Goal: Information Seeking & Learning: Learn about a topic

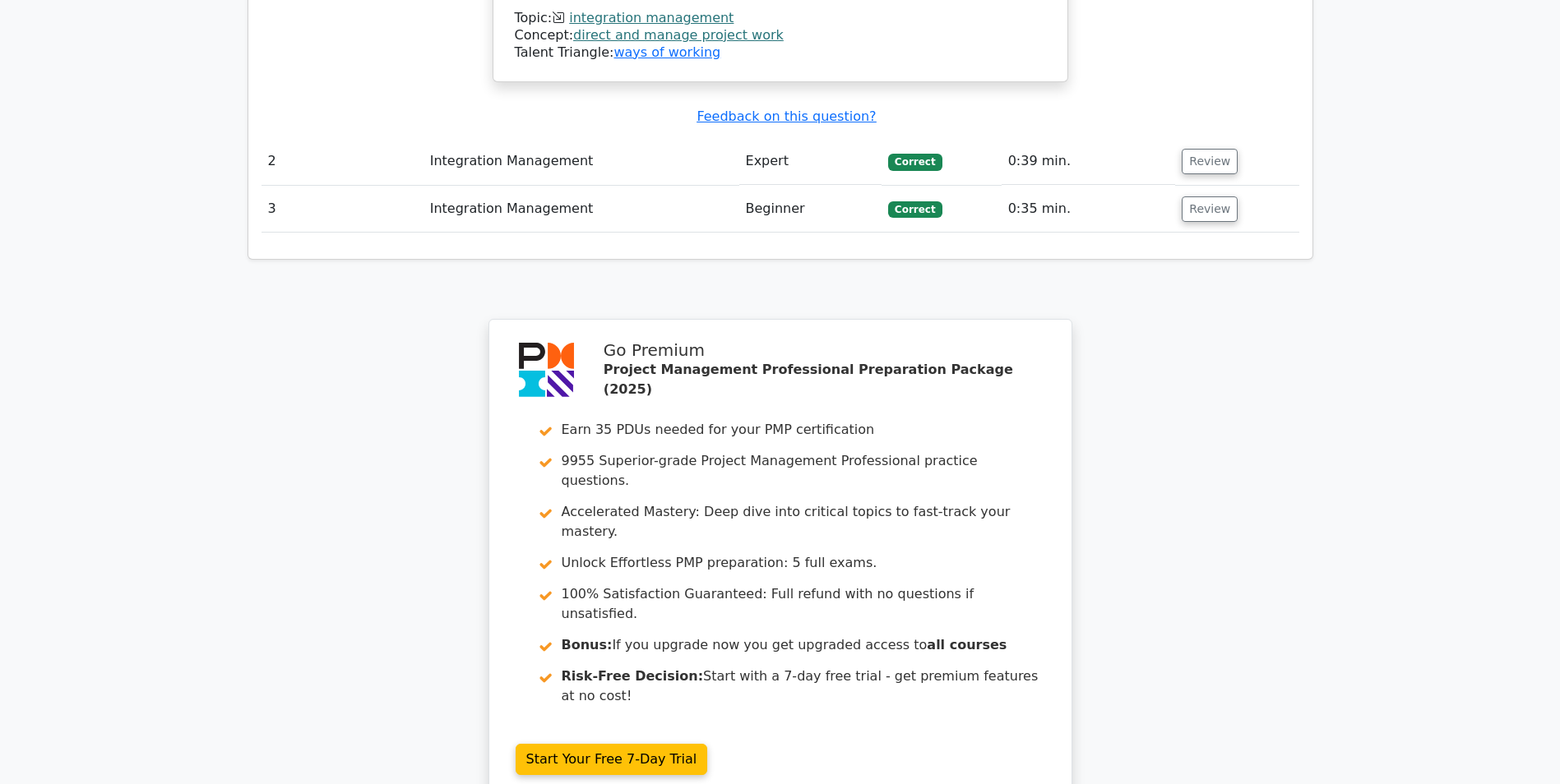
scroll to position [2230, 0]
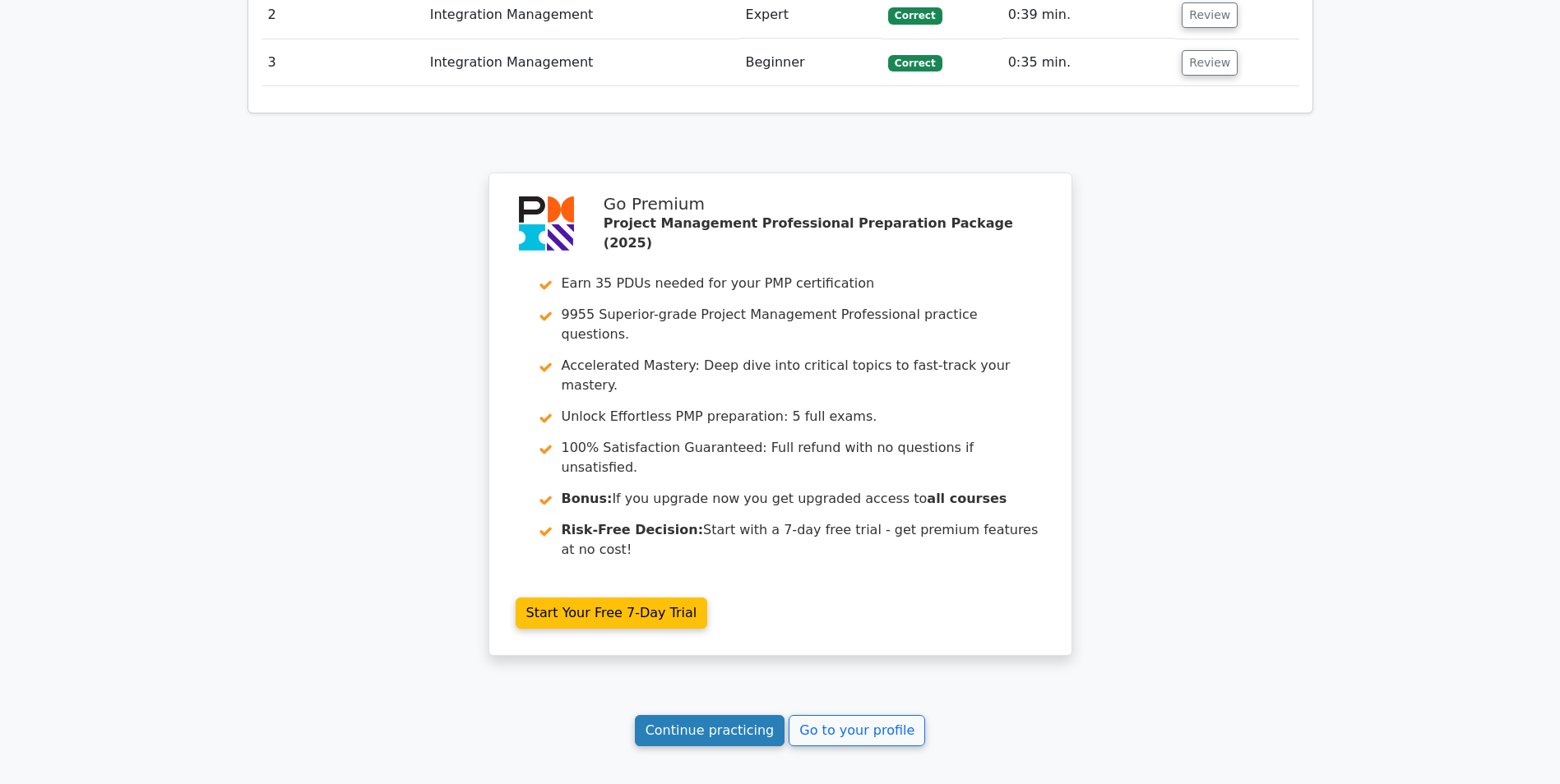
click at [669, 715] on link "Continue practicing" at bounding box center [709, 730] width 151 height 31
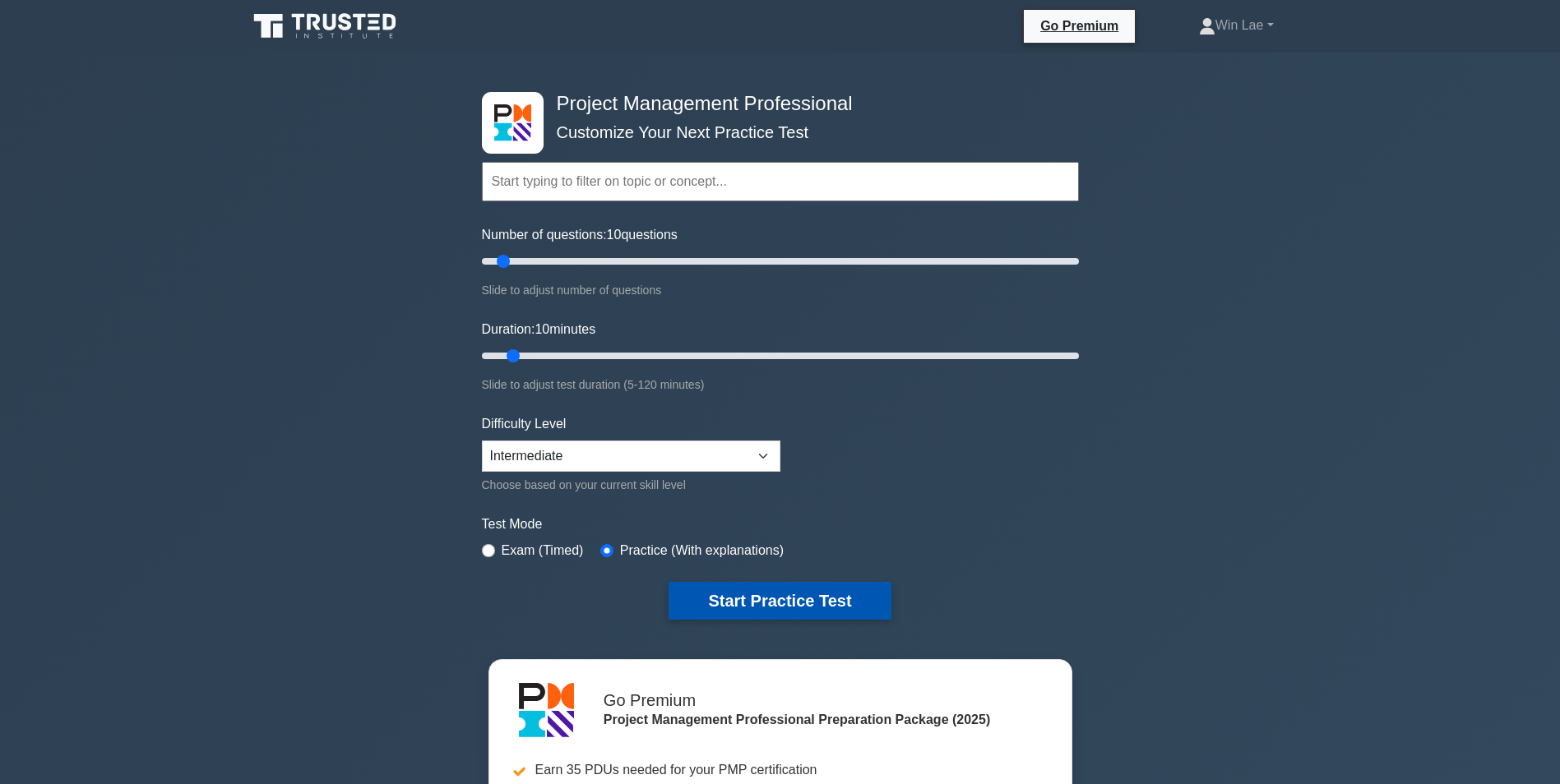
click at [760, 602] on button "Start Practice Test" at bounding box center [780, 601] width 222 height 38
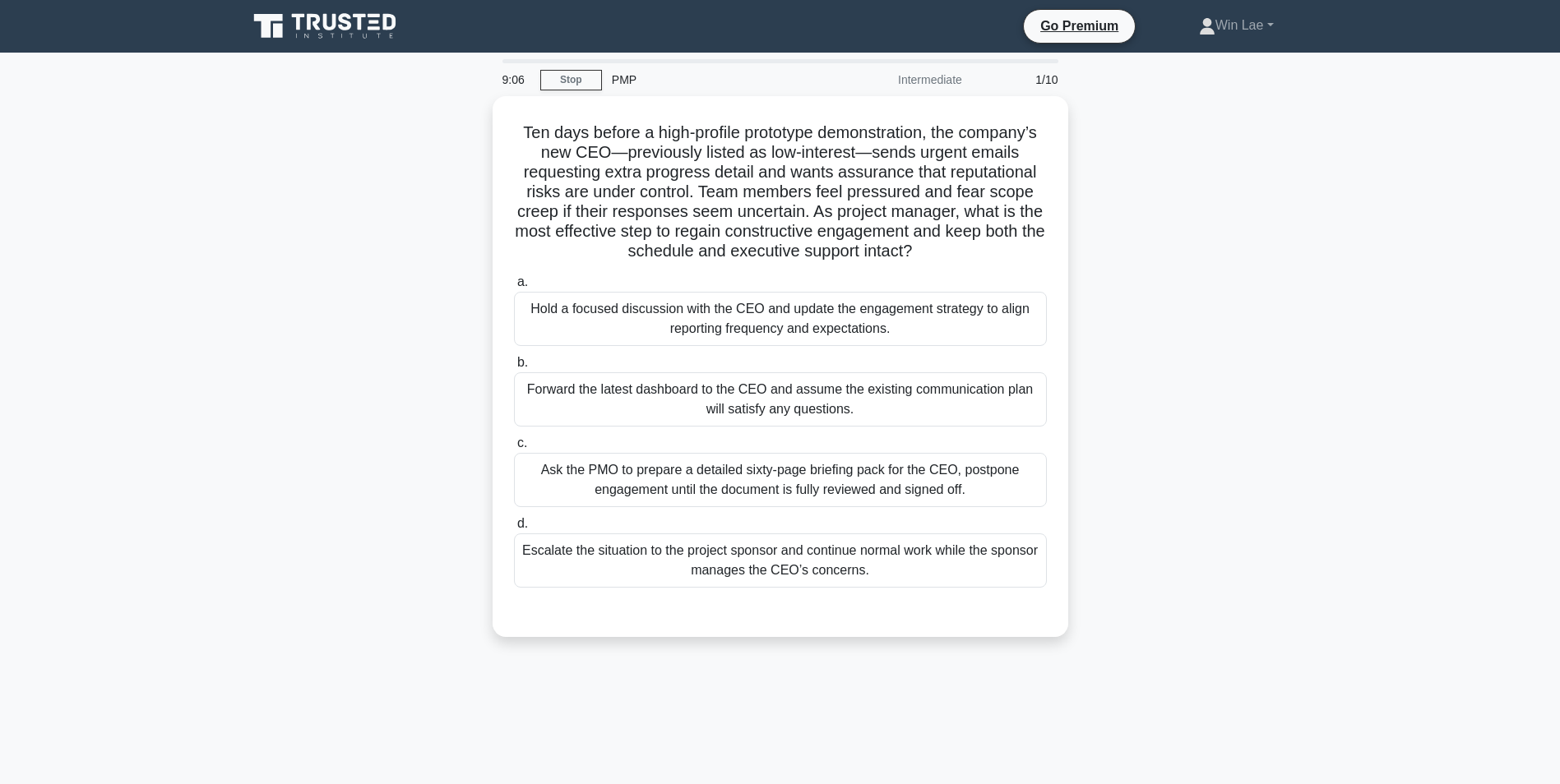
click at [363, 356] on div "Ten days before a high-profile prototype demonstration, the company’s new CEO—p…" at bounding box center [780, 375] width 1085 height 560
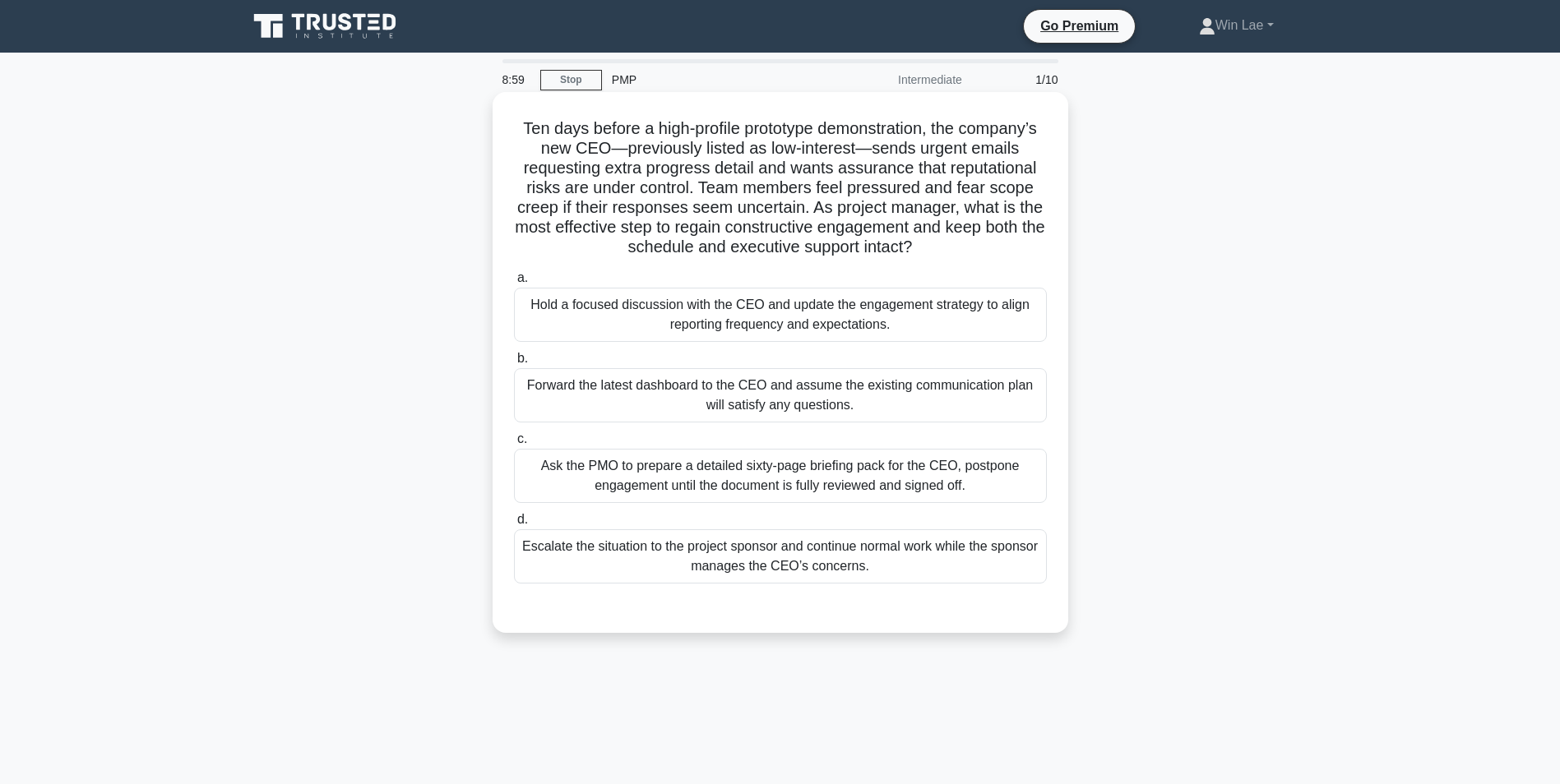
click at [622, 330] on div "Hold a focused discussion with the CEO and update the engagement strategy to al…" at bounding box center [780, 314] width 533 height 54
click at [514, 283] on input "a. Hold a focused discussion with the CEO and update the engagement strategy to…" at bounding box center [514, 278] width 0 height 10
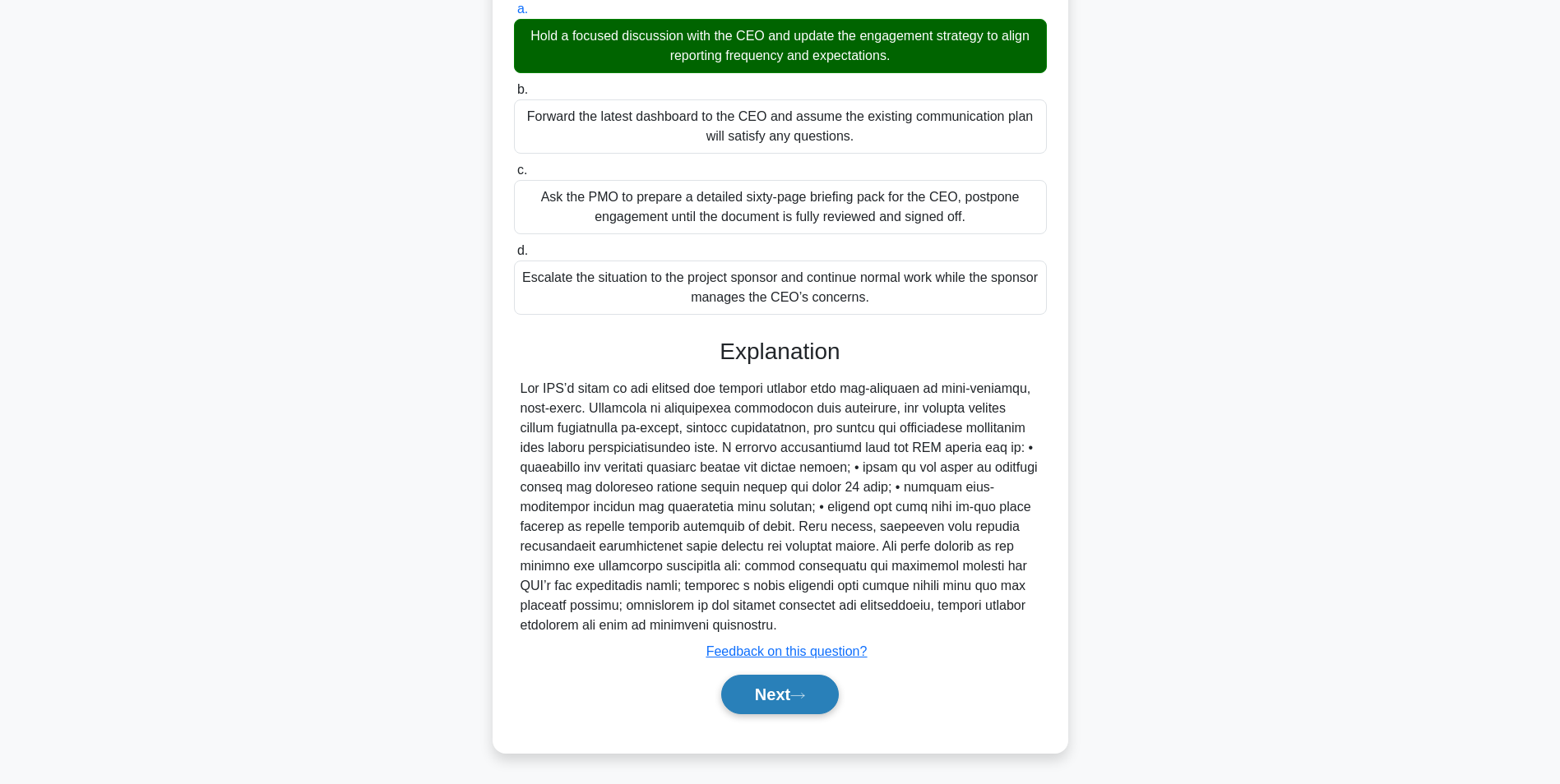
click at [796, 706] on button "Next" at bounding box center [780, 695] width 118 height 40
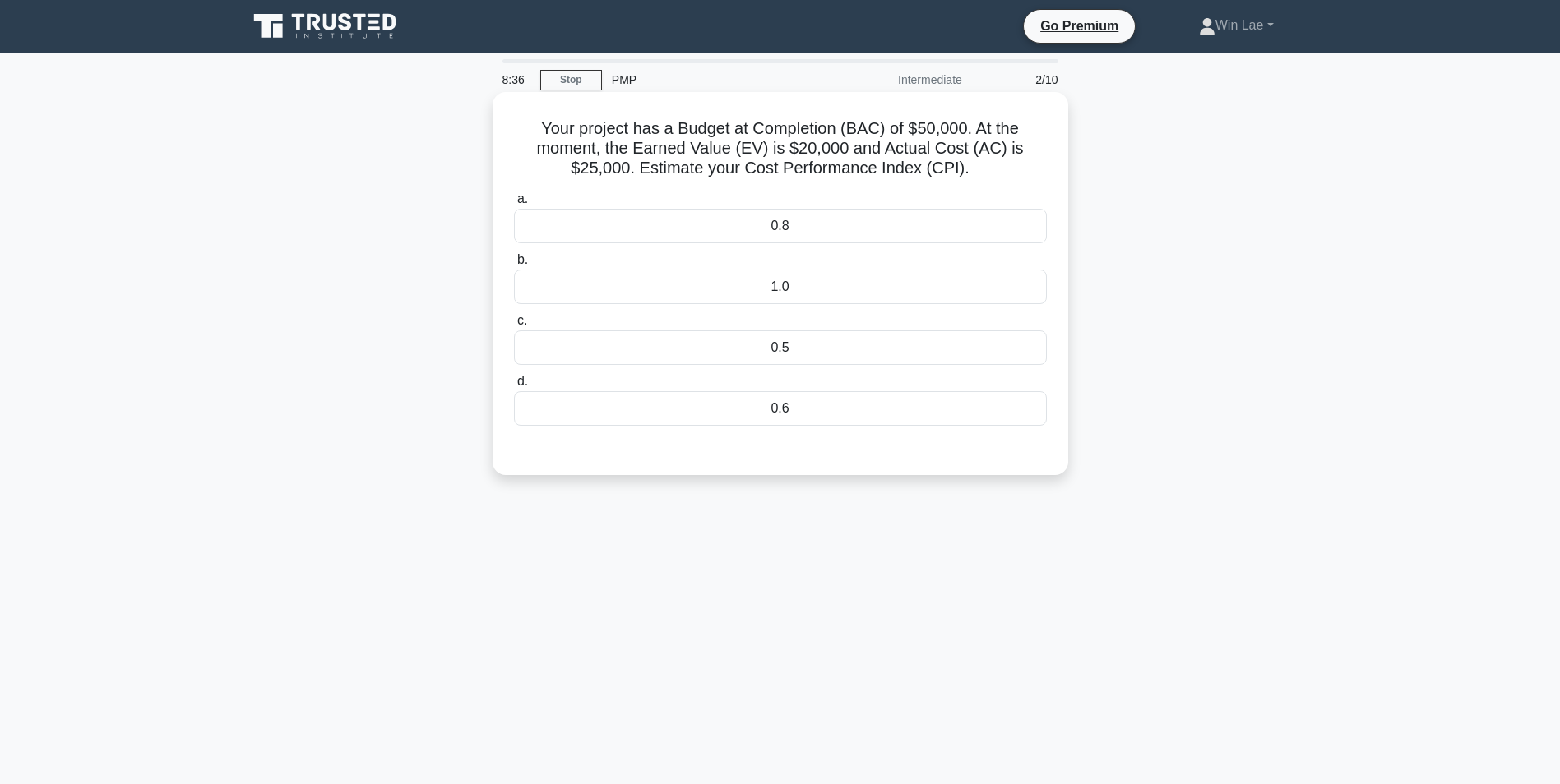
click at [759, 242] on div "0.8" at bounding box center [780, 226] width 533 height 34
click at [514, 205] on input "a. 0.8" at bounding box center [514, 199] width 0 height 10
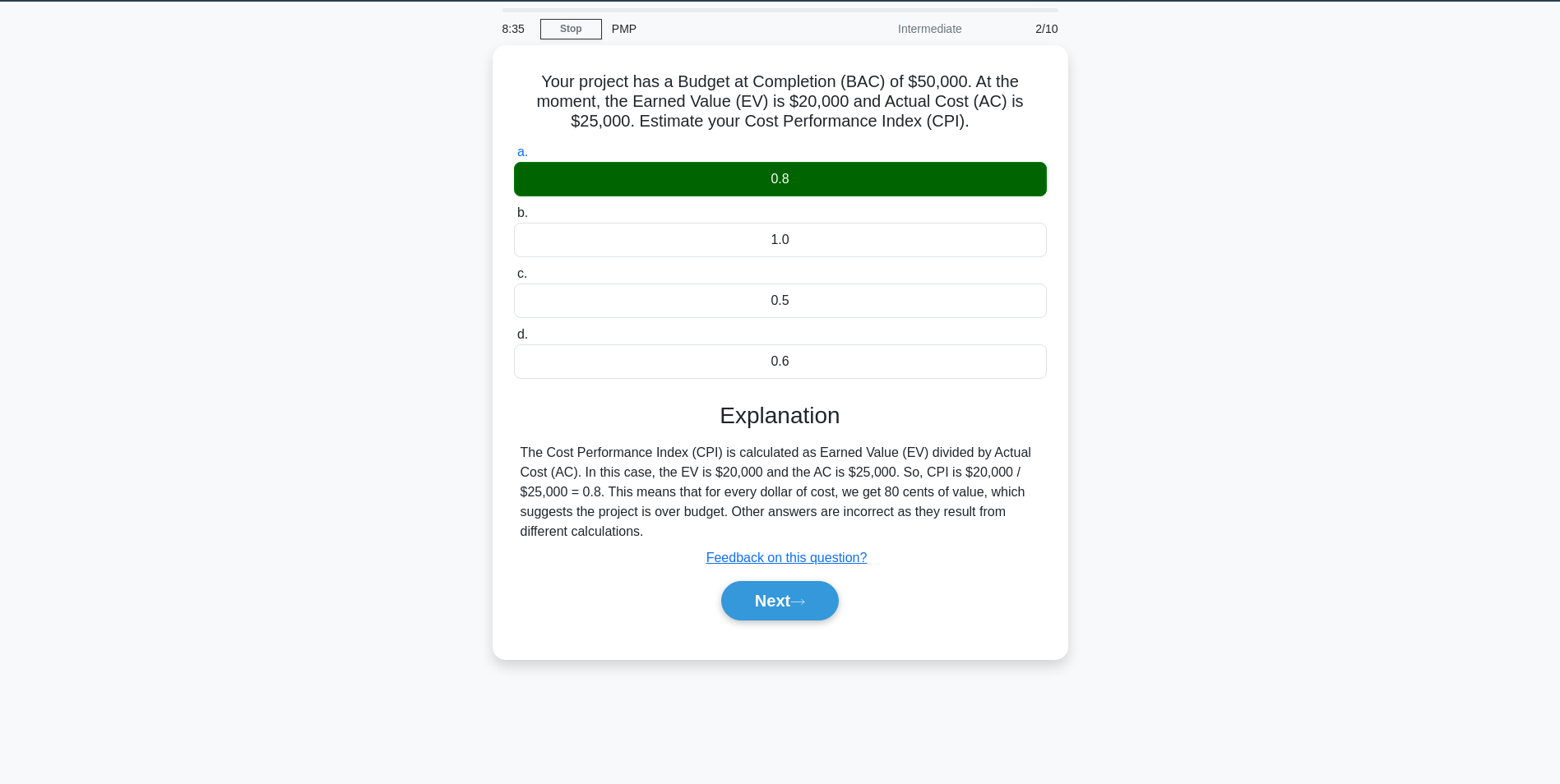
scroll to position [103, 0]
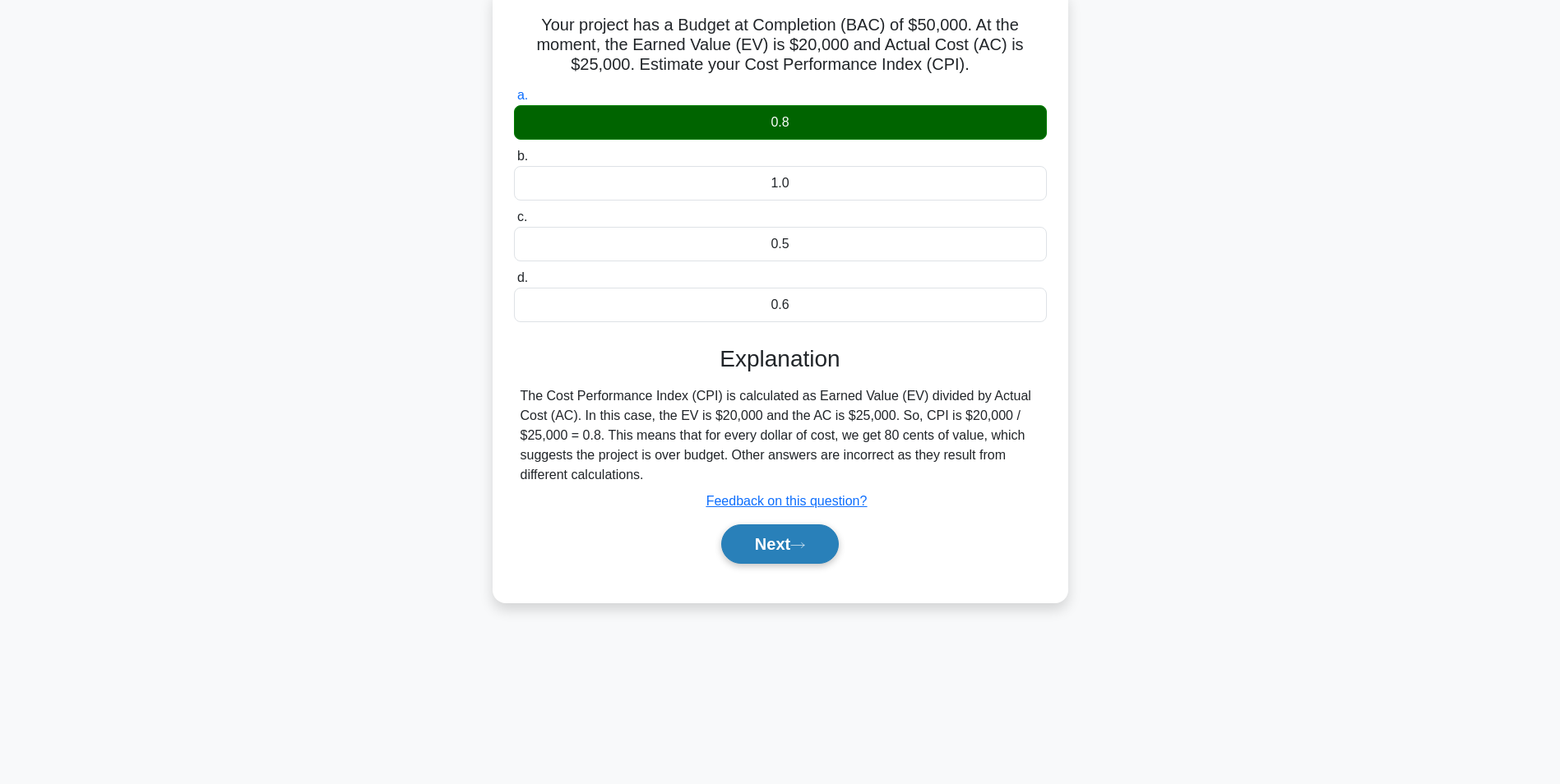
click at [794, 541] on button "Next" at bounding box center [780, 544] width 118 height 40
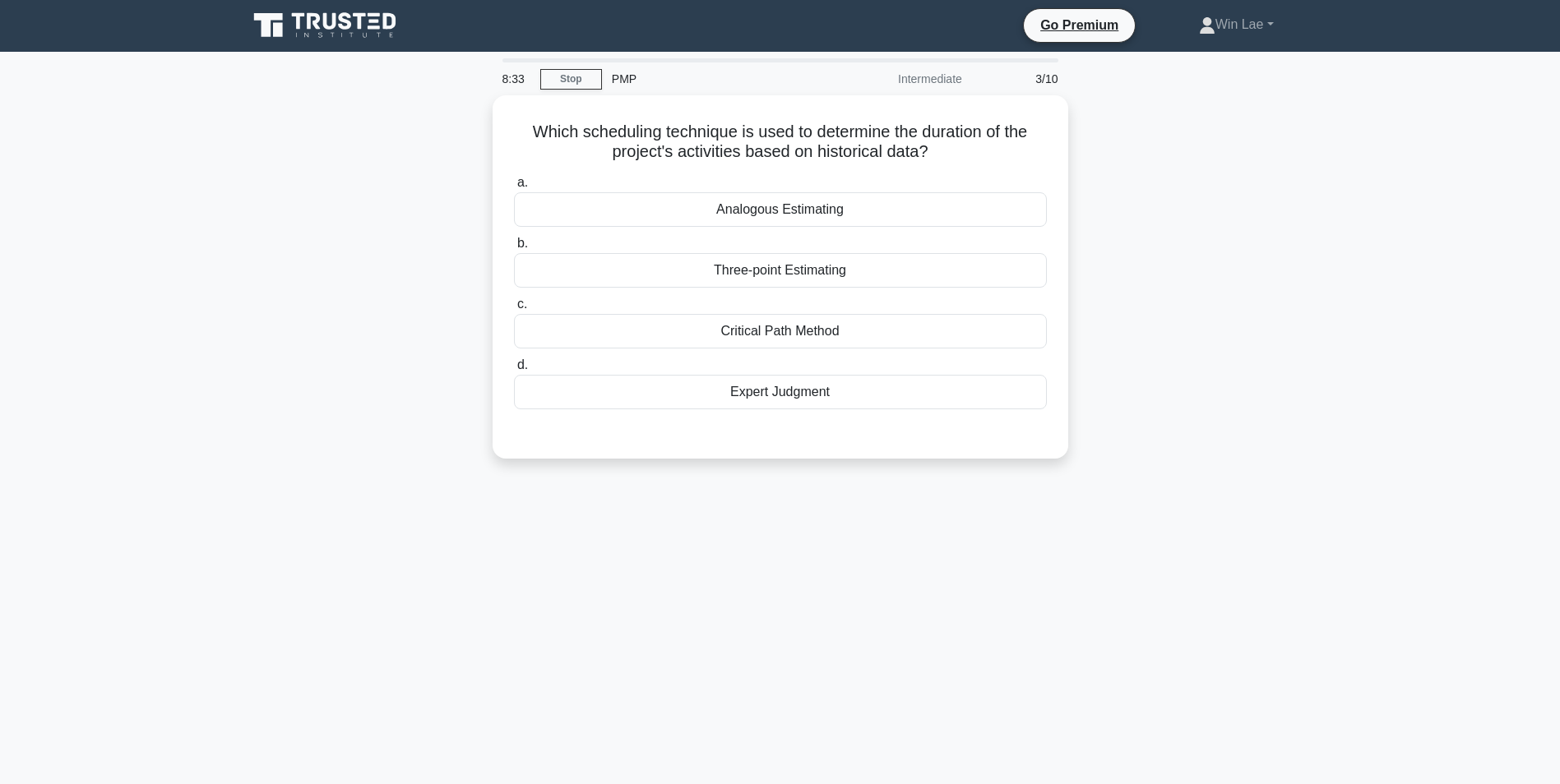
scroll to position [0, 0]
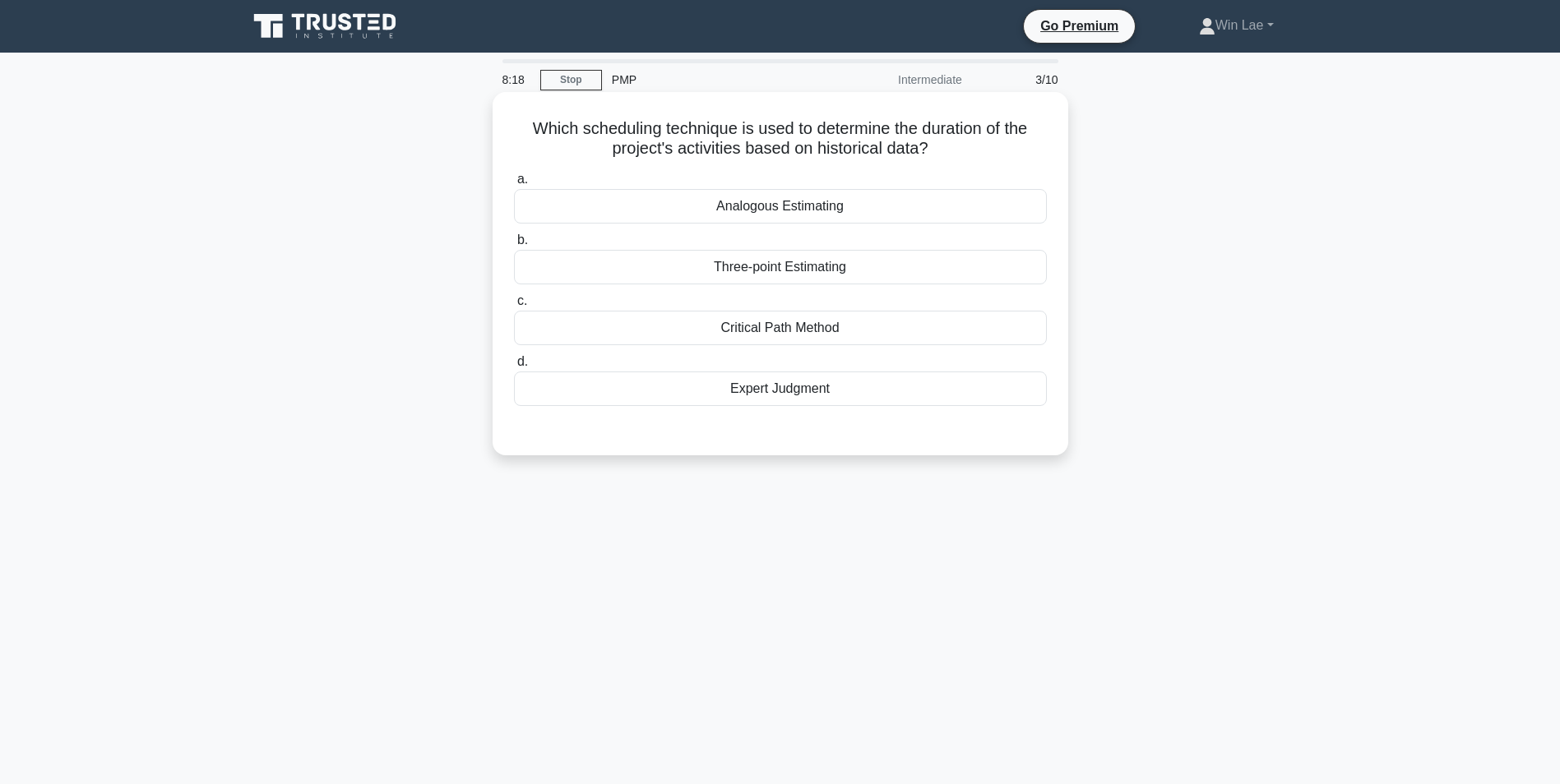
click at [750, 213] on div "Analogous Estimating" at bounding box center [780, 206] width 533 height 34
click at [514, 185] on input "a. Analogous Estimating" at bounding box center [514, 179] width 0 height 10
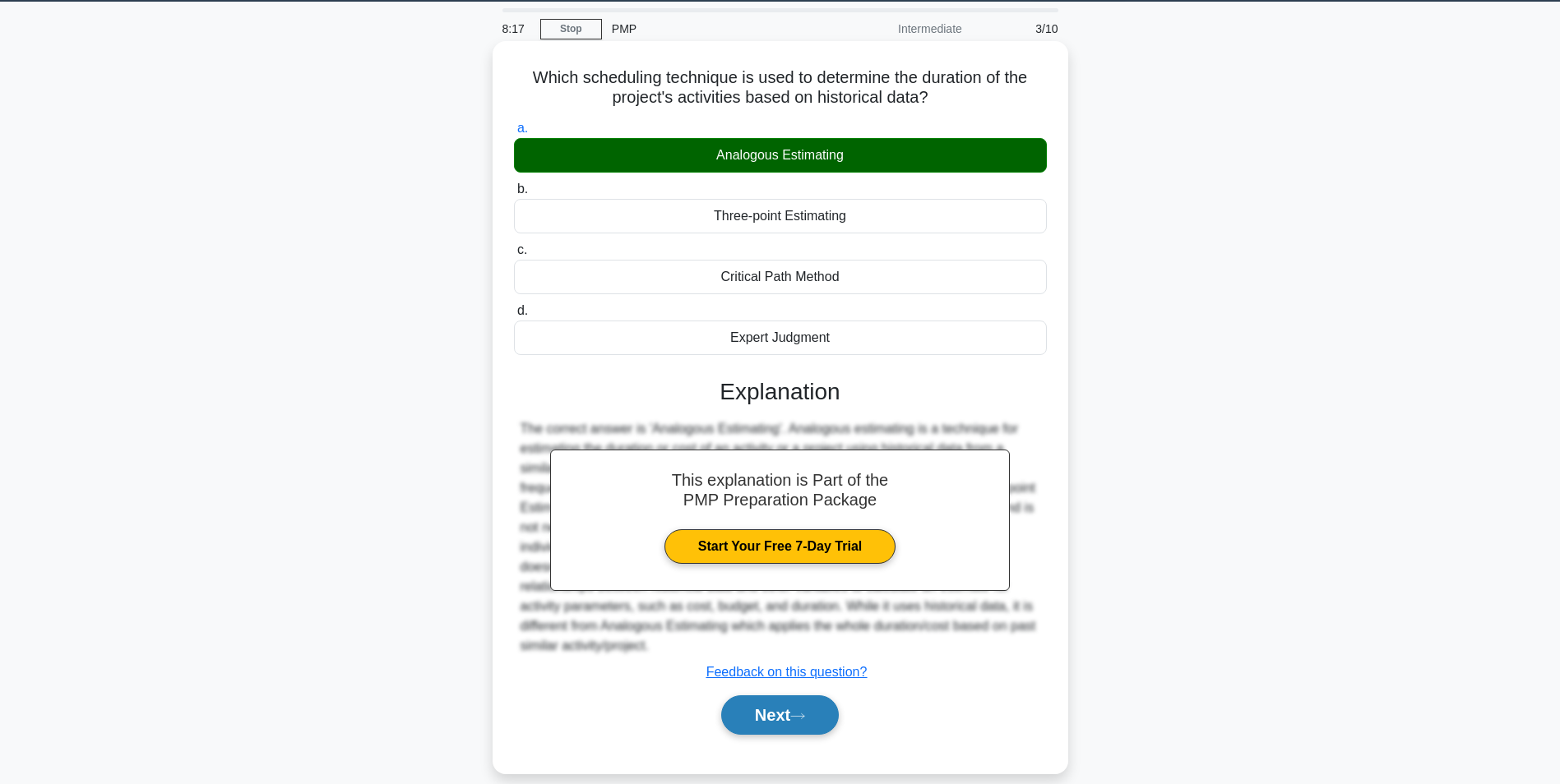
scroll to position [103, 0]
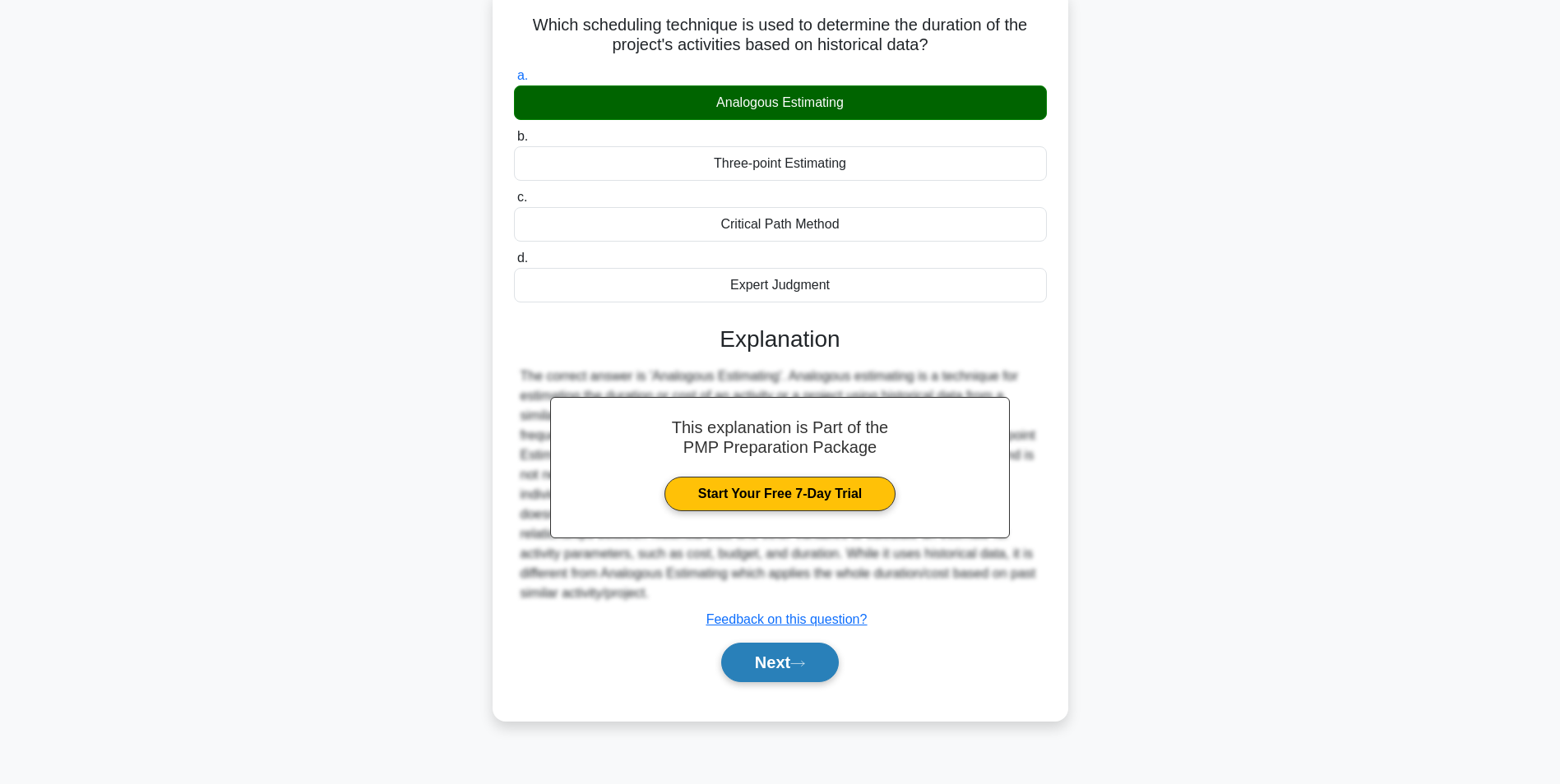
click at [811, 657] on button "Next" at bounding box center [780, 663] width 118 height 40
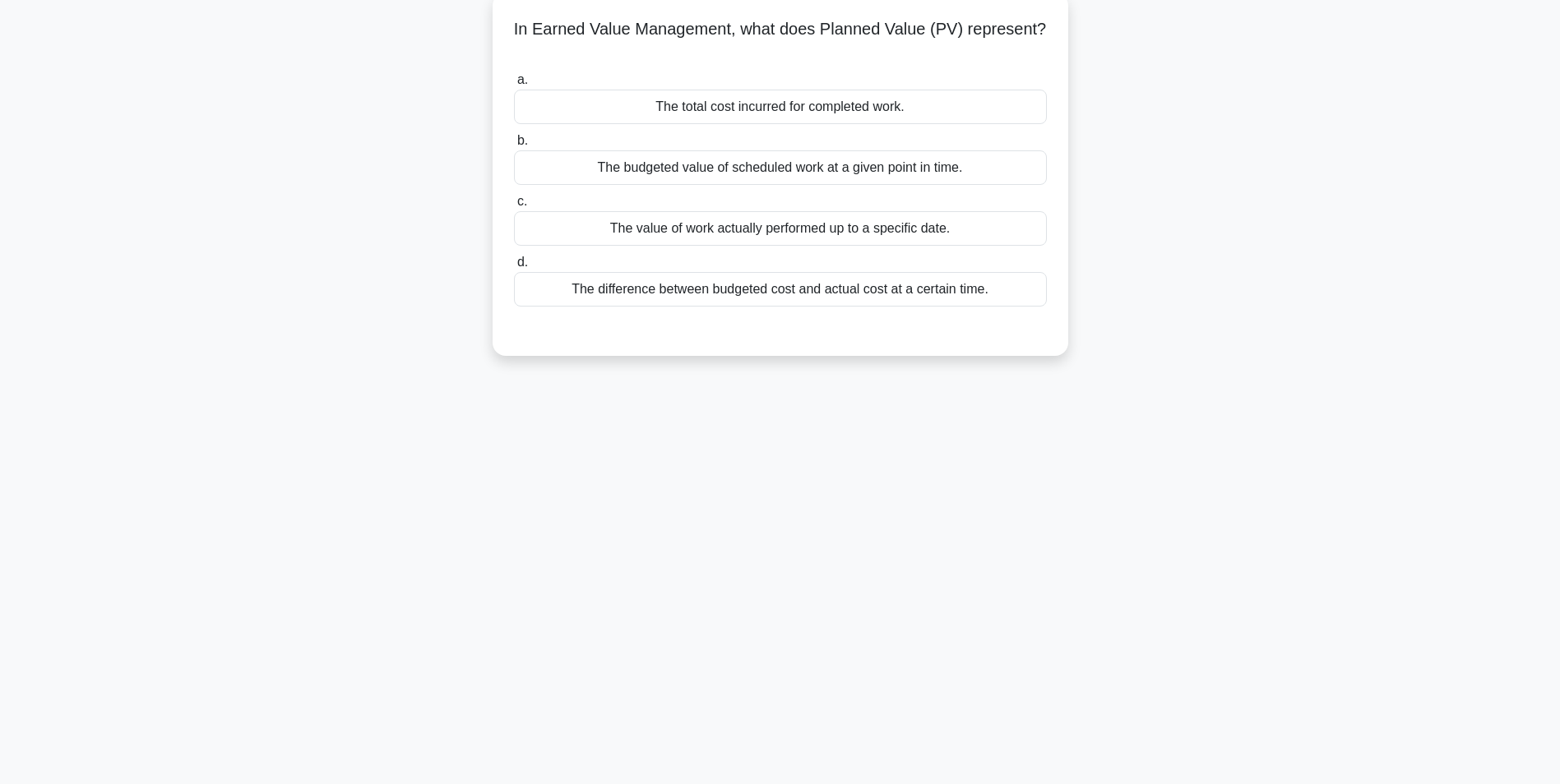
scroll to position [0, 0]
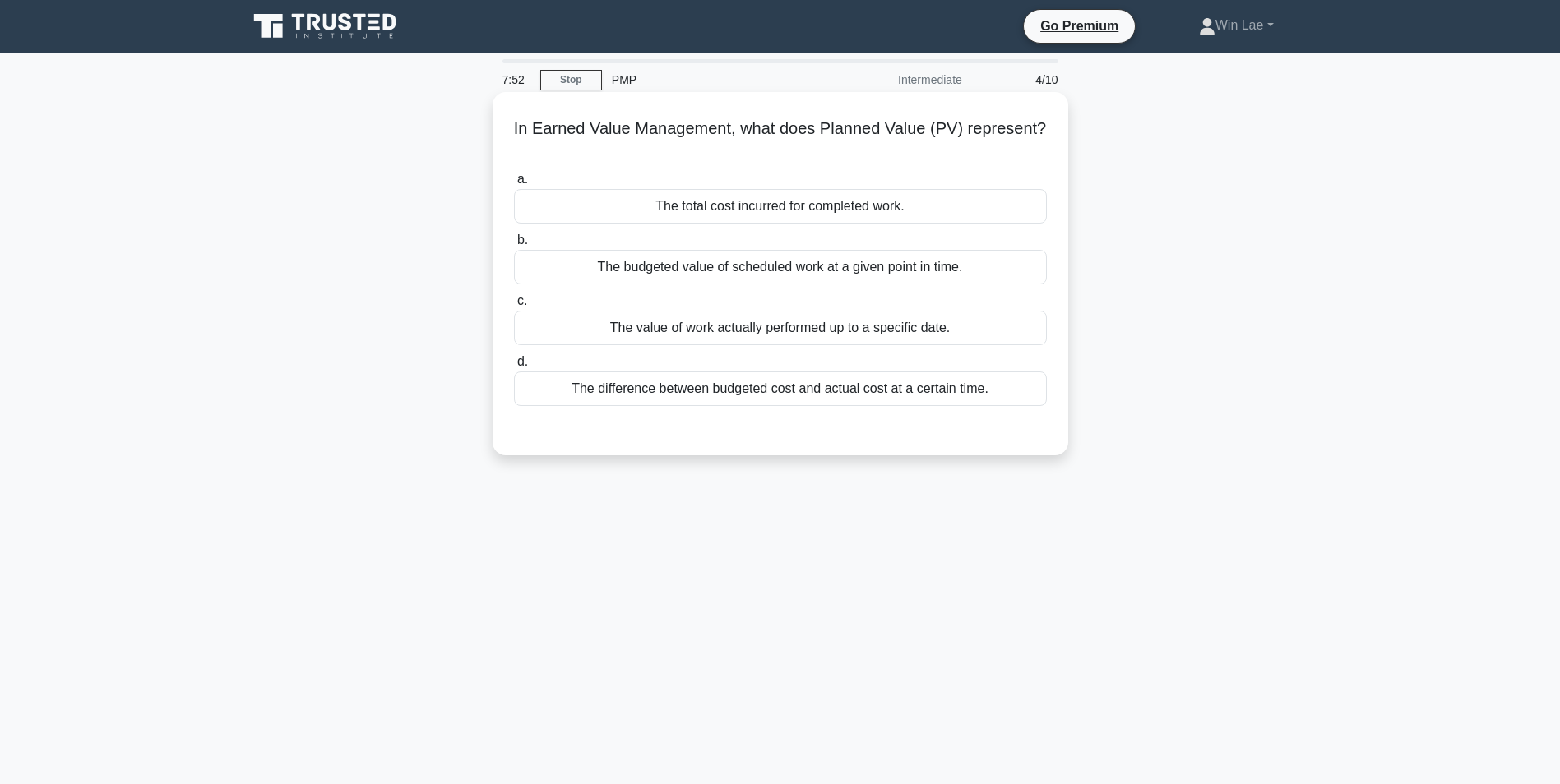
click at [743, 391] on div "The difference between budgeted cost and actual cost at a certain time." at bounding box center [780, 389] width 533 height 34
click at [514, 368] on input "d. The difference between budgeted cost and actual cost at a certain time." at bounding box center [514, 361] width 0 height 10
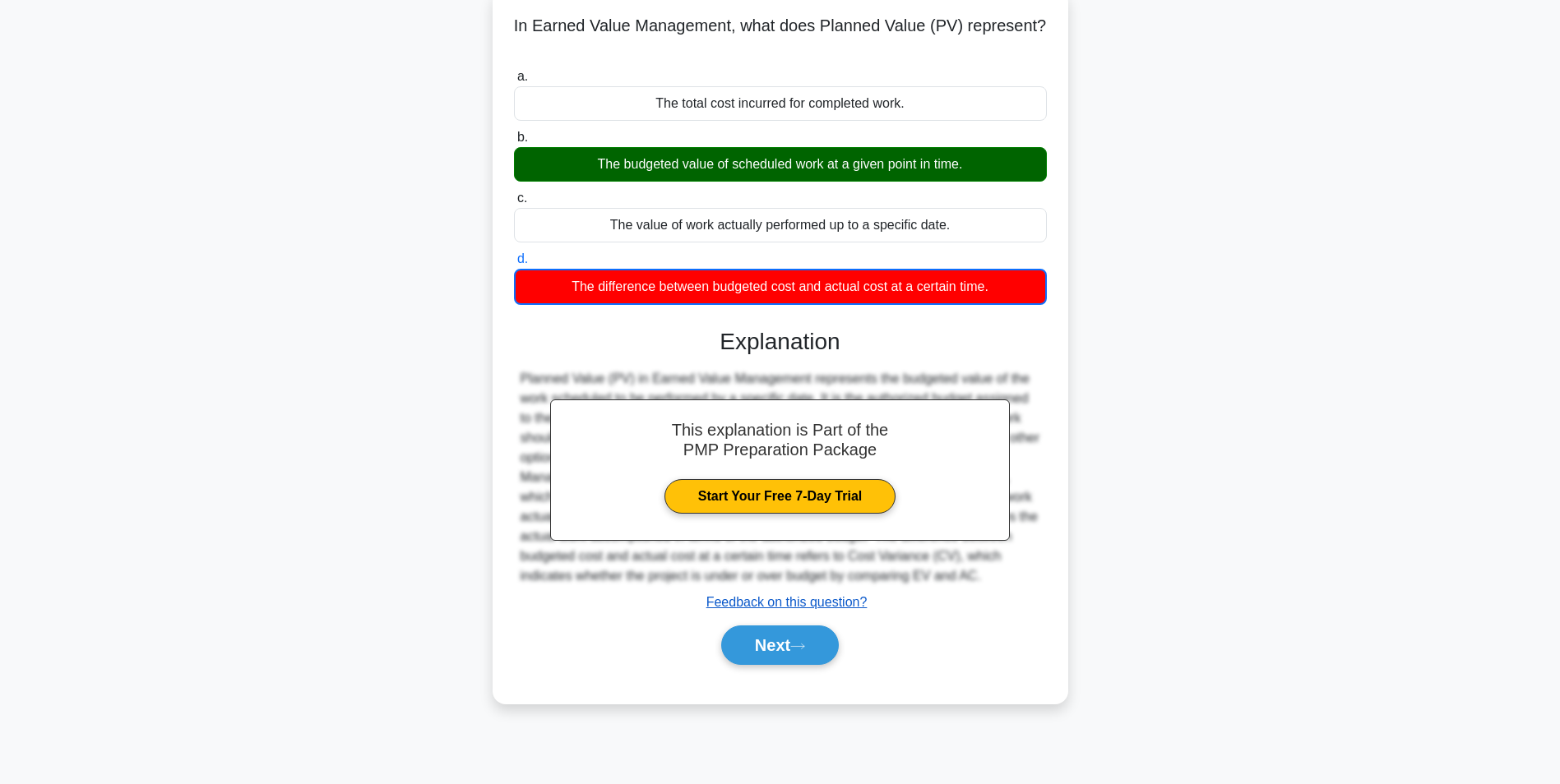
scroll to position [103, 0]
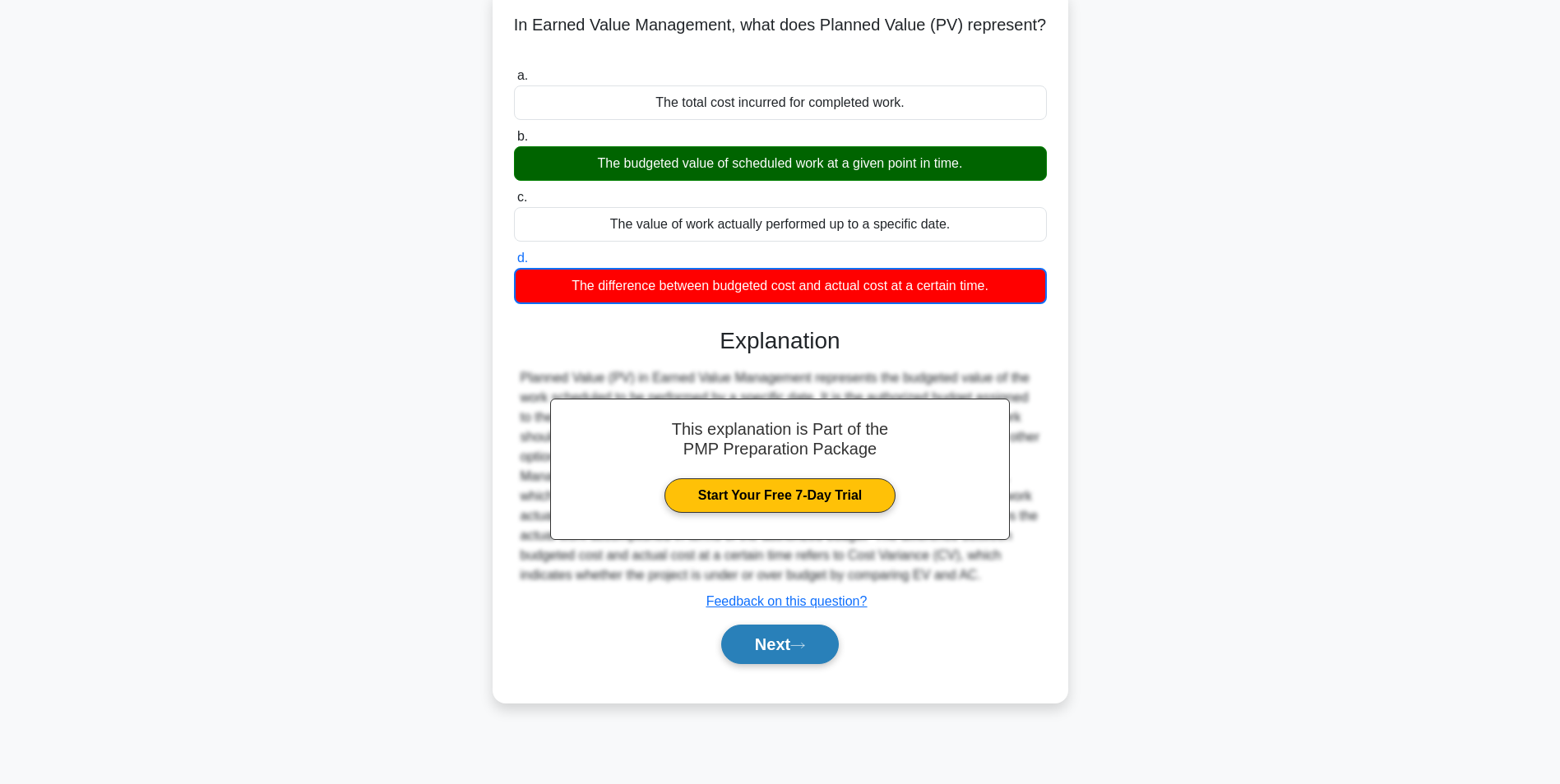
click at [825, 648] on button "Next" at bounding box center [780, 645] width 118 height 40
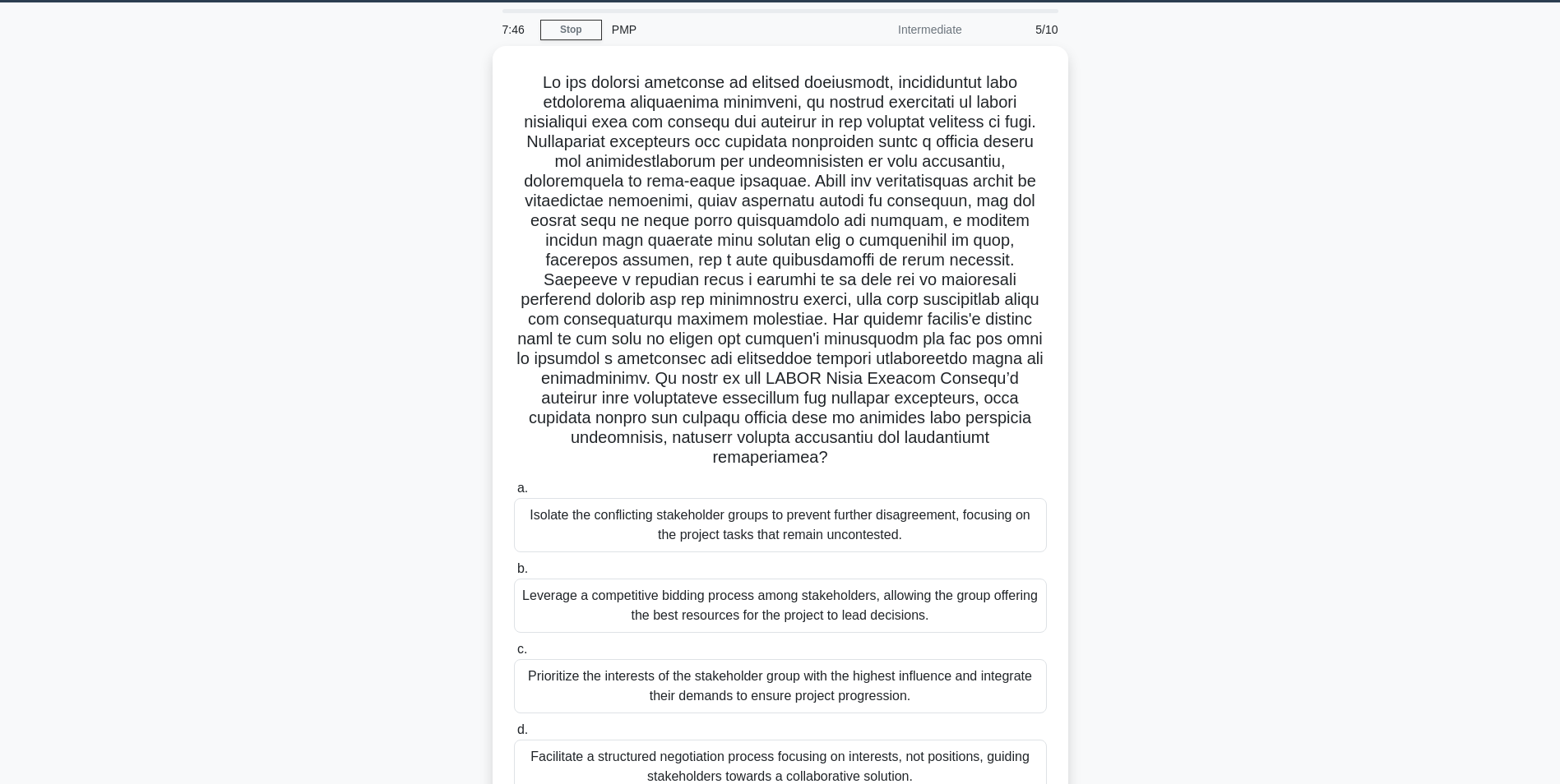
scroll to position [0, 0]
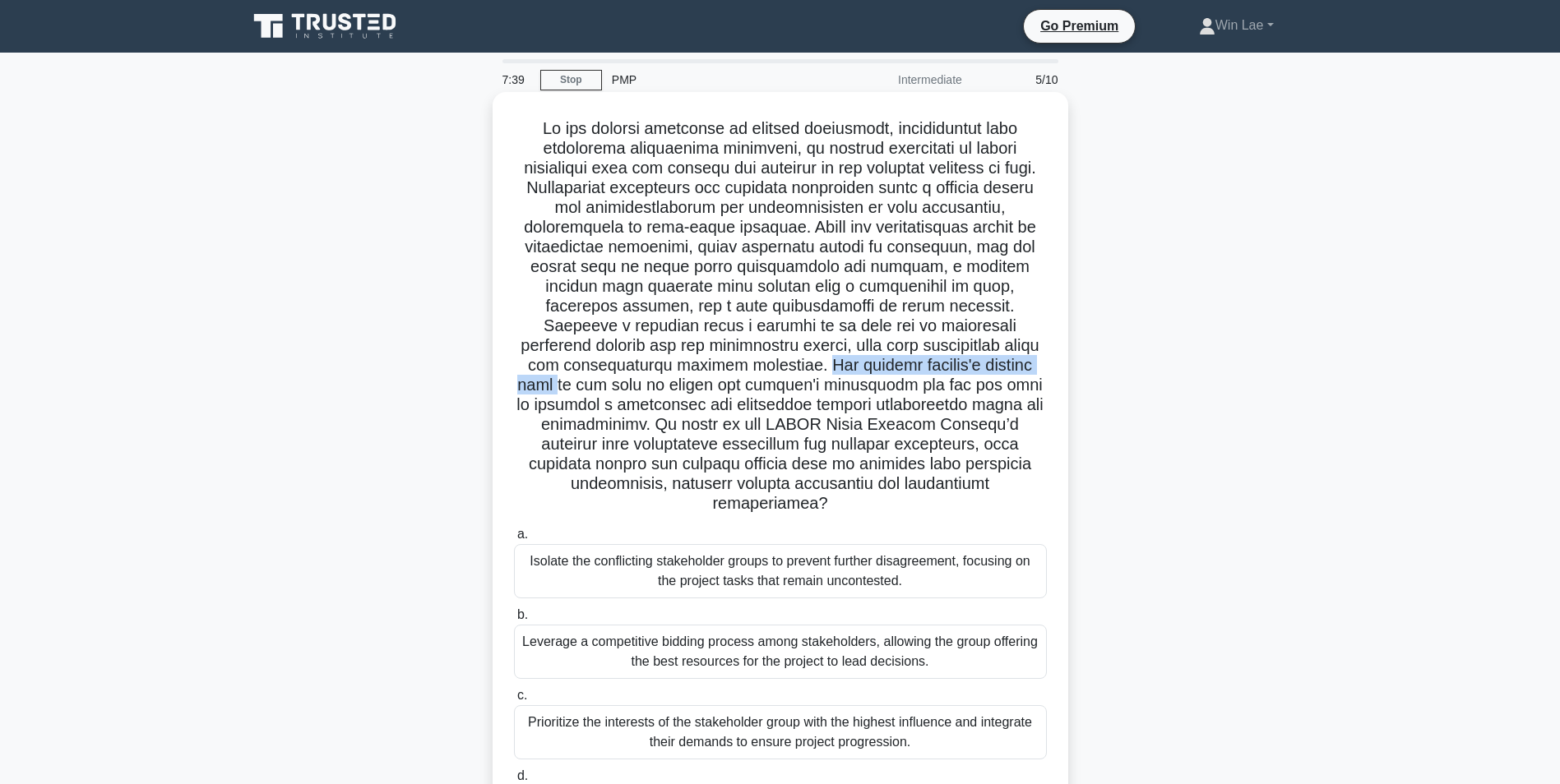
drag, startPoint x: 667, startPoint y: 365, endPoint x: 936, endPoint y: 372, distance: 269.1
click at [936, 372] on h5 ".spinner_0XTQ{transform-origin:center;animation:spinner_y6GP .75s linear infini…" at bounding box center [780, 317] width 536 height 396
click at [734, 434] on h5 ".spinner_0XTQ{transform-origin:center;animation:spinner_y6GP .75s linear infini…" at bounding box center [780, 317] width 536 height 396
click at [635, 479] on h5 ".spinner_0XTQ{transform-origin:center;animation:spinner_y6GP .75s linear infini…" at bounding box center [780, 317] width 536 height 396
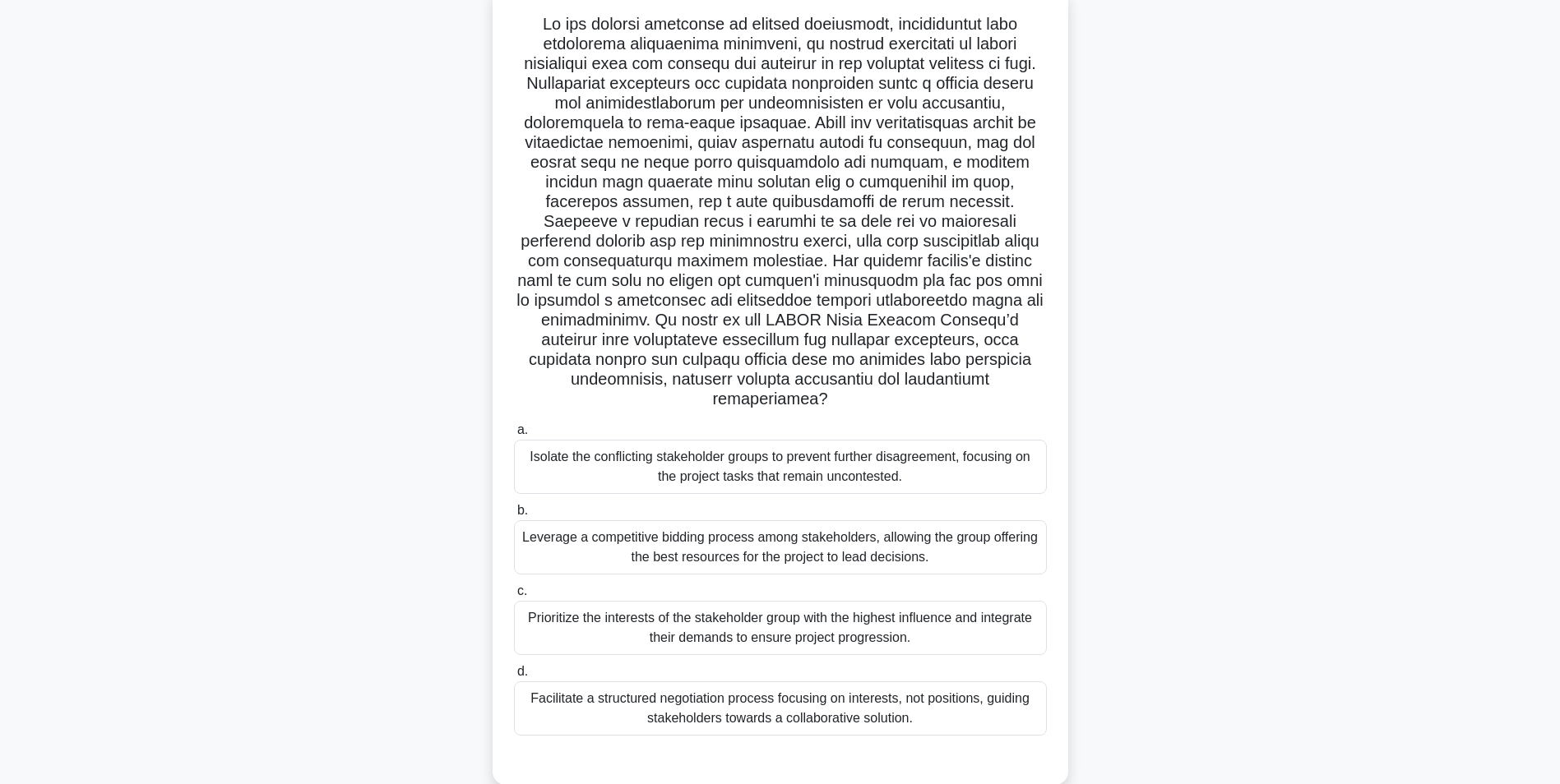
scroll to position [117, 0]
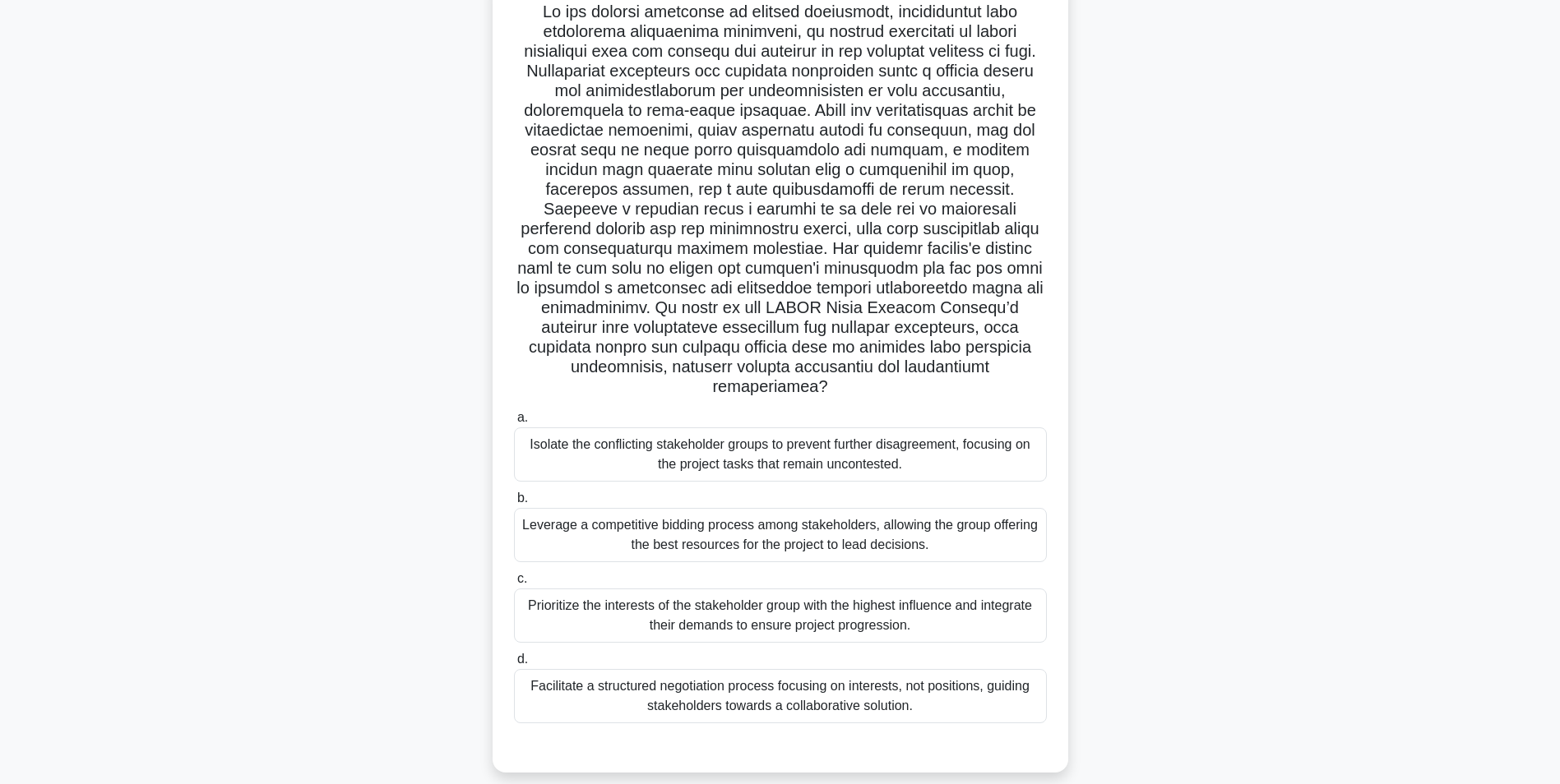
click at [843, 695] on div "Facilitate a structured negotiation process focusing on interests, not position…" at bounding box center [780, 696] width 533 height 54
click at [514, 665] on input "d. Facilitate a structured negotiation process focusing on interests, not posit…" at bounding box center [514, 659] width 0 height 10
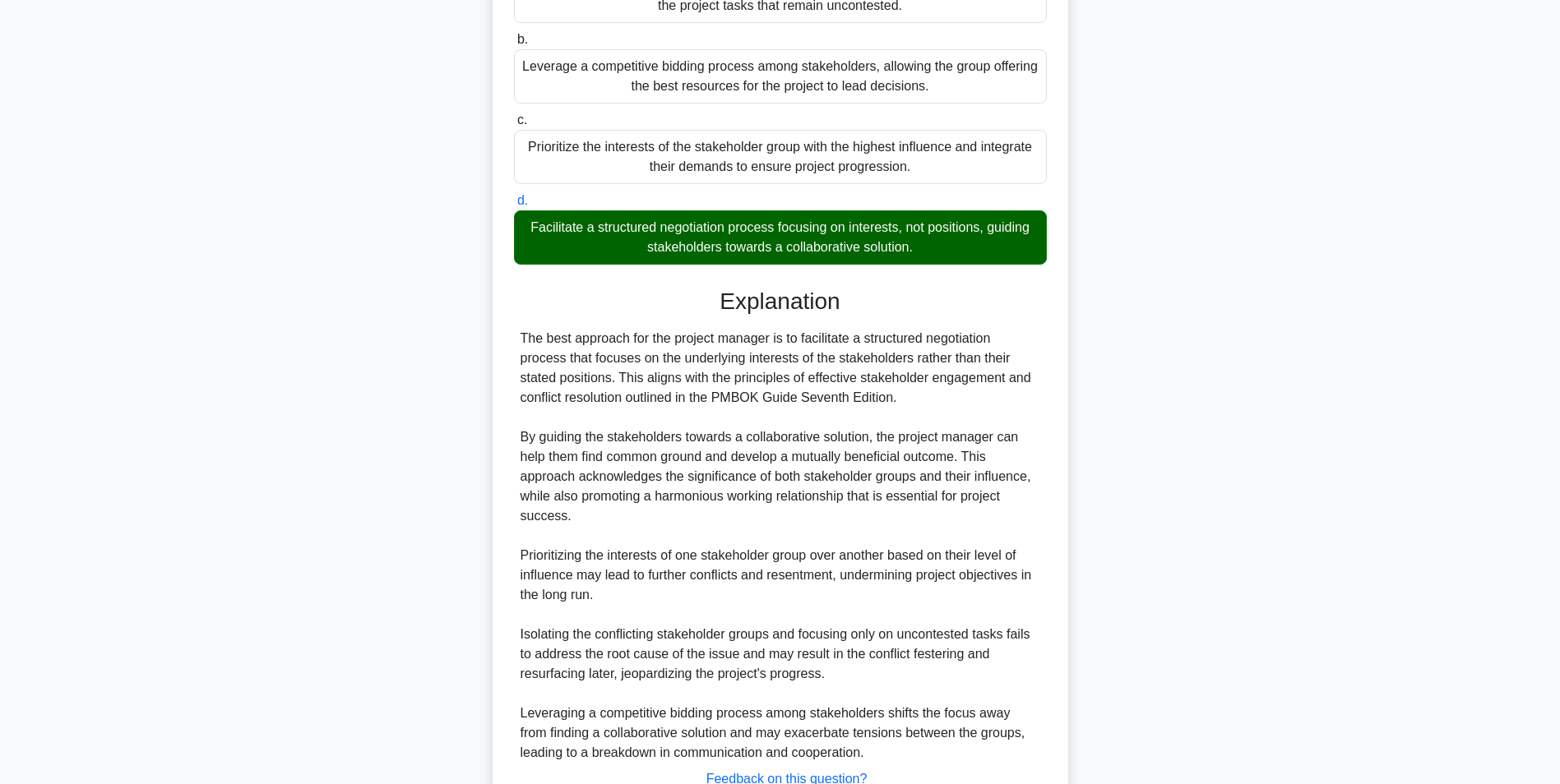
scroll to position [684, 0]
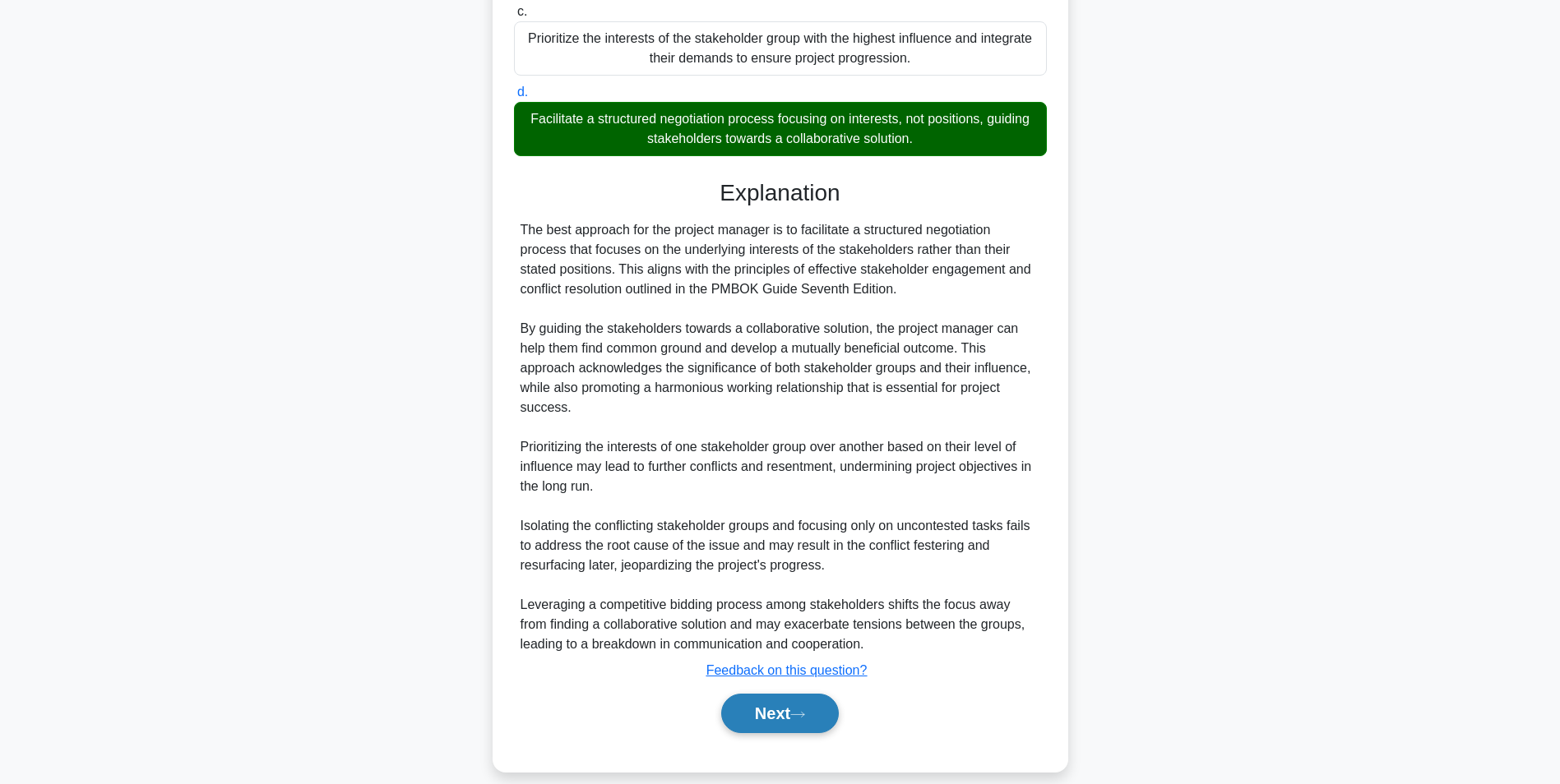
click at [760, 702] on button "Next" at bounding box center [780, 714] width 118 height 40
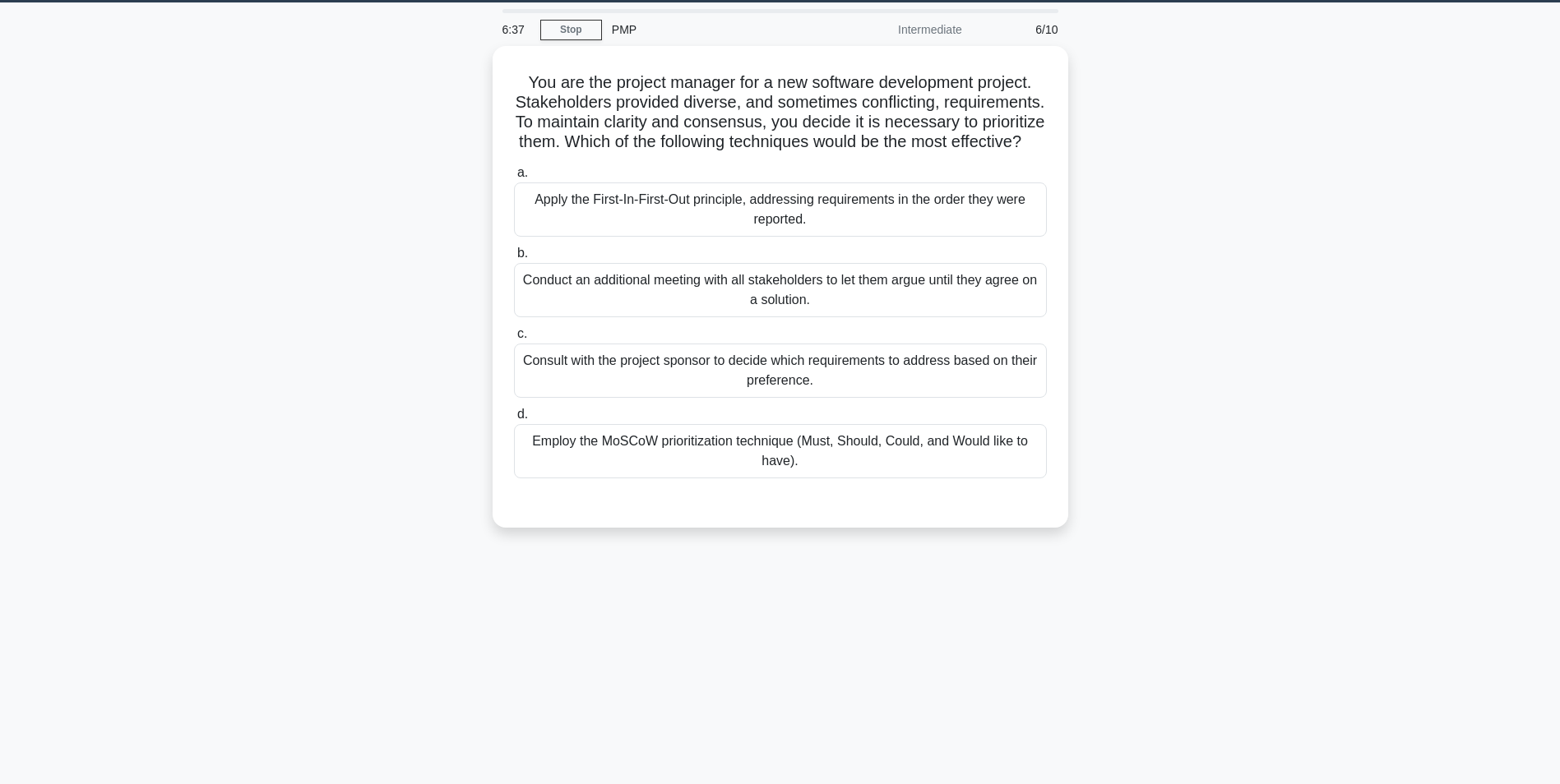
scroll to position [0, 0]
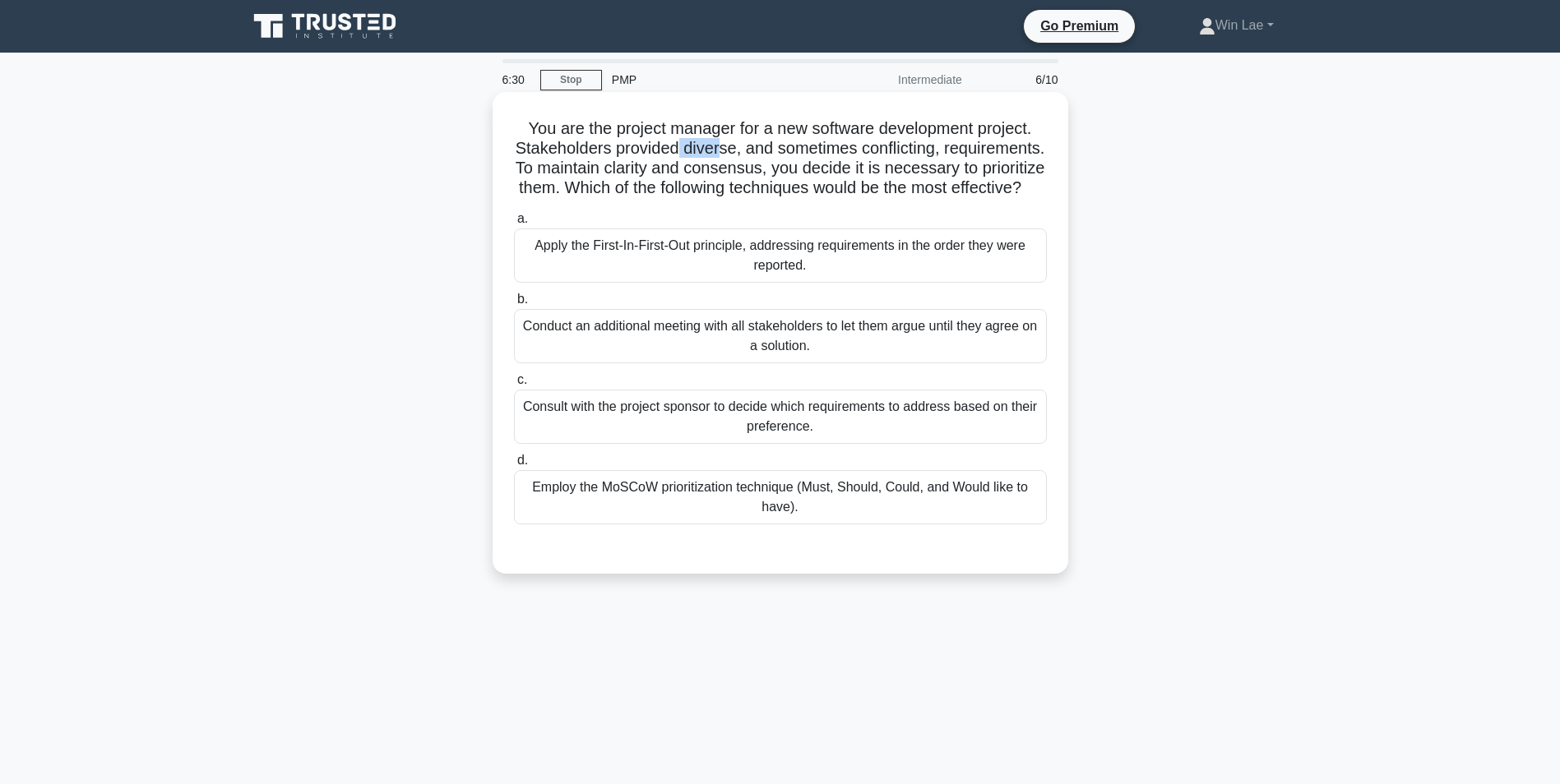
drag, startPoint x: 728, startPoint y: 152, endPoint x: 769, endPoint y: 152, distance: 41.0
click at [769, 152] on h5 "You are the project manager for a new software development project. Stakeholder…" at bounding box center [780, 158] width 536 height 81
drag, startPoint x: 769, startPoint y: 152, endPoint x: 662, endPoint y: 164, distance: 107.7
click at [662, 164] on h5 "You are the project manager for a new software development project. Stakeholder…" at bounding box center [780, 158] width 536 height 81
click at [766, 513] on div "Employ the MoSCoW prioritization technique (Must, Should, Could, and Would like…" at bounding box center [780, 497] width 533 height 54
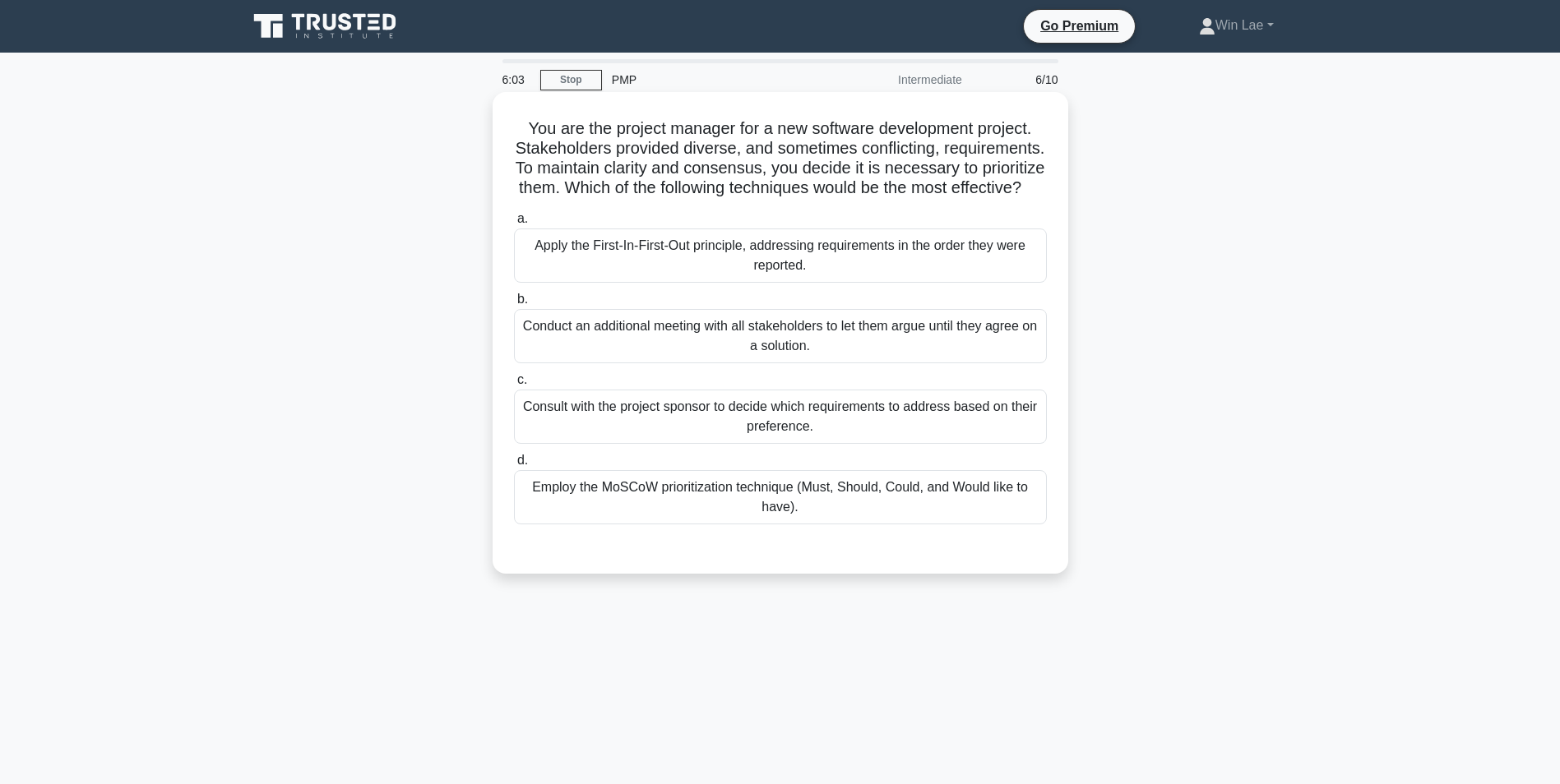
click at [514, 466] on input "d. Employ the MoSCoW prioritization technique (Must, Should, Could, and Would l…" at bounding box center [514, 460] width 0 height 10
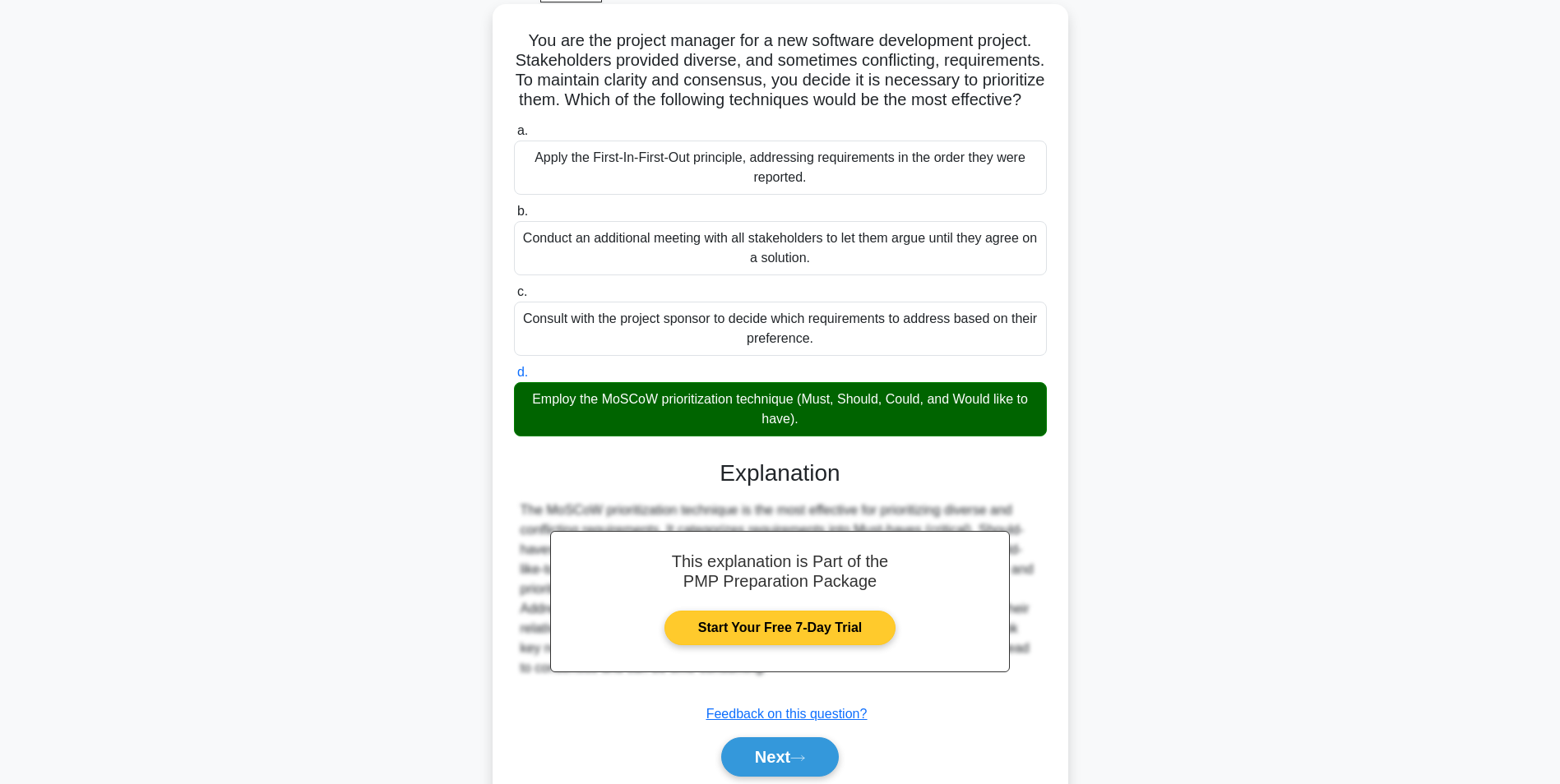
scroll to position [171, 0]
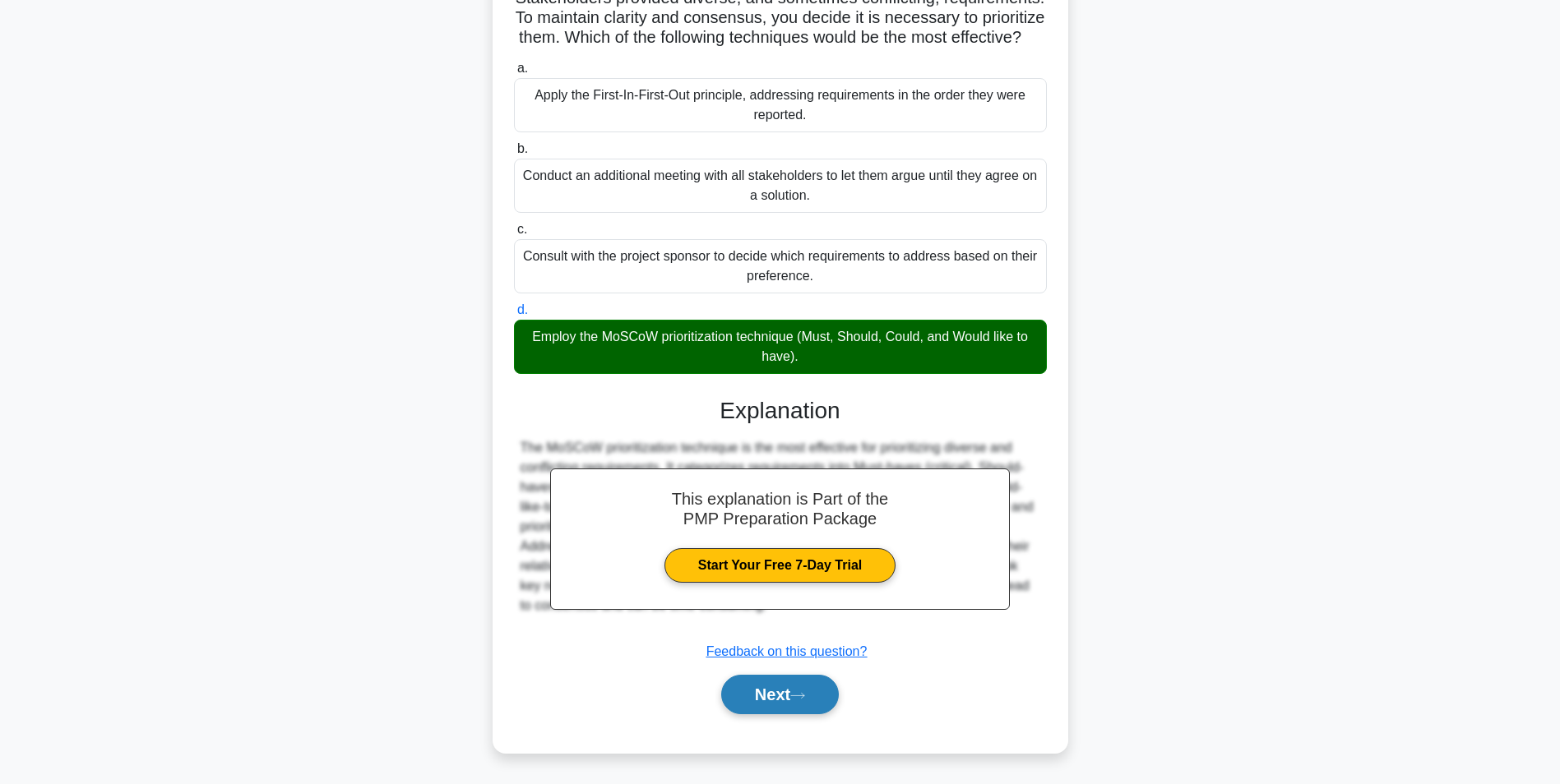
drag, startPoint x: 788, startPoint y: 701, endPoint x: 775, endPoint y: 689, distance: 17.7
click at [788, 701] on button "Next" at bounding box center [780, 695] width 118 height 40
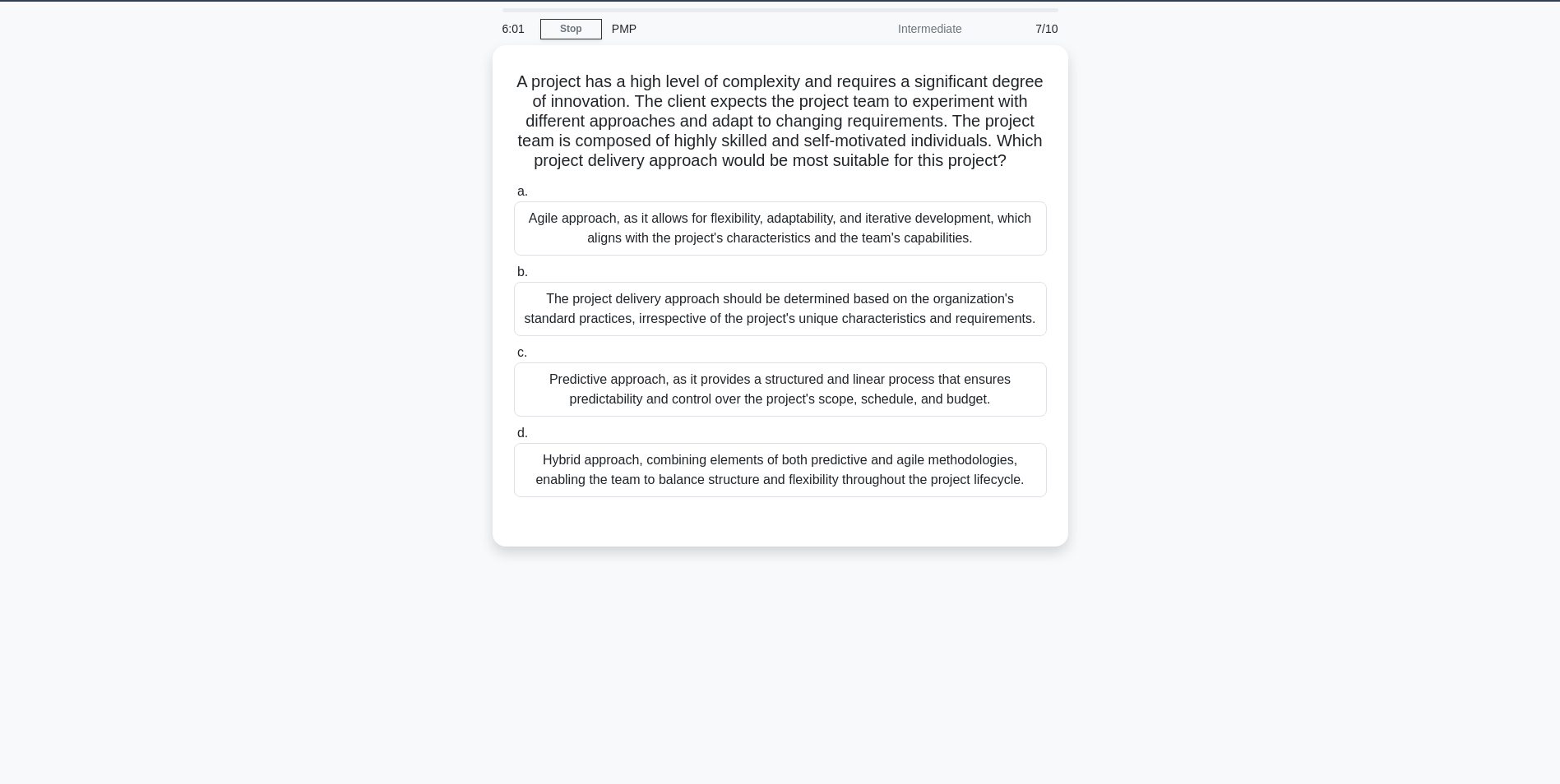
scroll to position [0, 0]
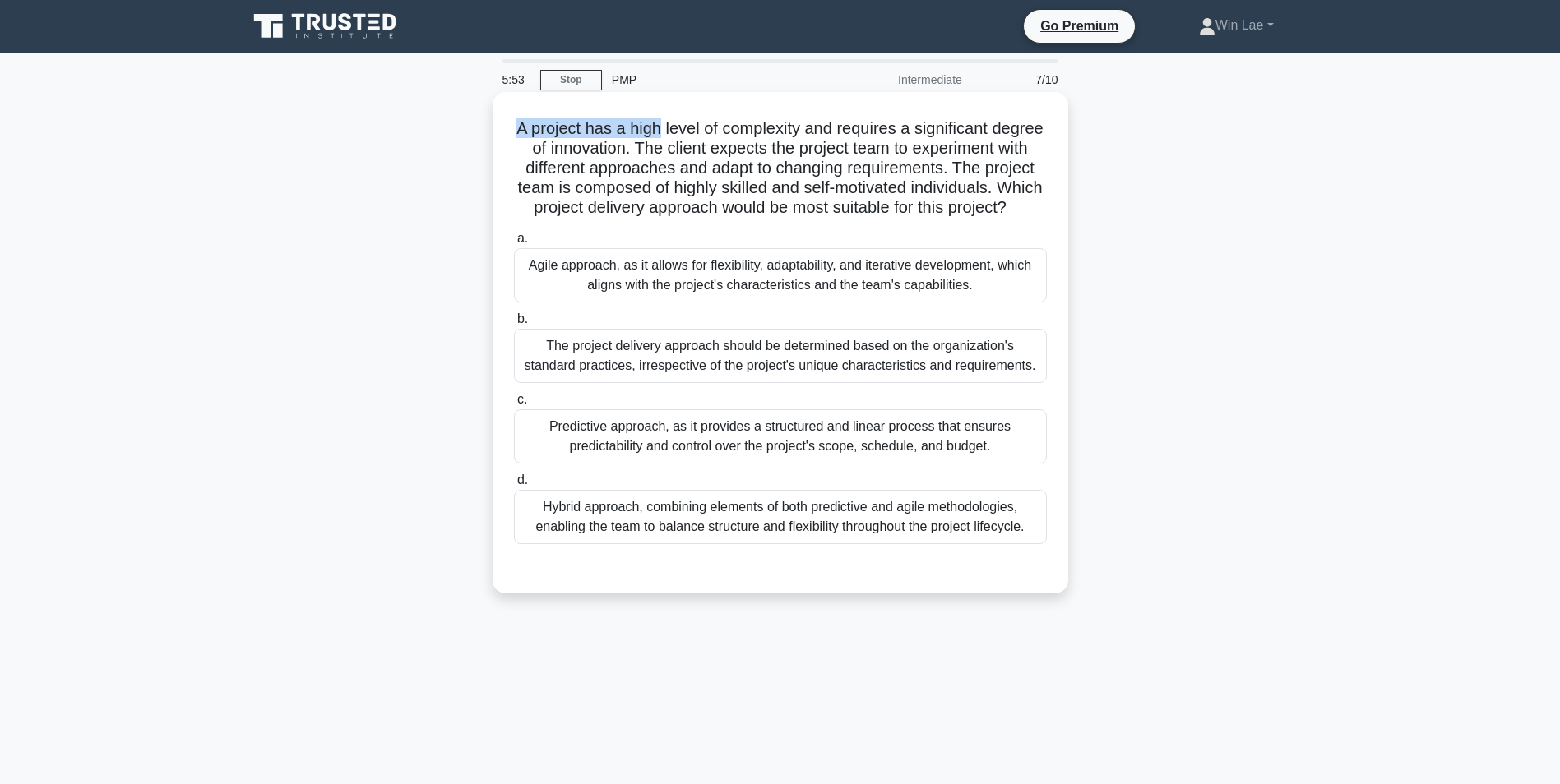
drag, startPoint x: 536, startPoint y: 126, endPoint x: 685, endPoint y: 127, distance: 149.0
click at [685, 127] on h5 "A project has a high level of complexity and requires a significant degree of i…" at bounding box center [780, 169] width 536 height 100
drag, startPoint x: 685, startPoint y: 127, endPoint x: 740, endPoint y: 168, distance: 68.6
click at [740, 168] on h5 "A project has a high level of complexity and requires a significant degree of i…" at bounding box center [780, 169] width 536 height 100
drag, startPoint x: 537, startPoint y: 132, endPoint x: 831, endPoint y: 134, distance: 294.0
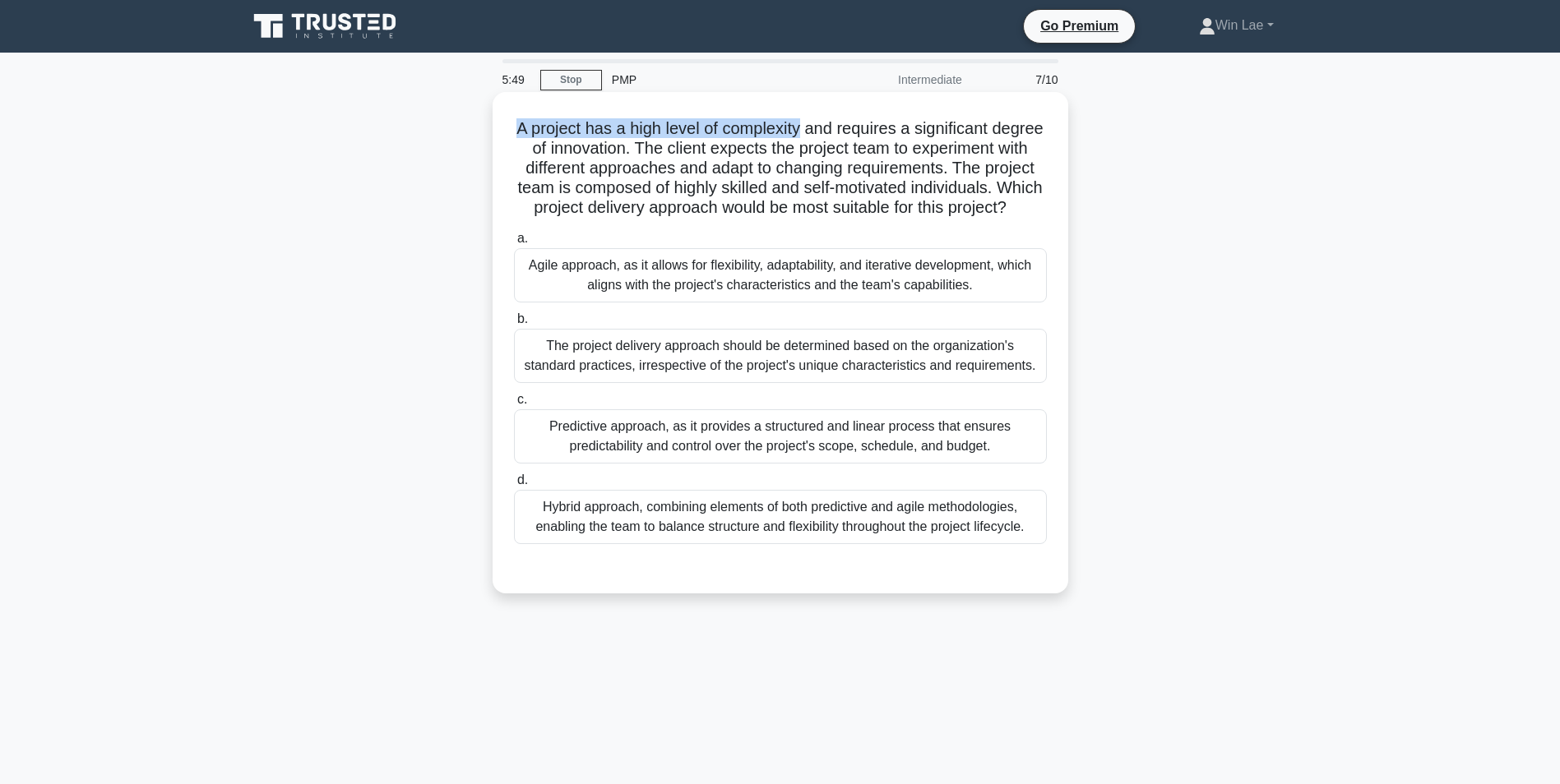
click at [831, 134] on h5 "A project has a high level of complexity and requires a significant degree of i…" at bounding box center [780, 169] width 536 height 100
click at [573, 169] on h5 "A project has a high level of complexity and requires a significant degree of i…" at bounding box center [780, 169] width 536 height 100
drag, startPoint x: 604, startPoint y: 206, endPoint x: 712, endPoint y: 207, distance: 108.0
click at [712, 207] on h5 "A project has a high level of complexity and requires a significant degree of i…" at bounding box center [780, 169] width 536 height 100
click at [504, 172] on div "A project has a high level of complexity and requires a significant degree of i…" at bounding box center [780, 342] width 562 height 488
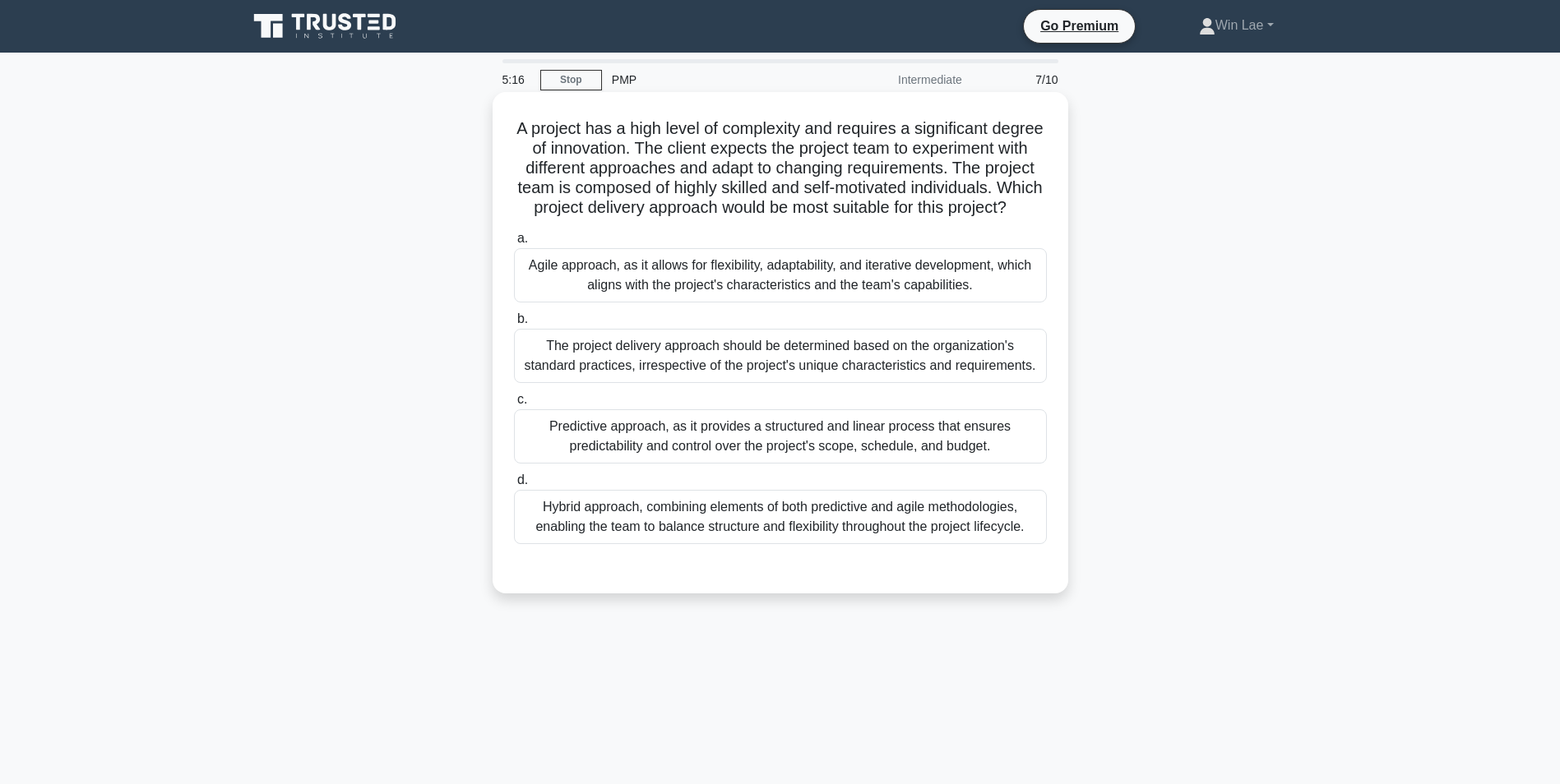
click at [714, 292] on div "Agile approach, as it allows for flexibility, adaptability, and iterative devel…" at bounding box center [780, 275] width 533 height 54
click at [514, 244] on input "a. Agile approach, as it allows for flexibility, adaptability, and iterative de…" at bounding box center [514, 238] width 0 height 10
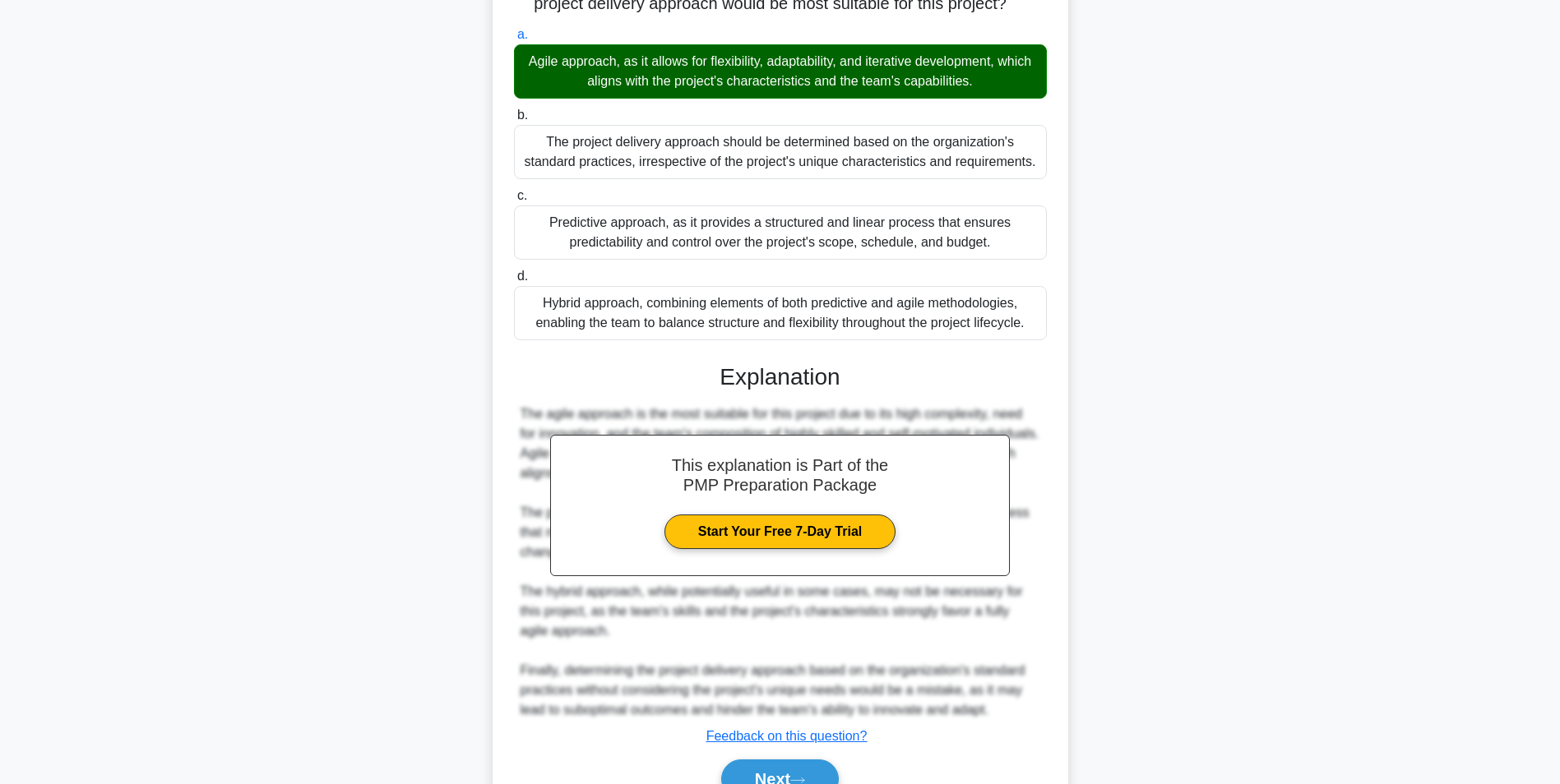
scroll to position [329, 0]
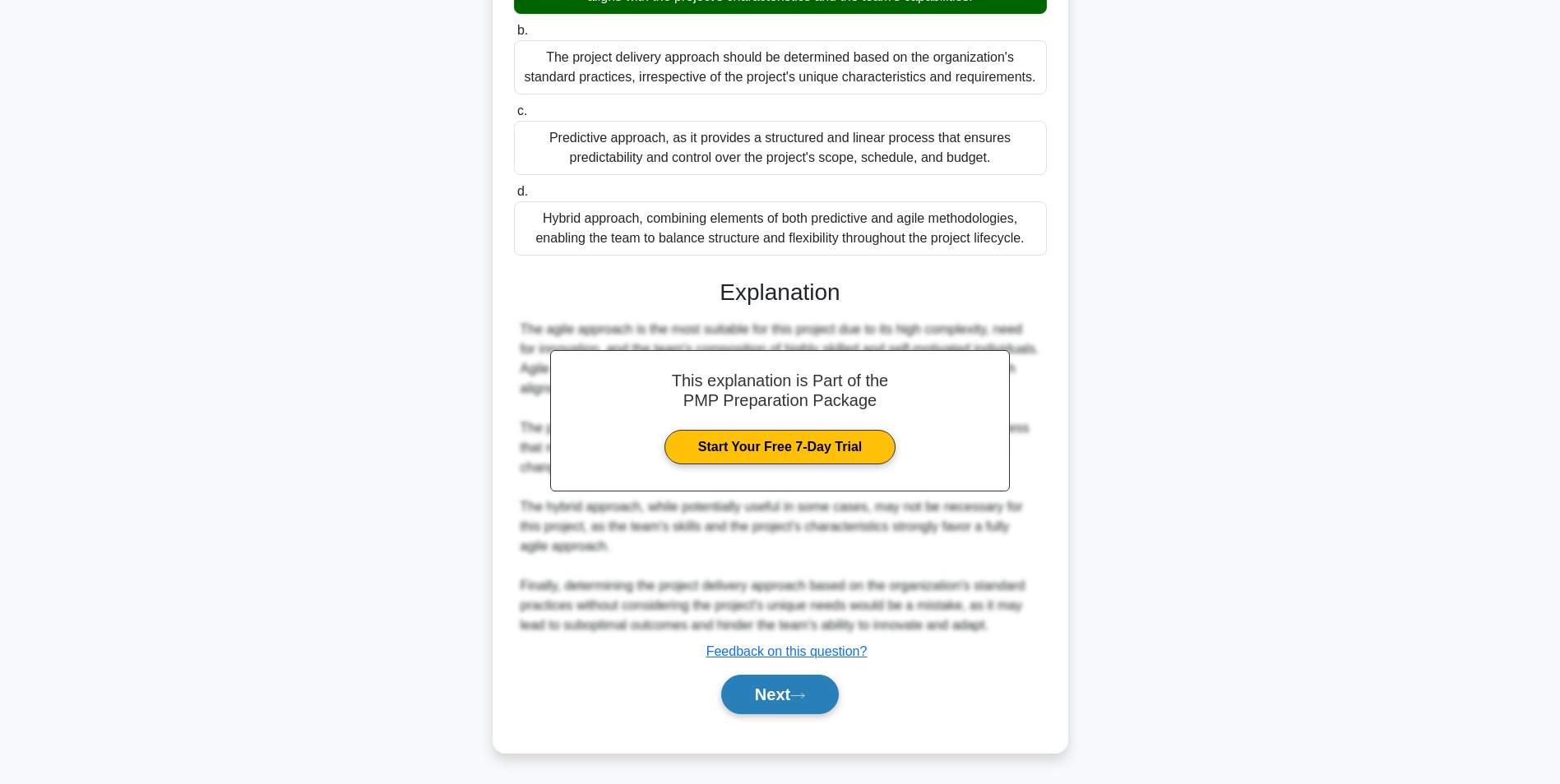
click at [791, 690] on button "Next" at bounding box center [780, 695] width 118 height 40
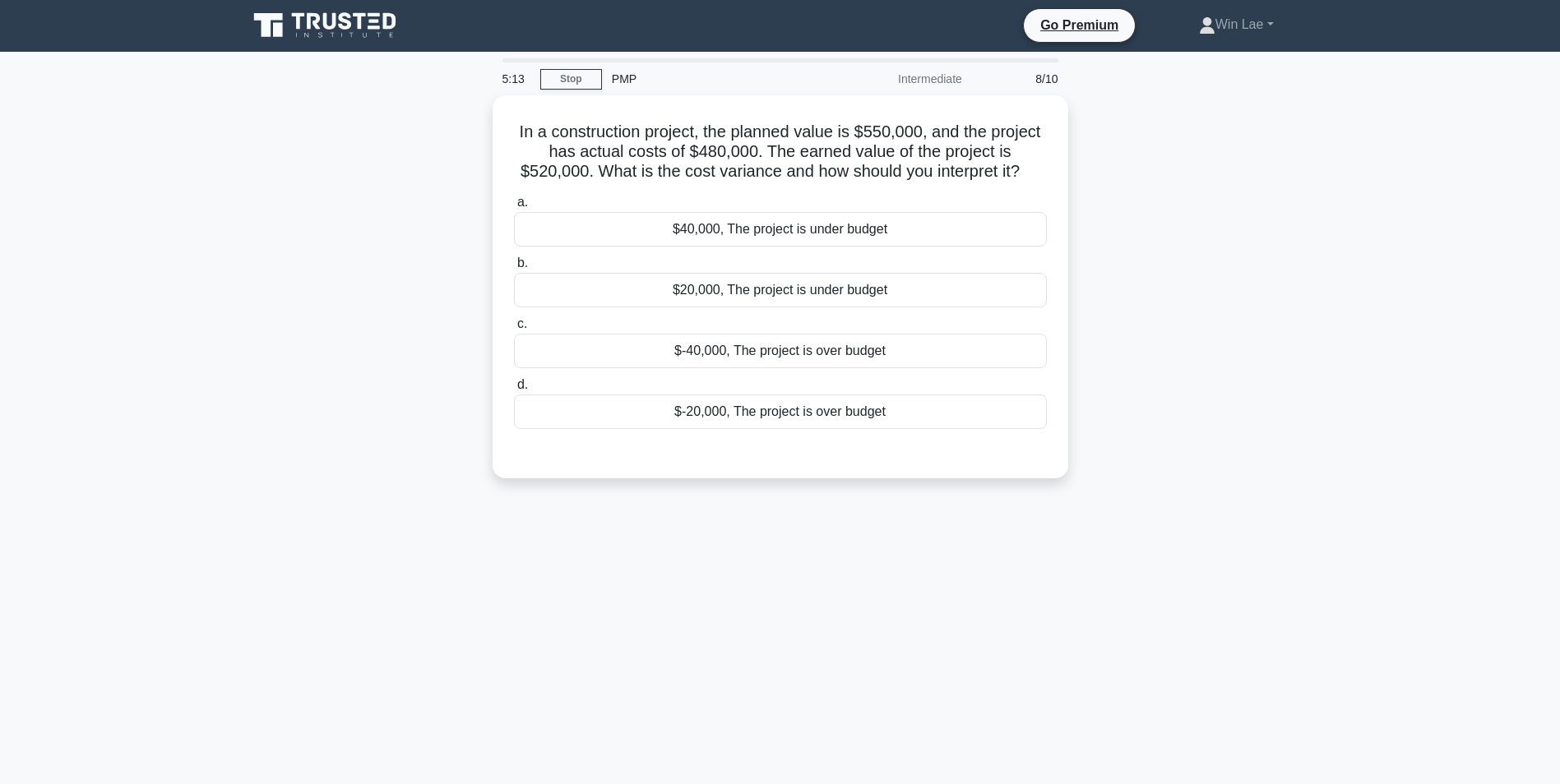
scroll to position [0, 0]
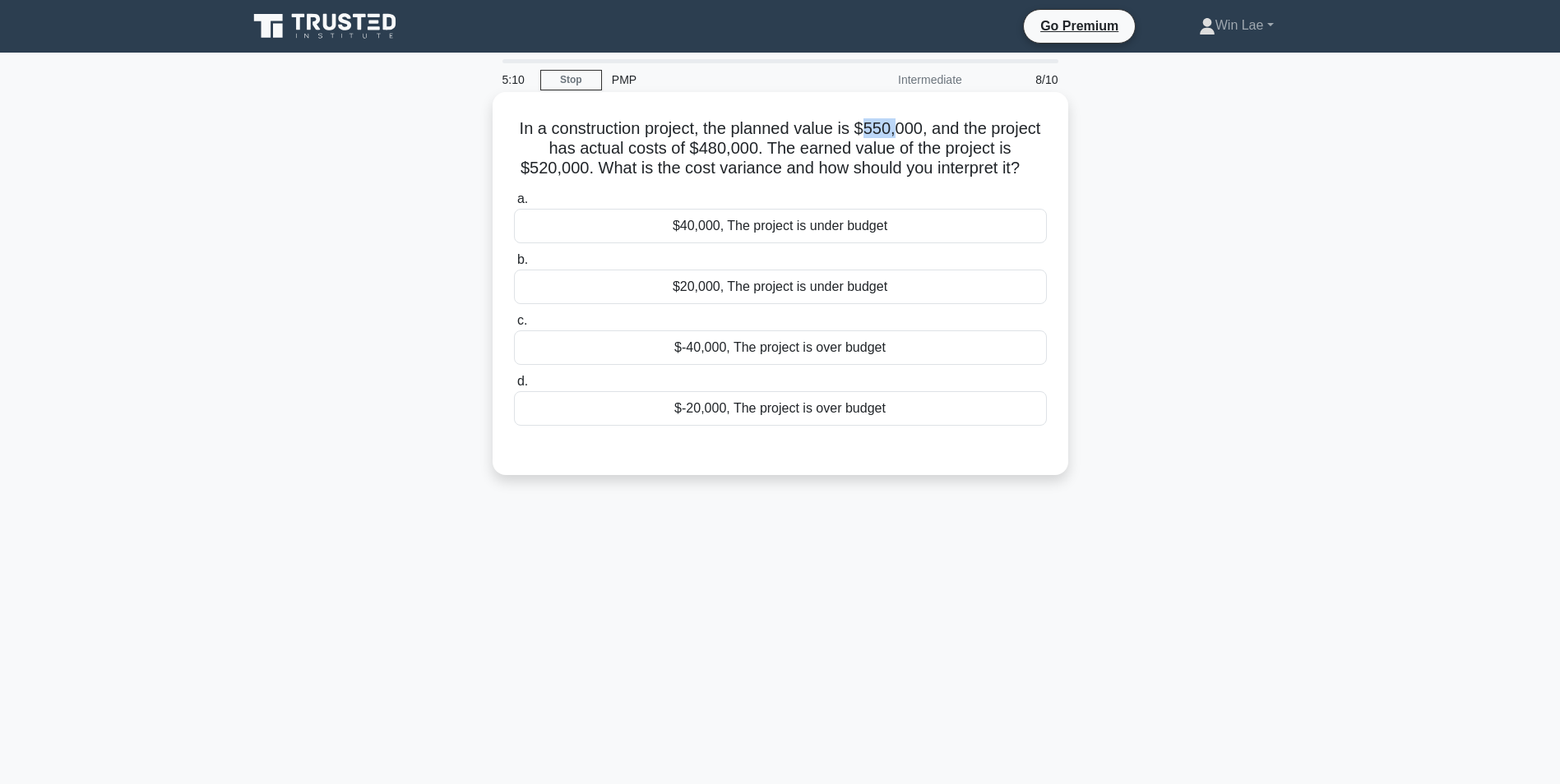
drag, startPoint x: 864, startPoint y: 127, endPoint x: 901, endPoint y: 127, distance: 37.0
click at [901, 127] on h5 "In a construction project, the planned value is $550,000, and the project has a…" at bounding box center [780, 149] width 536 height 61
click at [682, 148] on h5 "In a construction project, the planned value is $550,000, and the project has a…" at bounding box center [780, 149] width 536 height 61
click at [689, 233] on div "$40,000, The project is under budget" at bounding box center [780, 226] width 533 height 34
click at [514, 205] on input "a. $40,000, The project is under budget" at bounding box center [514, 199] width 0 height 10
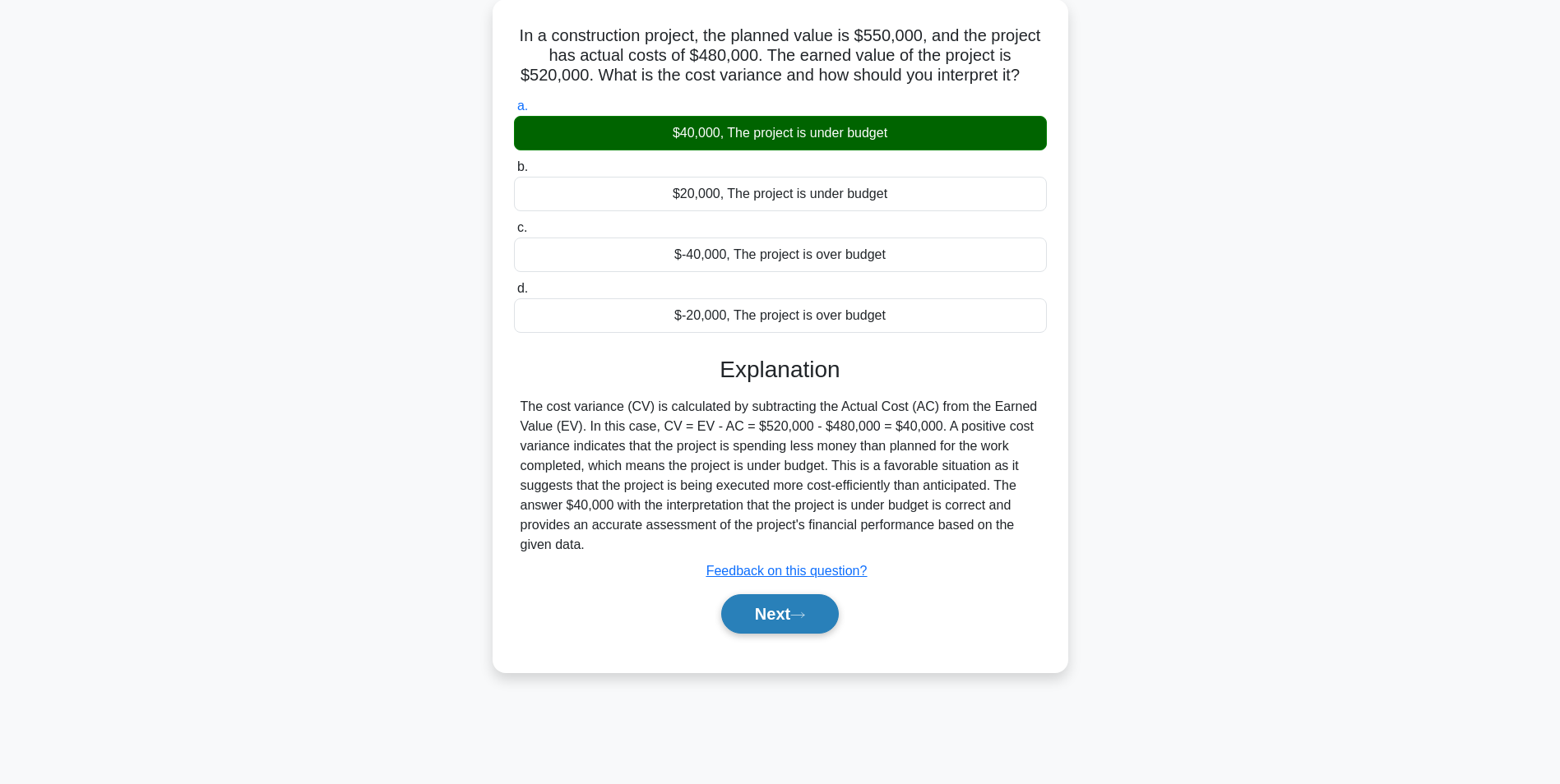
scroll to position [103, 0]
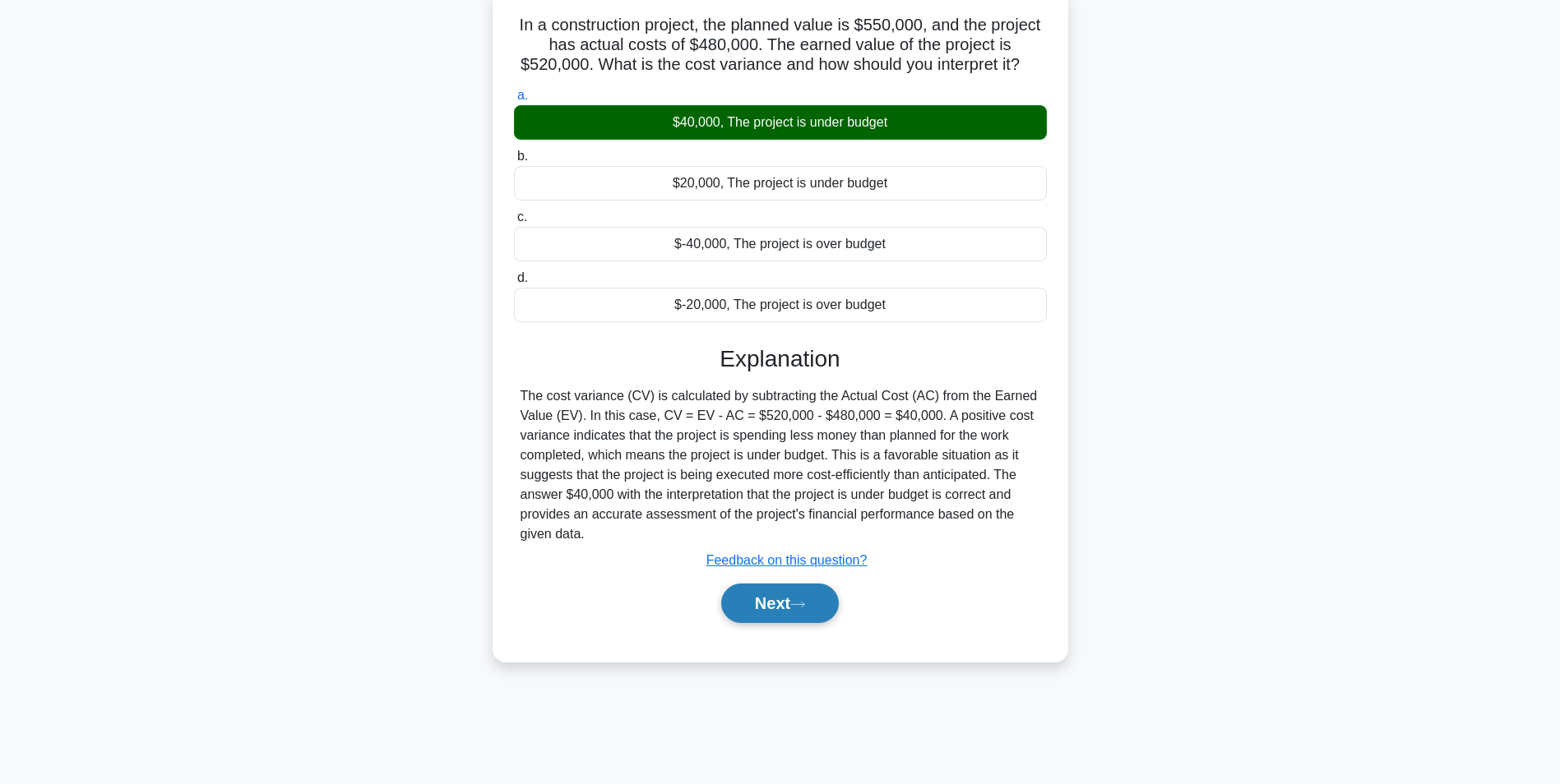
click at [769, 609] on button "Next" at bounding box center [780, 604] width 118 height 40
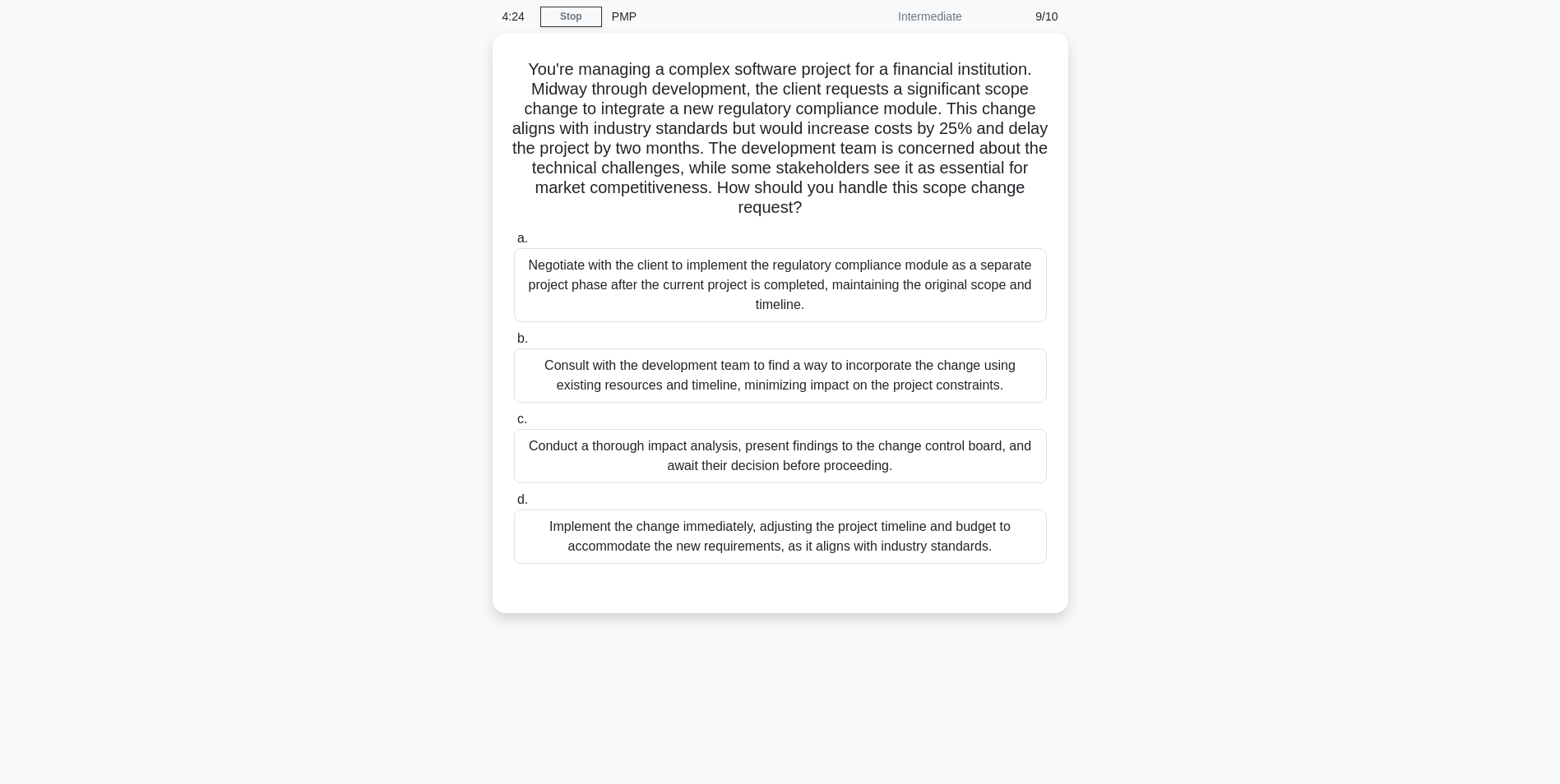
scroll to position [0, 0]
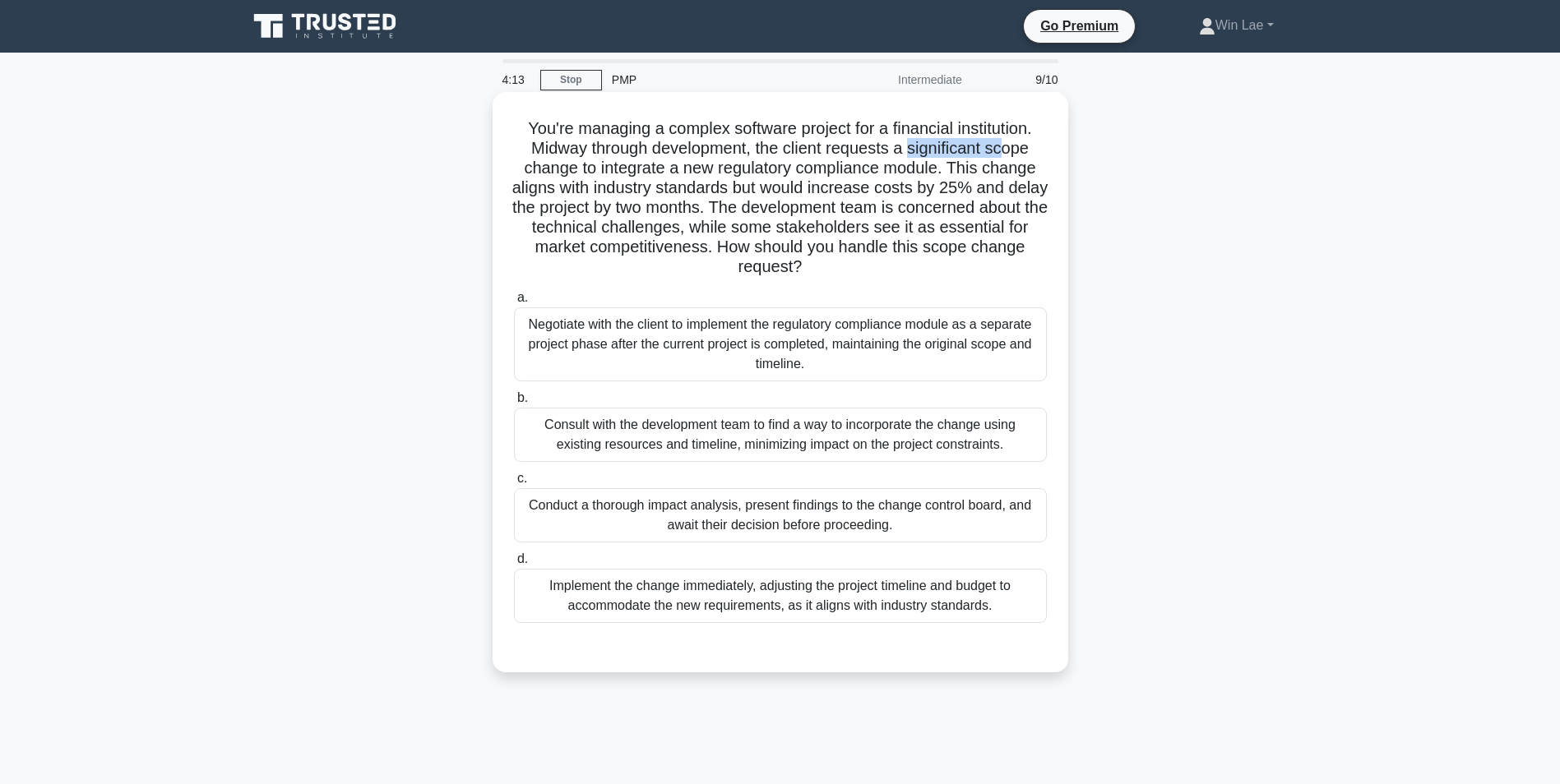
drag, startPoint x: 911, startPoint y: 150, endPoint x: 1006, endPoint y: 150, distance: 95.0
click at [1006, 150] on h5 "You're managing a complex software project for a financial institution. Midway …" at bounding box center [780, 198] width 536 height 159
click at [724, 174] on h5 "You're managing a complex software project for a financial institution. Midway …" at bounding box center [780, 198] width 536 height 159
drag, startPoint x: 805, startPoint y: 207, endPoint x: 868, endPoint y: 213, distance: 63.3
click at [868, 213] on h5 "You're managing a complex software project for a financial institution. Midway …" at bounding box center [780, 198] width 536 height 159
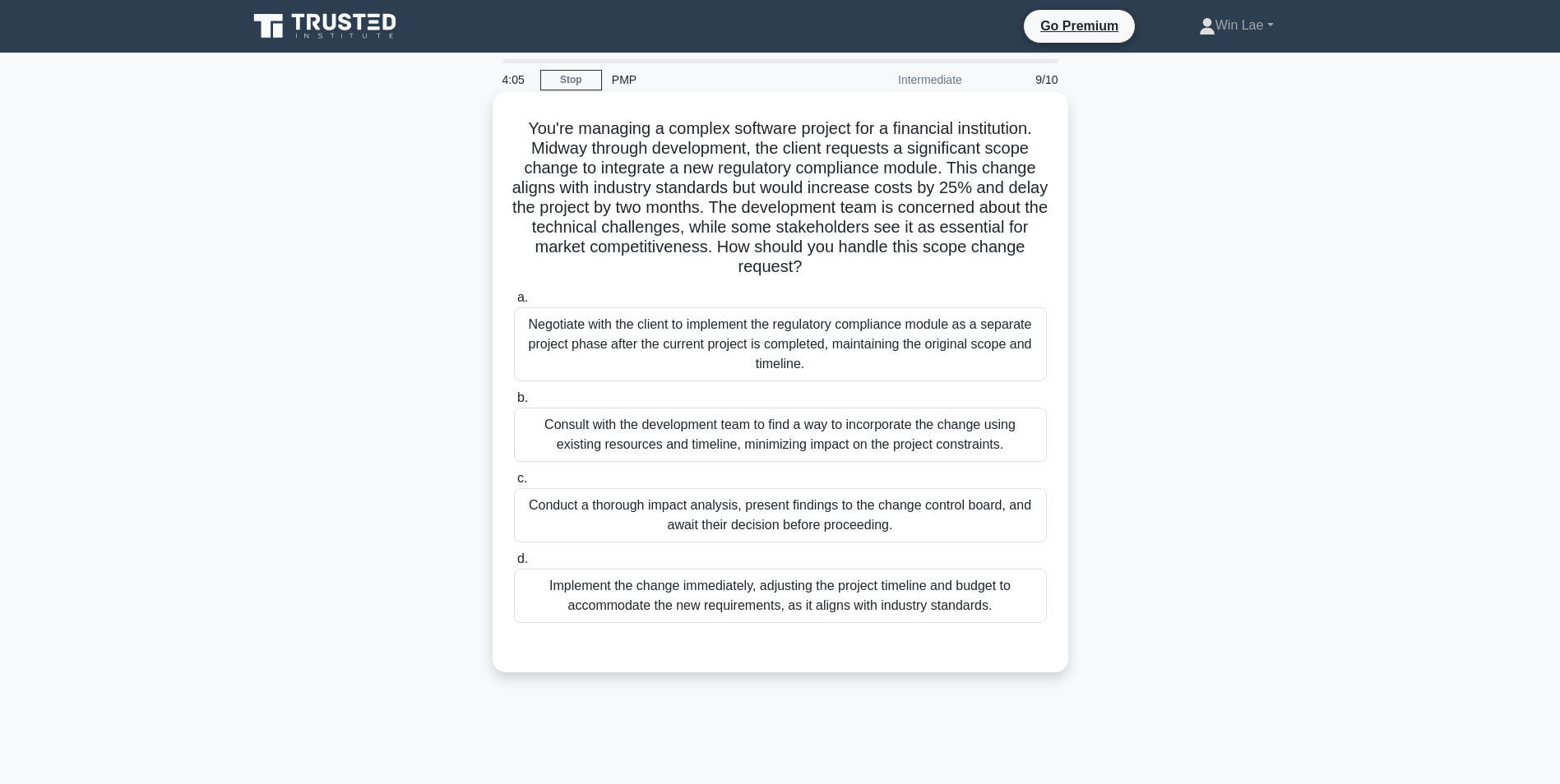
click at [637, 236] on h5 "You're managing a complex software project for a financial institution. Midway …" at bounding box center [780, 198] width 536 height 159
drag, startPoint x: 771, startPoint y: 232, endPoint x: 798, endPoint y: 252, distance: 33.6
click at [798, 252] on h5 "You're managing a complex software project for a financial institution. Midway …" at bounding box center [780, 198] width 536 height 159
click at [649, 198] on h5 "You're managing a complex software project for a financial institution. Midway …" at bounding box center [780, 198] width 536 height 159
click at [694, 524] on div "Conduct a thorough impact analysis, present findings to the change control boar…" at bounding box center [780, 515] width 533 height 54
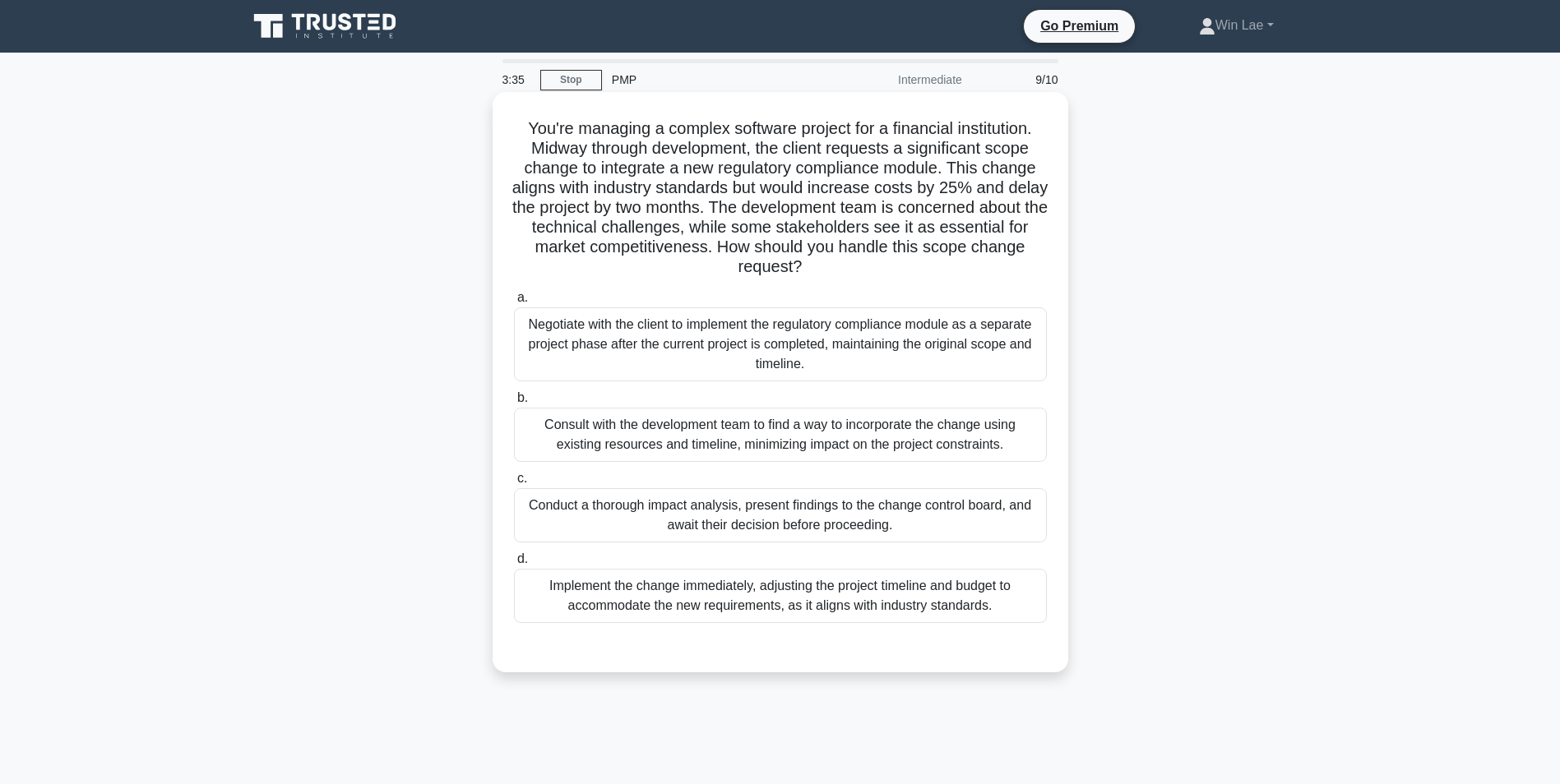
click at [514, 484] on input "c. Conduct a thorough impact analysis, present findings to the change control b…" at bounding box center [514, 478] width 0 height 10
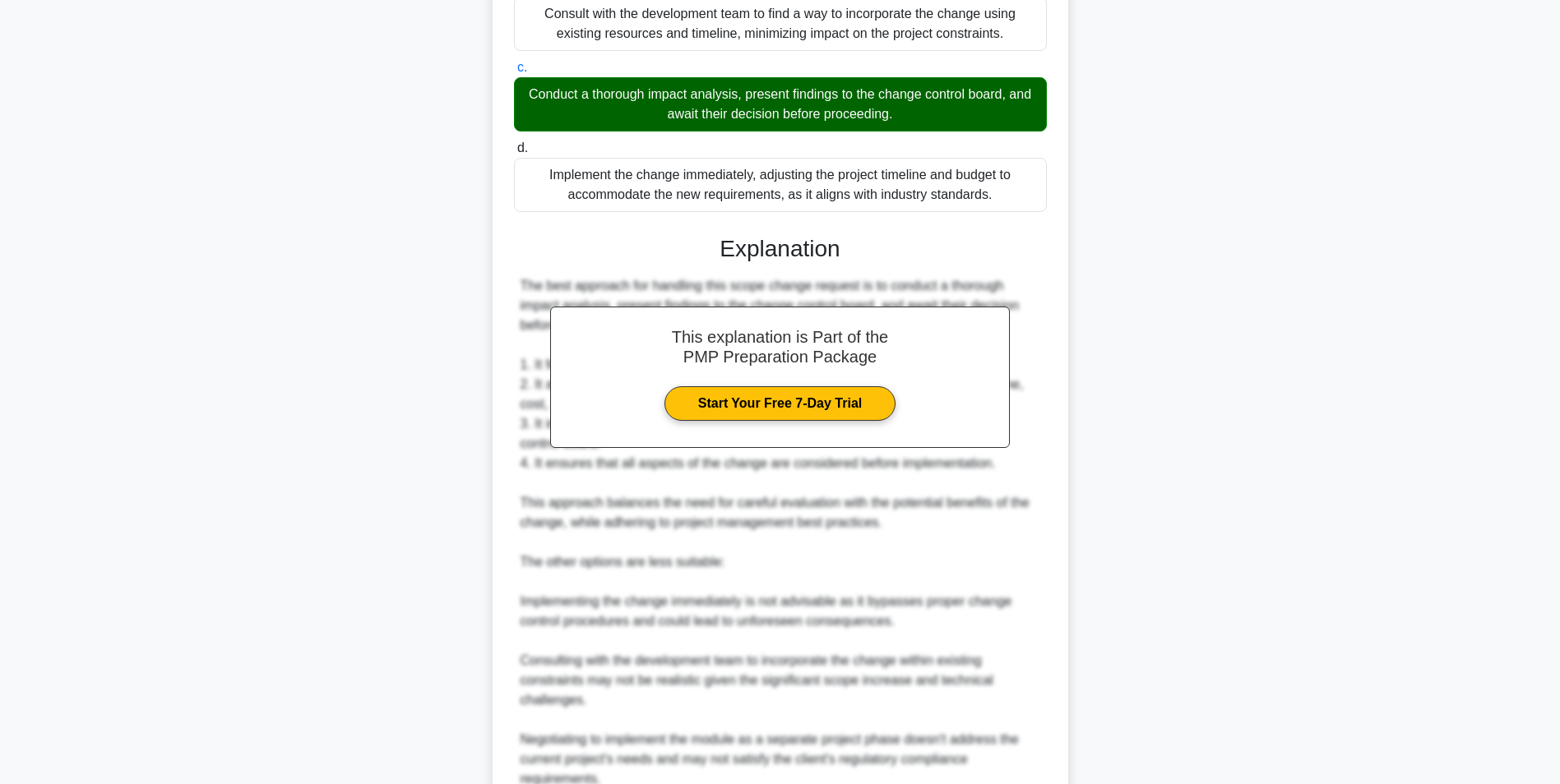
scroll to position [645, 0]
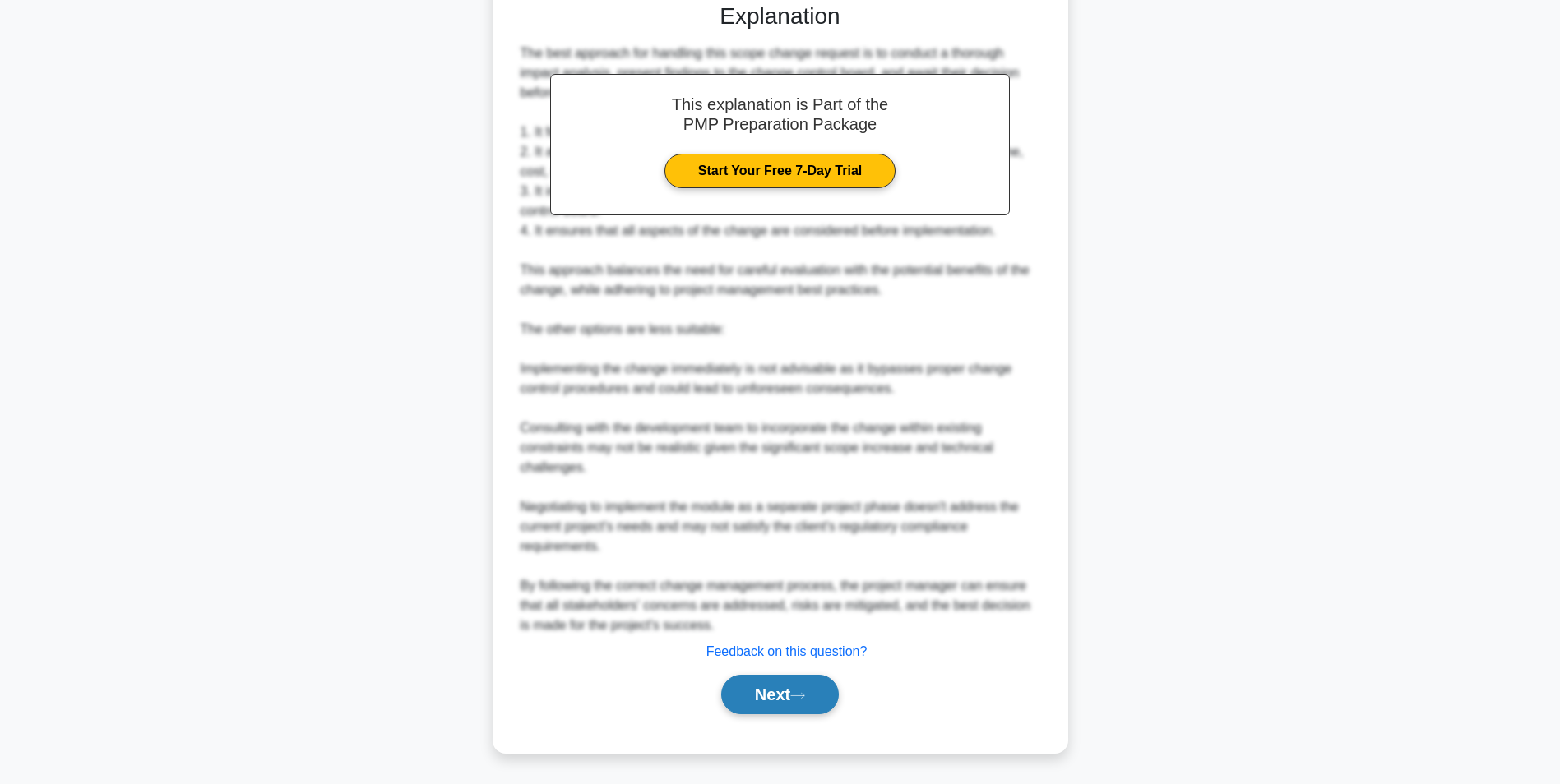
click at [771, 702] on button "Next" at bounding box center [780, 695] width 118 height 40
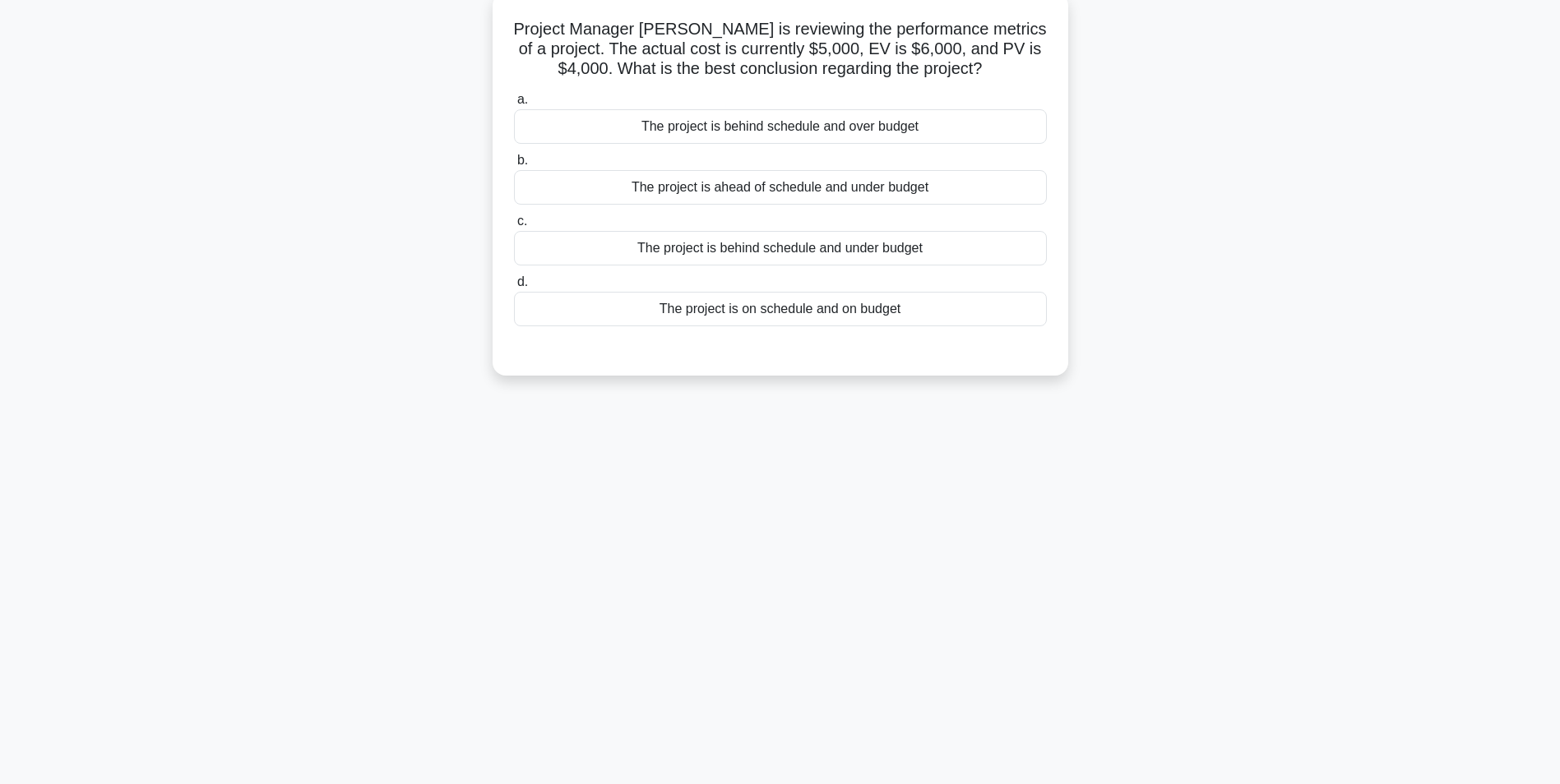
scroll to position [0, 0]
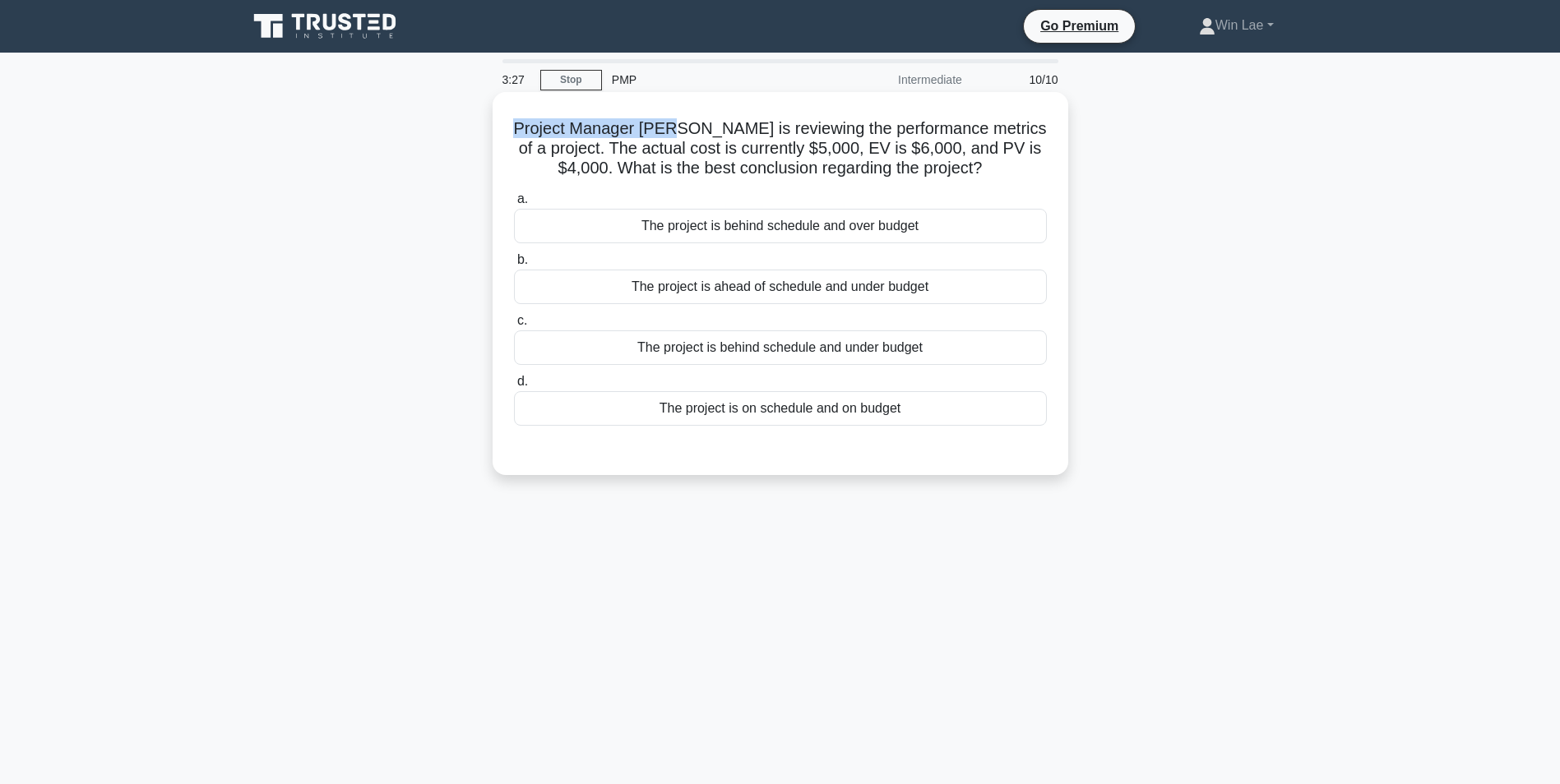
drag, startPoint x: 531, startPoint y: 128, endPoint x: 695, endPoint y: 127, distance: 164.0
click at [695, 127] on h5 "Project Manager Jenny is reviewing the performance metrics of a project. The ac…" at bounding box center [780, 149] width 536 height 61
drag, startPoint x: 695, startPoint y: 127, endPoint x: 905, endPoint y: 151, distance: 211.4
click at [905, 151] on h5 "Project Manager Jenny is reviewing the performance metrics of a project. The ac…" at bounding box center [780, 149] width 536 height 61
drag, startPoint x: 798, startPoint y: 146, endPoint x: 845, endPoint y: 145, distance: 47.0
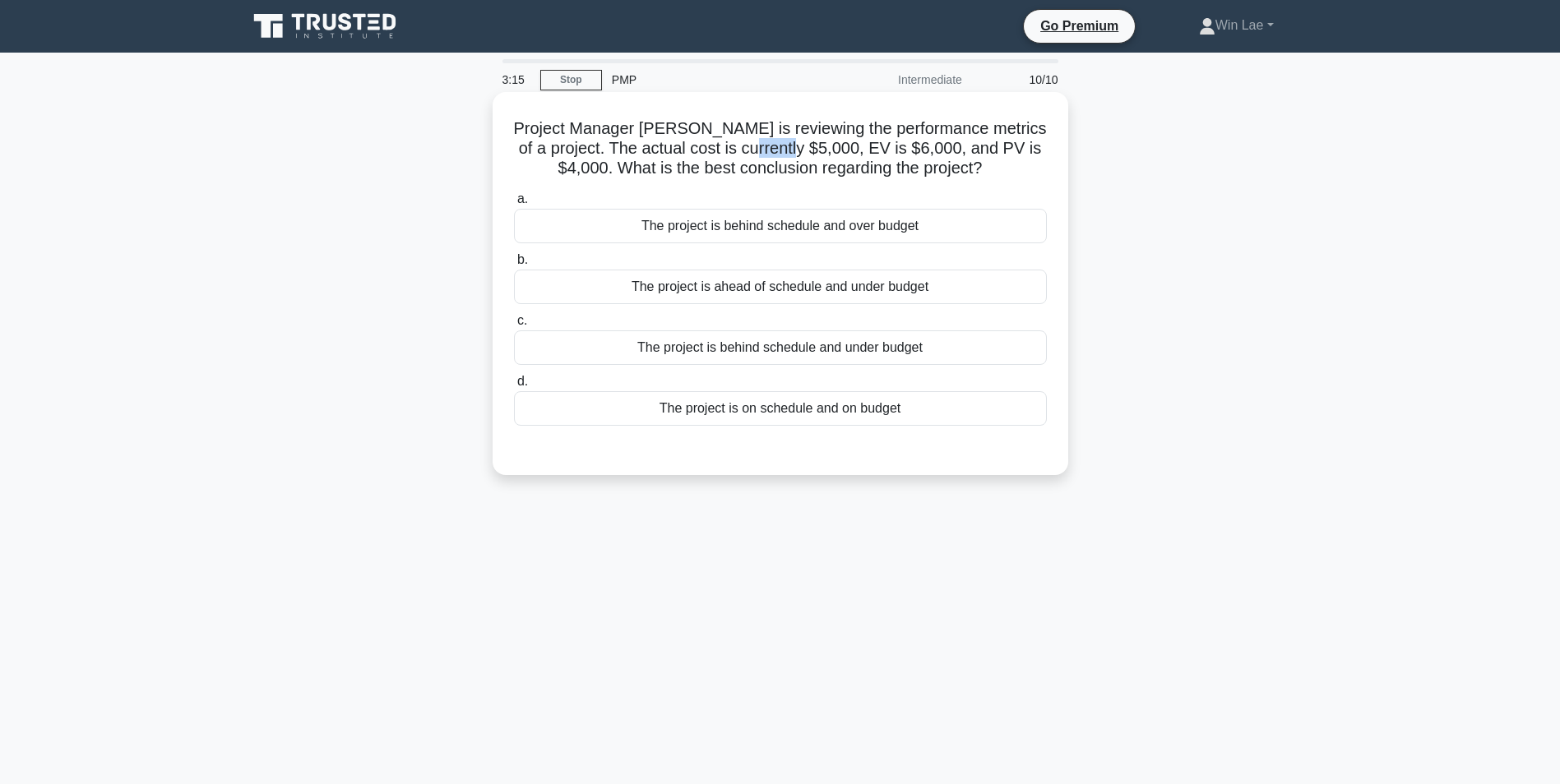
click at [845, 145] on h5 "Project Manager Jenny is reviewing the performance metrics of a project. The ac…" at bounding box center [780, 149] width 536 height 61
click at [700, 151] on h5 "Project Manager Jenny is reviewing the performance metrics of a project. The ac…" at bounding box center [780, 149] width 536 height 61
drag, startPoint x: 558, startPoint y: 173, endPoint x: 578, endPoint y: 173, distance: 20.0
click at [578, 173] on h5 "Project Manager Jenny is reviewing the performance metrics of a project. The ac…" at bounding box center [780, 149] width 536 height 61
click at [720, 232] on div "The project is behind schedule and over budget" at bounding box center [780, 226] width 533 height 34
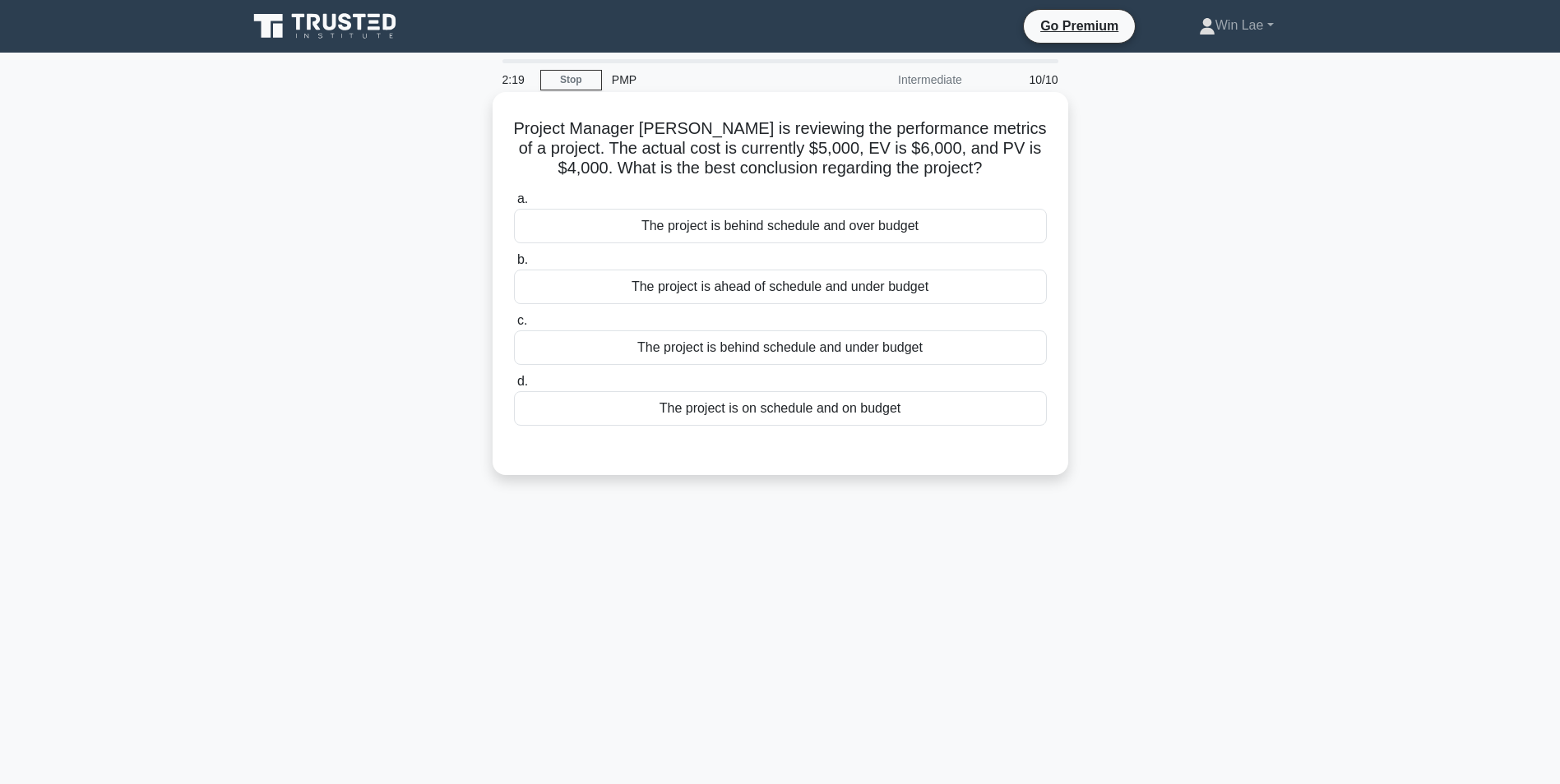
click at [514, 205] on input "a. The project is behind schedule and over budget" at bounding box center [514, 199] width 0 height 10
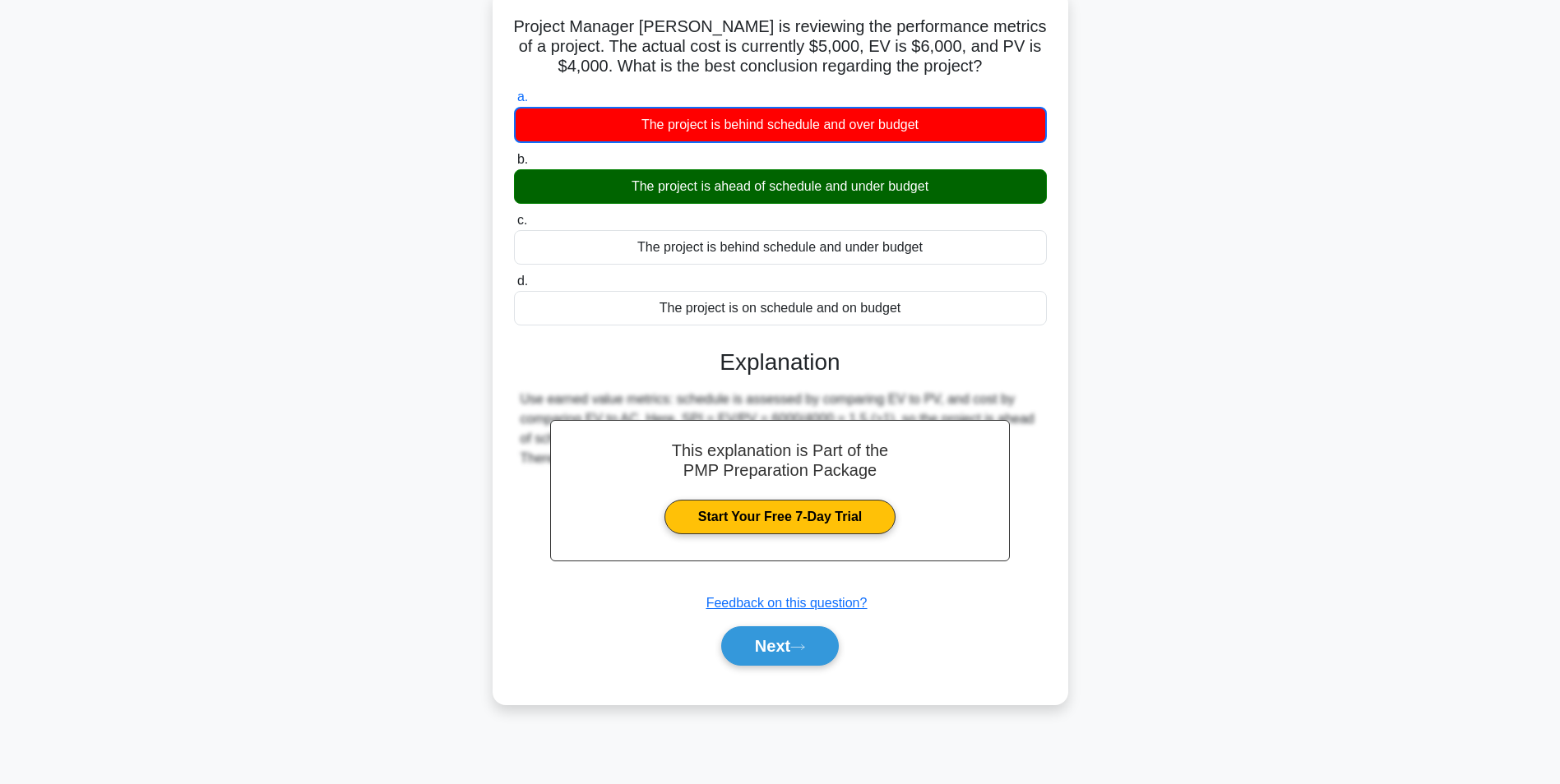
scroll to position [103, 0]
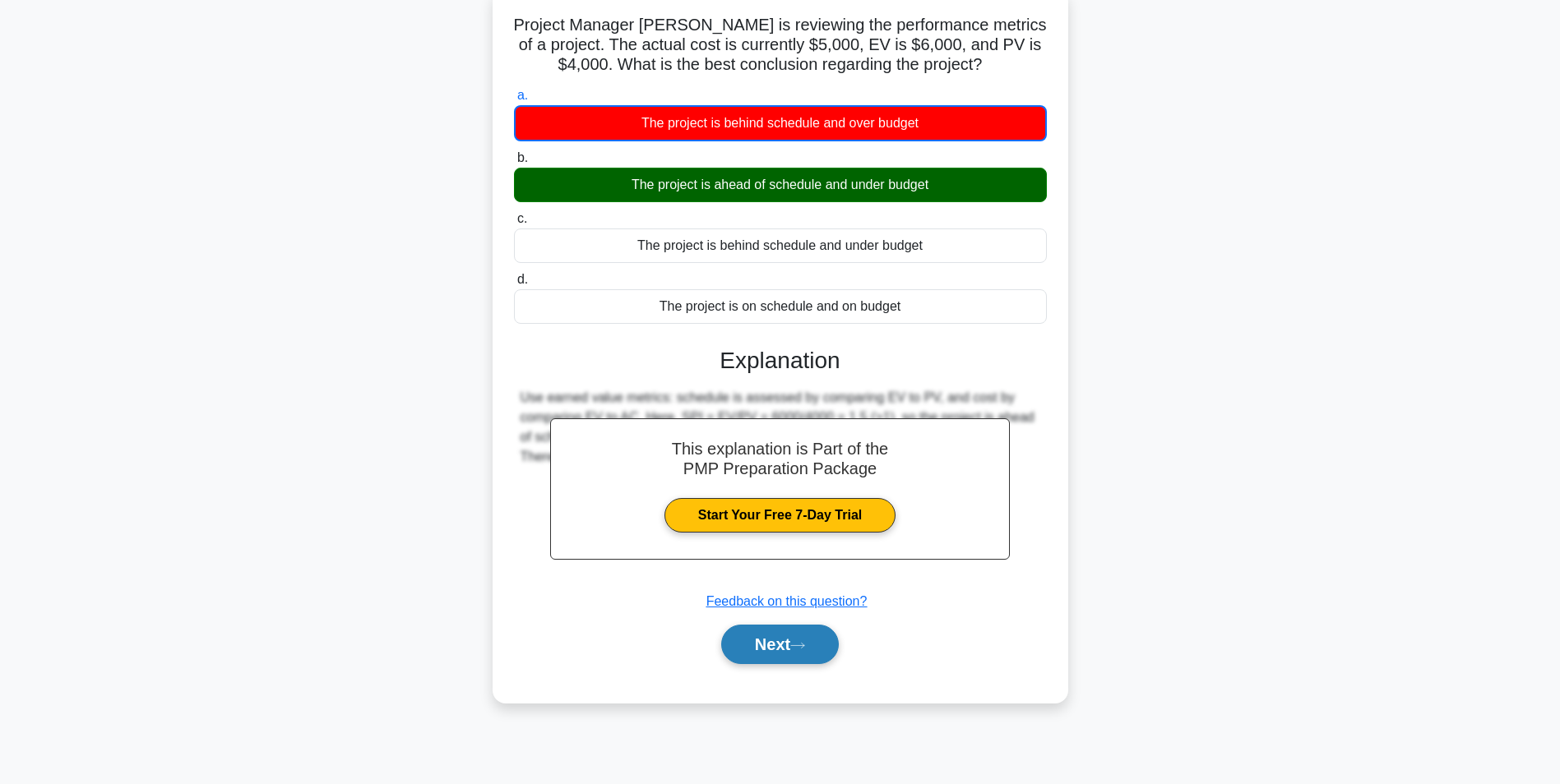
click at [788, 646] on button "Next" at bounding box center [780, 645] width 118 height 40
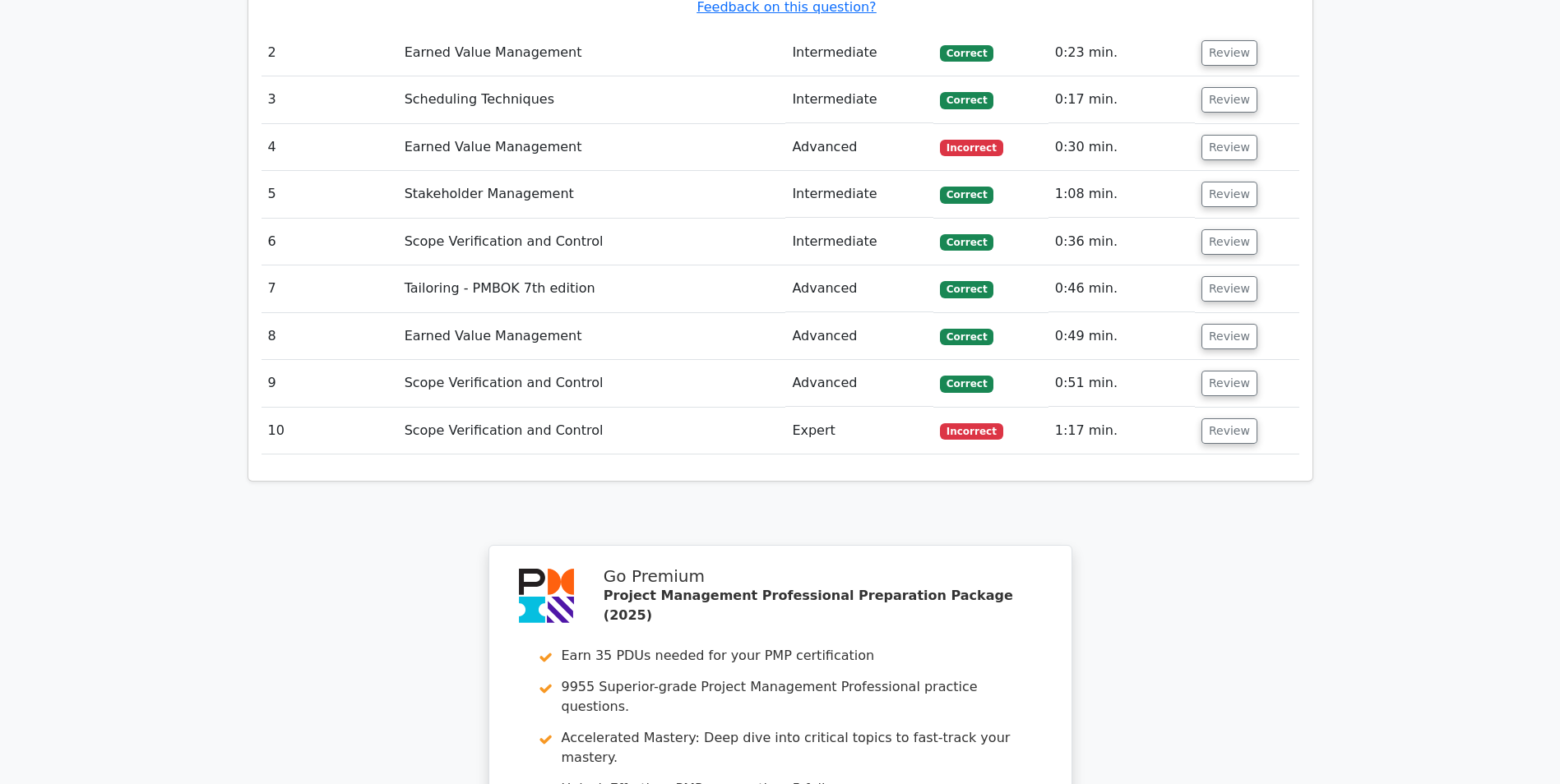
scroll to position [2054, 0]
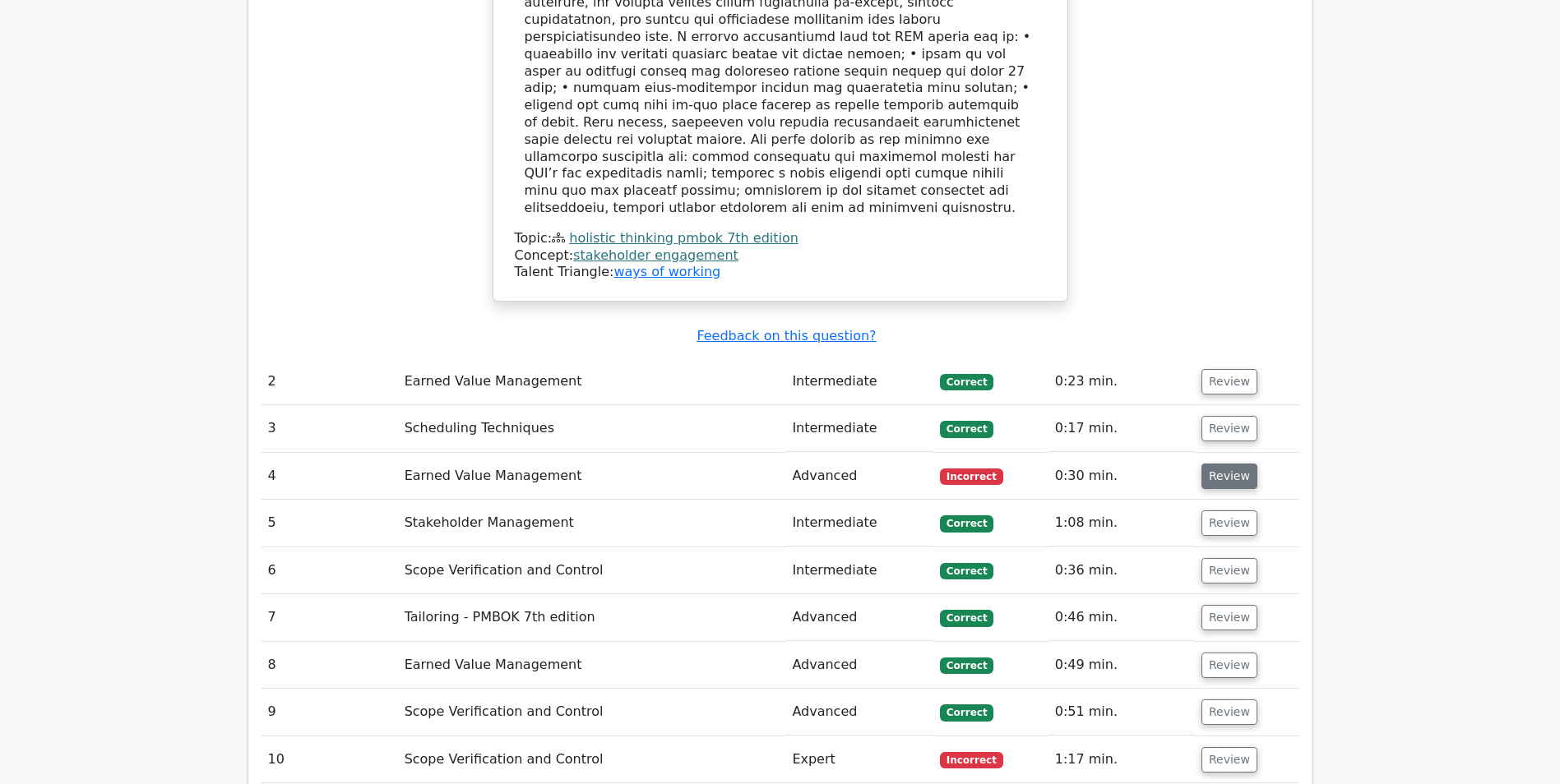
click at [1213, 464] on button "Review" at bounding box center [1229, 476] width 56 height 26
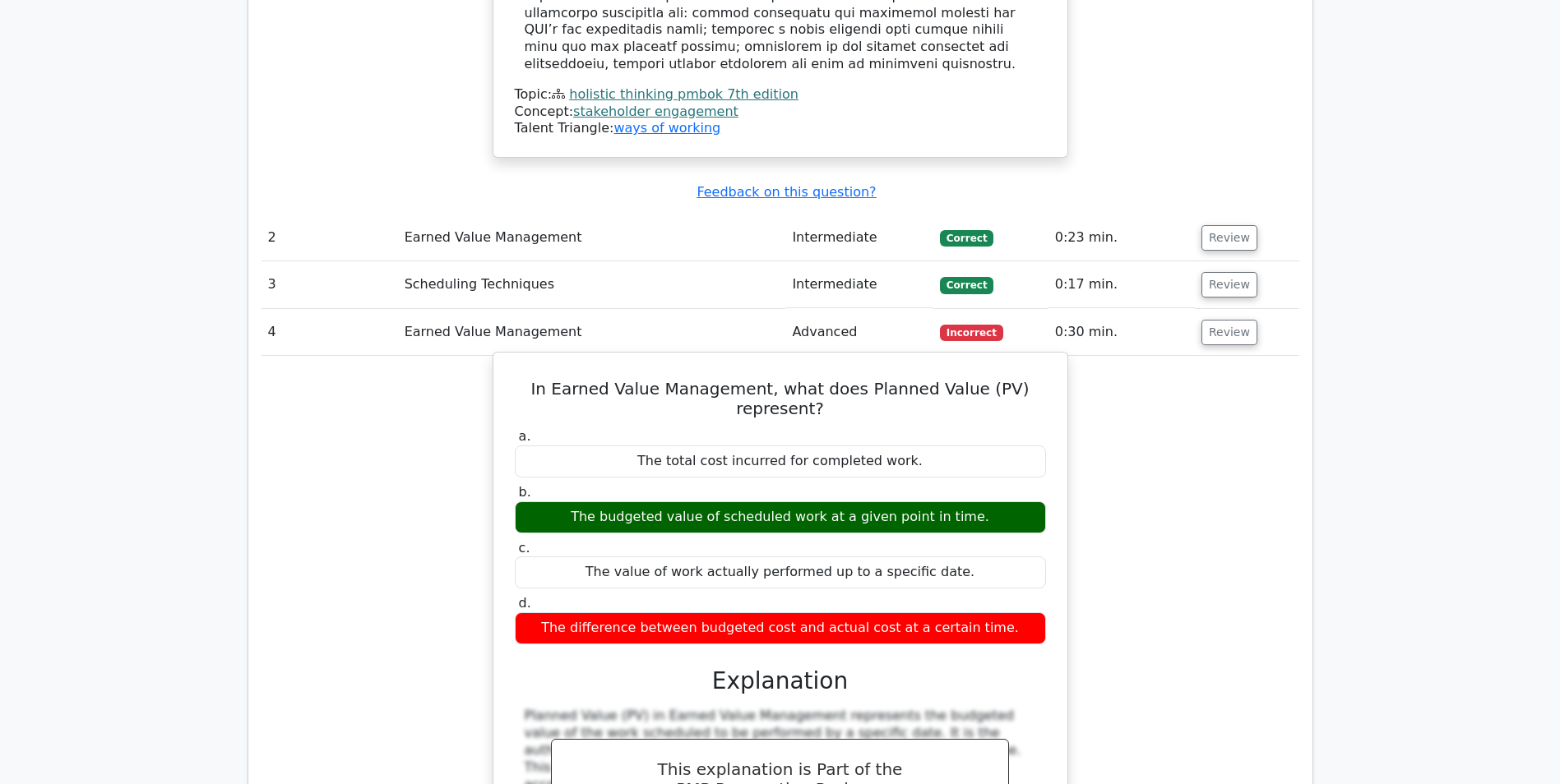
scroll to position [2219, 0]
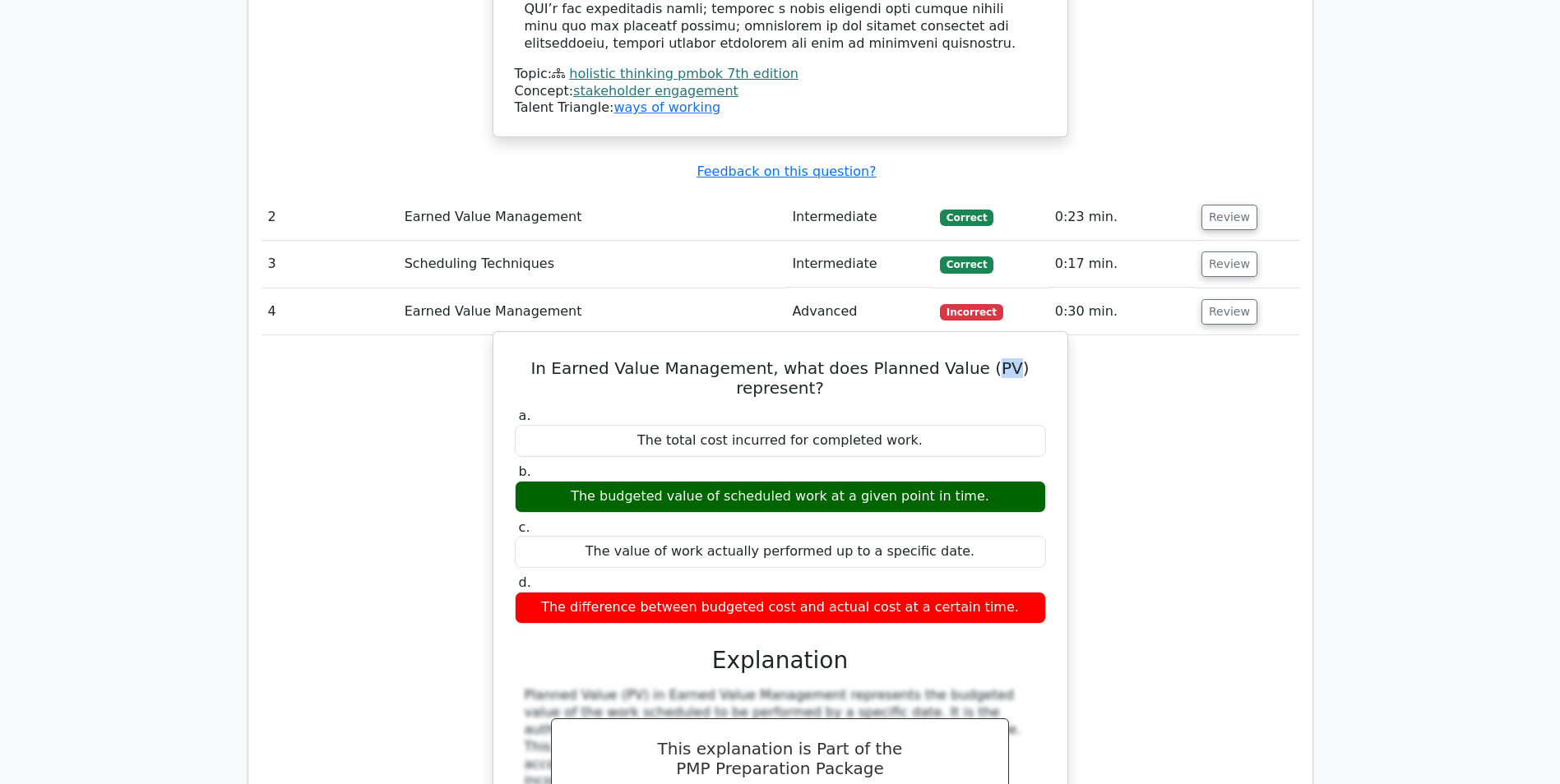
drag, startPoint x: 942, startPoint y: 238, endPoint x: 961, endPoint y: 237, distance: 19.0
click at [961, 358] on h5 "In Earned Value Management, what does Planned Value (PV) represent?" at bounding box center [780, 378] width 534 height 40
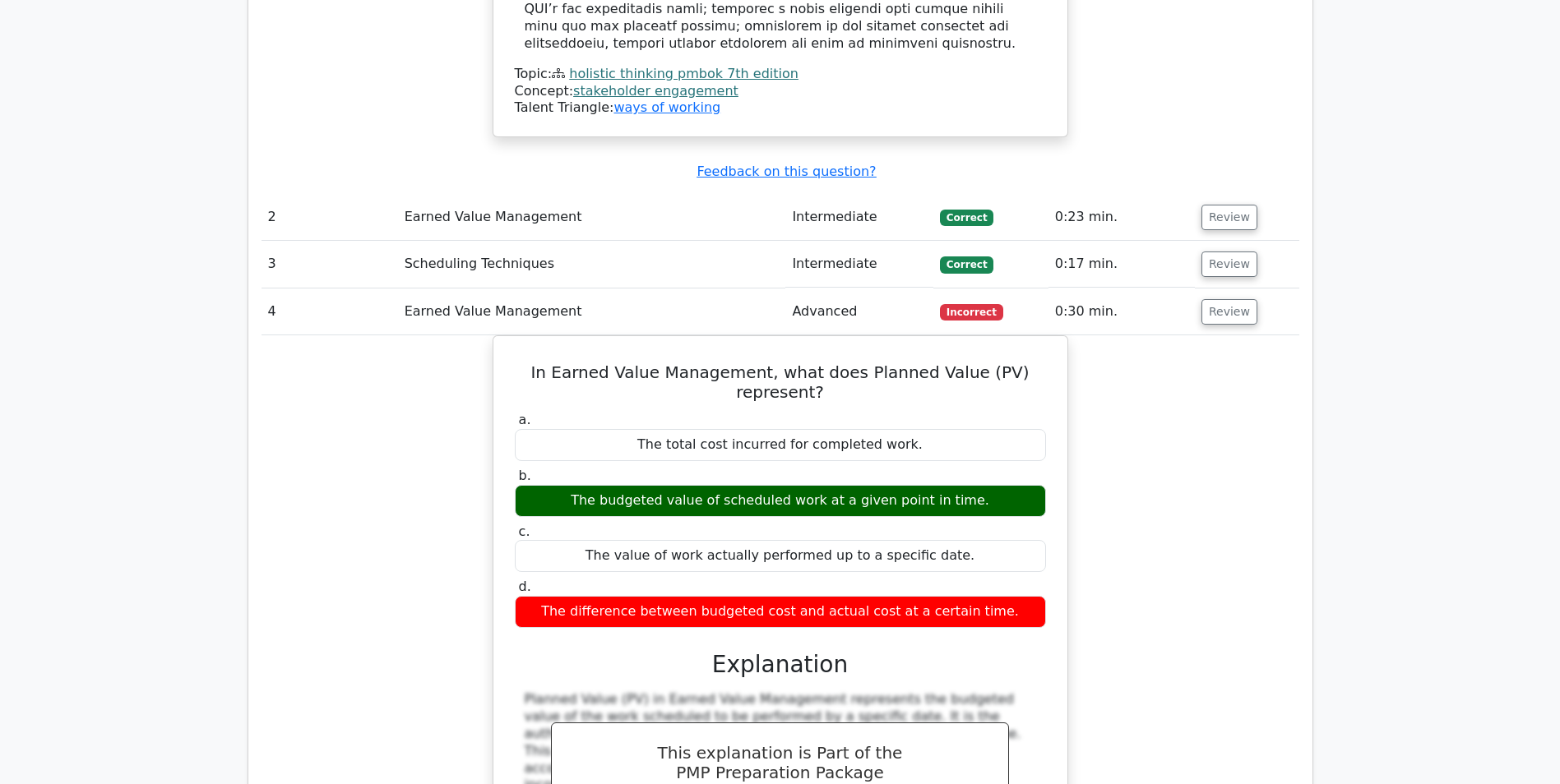
click at [1259, 359] on div "In Earned Value Management, what does Planned Value (PV) represent? a. The tota…" at bounding box center [780, 677] width 1037 height 683
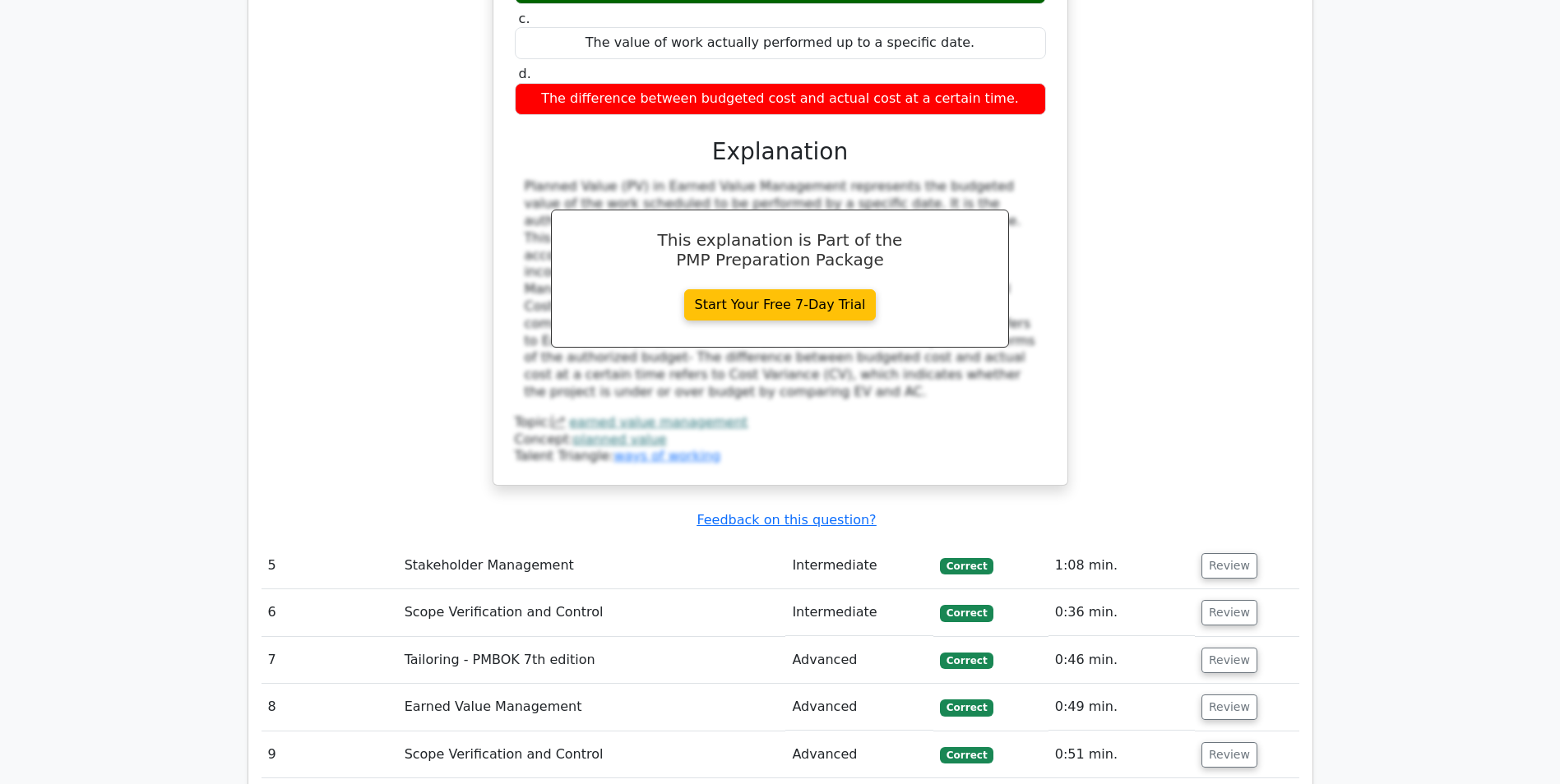
scroll to position [2876, 0]
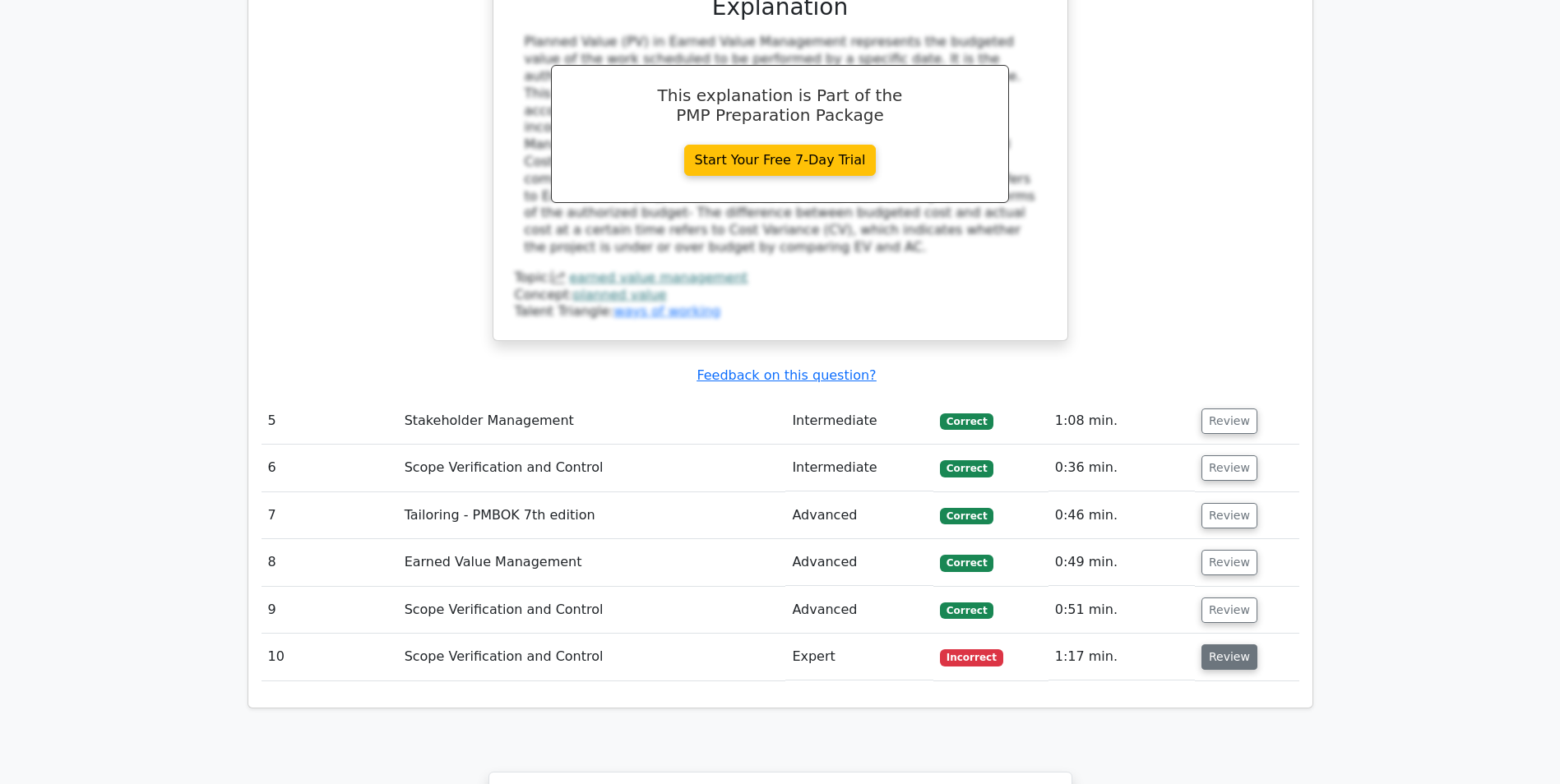
click at [1235, 645] on button "Review" at bounding box center [1229, 657] width 56 height 26
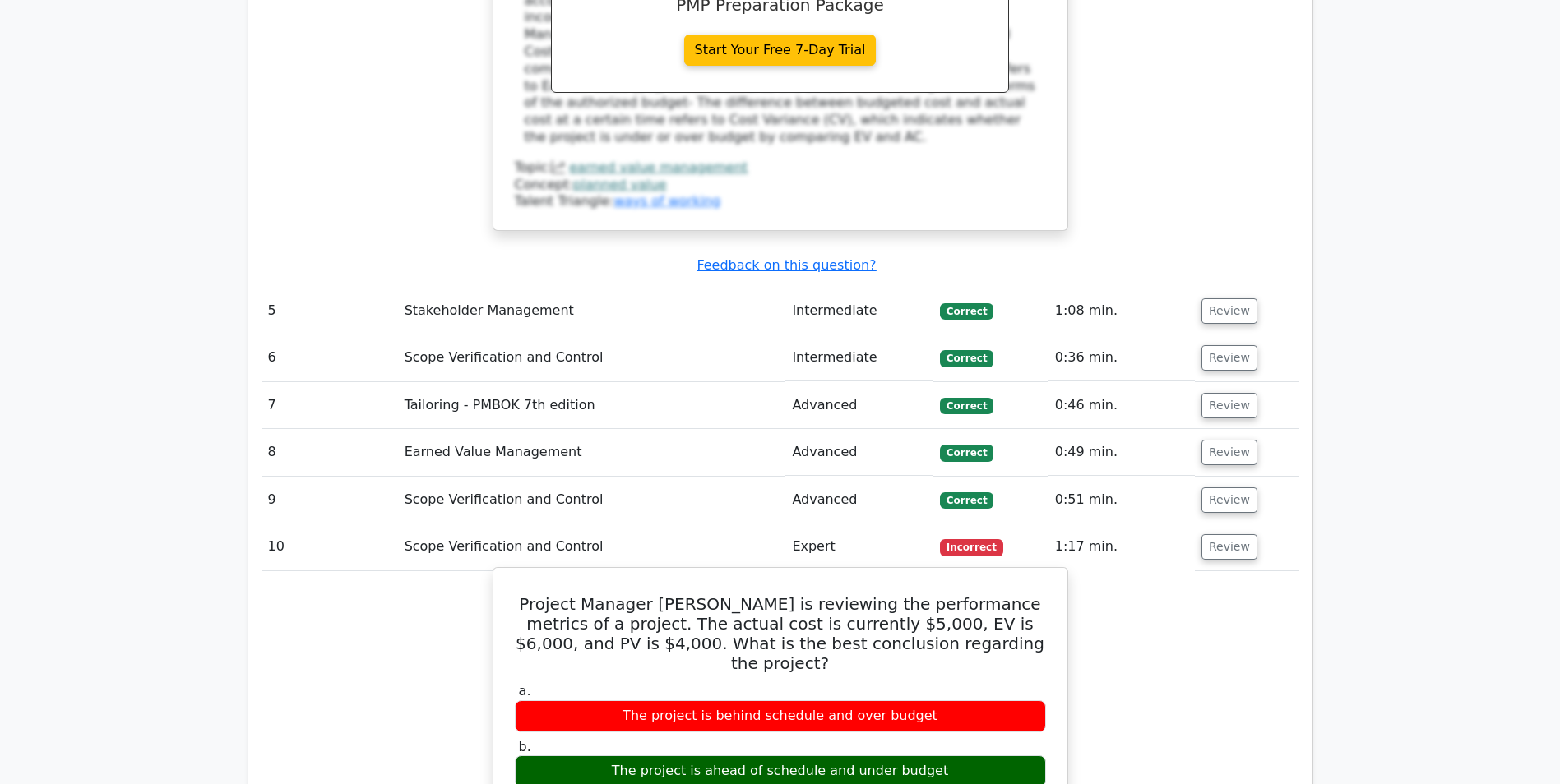
scroll to position [3205, 0]
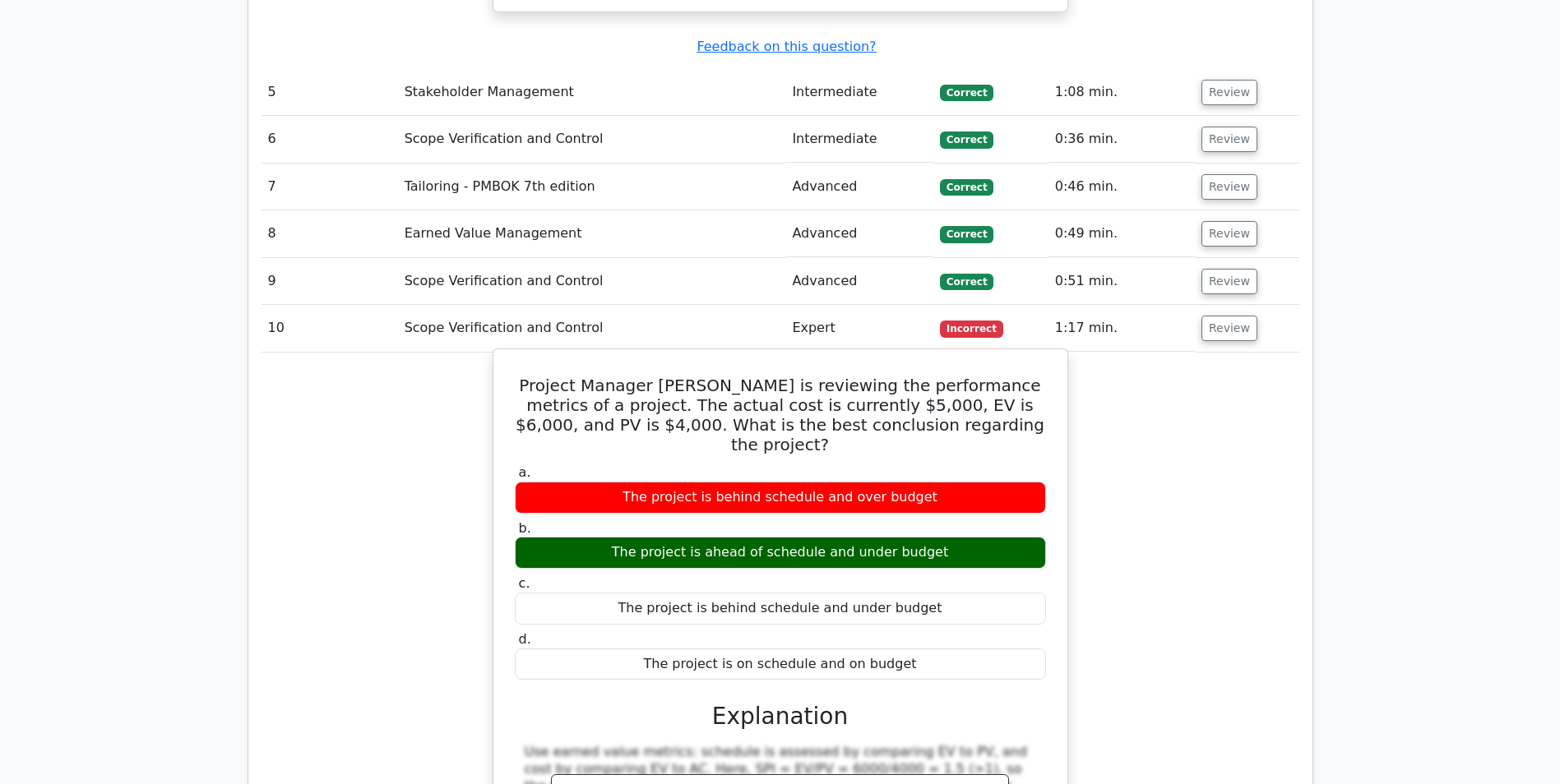
click at [775, 537] on div "The project is ahead of schedule and under budget" at bounding box center [780, 553] width 531 height 32
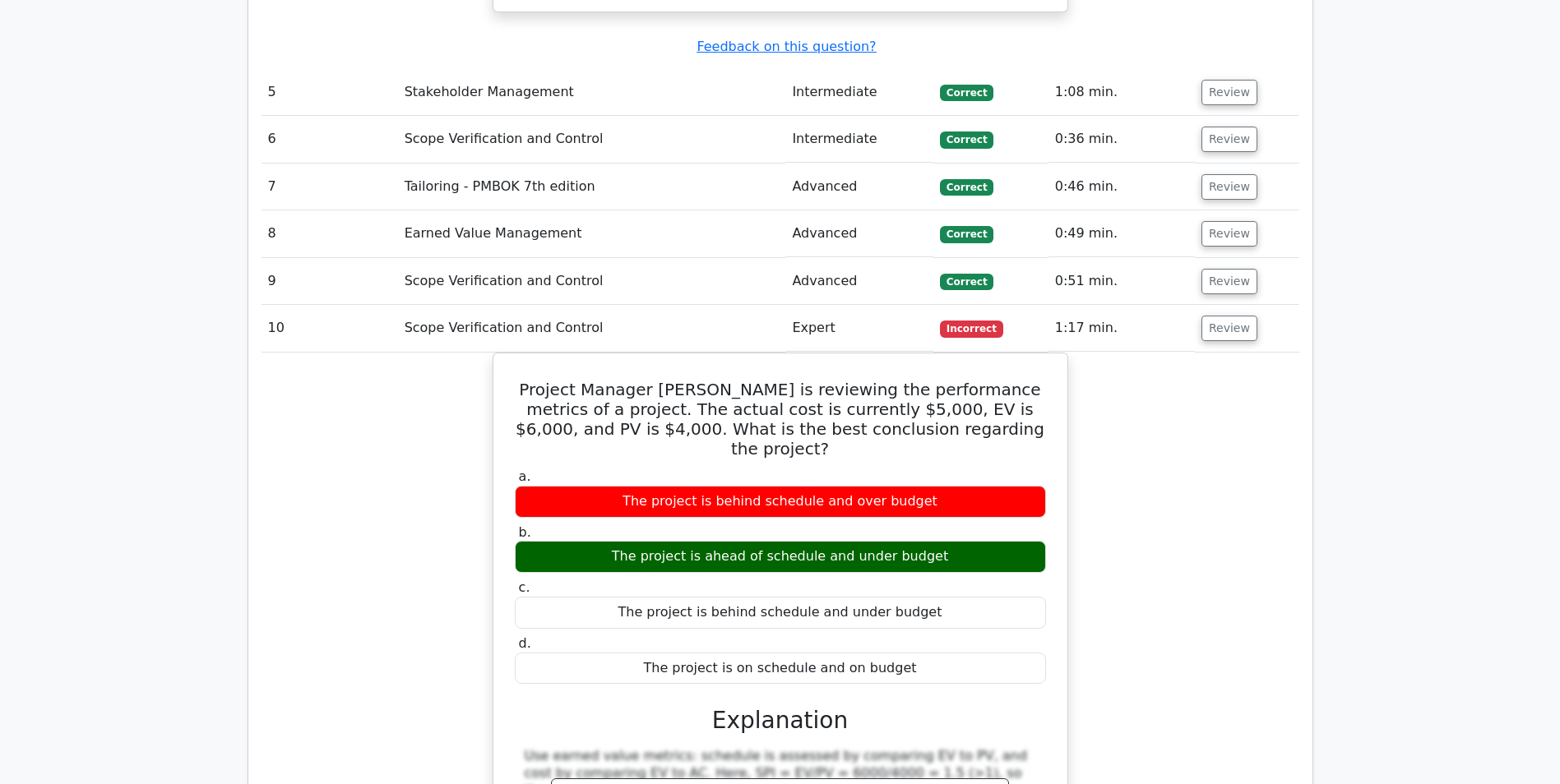
click at [411, 353] on div "Project Manager Jenny is reviewing the performance metrics of a project. The ac…" at bounding box center [780, 685] width 1037 height 665
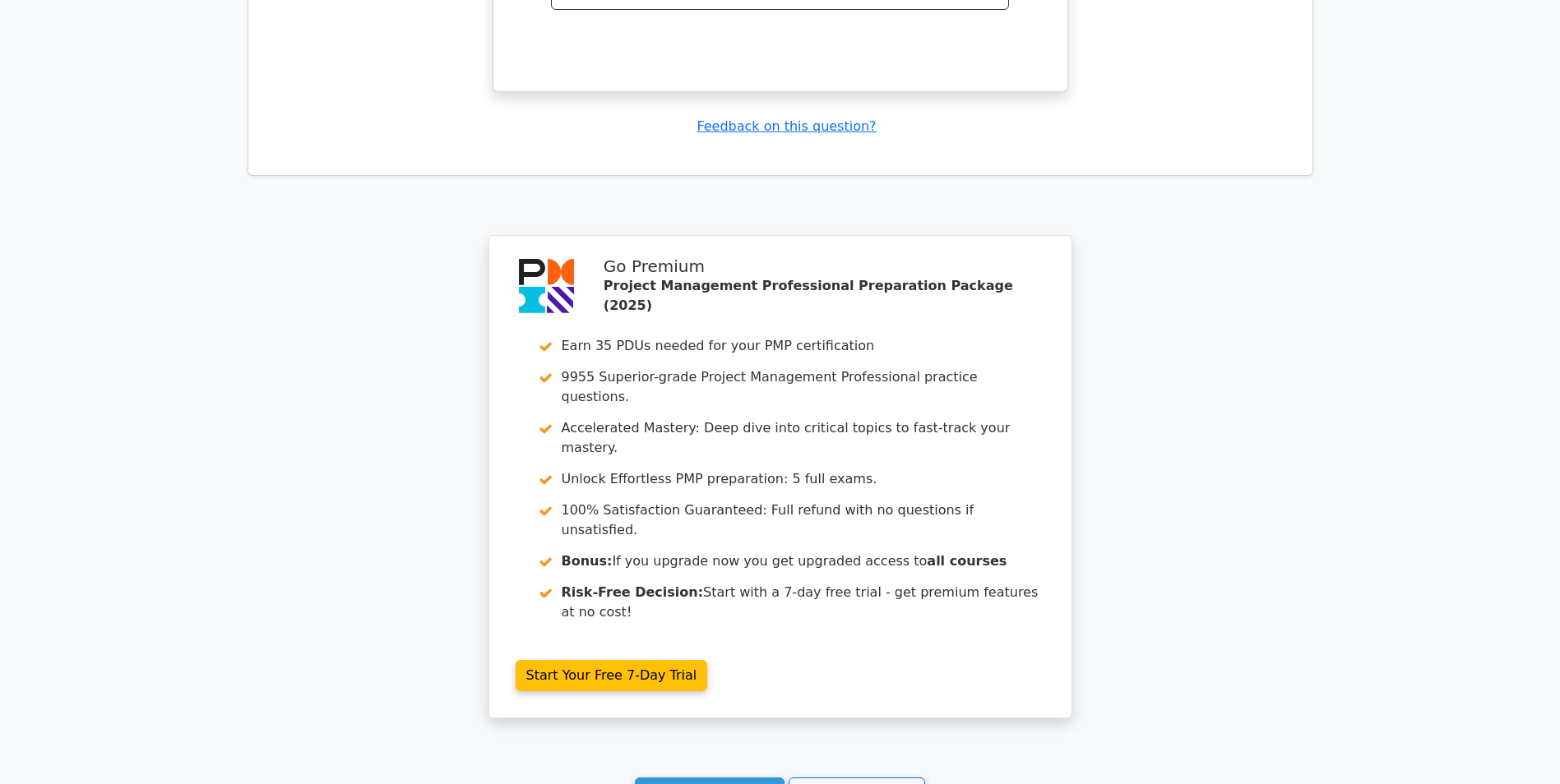
scroll to position [4118, 0]
click at [732, 775] on link "Continue practicing" at bounding box center [709, 790] width 151 height 31
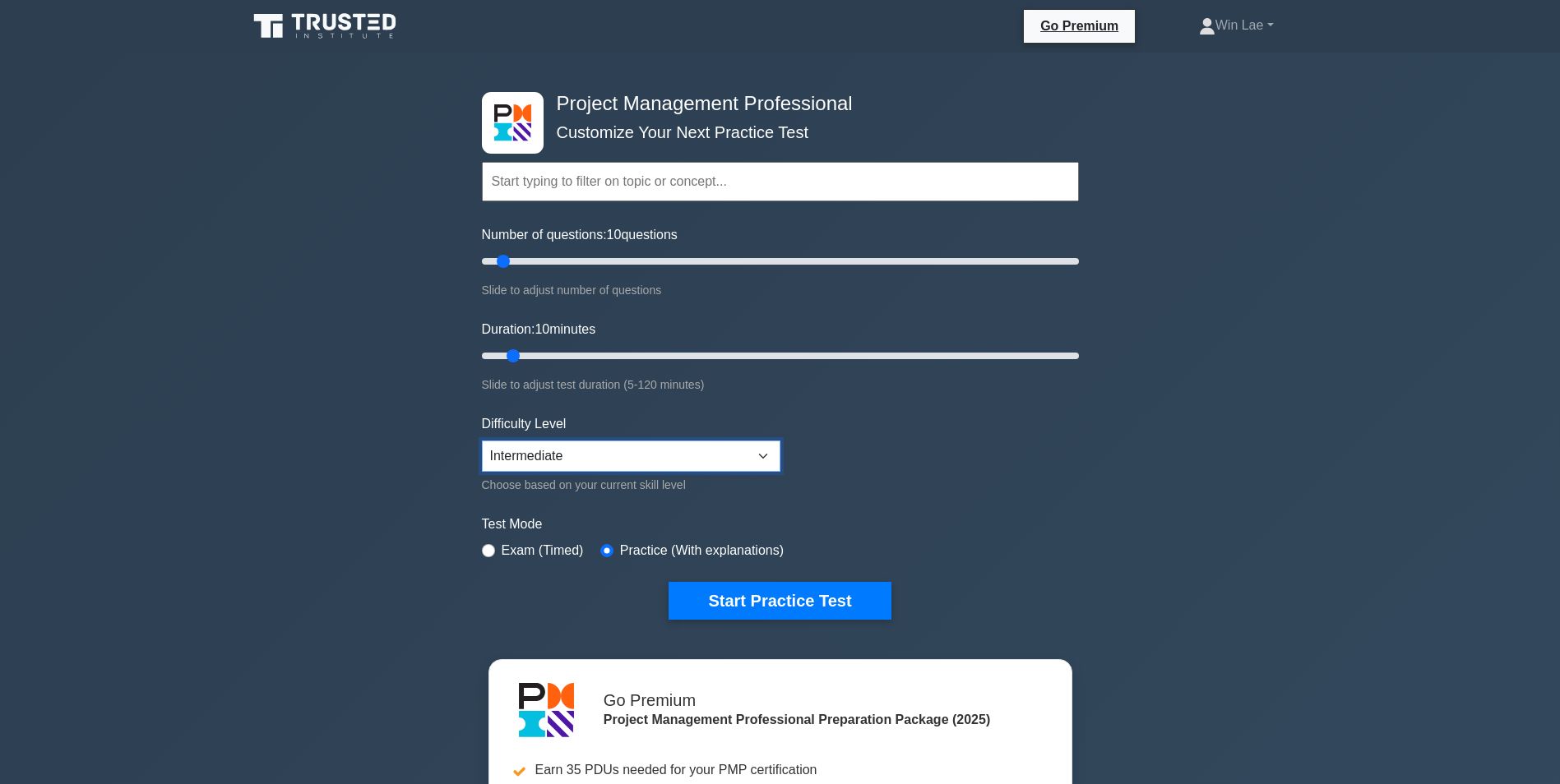
click at [768, 468] on select "Beginner Intermediate Expert" at bounding box center [631, 456] width 299 height 31
click at [983, 463] on form "Topics Scope Management Time Management Cost Management Quality Management Risk…" at bounding box center [780, 366] width 596 height 508
click at [701, 589] on button "Start Practice Test" at bounding box center [780, 601] width 222 height 38
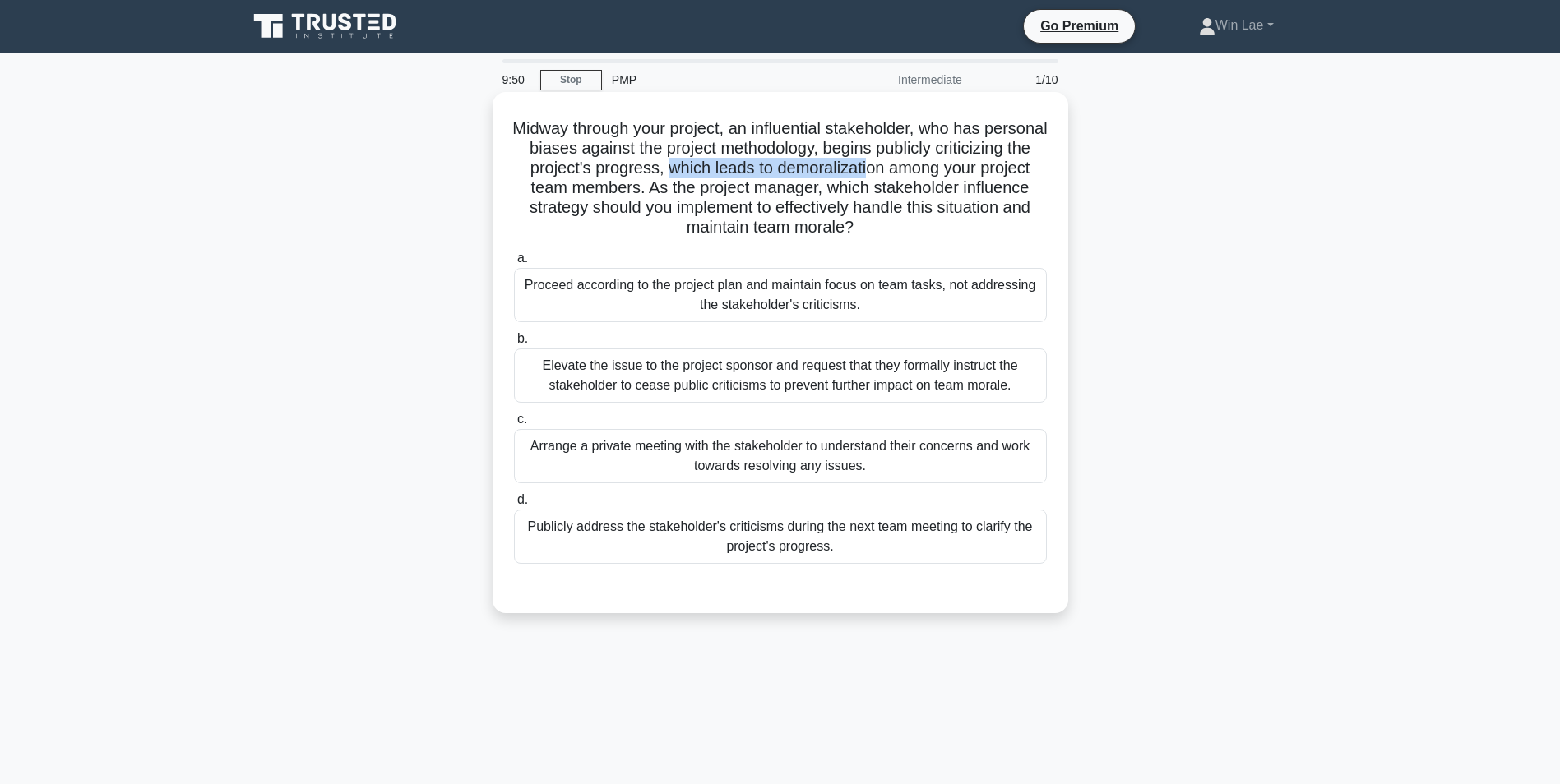
drag, startPoint x: 765, startPoint y: 169, endPoint x: 965, endPoint y: 173, distance: 200.0
click at [965, 173] on h5 "Midway through your project, an influential stakeholder, who has personal biase…" at bounding box center [780, 178] width 536 height 120
click at [643, 201] on h5 "Midway through your project, an influential stakeholder, who has personal biase…" at bounding box center [780, 178] width 536 height 120
drag, startPoint x: 735, startPoint y: 189, endPoint x: 877, endPoint y: 189, distance: 142.0
click at [877, 189] on h5 "Midway through your project, an influential stakeholder, who has personal biase…" at bounding box center [780, 178] width 536 height 120
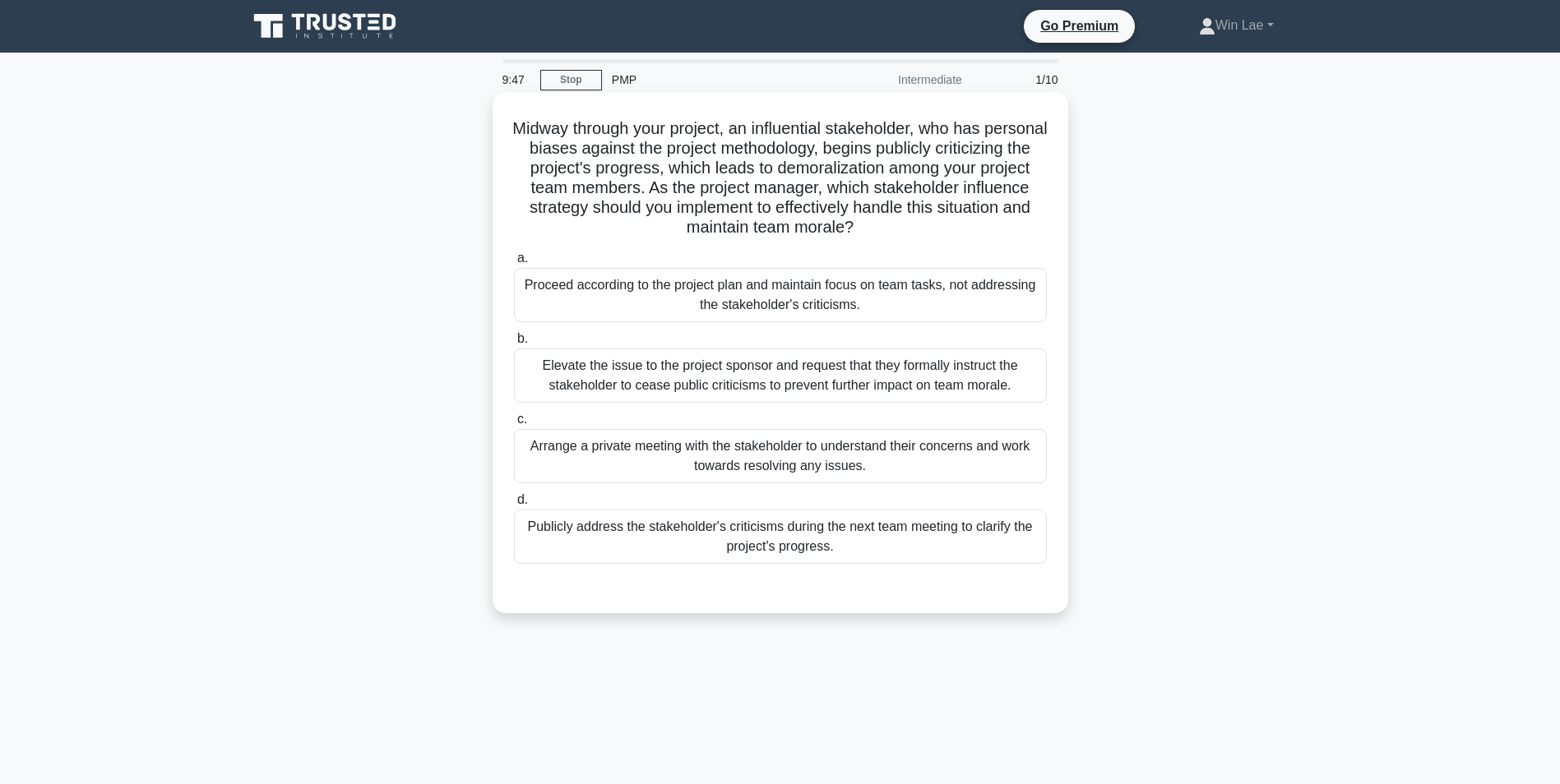
click at [616, 204] on h5 "Midway through your project, an influential stakeholder, who has personal biase…" at bounding box center [780, 178] width 536 height 120
click at [625, 481] on div "Arrange a private meeting with the stakeholder to understand their concerns and…" at bounding box center [780, 456] width 533 height 54
click at [514, 425] on input "c. Arrange a private meeting with the stakeholder to understand their concerns …" at bounding box center [514, 419] width 0 height 10
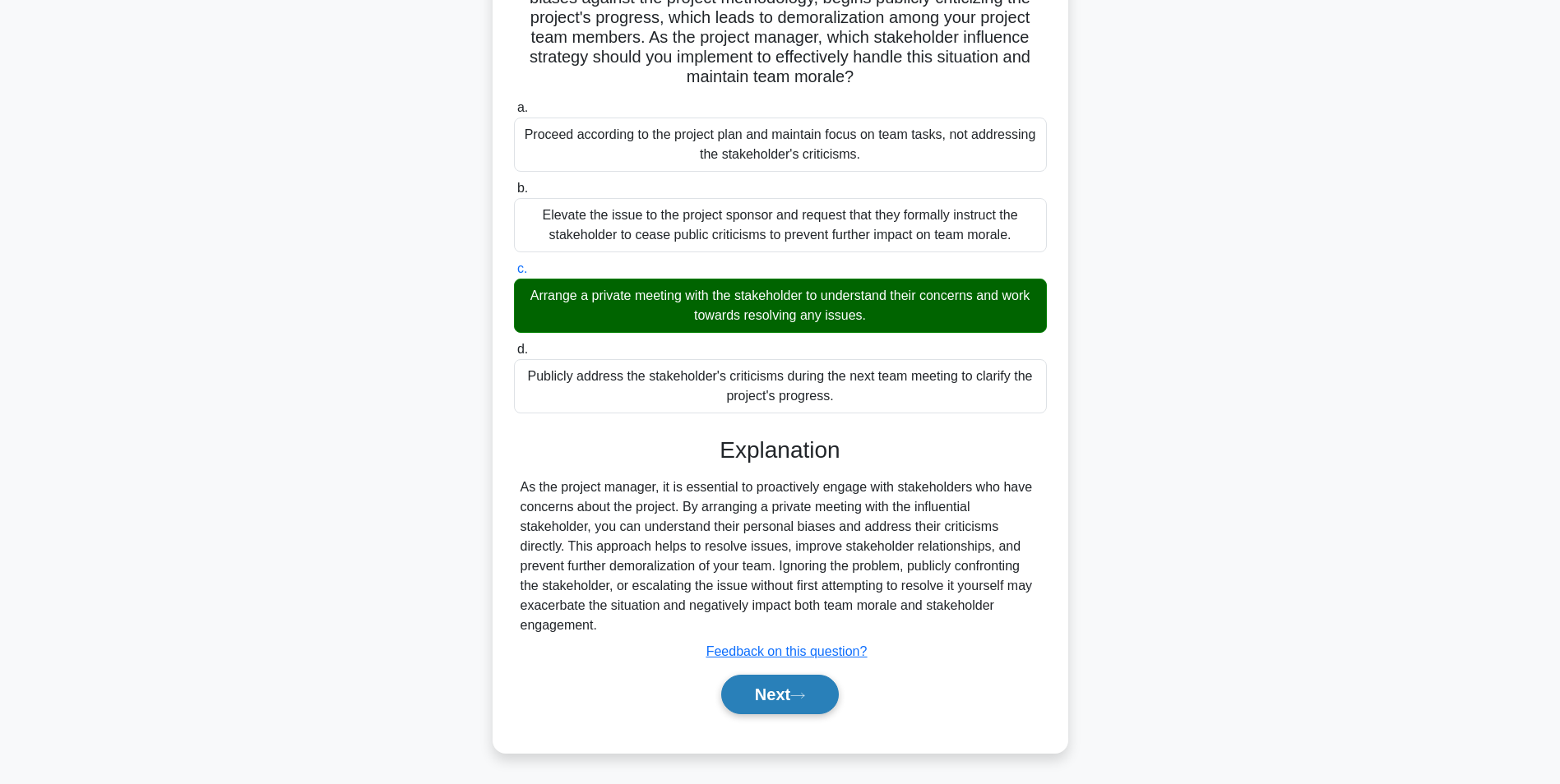
click at [750, 694] on button "Next" at bounding box center [780, 695] width 118 height 40
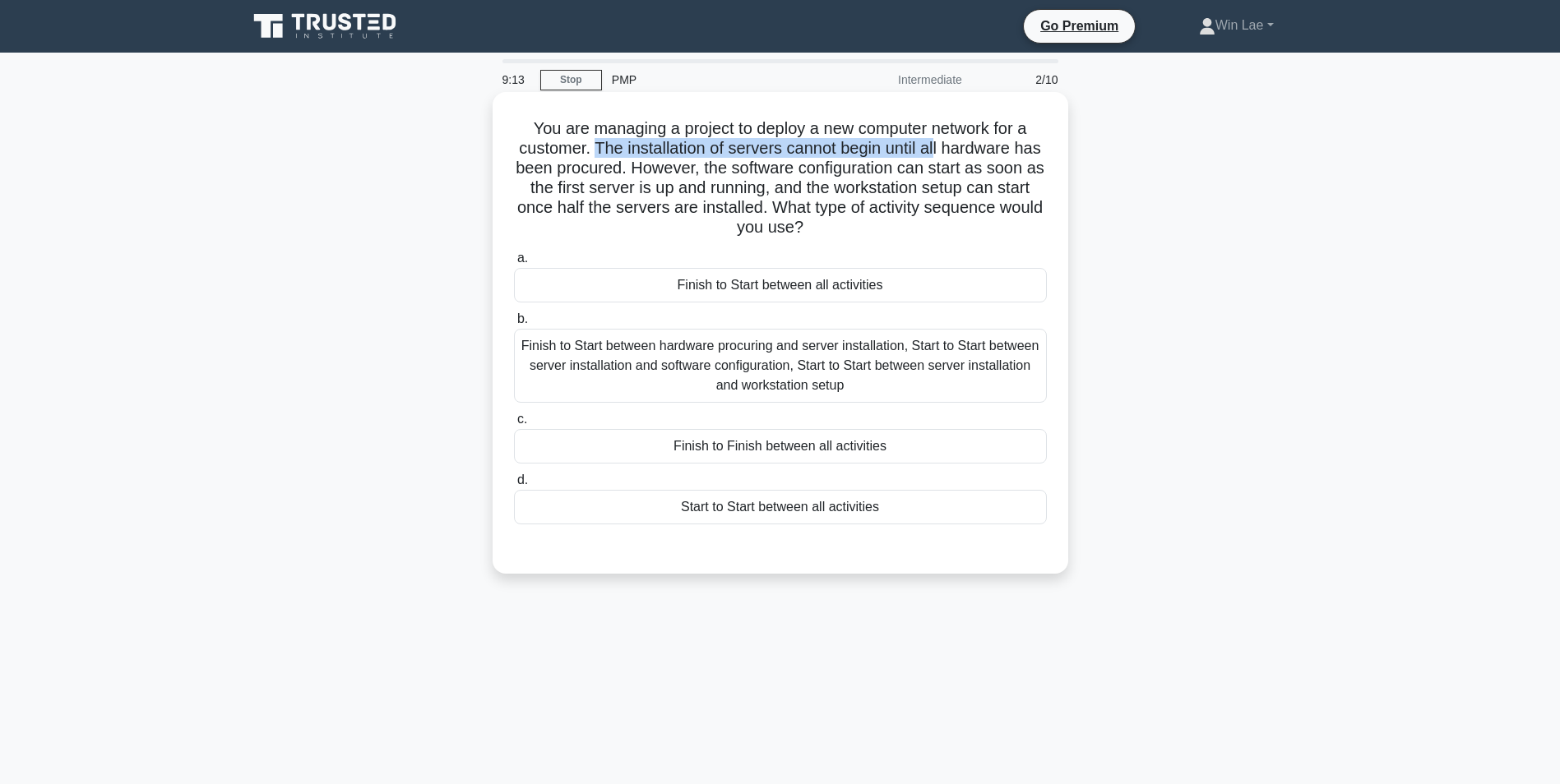
drag, startPoint x: 591, startPoint y: 156, endPoint x: 939, endPoint y: 158, distance: 348.0
click at [939, 158] on h5 "You are managing a project to deploy a new computer network for a customer. The…" at bounding box center [780, 178] width 536 height 120
click at [586, 191] on h5 "You are managing a project to deploy a new computer network for a customer. The…" at bounding box center [780, 178] width 536 height 120
drag, startPoint x: 586, startPoint y: 191, endPoint x: 686, endPoint y: 203, distance: 100.7
click at [686, 203] on h5 "You are managing a project to deploy a new computer network for a customer. The…" at bounding box center [780, 178] width 536 height 120
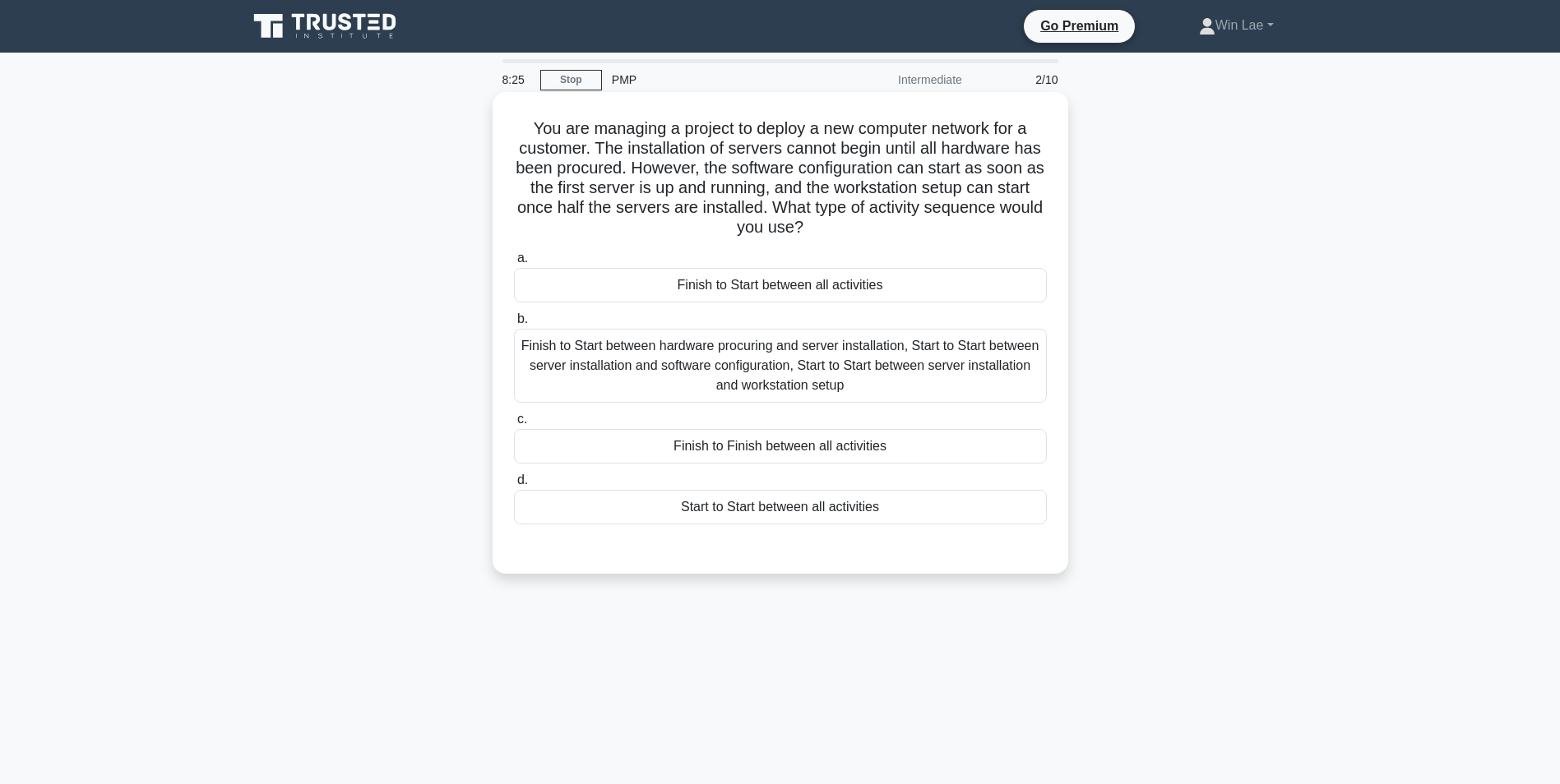
click at [883, 358] on div "Finish to Start between hardware procuring and server installation, Start to St…" at bounding box center [780, 366] width 533 height 74
click at [514, 324] on input "b. Finish to Start between hardware procuring and server installation, Start to…" at bounding box center [514, 319] width 0 height 10
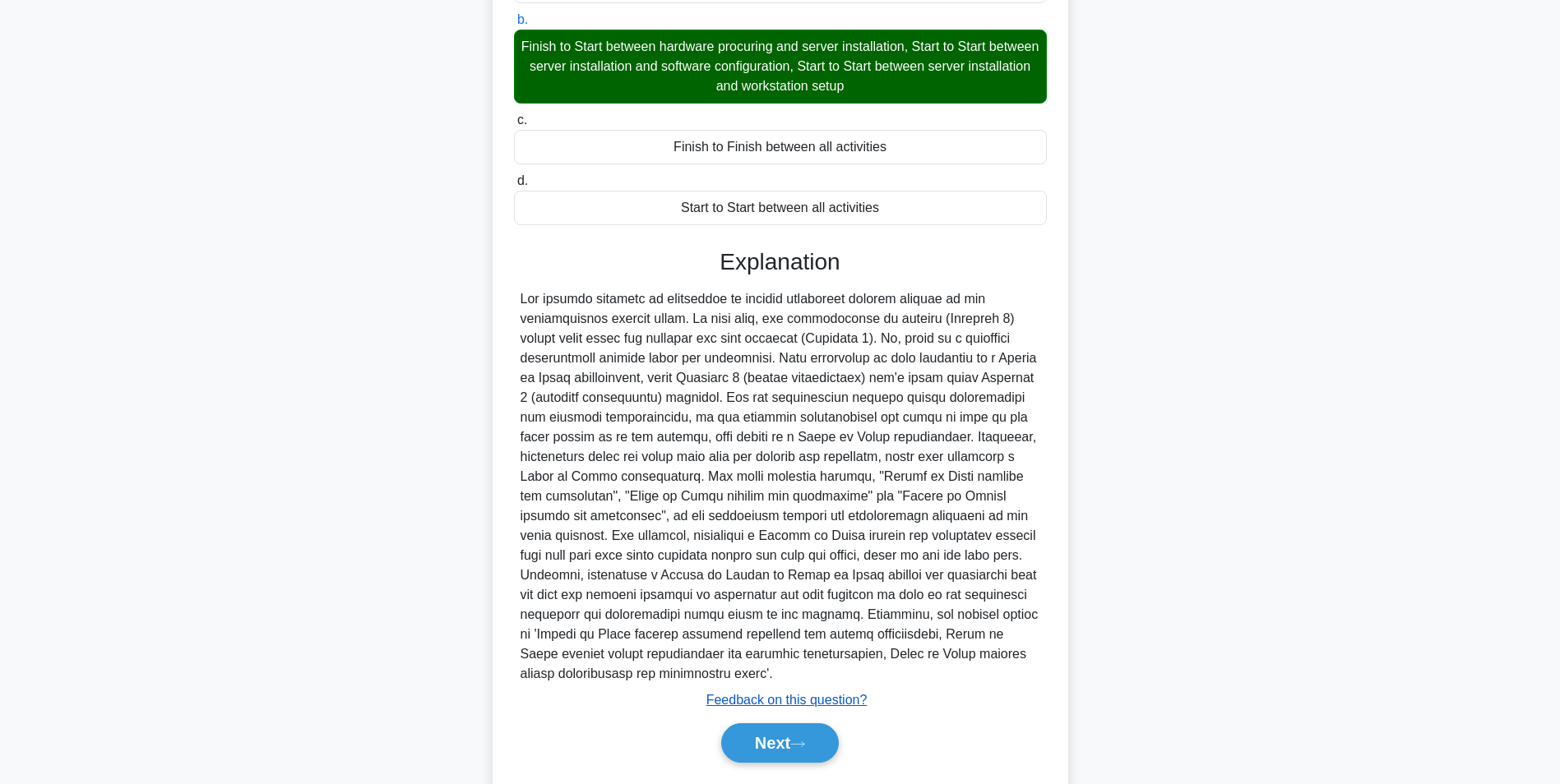
scroll to position [329, 0]
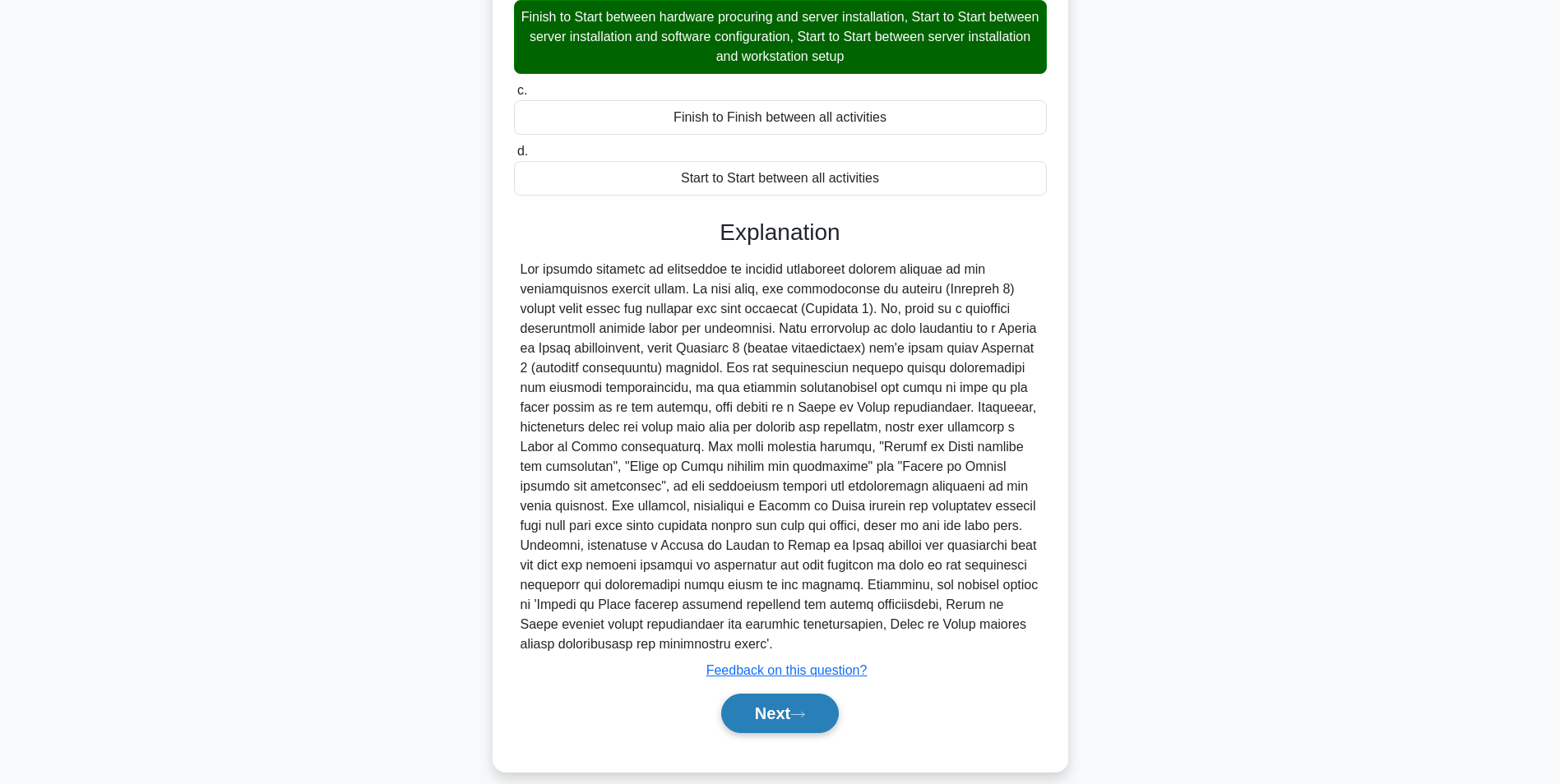
click at [781, 697] on button "Next" at bounding box center [780, 714] width 118 height 40
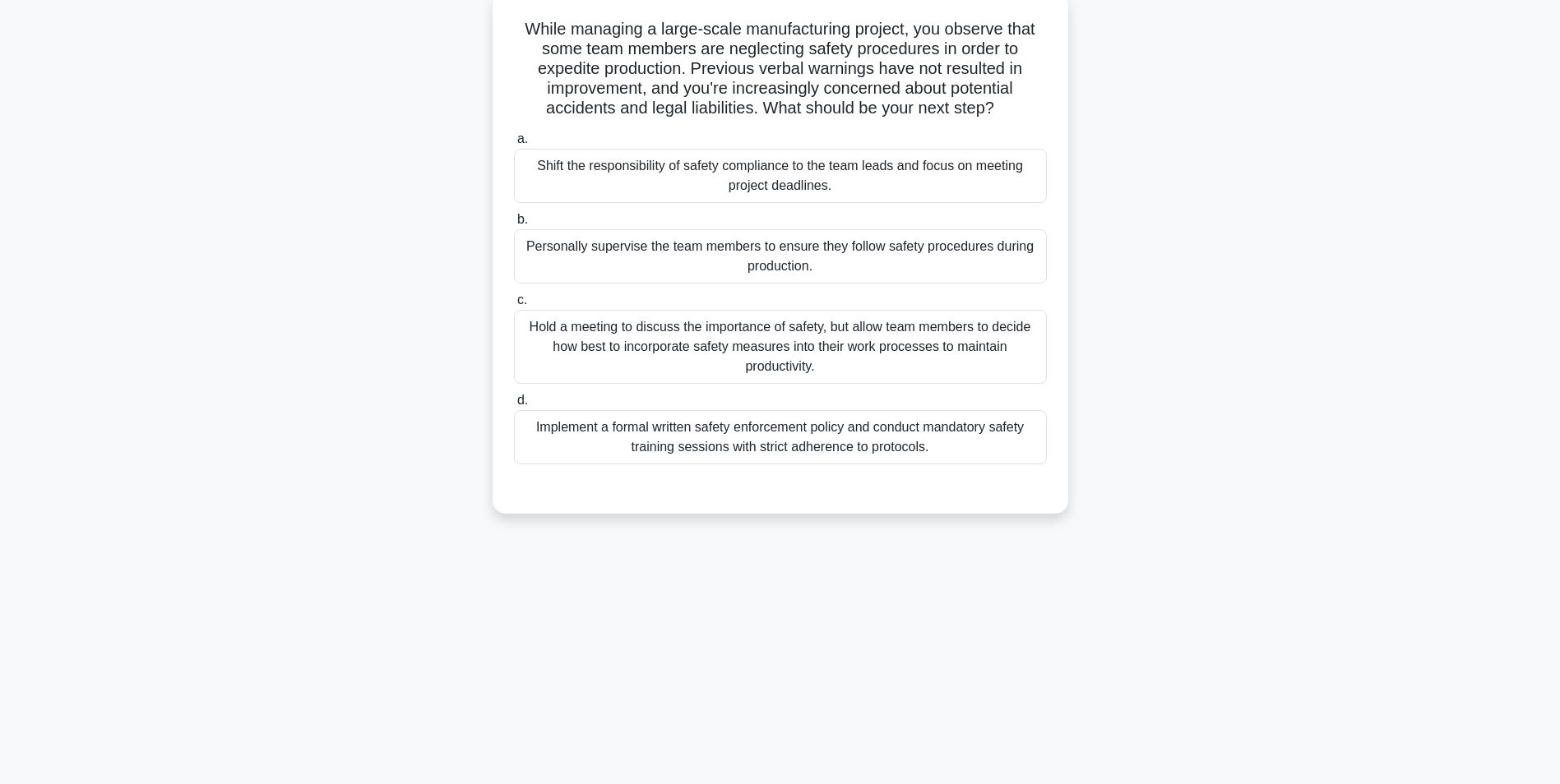
scroll to position [0, 0]
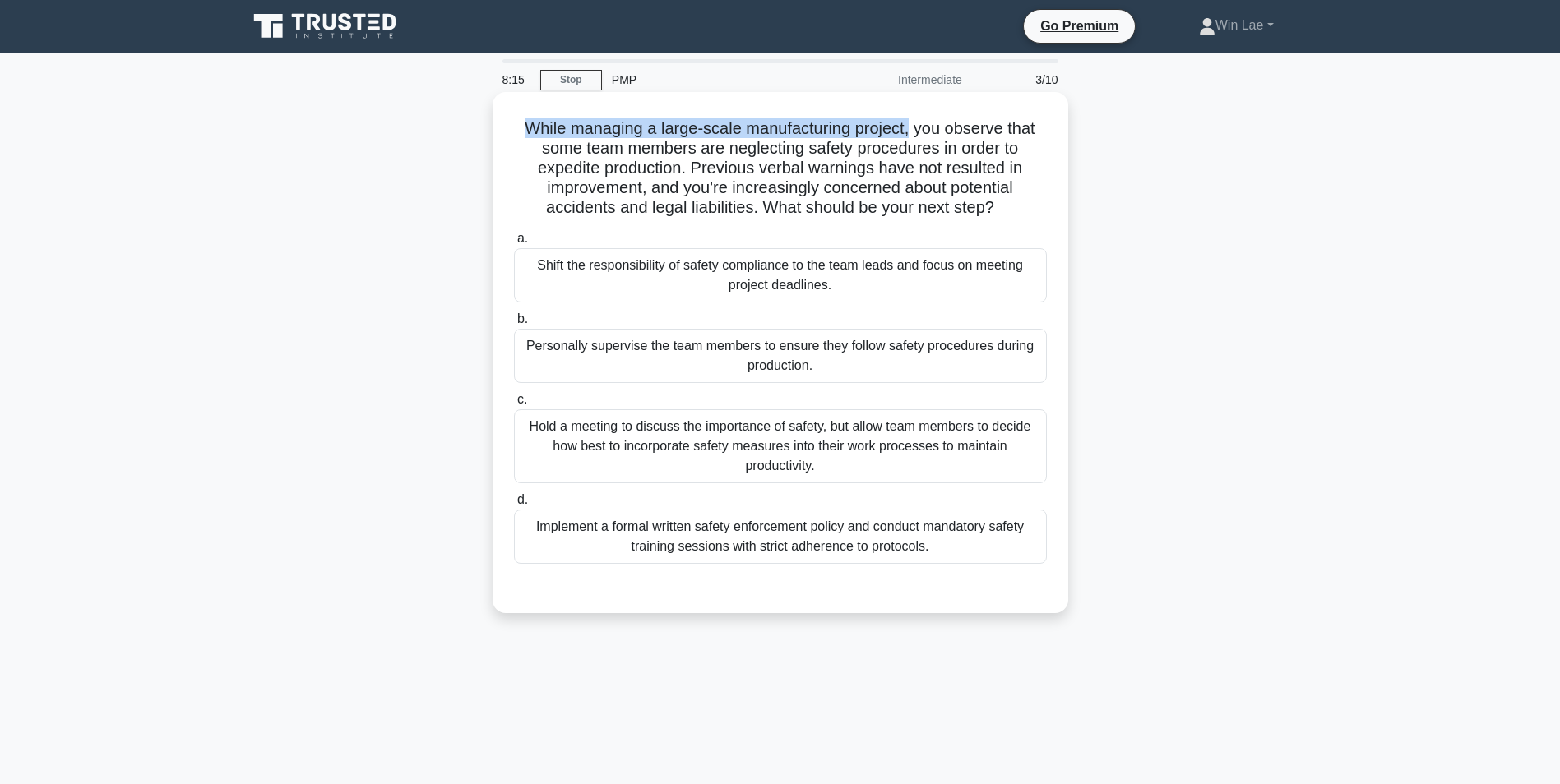
drag, startPoint x: 519, startPoint y: 133, endPoint x: 911, endPoint y: 139, distance: 392.0
click at [911, 139] on h5 "While managing a large-scale manufacturing project, you observe that some team …" at bounding box center [780, 169] width 536 height 100
click at [750, 194] on h5 "While managing a large-scale manufacturing project, you observe that some team …" at bounding box center [780, 169] width 536 height 100
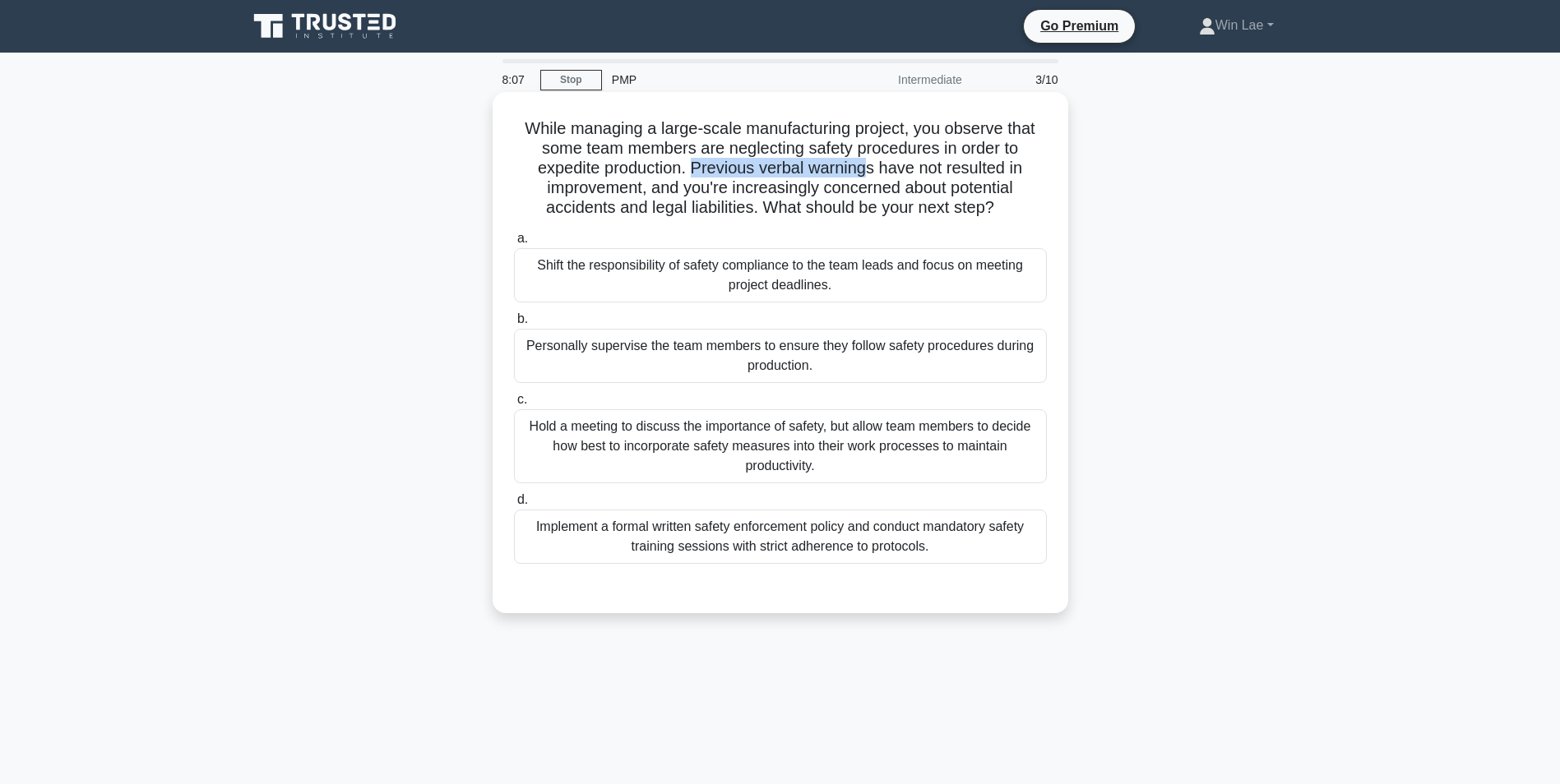
drag, startPoint x: 691, startPoint y: 171, endPoint x: 865, endPoint y: 170, distance: 174.0
click at [865, 170] on h5 "While managing a large-scale manufacturing project, you observe that some team …" at bounding box center [780, 169] width 536 height 100
click at [569, 212] on h5 "While managing a large-scale manufacturing project, you observe that some team …" at bounding box center [780, 169] width 536 height 100
click at [651, 442] on div "Hold a meeting to discuss the importance of safety, but allow team members to d…" at bounding box center [780, 447] width 533 height 74
click at [514, 405] on input "c. Hold a meeting to discuss the importance of safety, but allow team members t…" at bounding box center [514, 399] width 0 height 10
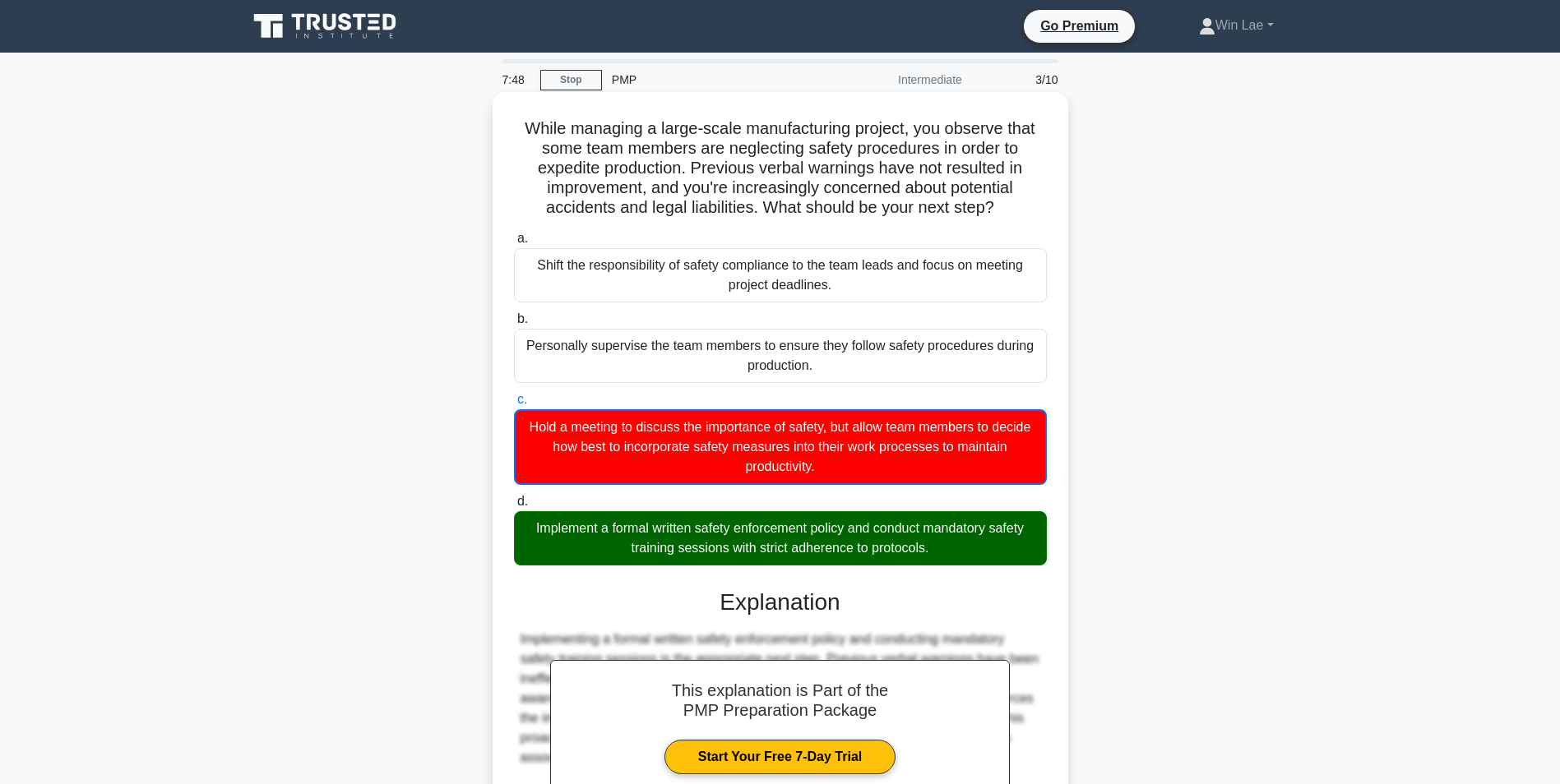
scroll to position [164, 0]
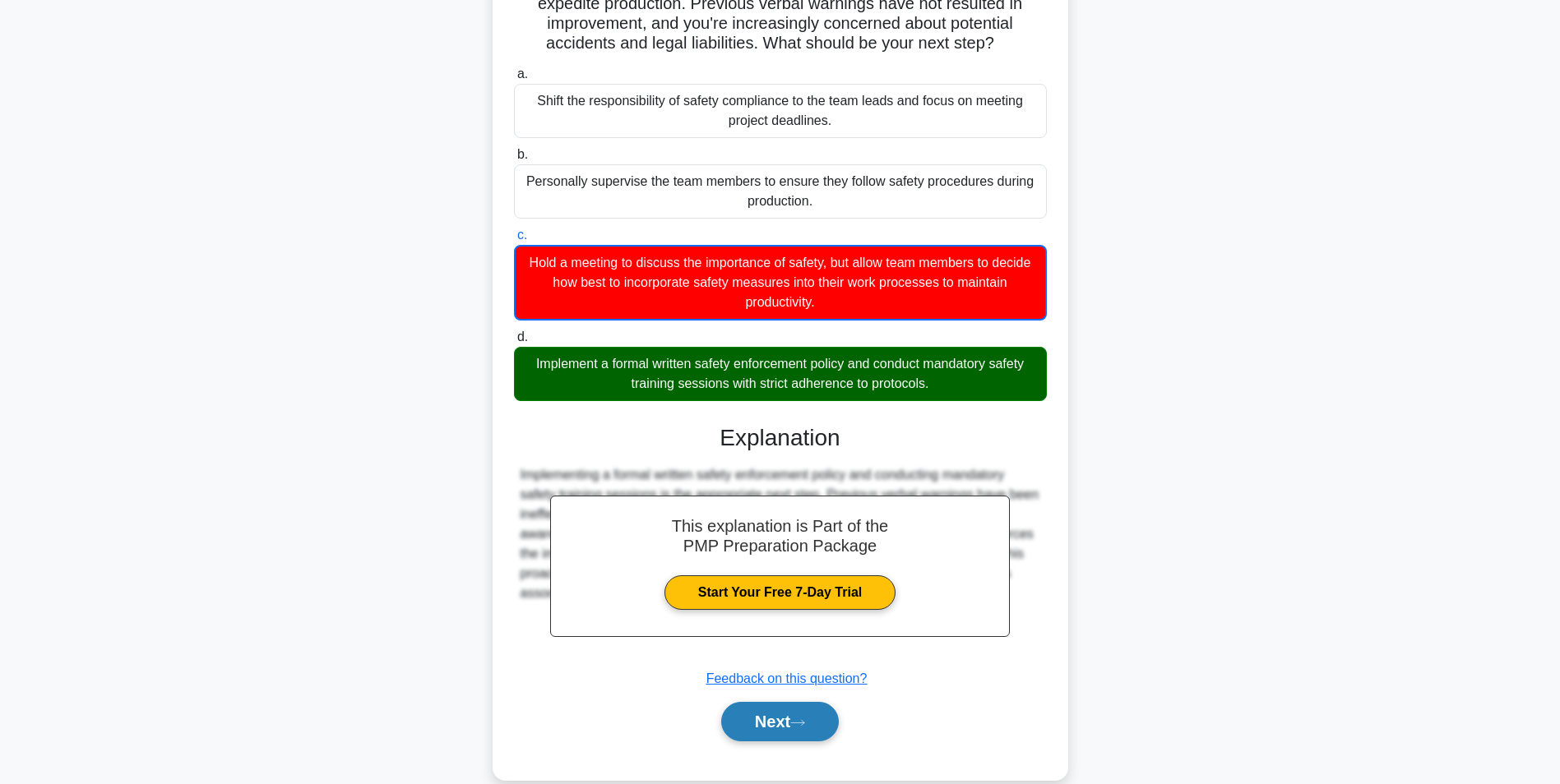
click at [822, 721] on button "Next" at bounding box center [780, 721] width 118 height 40
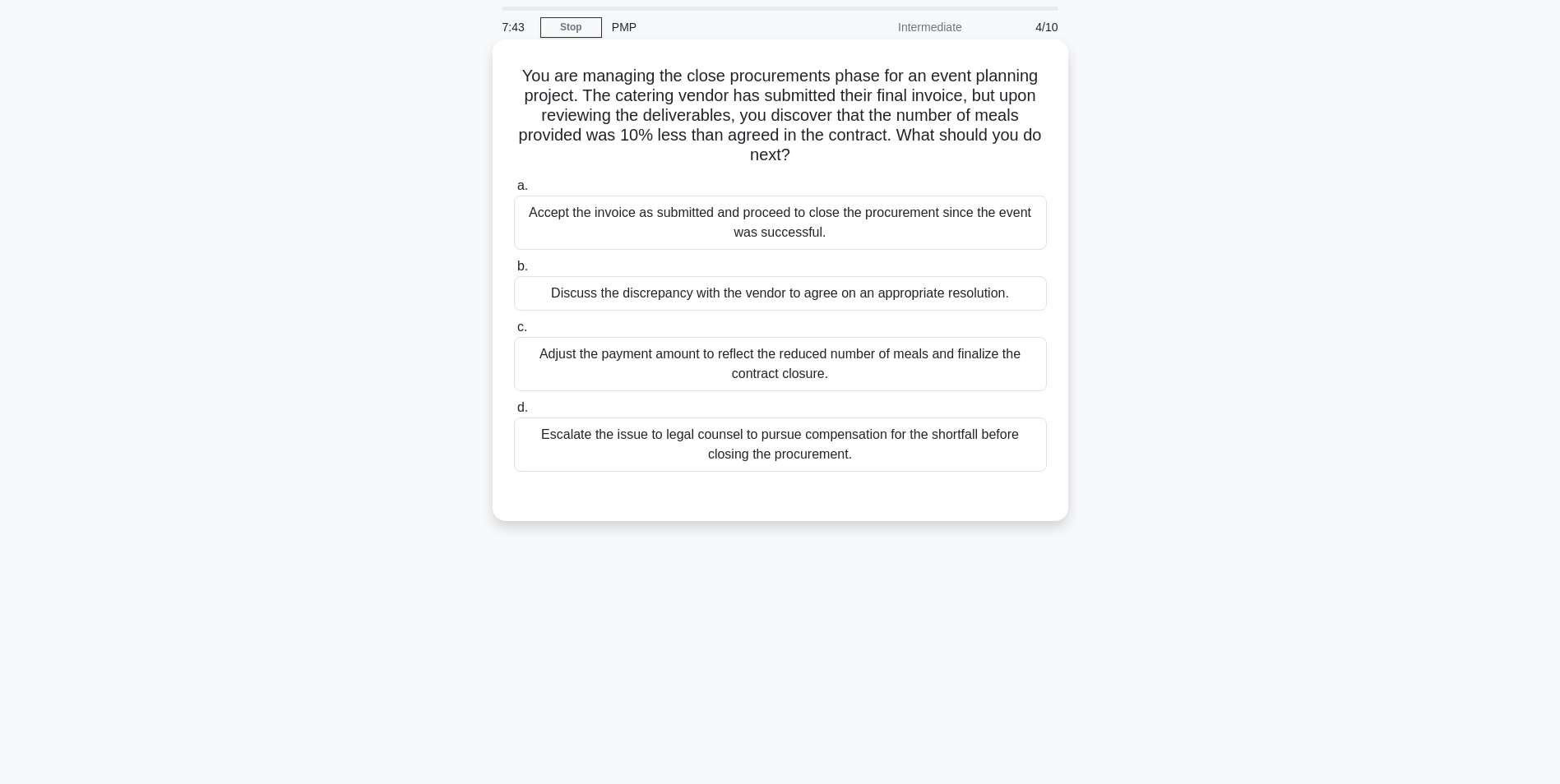
scroll to position [0, 0]
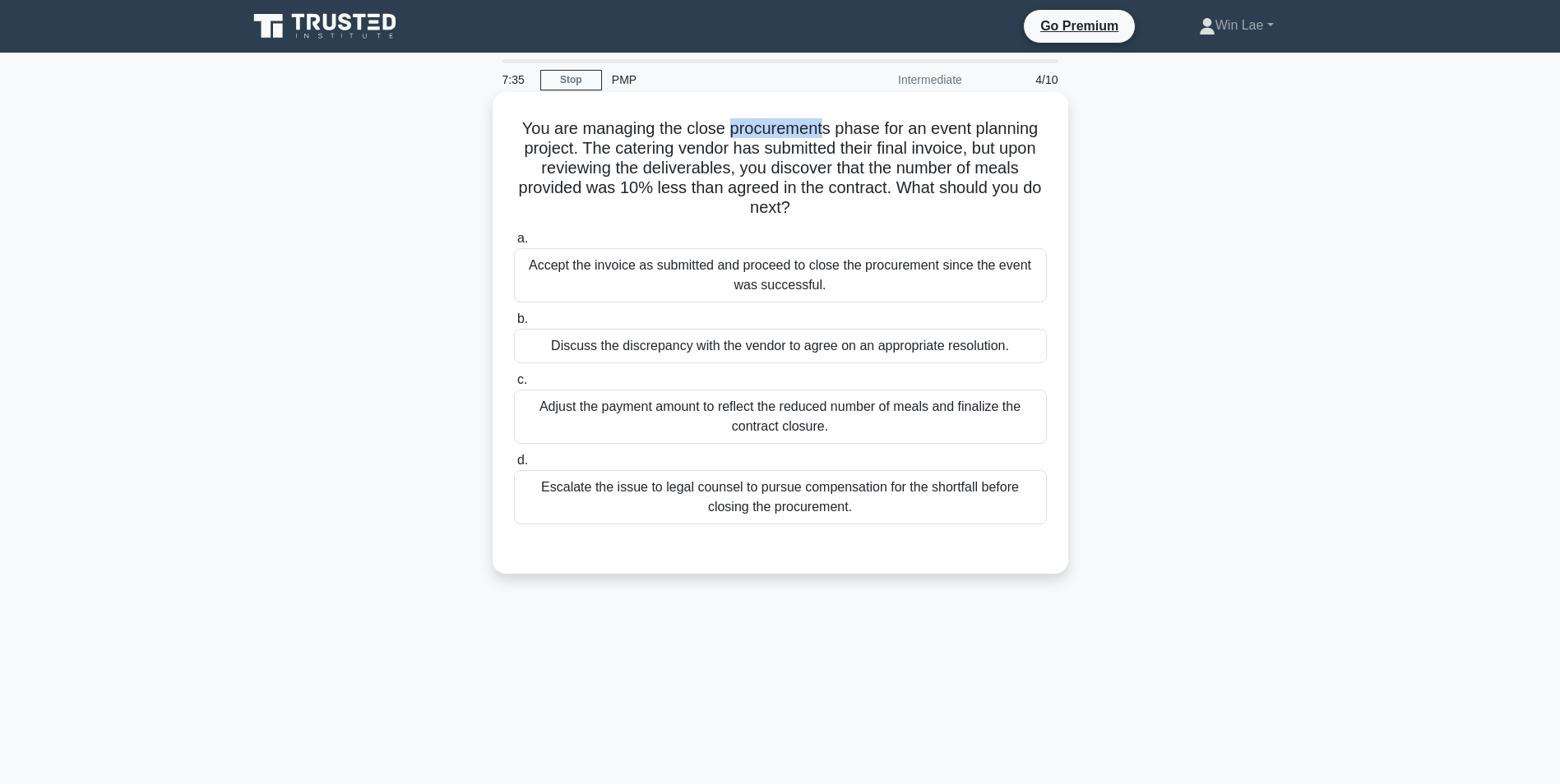
drag, startPoint x: 726, startPoint y: 129, endPoint x: 824, endPoint y: 130, distance: 98.0
click at [824, 130] on h5 "You are managing the close procurements phase for an event planning project. Th…" at bounding box center [780, 169] width 536 height 100
click at [623, 164] on h5 "You are managing the close procurements phase for an event planning project. Th…" at bounding box center [780, 169] width 536 height 100
click at [849, 335] on div "Discuss the discrepancy with the vendor to agree on an appropriate resolution." at bounding box center [780, 346] width 533 height 34
click at [514, 324] on input "b. Discuss the discrepancy with the vendor to agree on an appropriate resolutio…" at bounding box center [514, 319] width 0 height 10
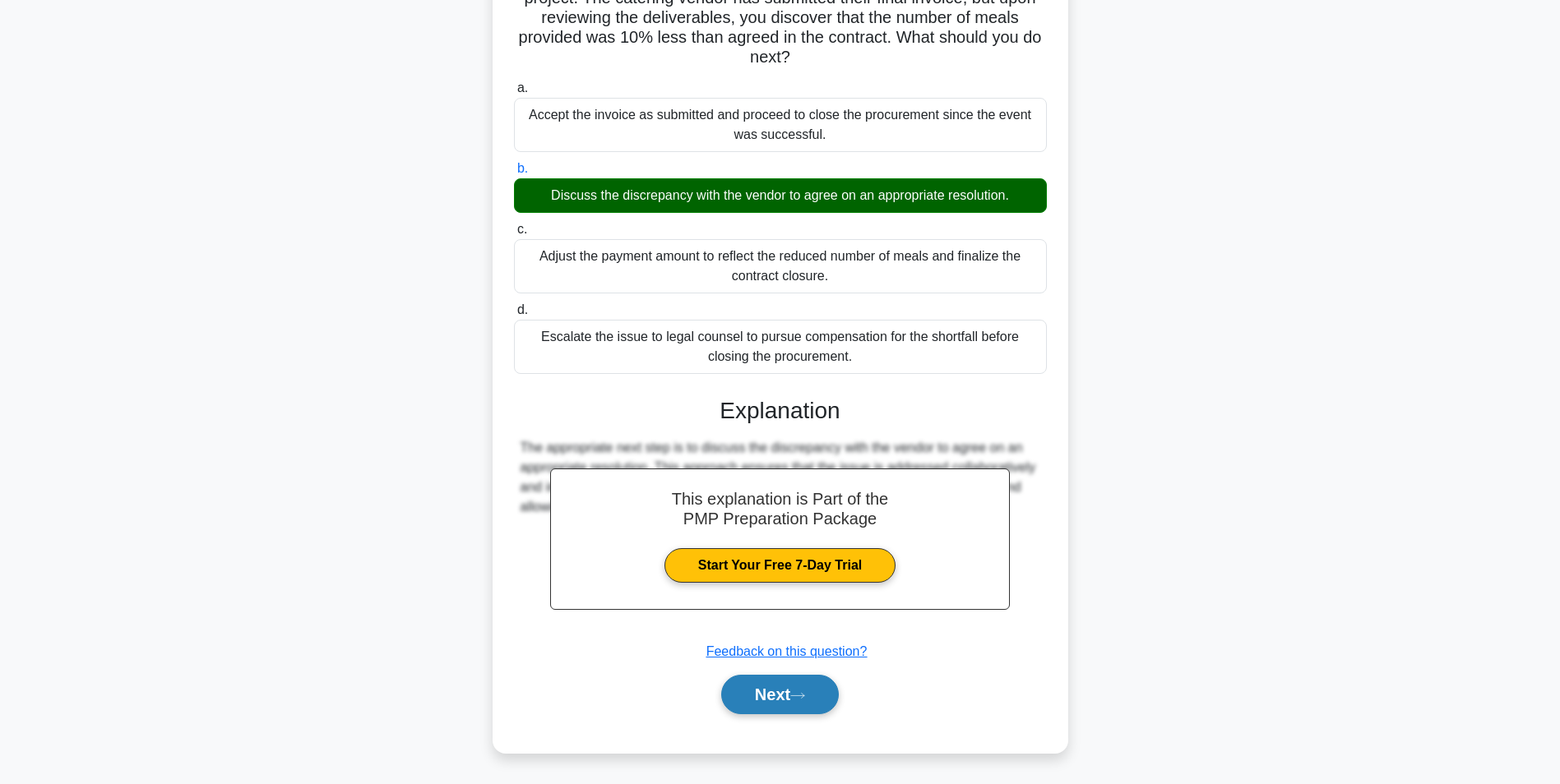
click at [750, 695] on button "Next" at bounding box center [780, 695] width 118 height 40
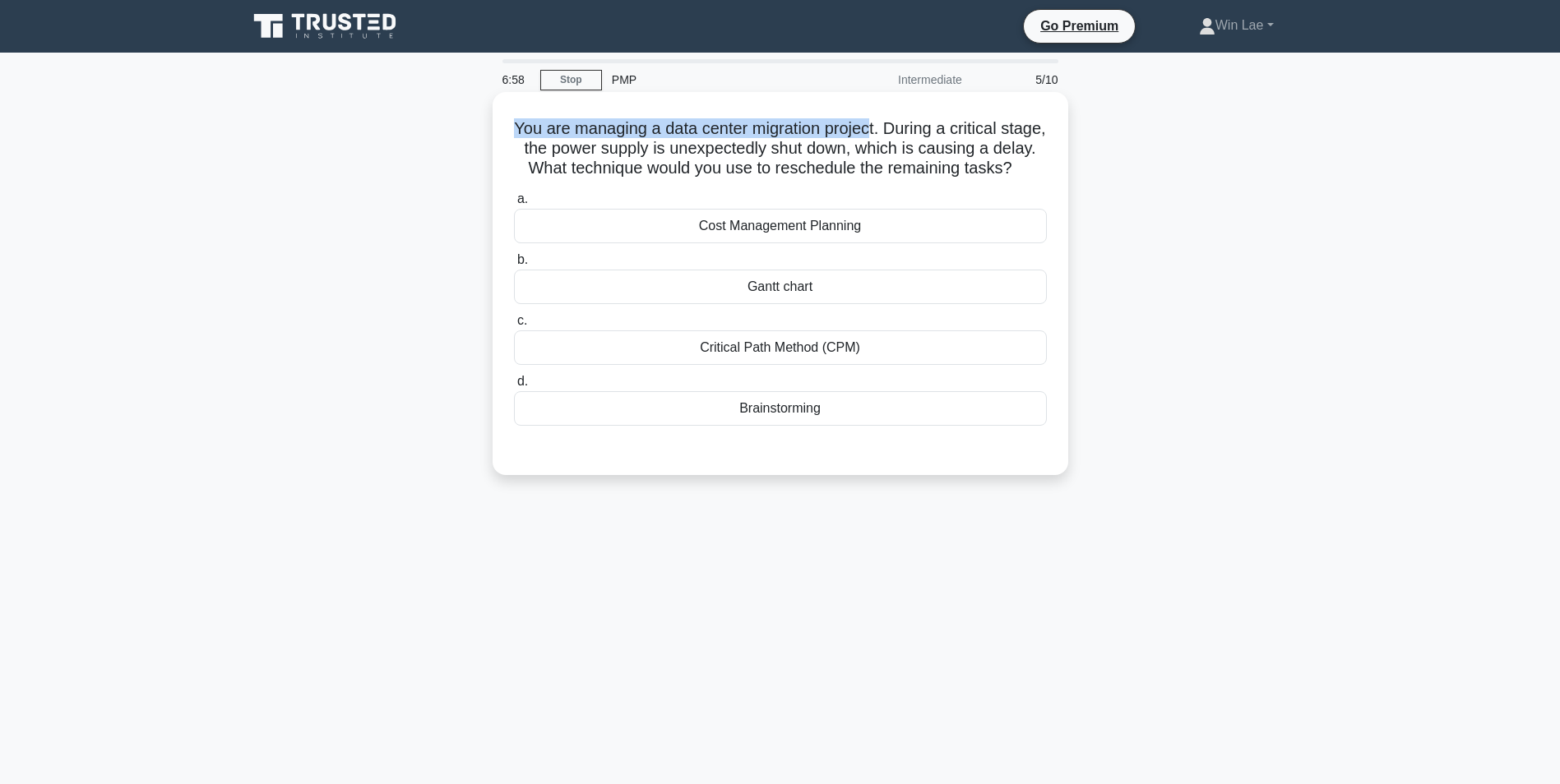
drag, startPoint x: 530, startPoint y: 129, endPoint x: 895, endPoint y: 127, distance: 365.0
click at [895, 127] on h5 "You are managing a data center migration project. During a critical stage, the …" at bounding box center [780, 149] width 536 height 61
click at [534, 164] on h5 "You are managing a data center migration project. During a critical stage, the …" at bounding box center [780, 149] width 536 height 61
click at [725, 426] on div "Brainstorming" at bounding box center [780, 409] width 533 height 34
click at [514, 387] on input "d. Brainstorming" at bounding box center [514, 381] width 0 height 10
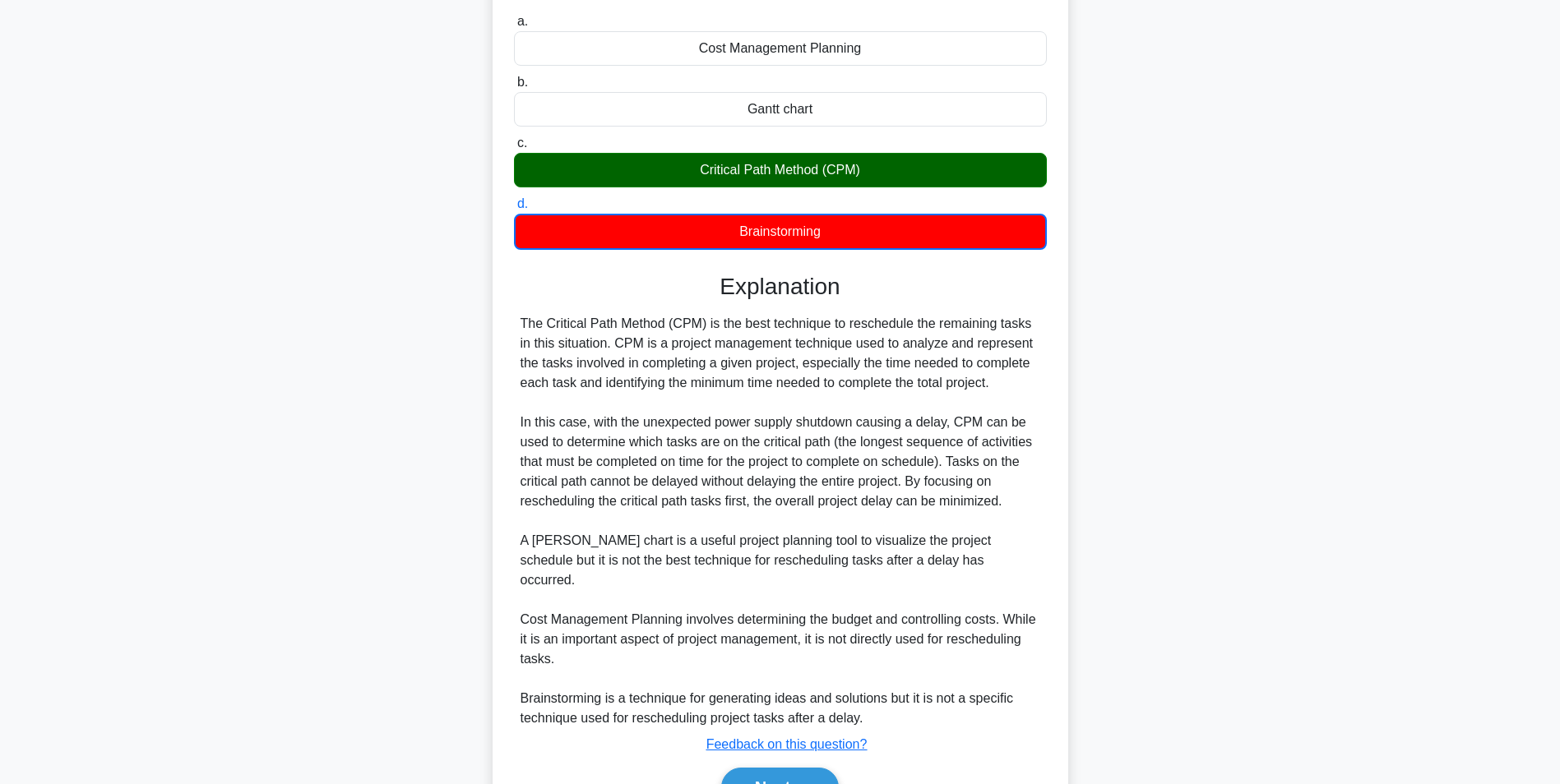
scroll to position [271, 0]
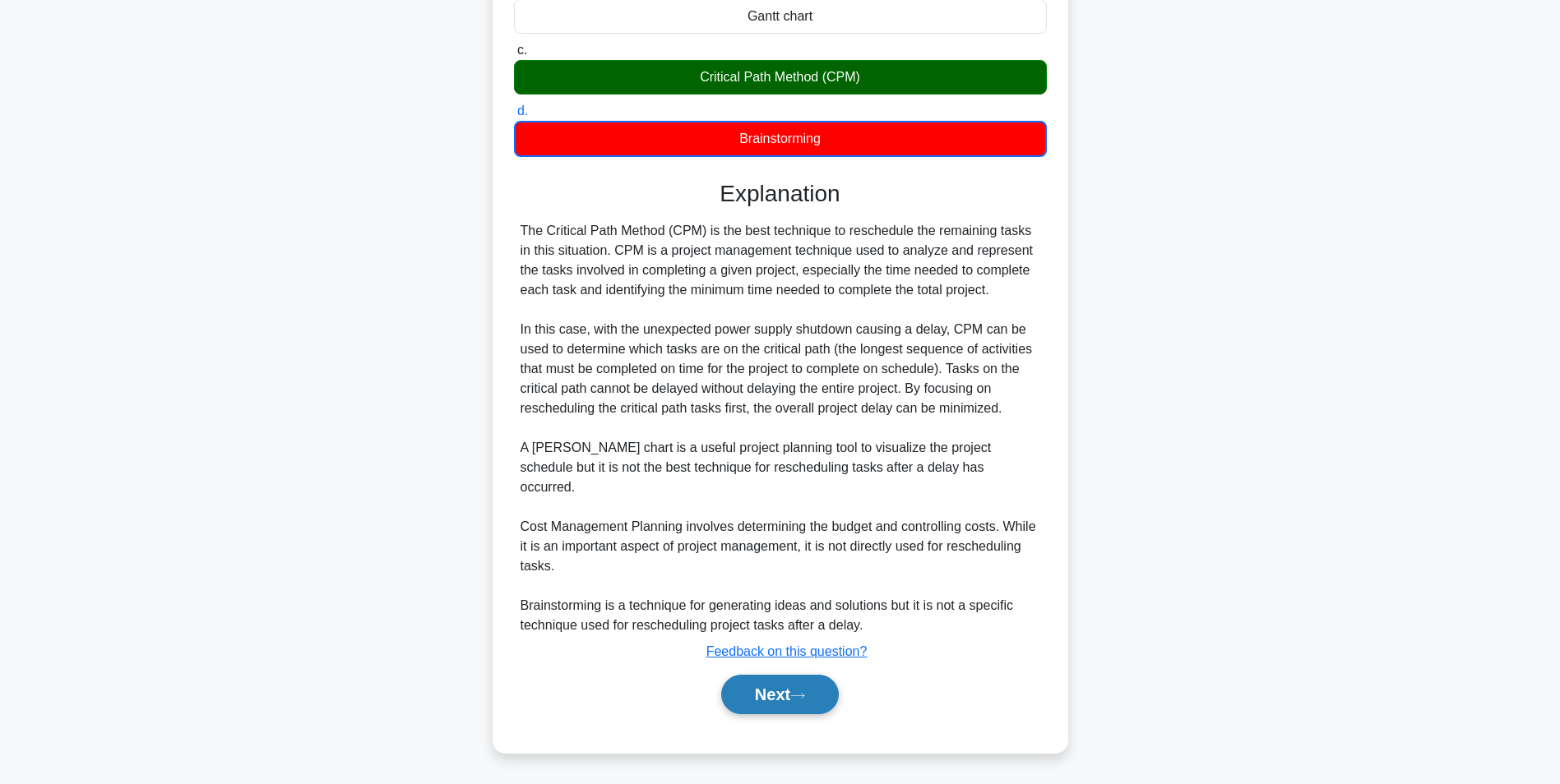
click at [781, 701] on button "Next" at bounding box center [780, 695] width 118 height 40
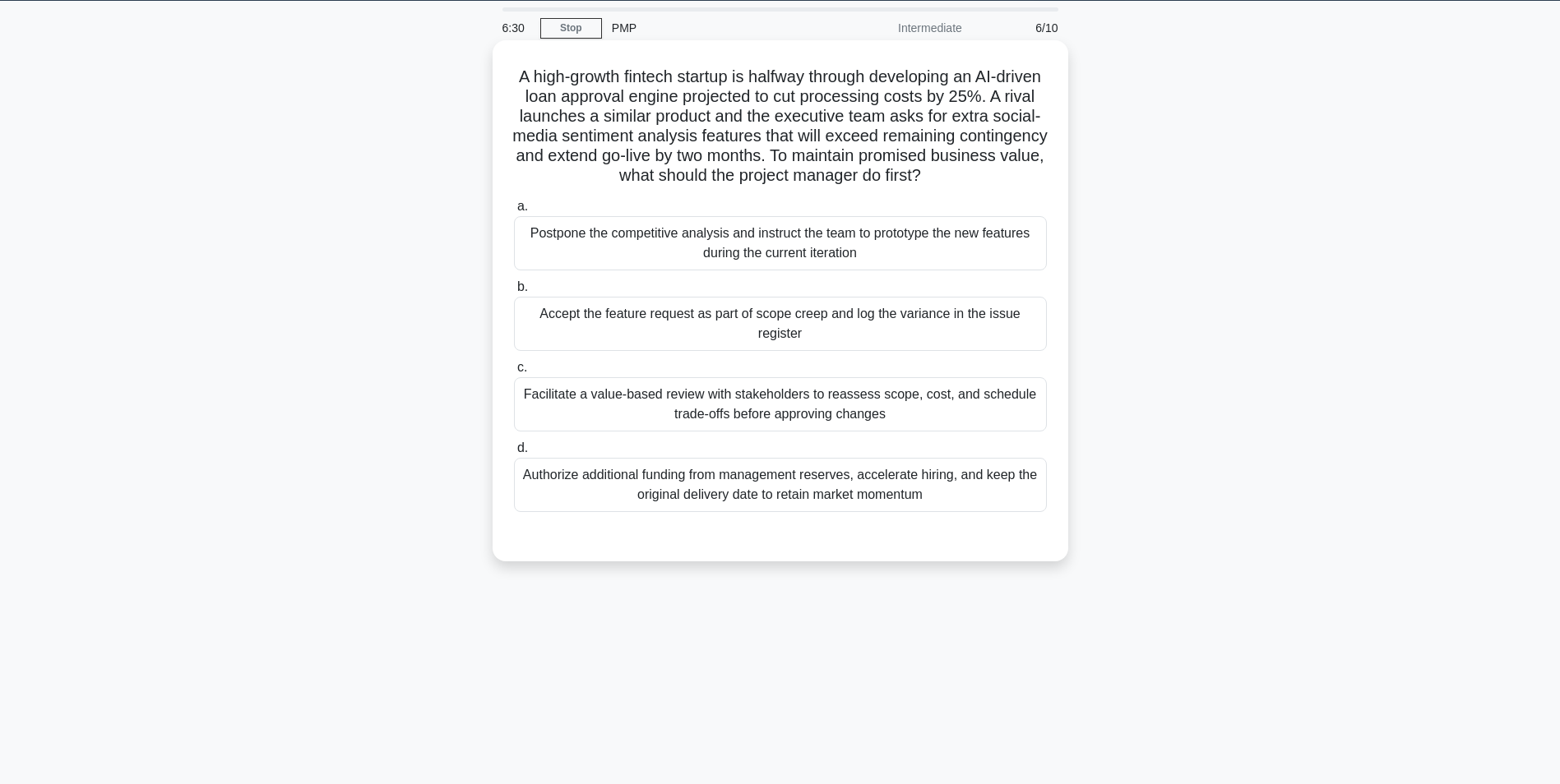
scroll to position [0, 0]
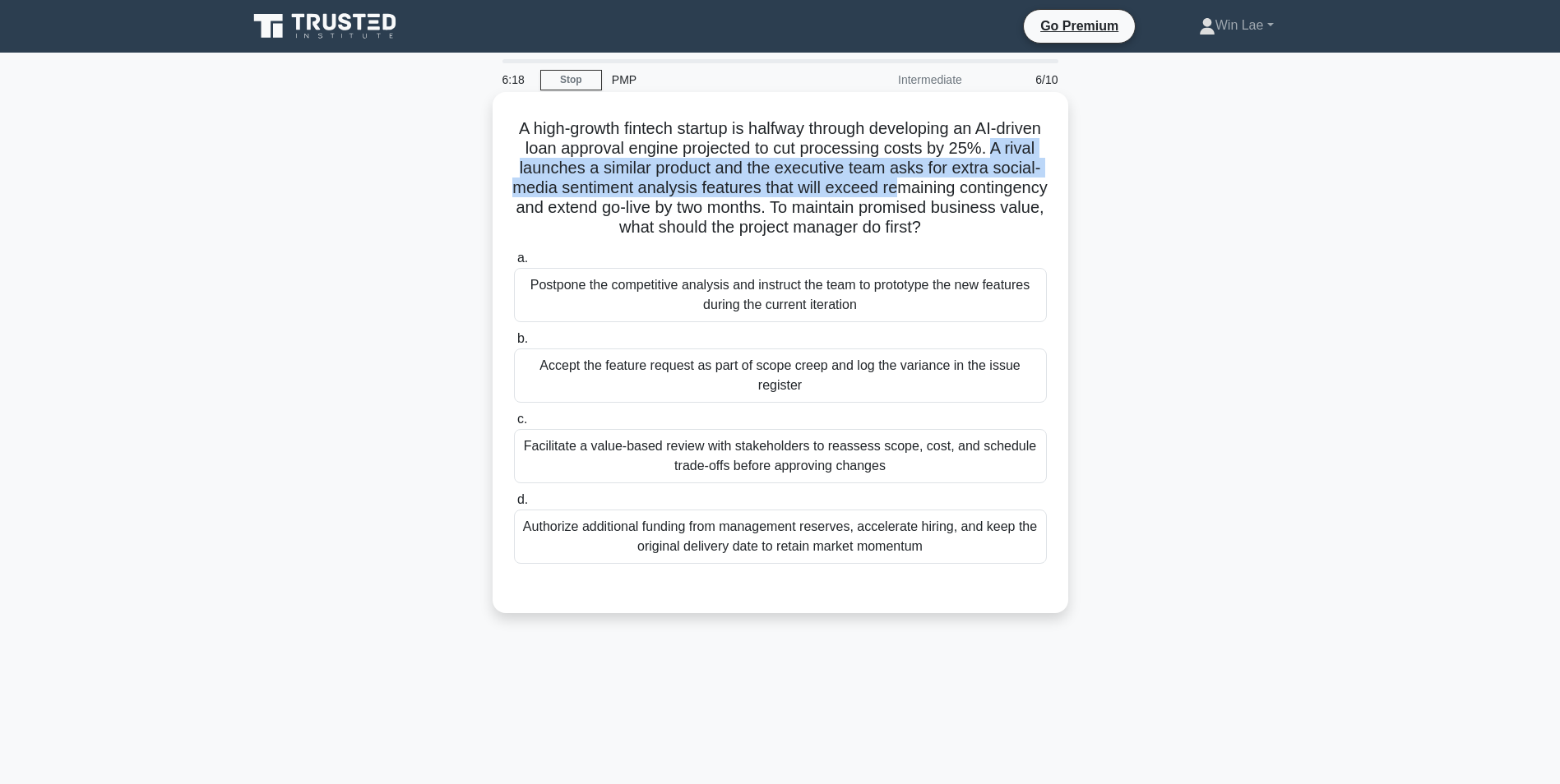
drag, startPoint x: 513, startPoint y: 170, endPoint x: 967, endPoint y: 183, distance: 454.2
click at [967, 183] on h5 "A high-growth fintech startup is halfway through developing an AI-driven loan a…" at bounding box center [780, 178] width 536 height 120
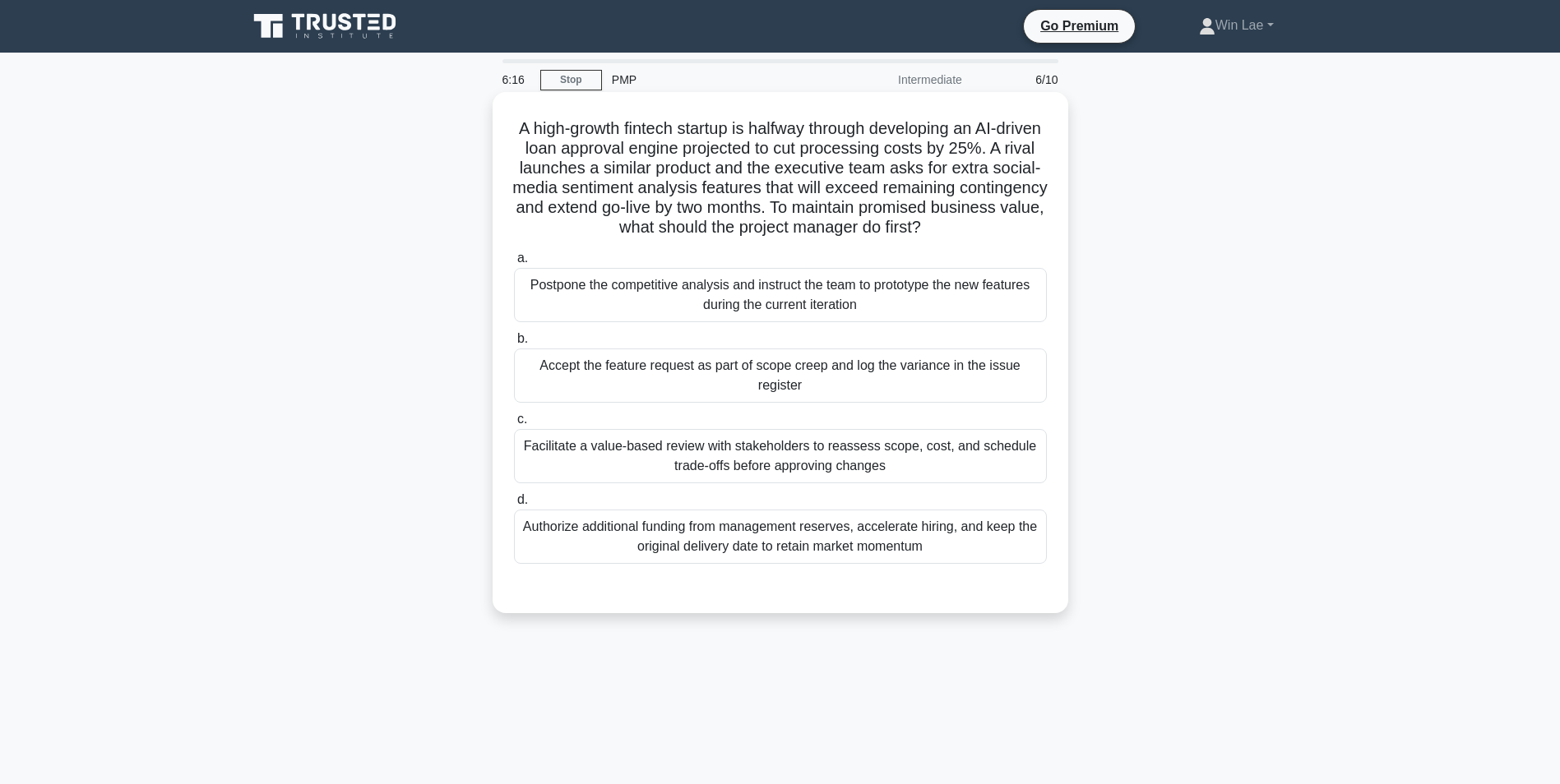
click at [778, 215] on h5 "A high-growth fintech startup is halfway through developing an AI-driven loan a…" at bounding box center [780, 178] width 536 height 120
drag, startPoint x: 646, startPoint y: 209, endPoint x: 862, endPoint y: 215, distance: 216.1
click at [862, 215] on h5 "A high-growth fintech startup is halfway through developing an AI-driven loan a…" at bounding box center [780, 178] width 536 height 120
click at [541, 182] on h5 "A high-growth fintech startup is halfway through developing an AI-driven loan a…" at bounding box center [780, 178] width 536 height 120
drag, startPoint x: 528, startPoint y: 194, endPoint x: 769, endPoint y: 192, distance: 241.0
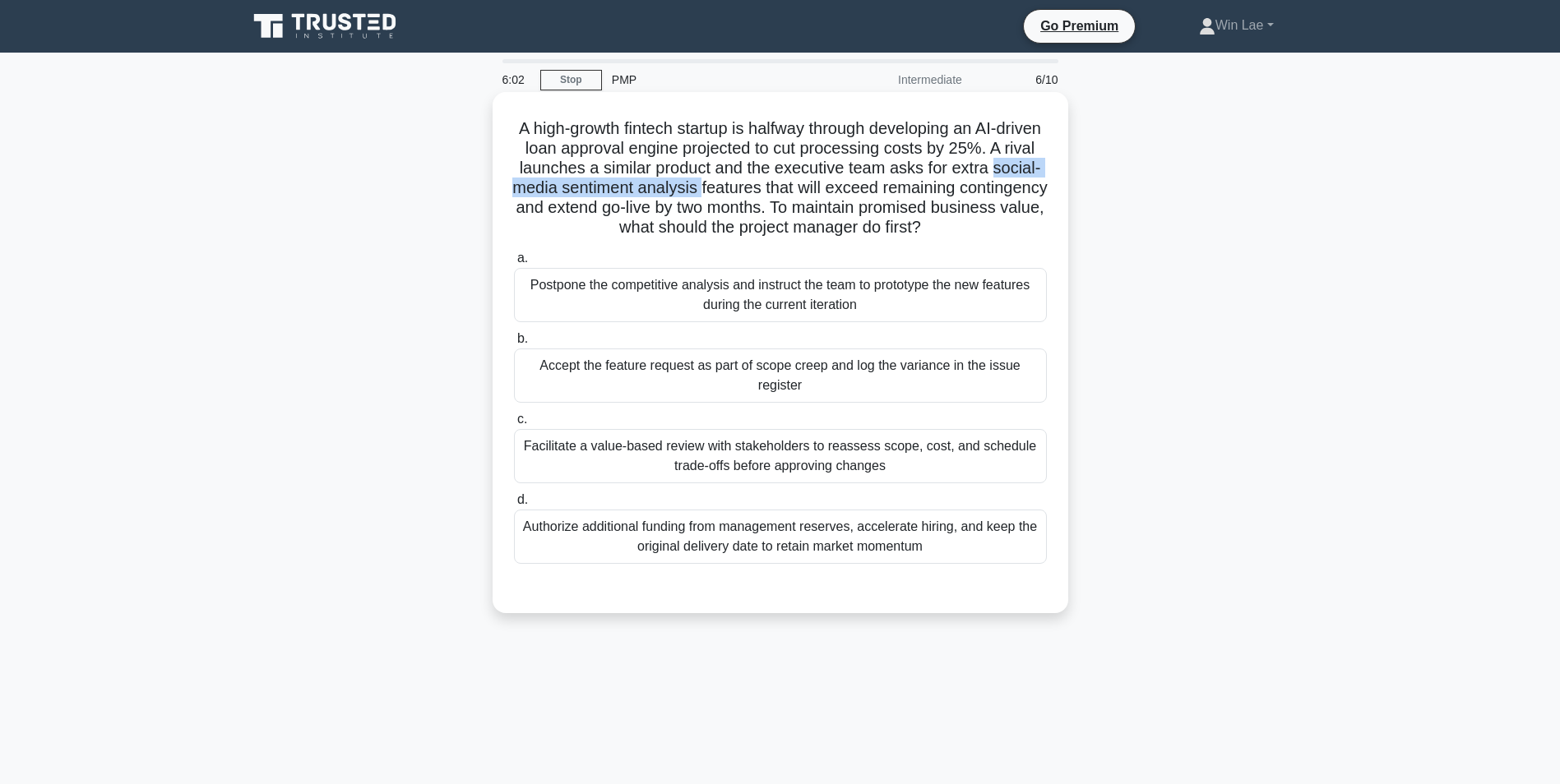
click at [769, 192] on h5 "A high-growth fintech startup is halfway through developing an AI-driven loan a…" at bounding box center [780, 178] width 536 height 120
drag, startPoint x: 769, startPoint y: 192, endPoint x: 645, endPoint y: 215, distance: 126.1
click at [638, 215] on h5 "A high-growth fintech startup is halfway through developing an AI-driven loan a…" at bounding box center [780, 178] width 536 height 120
drag, startPoint x: 646, startPoint y: 209, endPoint x: 878, endPoint y: 218, distance: 232.2
click at [878, 218] on h5 "A high-growth fintech startup is halfway through developing an AI-driven loan a…" at bounding box center [780, 178] width 536 height 120
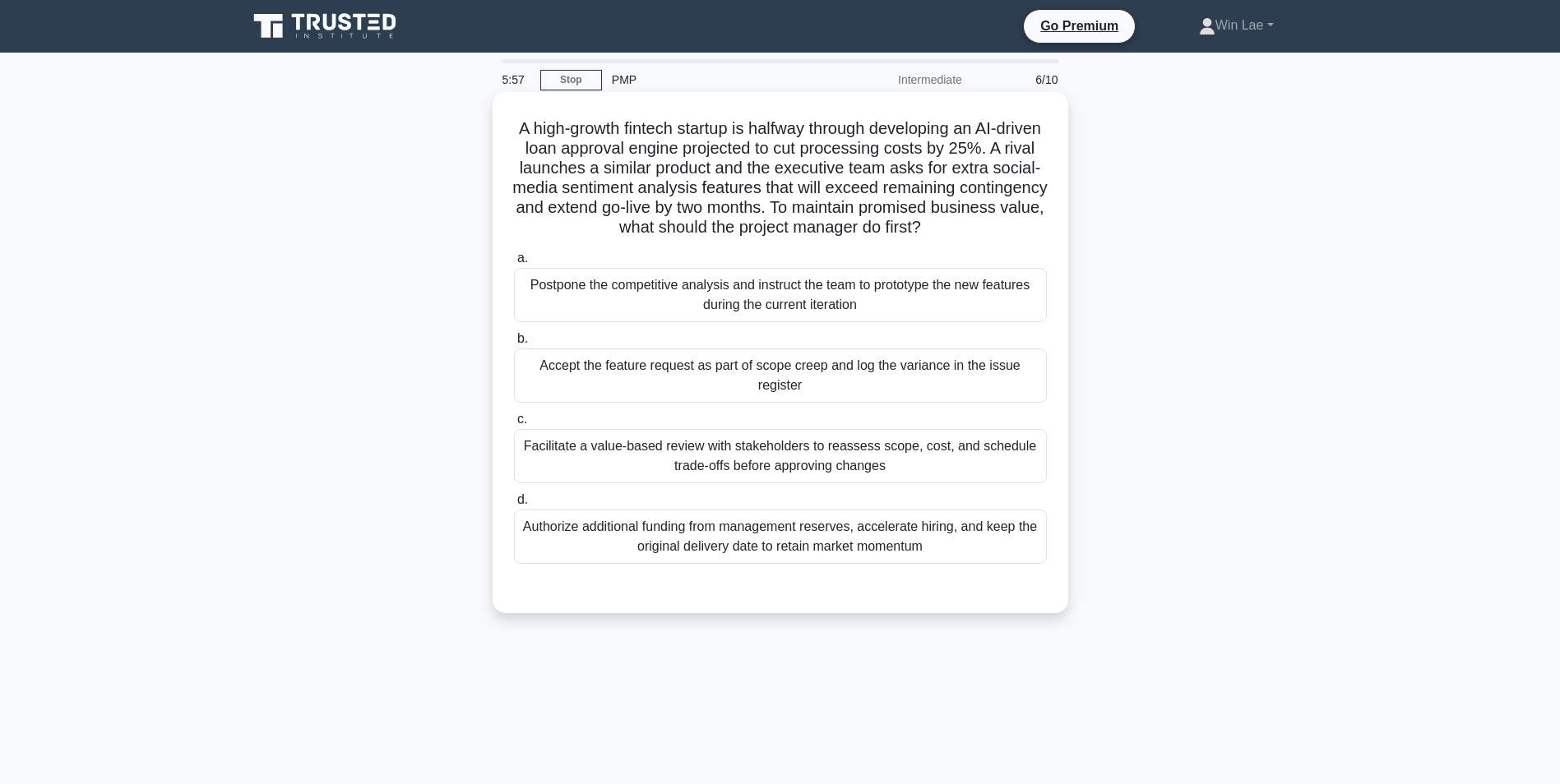
click at [557, 176] on h5 "A high-growth fintech startup is halfway through developing an AI-driven loan a…" at bounding box center [780, 178] width 536 height 120
click at [908, 454] on div "Facilitate a value-based review with stakeholders to reassess scope, cost, and …" at bounding box center [780, 456] width 533 height 54
click at [514, 425] on input "c. Facilitate a value-based review with stakeholders to reassess scope, cost, a…" at bounding box center [514, 419] width 0 height 10
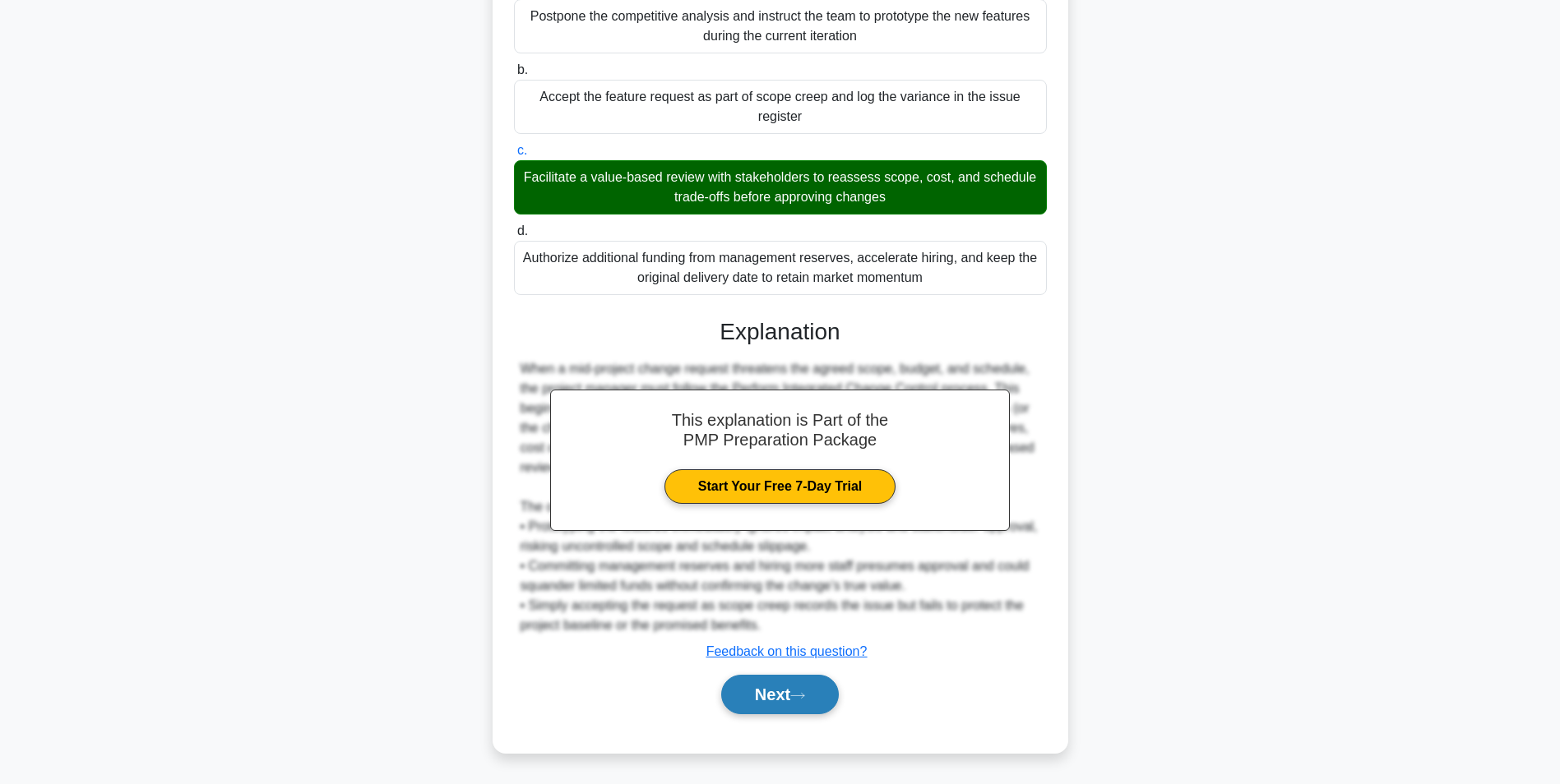
click at [758, 691] on button "Next" at bounding box center [780, 695] width 118 height 40
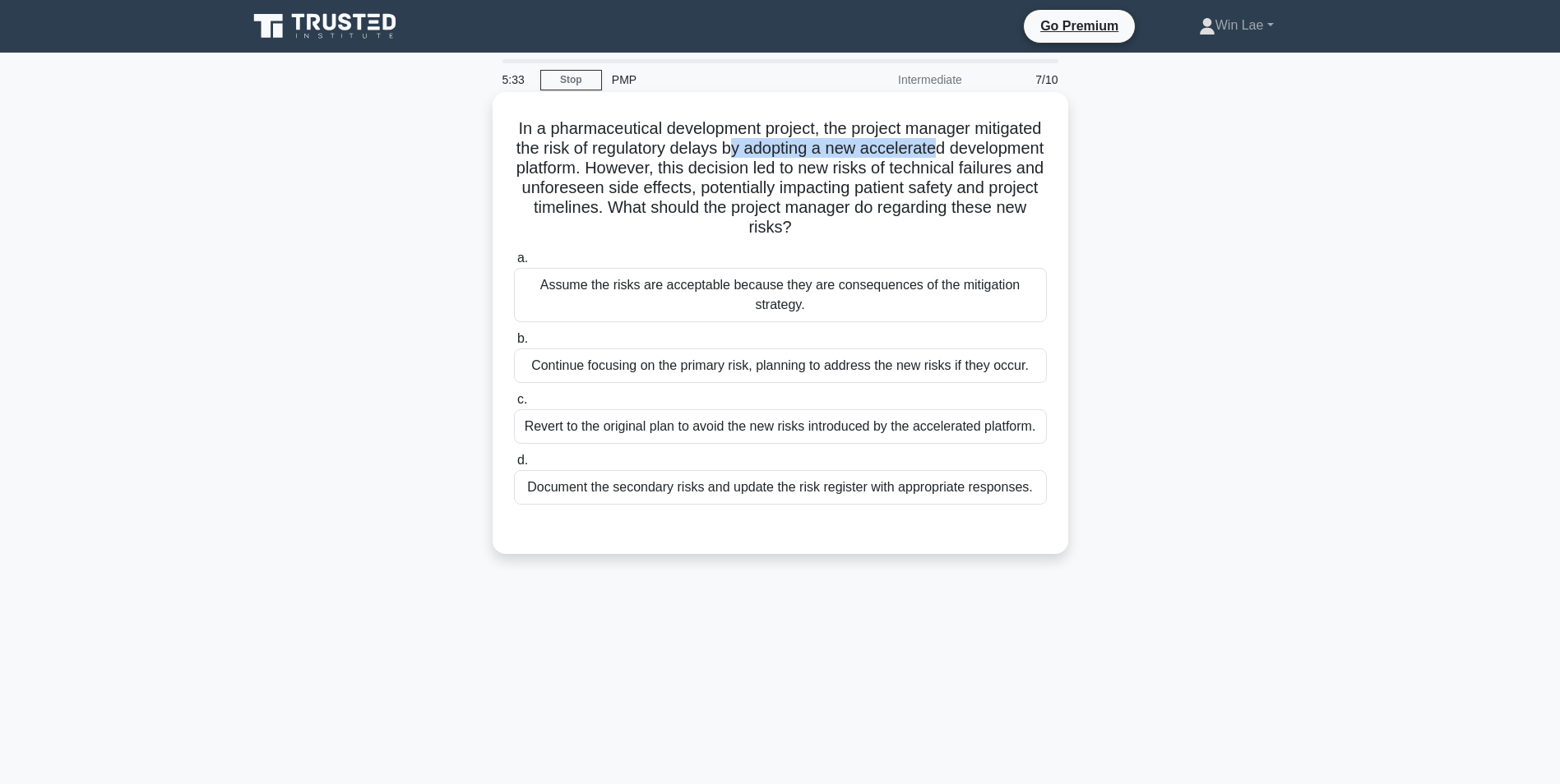
drag, startPoint x: 817, startPoint y: 150, endPoint x: 1025, endPoint y: 158, distance: 208.2
click at [1025, 158] on h5 "In a pharmaceutical development project, the project manager mitigated the risk…" at bounding box center [780, 178] width 536 height 120
click at [692, 194] on h5 "In a pharmaceutical development project, the project manager mitigated the risk…" at bounding box center [780, 178] width 536 height 120
drag, startPoint x: 715, startPoint y: 171, endPoint x: 787, endPoint y: 171, distance: 72.0
click at [787, 171] on h5 "In a pharmaceutical development project, the project manager mitigated the risk…" at bounding box center [780, 178] width 536 height 120
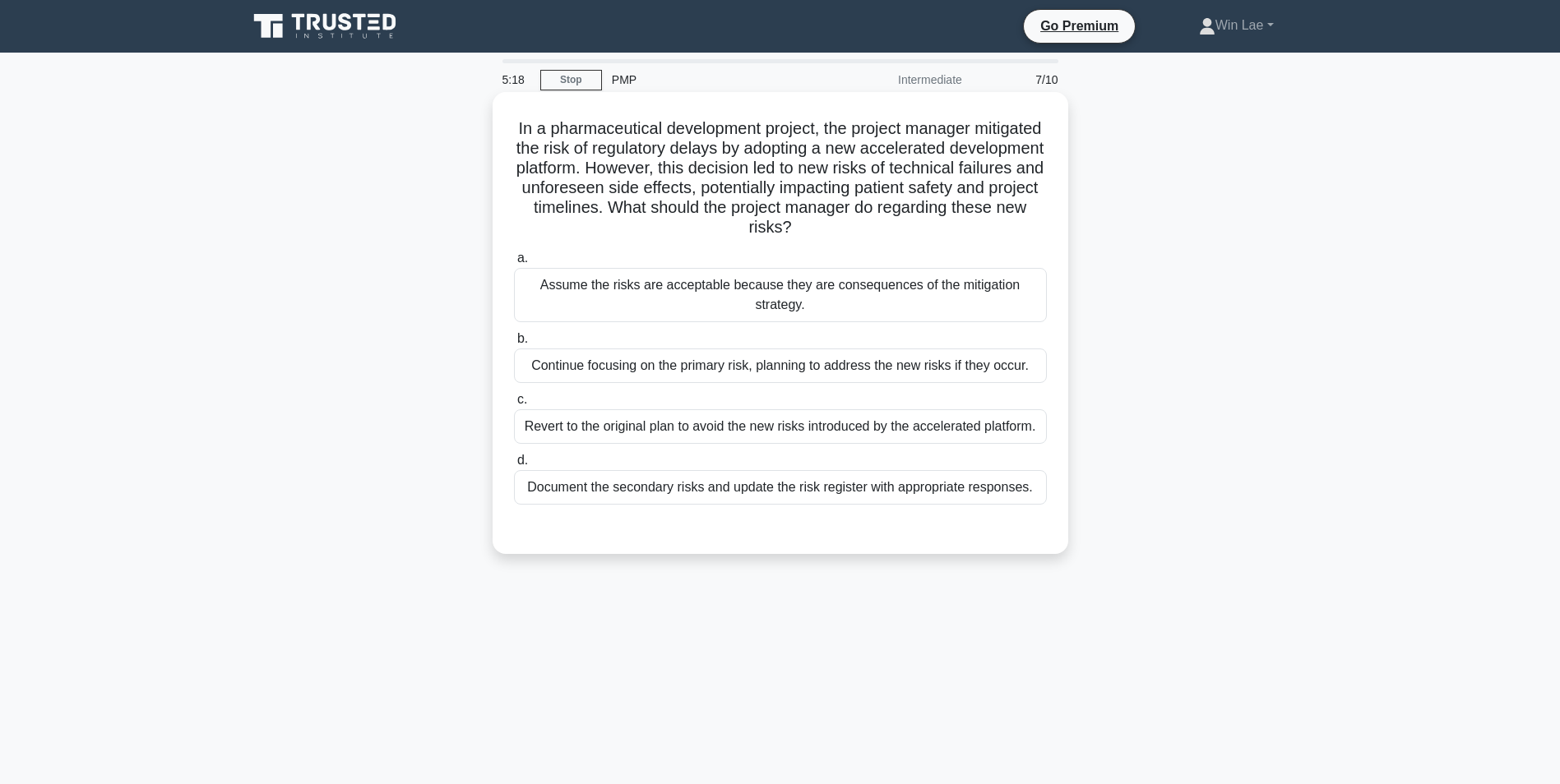
click at [616, 199] on h5 "In a pharmaceutical development project, the project manager mitigated the risk…" at bounding box center [780, 178] width 536 height 120
click at [860, 492] on div "Document the secondary risks and update the risk register with appropriate resp…" at bounding box center [780, 487] width 533 height 34
click at [514, 466] on input "d. Document the secondary risks and update the risk register with appropriate r…" at bounding box center [514, 460] width 0 height 10
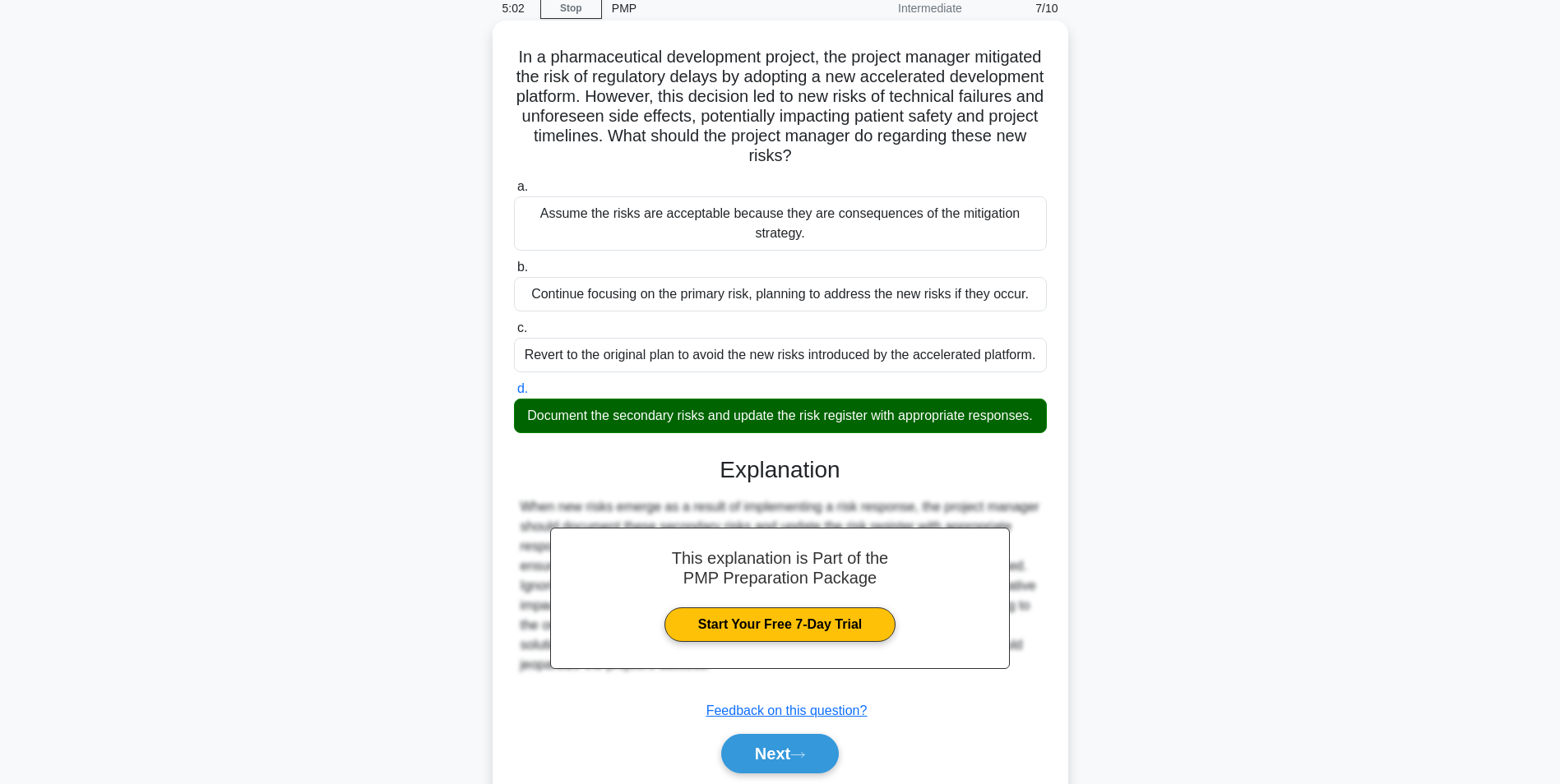
scroll to position [132, 0]
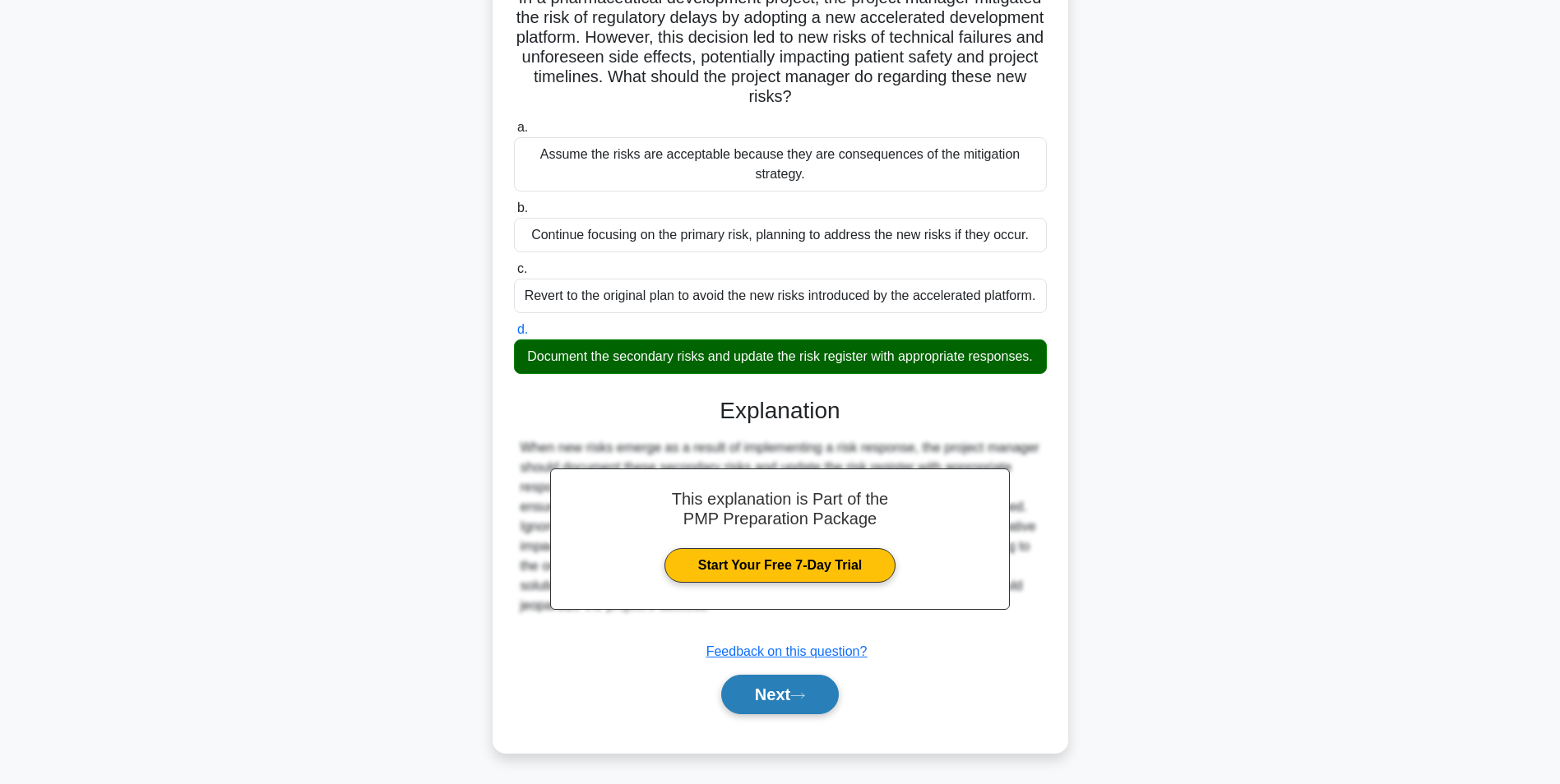
click at [737, 701] on button "Next" at bounding box center [780, 695] width 118 height 40
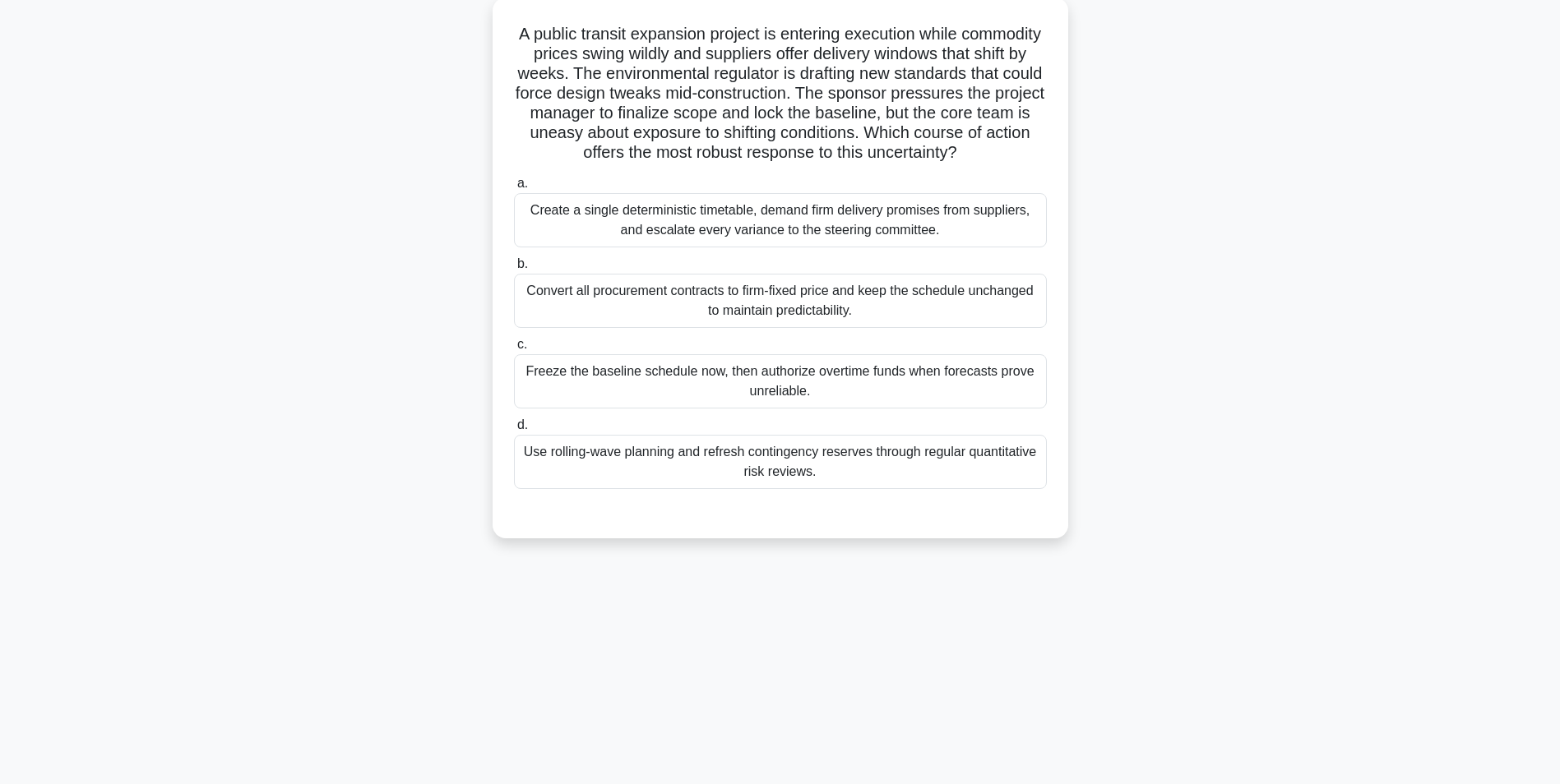
scroll to position [0, 0]
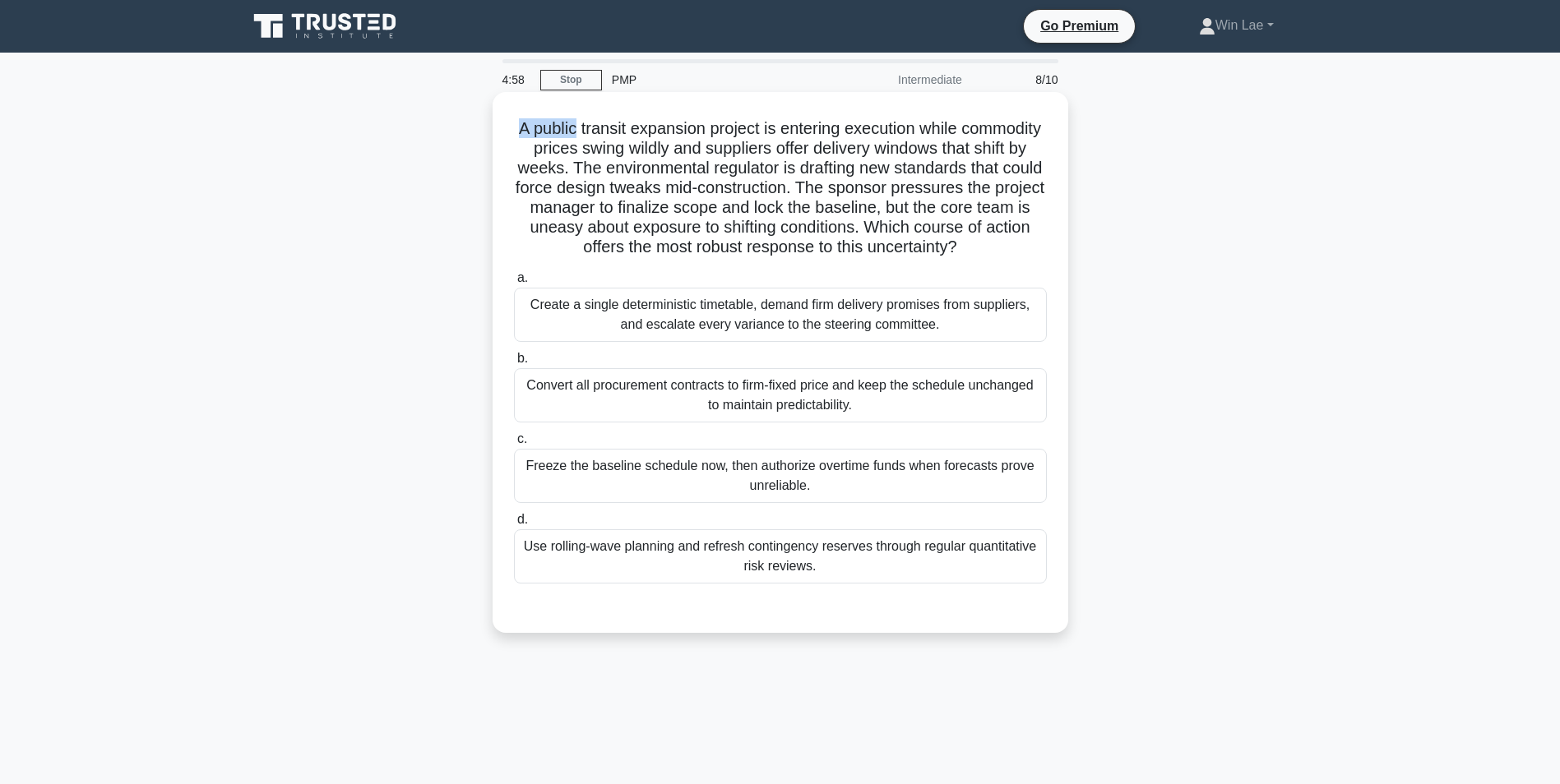
drag, startPoint x: 553, startPoint y: 128, endPoint x: 615, endPoint y: 128, distance: 62.0
click at [615, 128] on h5 "A public transit expansion project is entering execution while commodity prices…" at bounding box center [780, 188] width 536 height 139
drag, startPoint x: 615, startPoint y: 128, endPoint x: 654, endPoint y: 210, distance: 90.8
click at [654, 210] on h5 "A public transit expansion project is entering execution while commodity prices…" at bounding box center [780, 188] width 536 height 139
drag, startPoint x: 619, startPoint y: 133, endPoint x: 742, endPoint y: 133, distance: 123.0
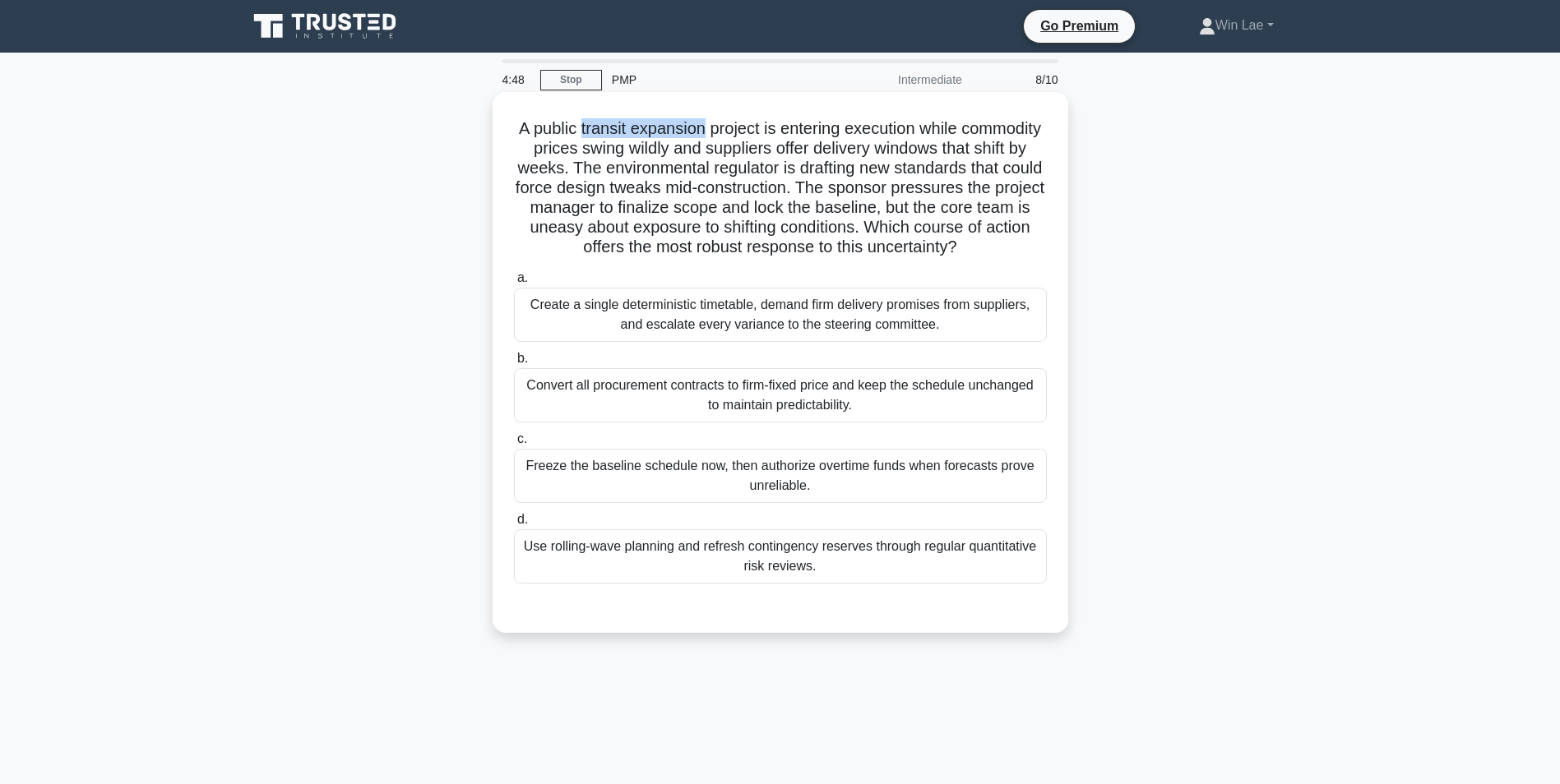
click at [742, 133] on h5 "A public transit expansion project is entering execution while commodity prices…" at bounding box center [780, 188] width 536 height 139
drag, startPoint x: 742, startPoint y: 133, endPoint x: 662, endPoint y: 220, distance: 118.2
click at [662, 220] on h5 "A public transit expansion project is entering execution while commodity prices…" at bounding box center [780, 188] width 536 height 139
click at [697, 580] on div "Use rolling-wave planning and refresh contingency reserves through regular quan…" at bounding box center [780, 556] width 533 height 54
click at [514, 525] on input "d. Use rolling-wave planning and refresh contingency reserves through regular q…" at bounding box center [514, 520] width 0 height 10
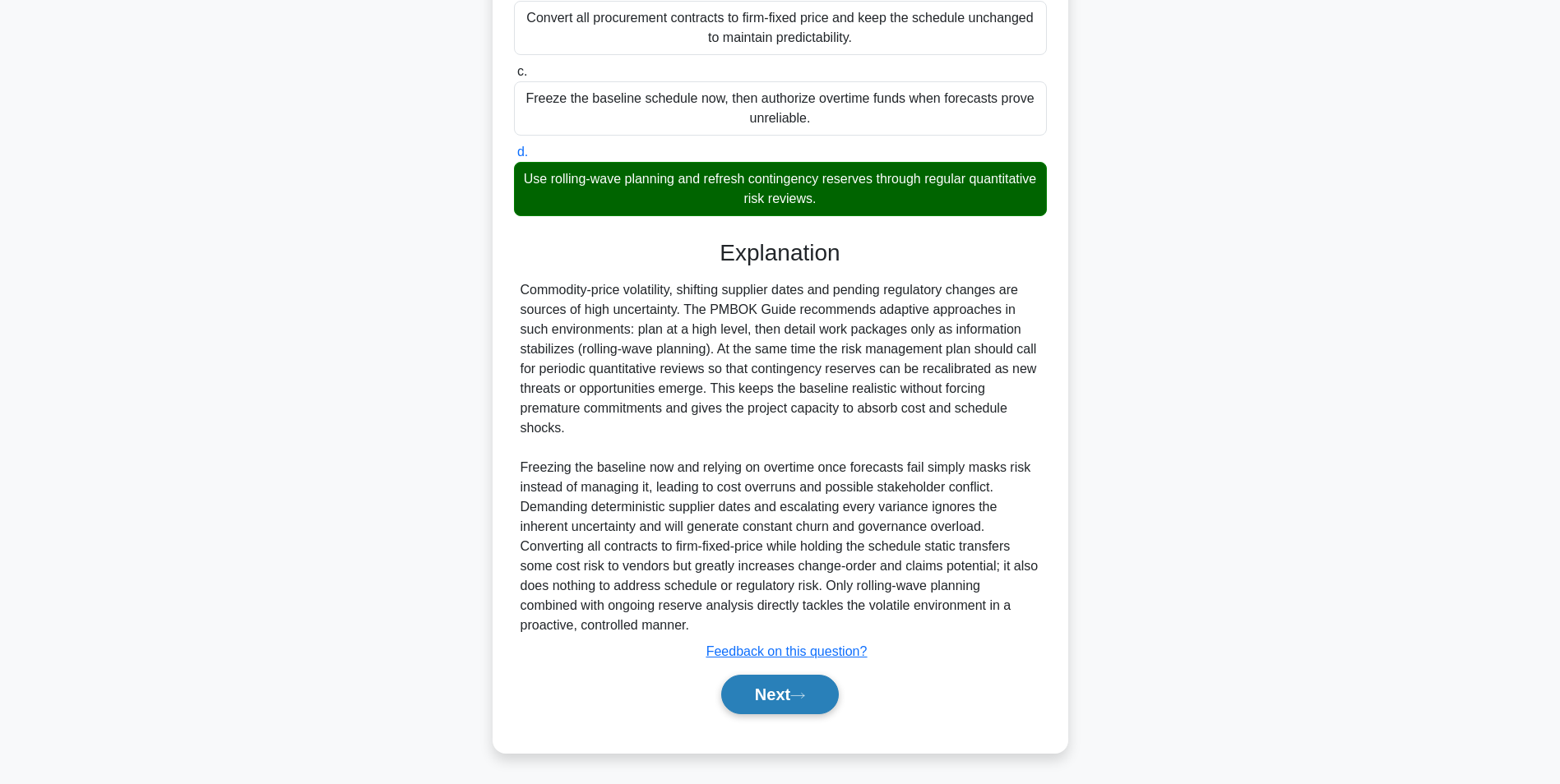
click at [794, 704] on button "Next" at bounding box center [780, 695] width 118 height 40
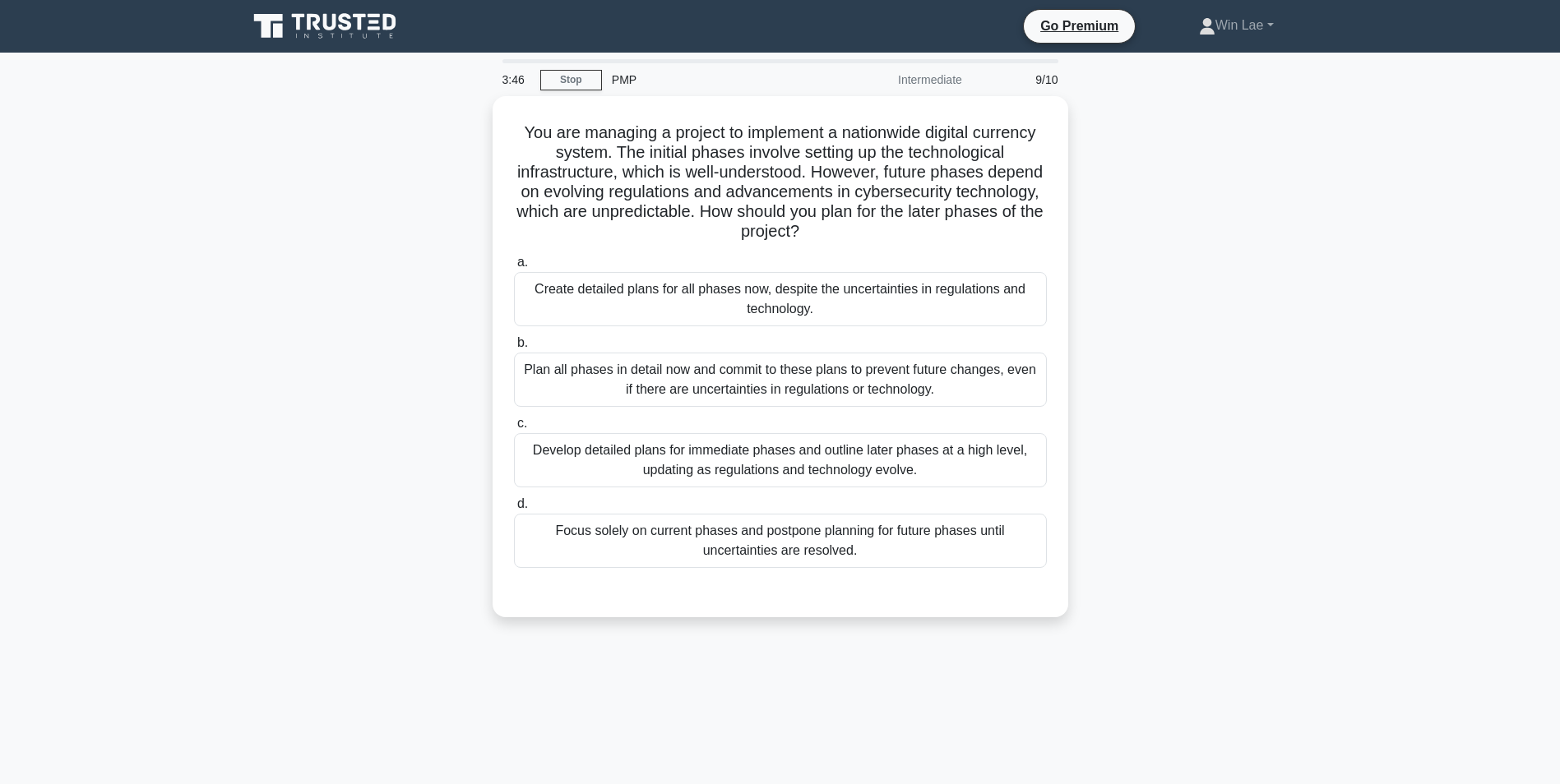
click at [321, 569] on div "You are managing a project to implement a nationwide digital currency system. T…" at bounding box center [780, 366] width 1085 height 540
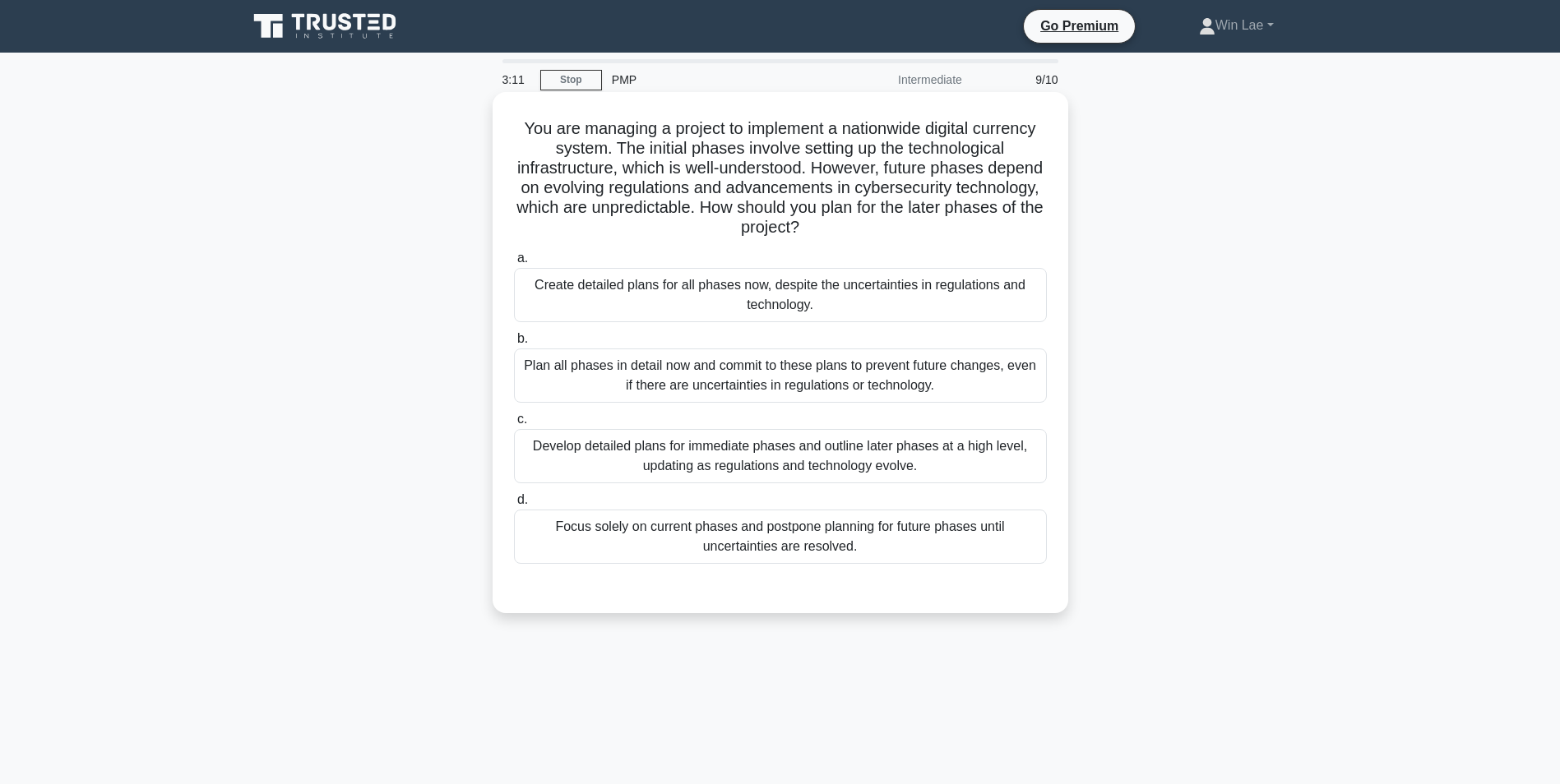
click at [945, 457] on div "Develop detailed plans for immediate phases and outline later phases at a high …" at bounding box center [780, 456] width 533 height 54
click at [514, 425] on input "c. Develop detailed plans for immediate phases and outline later phases at a hi…" at bounding box center [514, 419] width 0 height 10
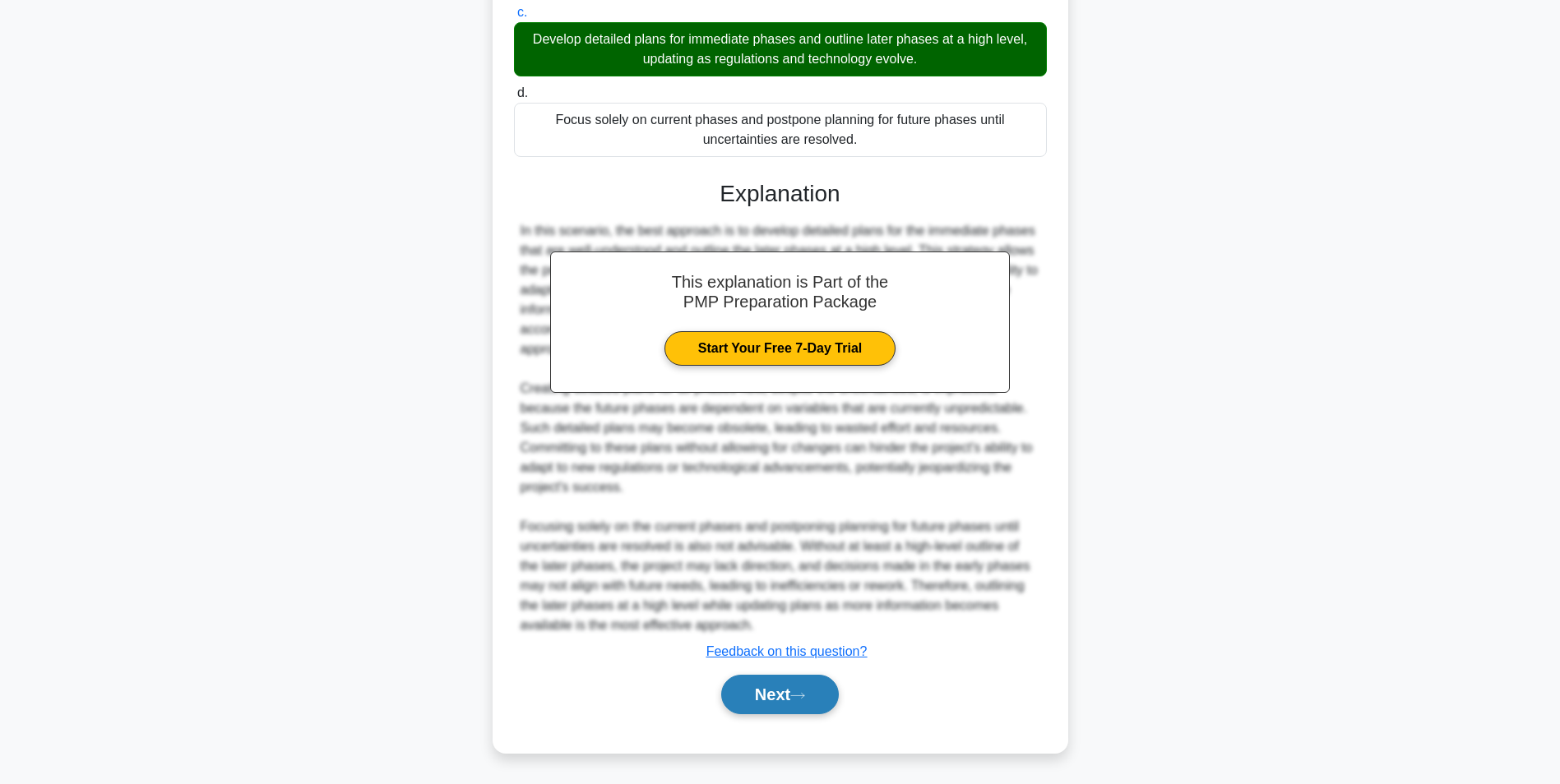
click at [749, 692] on button "Next" at bounding box center [780, 695] width 118 height 40
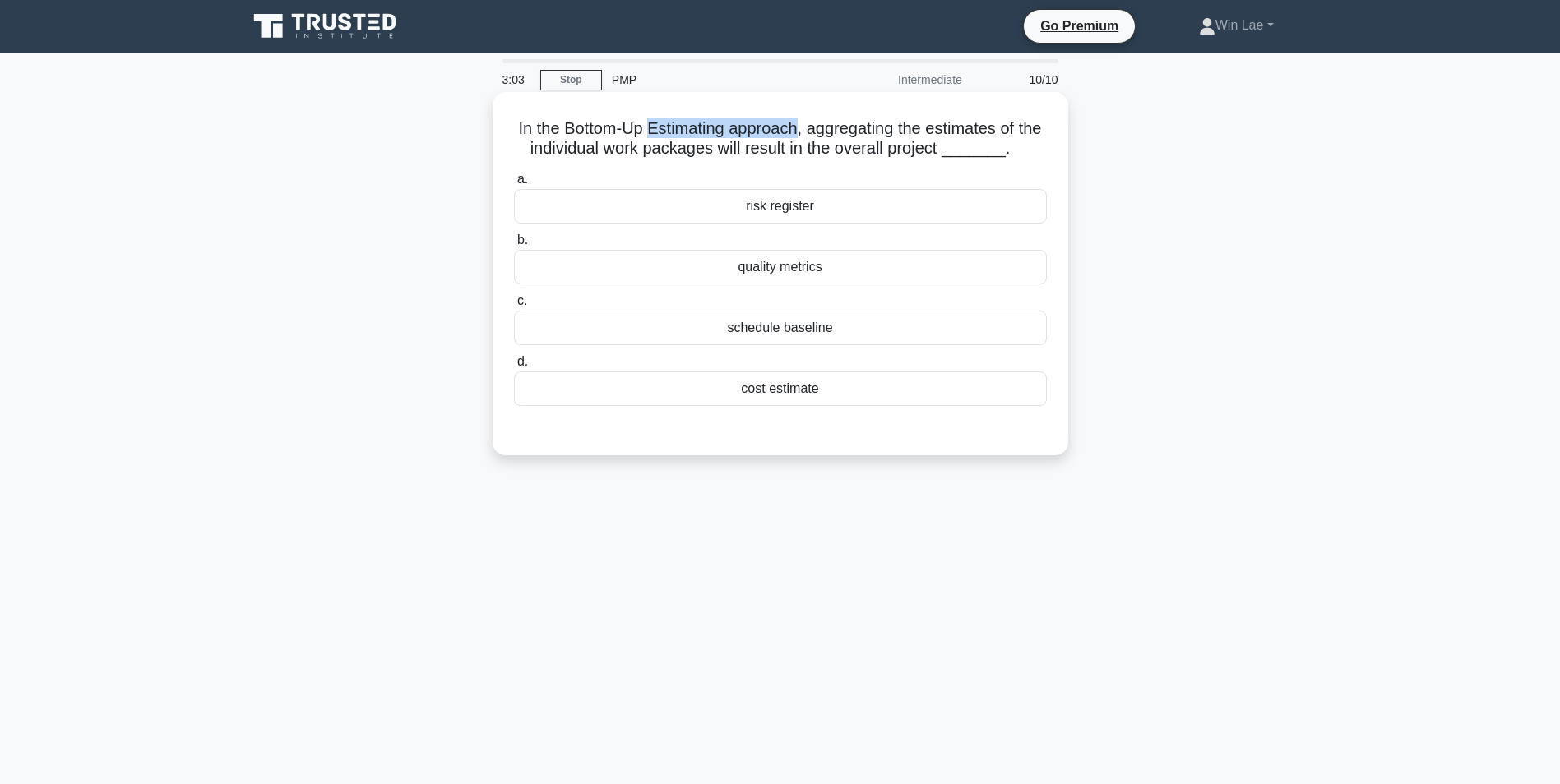
drag, startPoint x: 662, startPoint y: 133, endPoint x: 814, endPoint y: 133, distance: 152.0
click at [814, 133] on h5 "In the Bottom-Up Estimating approach, aggregating the estimates of the individu…" at bounding box center [780, 138] width 536 height 41
click at [378, 165] on div "In the Bottom-Up Estimating approach, aggregating the estimates of the individu…" at bounding box center [780, 287] width 1085 height 383
click at [864, 198] on div "risk register" at bounding box center [780, 206] width 533 height 34
click at [514, 185] on input "a. risk register" at bounding box center [514, 179] width 0 height 10
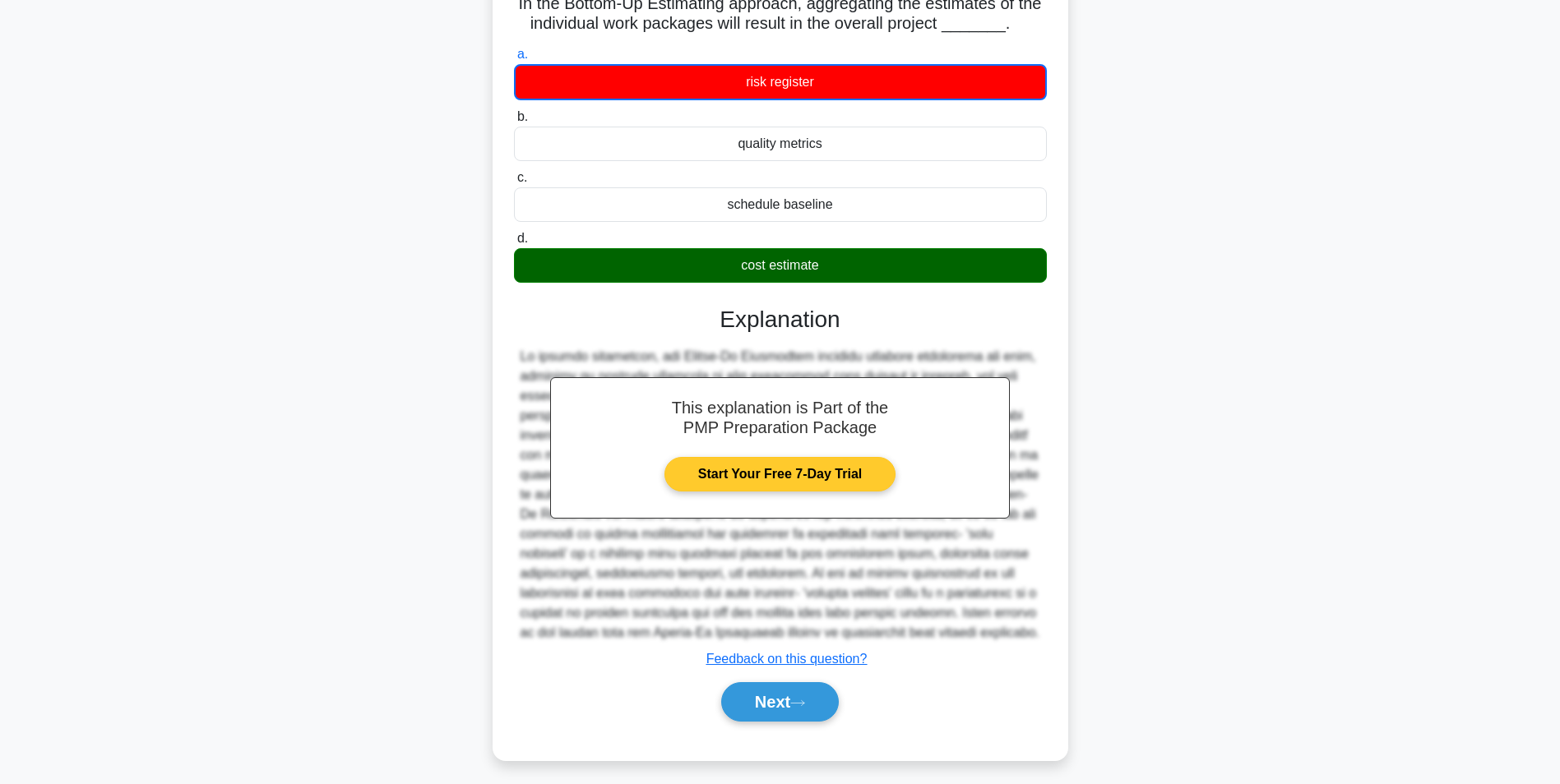
scroll to position [133, 0]
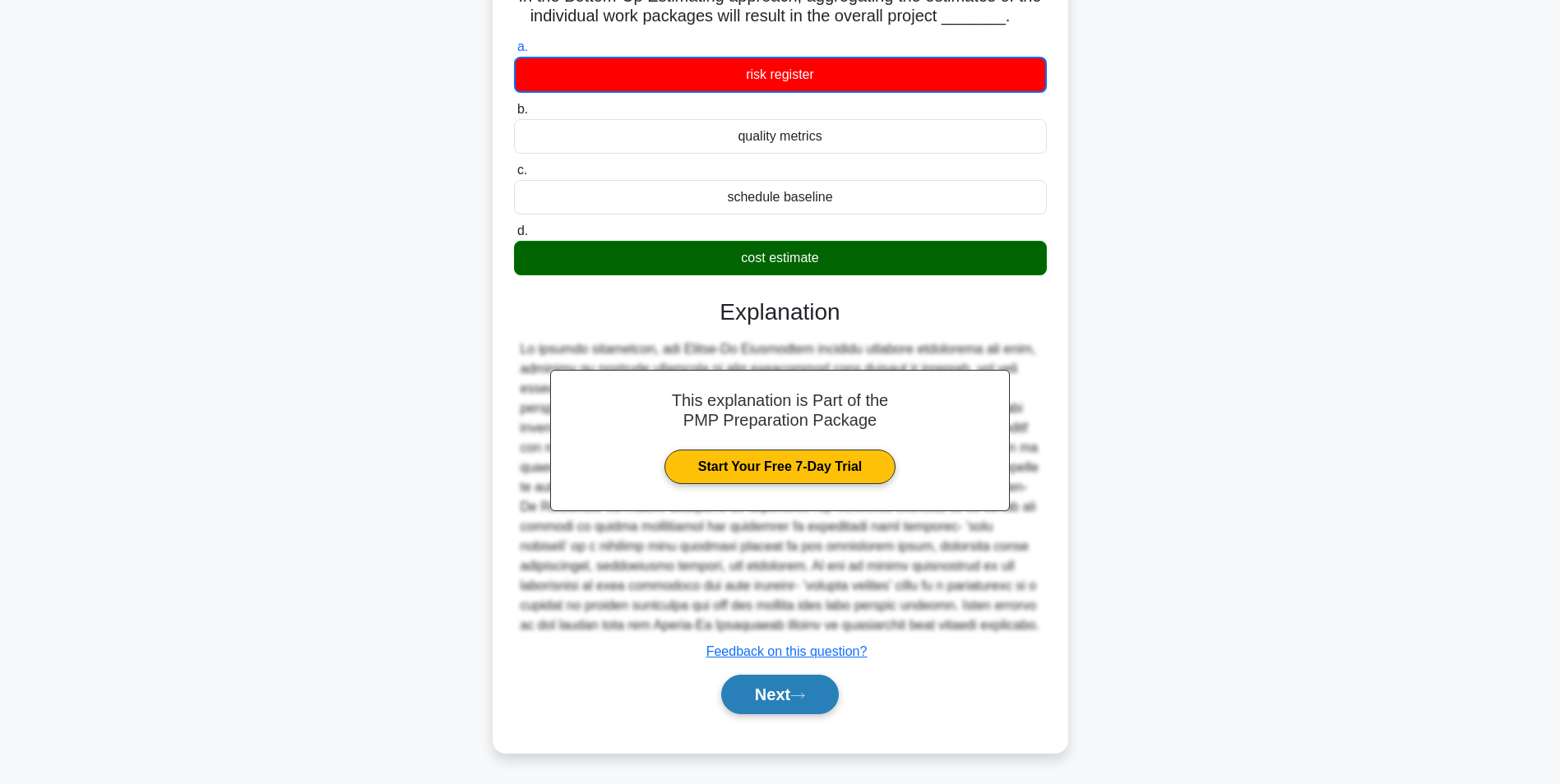
click at [799, 699] on icon at bounding box center [798, 696] width 15 height 9
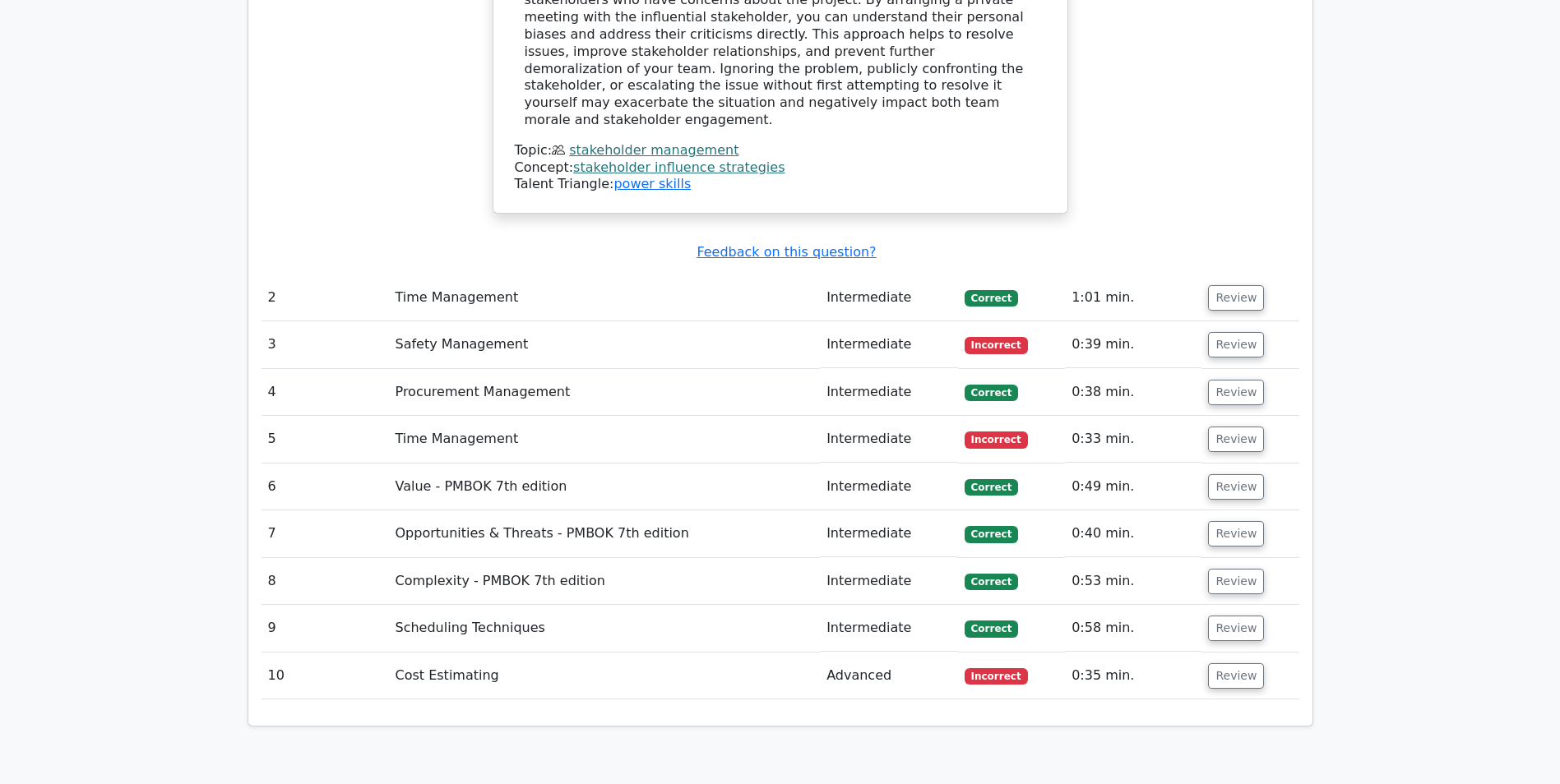
scroll to position [2219, 0]
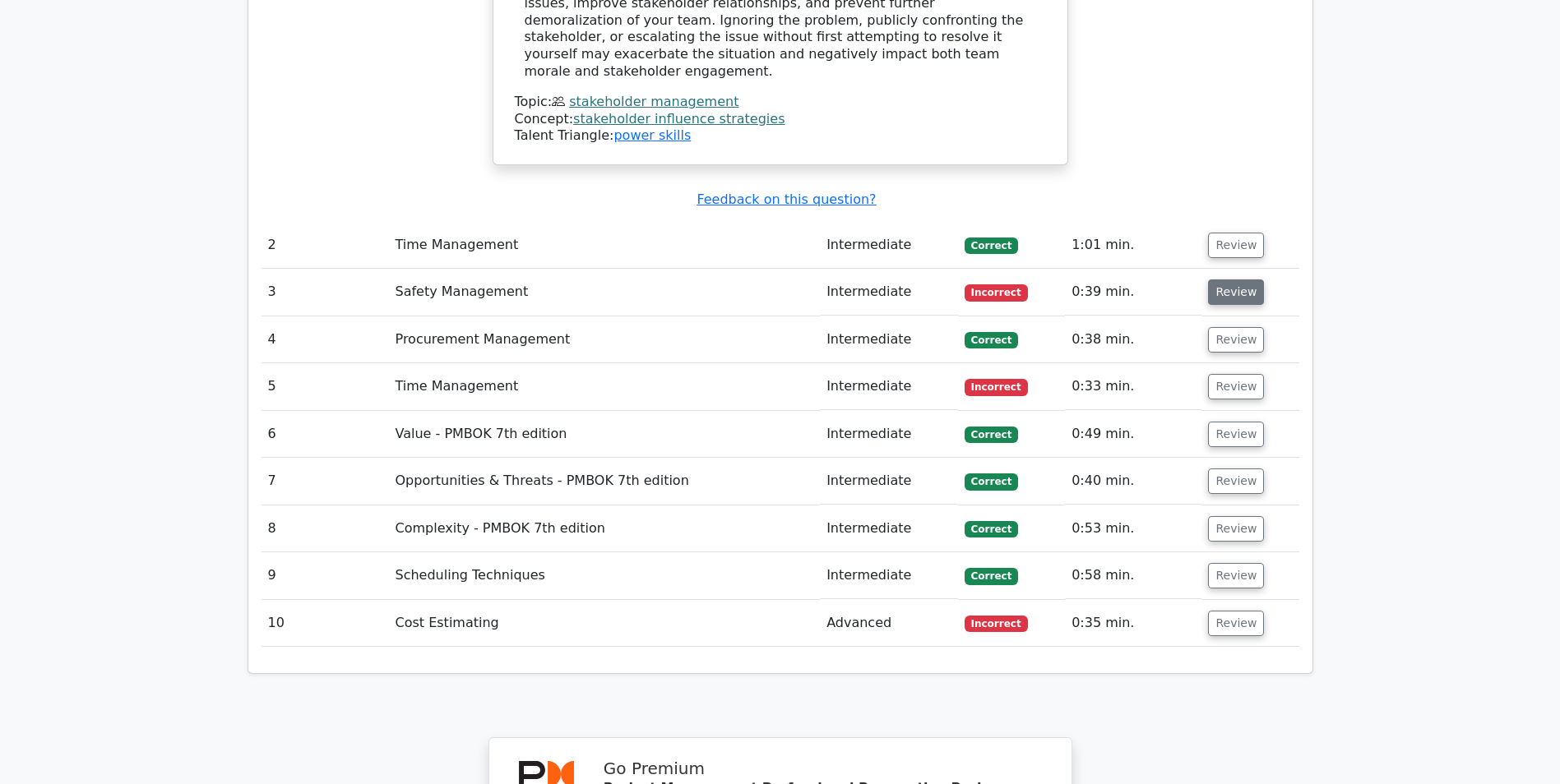
click at [1232, 280] on button "Review" at bounding box center [1235, 292] width 56 height 26
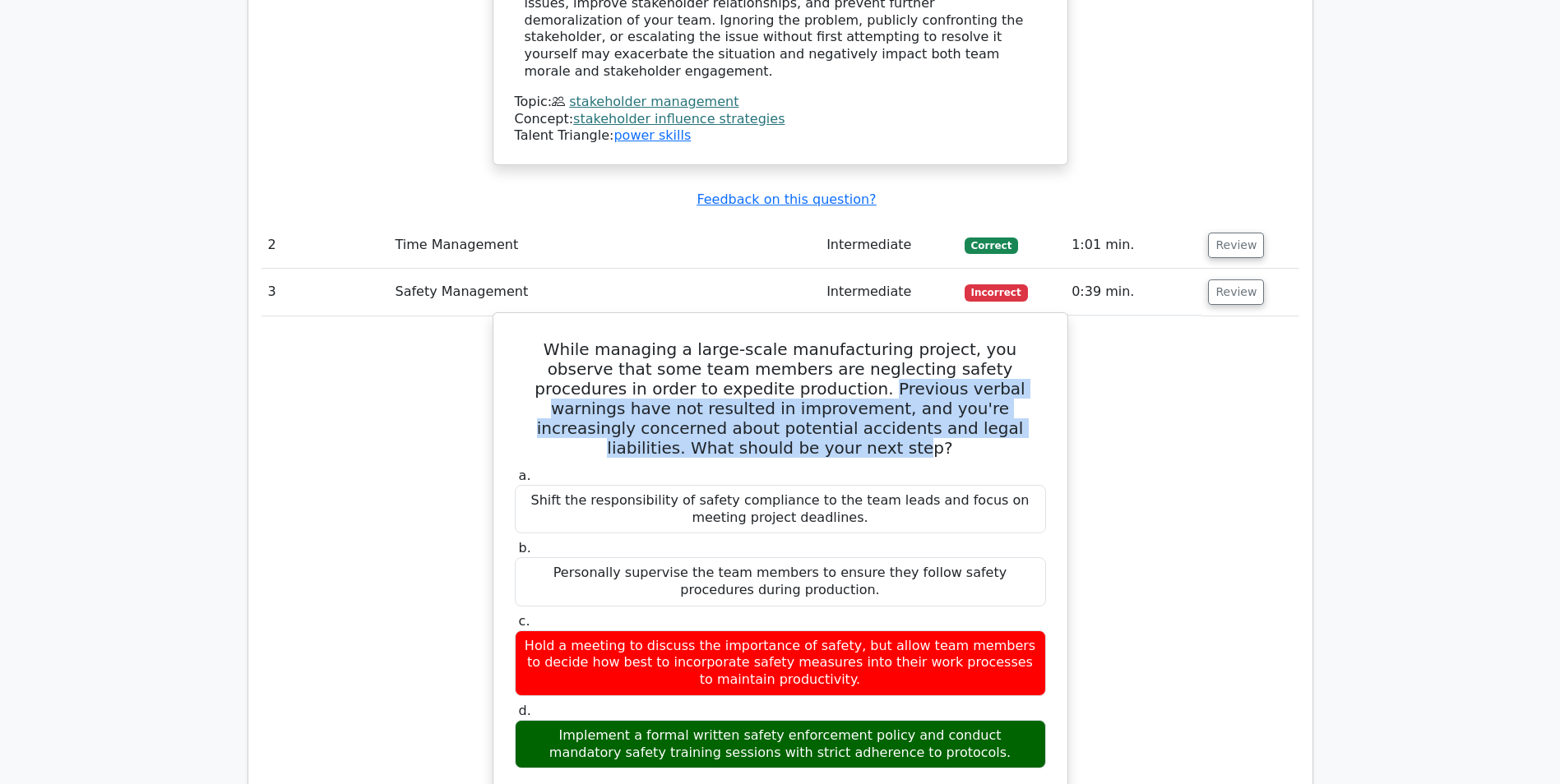
drag, startPoint x: 689, startPoint y: 257, endPoint x: 991, endPoint y: 301, distance: 305.2
click at [991, 339] on h5 "While managing a large-scale manufacturing project, you observe that some team …" at bounding box center [780, 398] width 534 height 119
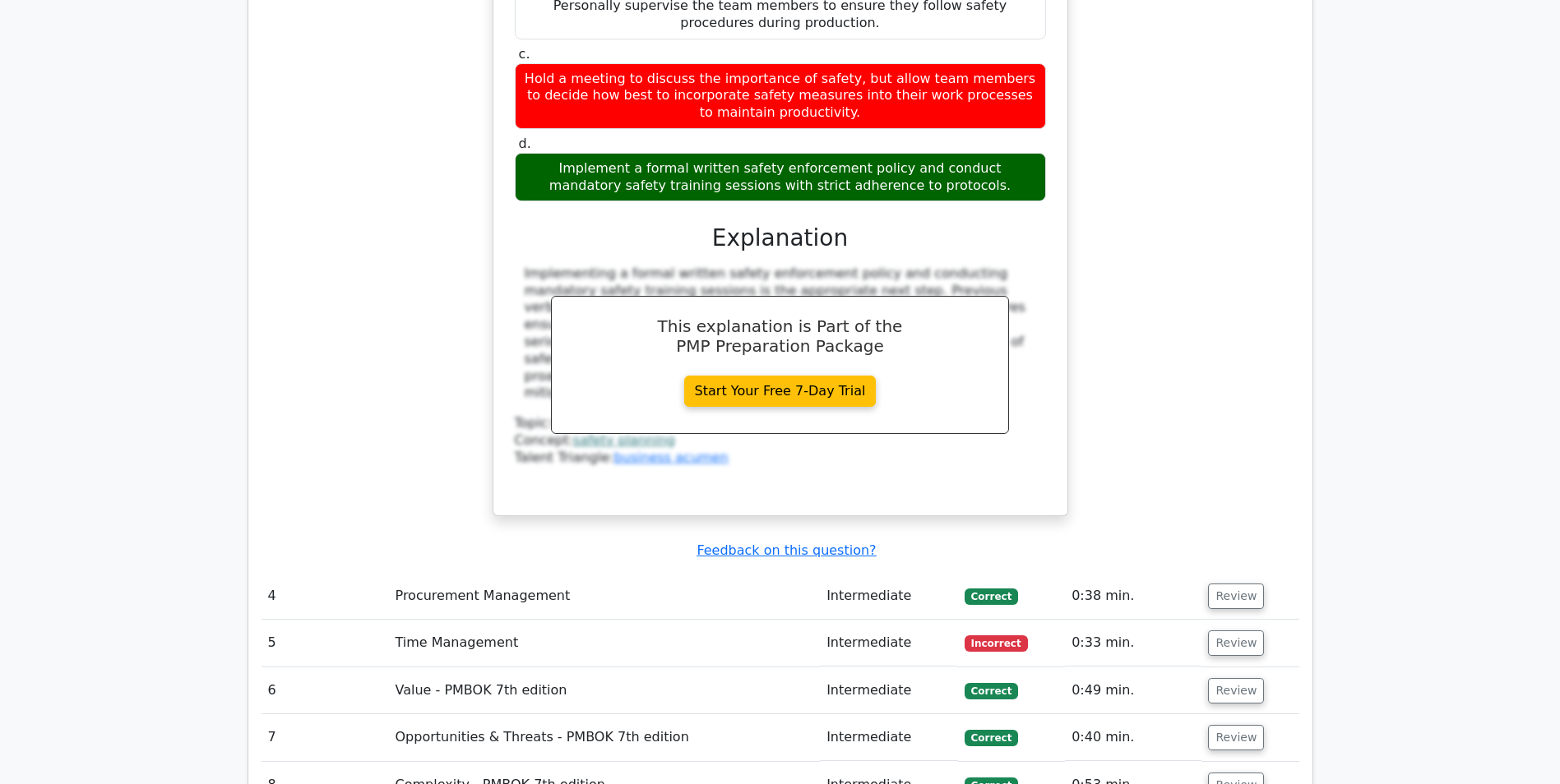
scroll to position [2876, 0]
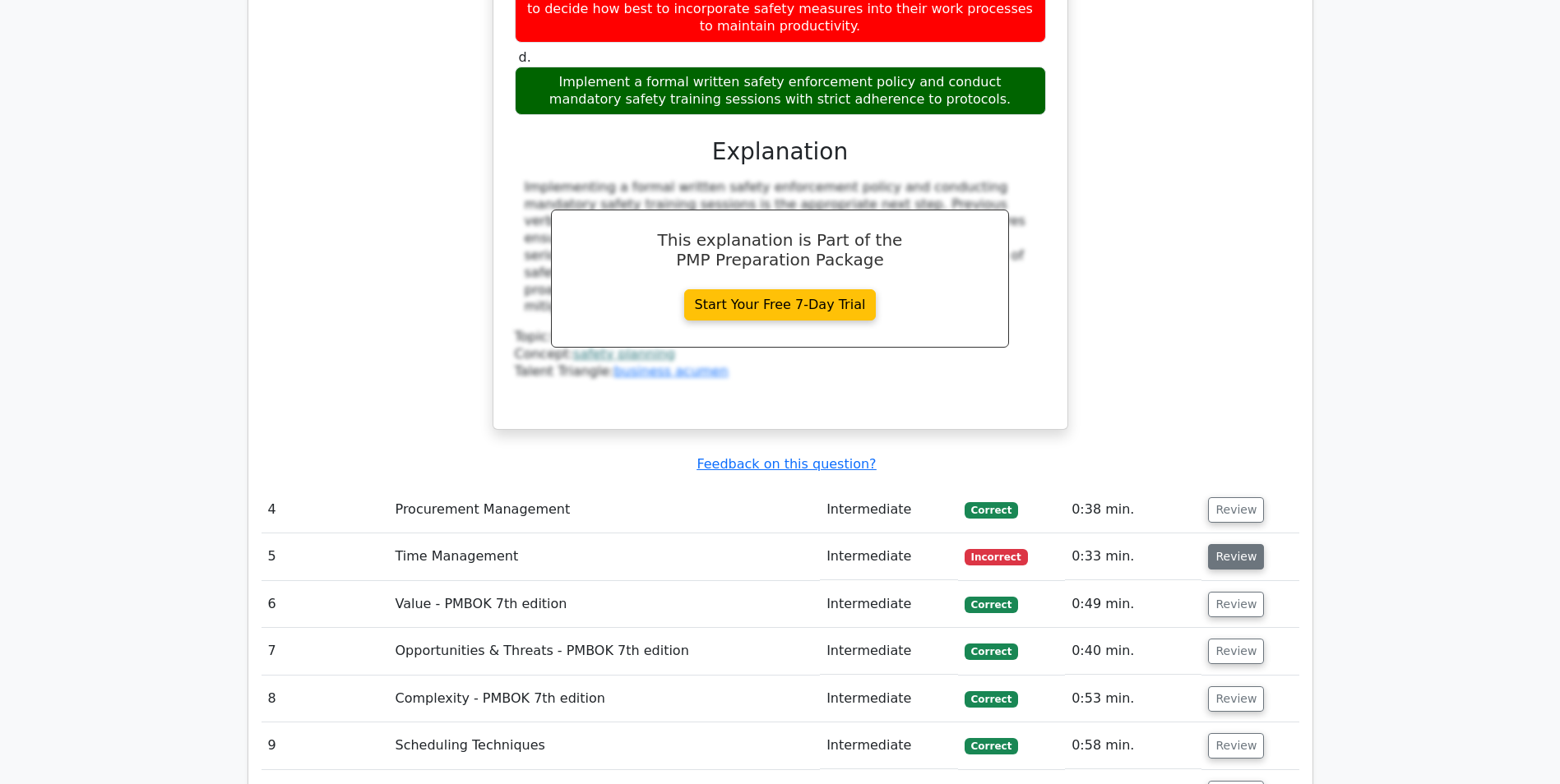
click at [1232, 544] on button "Review" at bounding box center [1235, 556] width 56 height 26
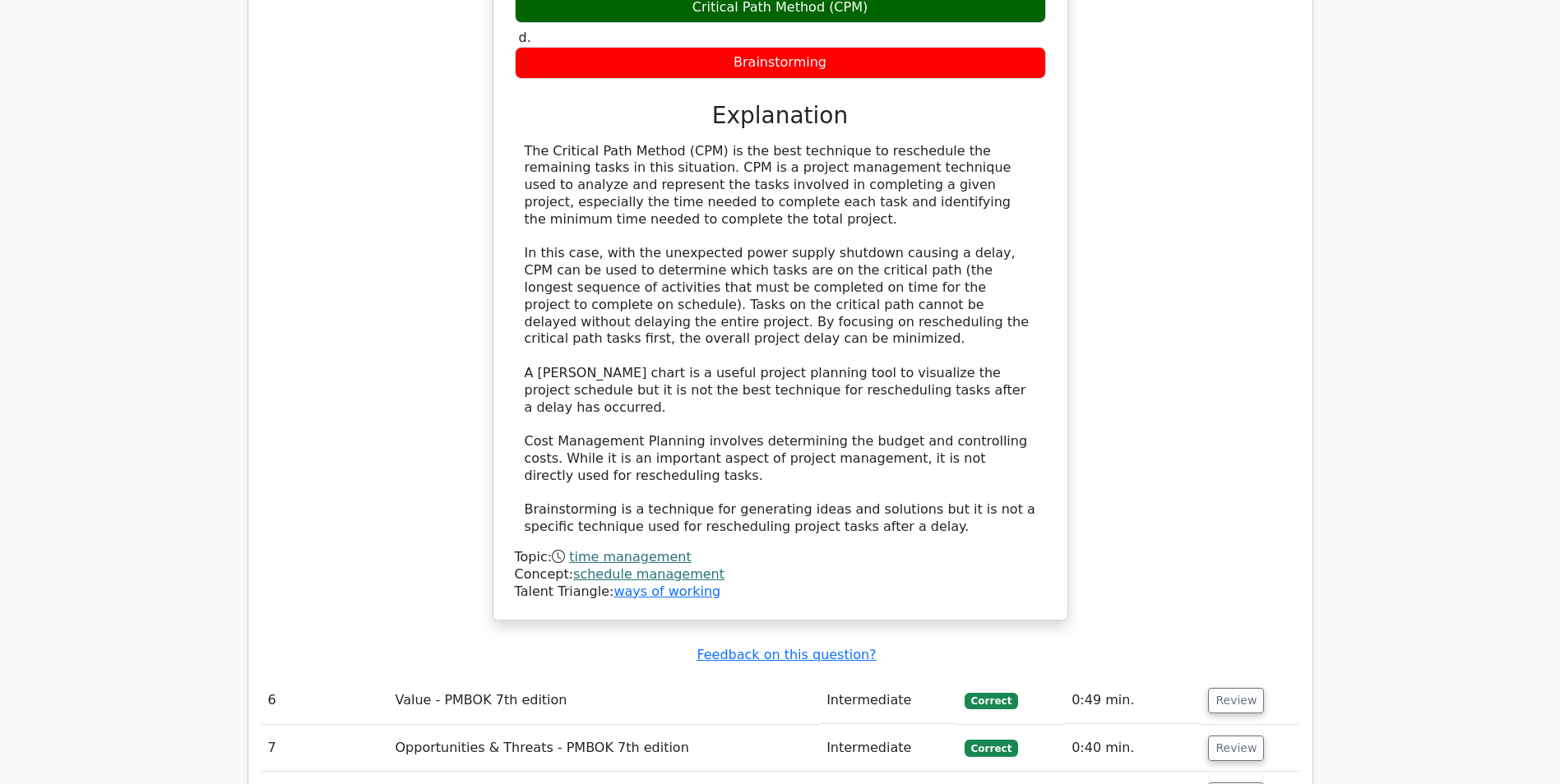
scroll to position [3862, 0]
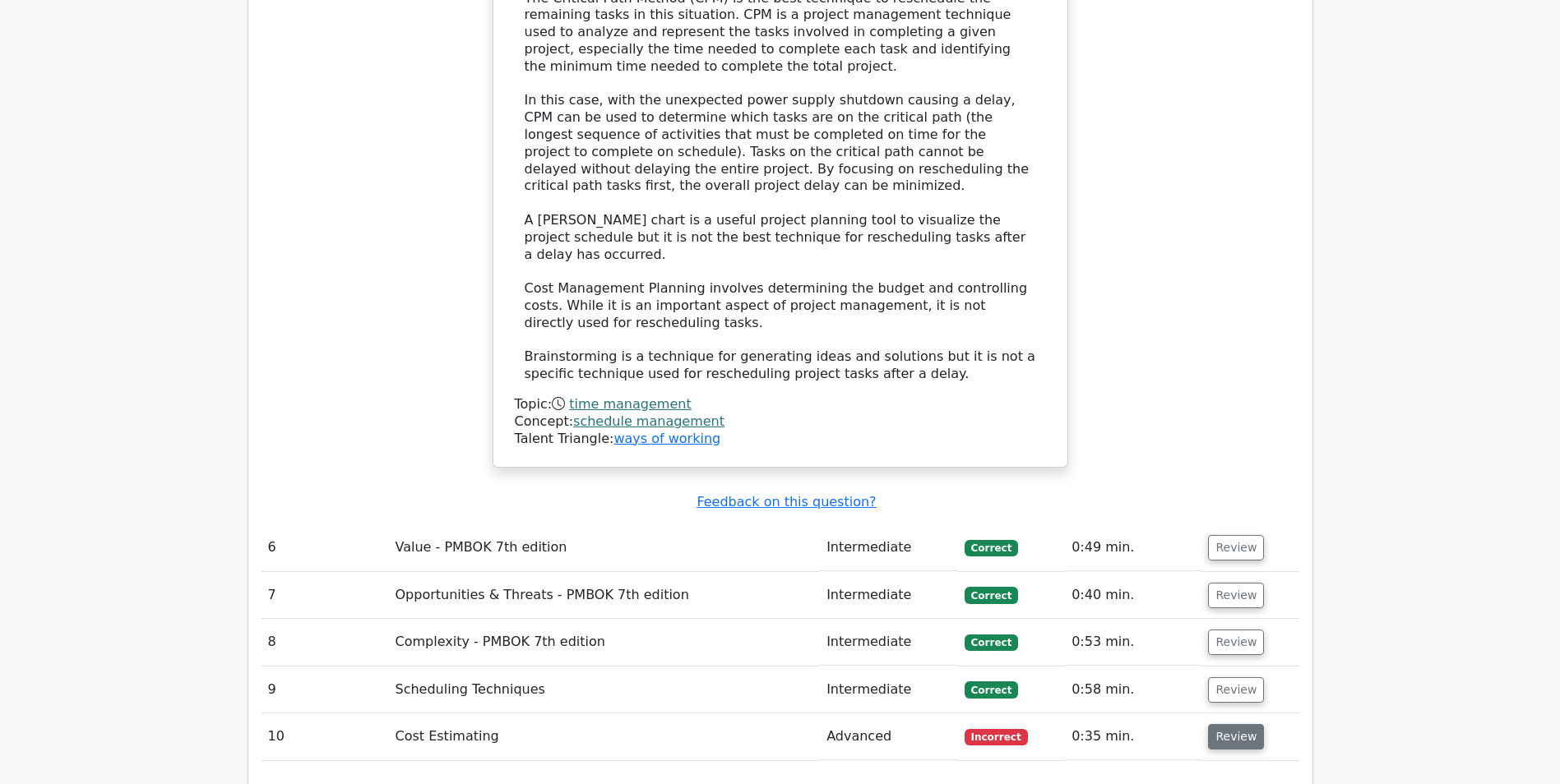
click at [1251, 724] on button "Review" at bounding box center [1235, 737] width 56 height 26
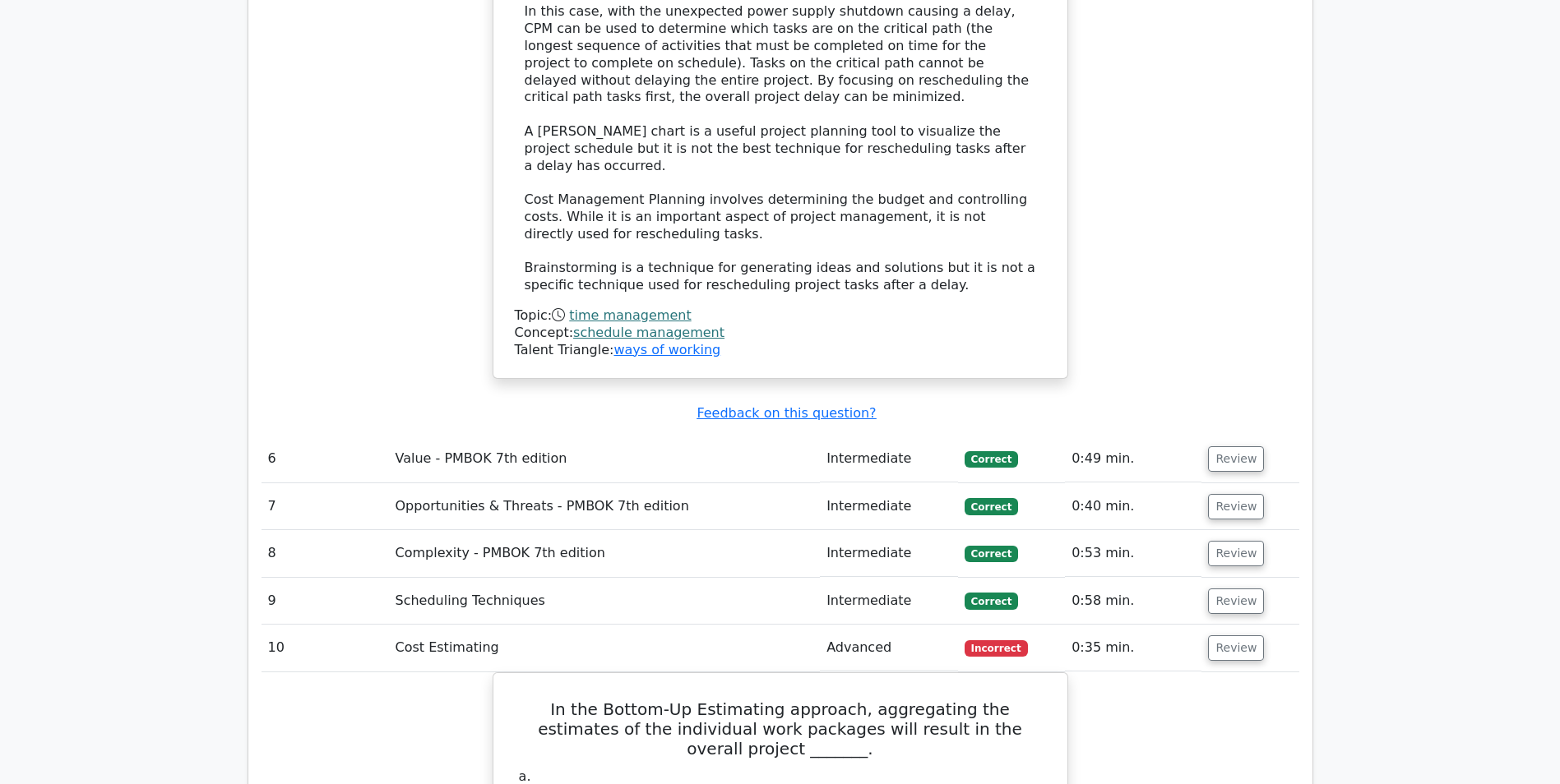
scroll to position [4110, 0]
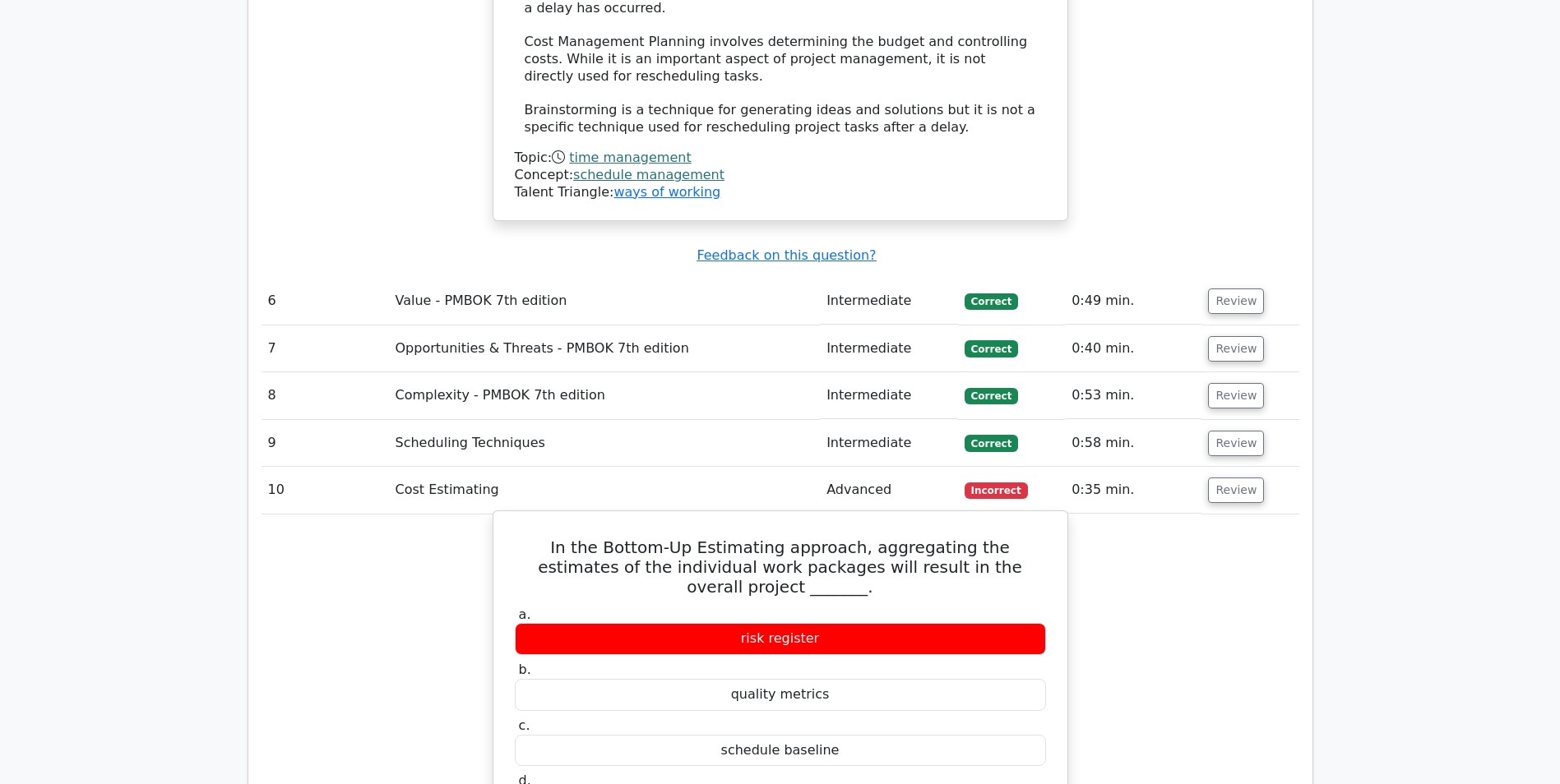
drag, startPoint x: 747, startPoint y: 433, endPoint x: 898, endPoint y: 435, distance: 151.0
click at [898, 623] on div "risk register" at bounding box center [780, 639] width 531 height 32
drag, startPoint x: 569, startPoint y: 361, endPoint x: 810, endPoint y: 356, distance: 241.1
click at [810, 538] on h5 "In the Bottom-Up Estimating approach, aggregating the estimates of the individu…" at bounding box center [780, 567] width 534 height 59
copy h5 "Bottom-Up Estimating approach"
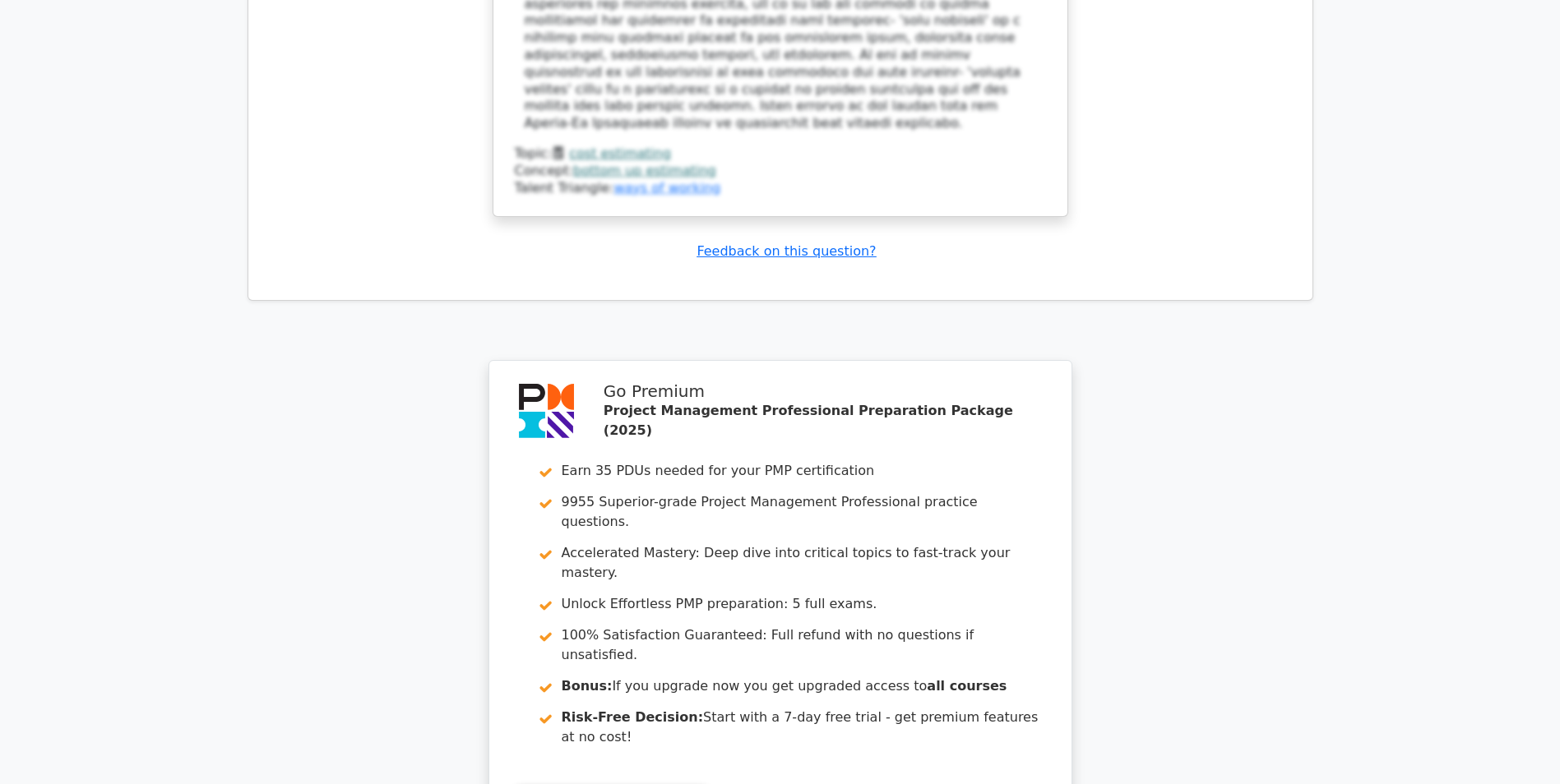
scroll to position [5255, 0]
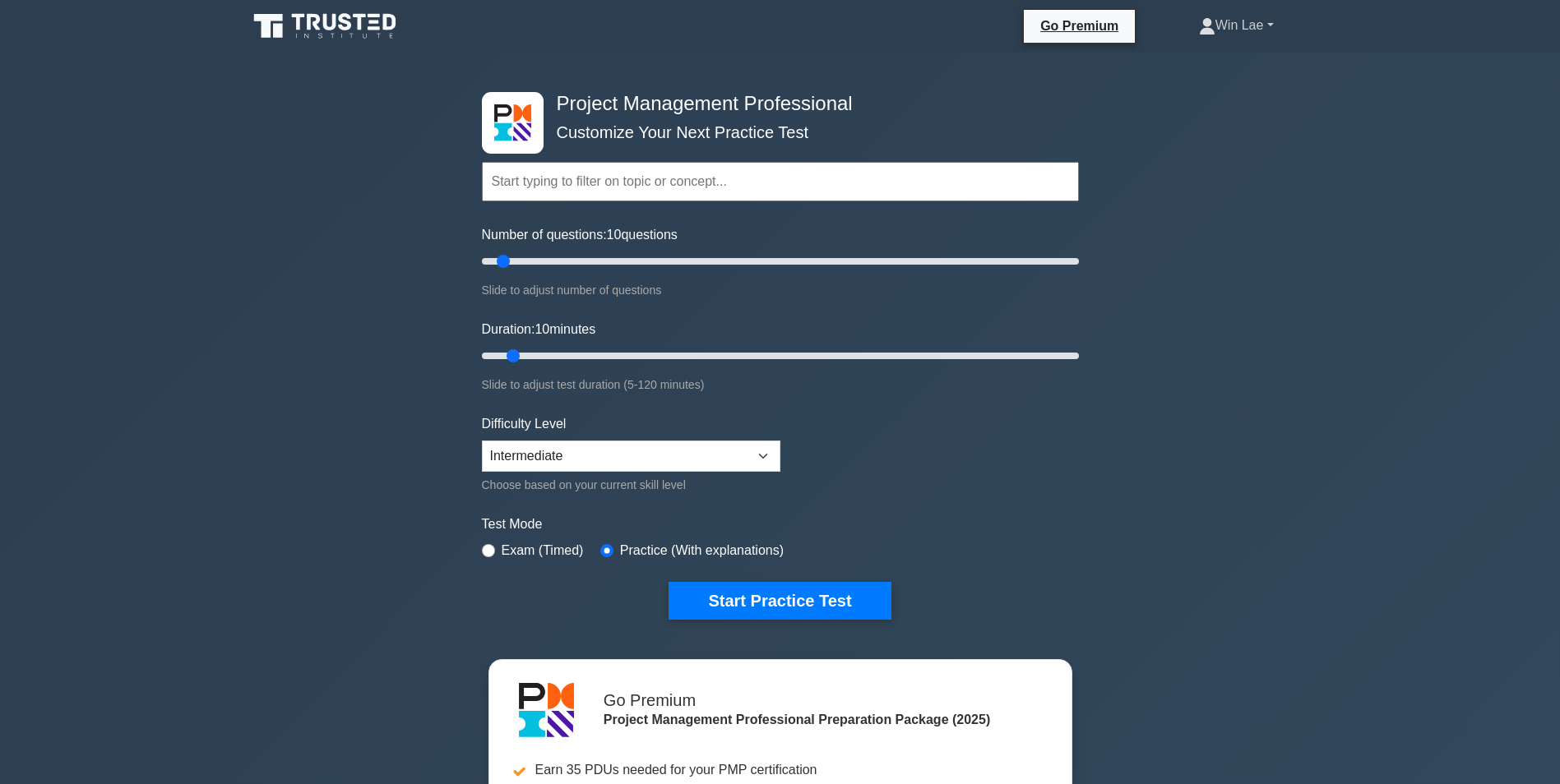
click at [1211, 27] on link "Win Lae" at bounding box center [1236, 26] width 154 height 33
click at [1202, 66] on link "Profile" at bounding box center [1224, 64] width 130 height 27
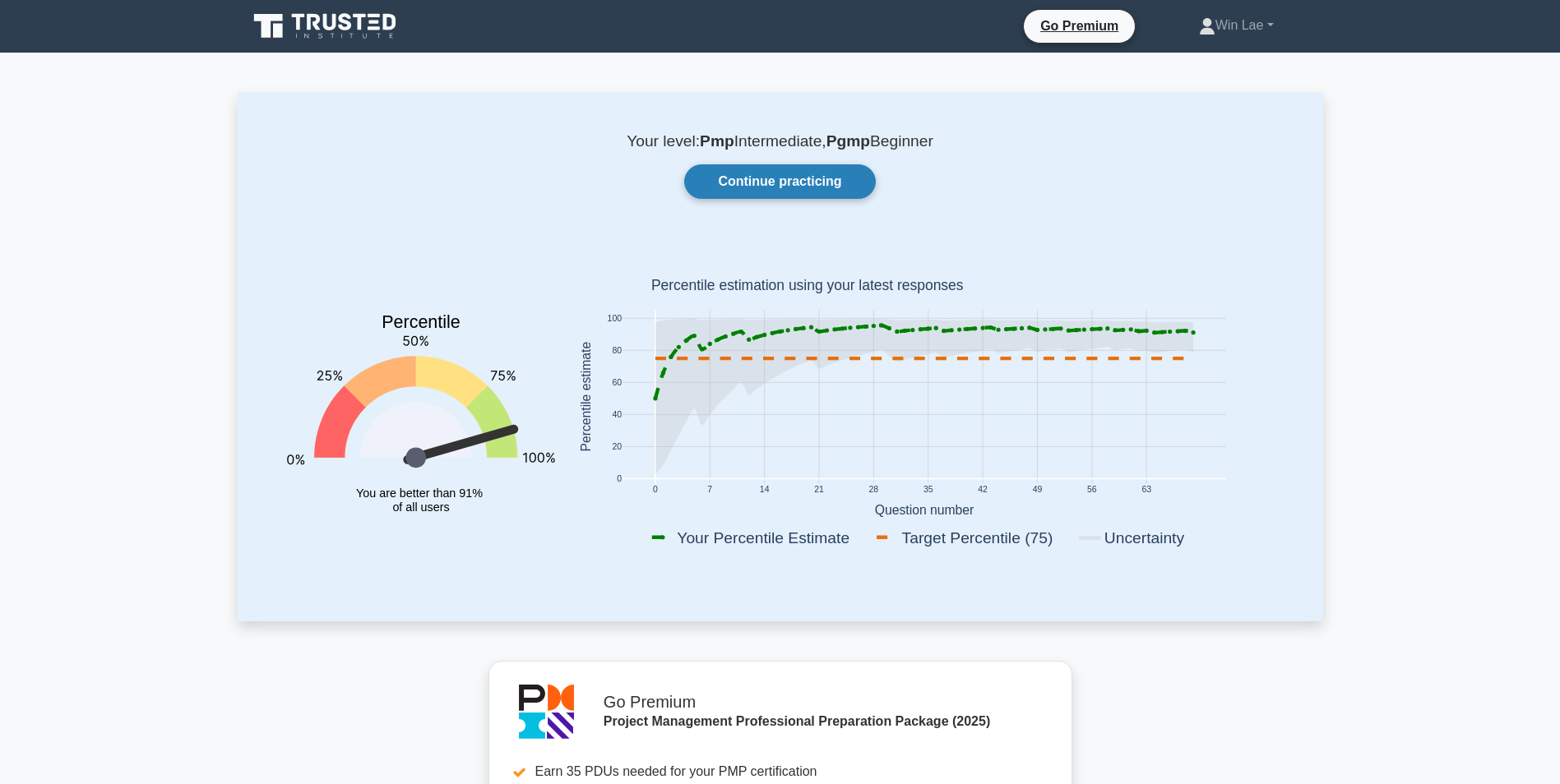
click at [769, 186] on link "Continue practicing" at bounding box center [779, 181] width 191 height 34
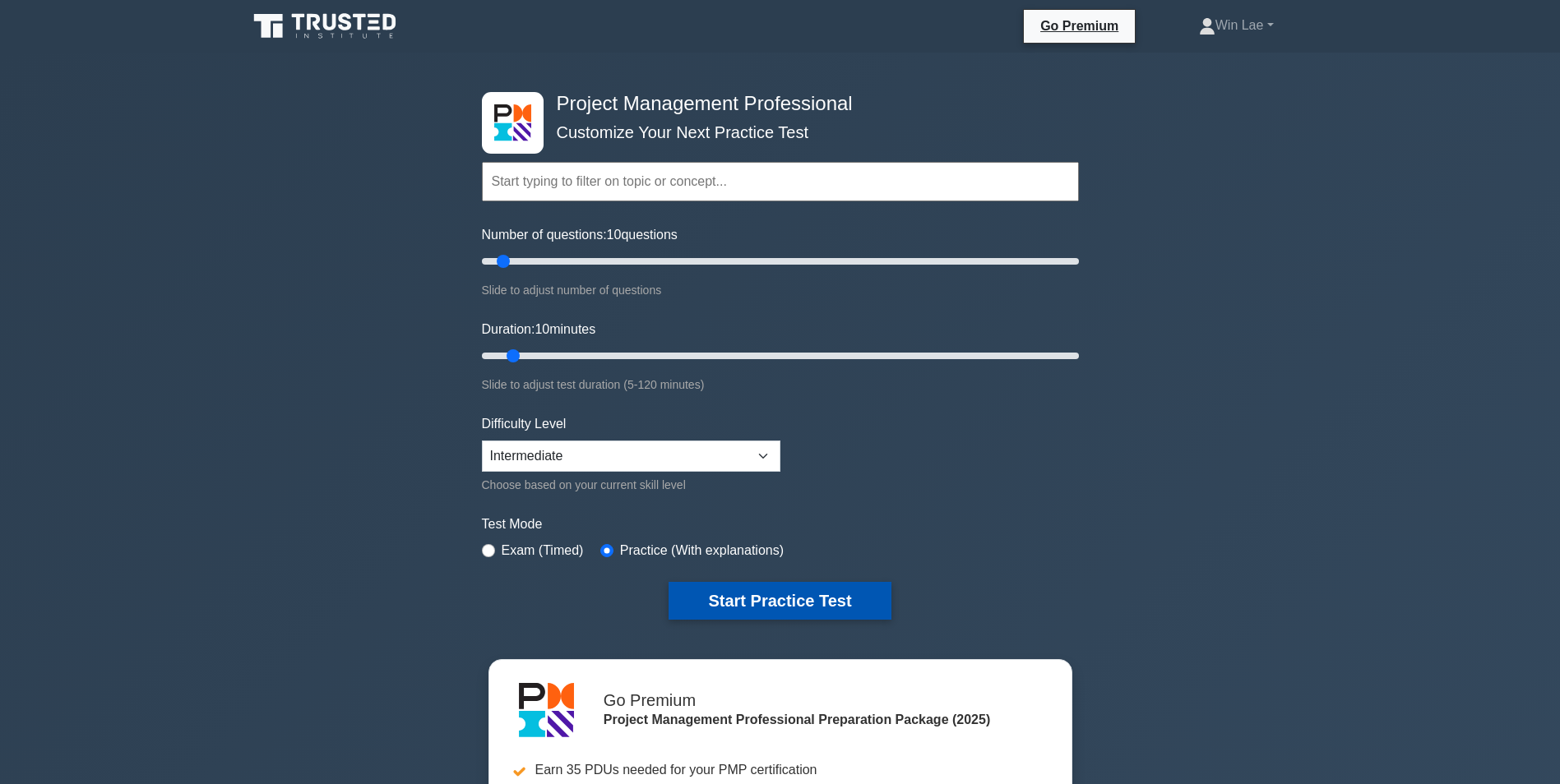
click at [713, 602] on button "Start Practice Test" at bounding box center [780, 601] width 222 height 38
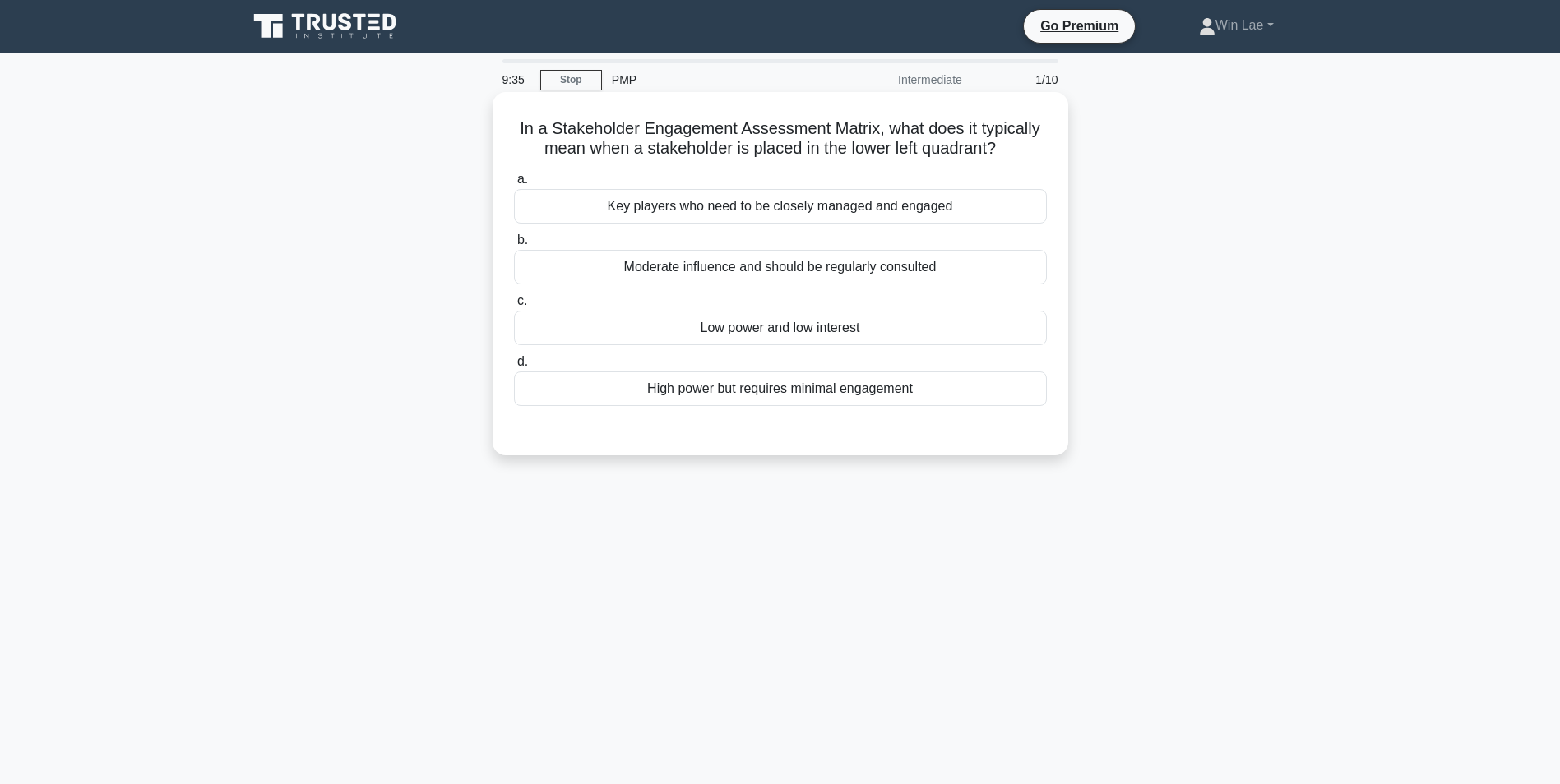
click at [791, 337] on div "Low power and low interest" at bounding box center [780, 328] width 533 height 34
click at [514, 306] on input "c. Low power and low interest" at bounding box center [514, 301] width 0 height 10
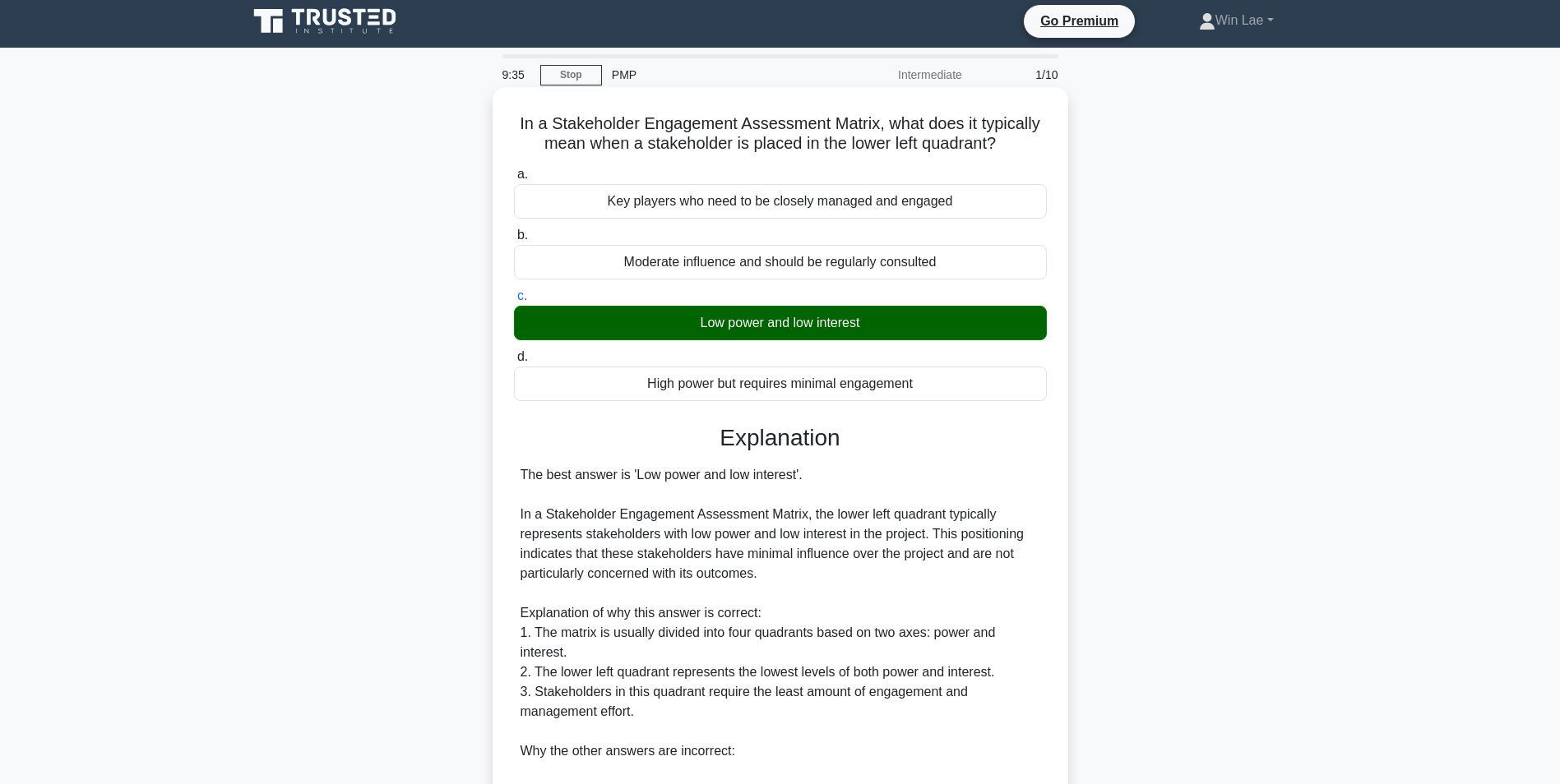
scroll to position [329, 0]
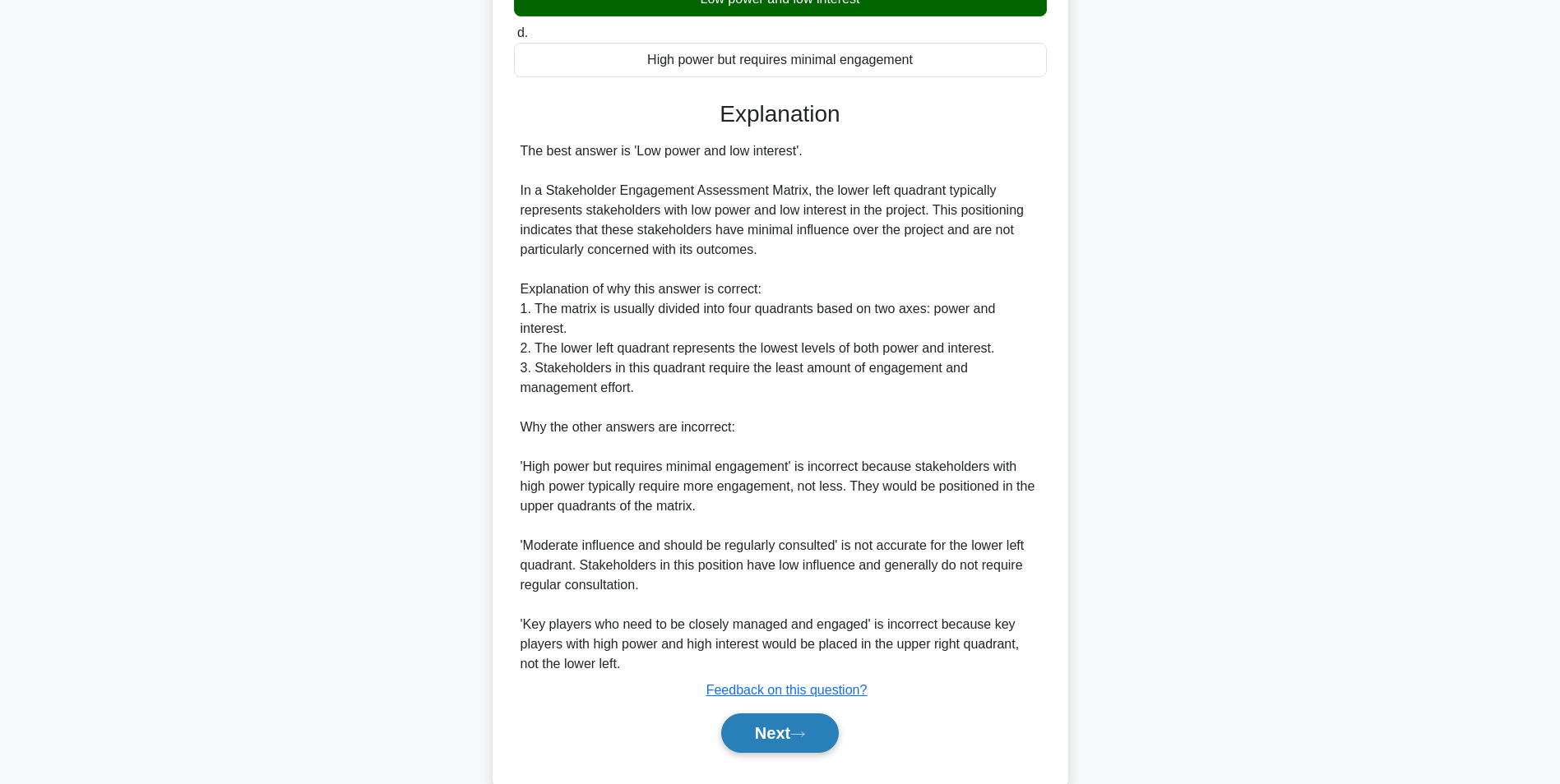
click at [782, 732] on button "Next" at bounding box center [780, 733] width 118 height 40
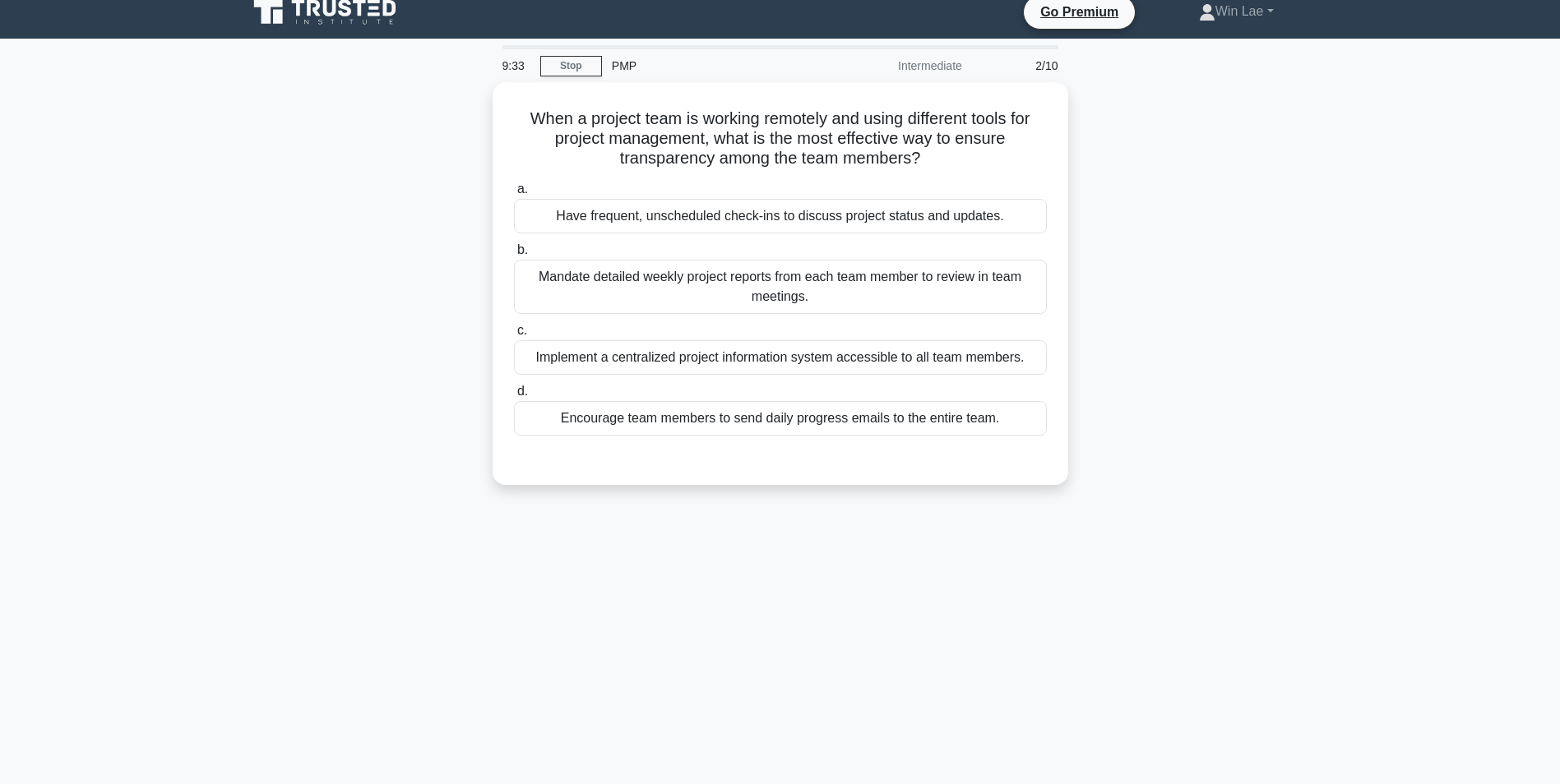
scroll to position [0, 0]
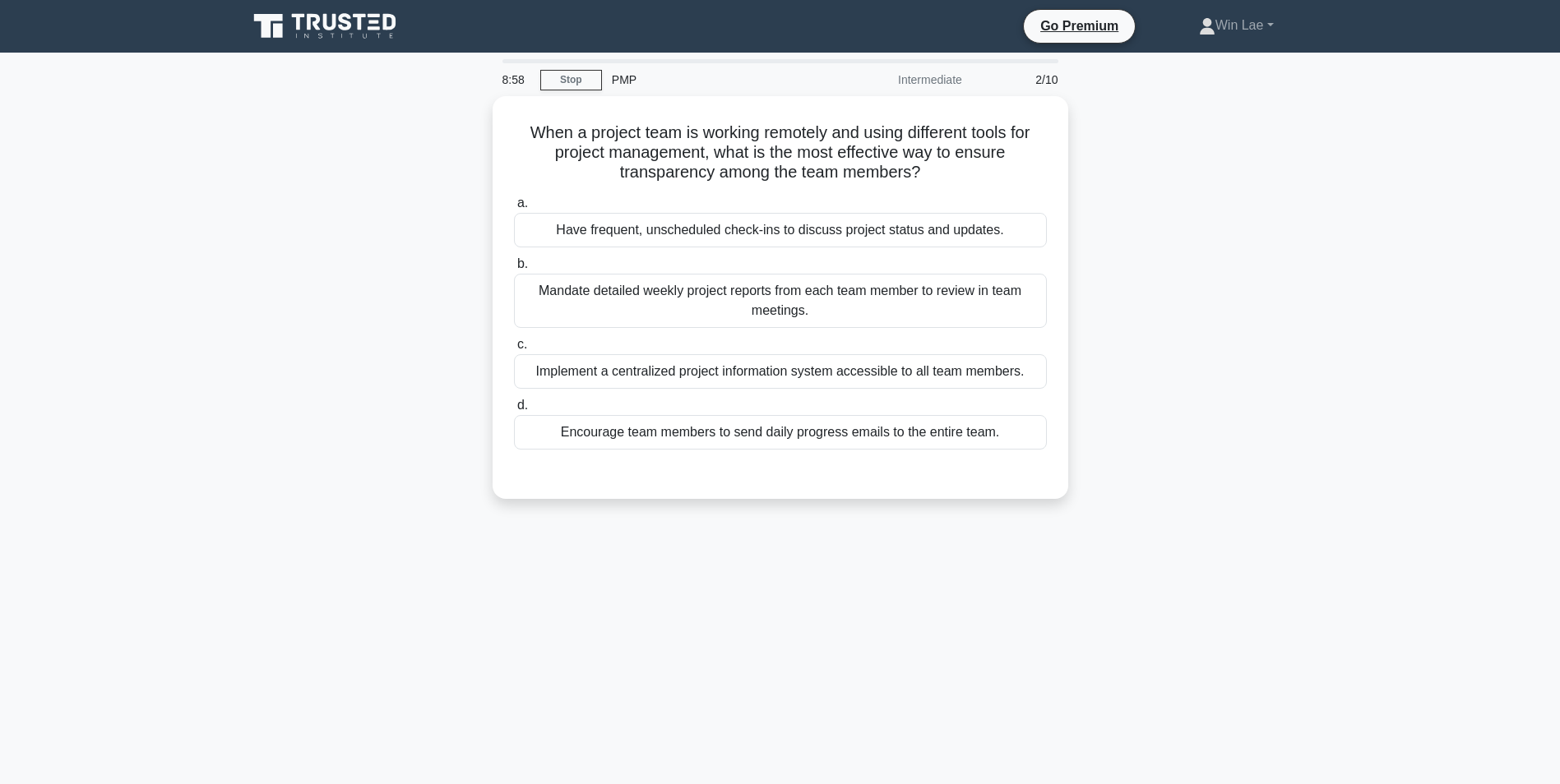
click at [573, 686] on div "8:58 Stop PMP Intermediate 2/10 When a project team is working remotely and usi…" at bounding box center [780, 469] width 1085 height 822
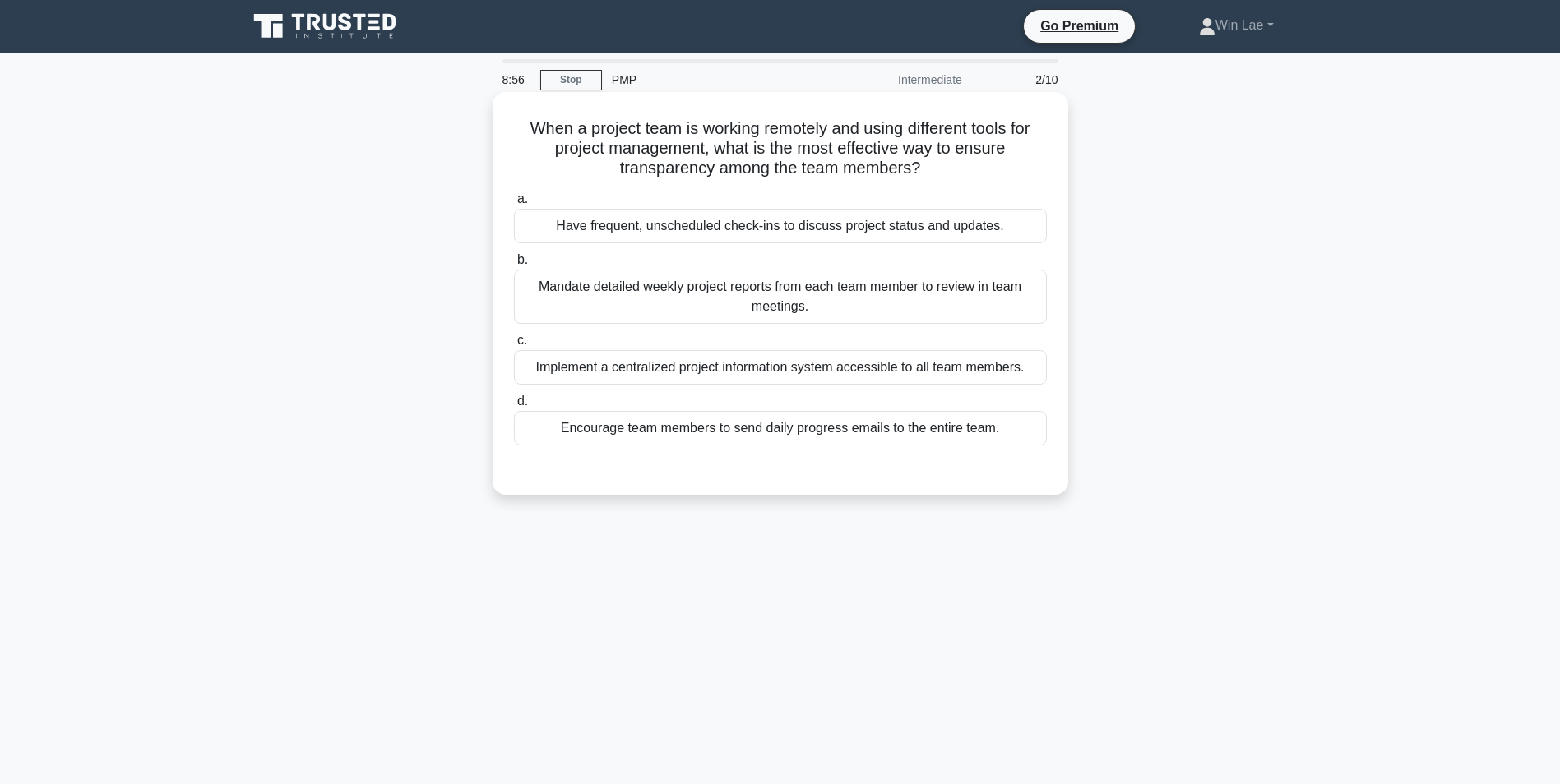
click at [724, 379] on div "Implement a centralized project information system accessible to all team membe…" at bounding box center [780, 367] width 533 height 34
click at [514, 346] on input "c. Implement a centralized project information system accessible to all team me…" at bounding box center [514, 340] width 0 height 10
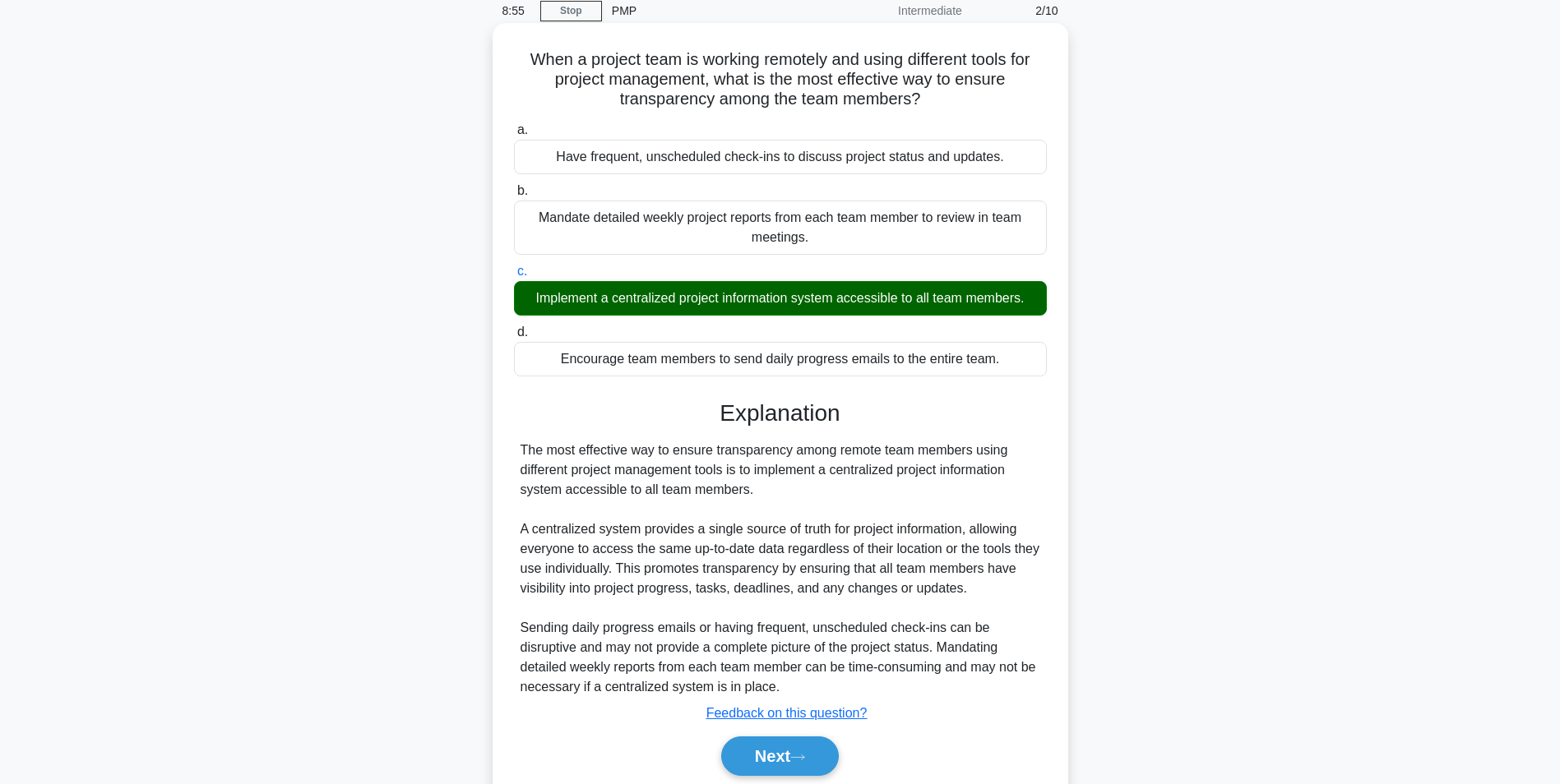
scroll to position [132, 0]
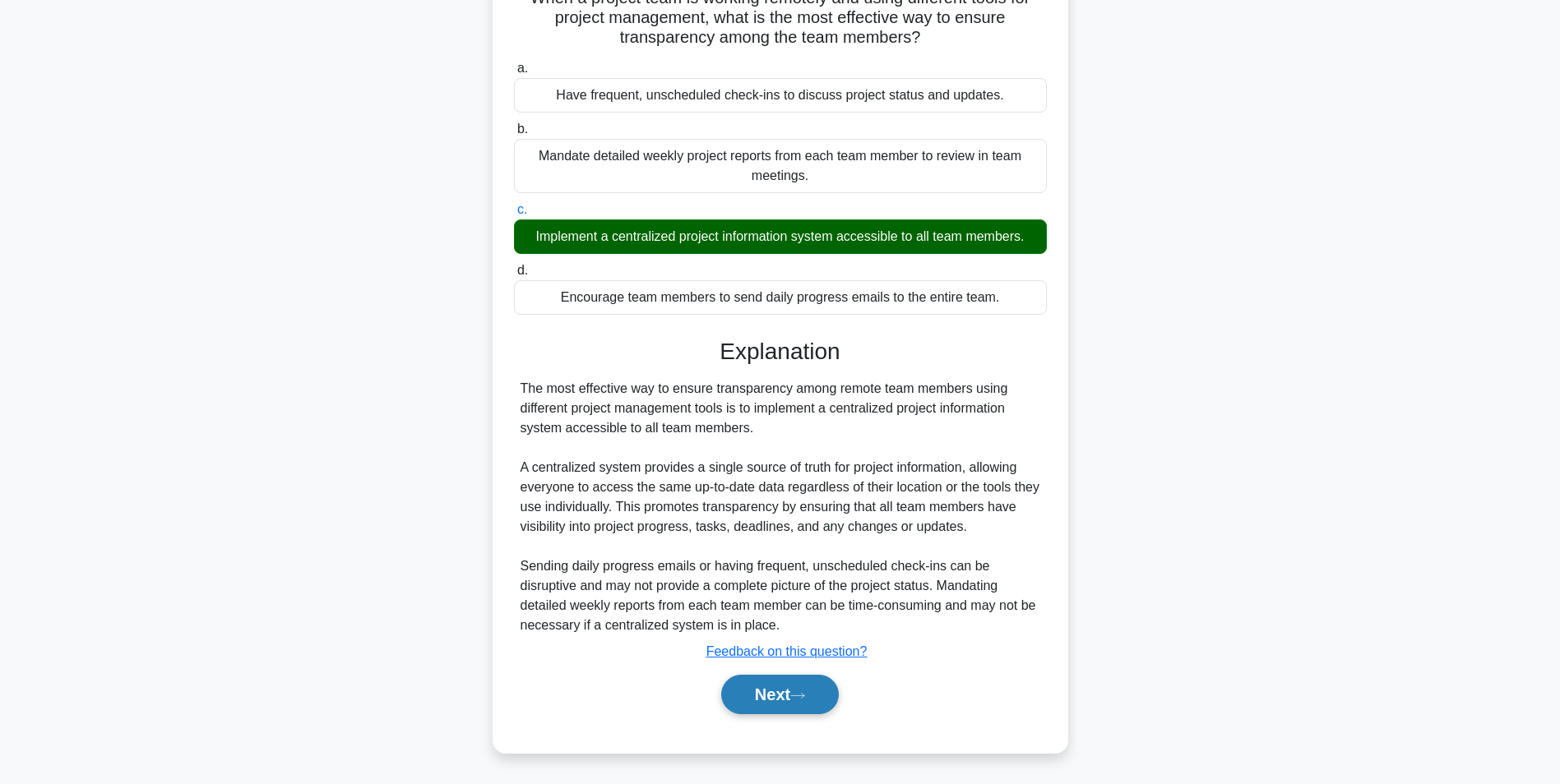
click at [759, 705] on button "Next" at bounding box center [780, 695] width 118 height 40
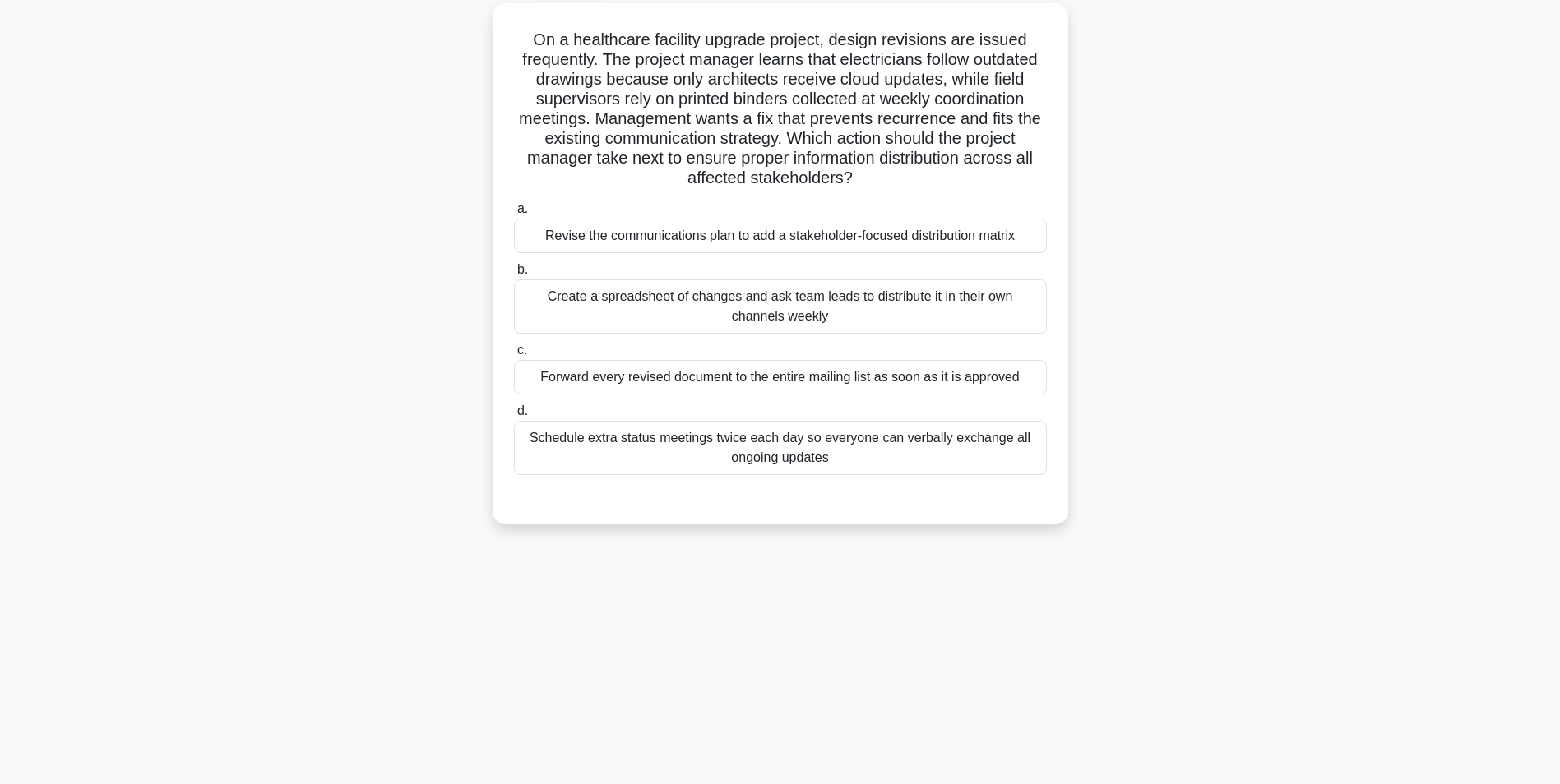
scroll to position [0, 0]
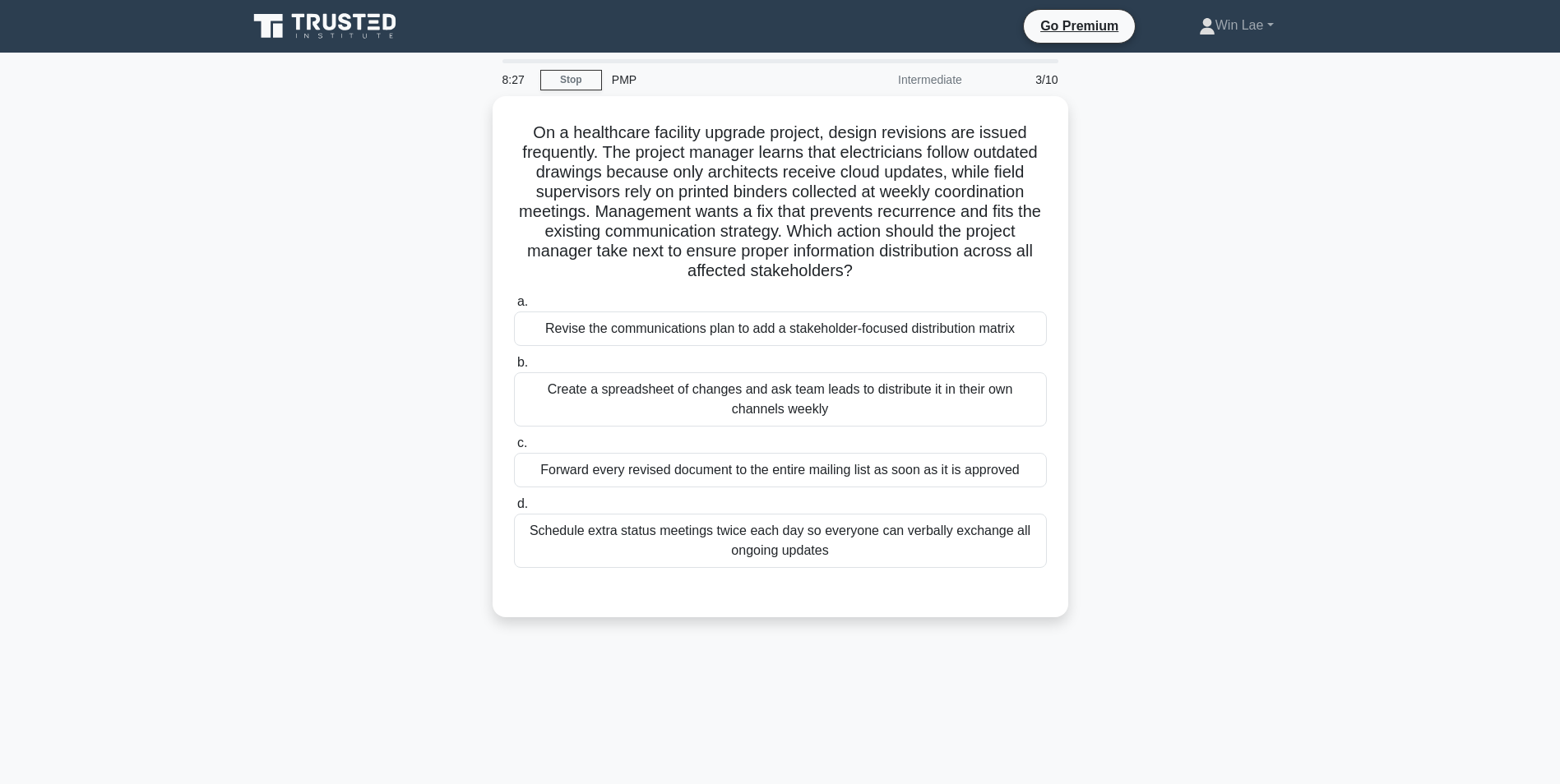
click at [425, 526] on div "On a healthcare facility upgrade project, design revisions are issued frequentl…" at bounding box center [780, 366] width 1085 height 540
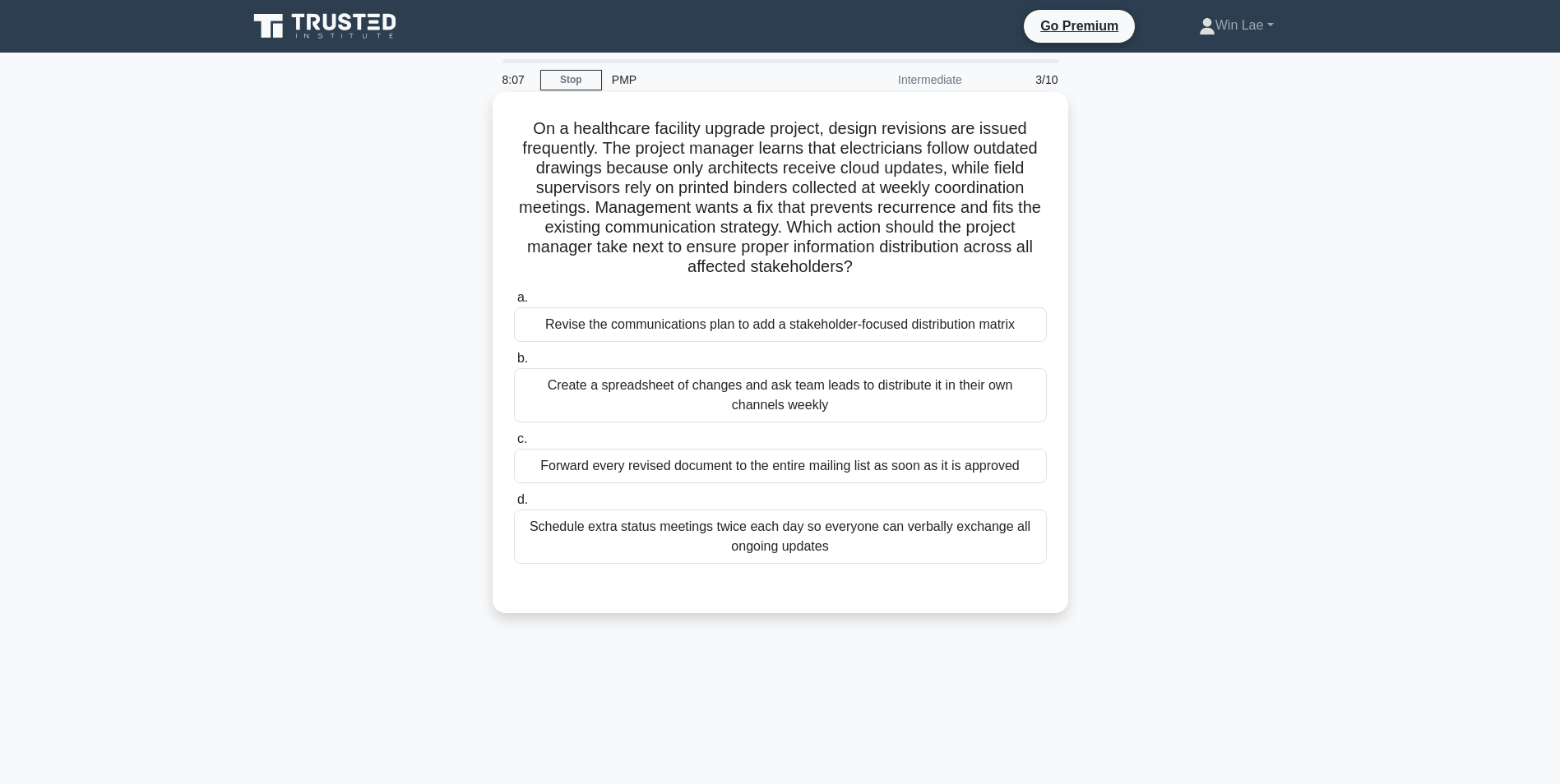
click at [747, 330] on div "Revise the communications plan to add a stakeholder-focused distribution matrix" at bounding box center [780, 324] width 533 height 34
click at [514, 303] on input "a. Revise the communications plan to add a stakeholder-focused distribution mat…" at bounding box center [514, 298] width 0 height 10
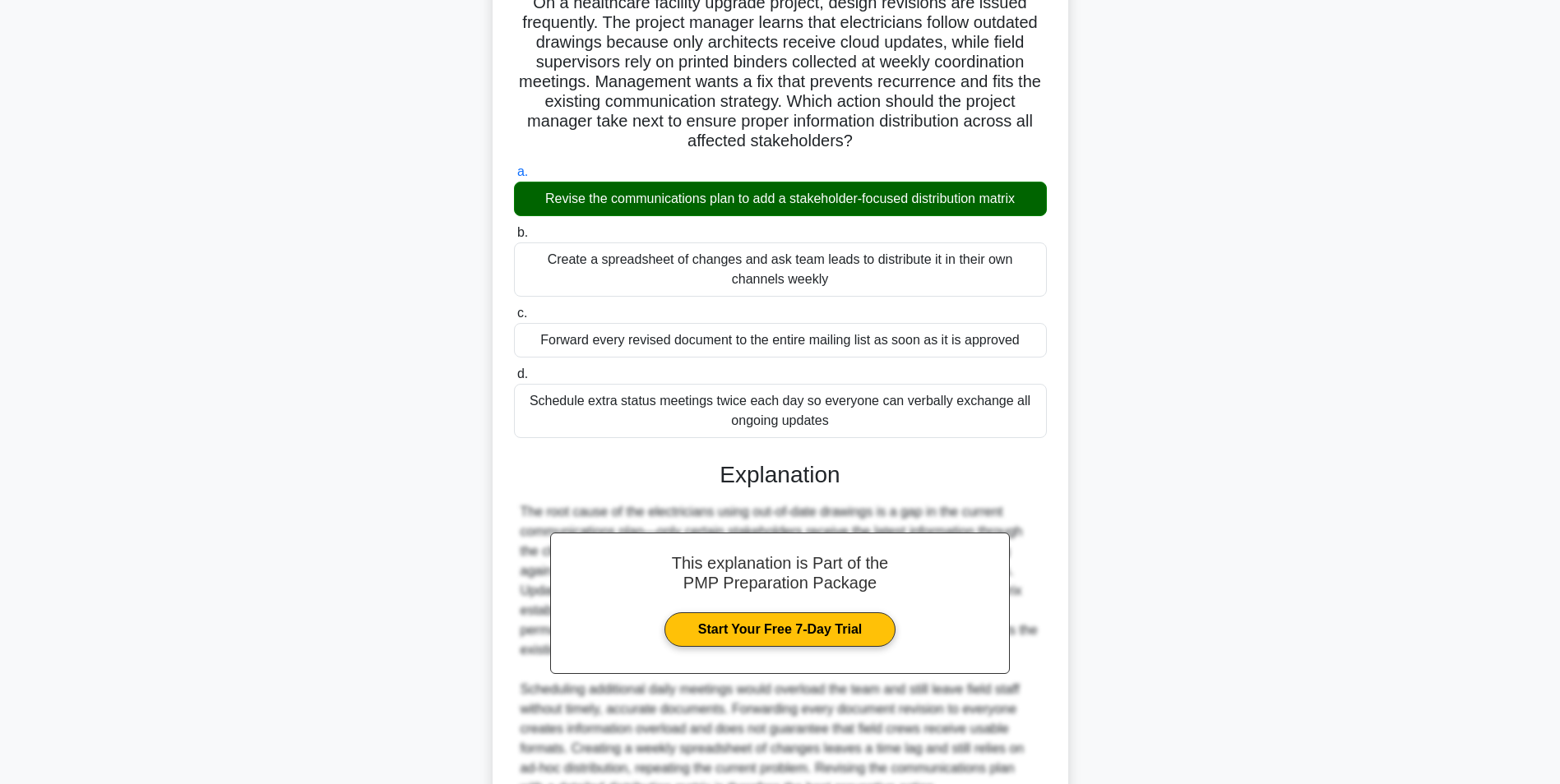
scroll to position [289, 0]
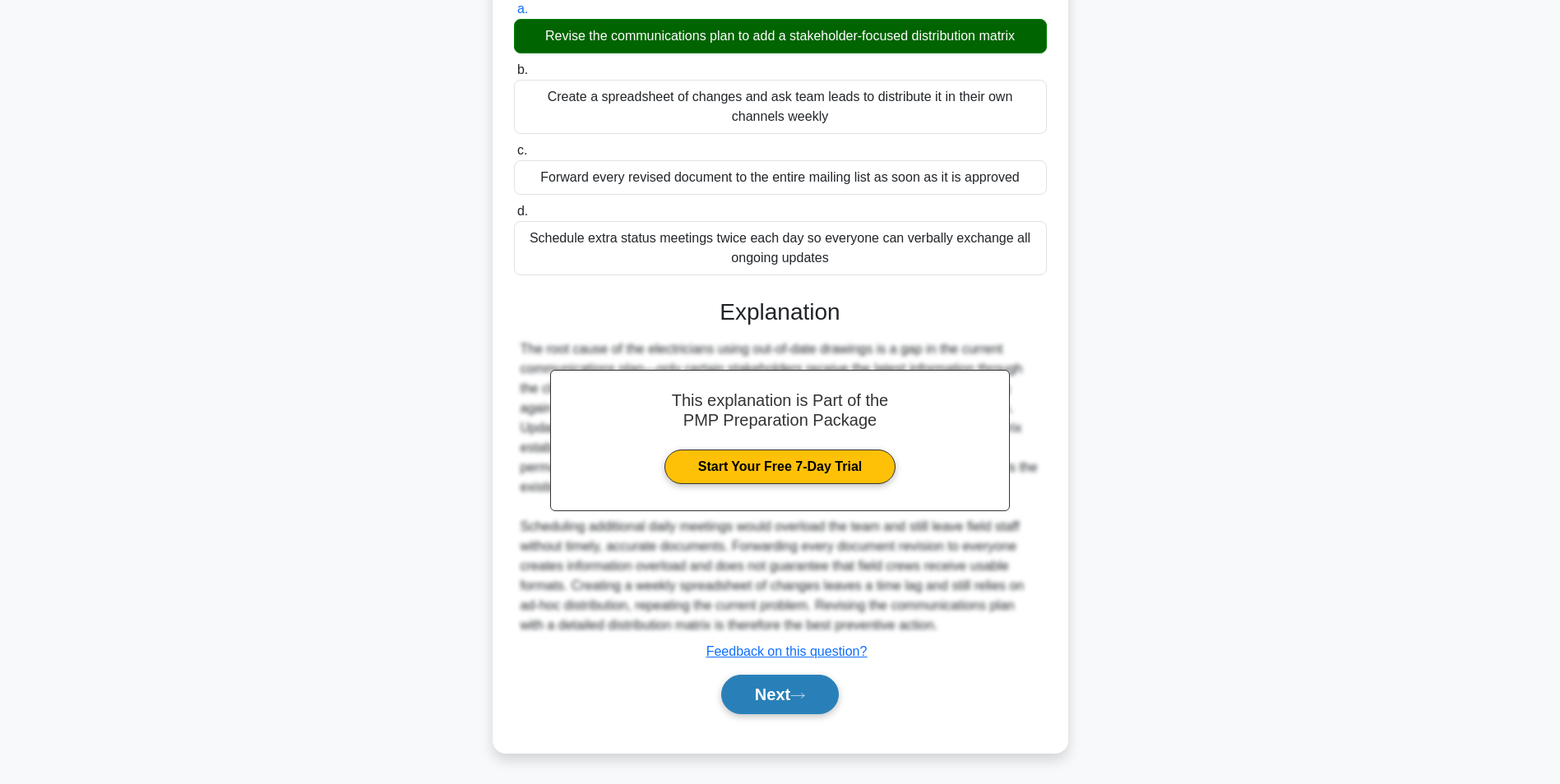
click at [770, 683] on button "Next" at bounding box center [780, 695] width 118 height 40
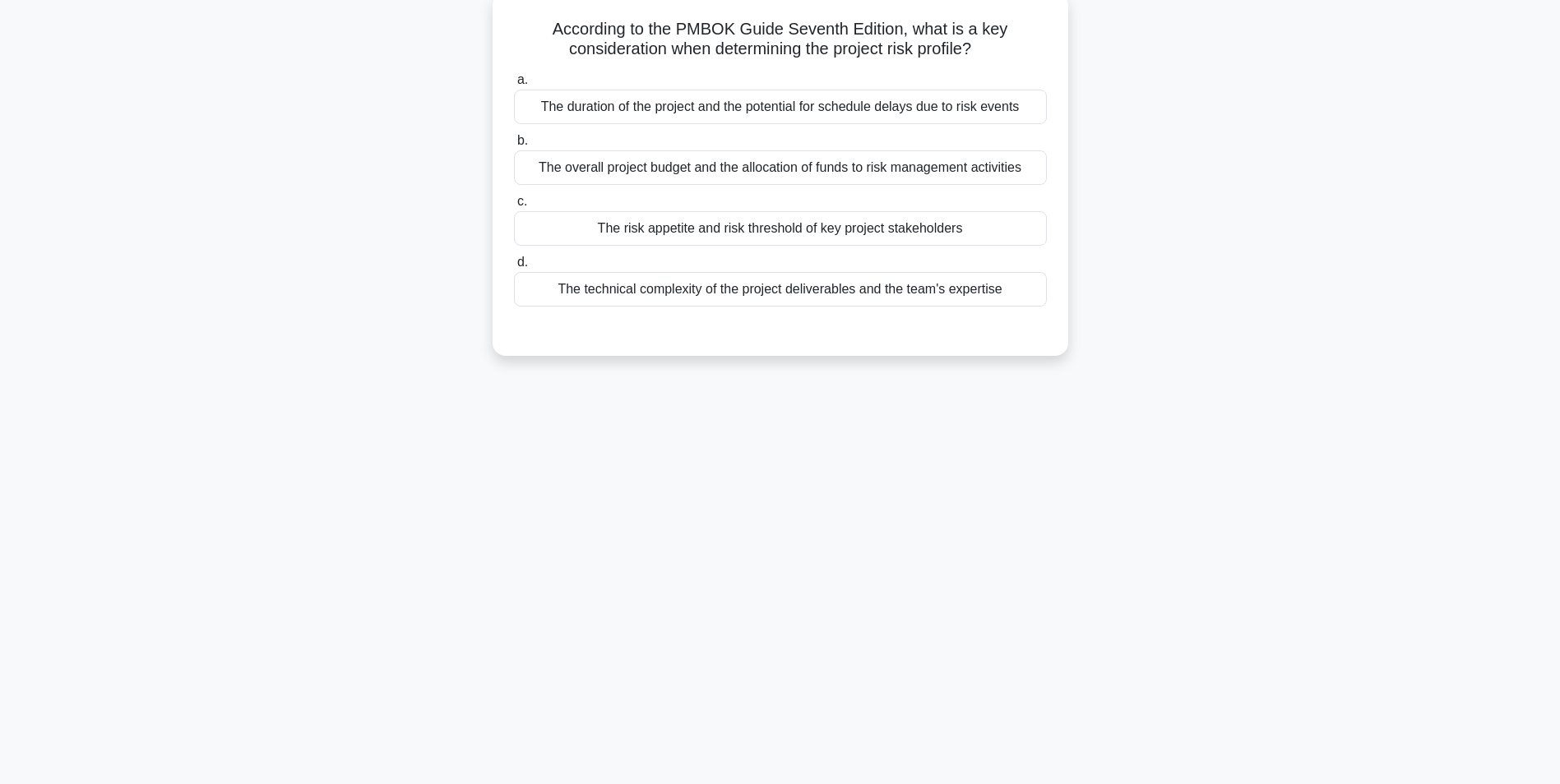
scroll to position [0, 0]
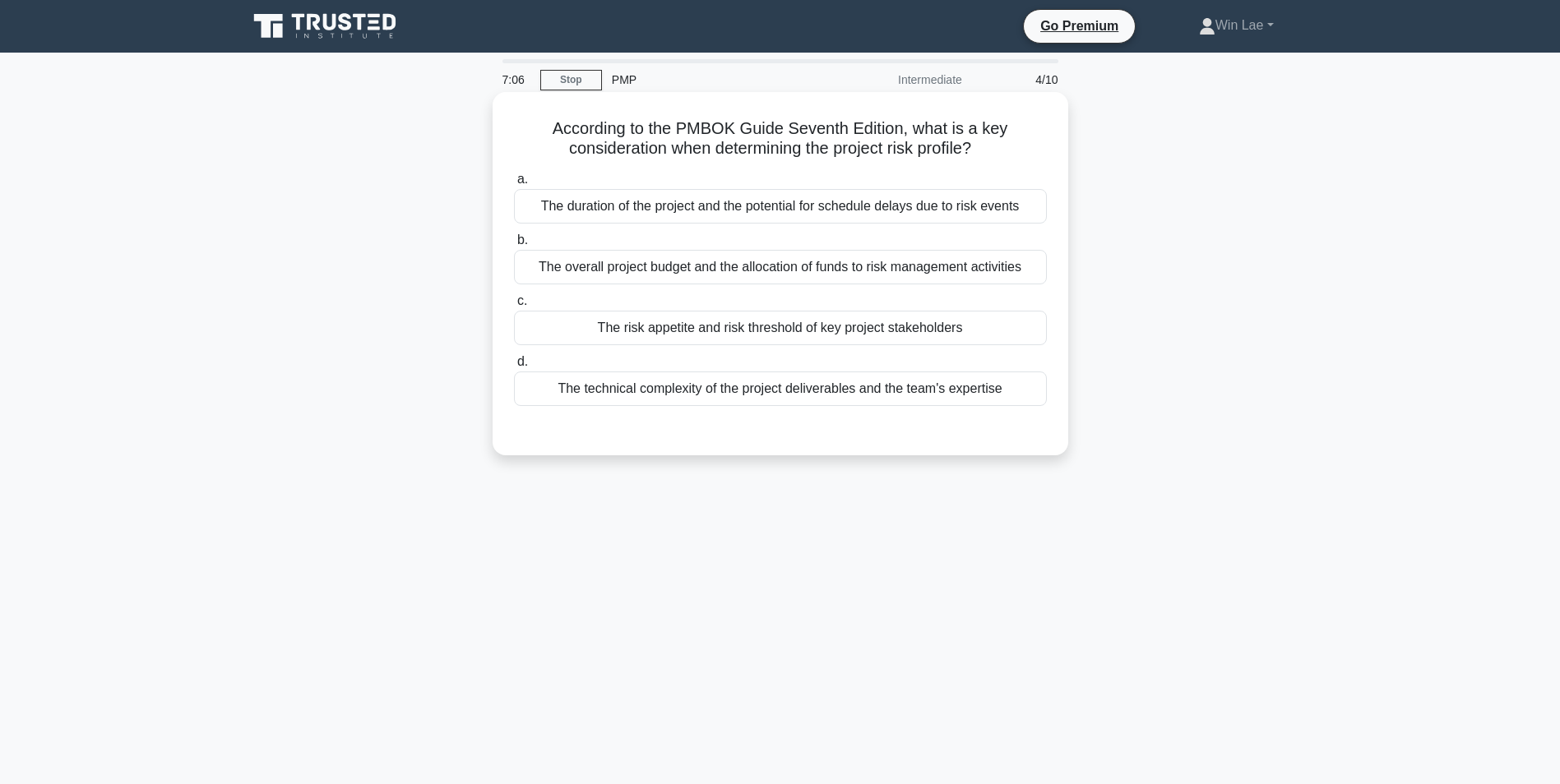
click at [639, 333] on div "The risk appetite and risk threshold of key project stakeholders" at bounding box center [780, 328] width 533 height 34
click at [514, 306] on input "c. The risk appetite and risk threshold of key project stakeholders" at bounding box center [514, 301] width 0 height 10
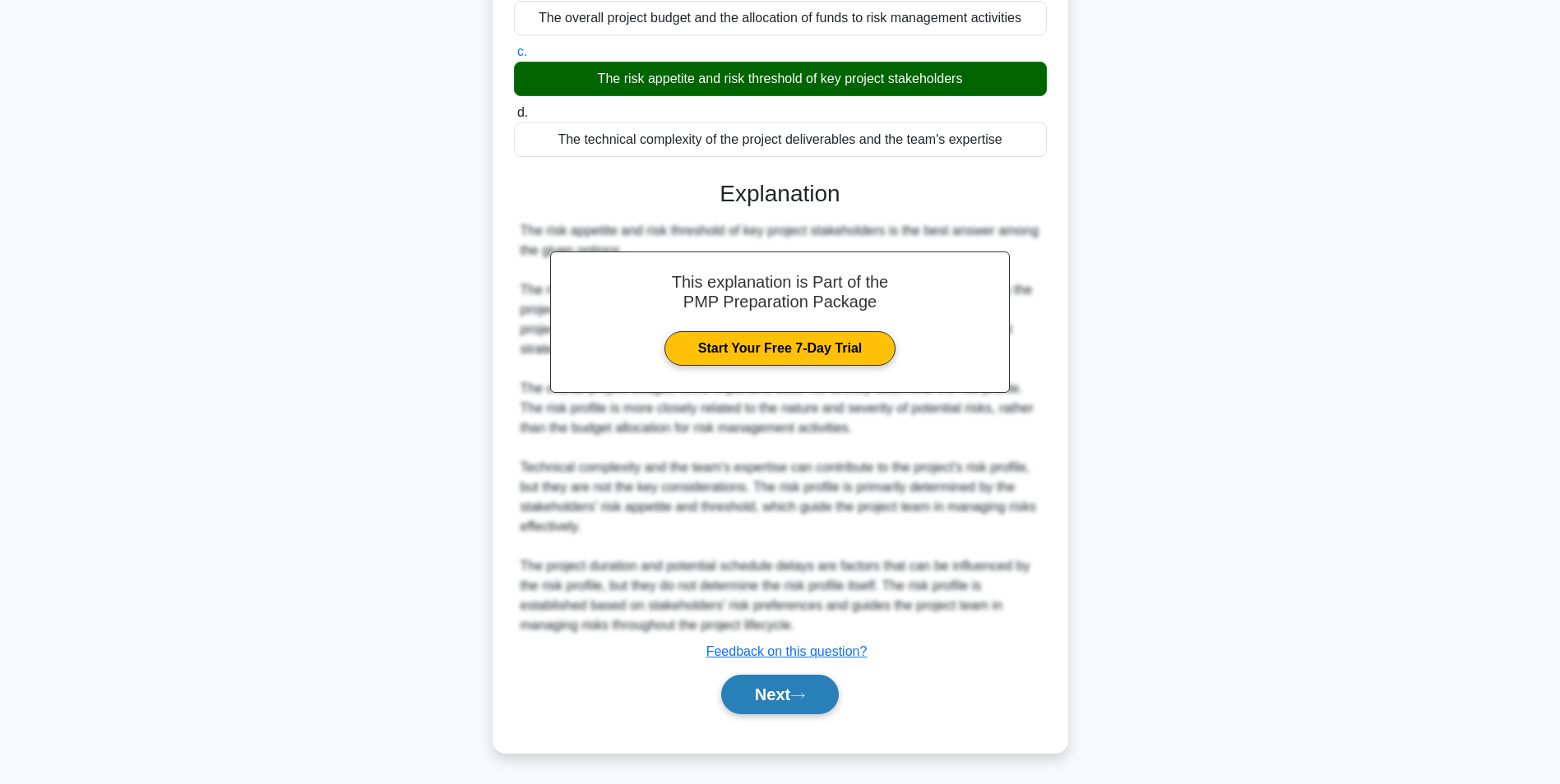
click at [806, 686] on button "Next" at bounding box center [780, 695] width 118 height 40
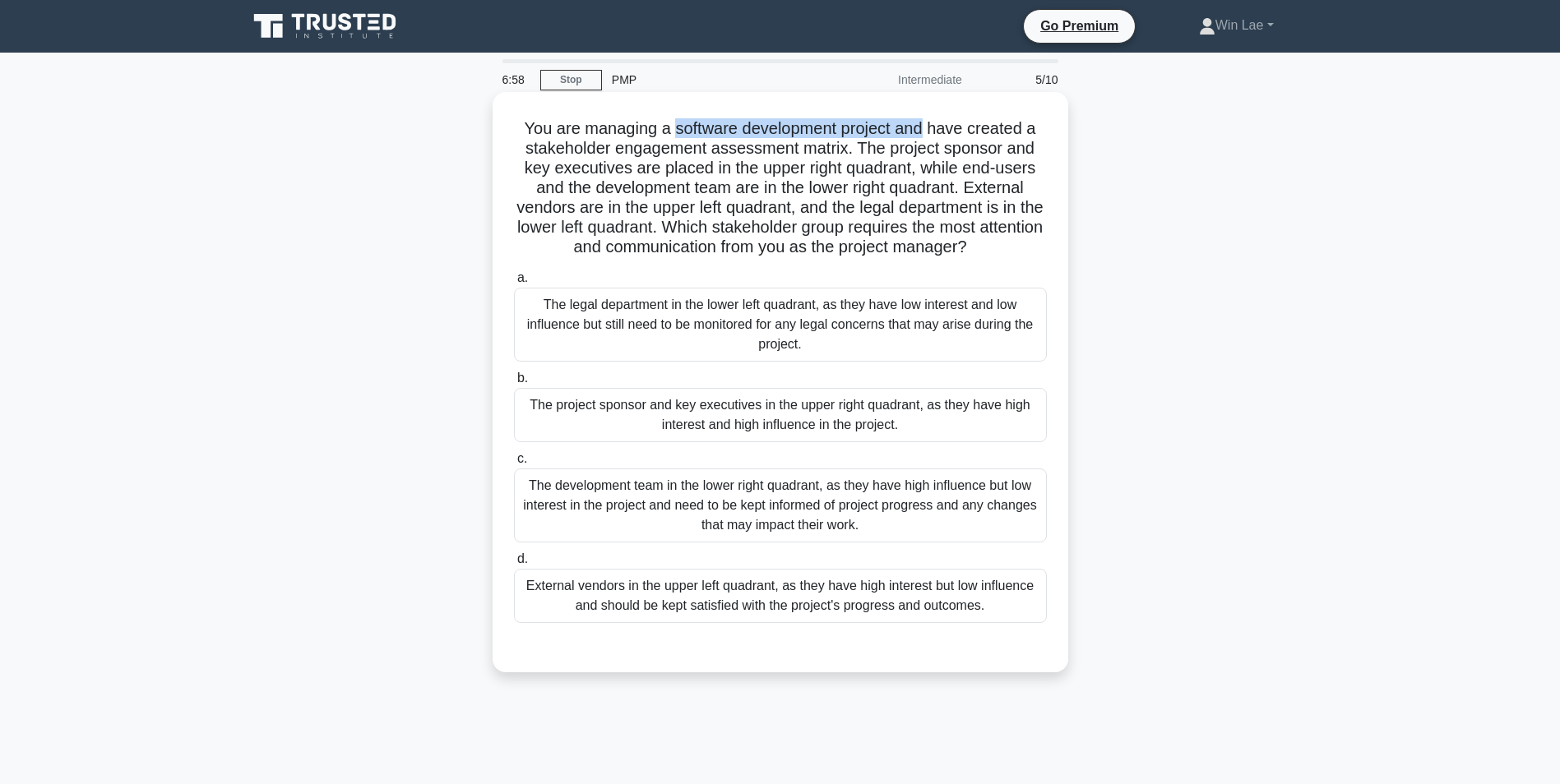
drag, startPoint x: 672, startPoint y: 131, endPoint x: 929, endPoint y: 131, distance: 257.0
click at [929, 131] on h5 "You are managing a software development project and have created a stakeholder …" at bounding box center [780, 188] width 536 height 139
click at [707, 164] on h5 "You are managing a software development project and have created a stakeholder …" at bounding box center [780, 188] width 536 height 139
drag, startPoint x: 522, startPoint y: 151, endPoint x: 835, endPoint y: 148, distance: 313.0
click at [835, 148] on h5 "You are managing a software development project and have created a stakeholder …" at bounding box center [780, 188] width 536 height 139
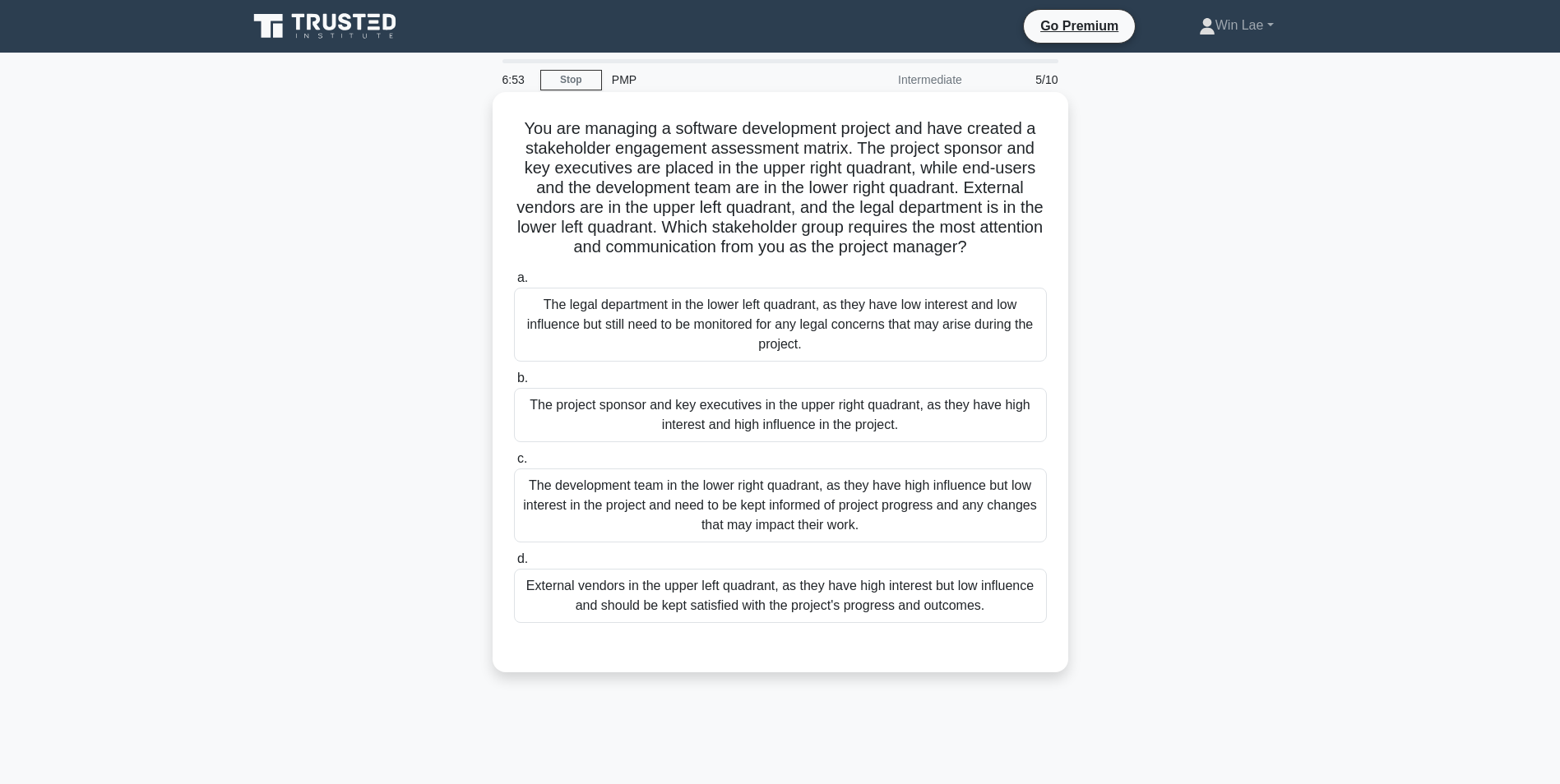
click at [677, 213] on h5 "You are managing a software development project and have created a stakeholder …" at bounding box center [780, 188] width 536 height 139
drag, startPoint x: 756, startPoint y: 171, endPoint x: 882, endPoint y: 171, distance: 126.0
click at [882, 171] on h5 "You are managing a software development project and have created a stakeholder …" at bounding box center [780, 188] width 536 height 139
click at [666, 213] on h5 "You are managing a software development project and have created a stakeholder …" at bounding box center [780, 188] width 536 height 139
drag, startPoint x: 811, startPoint y: 187, endPoint x: 908, endPoint y: 187, distance: 97.0
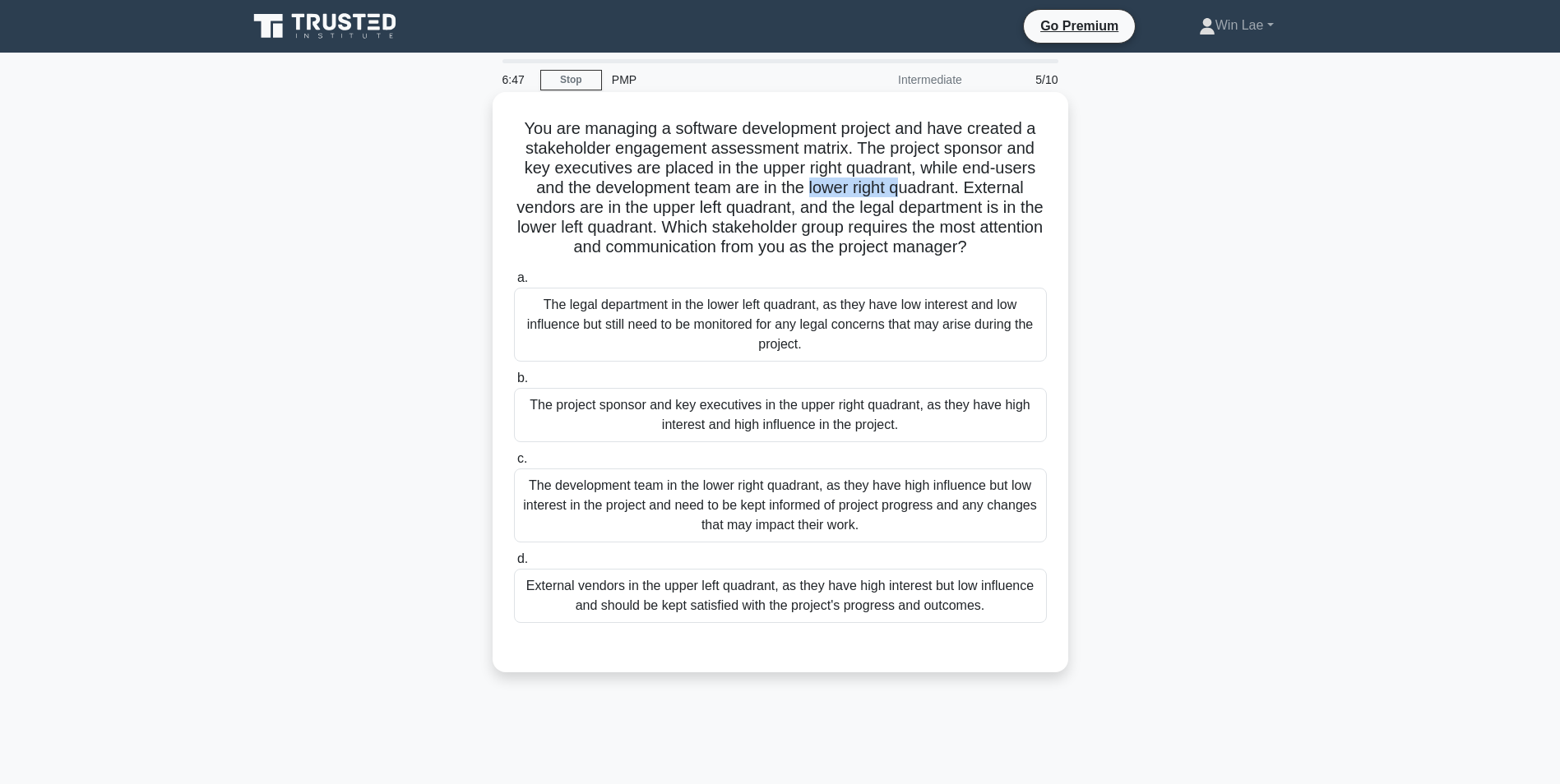
click at [908, 187] on h5 "You are managing a software development project and have created a stakeholder …" at bounding box center [780, 188] width 536 height 139
click at [600, 246] on h5 "You are managing a software development project and have created a stakeholder …" at bounding box center [780, 188] width 536 height 139
drag, startPoint x: 528, startPoint y: 248, endPoint x: 750, endPoint y: 246, distance: 222.0
click at [750, 246] on h5 "You are managing a software development project and have created a stakeholder …" at bounding box center [780, 188] width 536 height 139
click at [567, 207] on h5 "You are managing a software development project and have created a stakeholder …" at bounding box center [780, 188] width 536 height 139
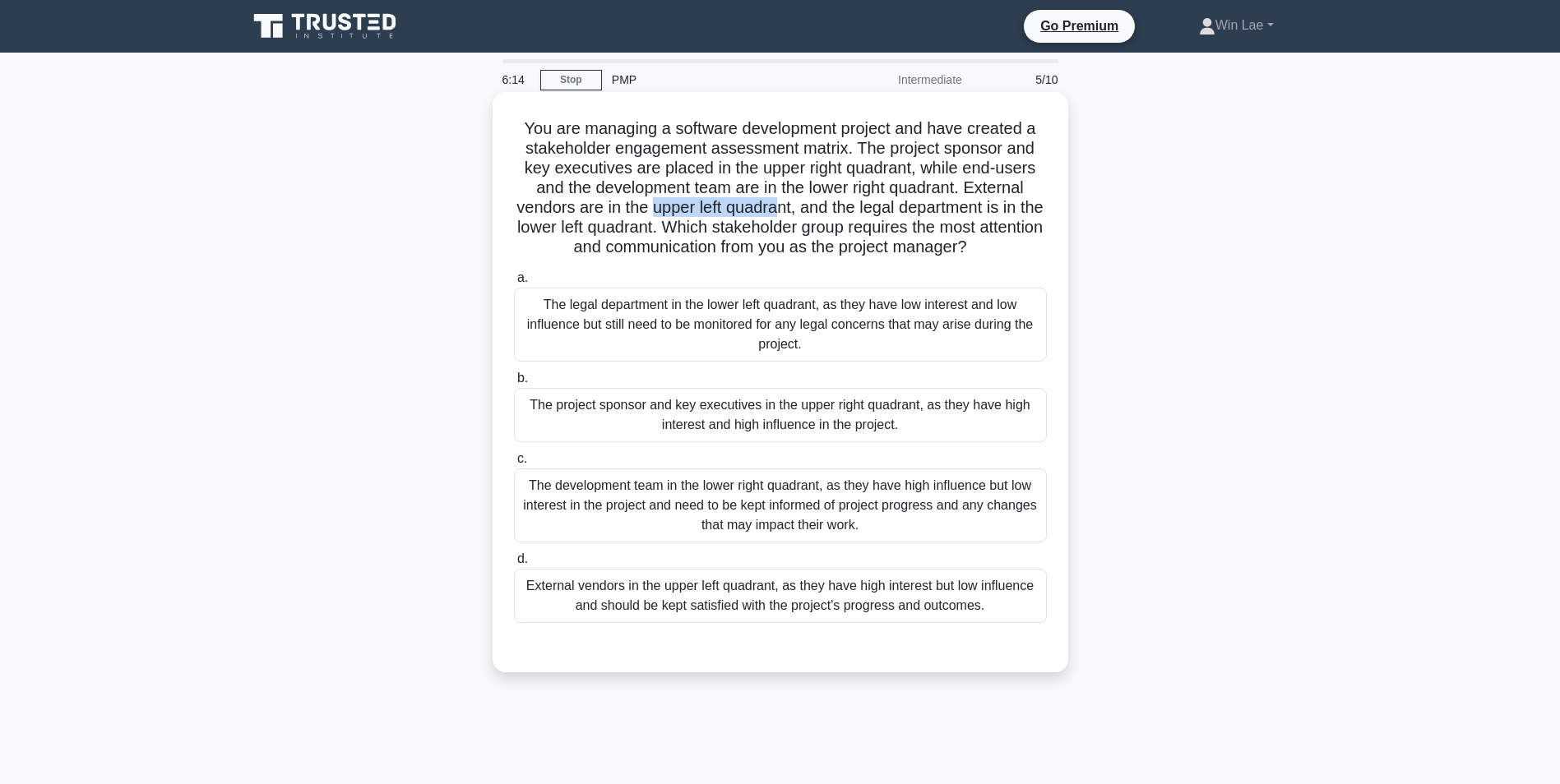
drag, startPoint x: 658, startPoint y: 210, endPoint x: 787, endPoint y: 211, distance: 129.0
click at [787, 211] on h5 "You are managing a software development project and have created a stakeholder …" at bounding box center [780, 188] width 536 height 139
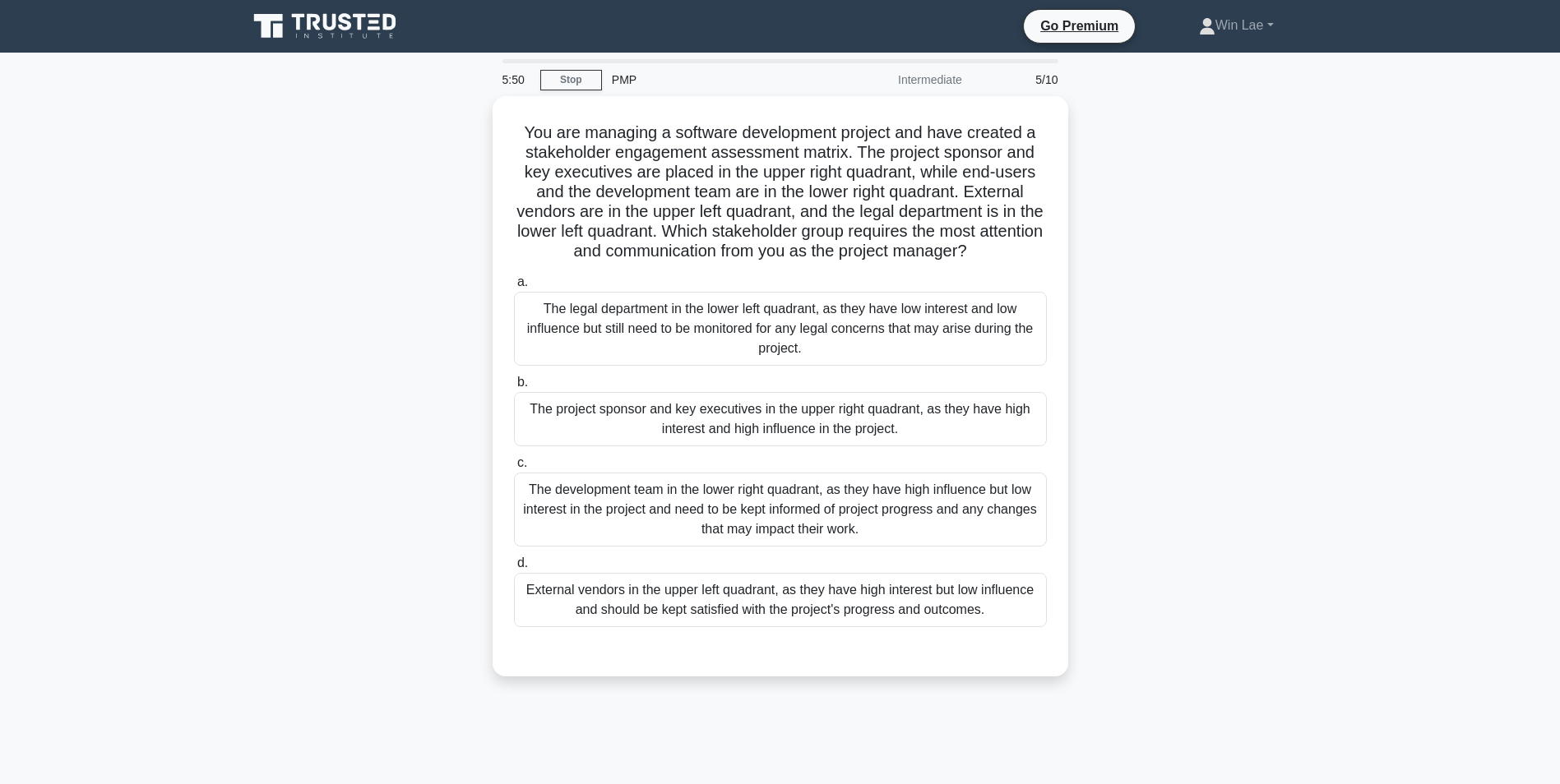
click at [384, 368] on div "You are managing a software development project and have created a stakeholder …" at bounding box center [780, 395] width 1085 height 600
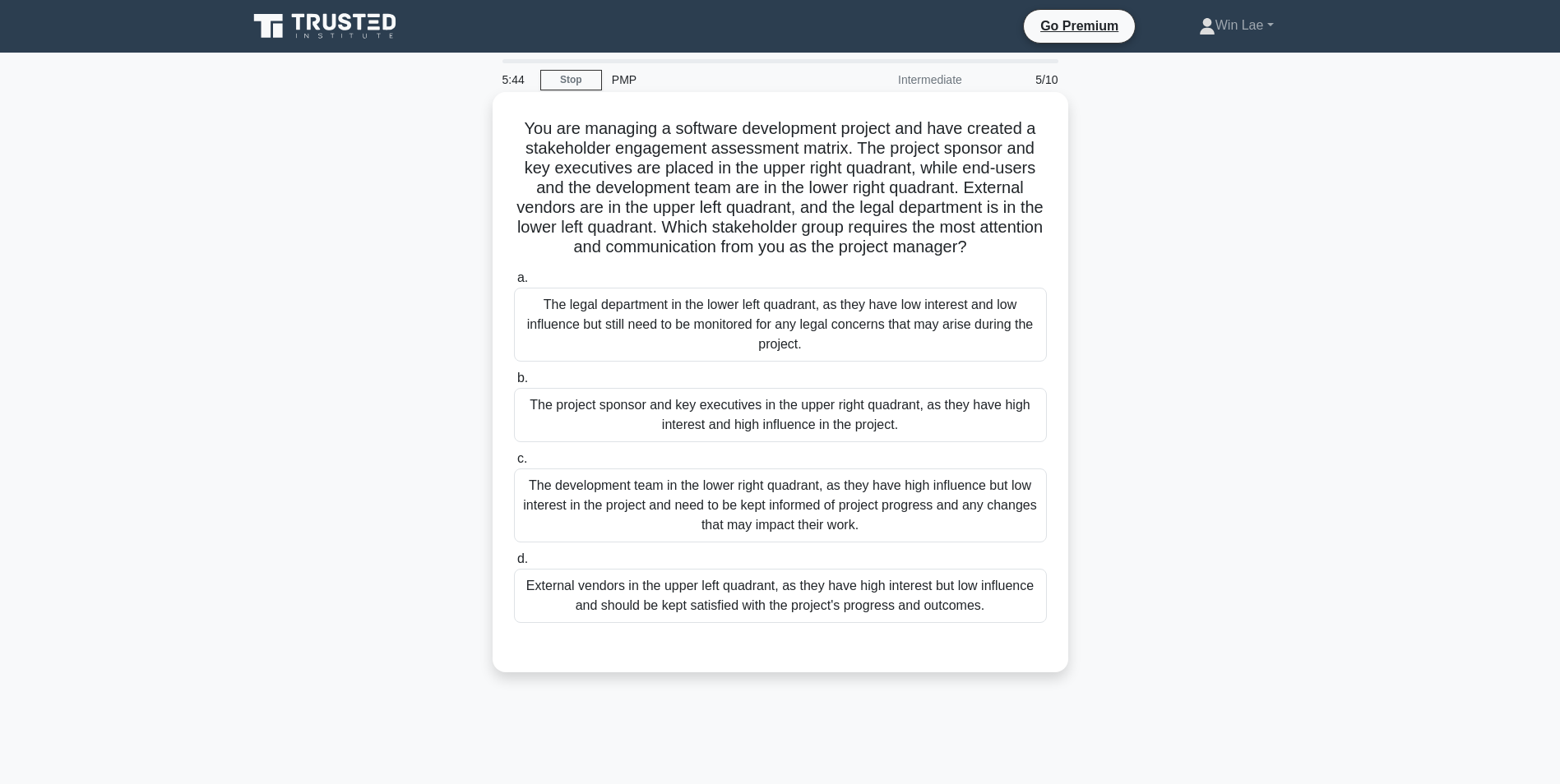
click at [707, 527] on div "The development team in the lower right quadrant, as they have high influence b…" at bounding box center [780, 505] width 533 height 74
click at [514, 465] on input "c. The development team in the lower right quadrant, as they have high influenc…" at bounding box center [514, 459] width 0 height 10
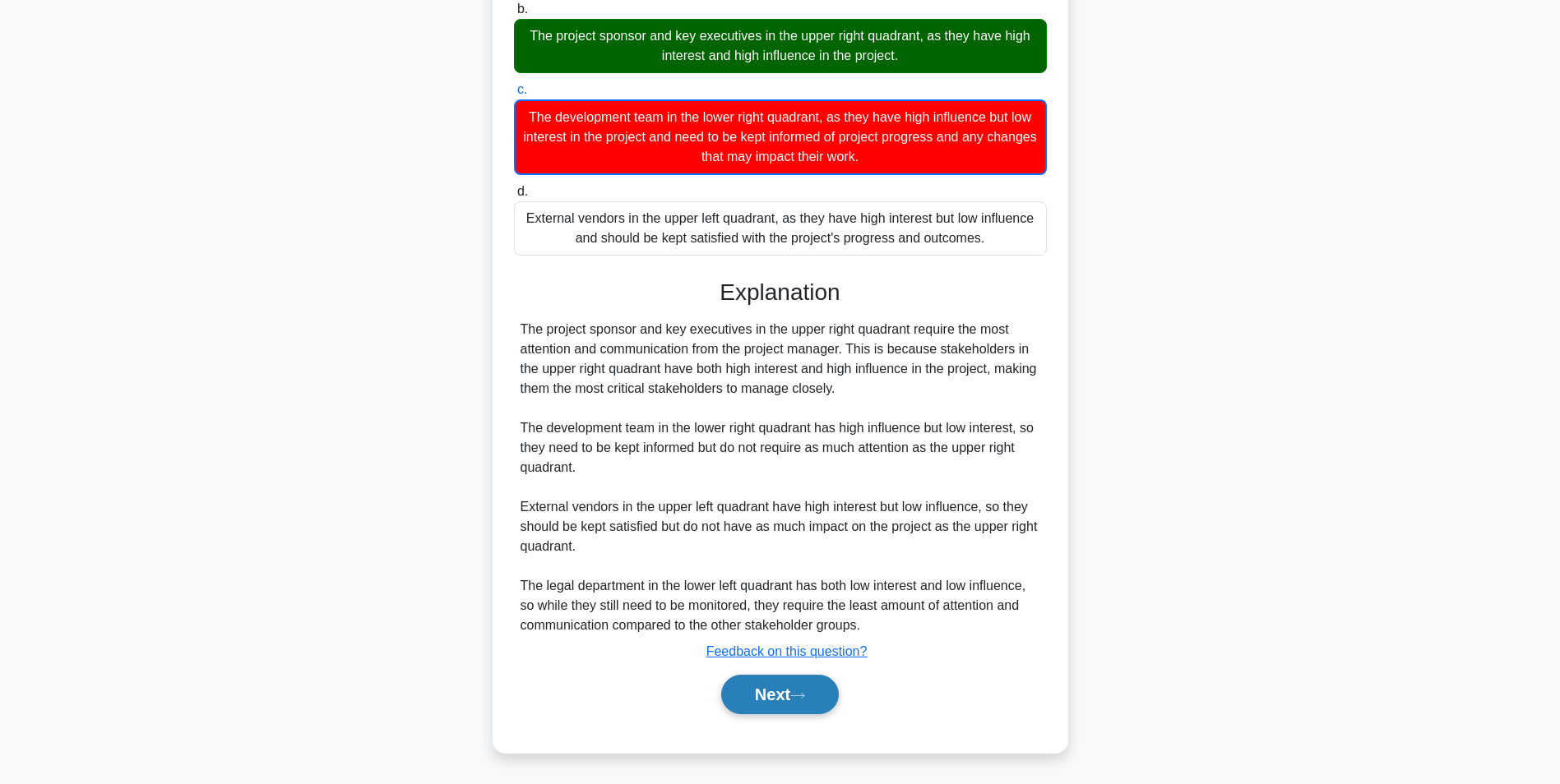
click at [738, 689] on button "Next" at bounding box center [780, 695] width 118 height 40
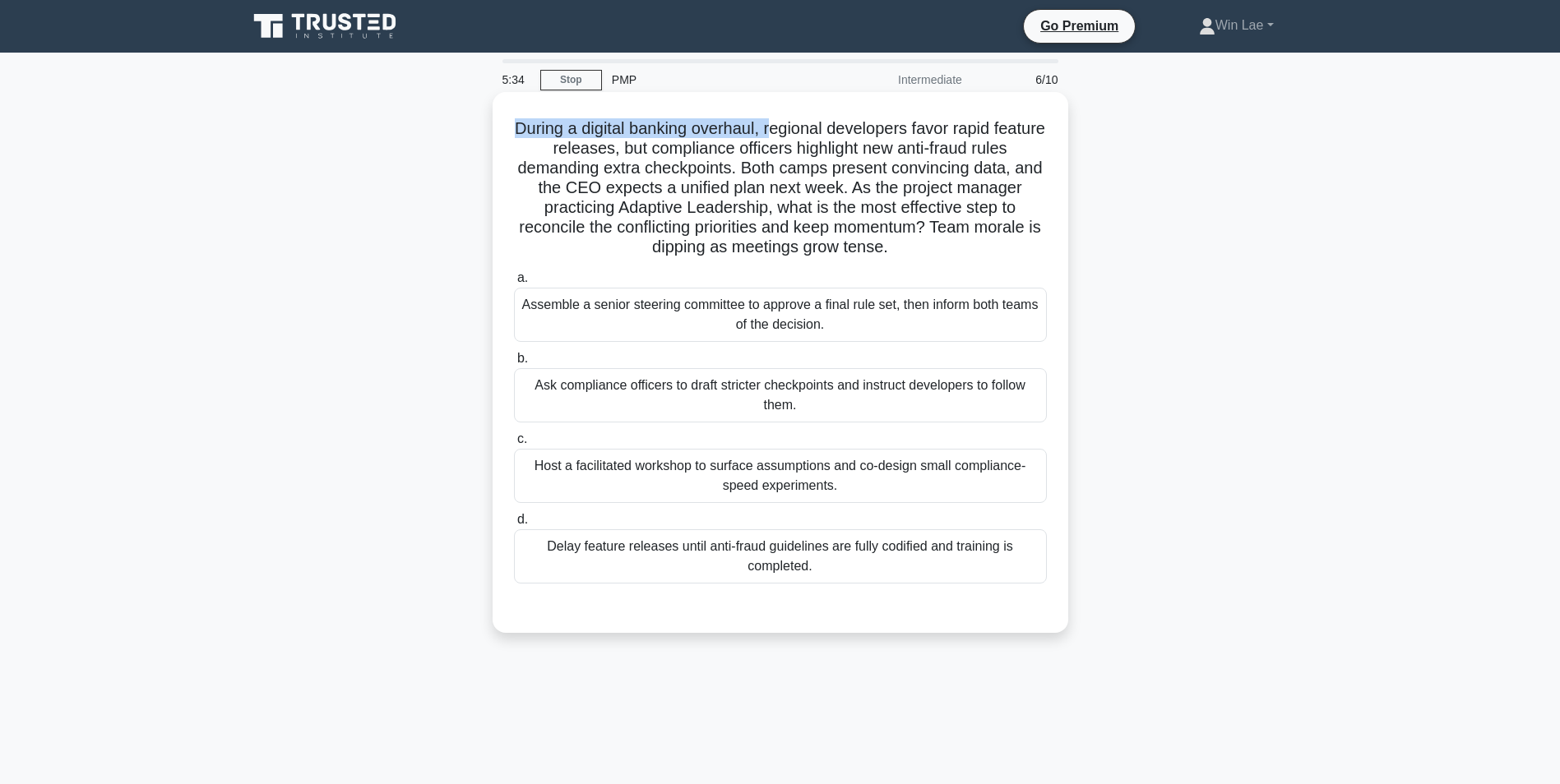
drag, startPoint x: 537, startPoint y: 131, endPoint x: 798, endPoint y: 130, distance: 261.0
click at [798, 130] on h5 "During a digital banking overhaul, regional developers favor rapid feature rele…" at bounding box center [780, 188] width 536 height 139
click at [612, 197] on h5 "During a digital banking overhaul, regional developers favor rapid feature rele…" at bounding box center [780, 188] width 536 height 139
drag, startPoint x: 870, startPoint y: 186, endPoint x: 1035, endPoint y: 190, distance: 165.0
click at [1035, 190] on h5 "During a digital banking overhaul, regional developers favor rapid feature rele…" at bounding box center [780, 188] width 536 height 139
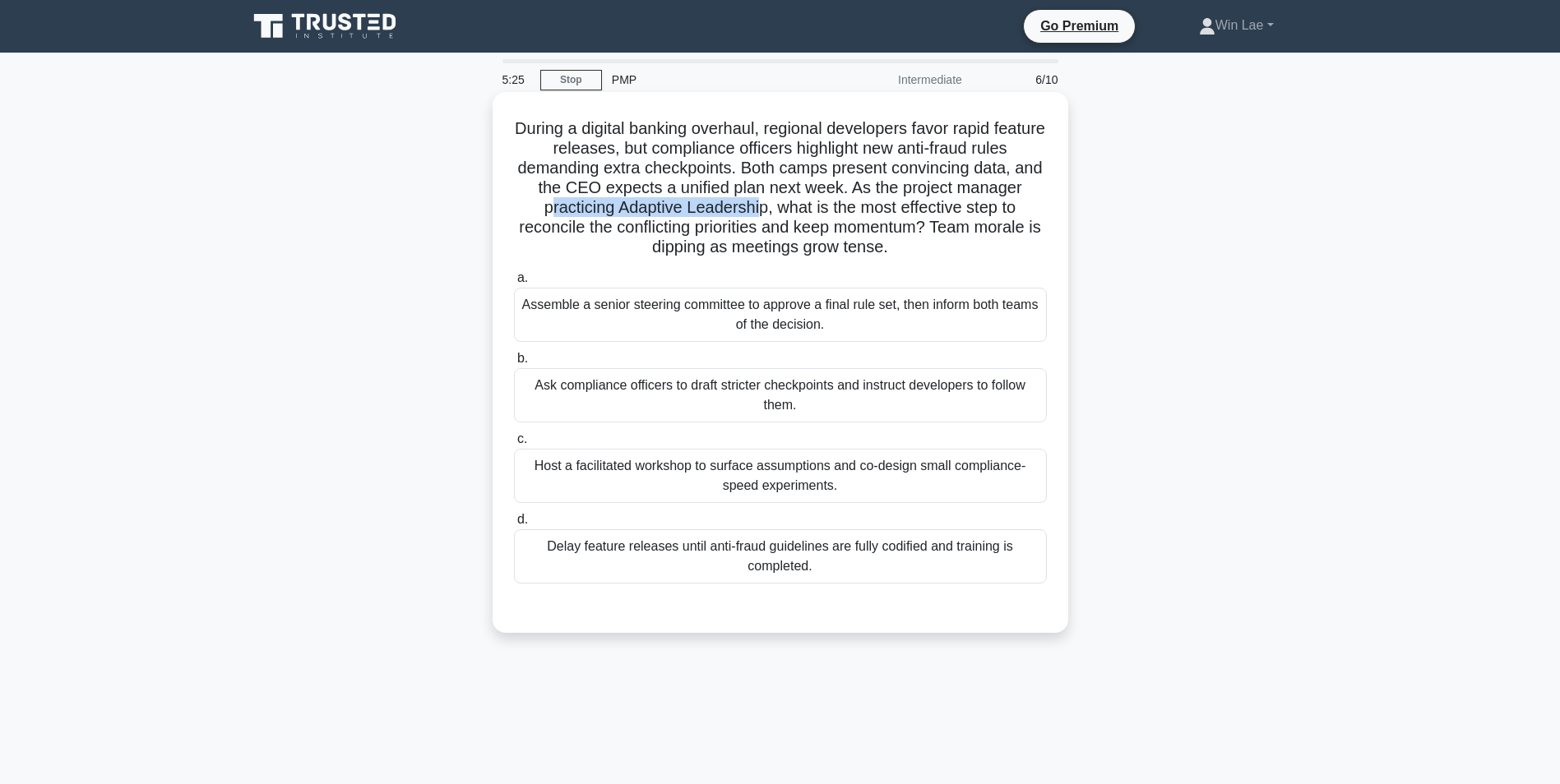
drag, startPoint x: 543, startPoint y: 218, endPoint x: 757, endPoint y: 218, distance: 214.0
click at [757, 218] on h5 "During a digital banking overhaul, regional developers favor rapid feature rele…" at bounding box center [780, 188] width 536 height 139
drag, startPoint x: 757, startPoint y: 218, endPoint x: 910, endPoint y: 218, distance: 153.0
click at [910, 218] on h5 "During a digital banking overhaul, regional developers favor rapid feature rele…" at bounding box center [780, 188] width 536 height 139
click at [607, 228] on h5 "During a digital banking overhaul, regional developers favor rapid feature rele…" at bounding box center [780, 188] width 536 height 139
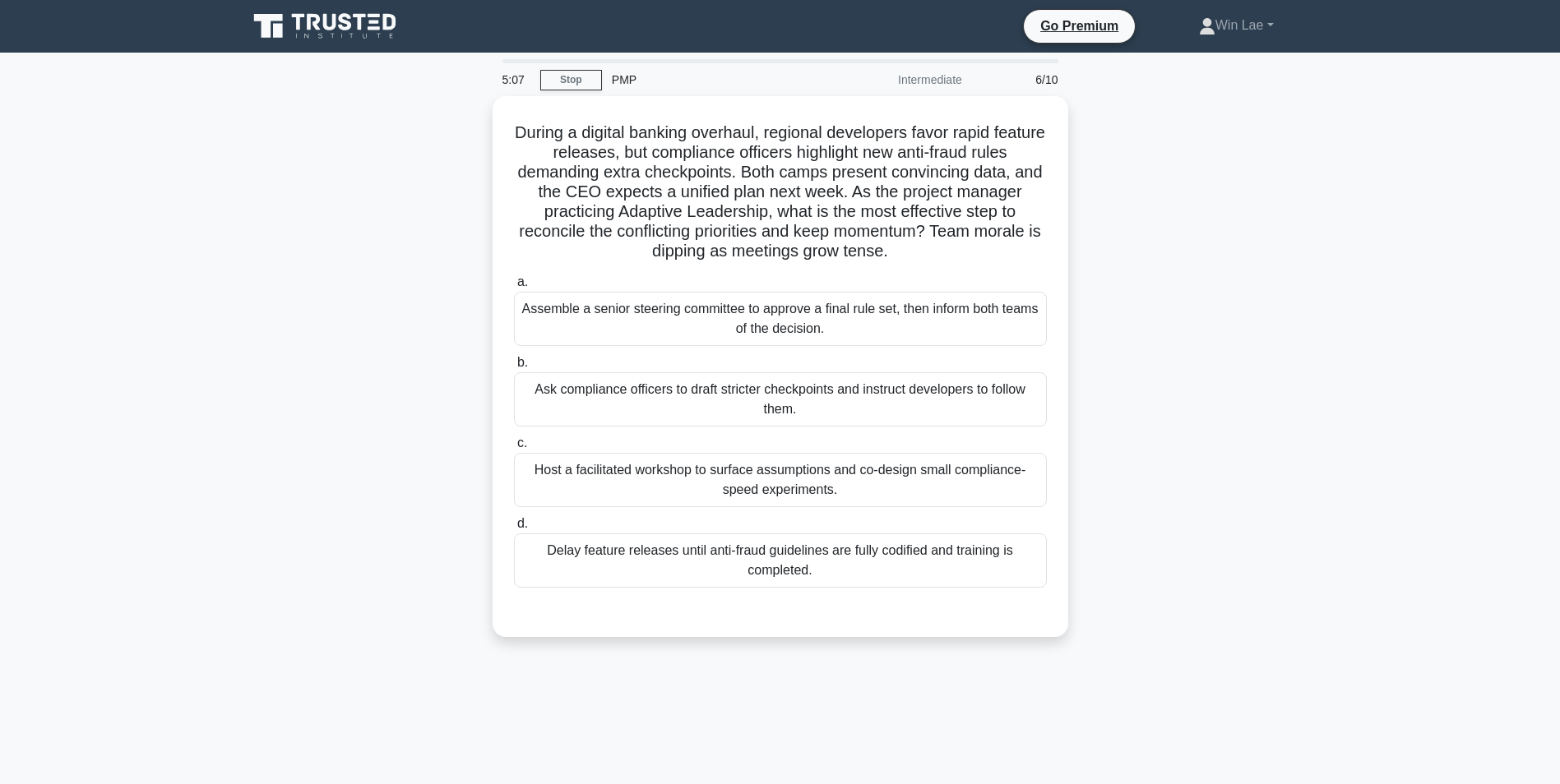
click at [395, 407] on div "During a digital banking overhaul, regional developers favor rapid feature rele…" at bounding box center [780, 375] width 1085 height 560
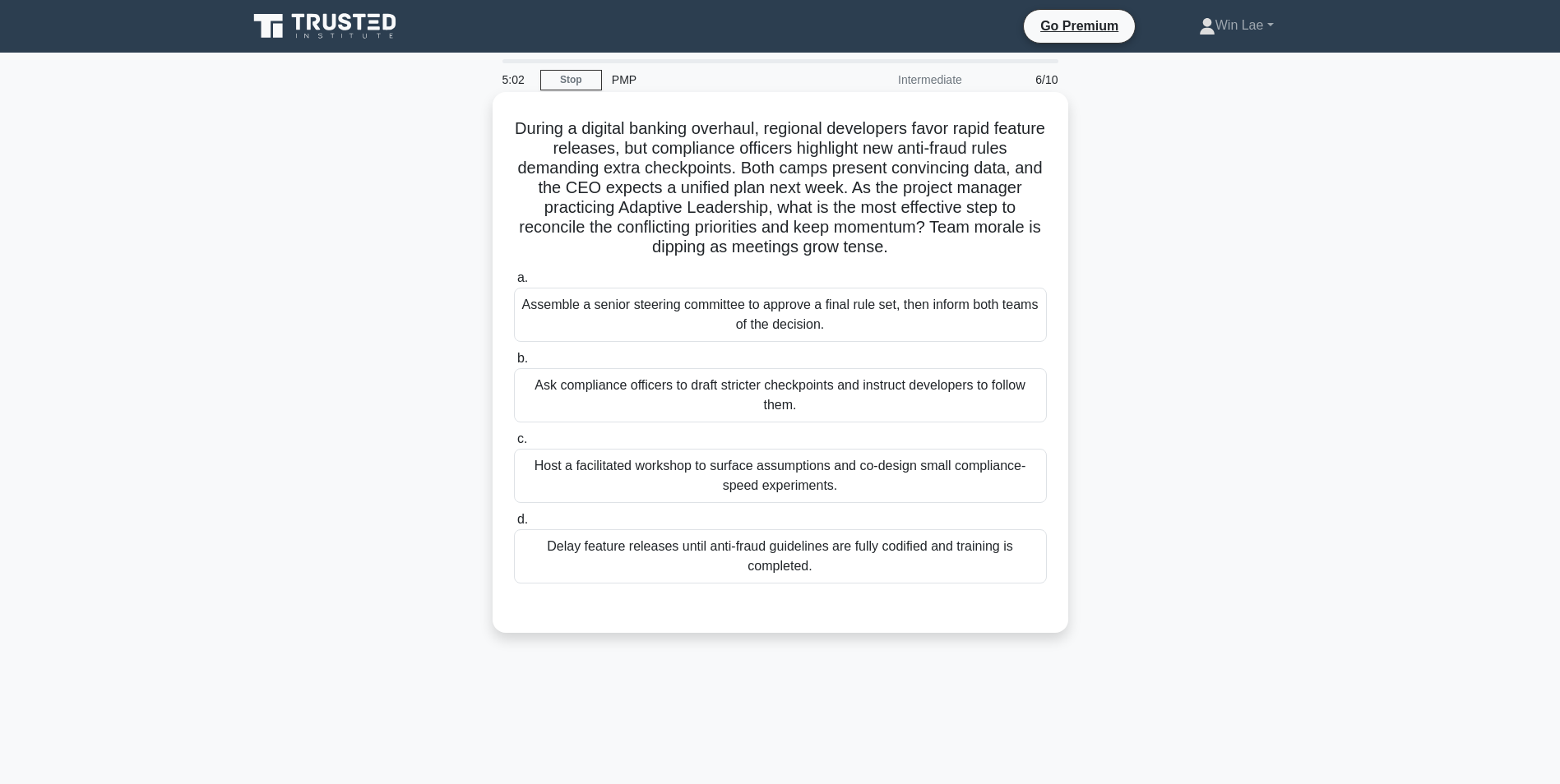
click at [686, 482] on div "Host a facilitated workshop to surface assumptions and co-design small complian…" at bounding box center [780, 475] width 533 height 54
click at [514, 445] on input "c. Host a facilitated workshop to surface assumptions and co-design small compl…" at bounding box center [514, 439] width 0 height 10
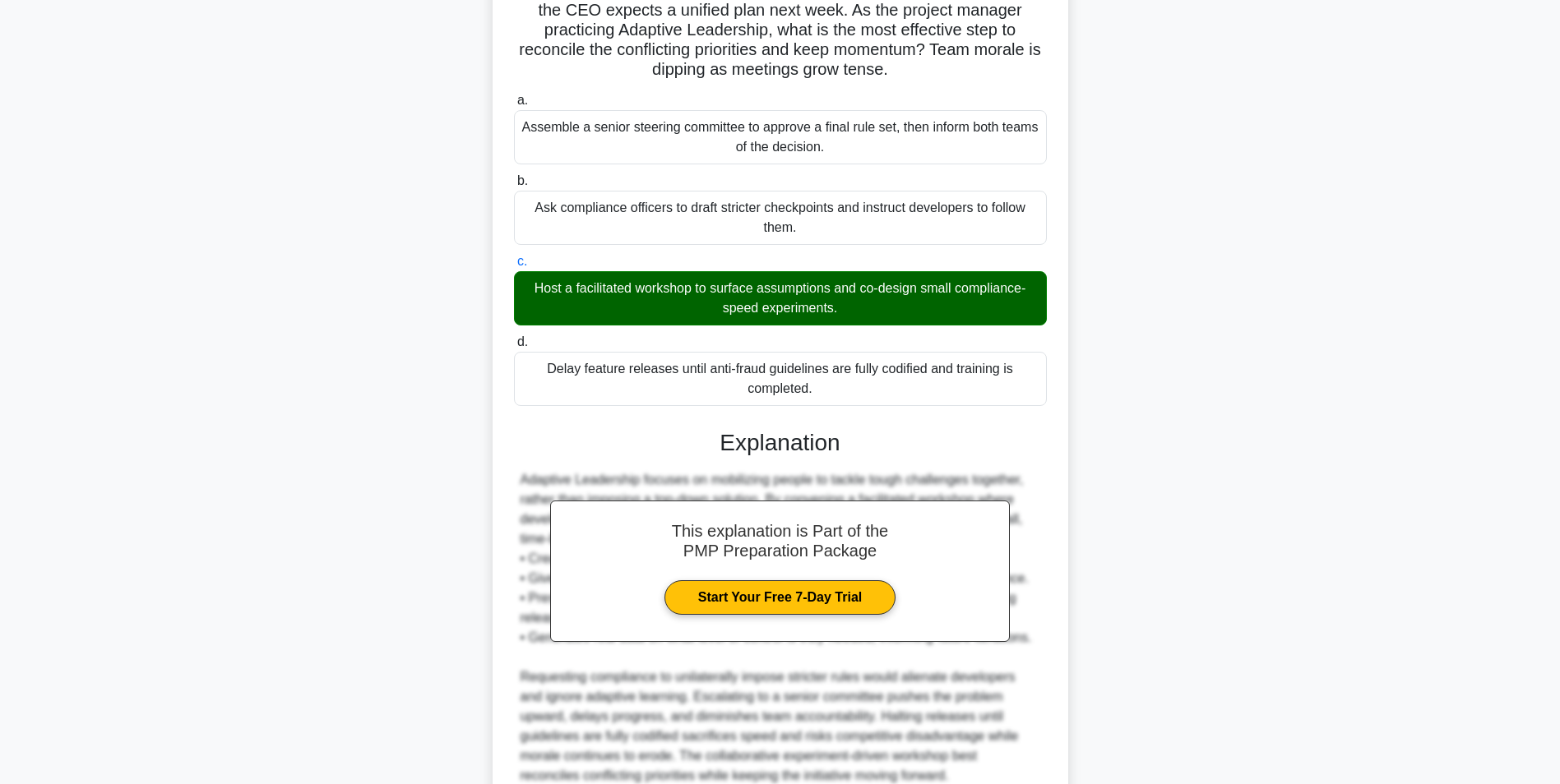
scroll to position [329, 0]
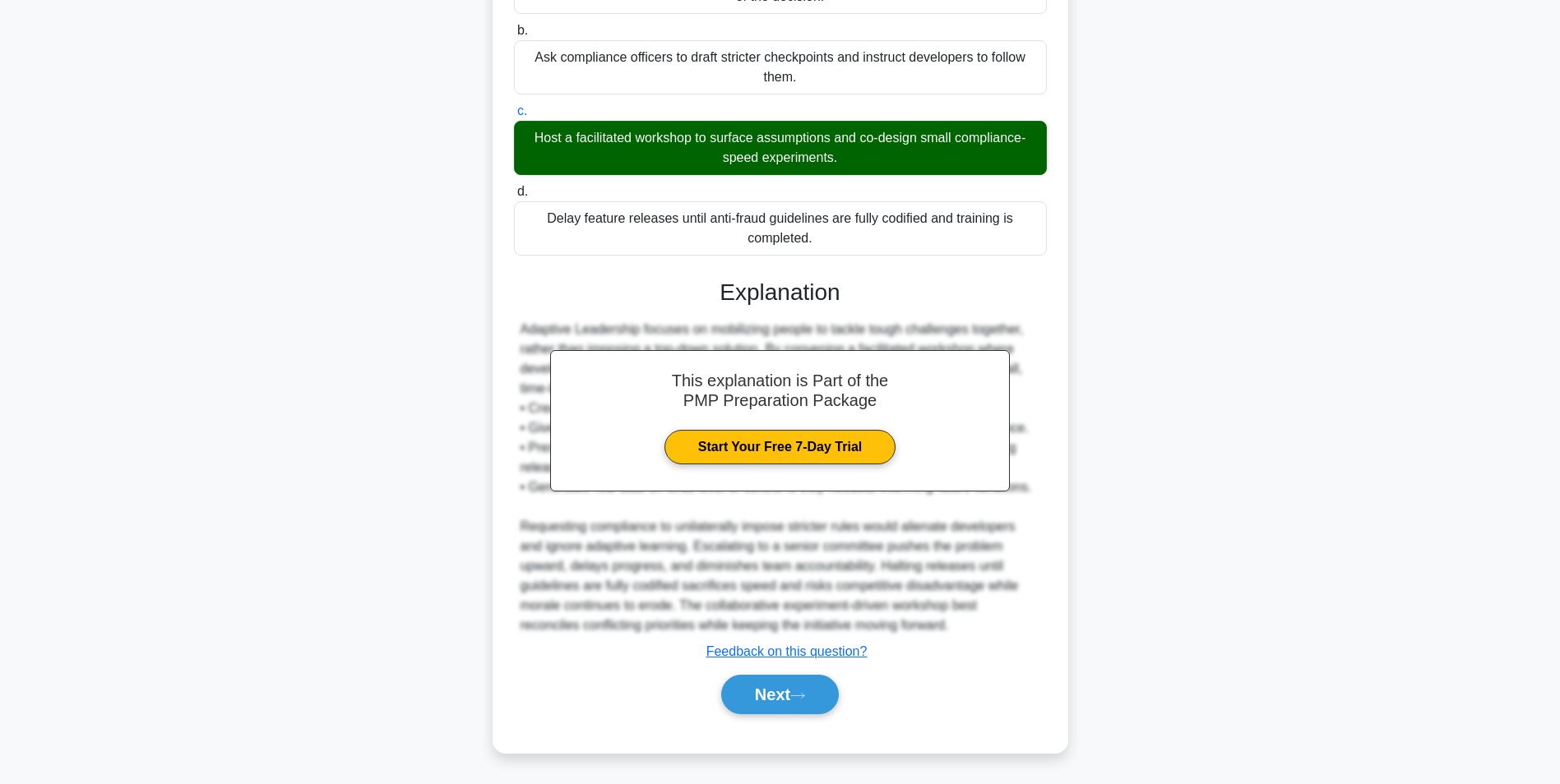
click at [789, 670] on div "Next" at bounding box center [780, 694] width 533 height 52
click at [789, 682] on button "Next" at bounding box center [780, 695] width 118 height 40
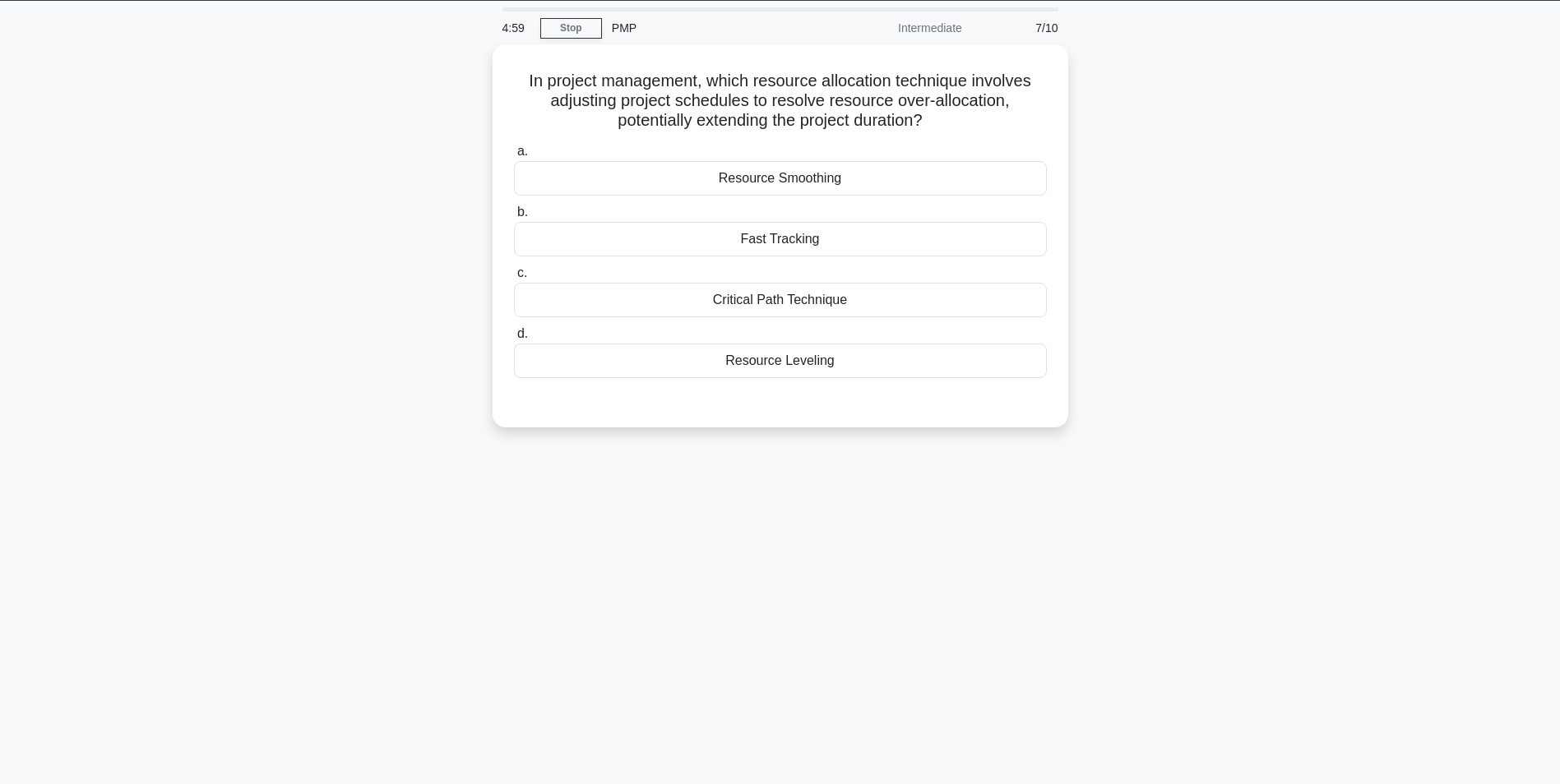
scroll to position [0, 0]
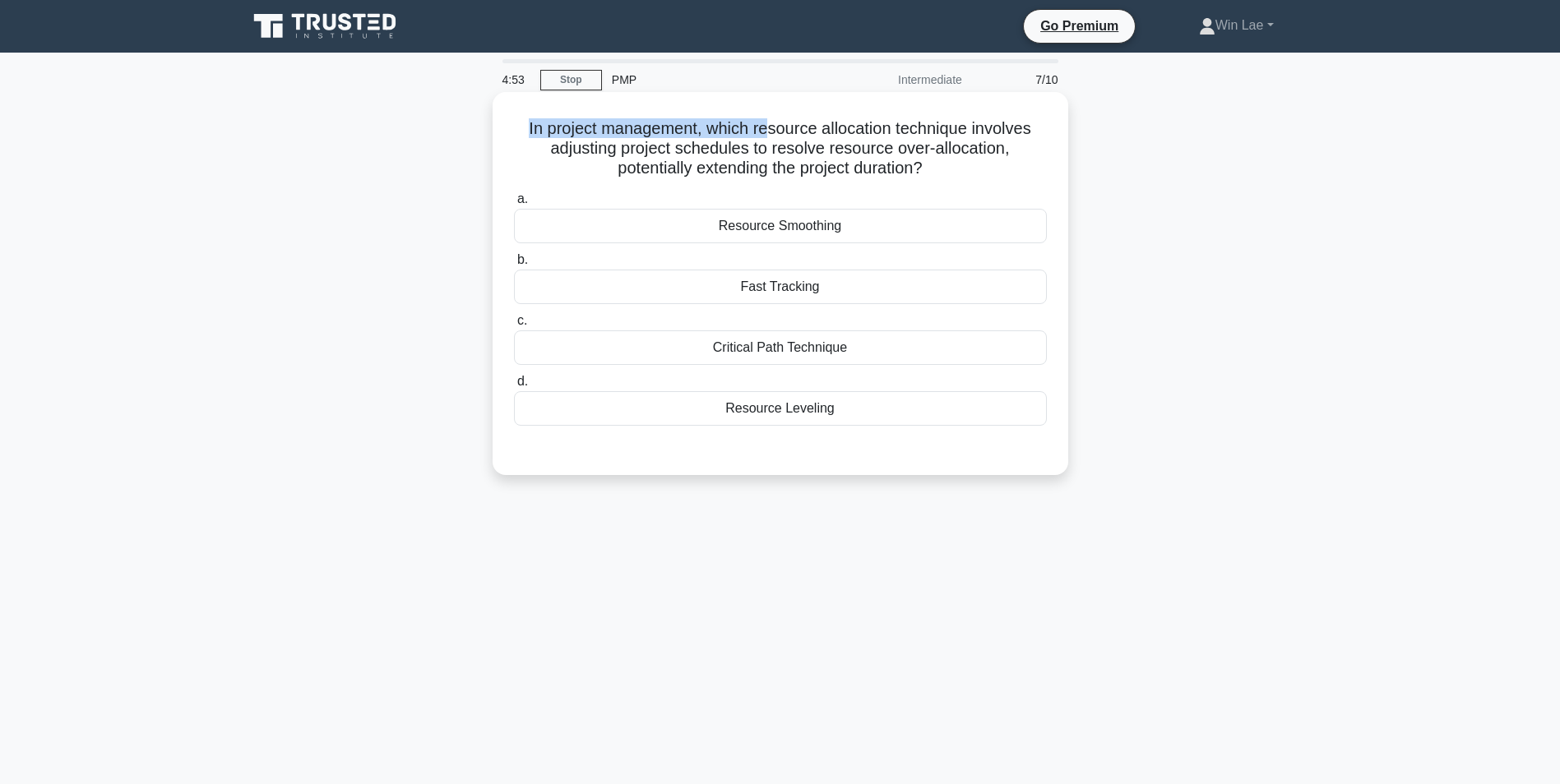
drag, startPoint x: 523, startPoint y: 130, endPoint x: 764, endPoint y: 128, distance: 241.0
click at [764, 128] on h5 "In project management, which resource allocation technique involves adjusting p…" at bounding box center [780, 149] width 536 height 61
click at [602, 154] on h5 "In project management, which resource allocation technique involves adjusting p…" at bounding box center [780, 149] width 536 height 61
drag, startPoint x: 617, startPoint y: 154, endPoint x: 1000, endPoint y: 154, distance: 383.0
click at [1000, 154] on h5 "In project management, which resource allocation technique involves adjusting p…" at bounding box center [780, 149] width 536 height 61
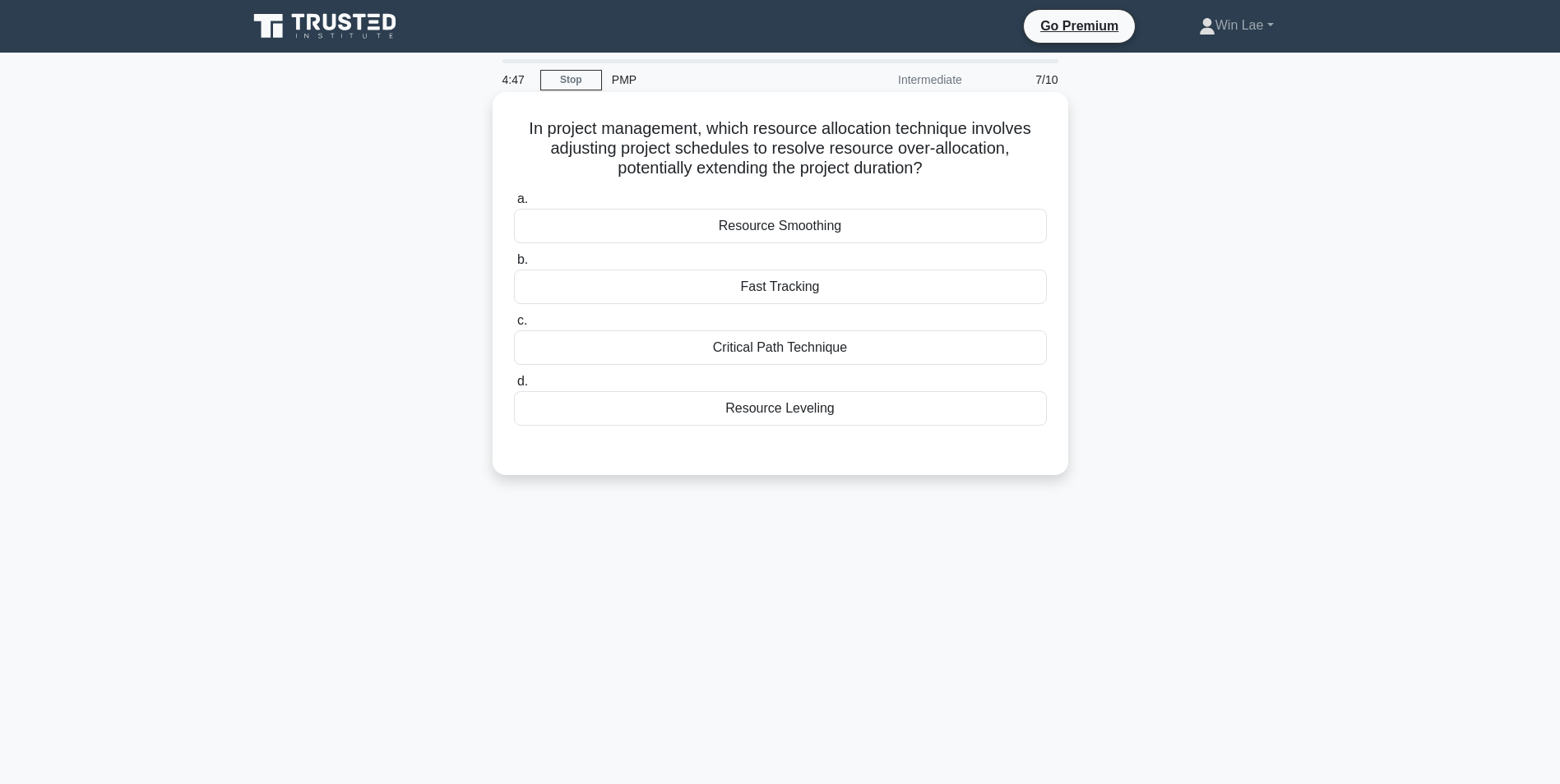
click at [824, 165] on h5 "In project management, which resource allocation technique involves adjusting p…" at bounding box center [780, 149] width 536 height 61
click at [771, 528] on div "4:33 Stop PMP Intermediate 7/10 In project management, which resource allocatio…" at bounding box center [780, 469] width 1085 height 822
click at [786, 417] on div "Resource Leveling" at bounding box center [780, 409] width 533 height 34
click at [514, 387] on input "d. Resource Leveling" at bounding box center [514, 381] width 0 height 10
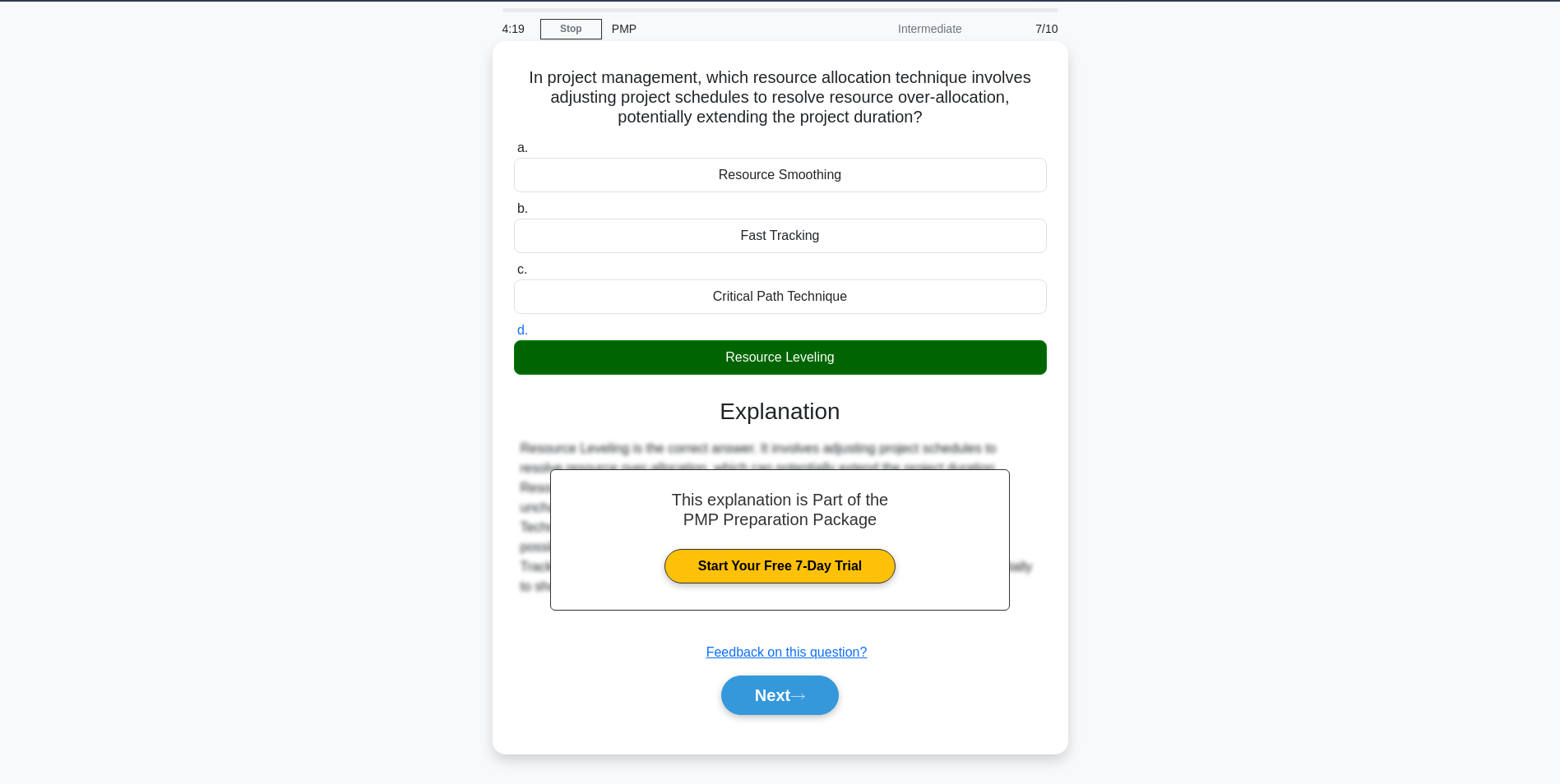
scroll to position [103, 0]
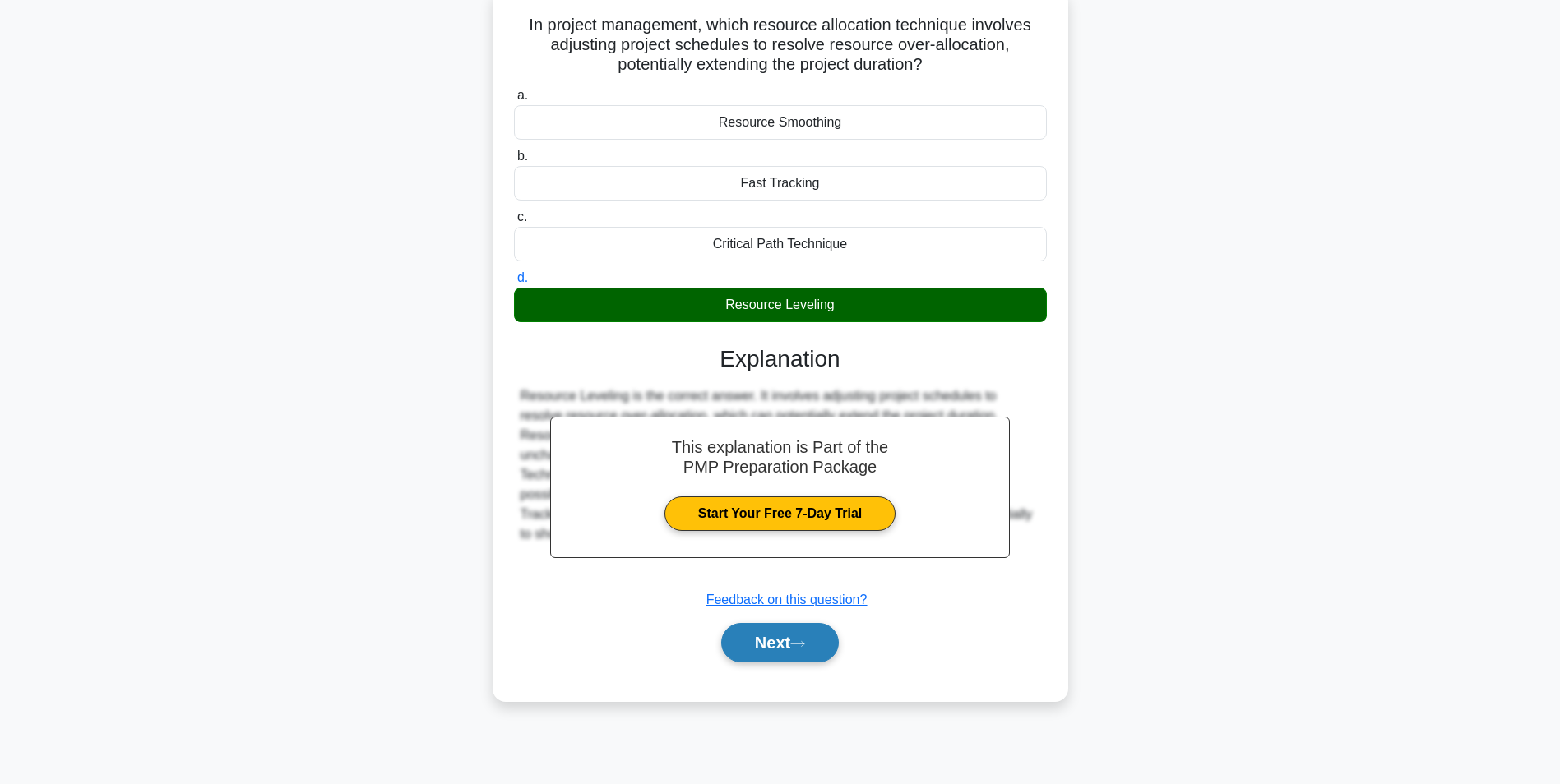
click at [780, 640] on button "Next" at bounding box center [780, 643] width 118 height 40
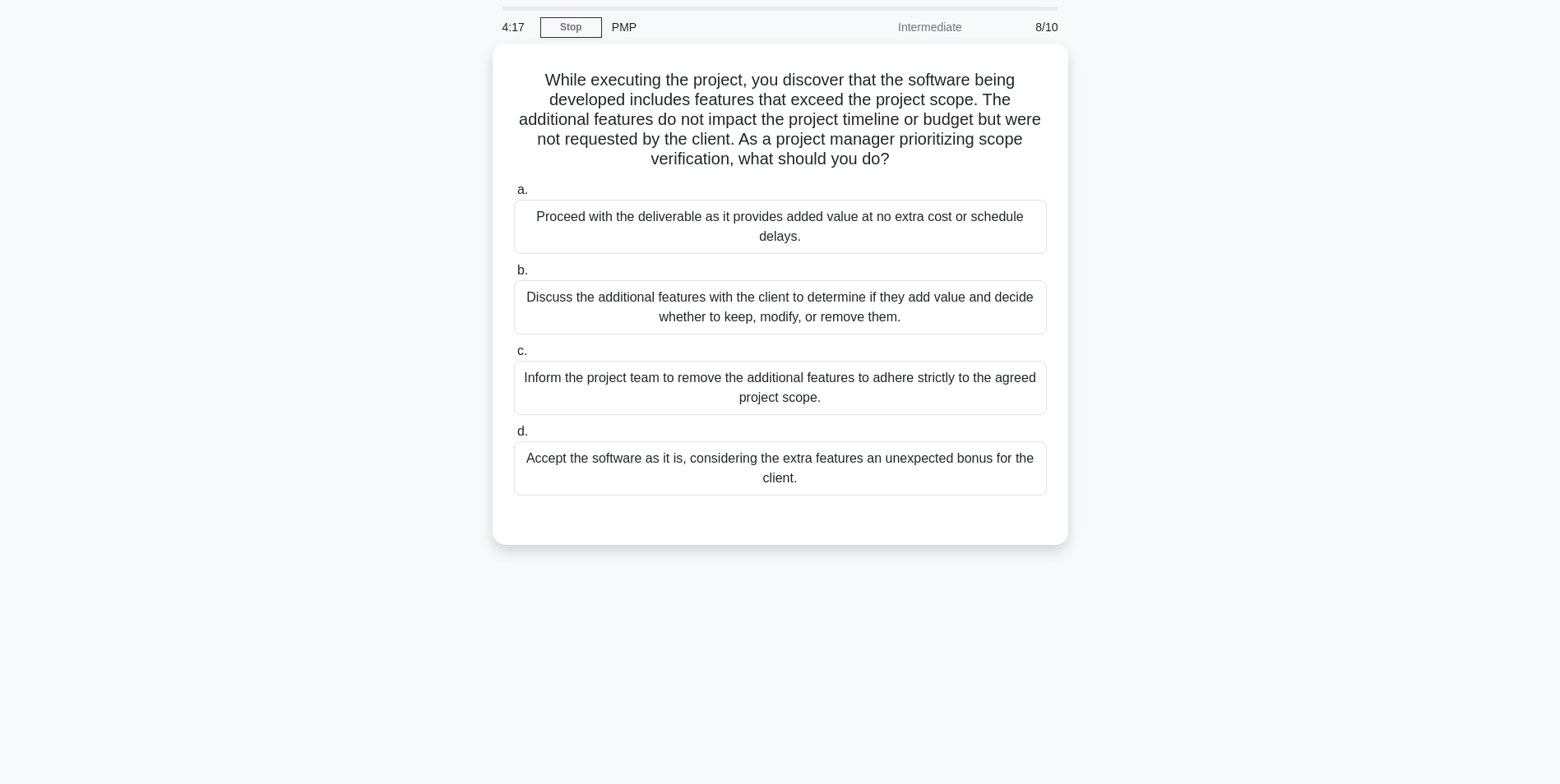
scroll to position [0, 0]
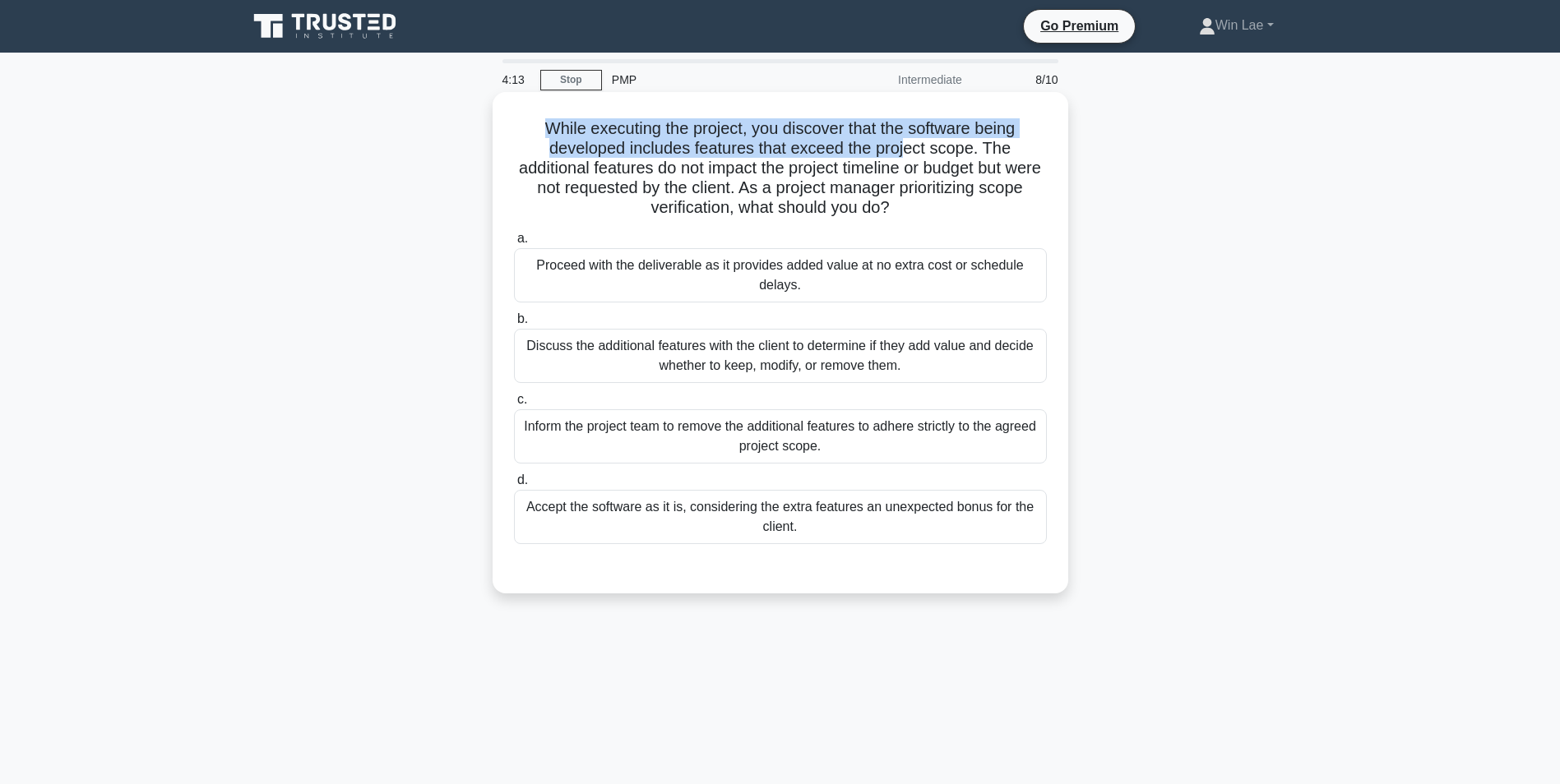
drag, startPoint x: 539, startPoint y: 127, endPoint x: 911, endPoint y: 144, distance: 372.4
click at [911, 144] on h5 "While executing the project, you discover that the software being developed inc…" at bounding box center [780, 169] width 536 height 100
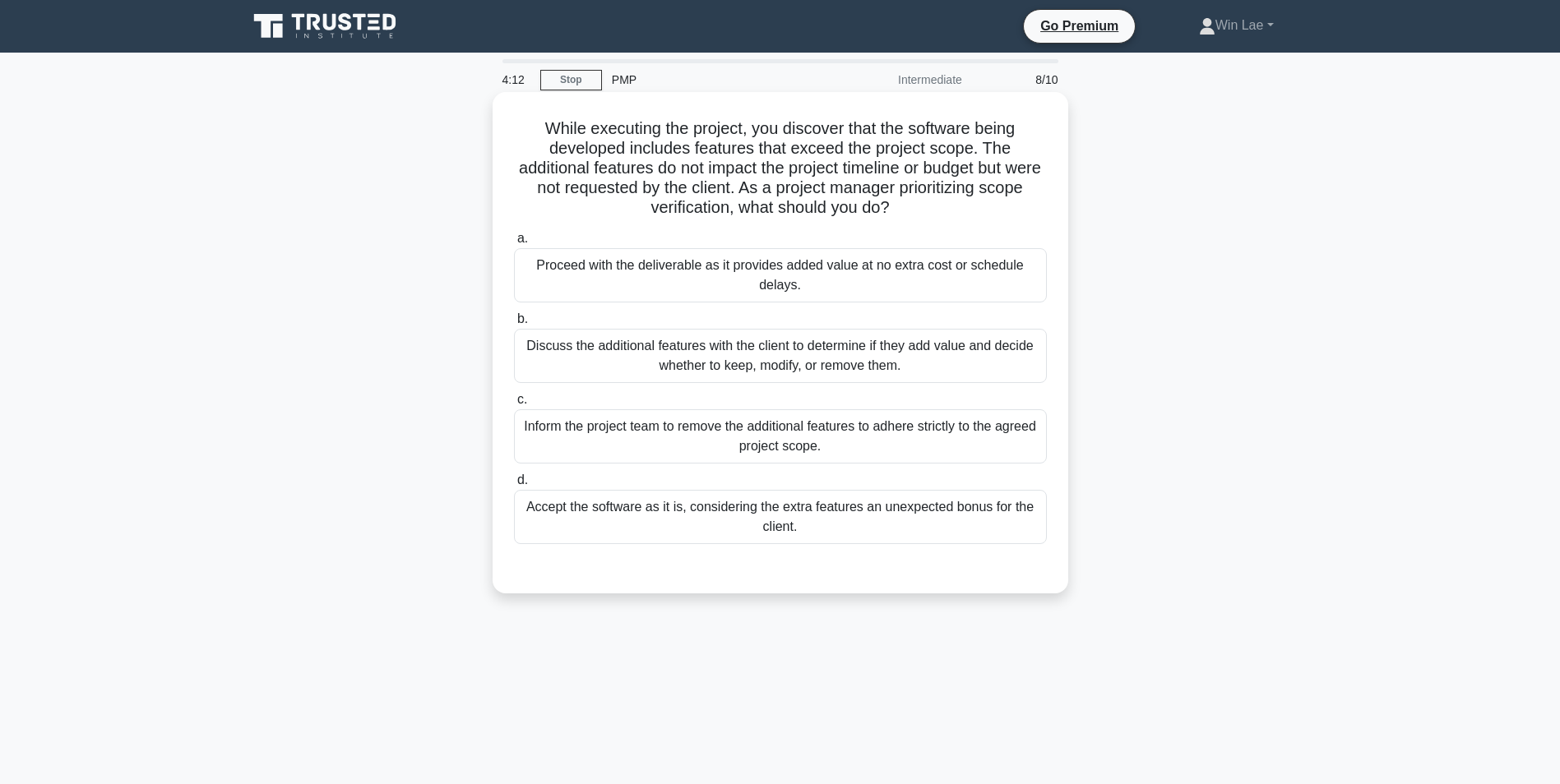
drag, startPoint x: 911, startPoint y: 144, endPoint x: 846, endPoint y: 194, distance: 82.0
click at [846, 194] on h5 "While executing the project, you discover that the software being developed inc…" at bounding box center [780, 169] width 536 height 100
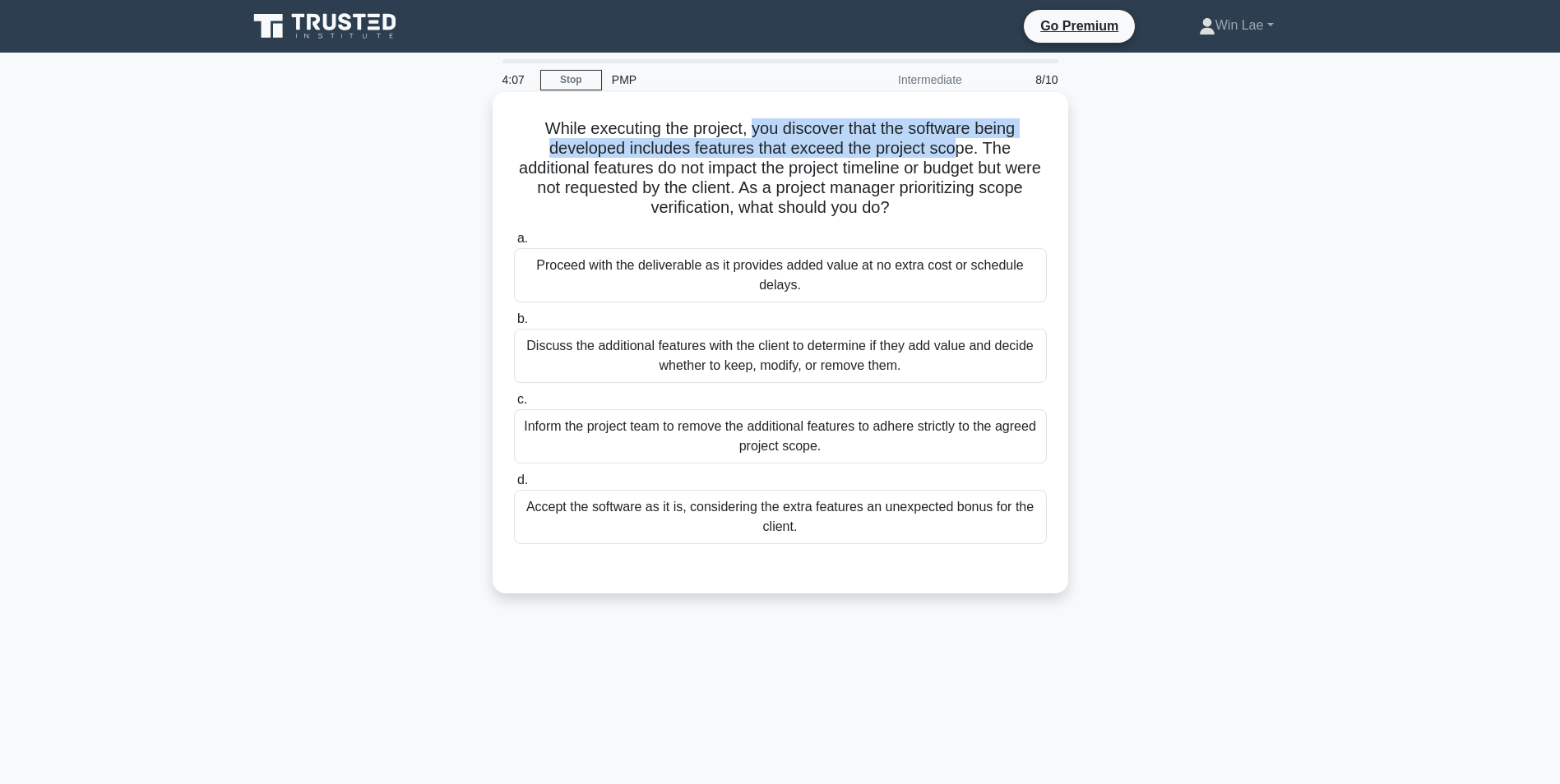
drag, startPoint x: 752, startPoint y: 130, endPoint x: 963, endPoint y: 139, distance: 211.2
click at [963, 139] on h5 "While executing the project, you discover that the software being developed inc…" at bounding box center [780, 169] width 536 height 100
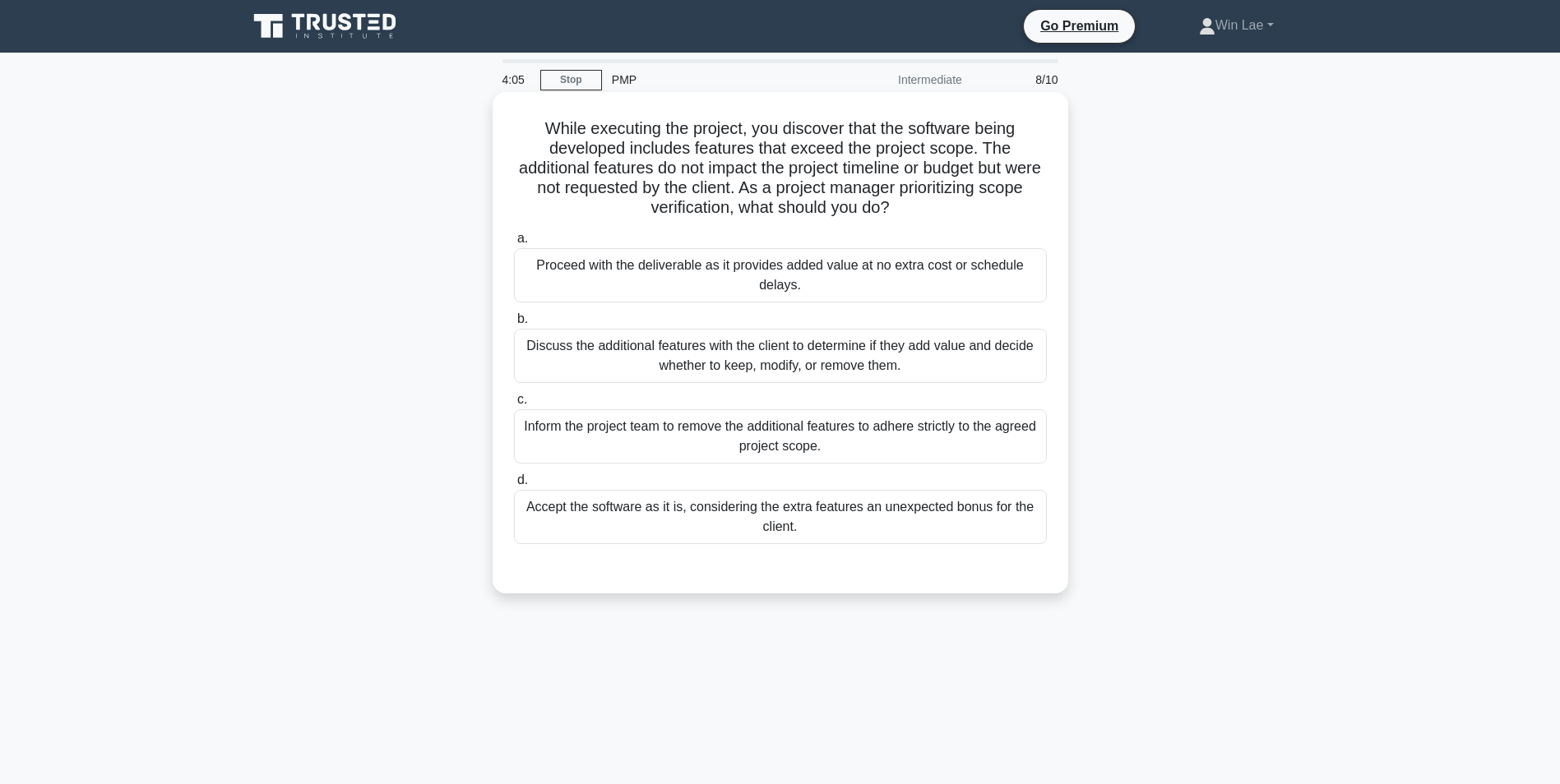
click at [711, 186] on h5 "While executing the project, you discover that the software being developed inc…" at bounding box center [780, 169] width 536 height 100
click at [817, 362] on div "Discuss the additional features with the client to determine if they add value …" at bounding box center [780, 356] width 533 height 54
click at [514, 324] on input "b. Discuss the additional features with the client to determine if they add val…" at bounding box center [514, 319] width 0 height 10
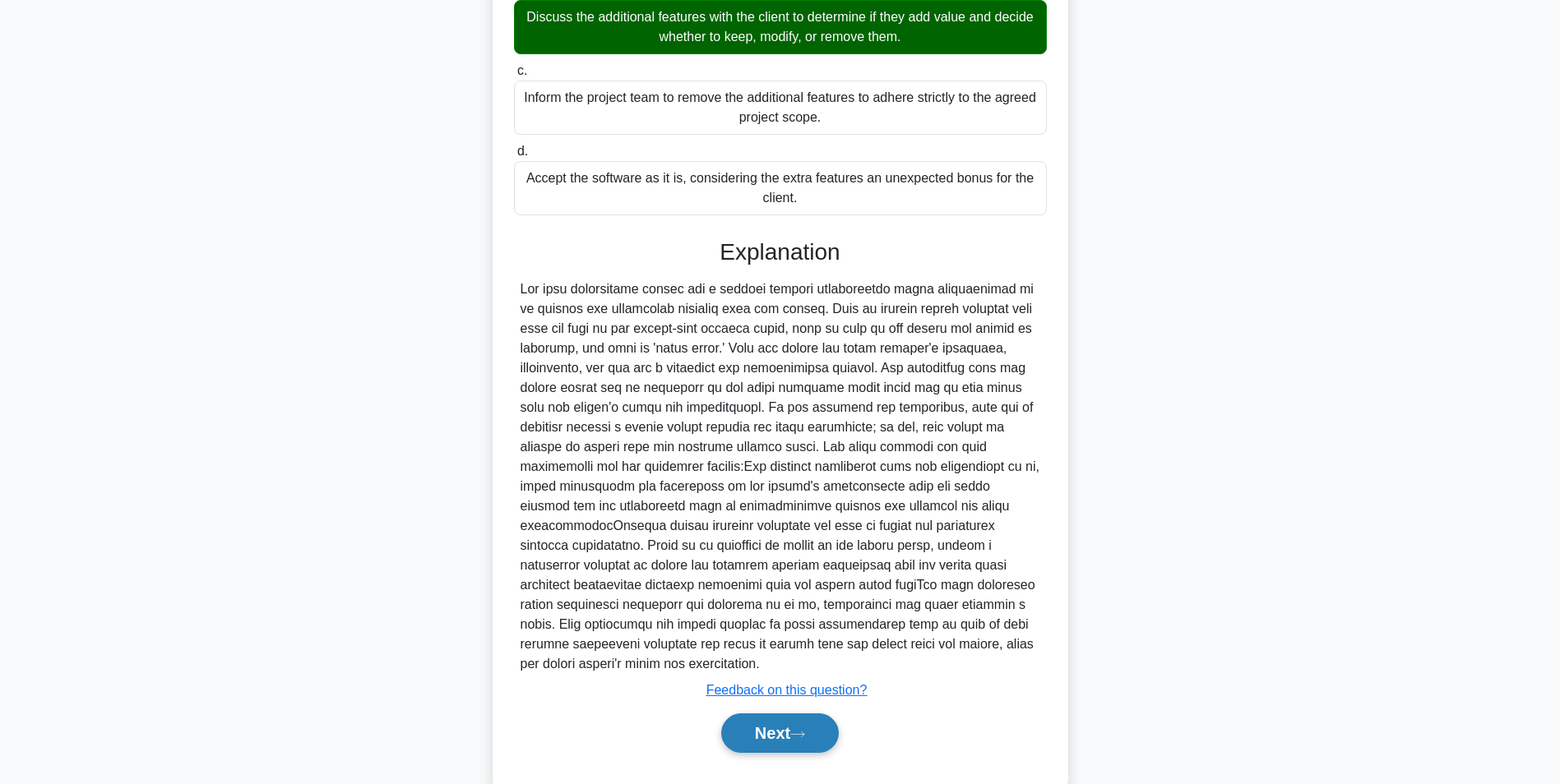
click at [797, 713] on button "Next" at bounding box center [780, 733] width 118 height 40
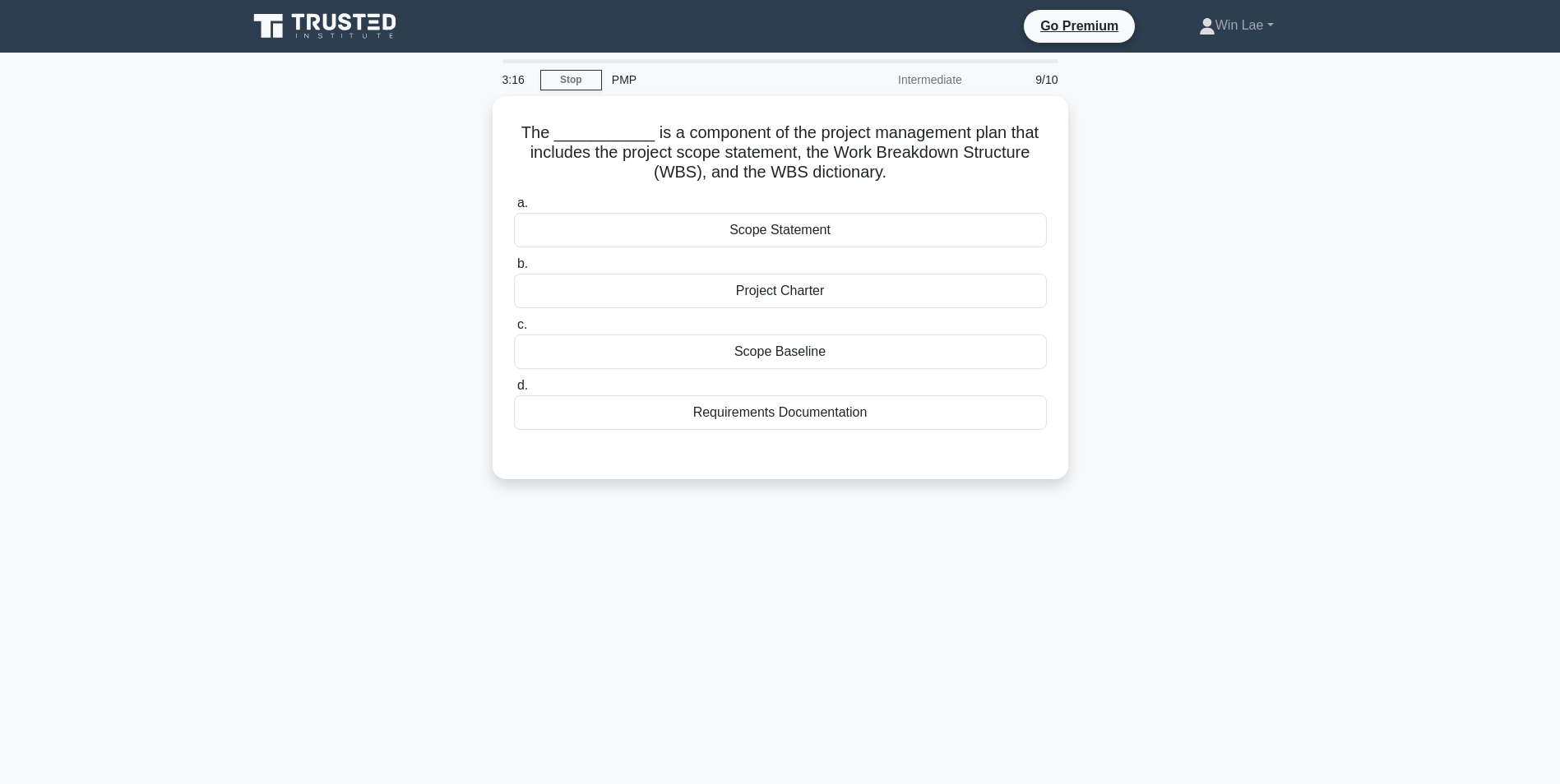
click at [622, 544] on div "3:16 Stop PMP Intermediate 9/10 The ___________ is a component of the project m…" at bounding box center [780, 469] width 1085 height 822
click at [627, 349] on div "Scope Baseline" at bounding box center [780, 347] width 533 height 34
click at [514, 326] on input "c. Scope Baseline" at bounding box center [514, 320] width 0 height 10
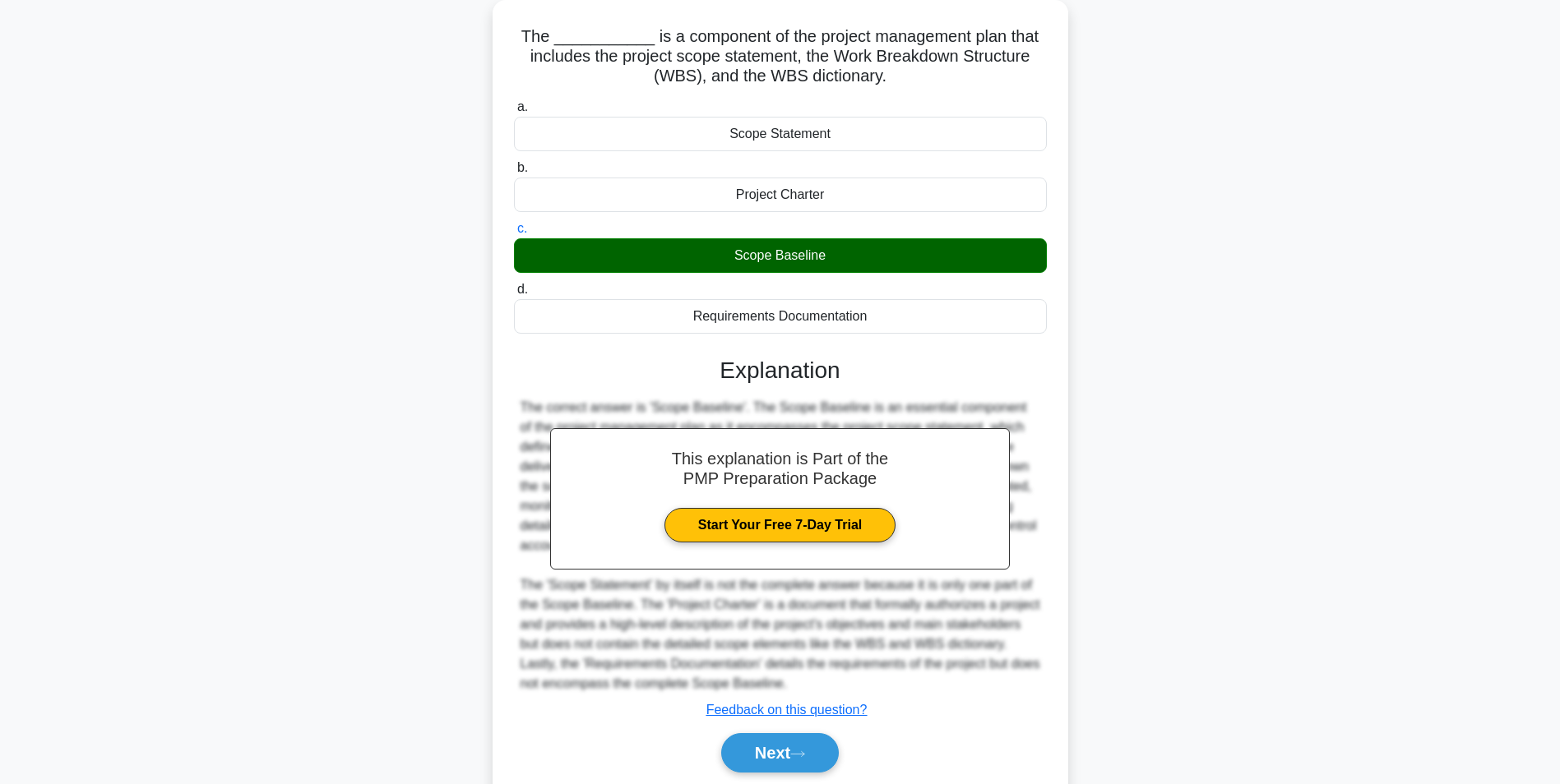
scroll to position [152, 0]
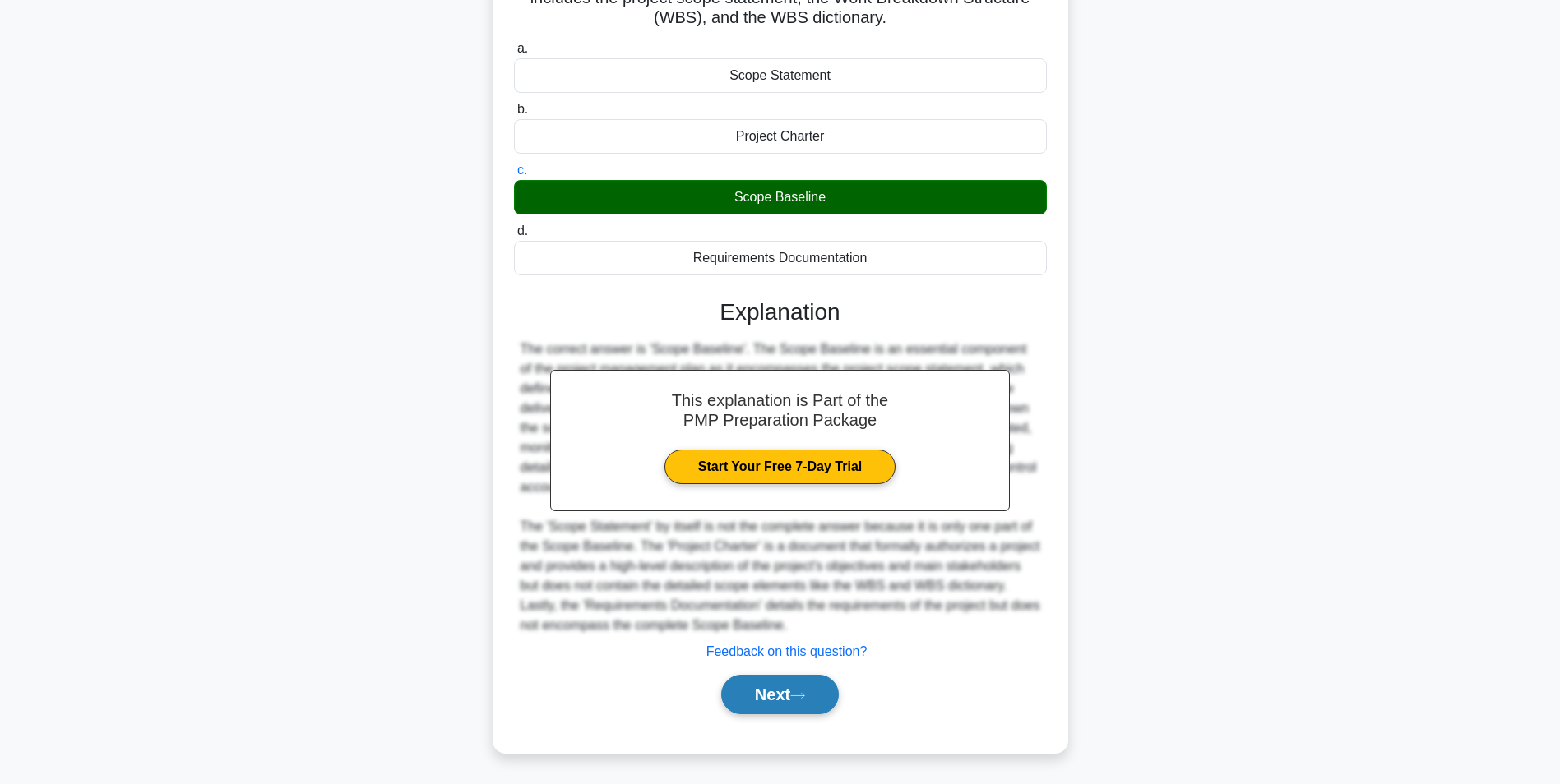
click at [779, 691] on button "Next" at bounding box center [780, 695] width 118 height 40
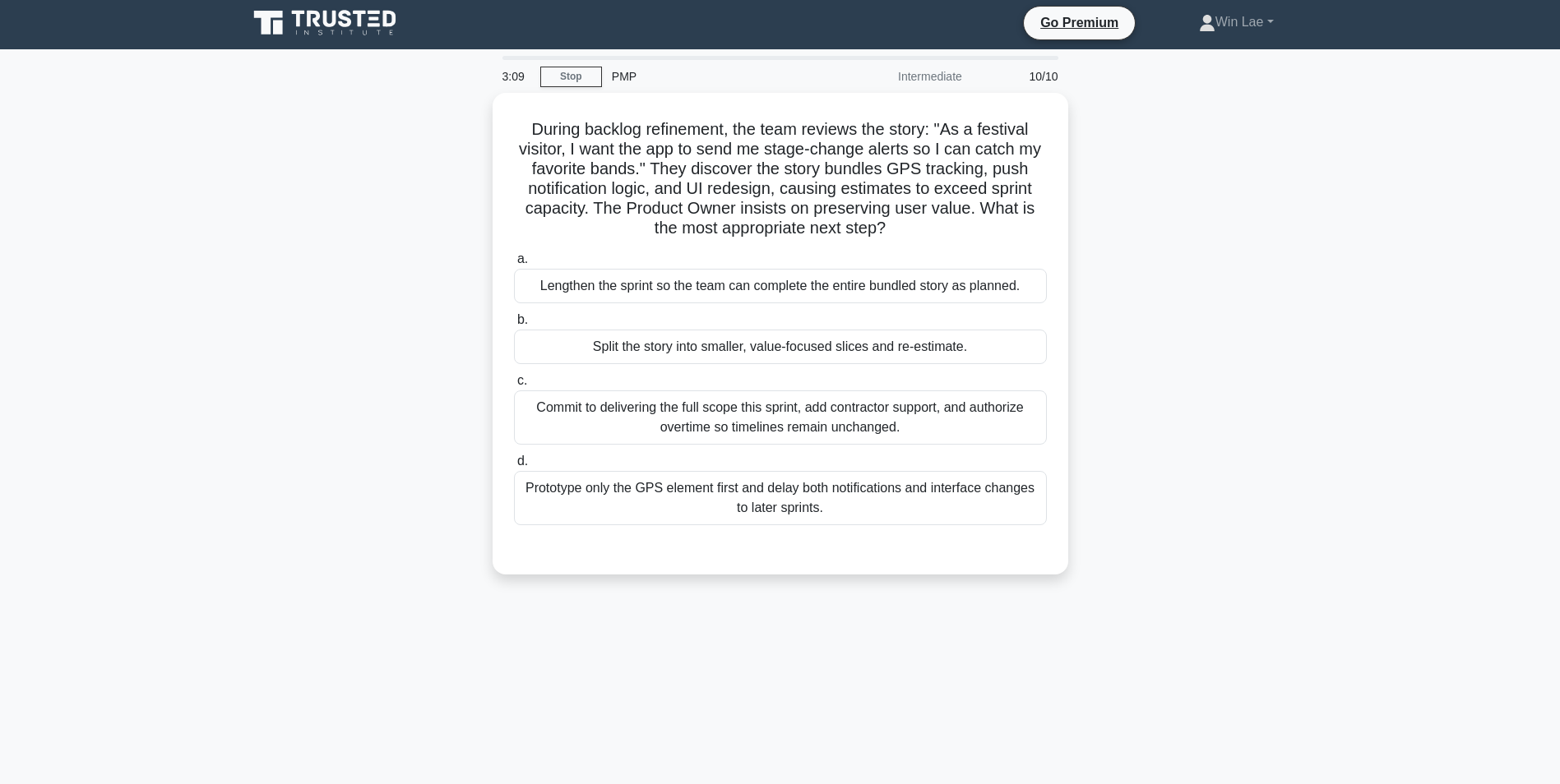
scroll to position [0, 0]
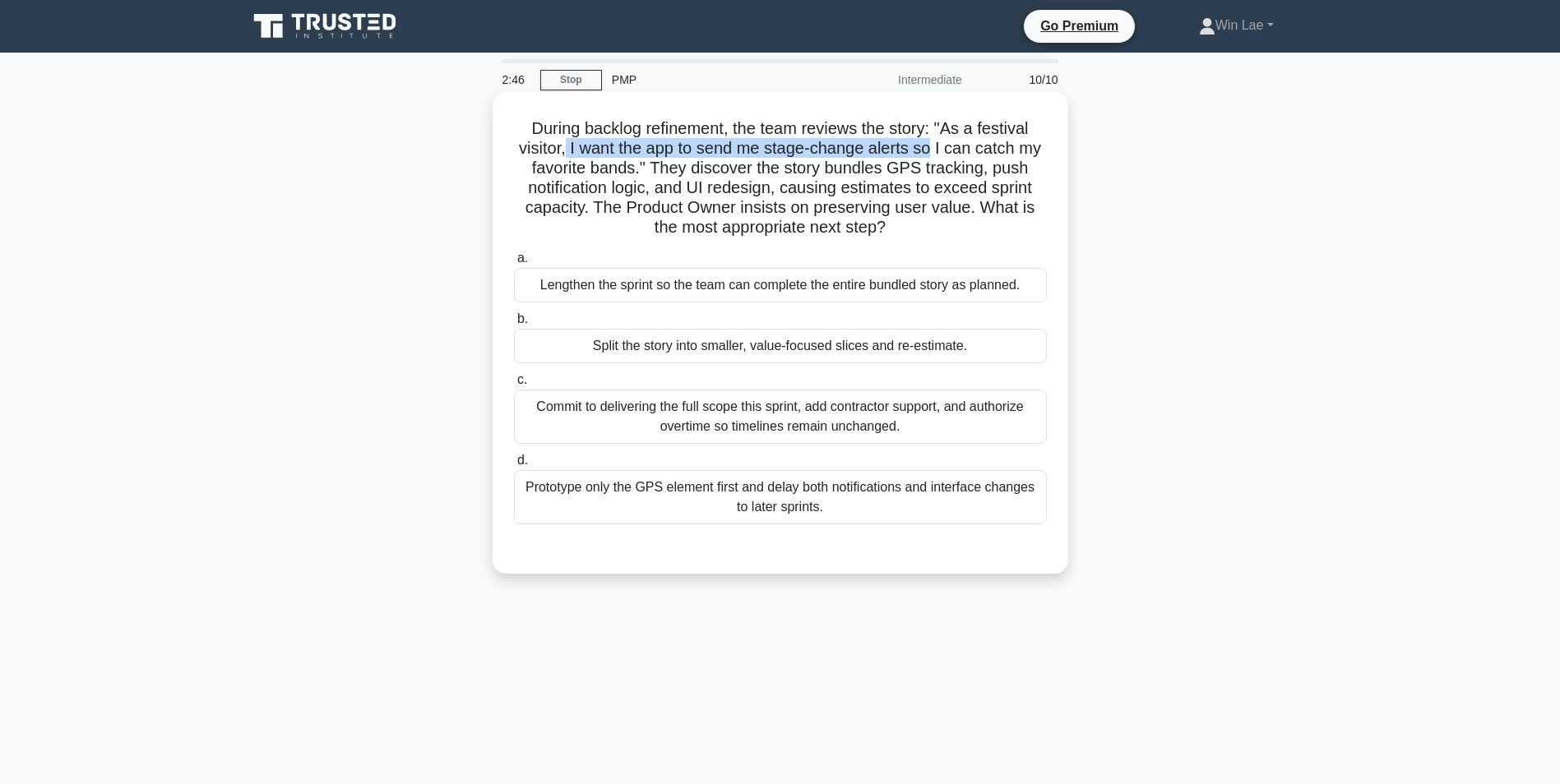
drag, startPoint x: 563, startPoint y: 153, endPoint x: 934, endPoint y: 155, distance: 371.0
click at [934, 155] on h5 "During backlog refinement, the team reviews the story: "As a festival visitor, …" at bounding box center [780, 178] width 536 height 120
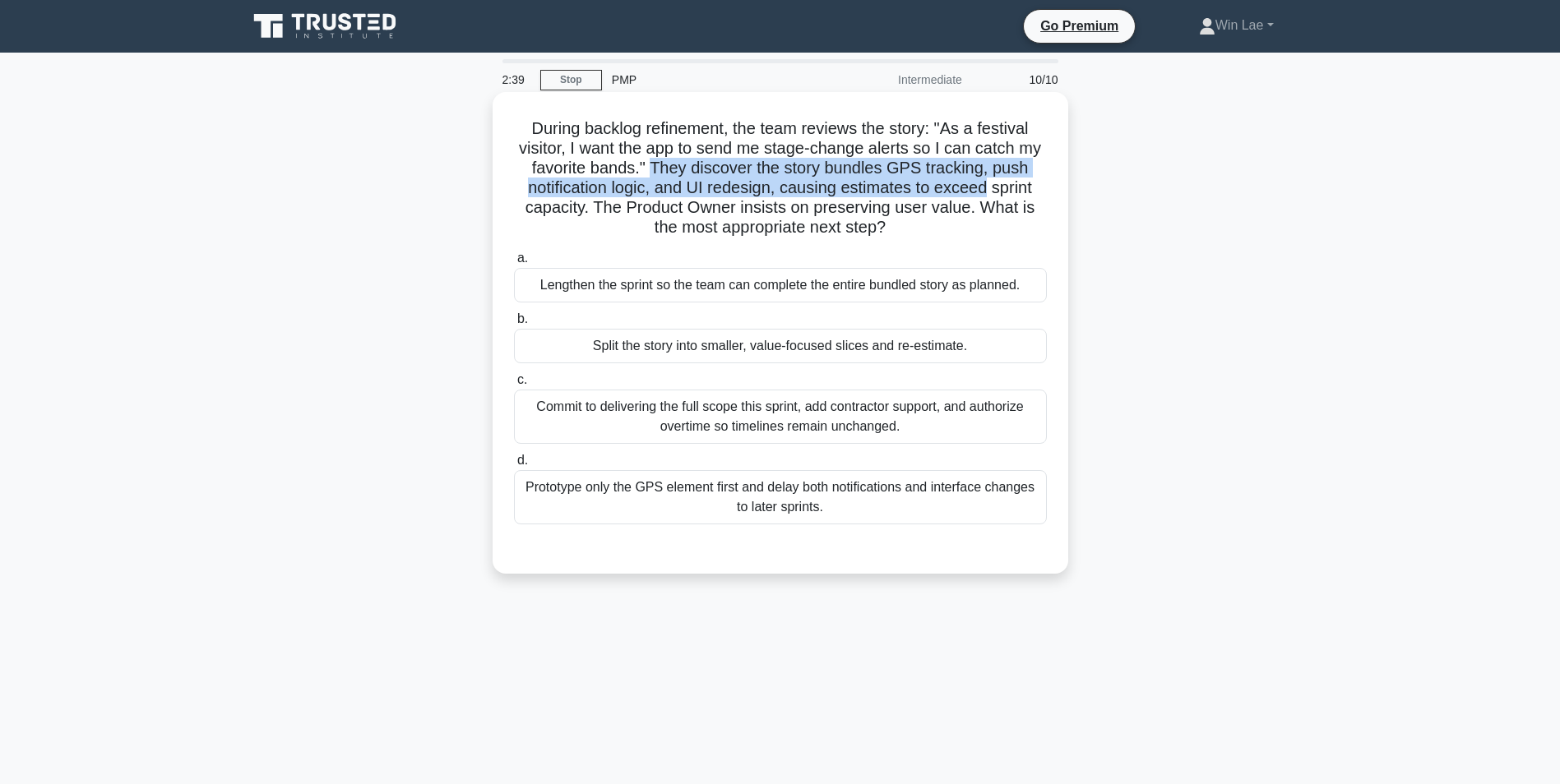
drag, startPoint x: 652, startPoint y: 174, endPoint x: 988, endPoint y: 179, distance: 336.0
click at [988, 179] on h5 "During backlog refinement, the team reviews the story: "As a festival visitor, …" at bounding box center [780, 178] width 536 height 120
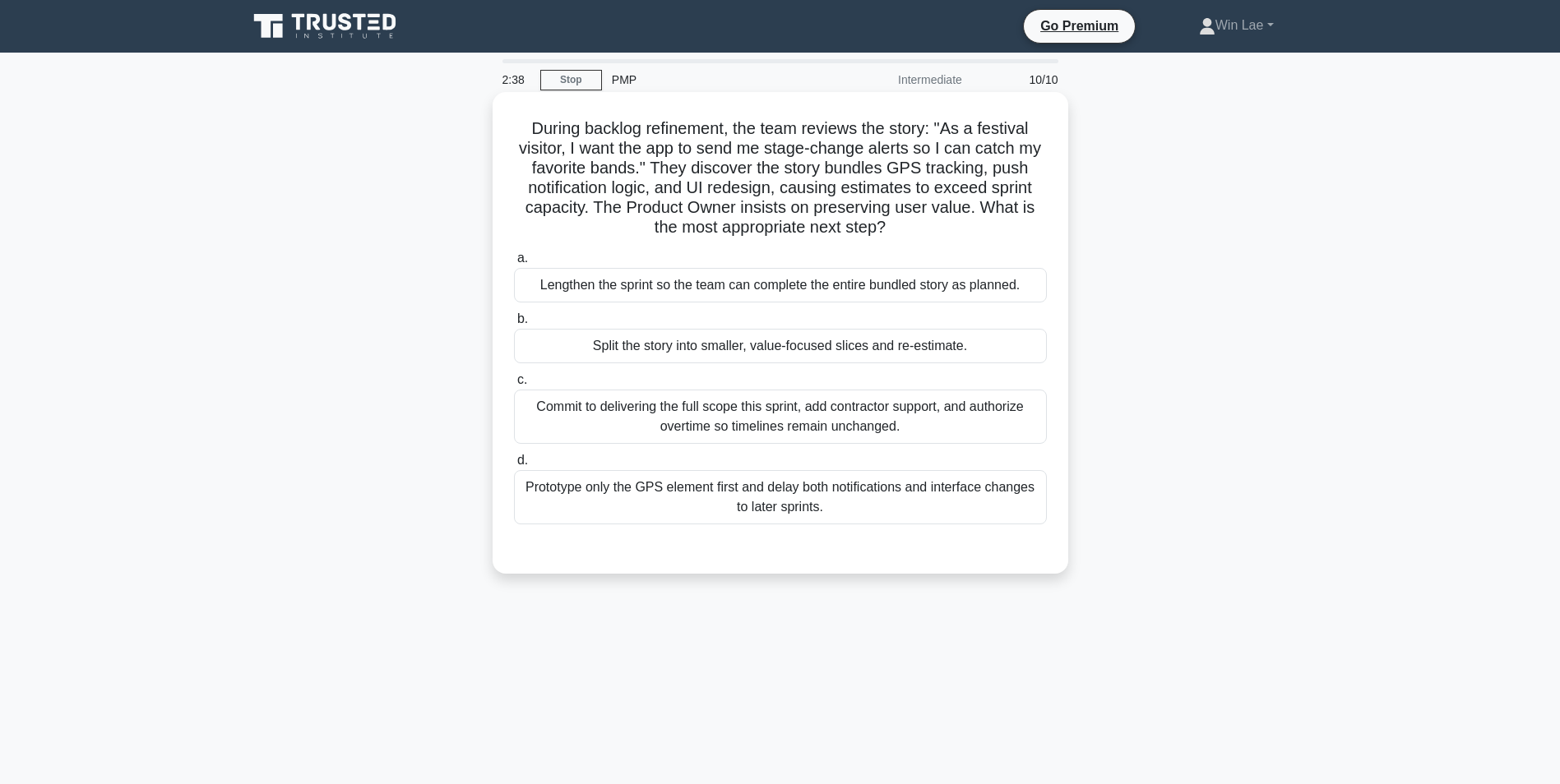
click at [744, 210] on h5 "During backlog refinement, the team reviews the story: "As a festival visitor, …" at bounding box center [780, 178] width 536 height 120
drag, startPoint x: 738, startPoint y: 210, endPoint x: 796, endPoint y: 210, distance: 58.0
click at [796, 210] on h5 "During backlog refinement, the team reviews the story: "As a festival visitor, …" at bounding box center [780, 178] width 536 height 120
click at [629, 212] on h5 "During backlog refinement, the team reviews the story: "As a festival visitor, …" at bounding box center [780, 178] width 536 height 120
click at [774, 349] on div "Split the story into smaller, value-focused slices and re-estimate." at bounding box center [780, 346] width 533 height 34
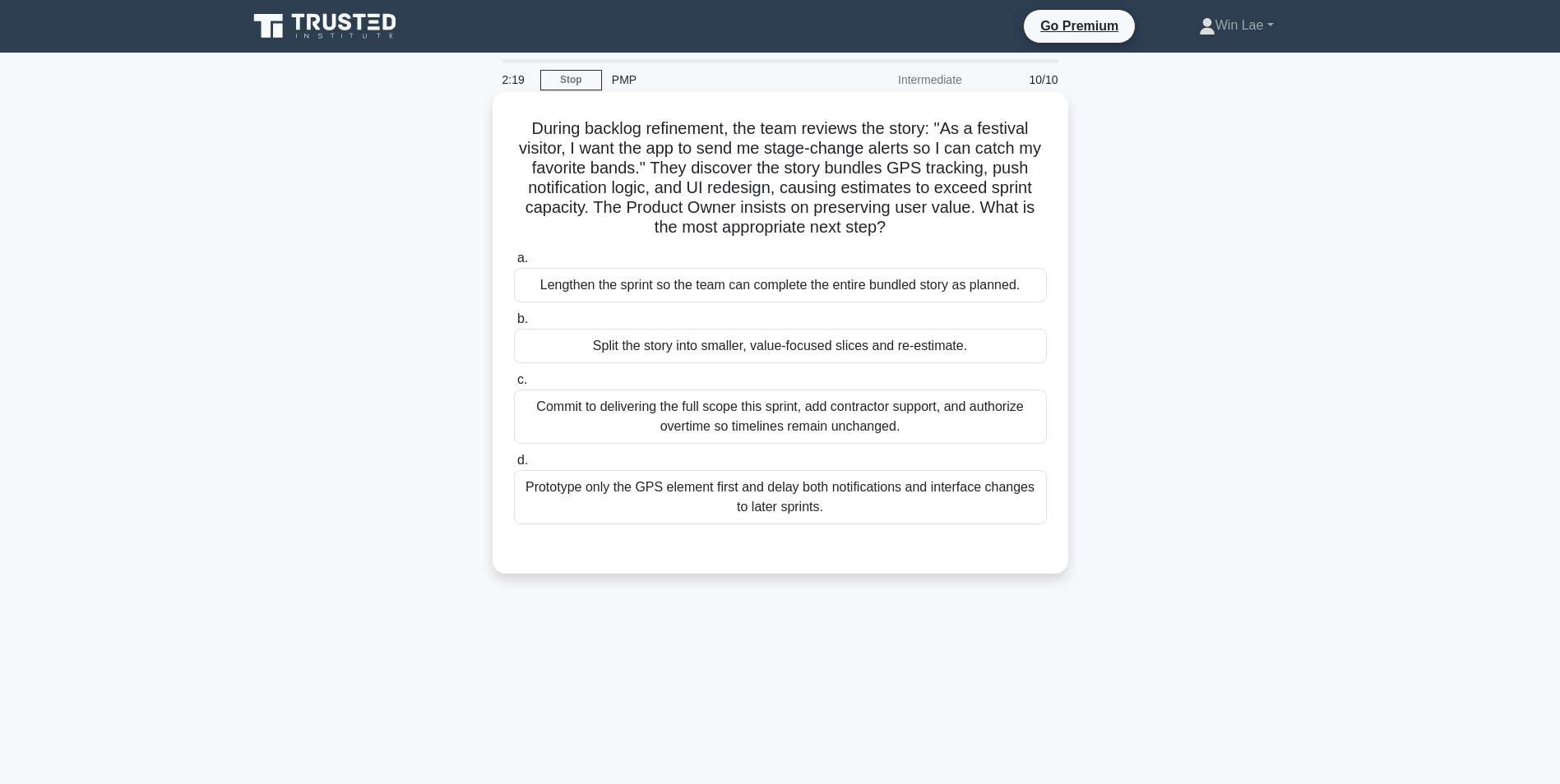
click at [514, 324] on input "b. Split the story into smaller, value-focused slices and re-estimate." at bounding box center [514, 319] width 0 height 10
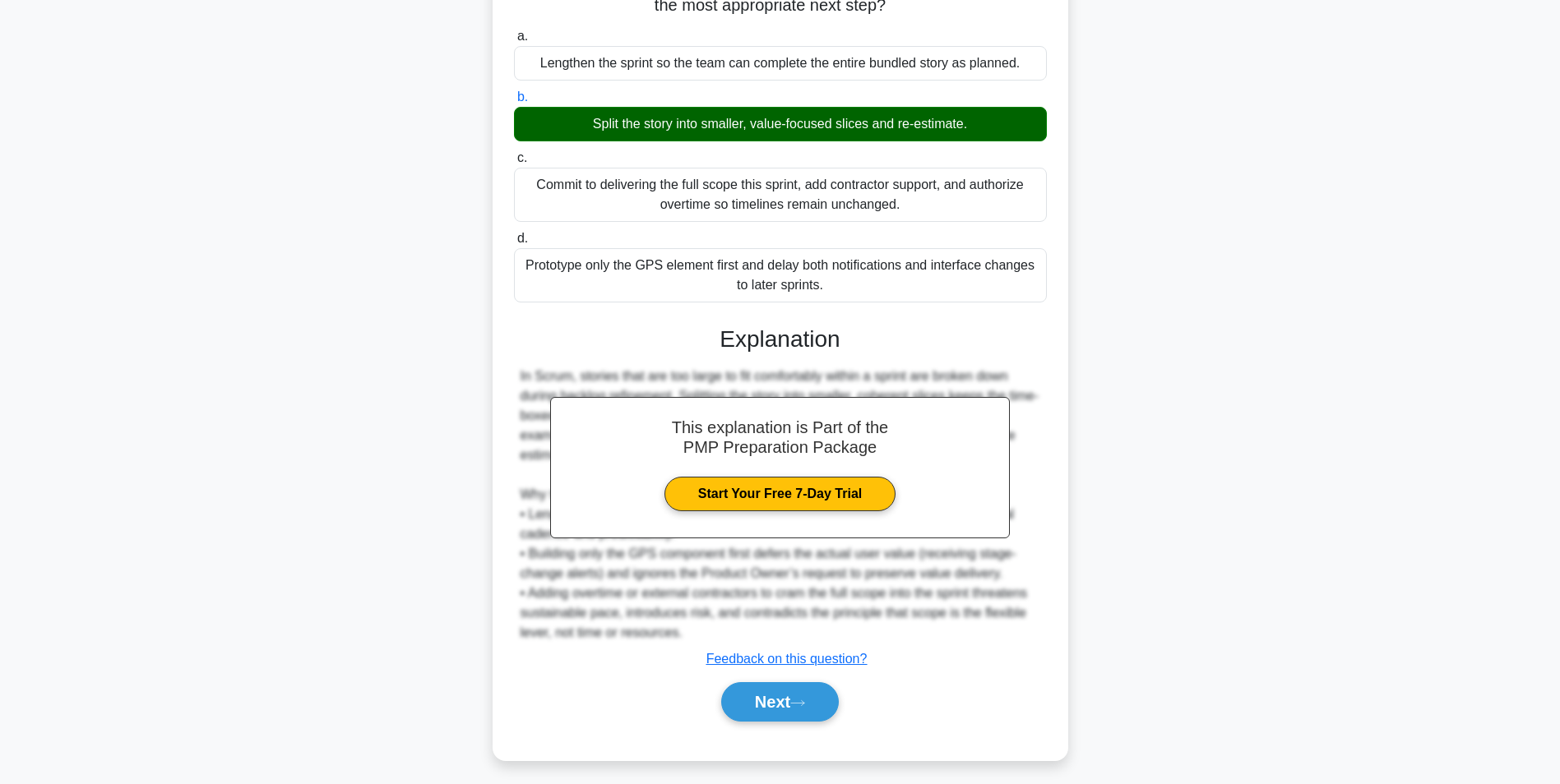
scroll to position [230, 0]
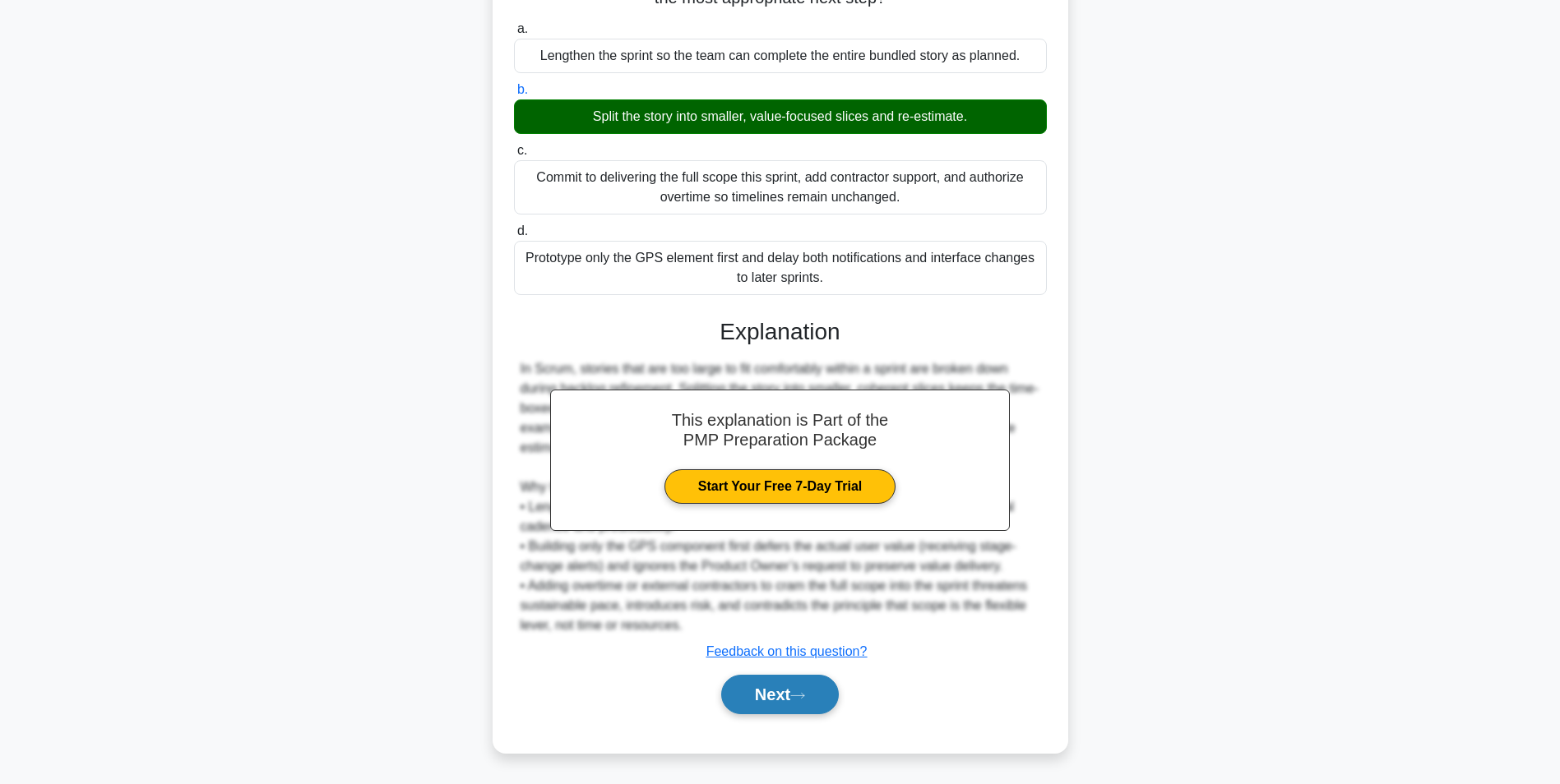
click at [794, 682] on button "Next" at bounding box center [780, 695] width 118 height 40
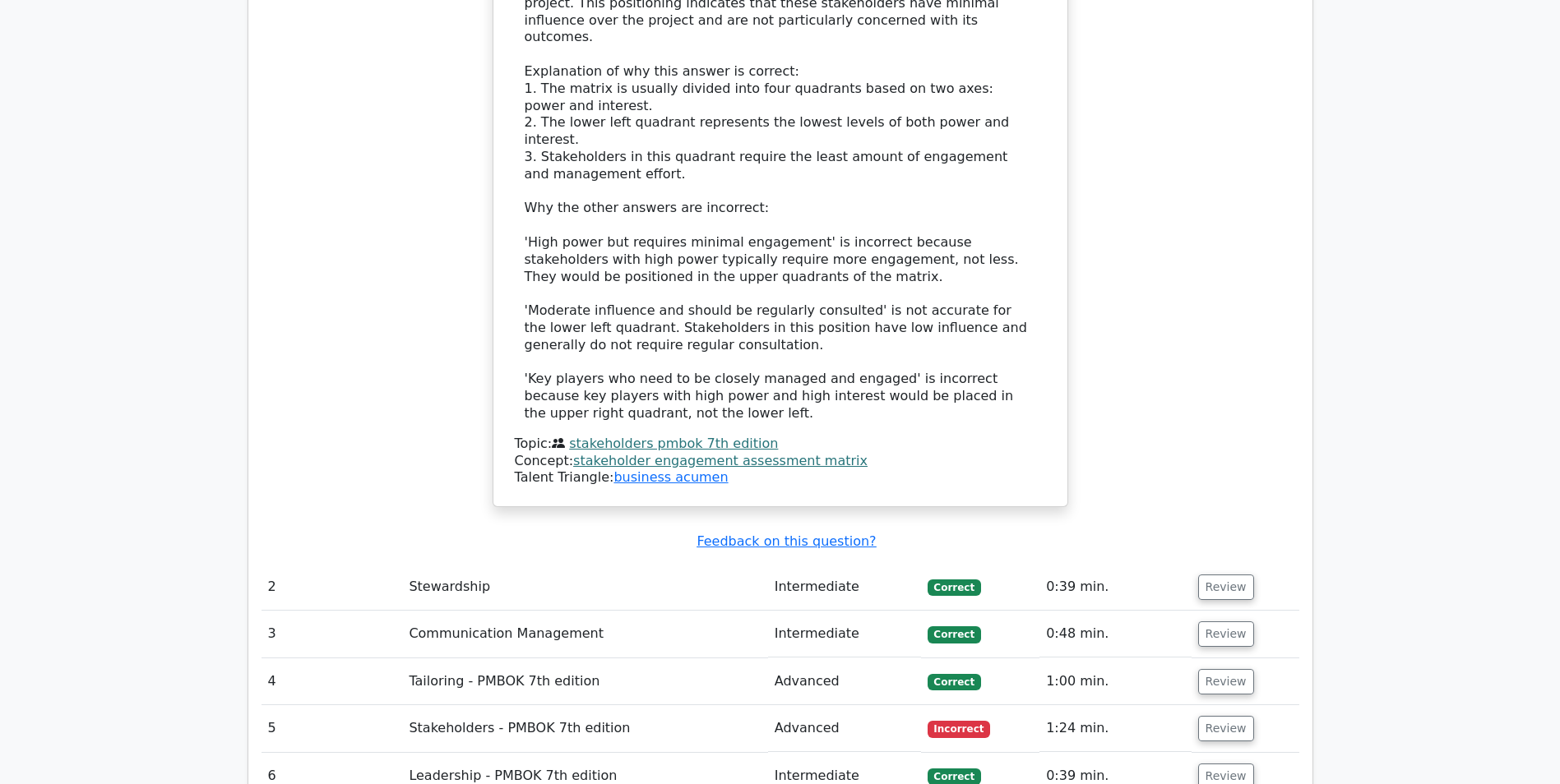
scroll to position [2219, 0]
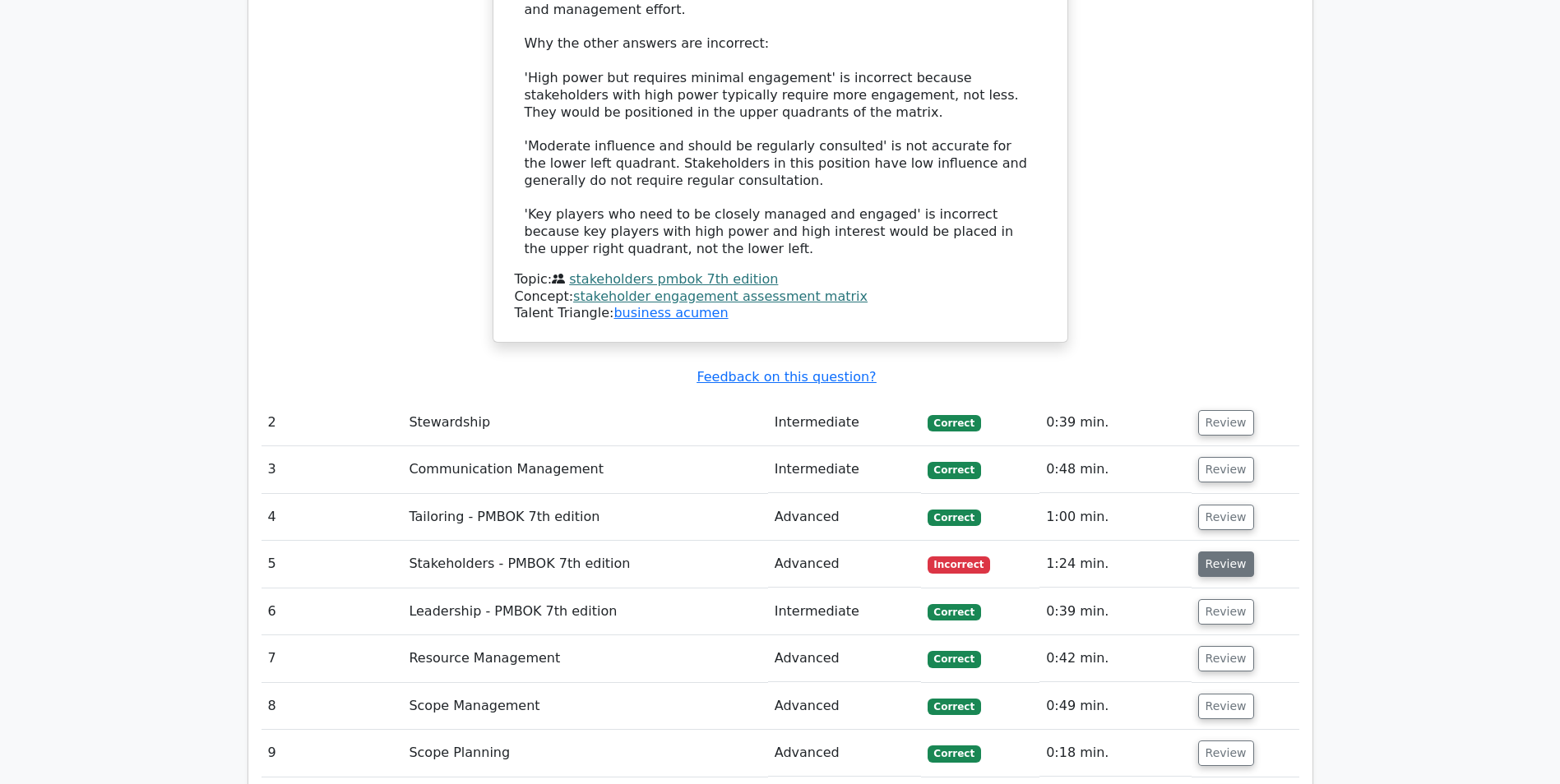
click at [1198, 552] on button "Review" at bounding box center [1225, 564] width 56 height 26
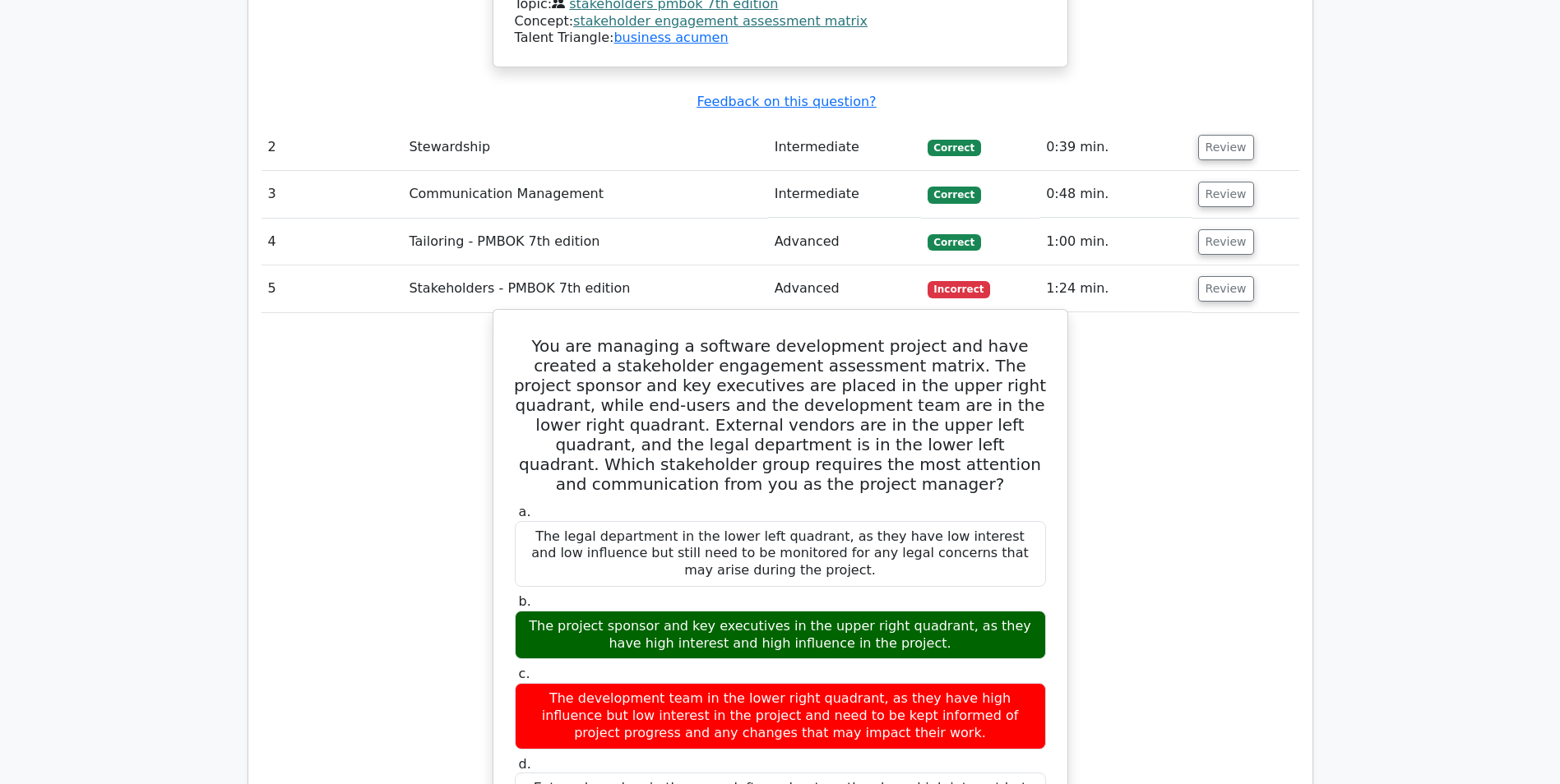
scroll to position [2466, 0]
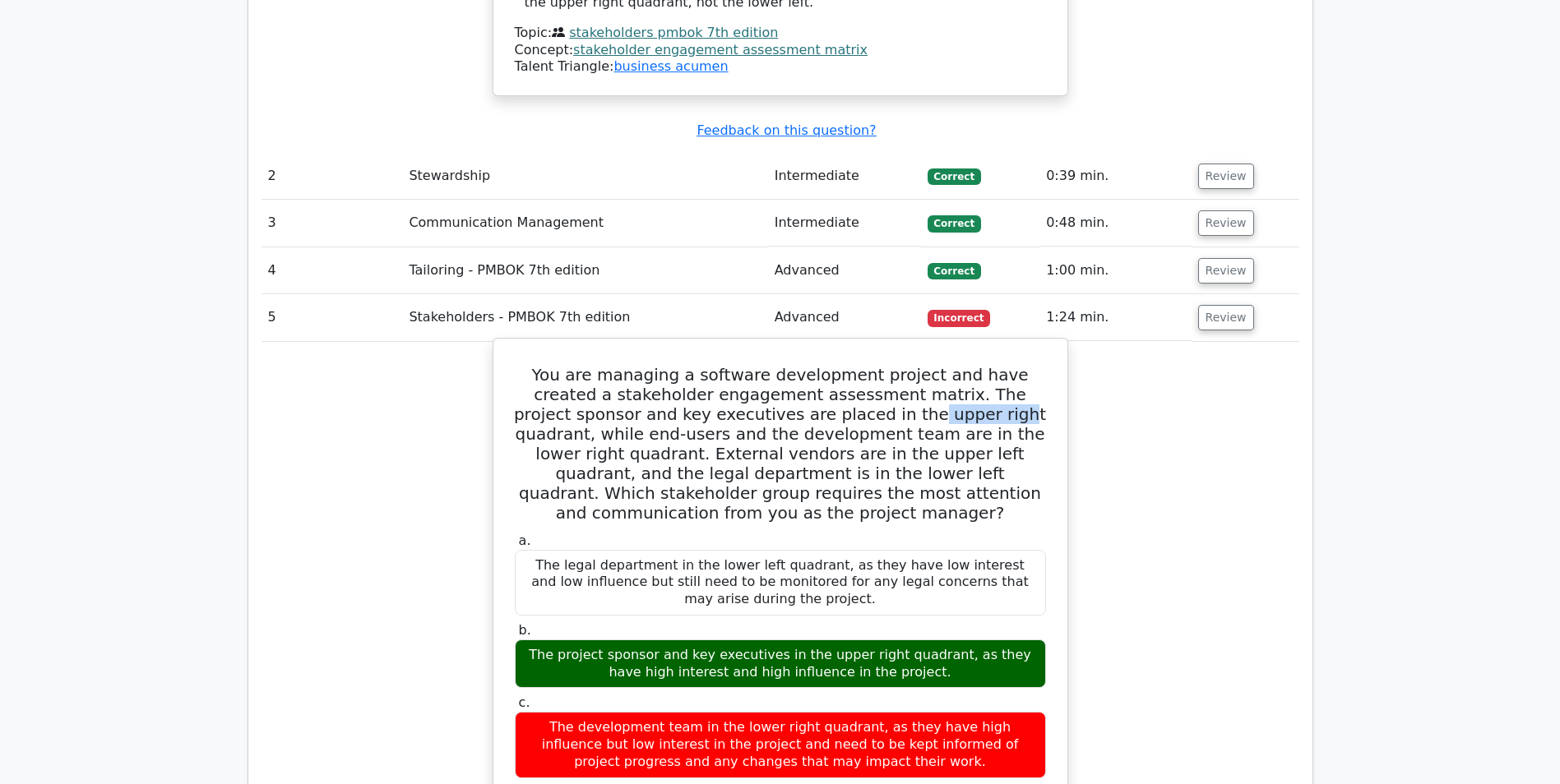
drag, startPoint x: 757, startPoint y: 287, endPoint x: 836, endPoint y: 283, distance: 79.1
click at [836, 365] on h5 "You are managing a software development project and have created a stakeholder …" at bounding box center [780, 444] width 534 height 157
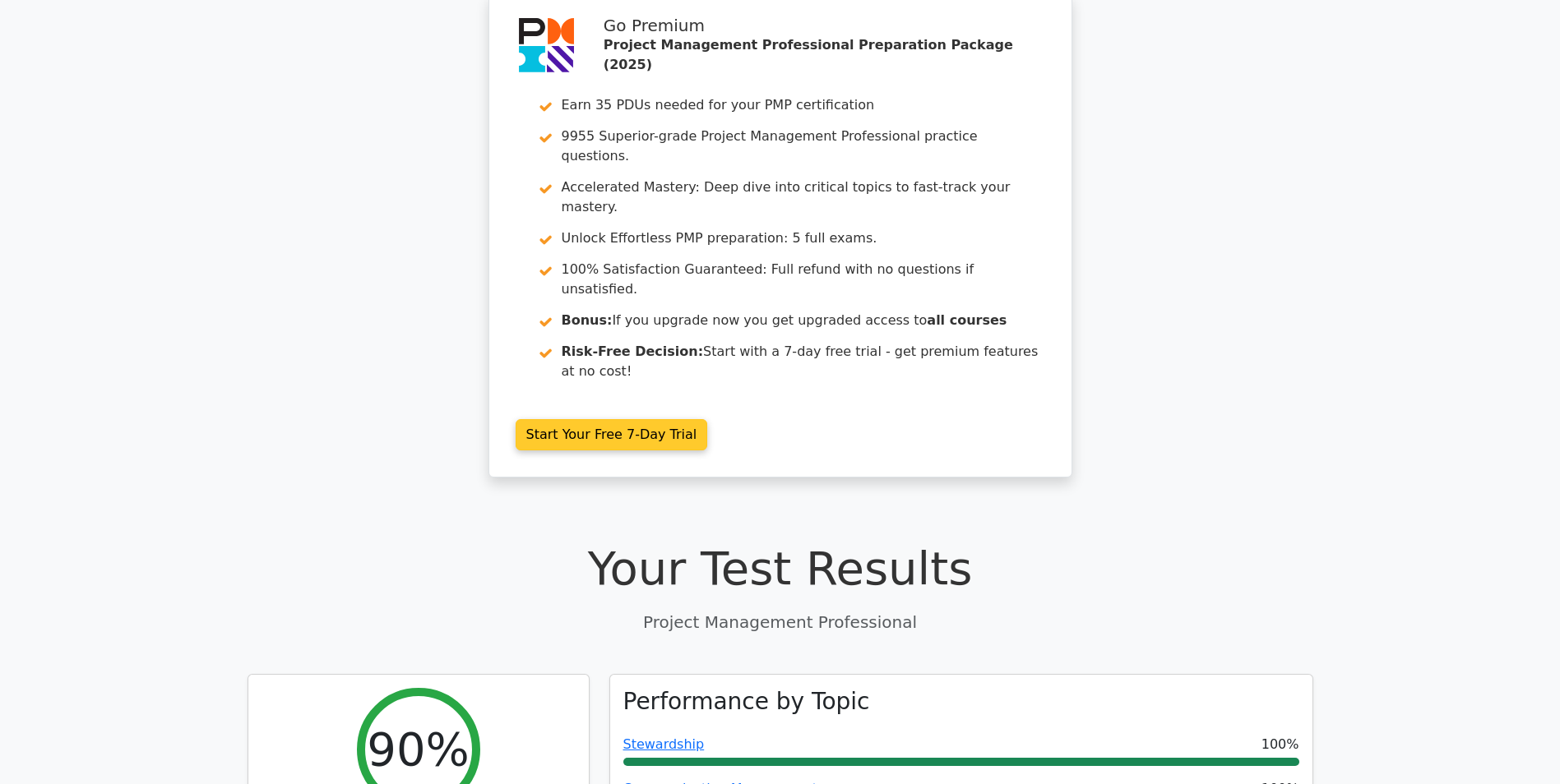
scroll to position [0, 0]
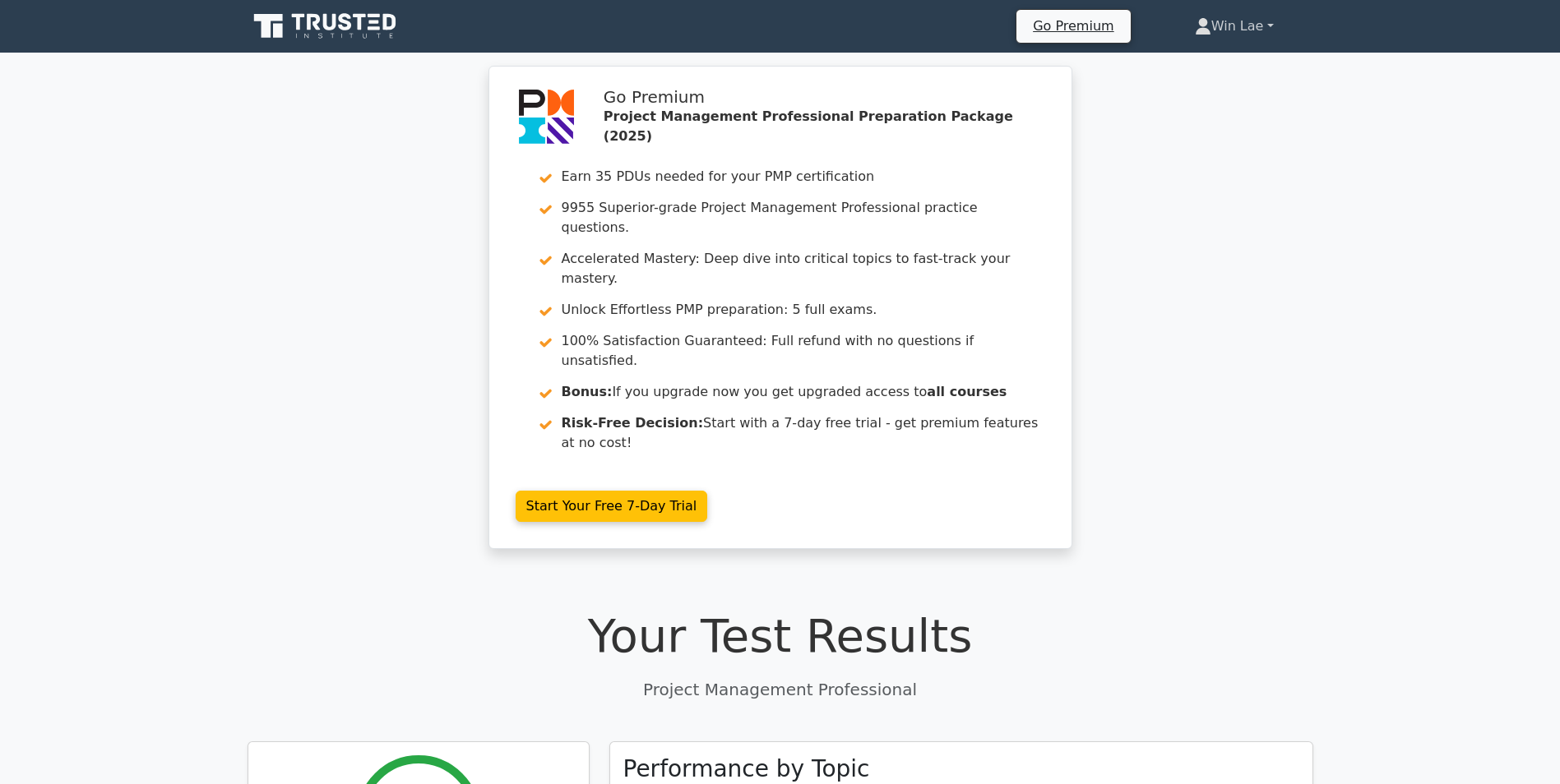
click at [1245, 30] on link "Win Lae" at bounding box center [1234, 26] width 157 height 33
click at [1178, 63] on link "Profile" at bounding box center [1220, 65] width 130 height 27
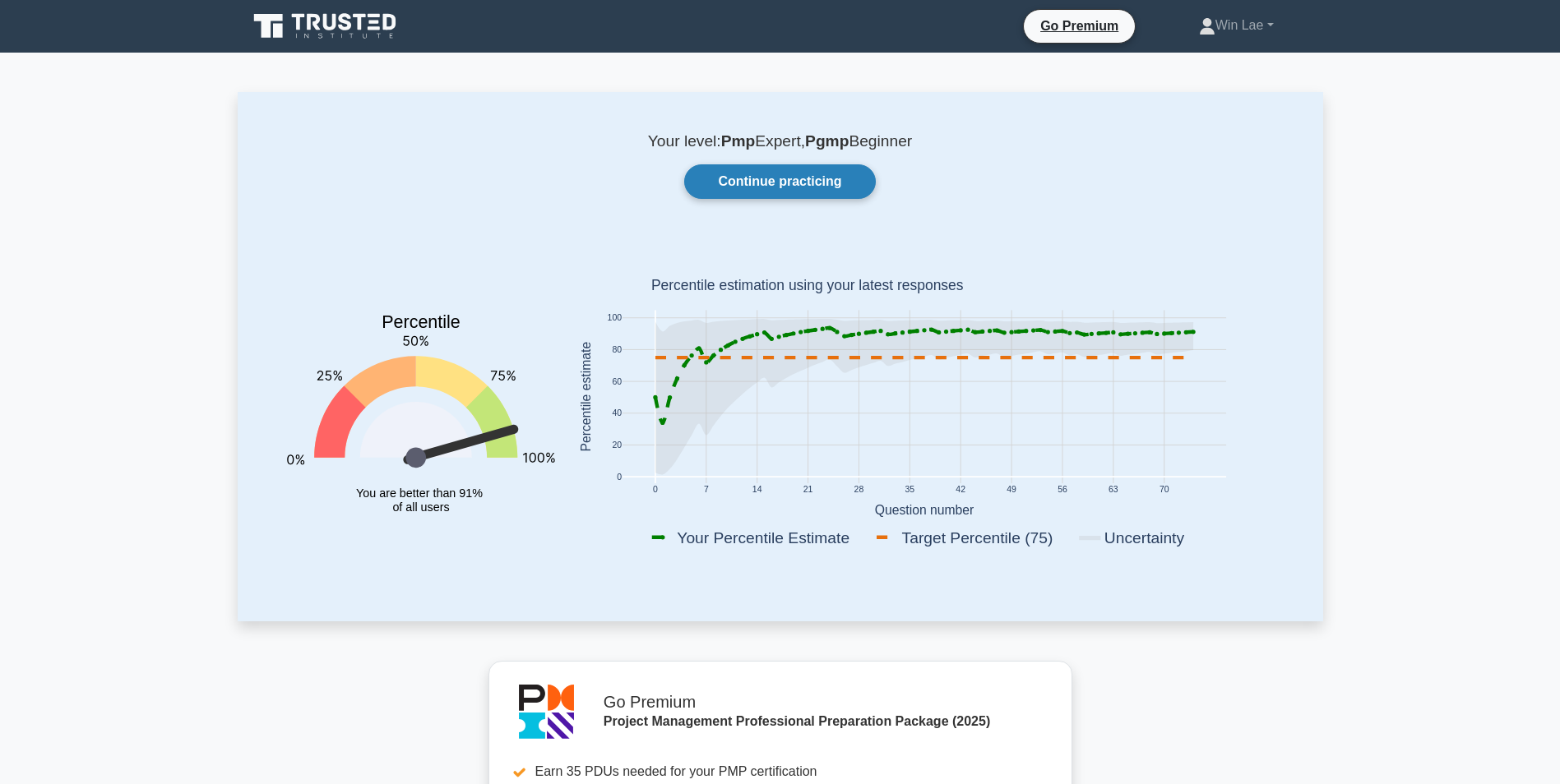
click at [815, 191] on link "Continue practicing" at bounding box center [779, 181] width 191 height 34
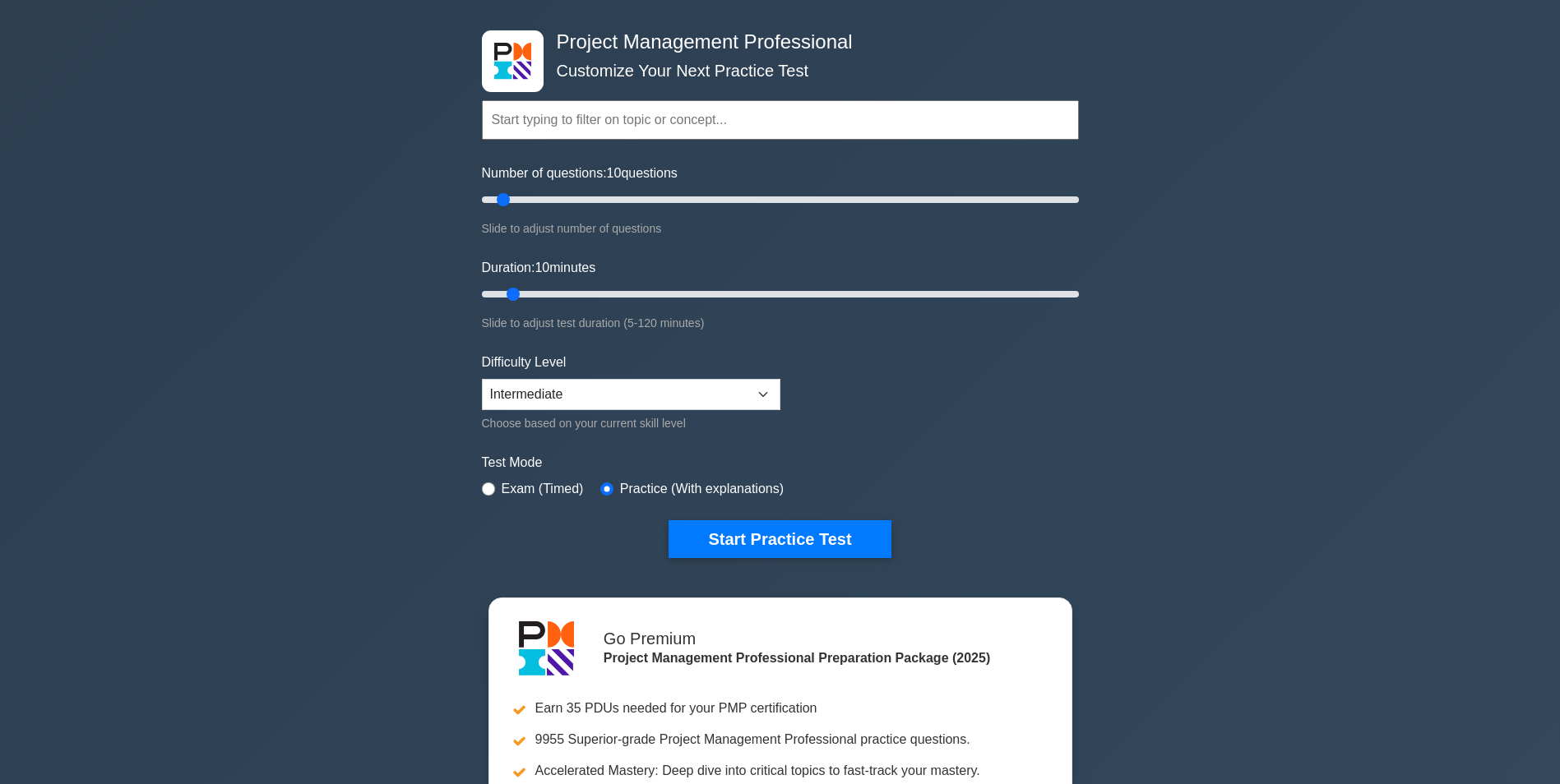
scroll to position [246, 0]
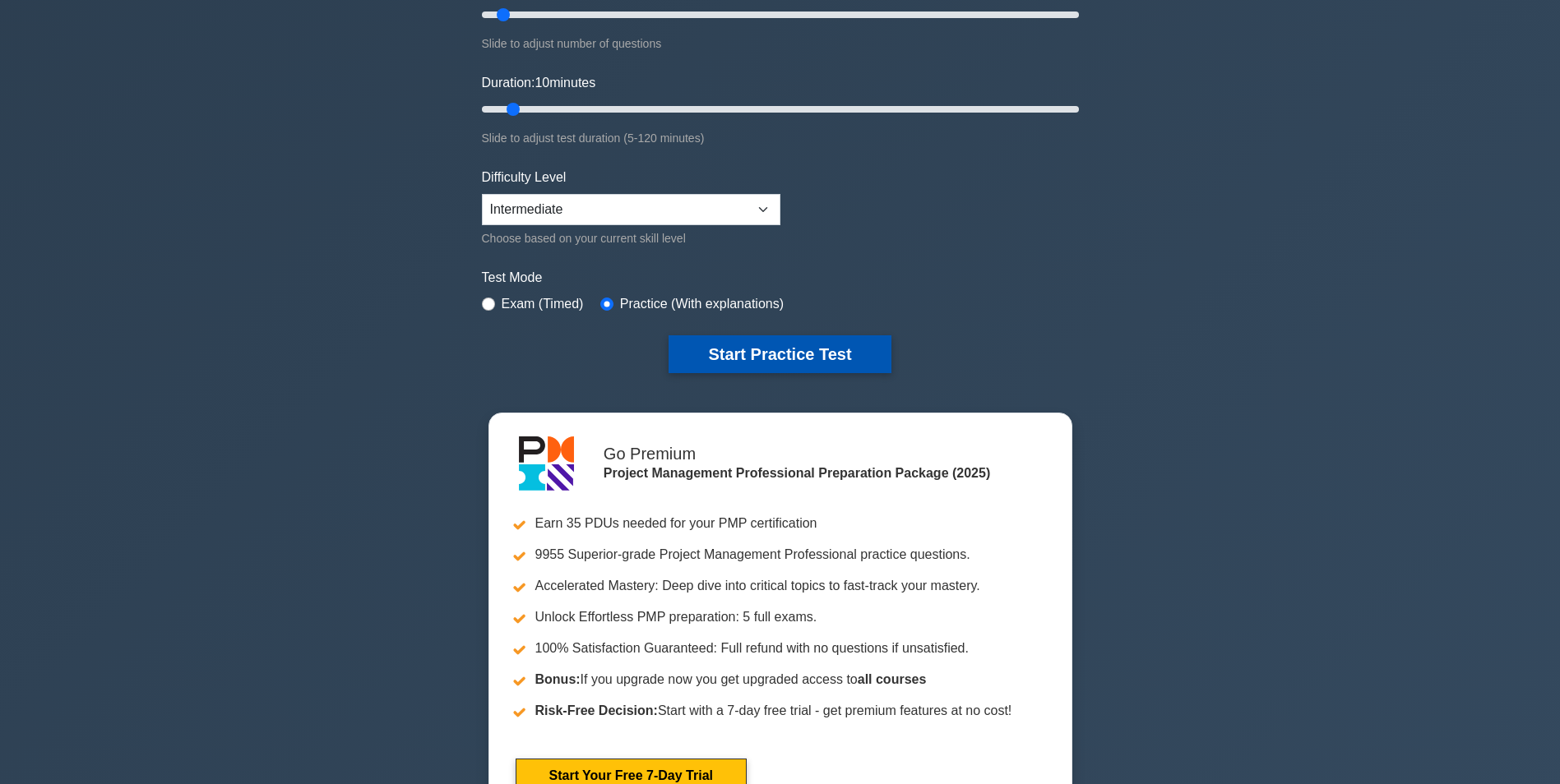
click at [705, 358] on button "Start Practice Test" at bounding box center [780, 355] width 222 height 38
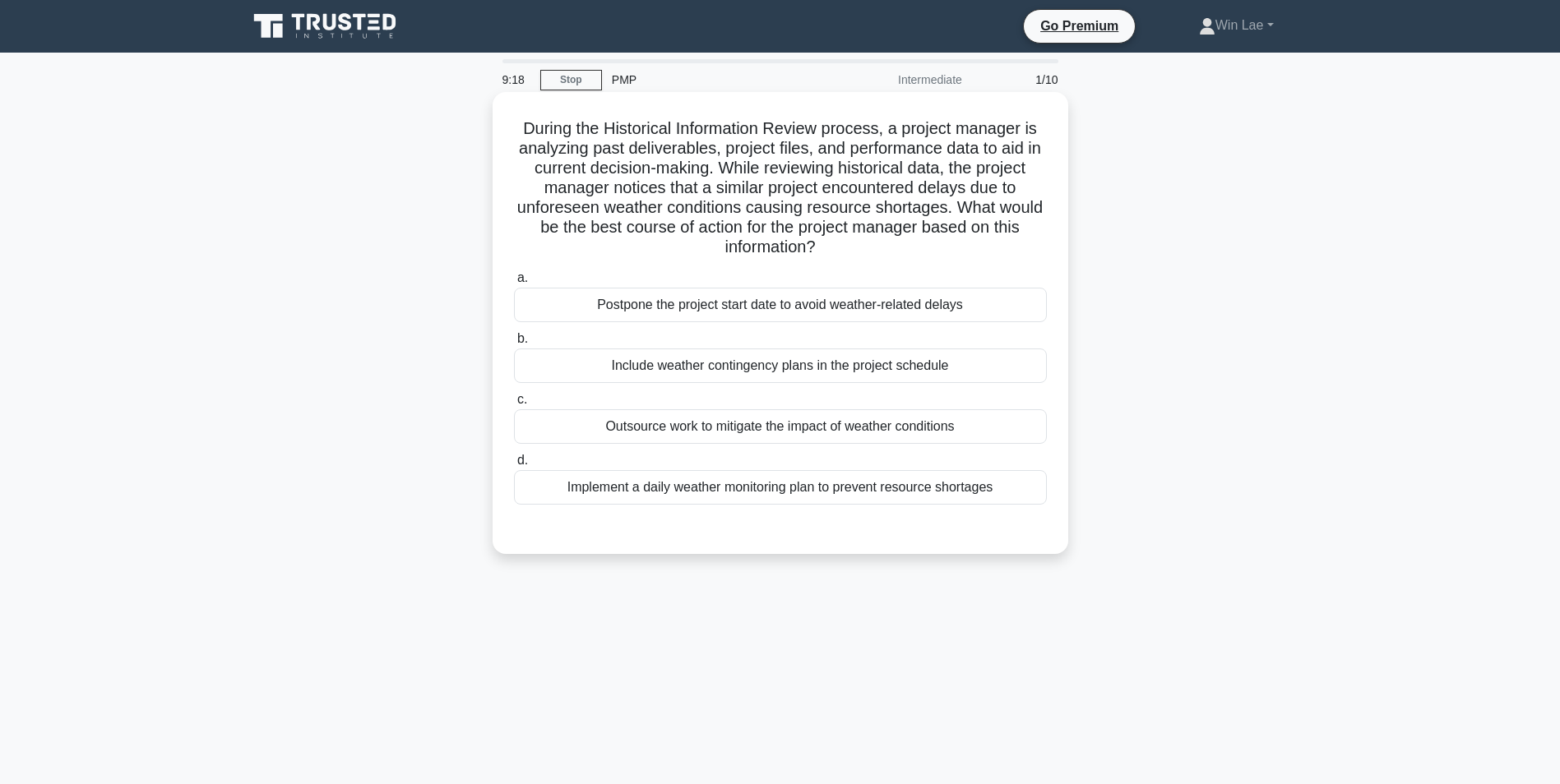
click at [701, 368] on div "Include weather contingency plans in the project schedule" at bounding box center [780, 366] width 533 height 34
click at [514, 344] on input "b. Include weather contingency plans in the project schedule" at bounding box center [514, 338] width 0 height 10
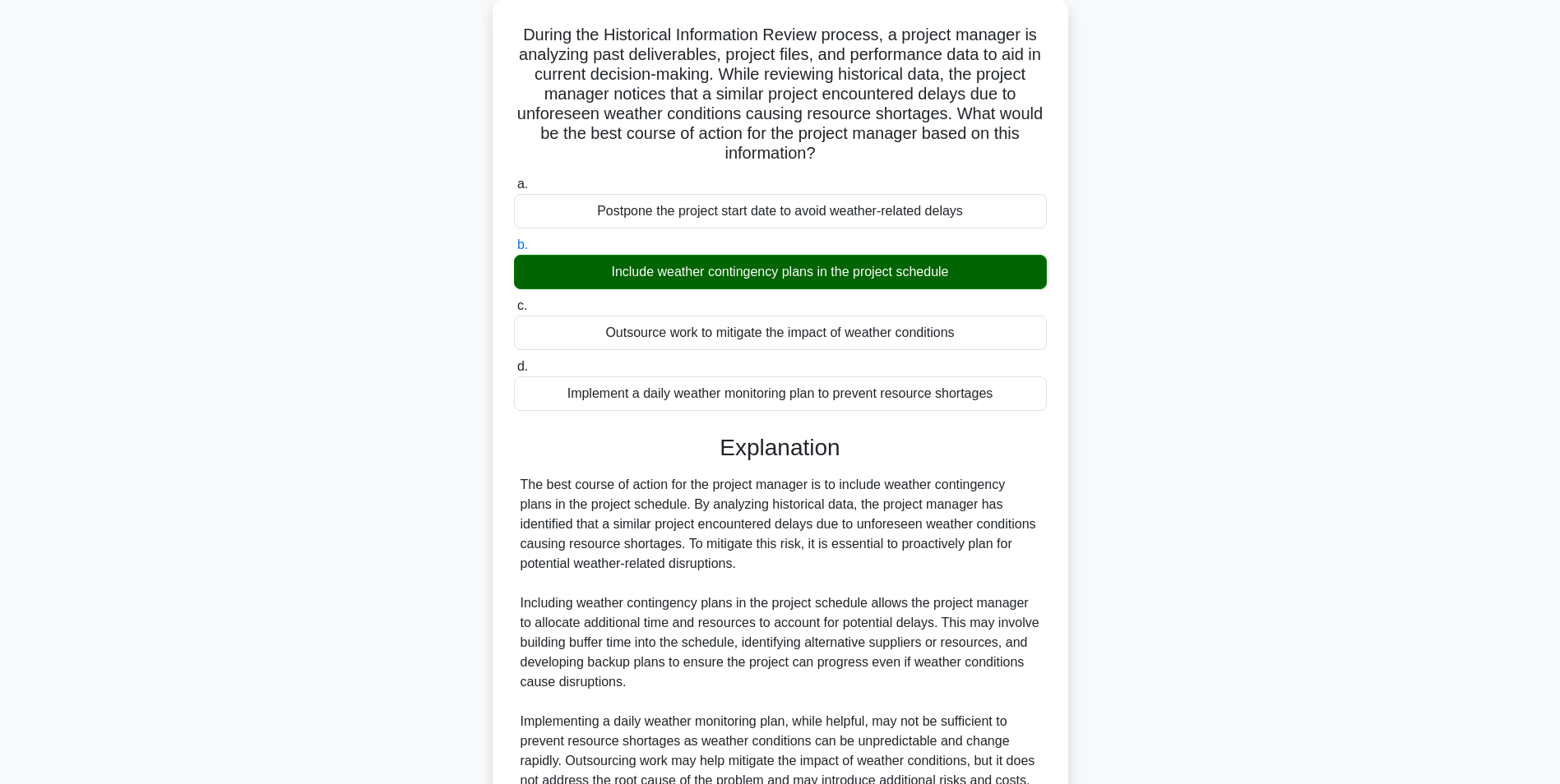
scroll to position [388, 0]
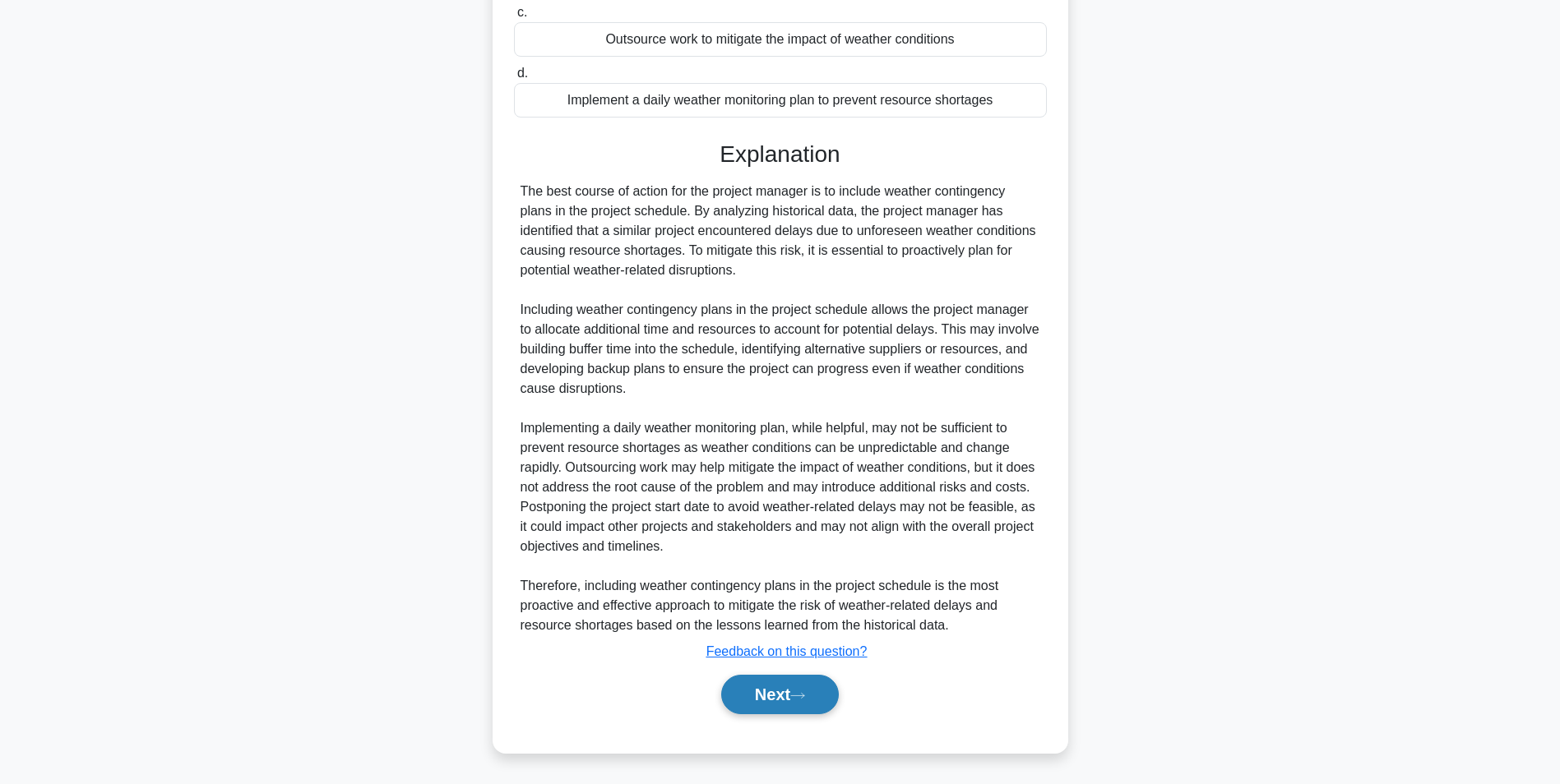
click at [818, 703] on button "Next" at bounding box center [780, 695] width 118 height 40
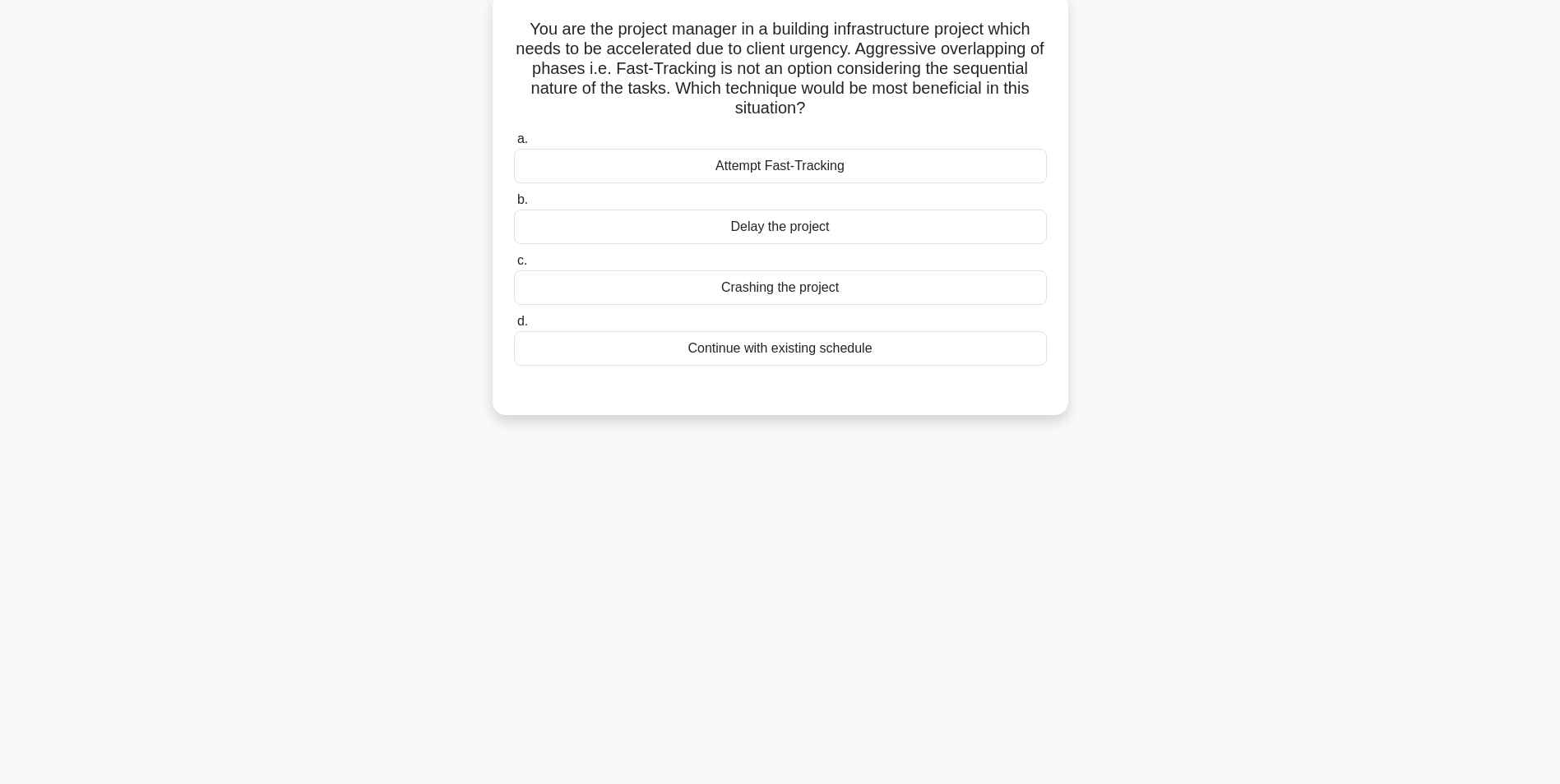
scroll to position [0, 0]
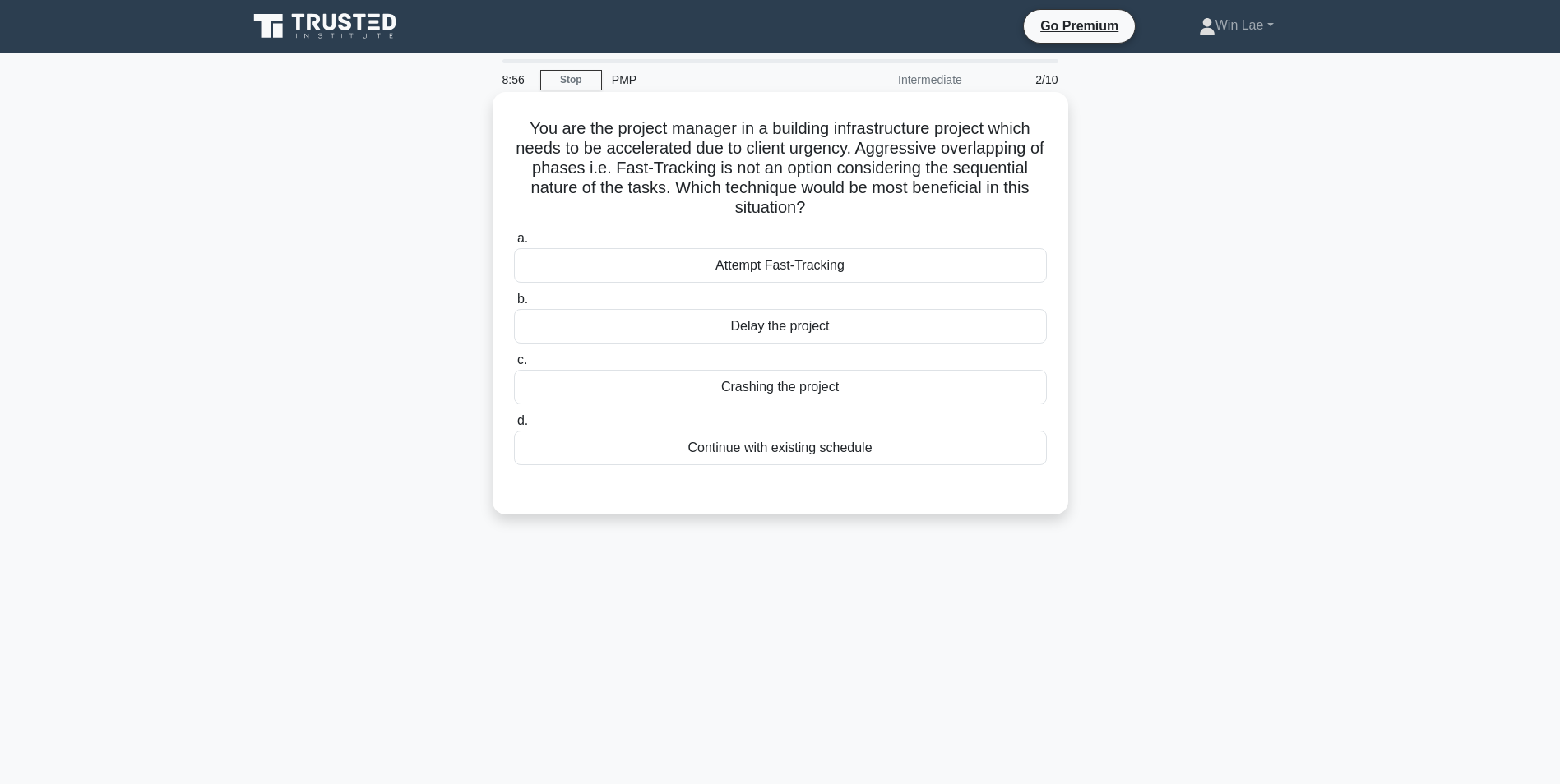
click at [759, 266] on div "Attempt Fast-Tracking" at bounding box center [780, 265] width 533 height 34
click at [514, 244] on input "a. Attempt Fast-Tracking" at bounding box center [514, 238] width 0 height 10
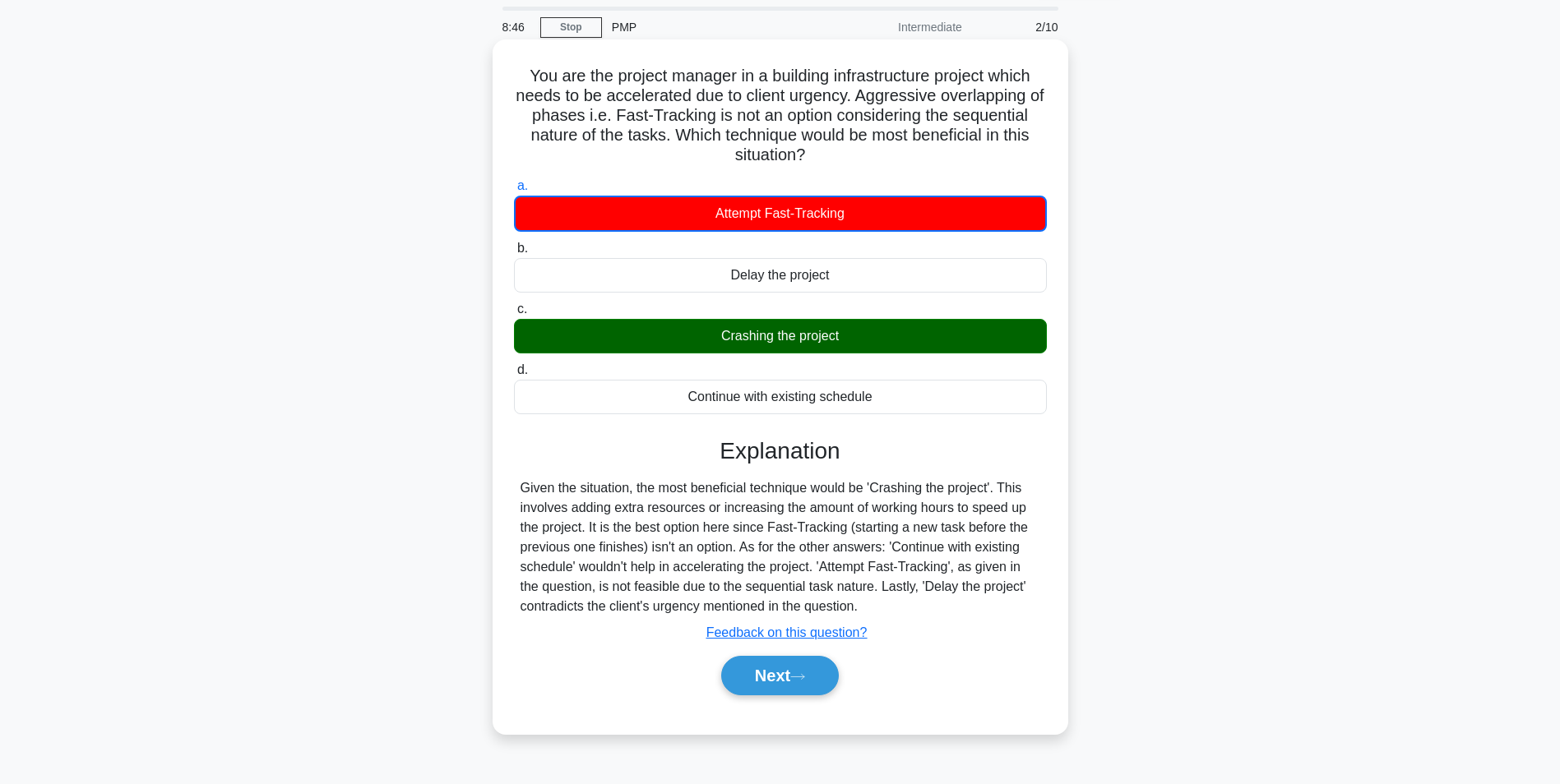
scroll to position [82, 0]
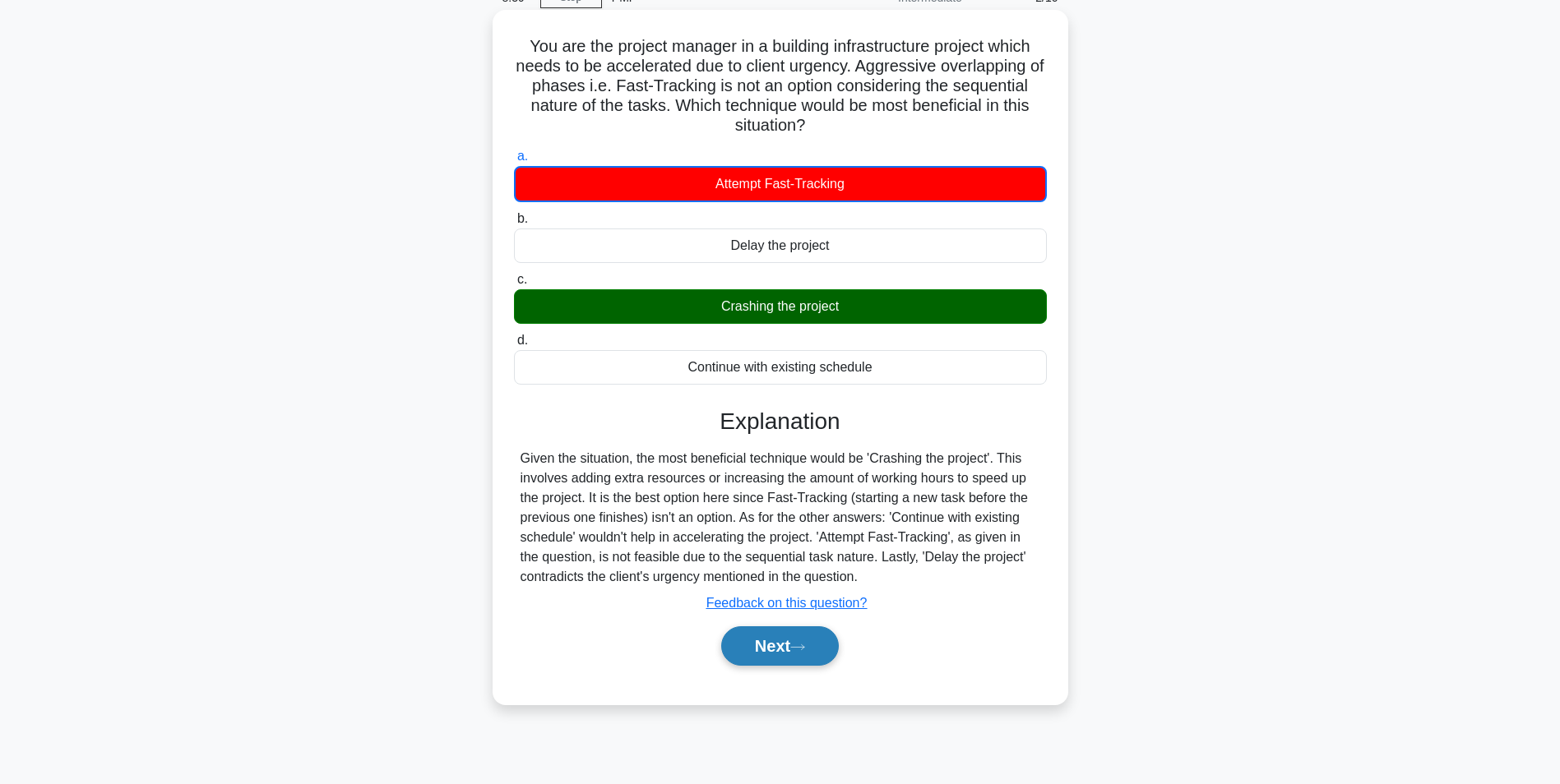
click at [794, 648] on button "Next" at bounding box center [780, 647] width 118 height 40
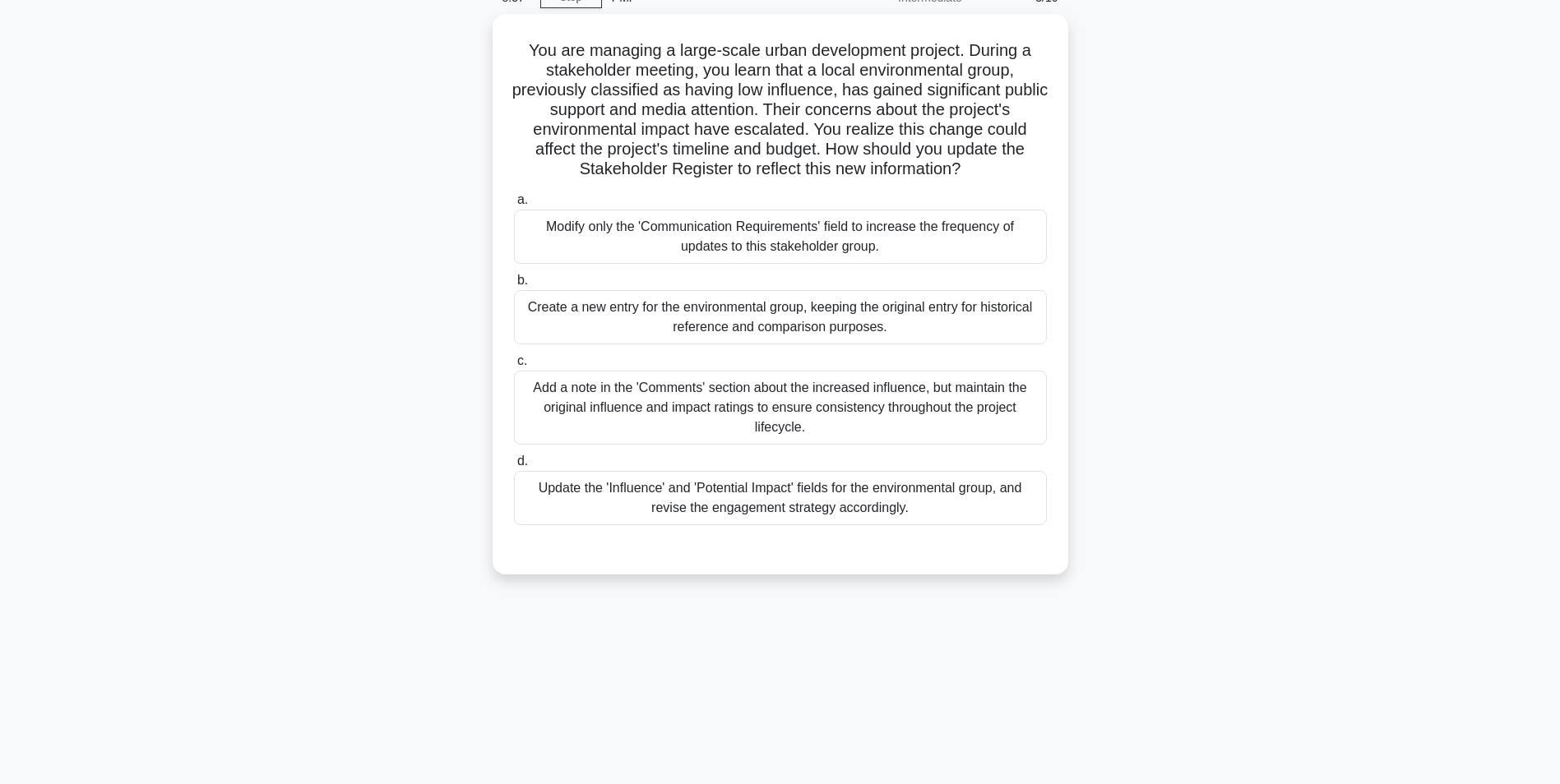
scroll to position [0, 0]
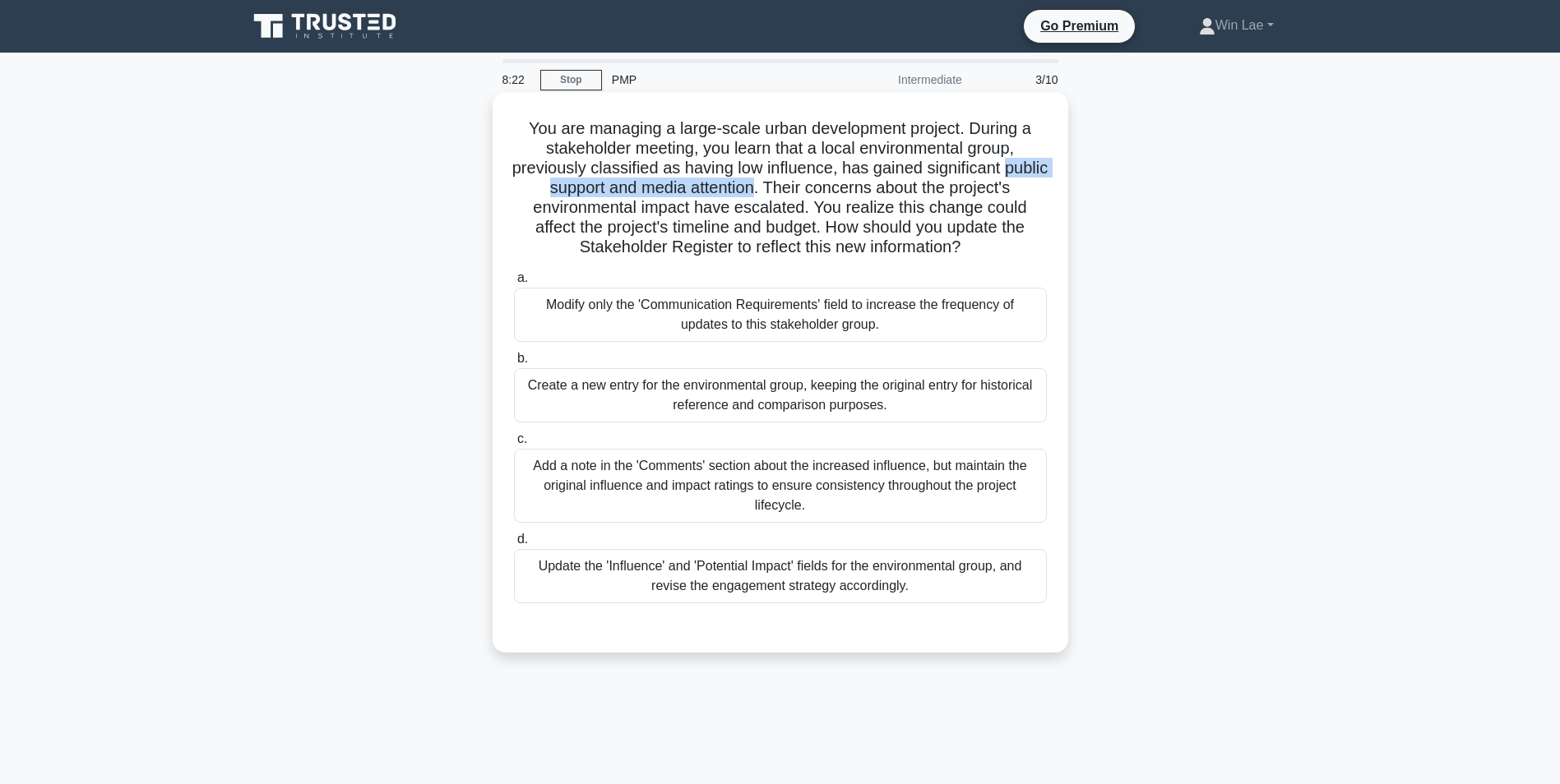
drag, startPoint x: 516, startPoint y: 197, endPoint x: 780, endPoint y: 197, distance: 264.0
click at [780, 197] on h5 "You are managing a large-scale urban development project. During a stakeholder …" at bounding box center [780, 188] width 536 height 139
drag, startPoint x: 780, startPoint y: 197, endPoint x: 696, endPoint y: 226, distance: 88.9
click at [696, 226] on h5 "You are managing a large-scale urban development project. During a stakeholder …" at bounding box center [780, 188] width 536 height 139
click at [621, 577] on div "Update the 'Influence' and 'Potential Impact' fields for the environmental grou…" at bounding box center [780, 575] width 533 height 54
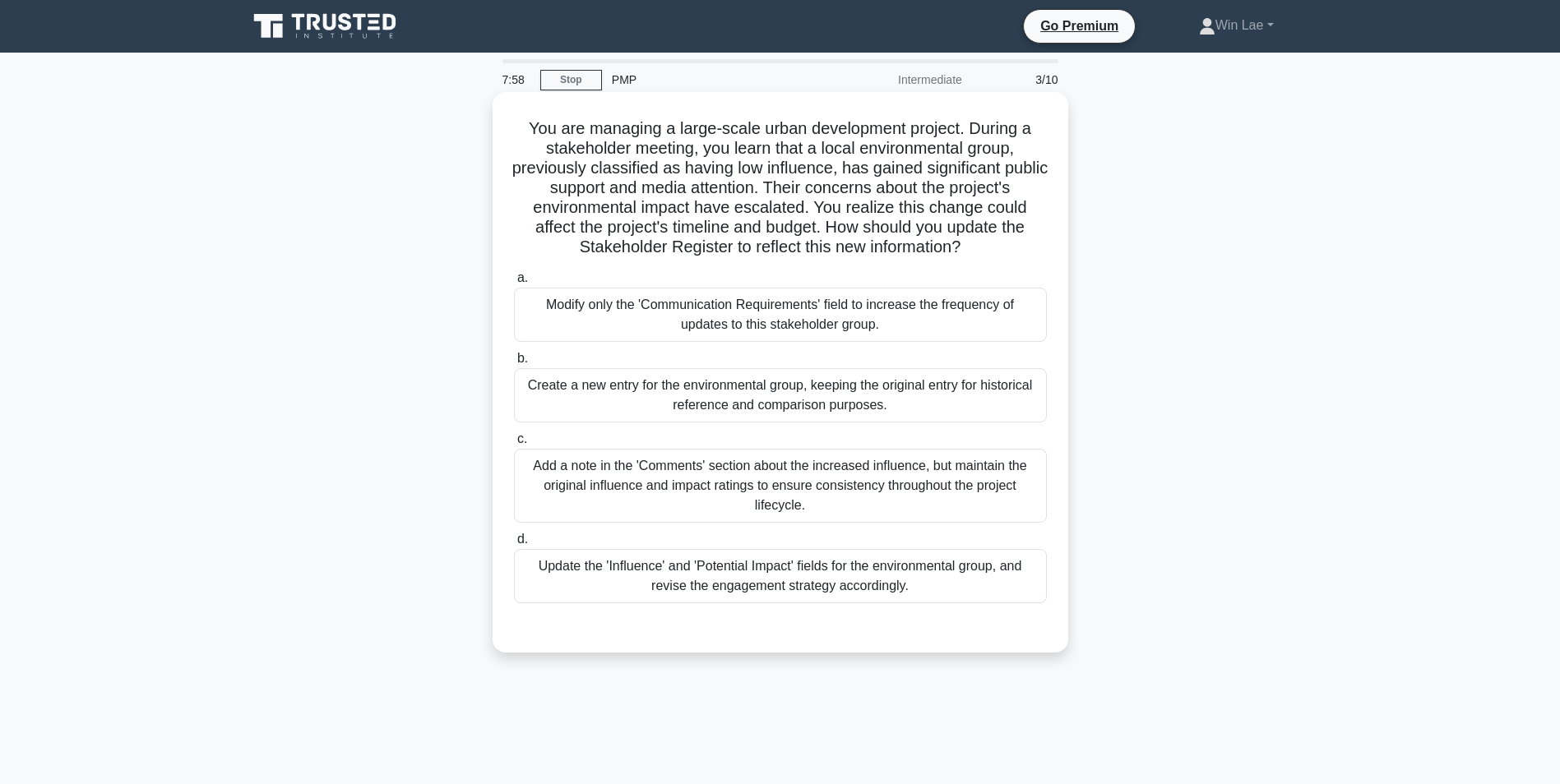
click at [514, 545] on input "d. Update the 'Influence' and 'Potential Impact' fields for the environmental g…" at bounding box center [514, 538] width 0 height 10
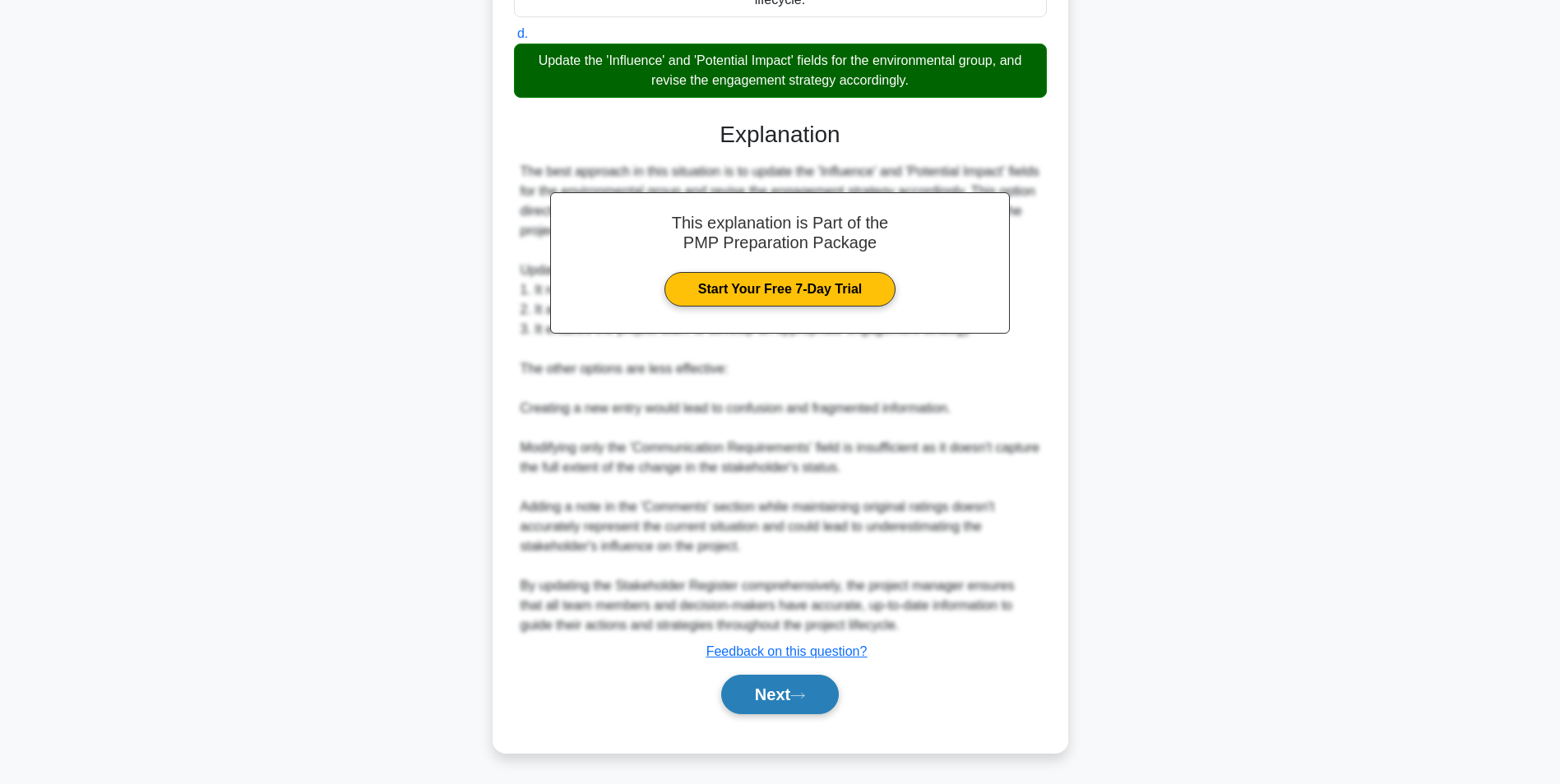
click at [768, 699] on button "Next" at bounding box center [780, 695] width 118 height 40
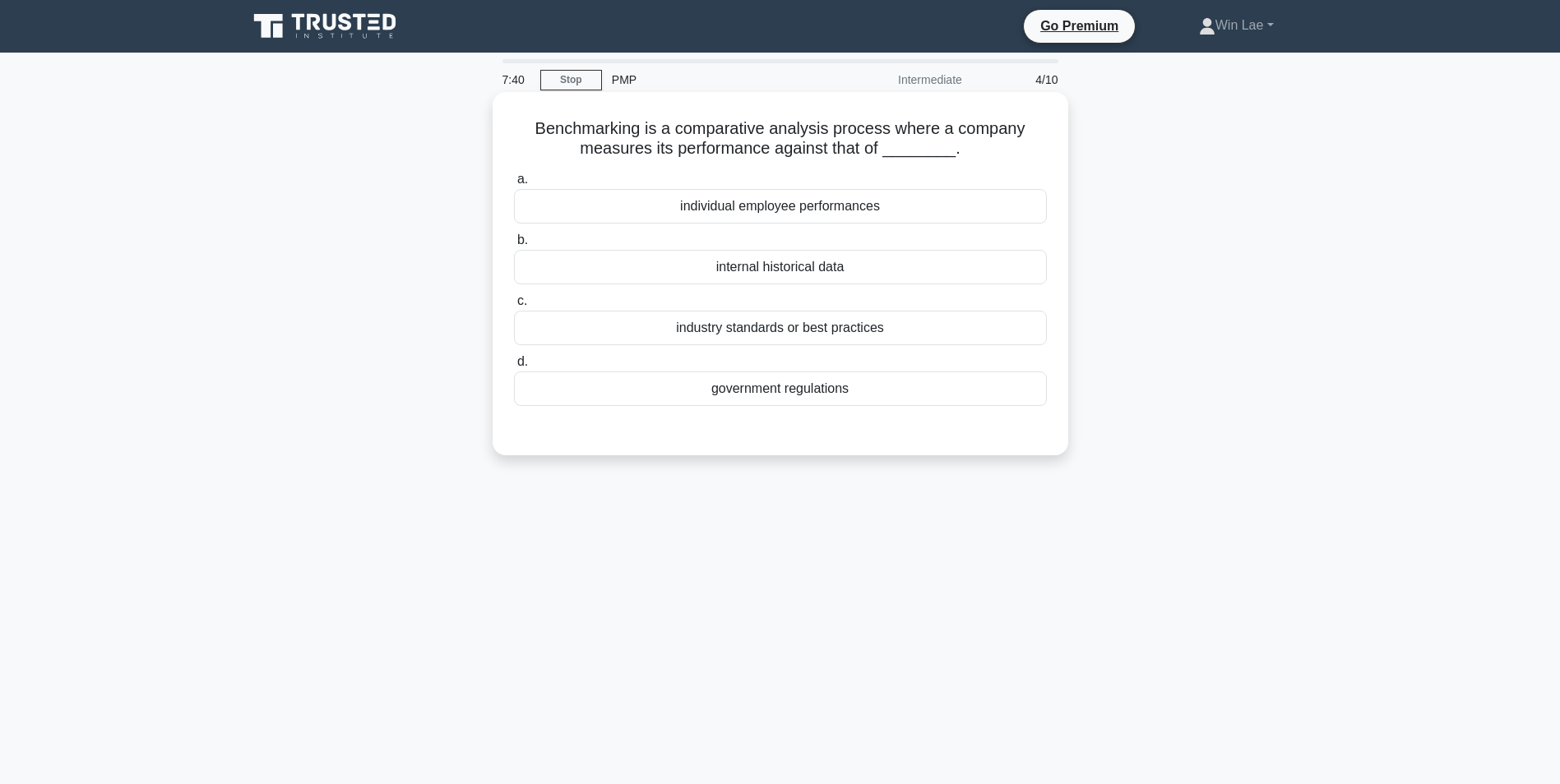
click at [760, 213] on div "individual employee performances" at bounding box center [780, 206] width 533 height 34
click at [514, 185] on input "a. individual employee performances" at bounding box center [514, 179] width 0 height 10
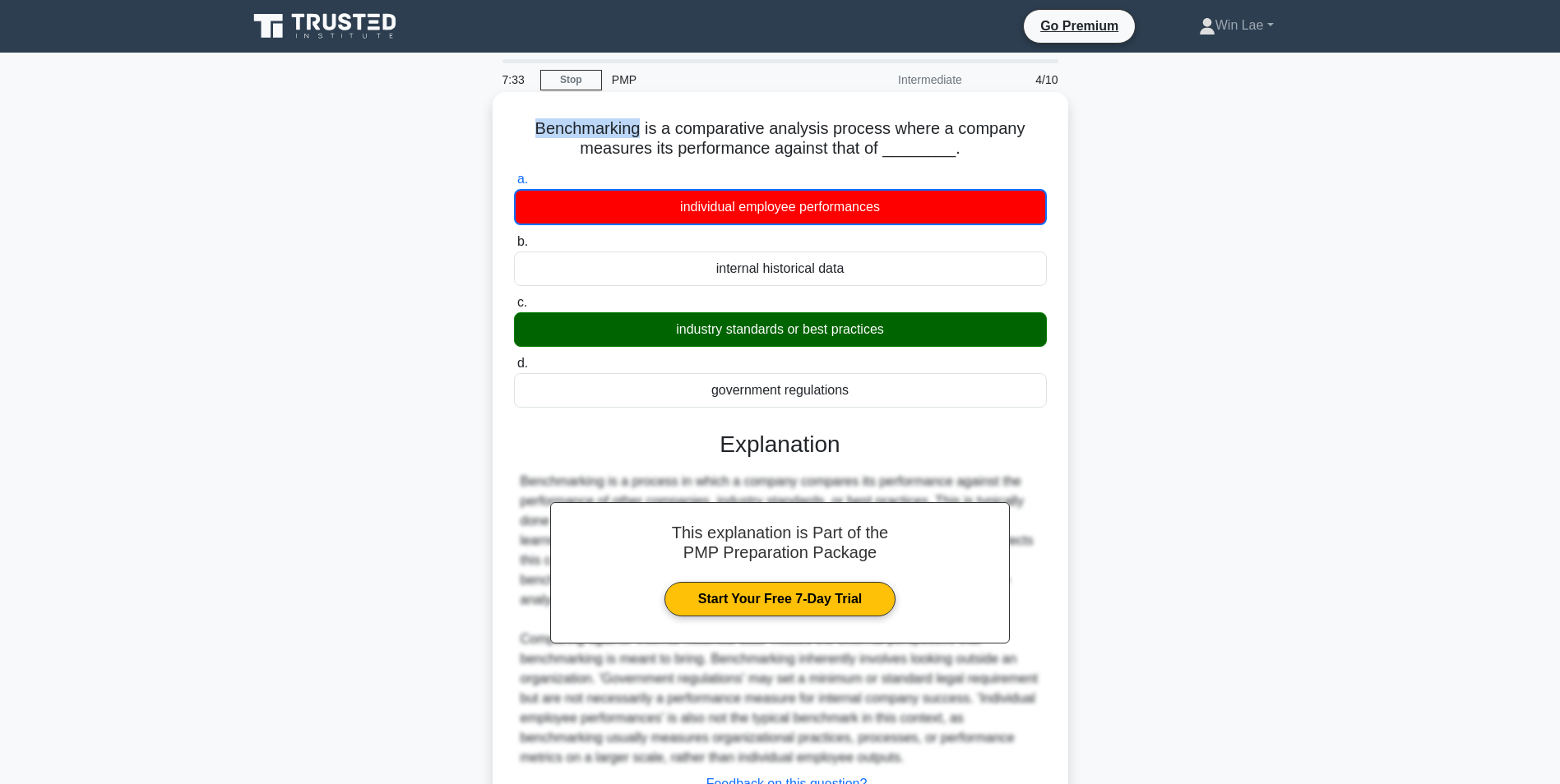
drag, startPoint x: 534, startPoint y: 131, endPoint x: 643, endPoint y: 135, distance: 109.1
click at [643, 135] on h5 "Benchmarking is a comparative analysis process where a company measures its per…" at bounding box center [780, 138] width 536 height 41
copy h5 "Benchmarking"
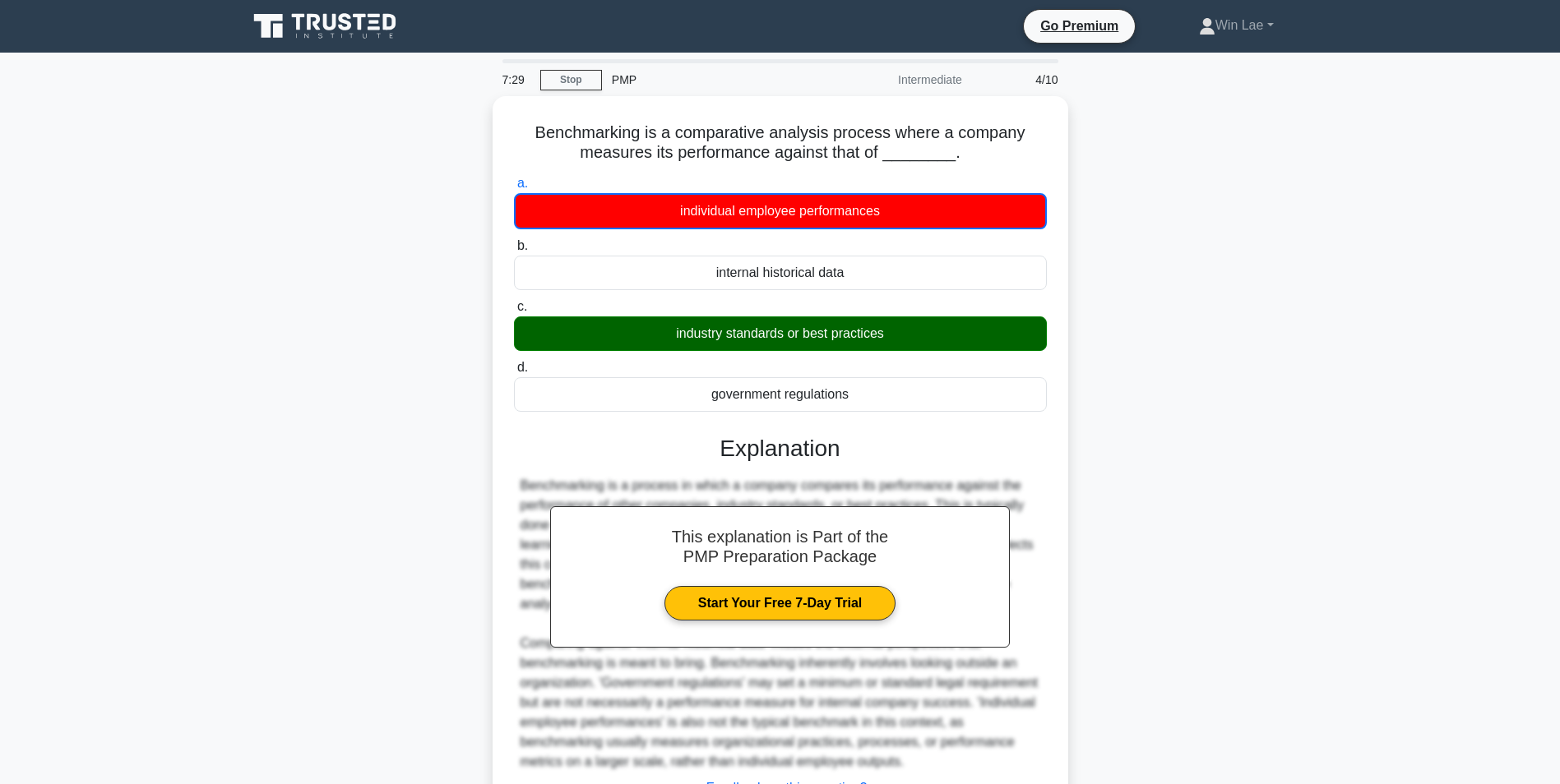
click at [380, 283] on div "Benchmarking is a comparative analysis process where a company measures its per…" at bounding box center [780, 501] width 1085 height 812
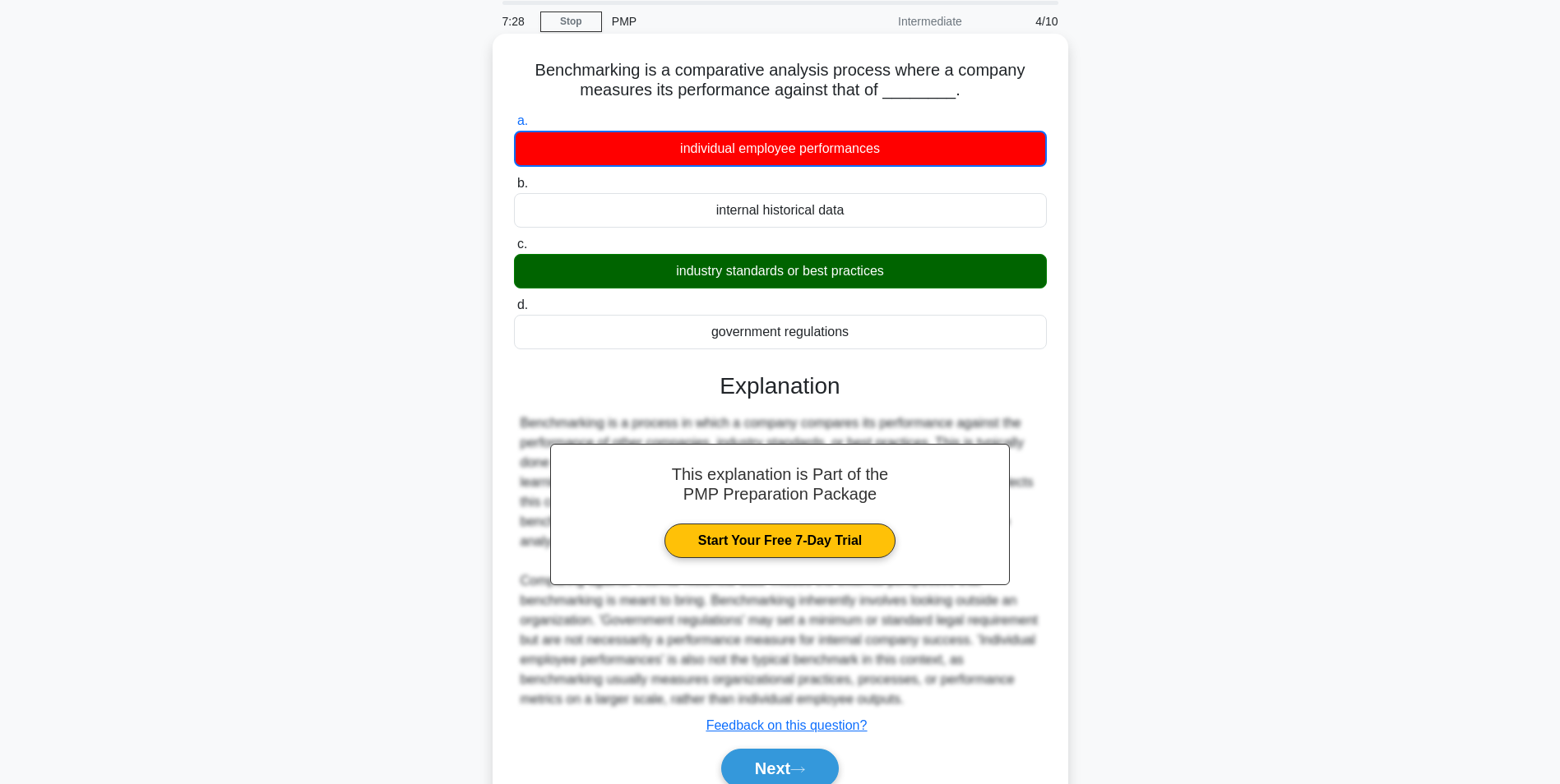
scroll to position [114, 0]
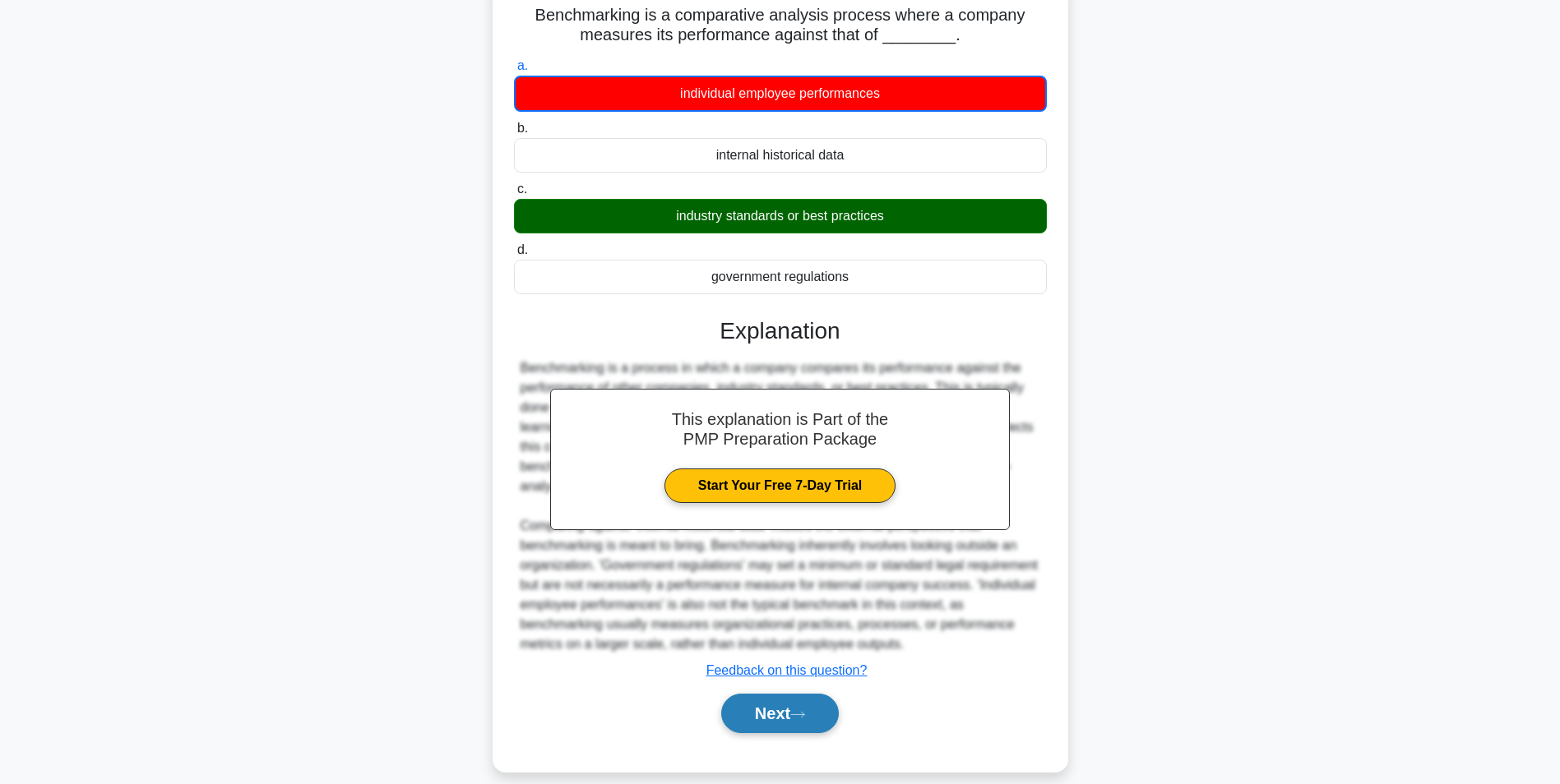
click at [753, 694] on button "Next" at bounding box center [780, 714] width 118 height 40
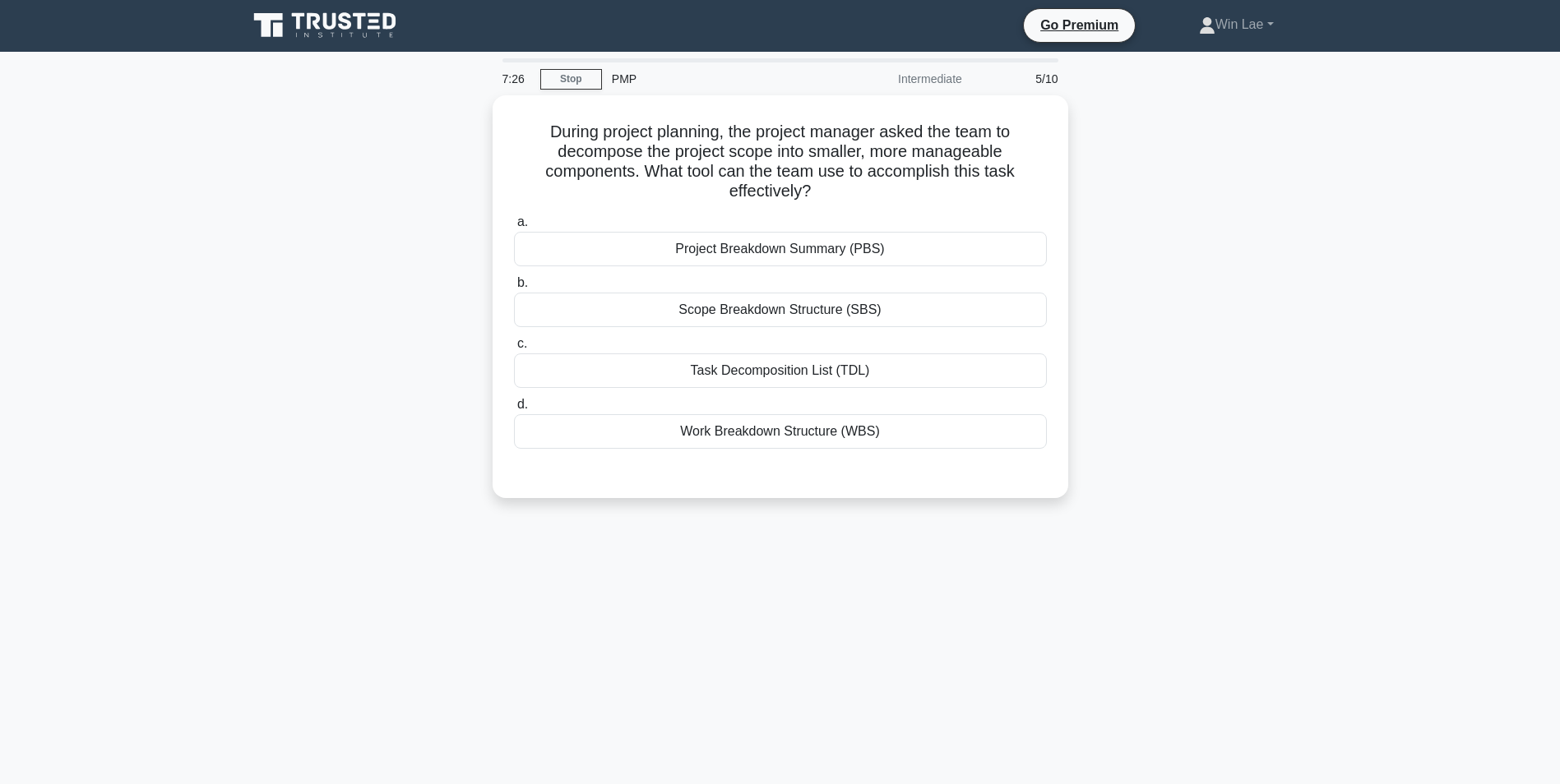
scroll to position [0, 0]
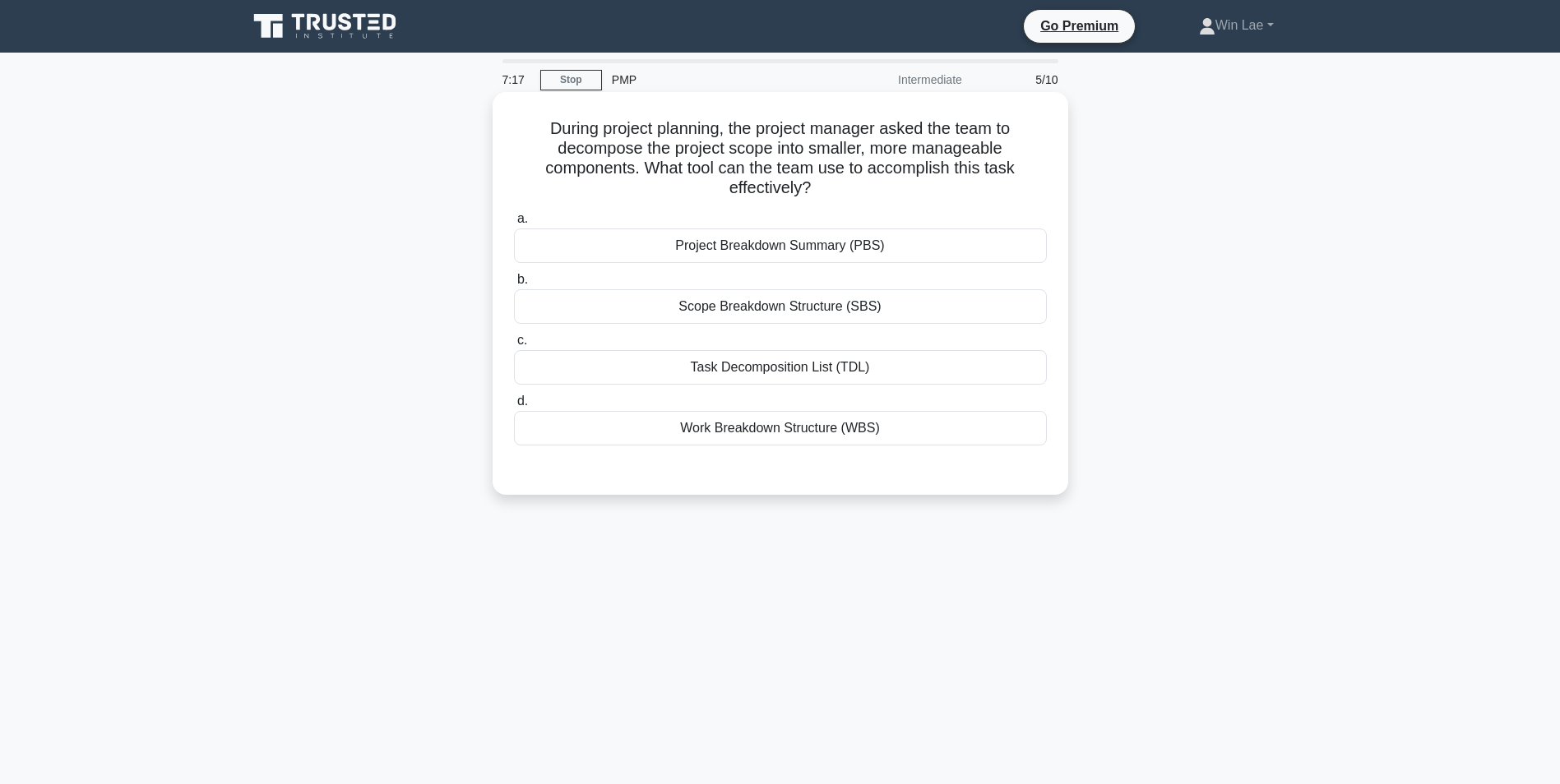
click at [785, 430] on div "Work Breakdown Structure (WBS)" at bounding box center [780, 428] width 533 height 34
click at [514, 407] on input "d. Work Breakdown Structure (WBS)" at bounding box center [514, 401] width 0 height 10
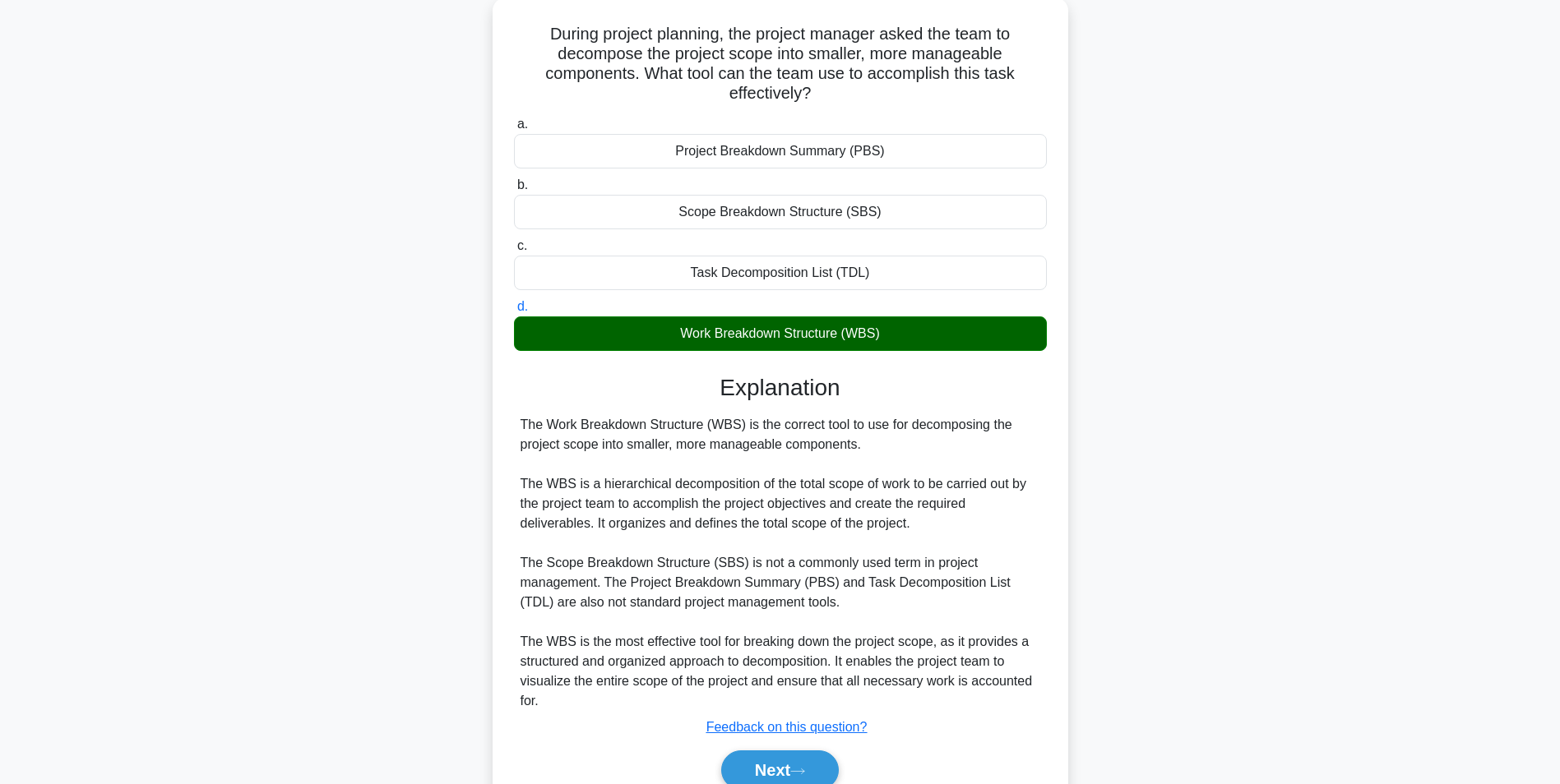
scroll to position [171, 0]
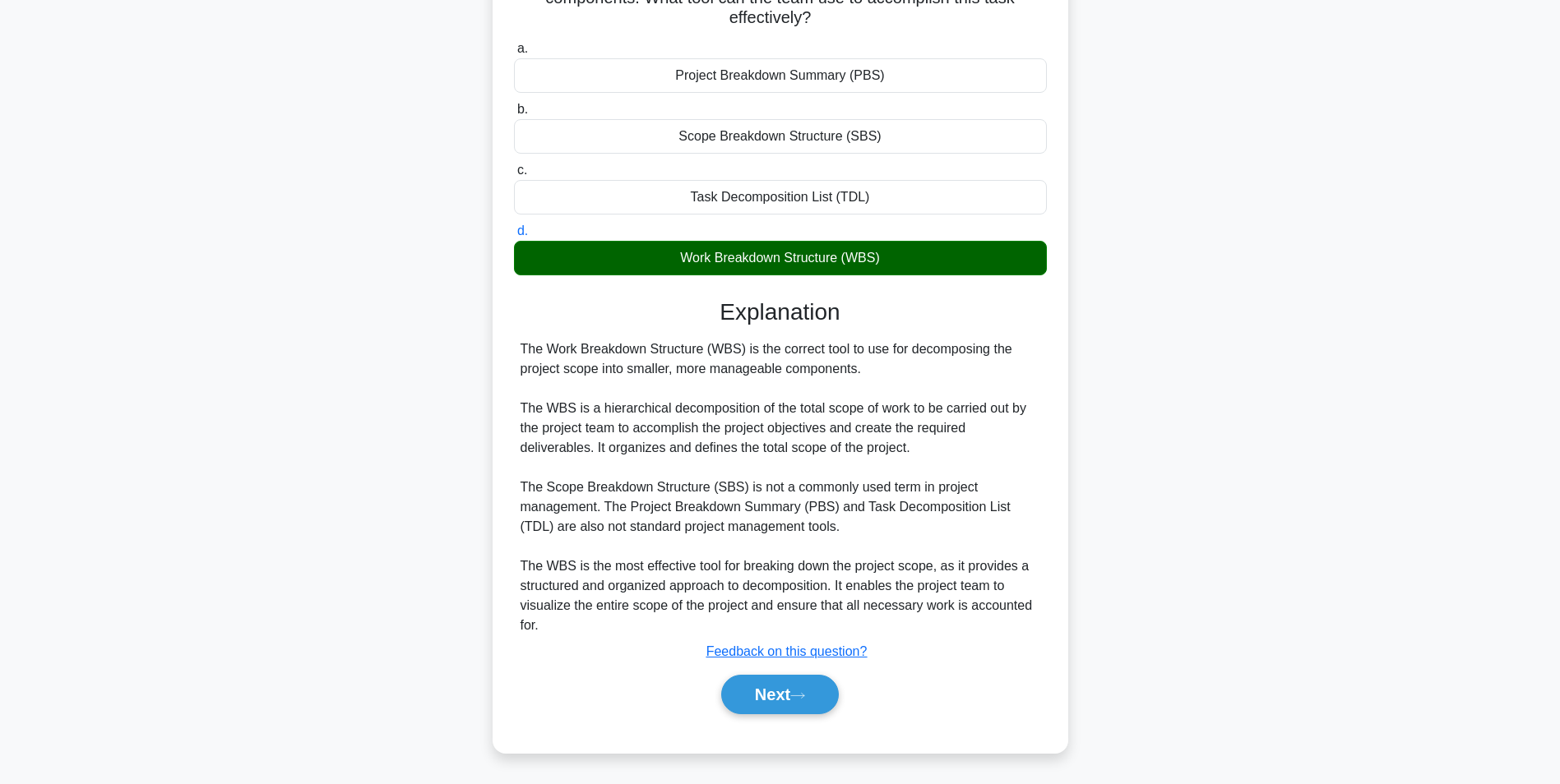
drag, startPoint x: 824, startPoint y: 686, endPoint x: 776, endPoint y: 663, distance: 53.2
click at [824, 686] on button "Next" at bounding box center [780, 695] width 118 height 40
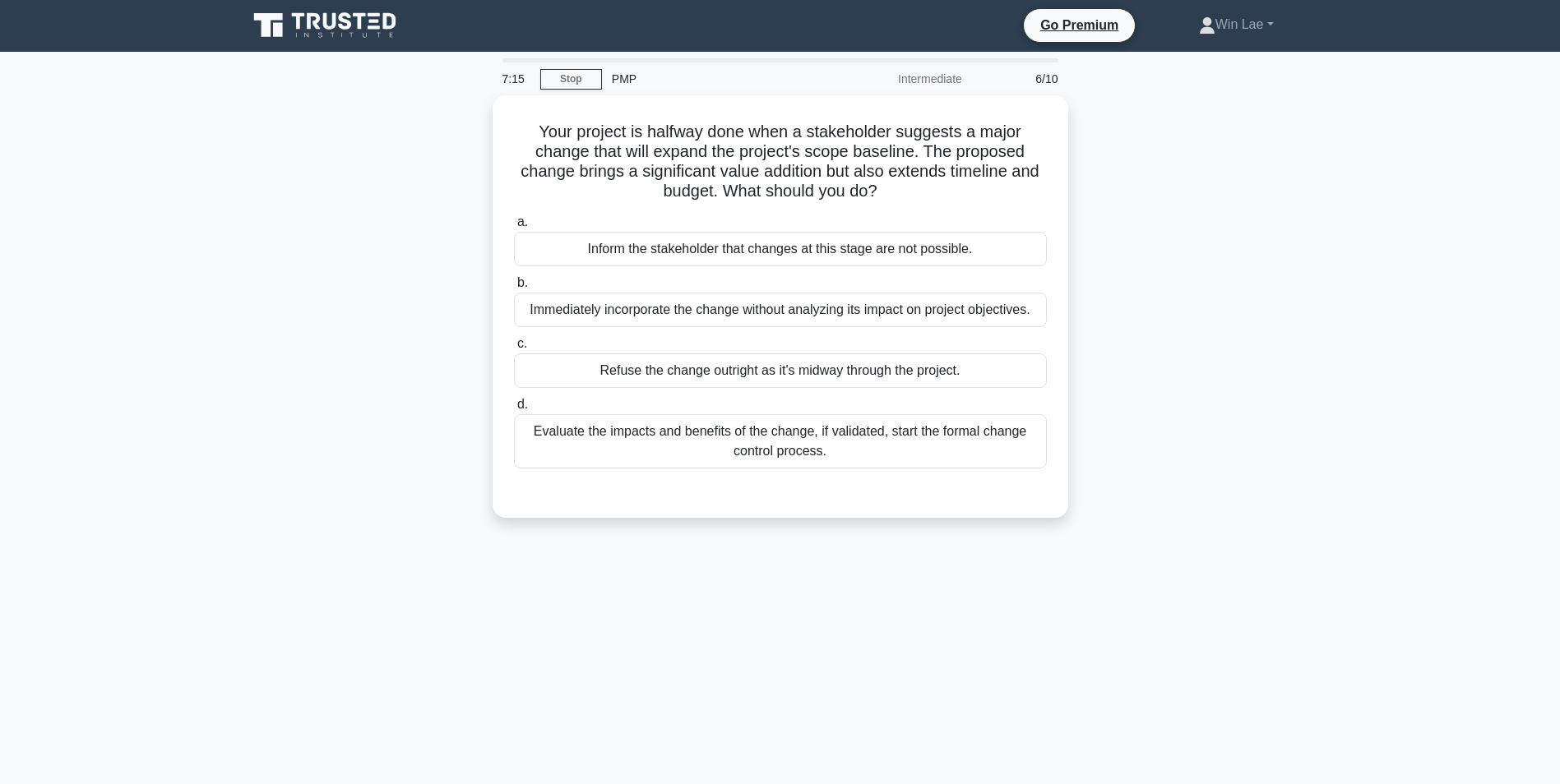
scroll to position [0, 0]
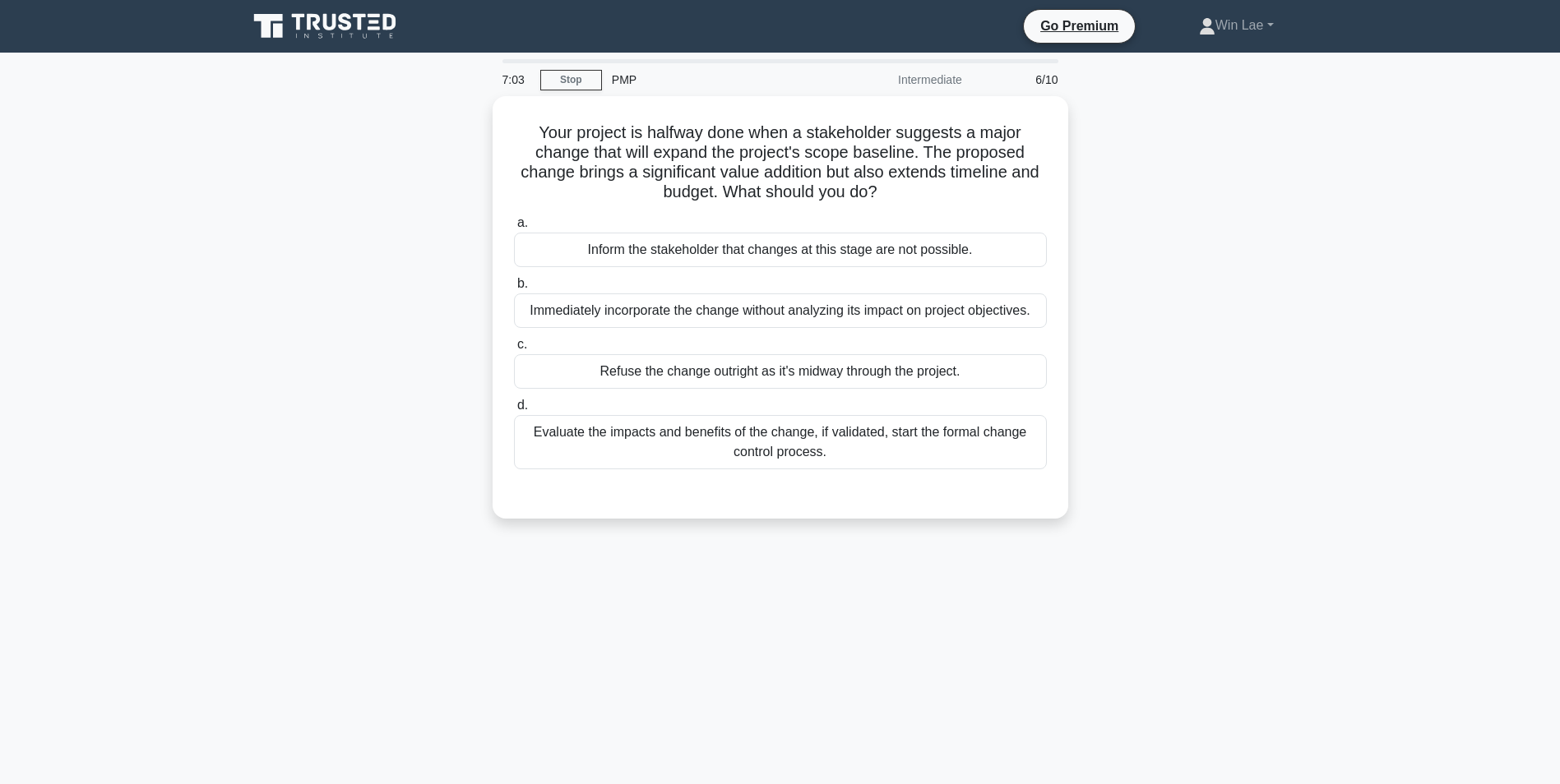
click at [267, 533] on div "Your project is halfway done when a stakeholder suggests a major change that wi…" at bounding box center [780, 317] width 1085 height 442
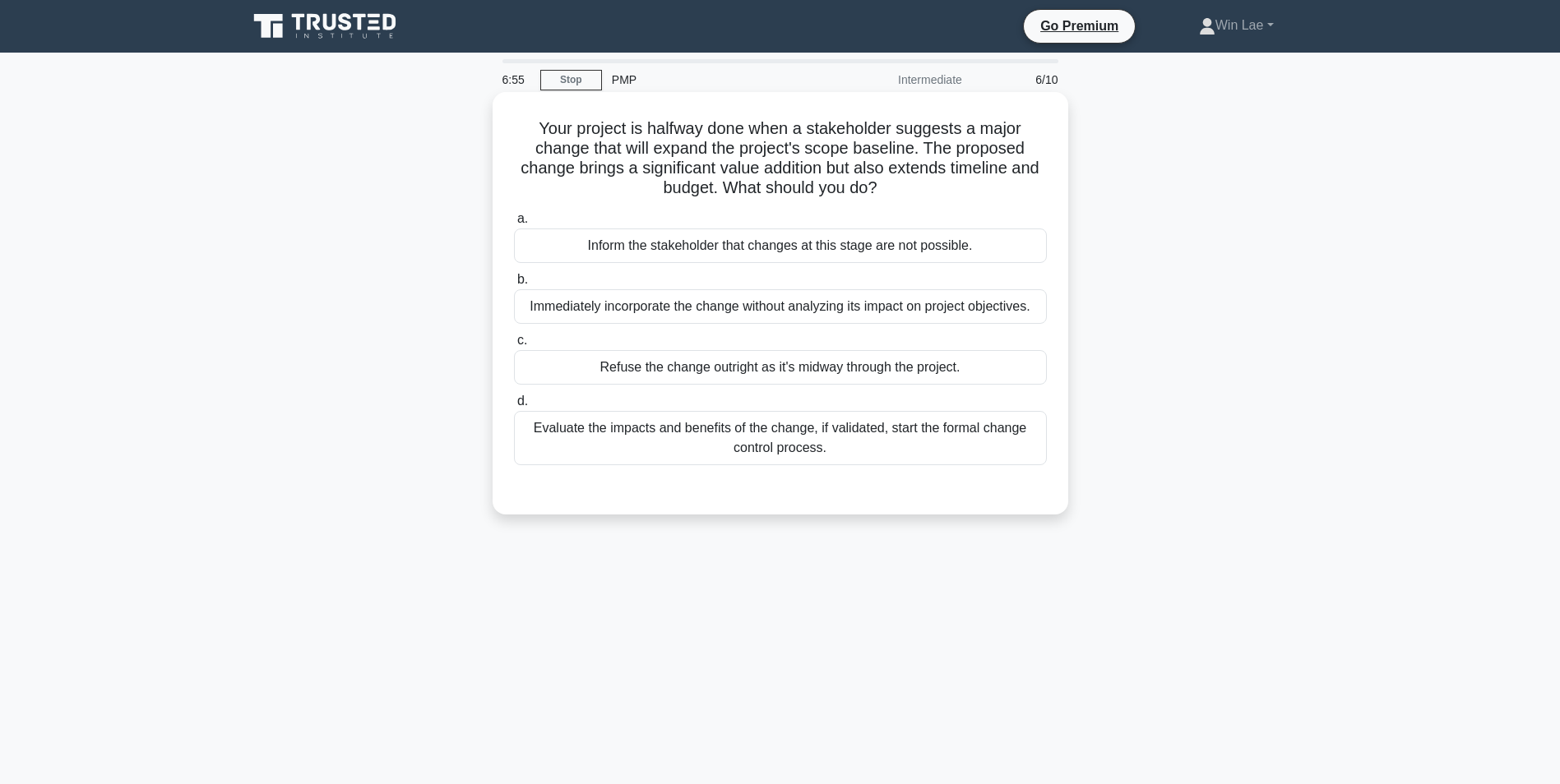
click at [588, 437] on div "Evaluate the impacts and benefits of the change, if validated, start the formal…" at bounding box center [780, 437] width 533 height 54
click at [514, 407] on input "d. Evaluate the impacts and benefits of the change, if validated, start the for…" at bounding box center [514, 401] width 0 height 10
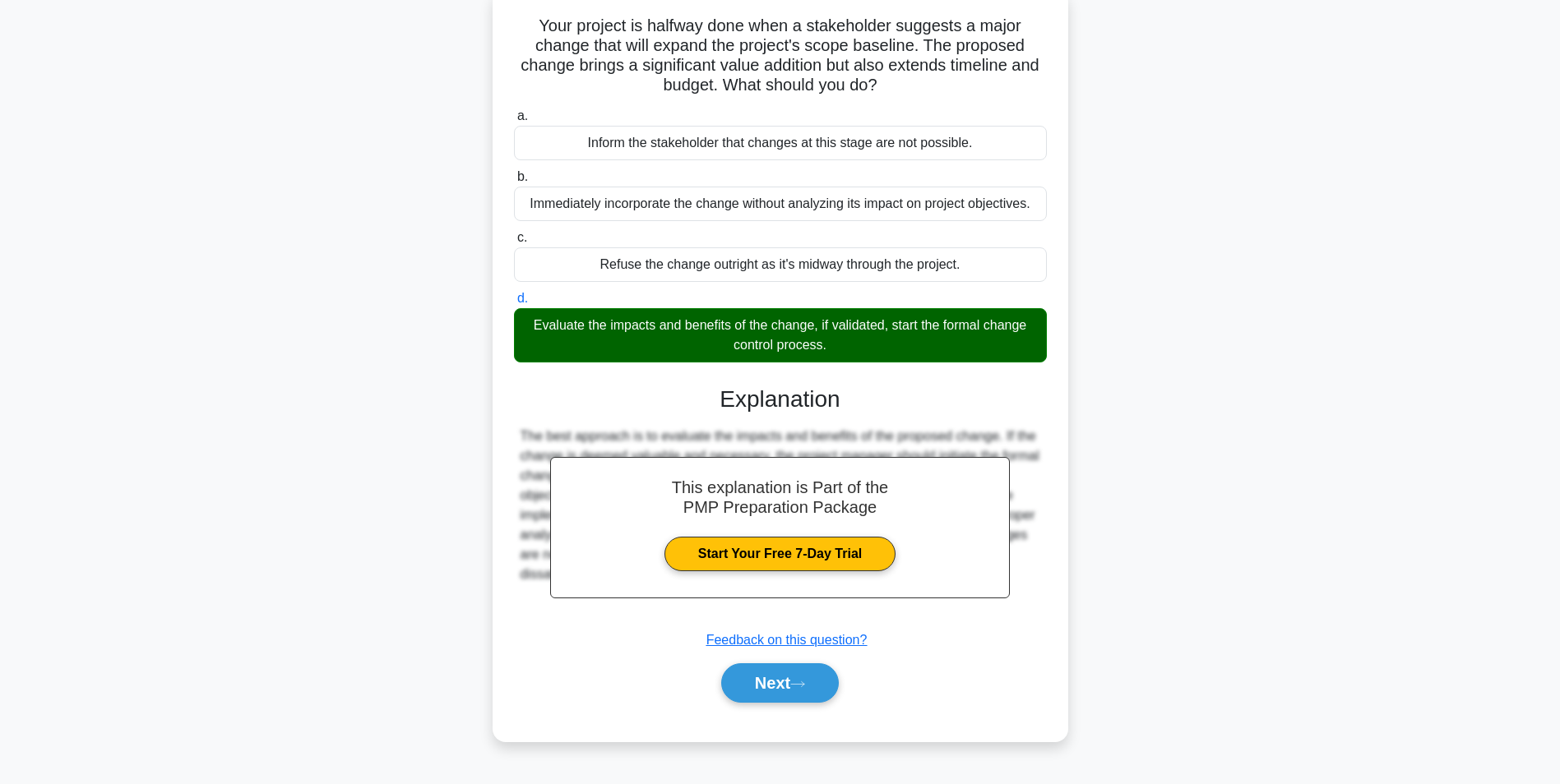
scroll to position [103, 0]
click at [794, 680] on button "Next" at bounding box center [780, 683] width 118 height 40
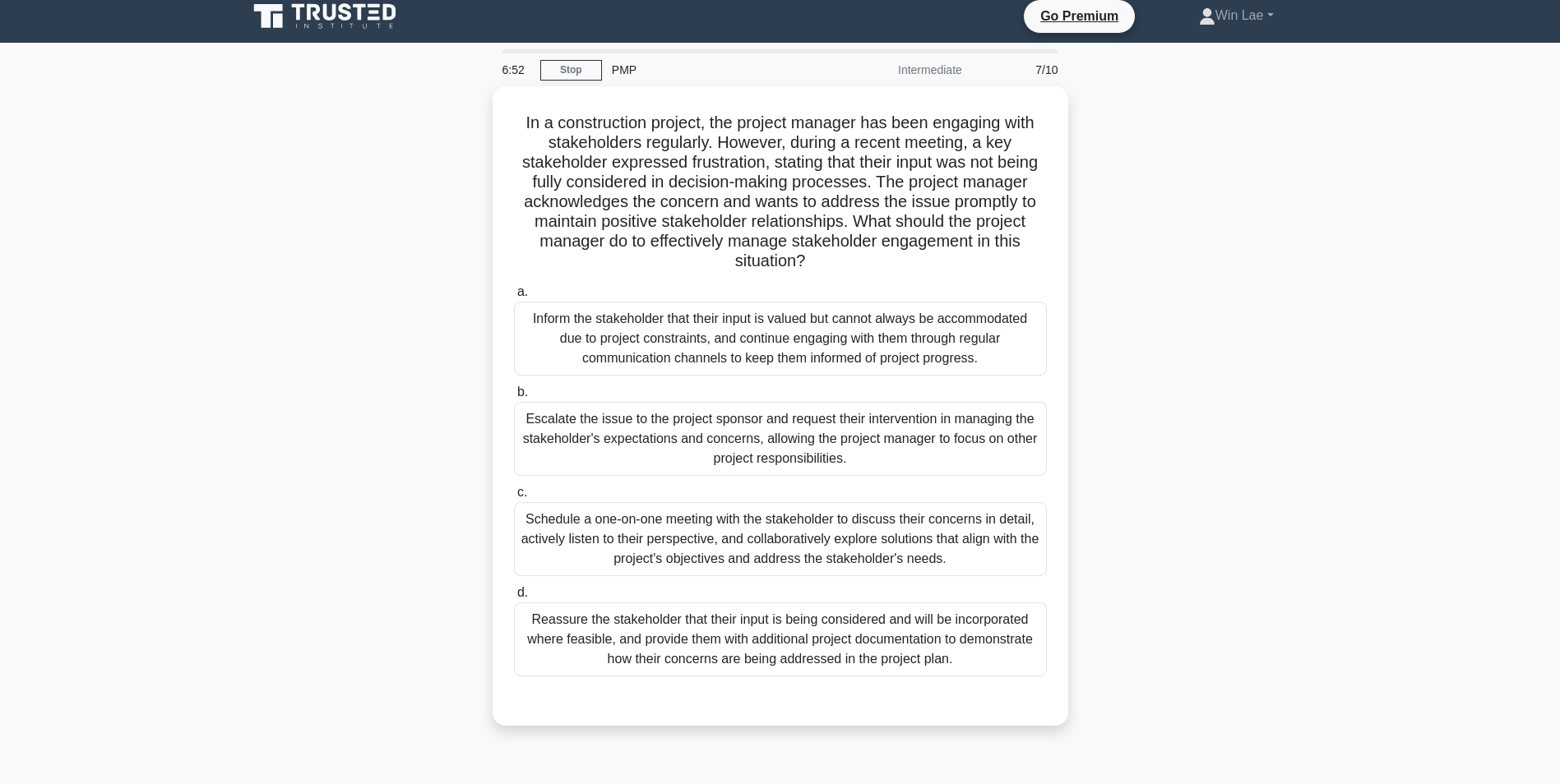
scroll to position [0, 0]
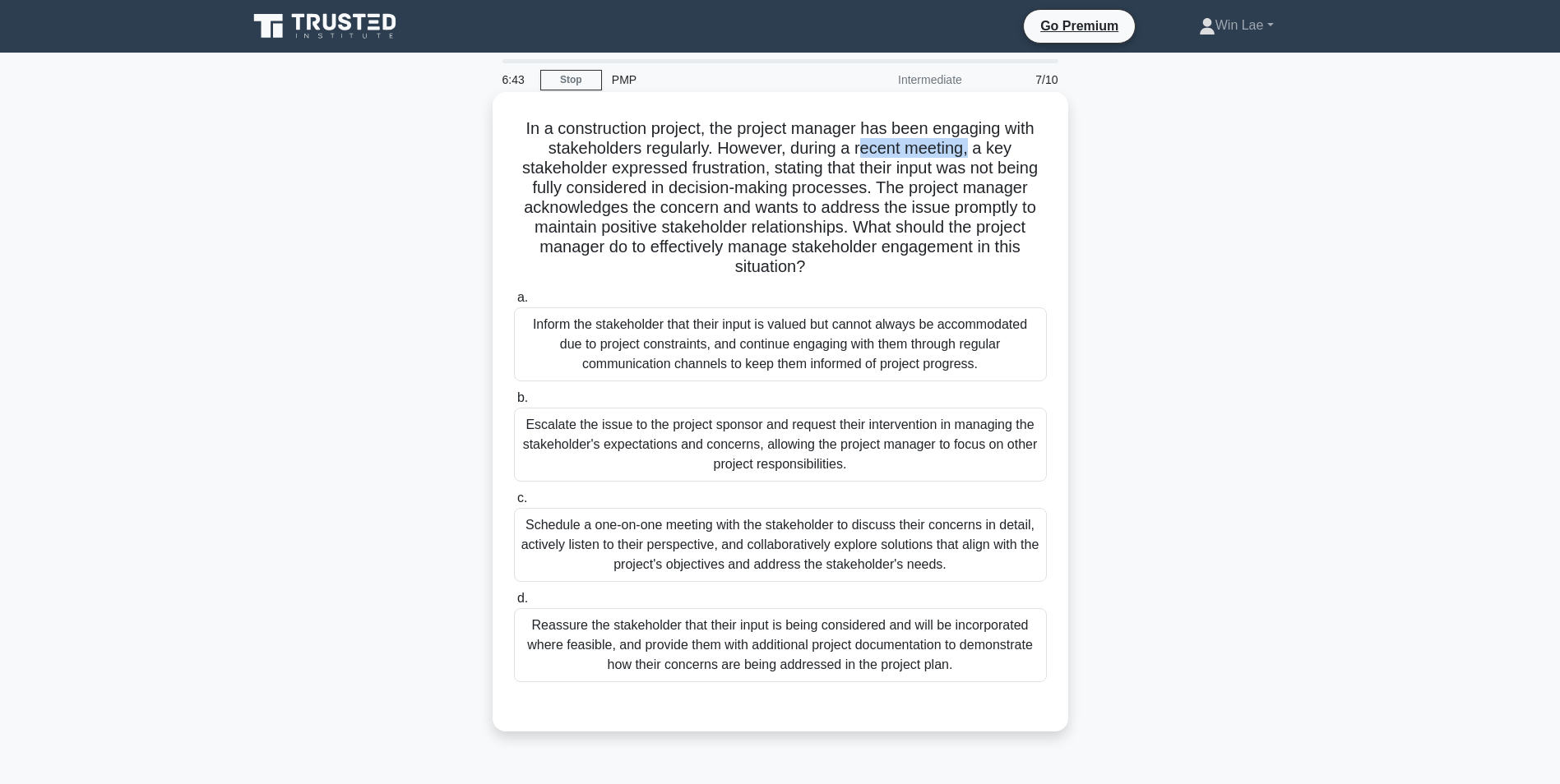
drag, startPoint x: 859, startPoint y: 147, endPoint x: 972, endPoint y: 152, distance: 113.1
click at [972, 152] on h5 "In a construction project, the project manager has been engaging with stakehold…" at bounding box center [780, 198] width 536 height 159
drag, startPoint x: 707, startPoint y: 170, endPoint x: 814, endPoint y: 172, distance: 107.0
click at [814, 172] on h5 "In a construction project, the project manager has been engaging with stakehold…" at bounding box center [780, 198] width 536 height 159
drag, startPoint x: 814, startPoint y: 172, endPoint x: 837, endPoint y: 243, distance: 74.6
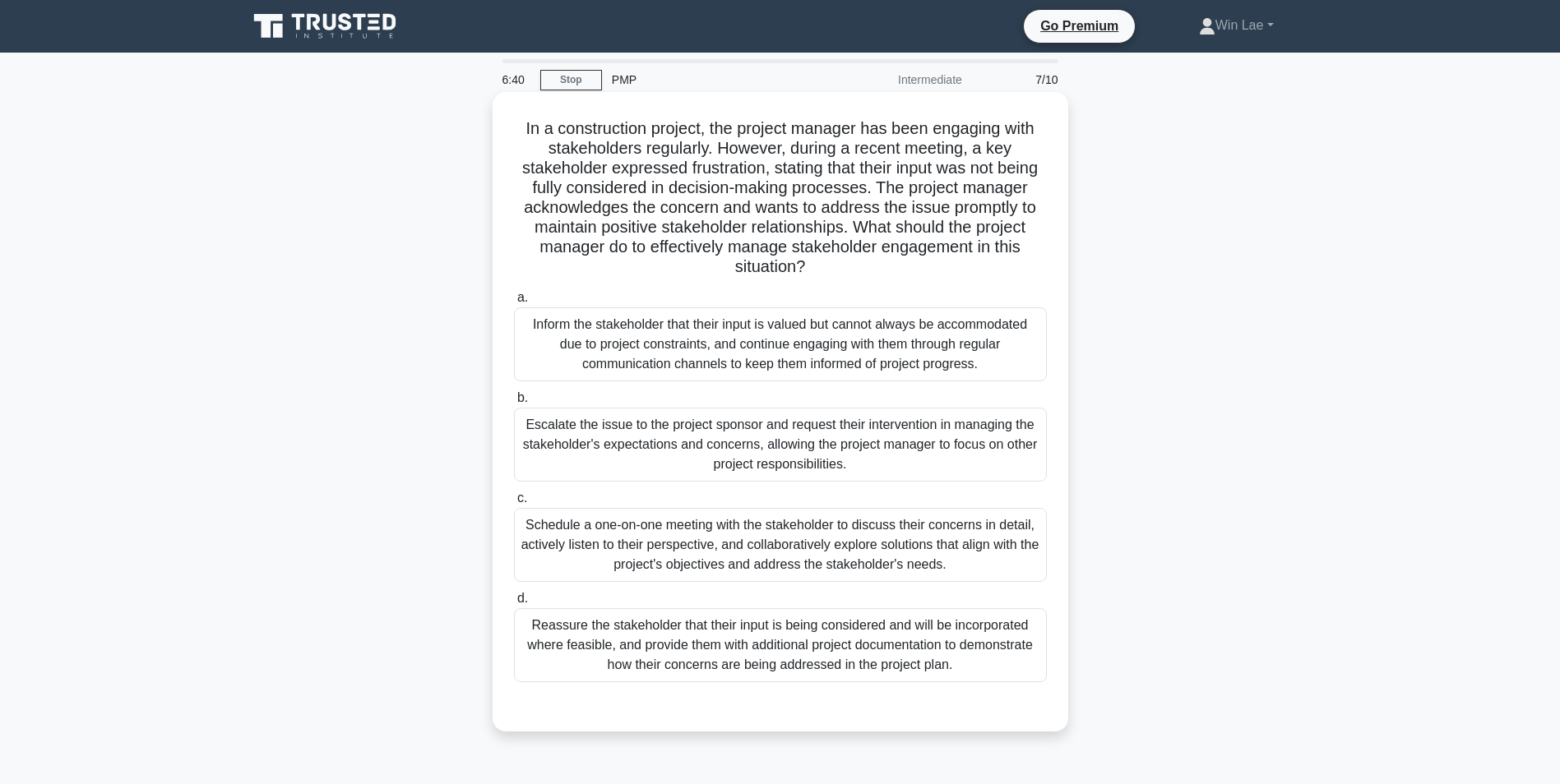
click at [837, 243] on h5 "In a construction project, the project manager has been engaging with stakehold…" at bounding box center [780, 198] width 536 height 159
click at [704, 189] on h5 "In a construction project, the project manager has been engaging with stakehold…" at bounding box center [780, 198] width 536 height 159
click at [670, 251] on h5 "In a construction project, the project manager has been engaging with stakehold…" at bounding box center [780, 198] width 536 height 159
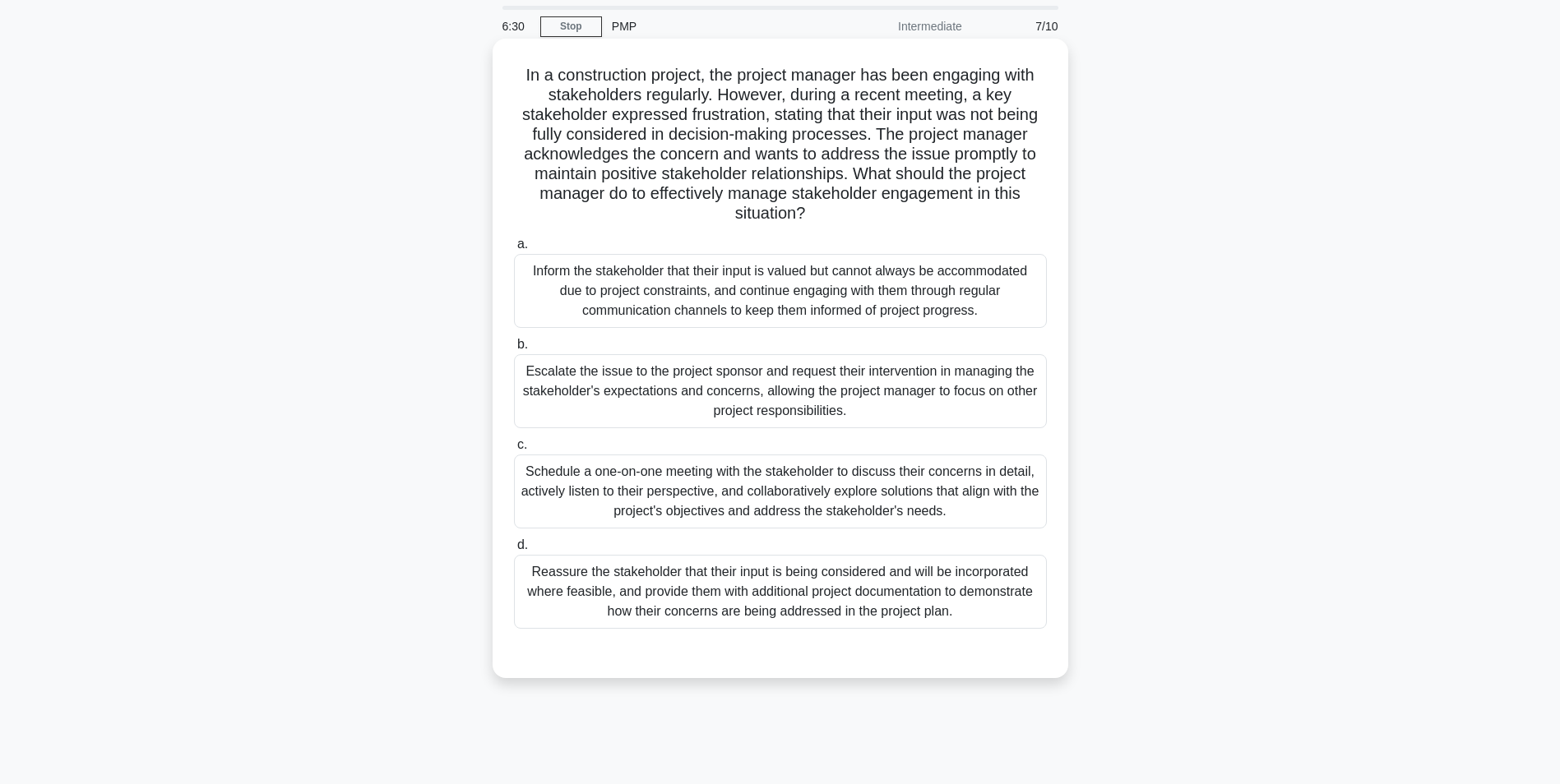
scroll to position [82, 0]
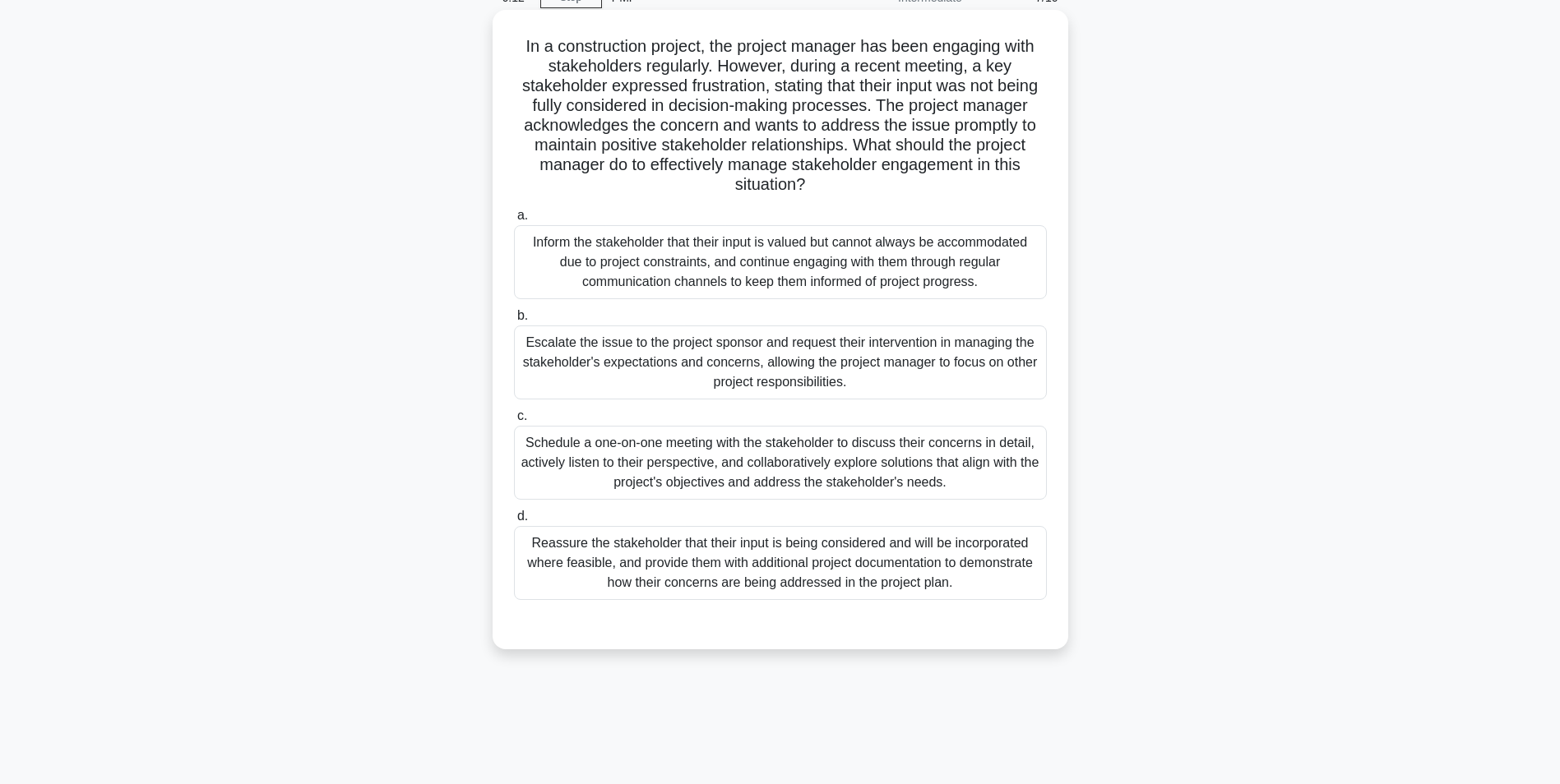
click at [770, 561] on div "Reassure the stakeholder that their input is being considered and will be incor…" at bounding box center [780, 563] width 533 height 74
click at [514, 521] on input "d. Reassure the stakeholder that their input is being considered and will be in…" at bounding box center [514, 516] width 0 height 10
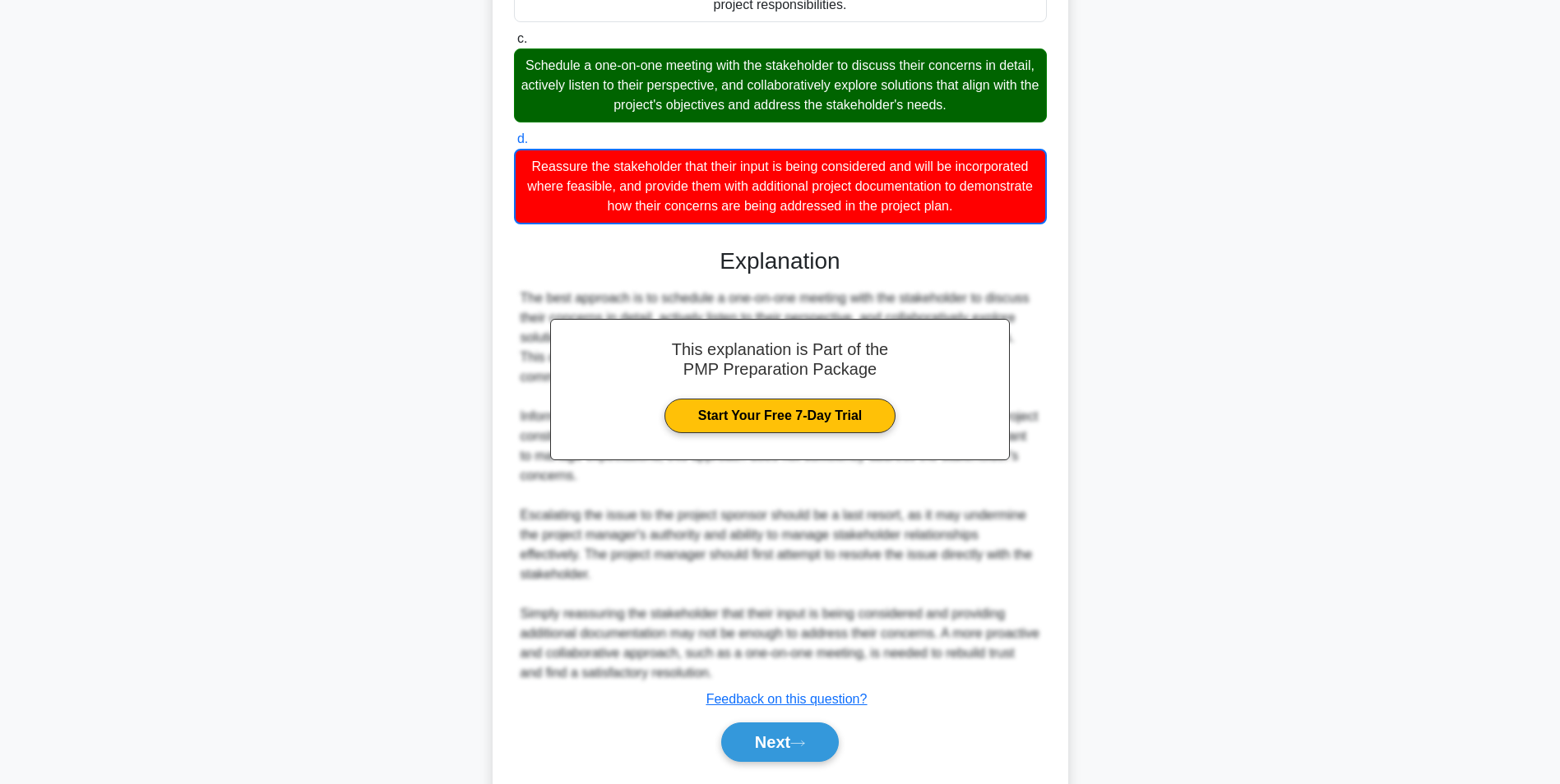
scroll to position [508, 0]
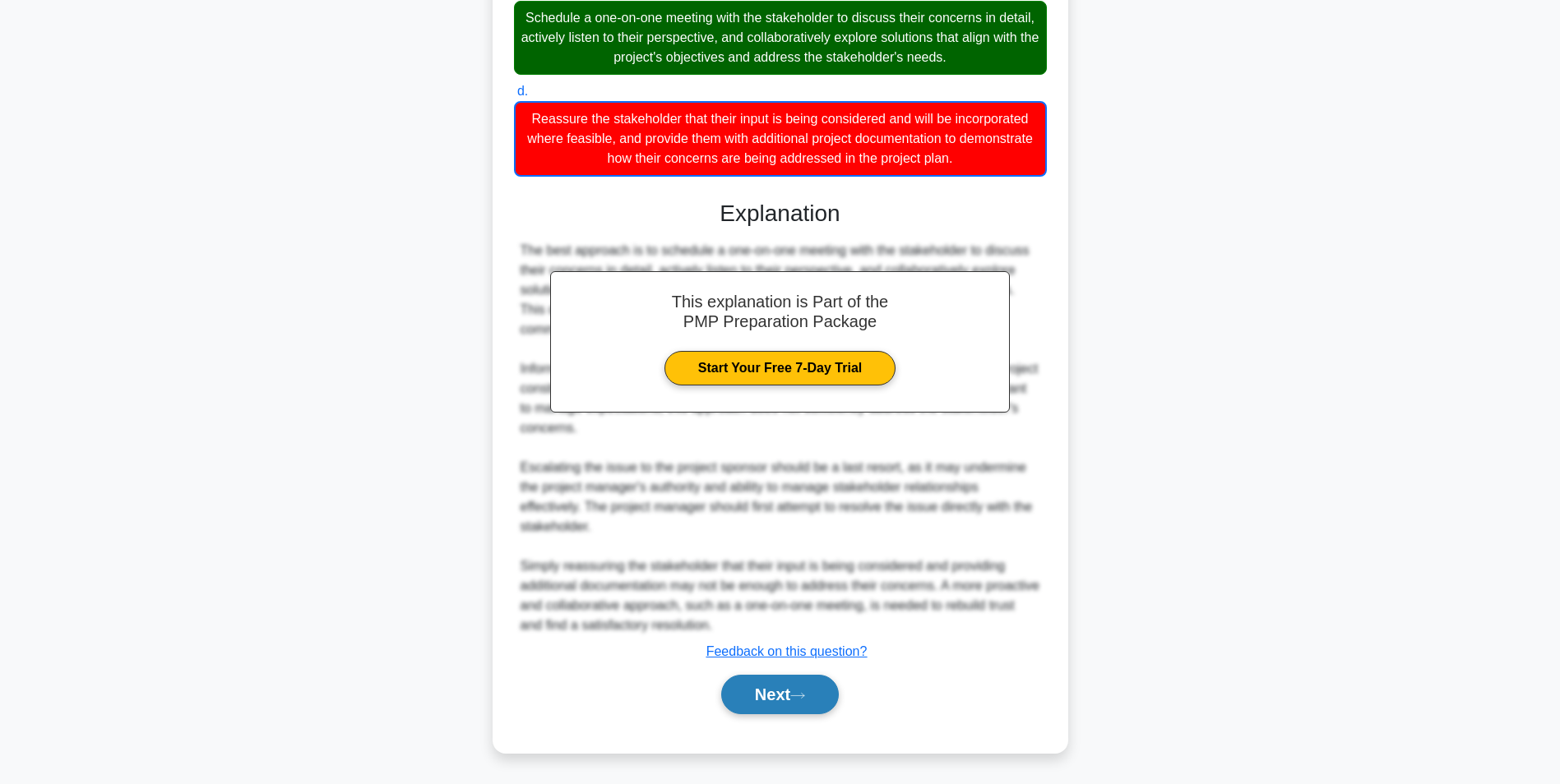
click at [806, 702] on button "Next" at bounding box center [780, 695] width 118 height 40
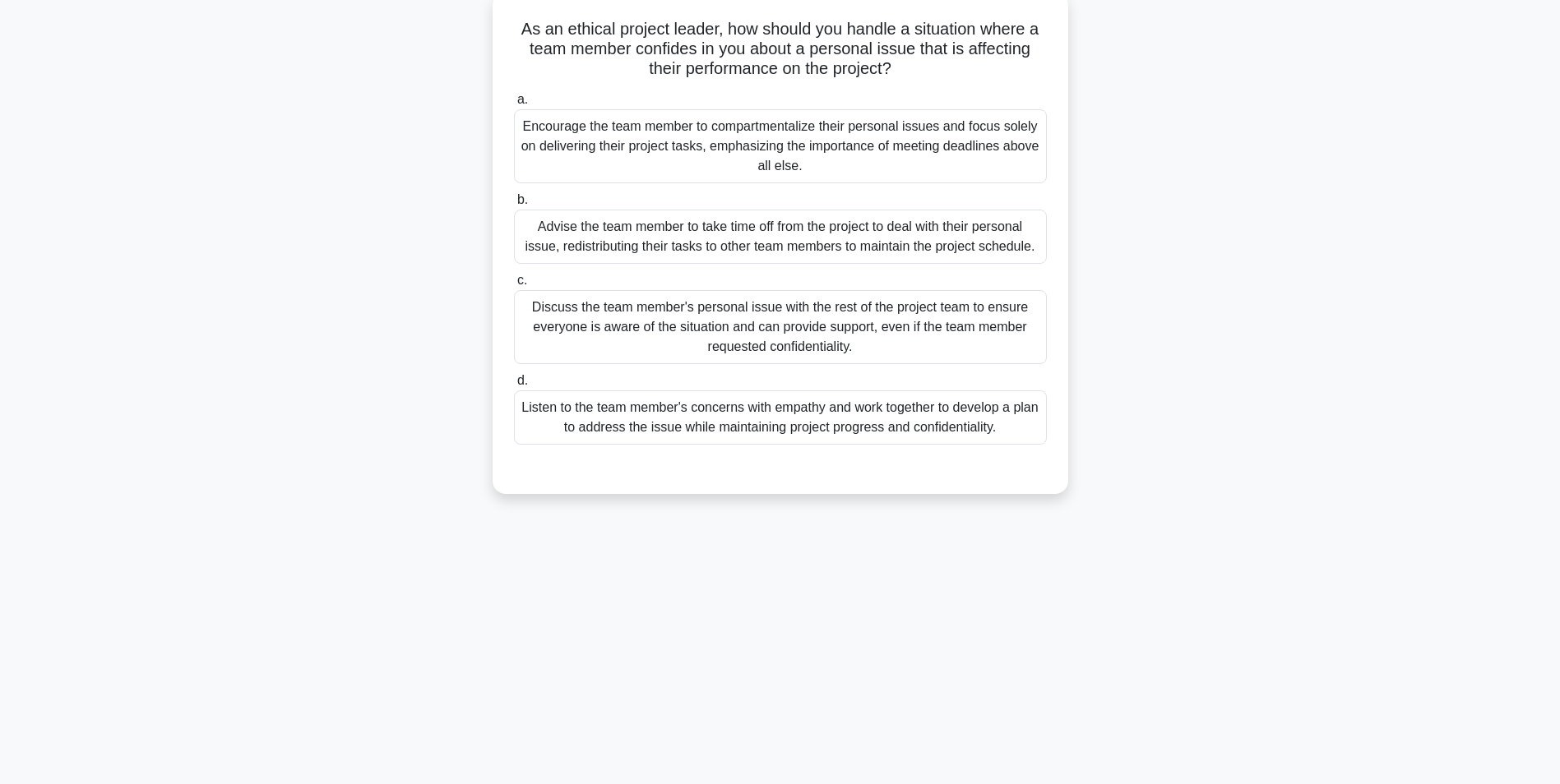
scroll to position [0, 0]
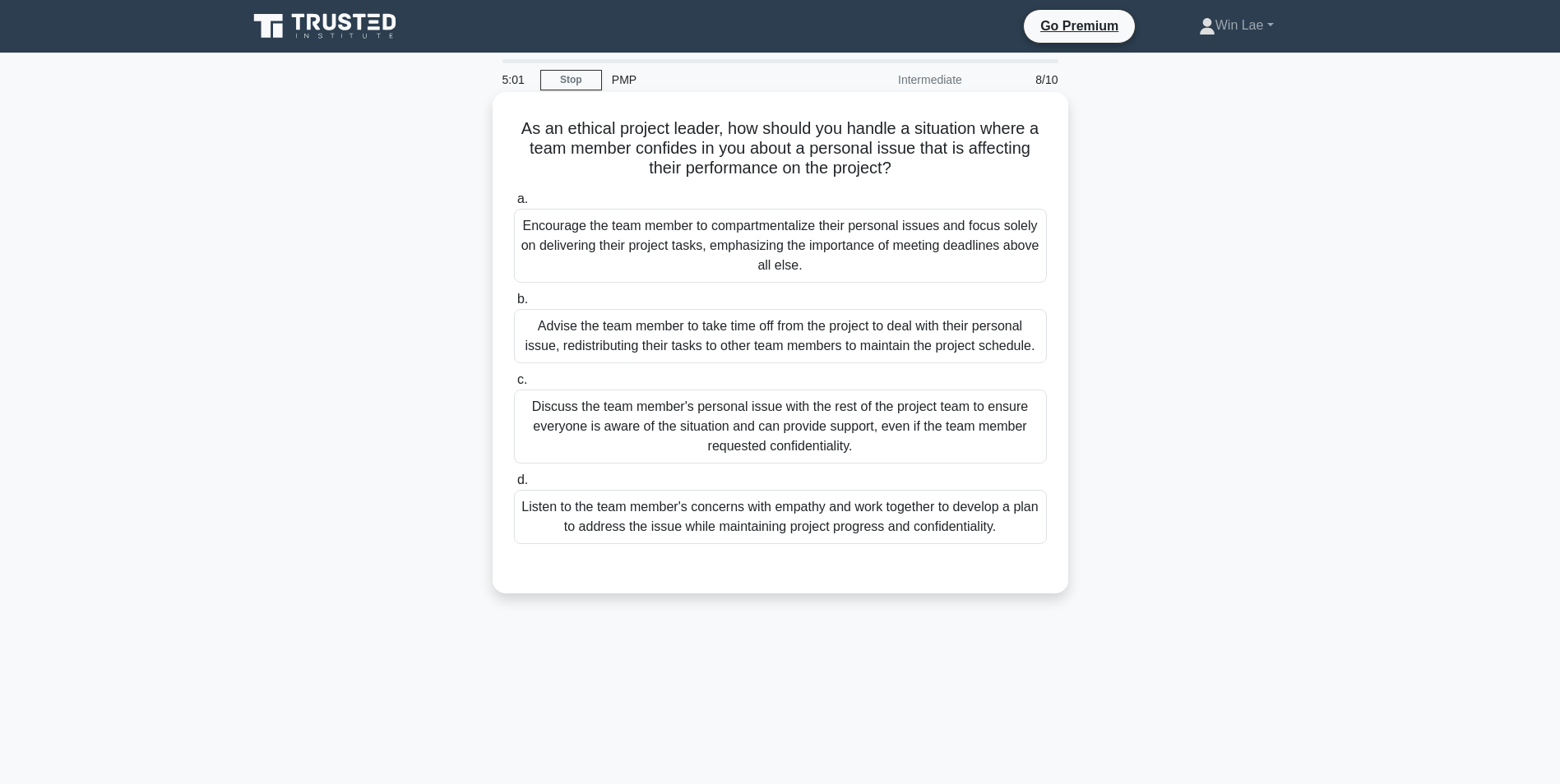
click at [880, 244] on div "Encourage the team member to compartmentalize their personal issues and focus s…" at bounding box center [780, 246] width 533 height 74
click at [514, 205] on input "a. Encourage the team member to compartmentalize their personal issues and focu…" at bounding box center [514, 199] width 0 height 10
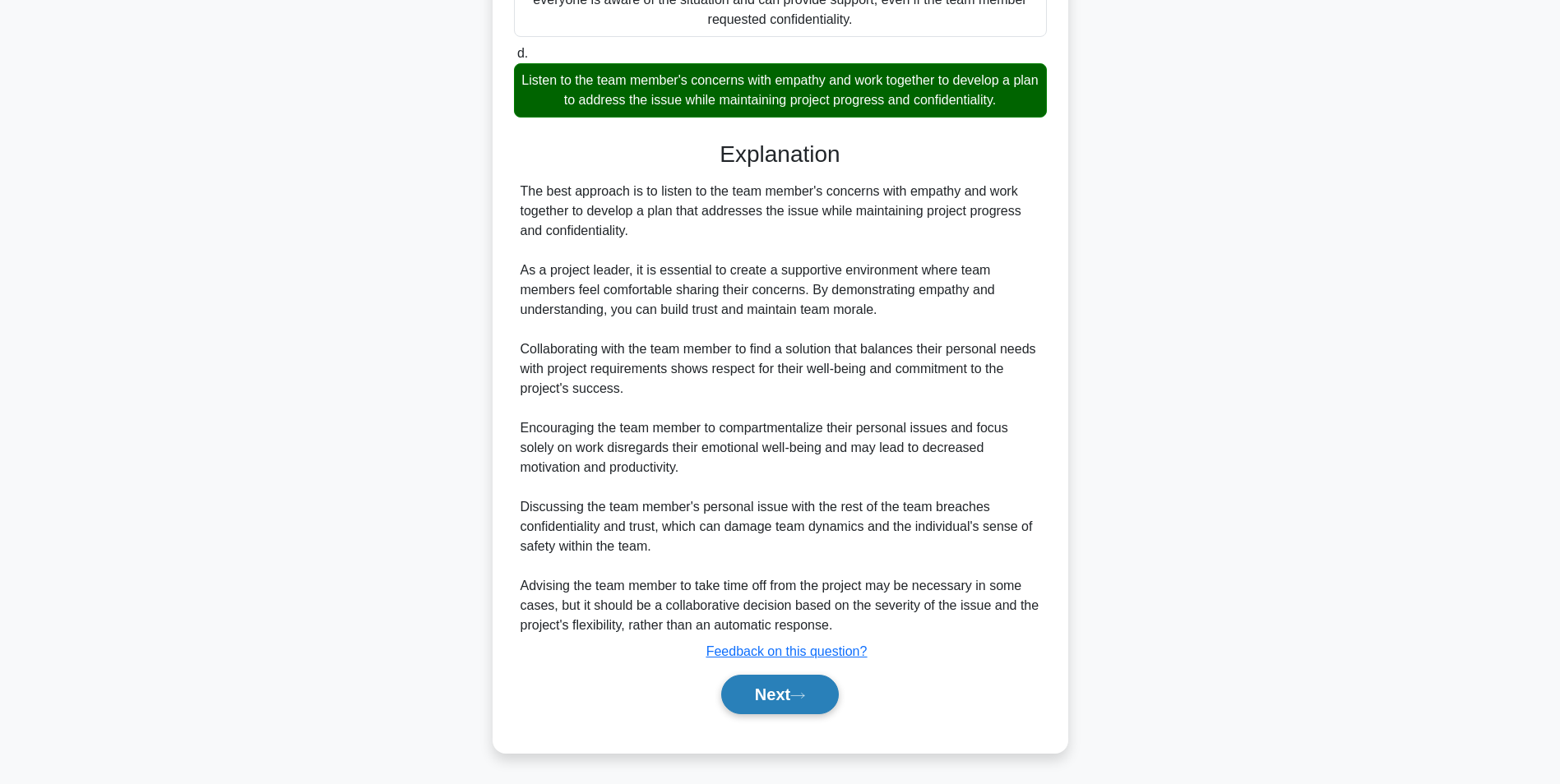
click at [806, 685] on button "Next" at bounding box center [780, 695] width 118 height 40
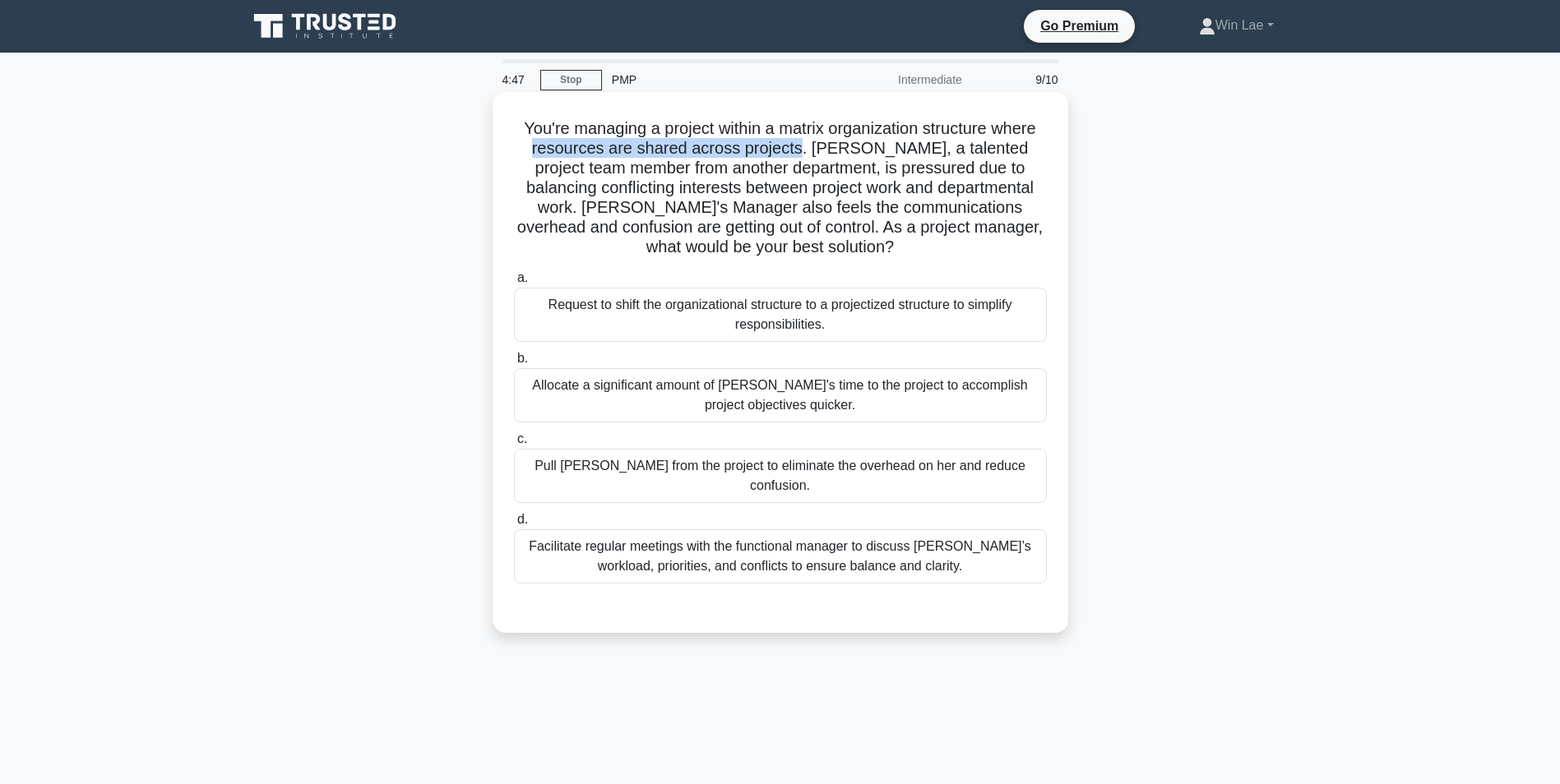
drag, startPoint x: 539, startPoint y: 151, endPoint x: 802, endPoint y: 150, distance: 263.0
click at [802, 150] on h5 "You're managing a project within a matrix organization structure where resource…" at bounding box center [780, 188] width 536 height 139
drag, startPoint x: 802, startPoint y: 150, endPoint x: 775, endPoint y: 206, distance: 62.2
click at [775, 206] on h5 "You're managing a project within a matrix organization structure where resource…" at bounding box center [780, 188] width 536 height 139
click at [596, 534] on div "Facilitate regular meetings with the functional manager to discuss Lisa’s workl…" at bounding box center [780, 556] width 533 height 54
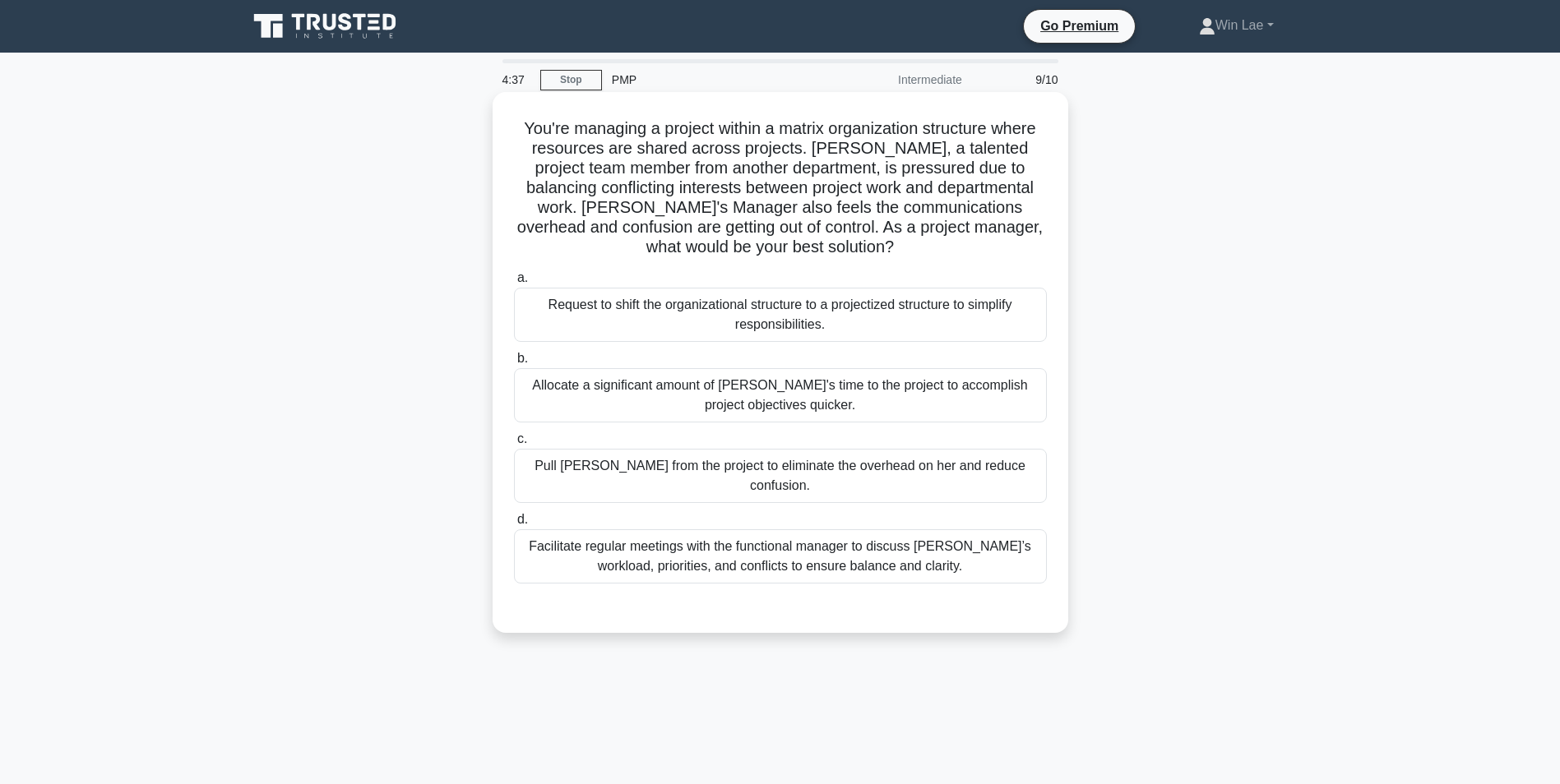
click at [514, 525] on input "d. Facilitate regular meetings with the functional manager to discuss Lisa’s wo…" at bounding box center [514, 520] width 0 height 10
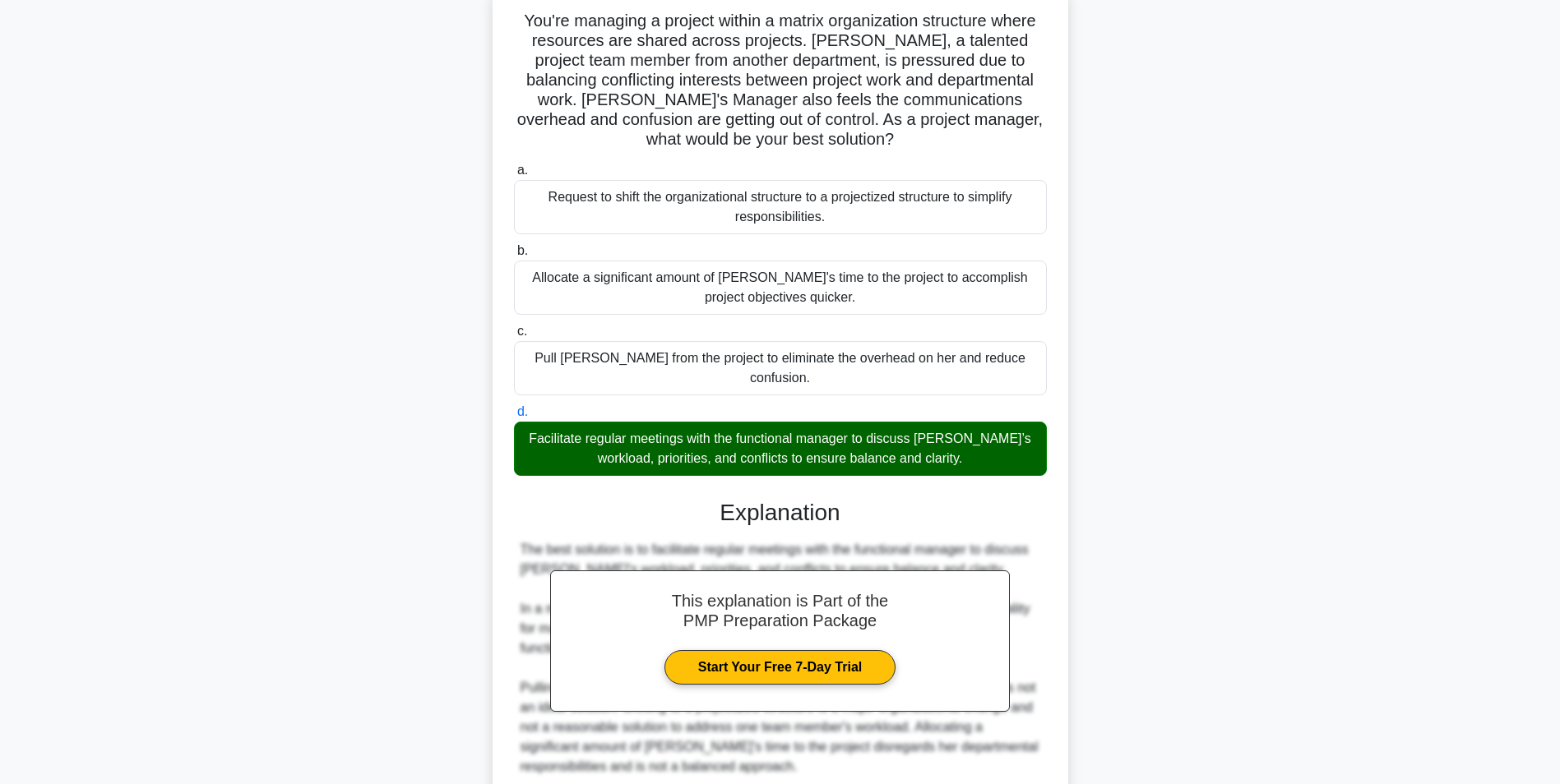
scroll to position [329, 0]
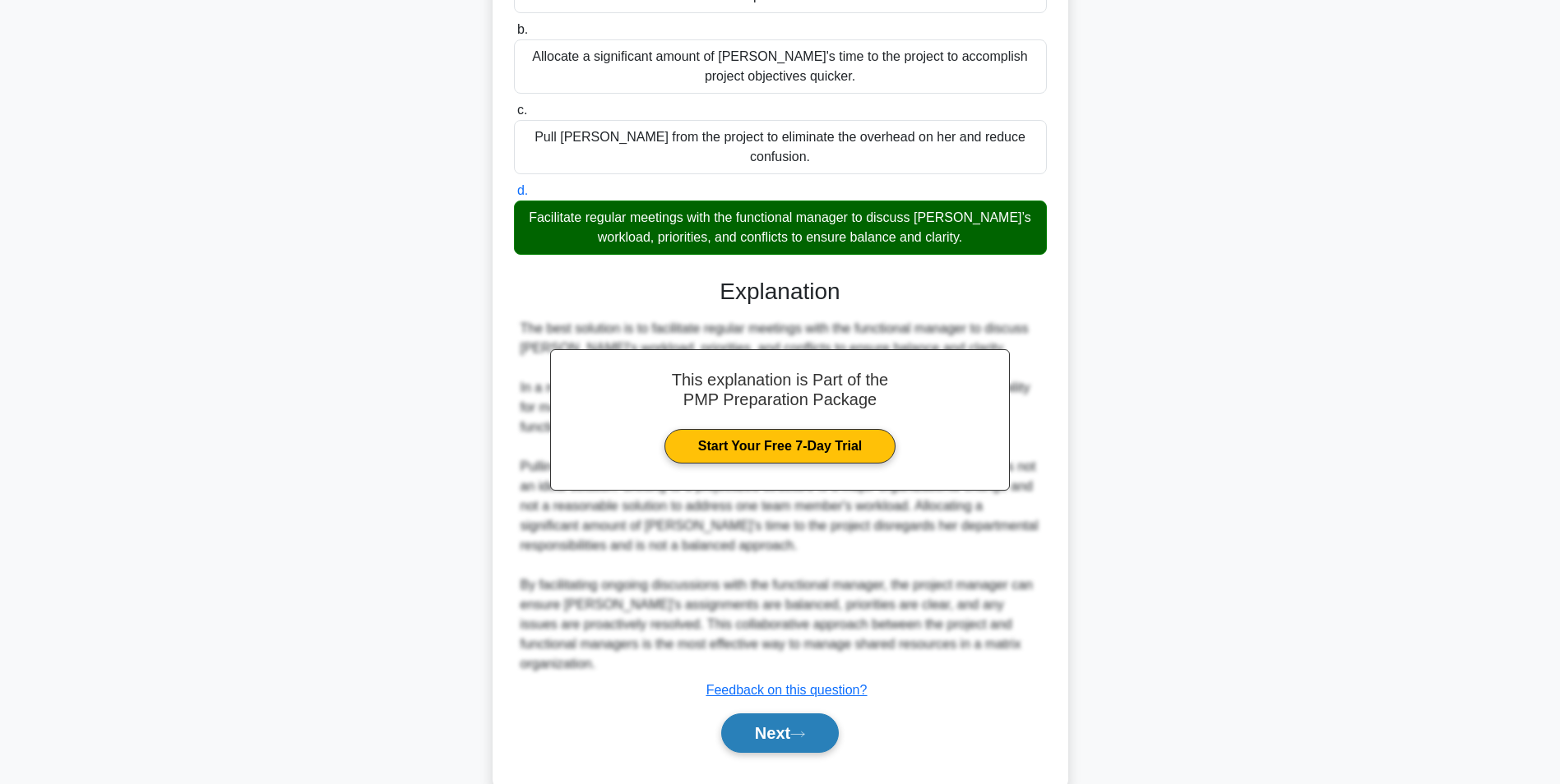
click at [769, 713] on button "Next" at bounding box center [780, 733] width 118 height 40
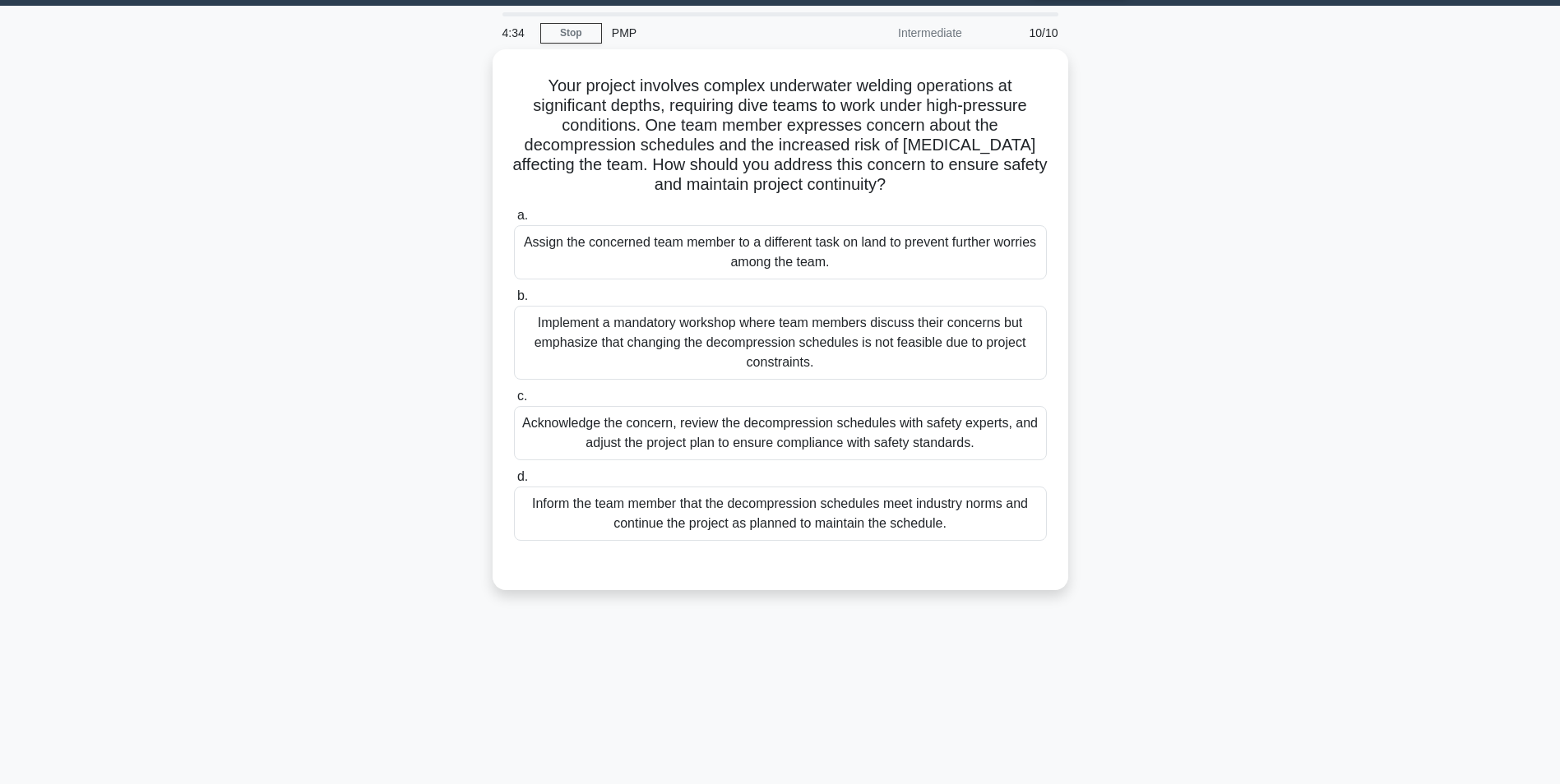
scroll to position [0, 0]
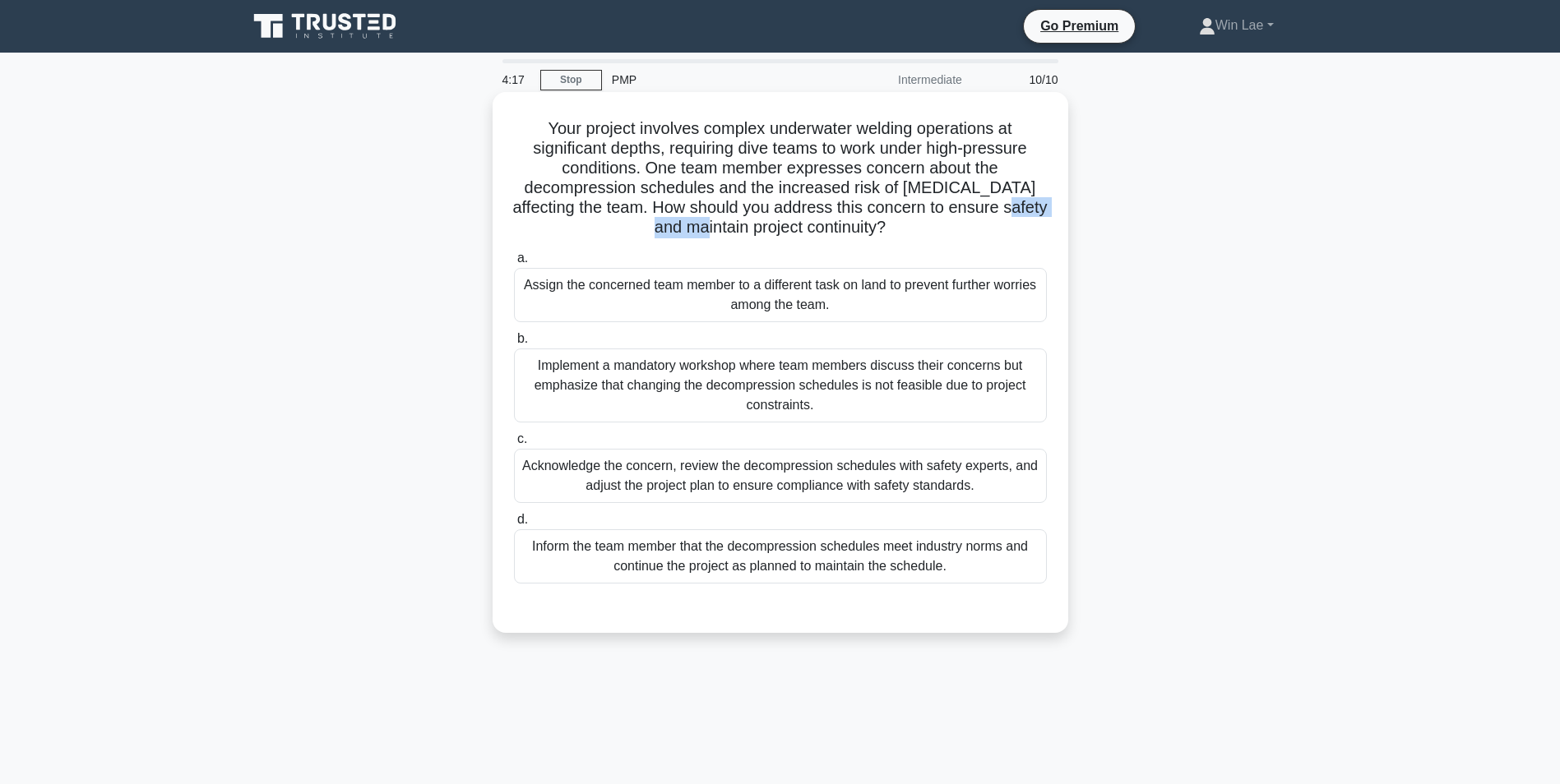
drag, startPoint x: 597, startPoint y: 231, endPoint x: 687, endPoint y: 229, distance: 90.0
click at [687, 229] on h5 "Your project involves complex underwater welding operations at significant dept…" at bounding box center [780, 178] width 536 height 120
drag, startPoint x: 687, startPoint y: 229, endPoint x: 579, endPoint y: 198, distance: 112.4
click at [579, 198] on h5 "Your project involves complex underwater welding operations at significant dept…" at bounding box center [780, 178] width 536 height 120
click at [578, 225] on h5 "Your project involves complex underwater welding operations at significant dept…" at bounding box center [780, 178] width 536 height 120
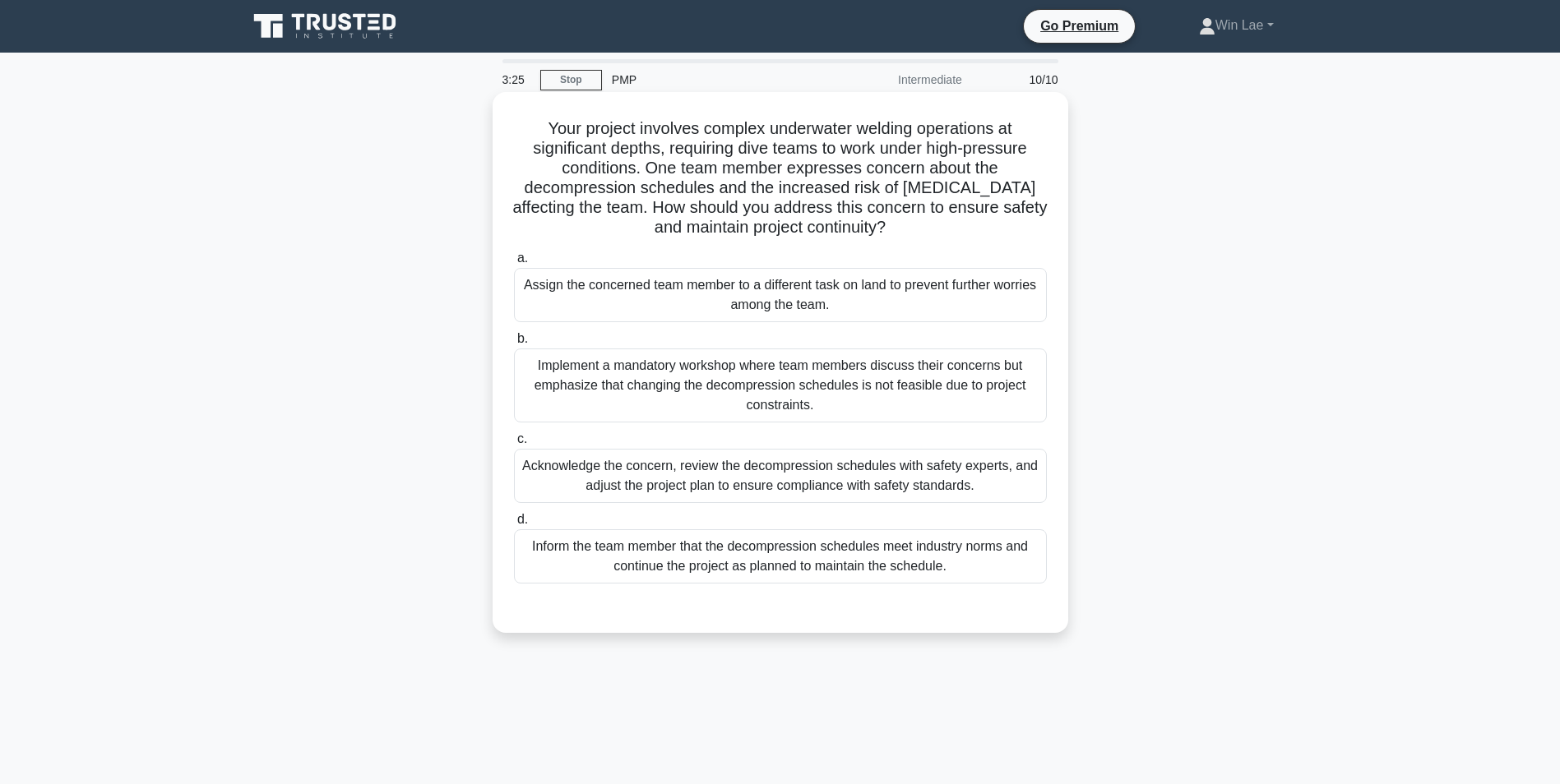
click at [560, 489] on div "Acknowledge the concern, review the decompression schedules with safety experts…" at bounding box center [780, 475] width 533 height 54
click at [514, 445] on input "c. Acknowledge the concern, review the decompression schedules with safety expe…" at bounding box center [514, 439] width 0 height 10
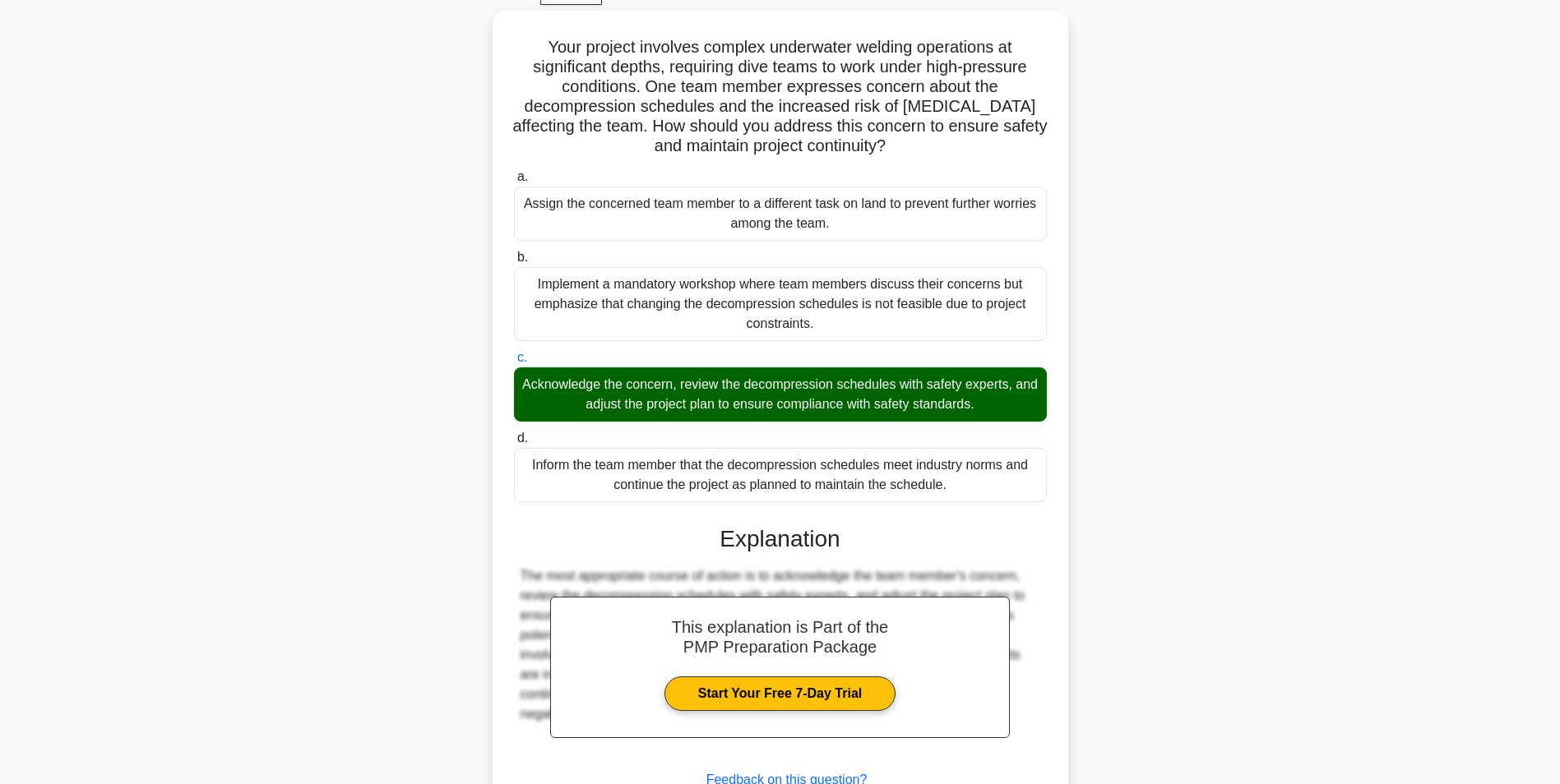
scroll to position [210, 0]
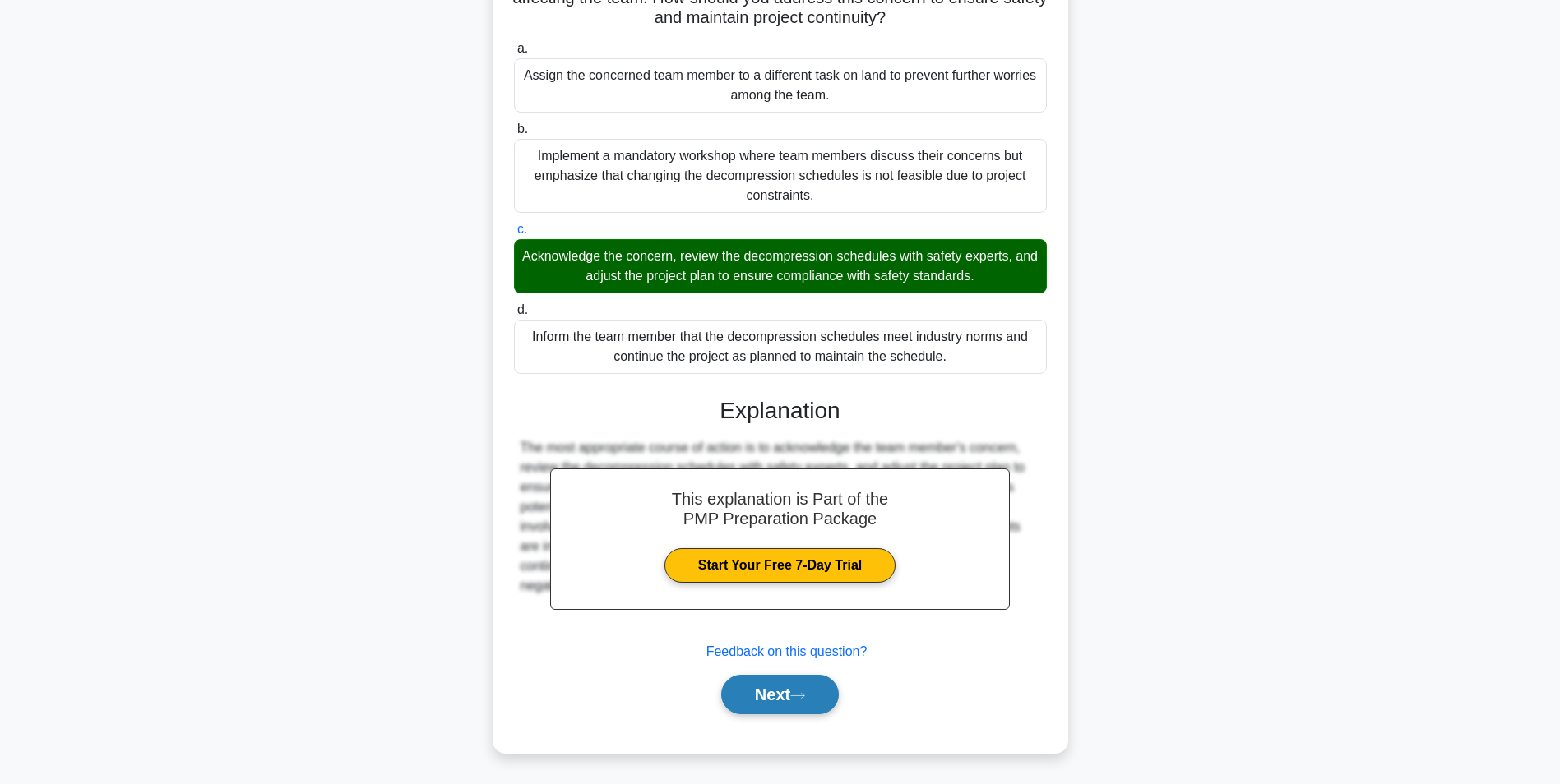
click at [762, 697] on button "Next" at bounding box center [780, 695] width 118 height 40
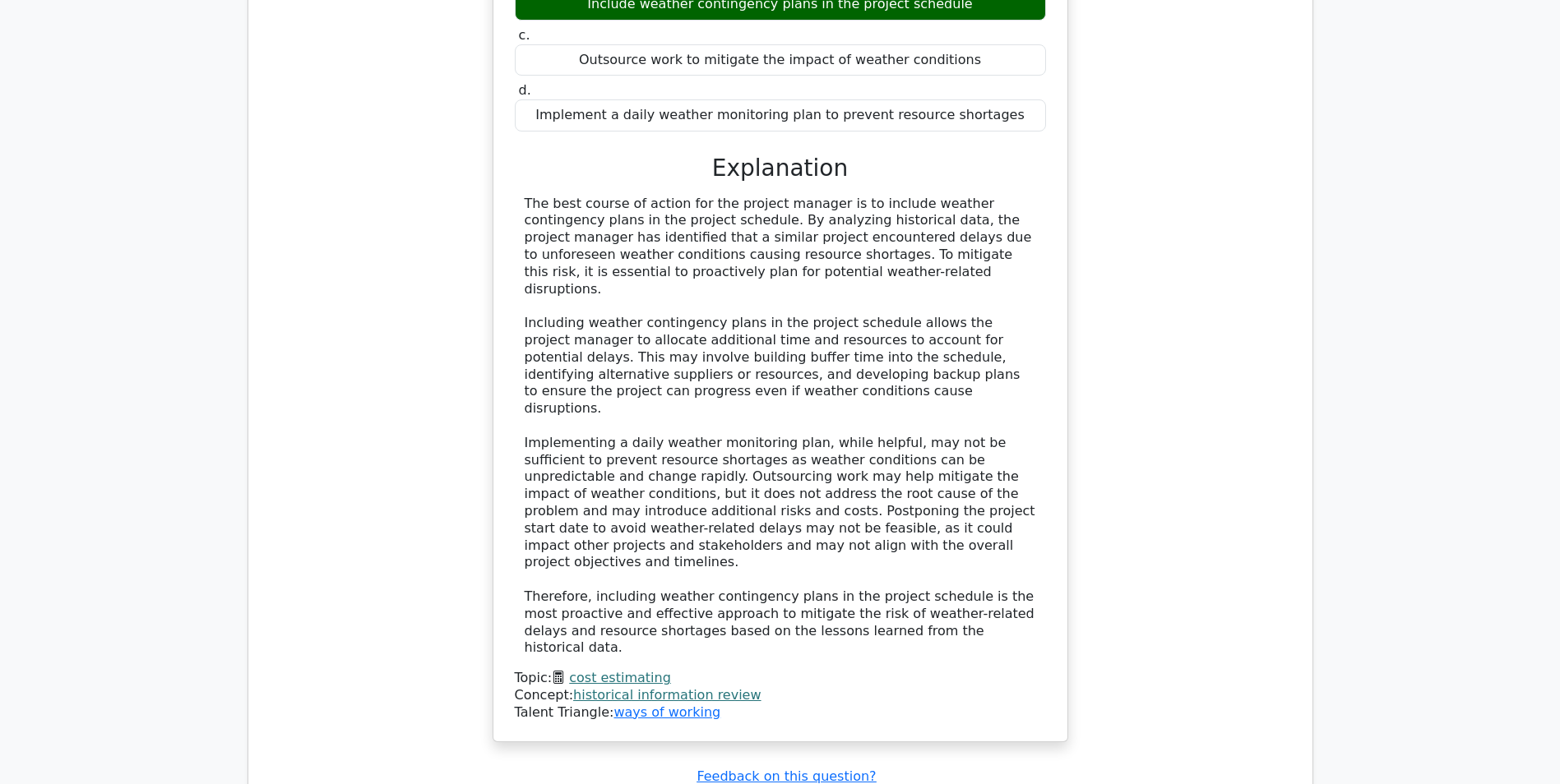
scroll to position [2054, 0]
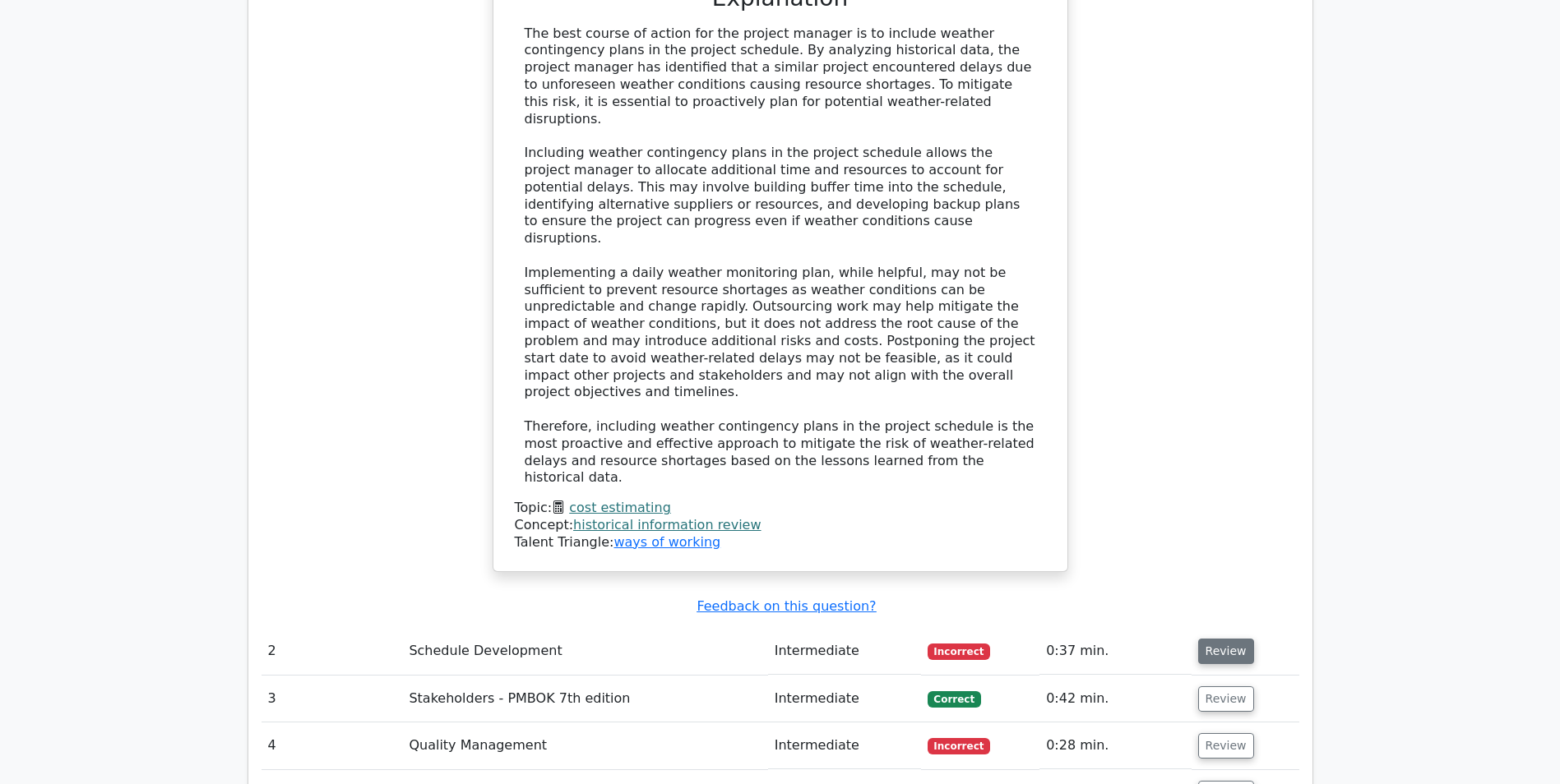
click at [1214, 639] on button "Review" at bounding box center [1225, 651] width 56 height 26
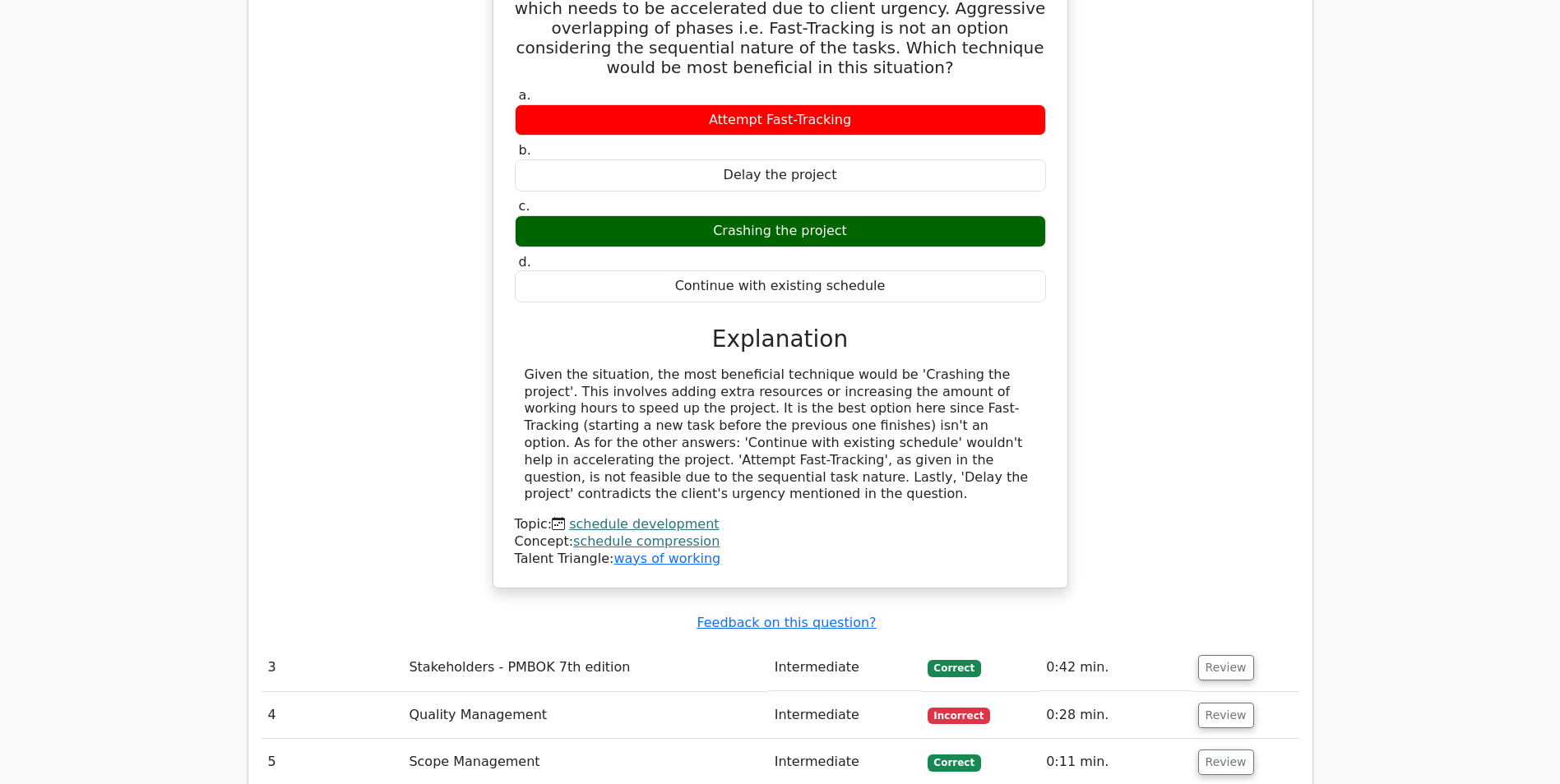
scroll to position [2959, 0]
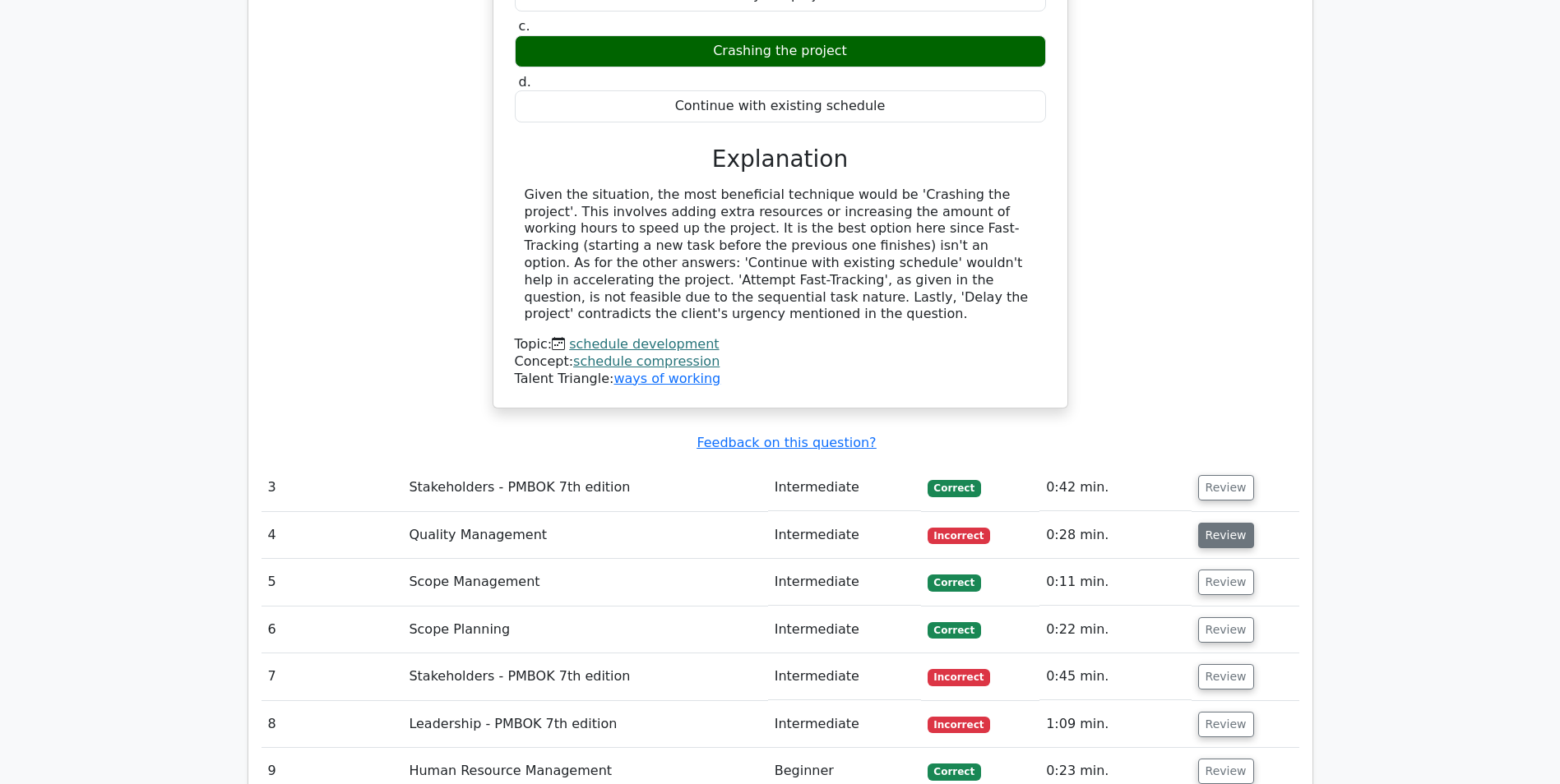
click at [1220, 522] on button "Review" at bounding box center [1225, 535] width 56 height 26
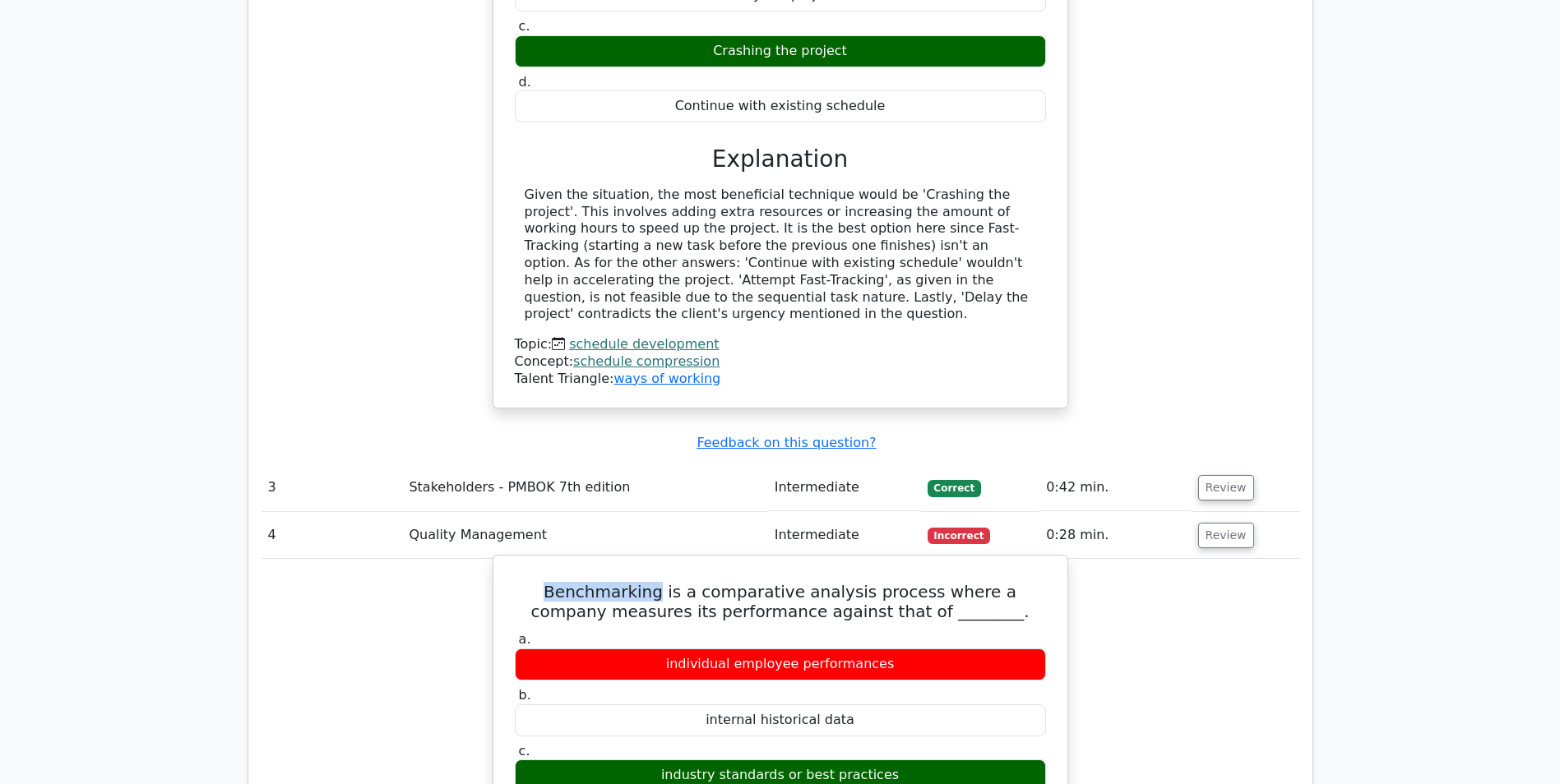
drag, startPoint x: 535, startPoint y: 414, endPoint x: 642, endPoint y: 417, distance: 107.0
click at [642, 582] on h5 "Benchmarking is a comparative analysis process where a company measures its per…" at bounding box center [780, 602] width 534 height 40
copy h5 "Benchmarking"
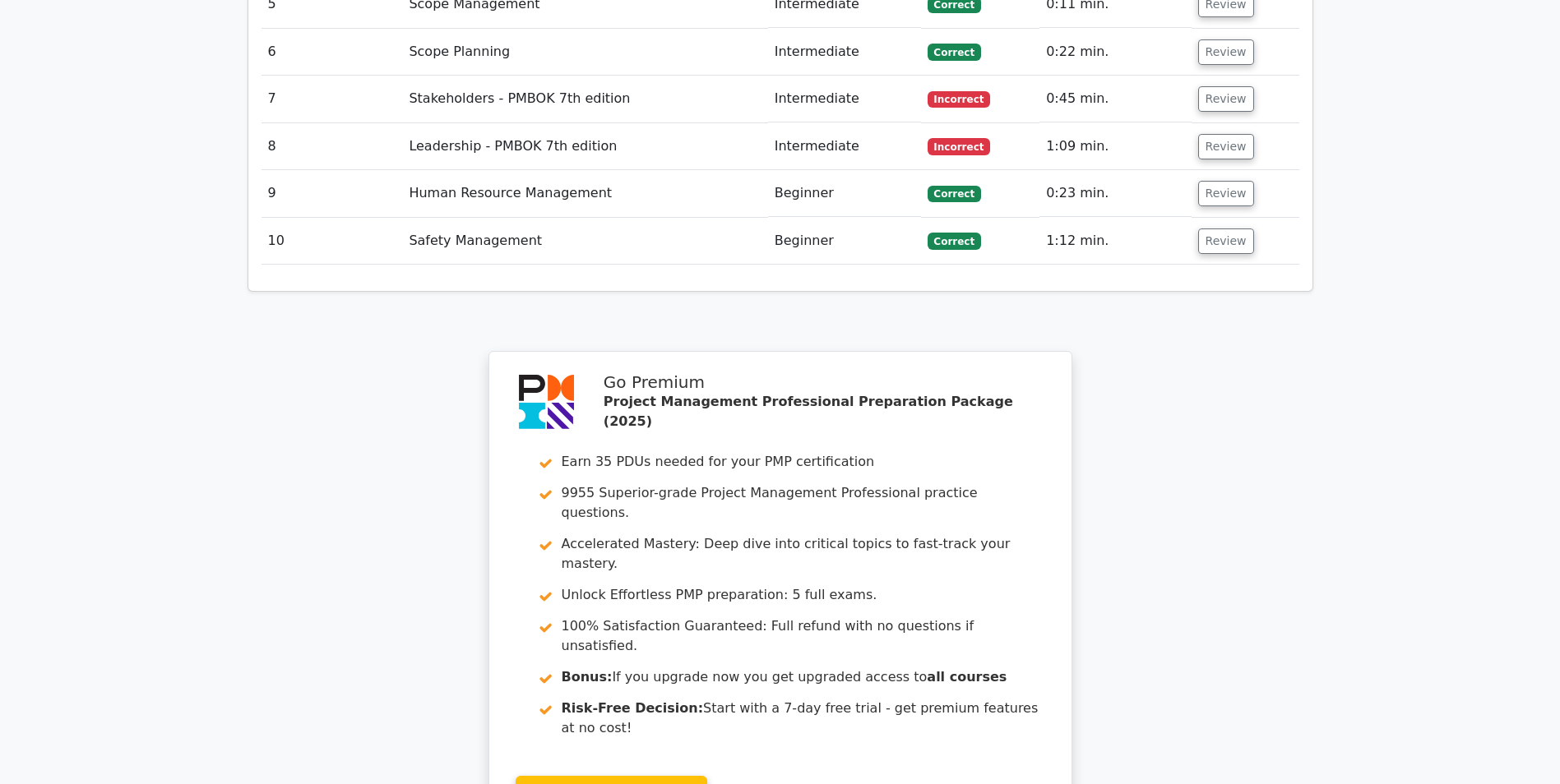
scroll to position [4419, 0]
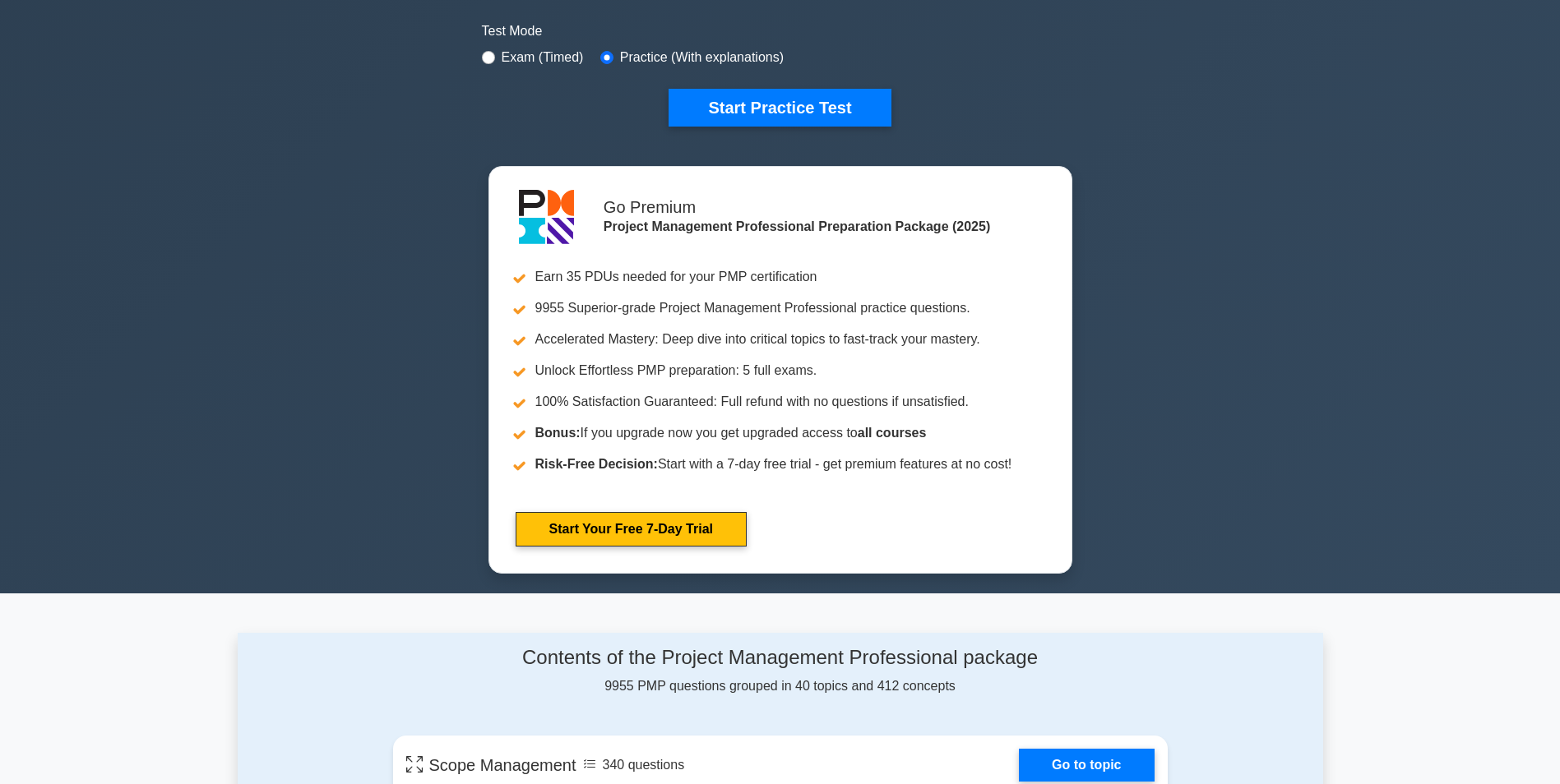
scroll to position [246, 0]
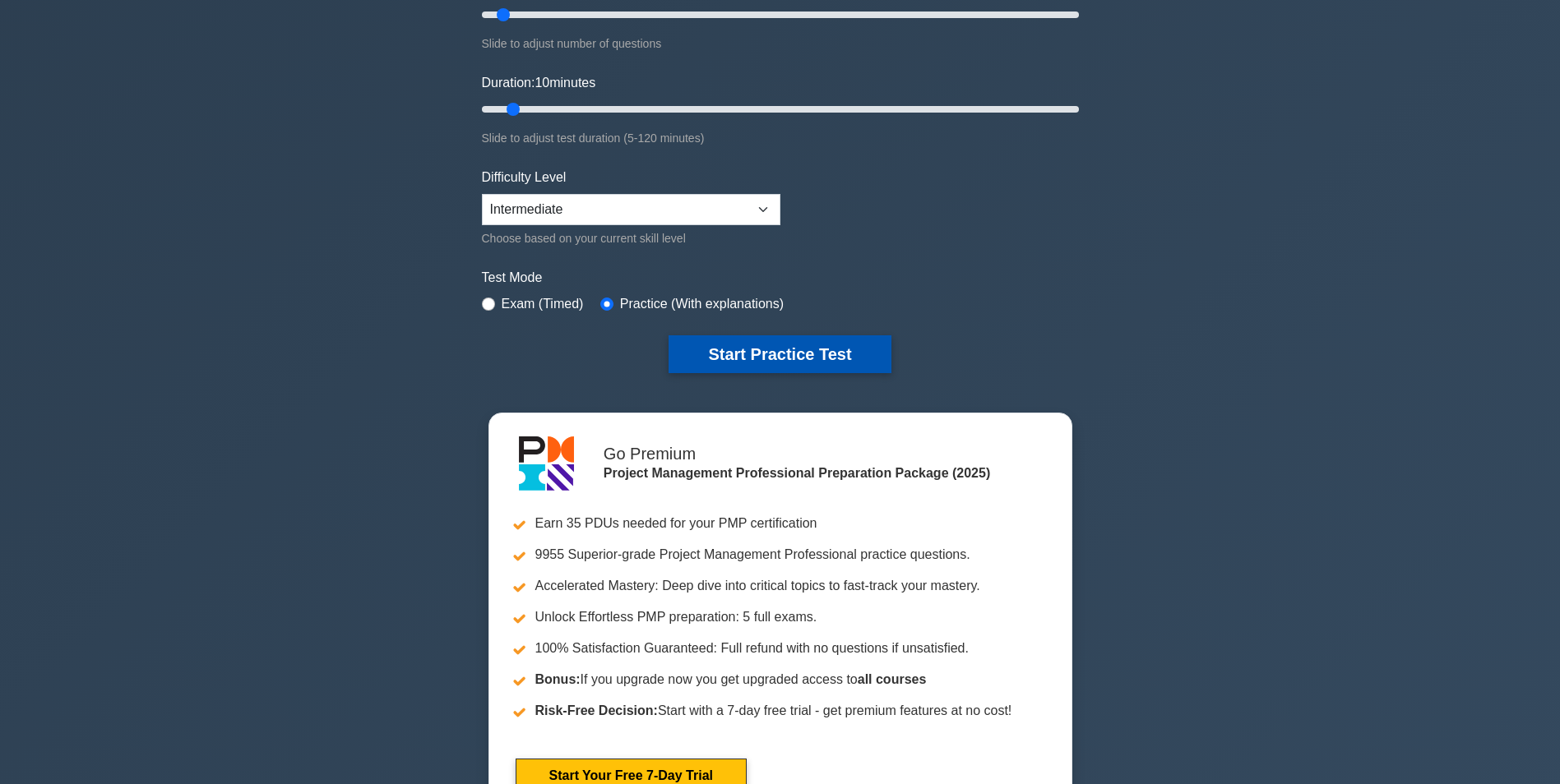
click at [817, 361] on button "Start Practice Test" at bounding box center [780, 355] width 222 height 38
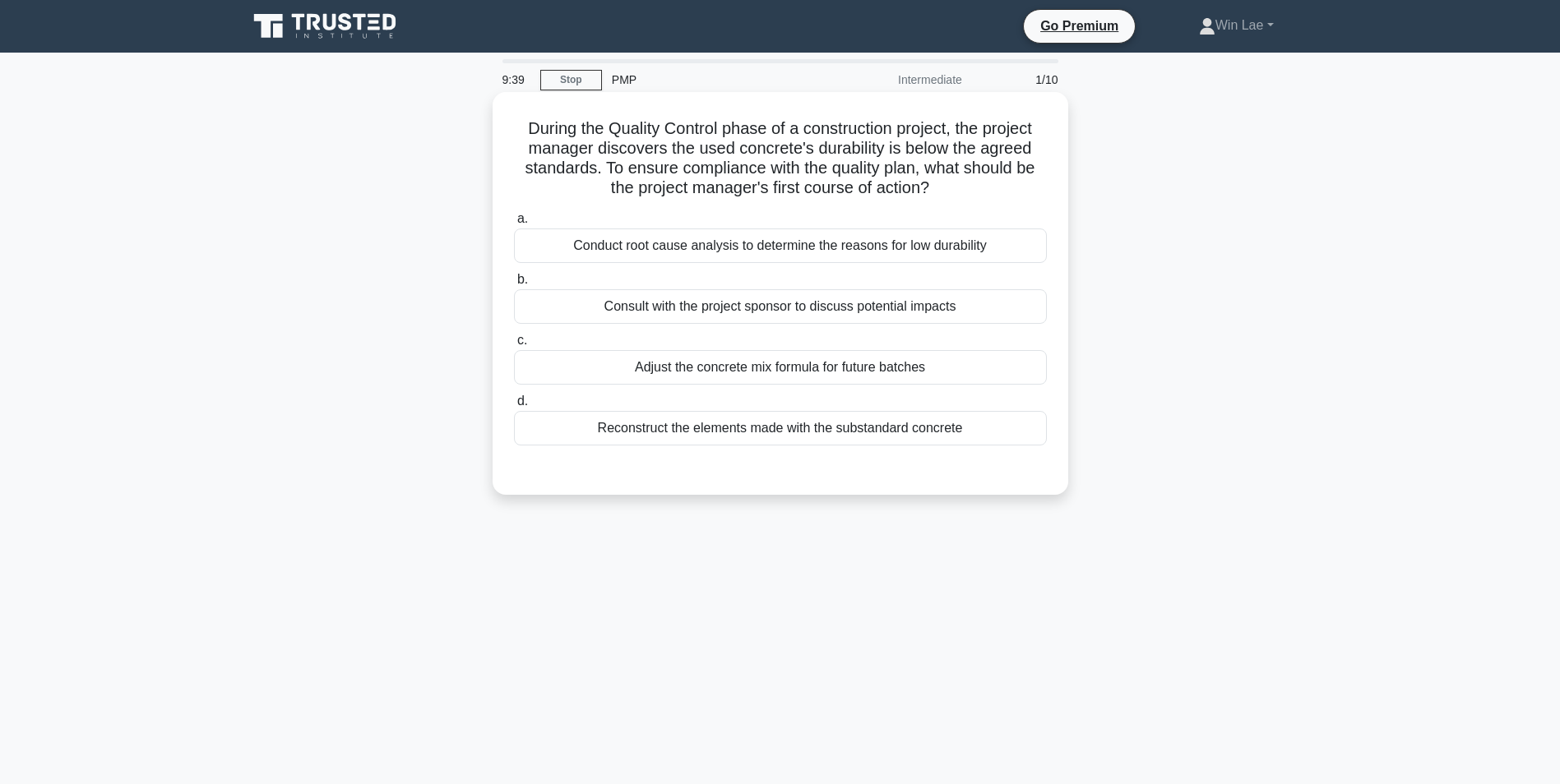
click at [948, 250] on div "Conduct root cause analysis to determine the reasons for low durability" at bounding box center [780, 246] width 533 height 34
click at [514, 225] on input "a. Conduct root cause analysis to determine the reasons for low durability" at bounding box center [514, 218] width 0 height 10
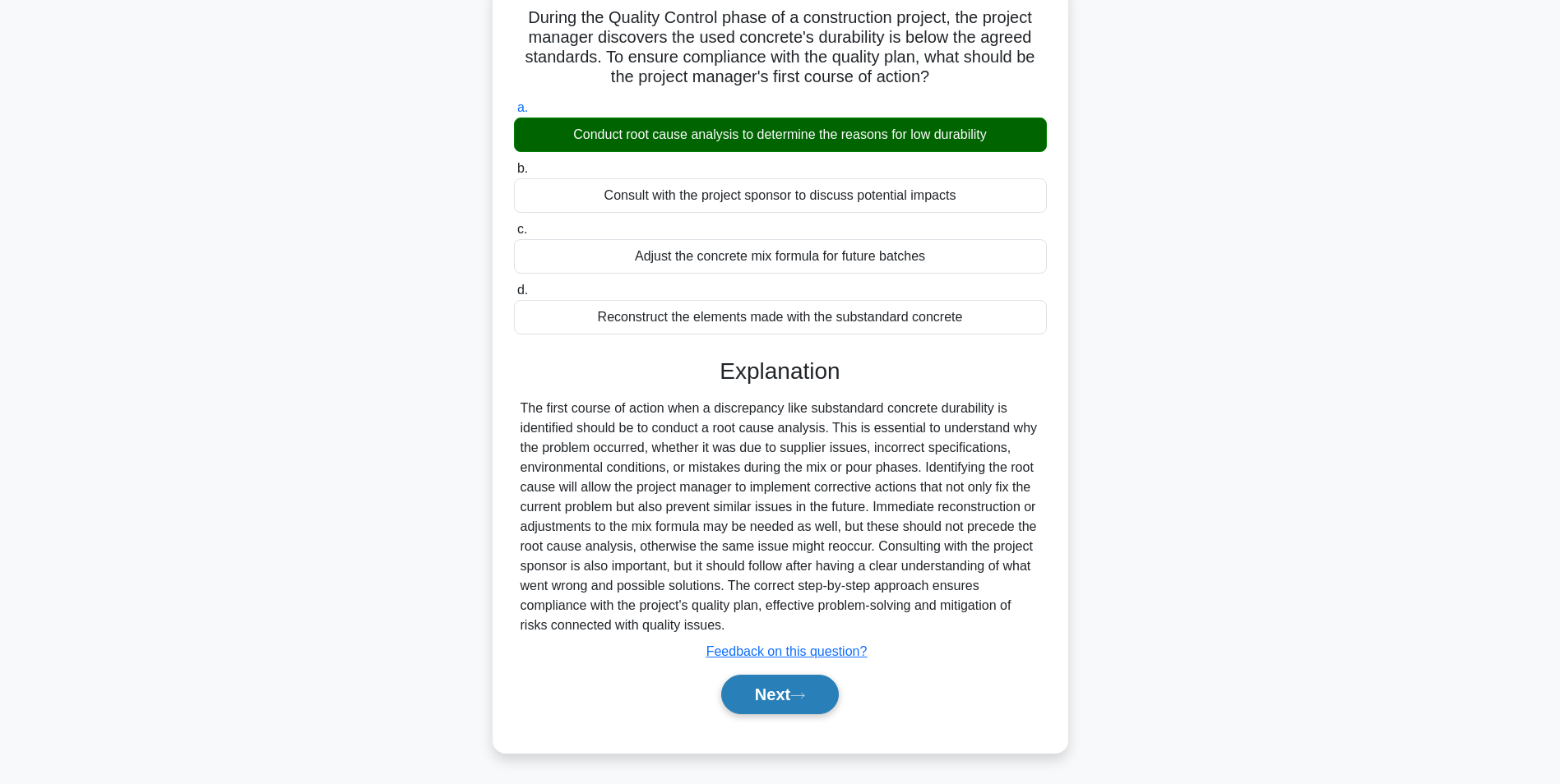
click at [824, 684] on button "Next" at bounding box center [780, 695] width 118 height 40
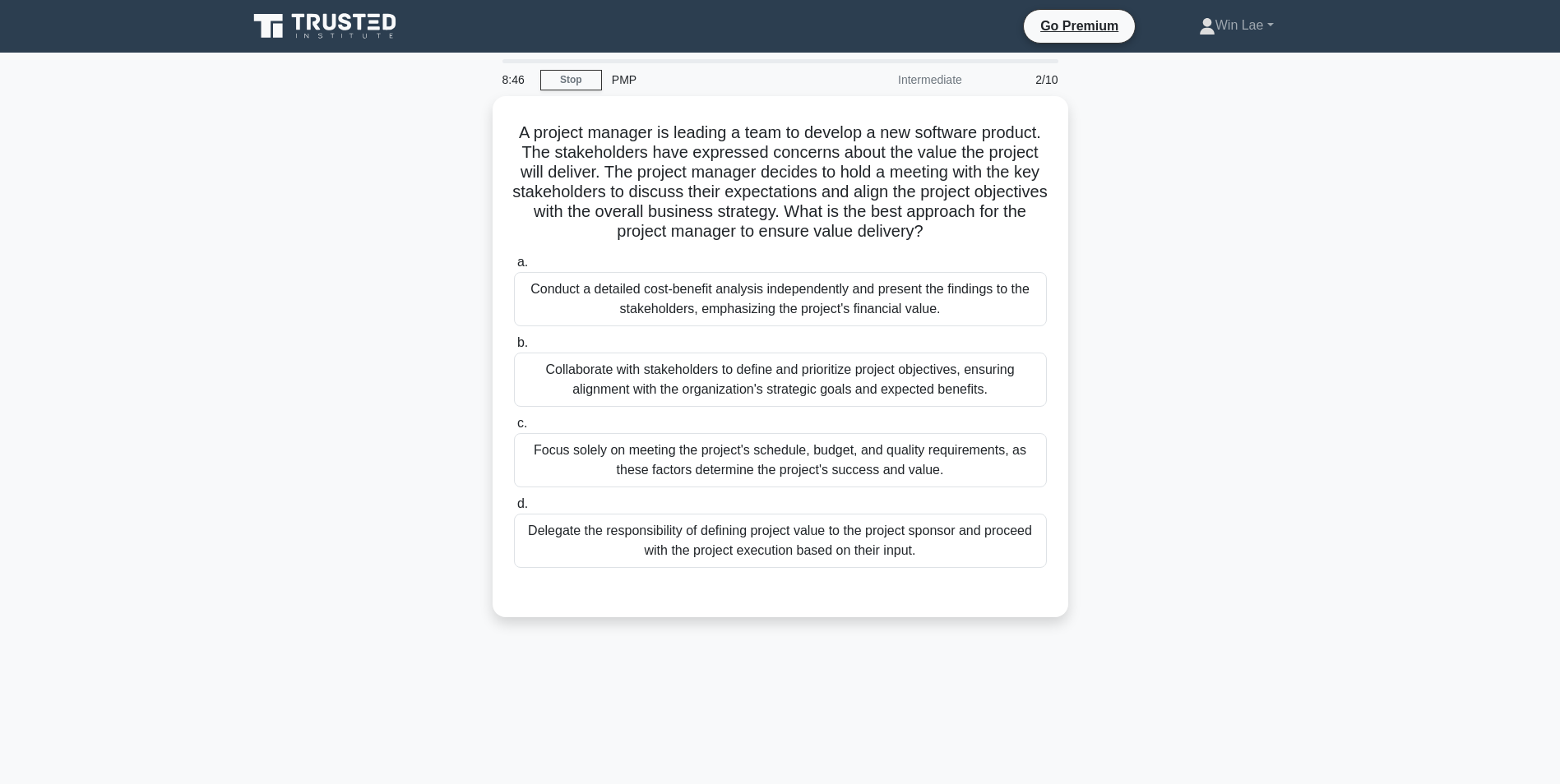
click at [837, 671] on div "8:46 Stop PMP Intermediate 2/10 A project manager is leading a team to develop …" at bounding box center [780, 469] width 1085 height 822
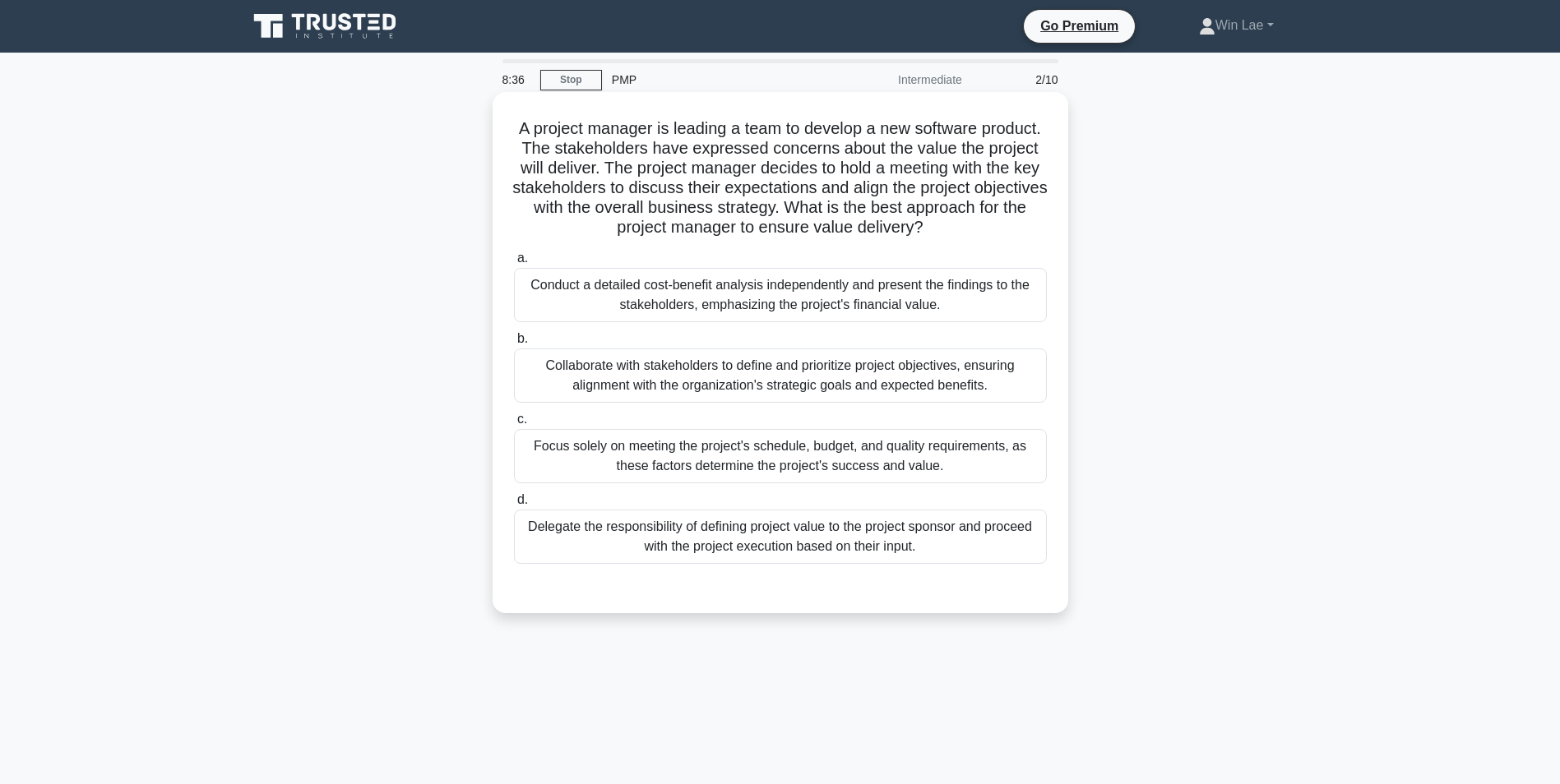
click at [738, 380] on div "Collaborate with stakeholders to define and prioritize project objectives, ensu…" at bounding box center [780, 375] width 533 height 54
click at [514, 344] on input "b. Collaborate with stakeholders to define and prioritize project objectives, e…" at bounding box center [514, 338] width 0 height 10
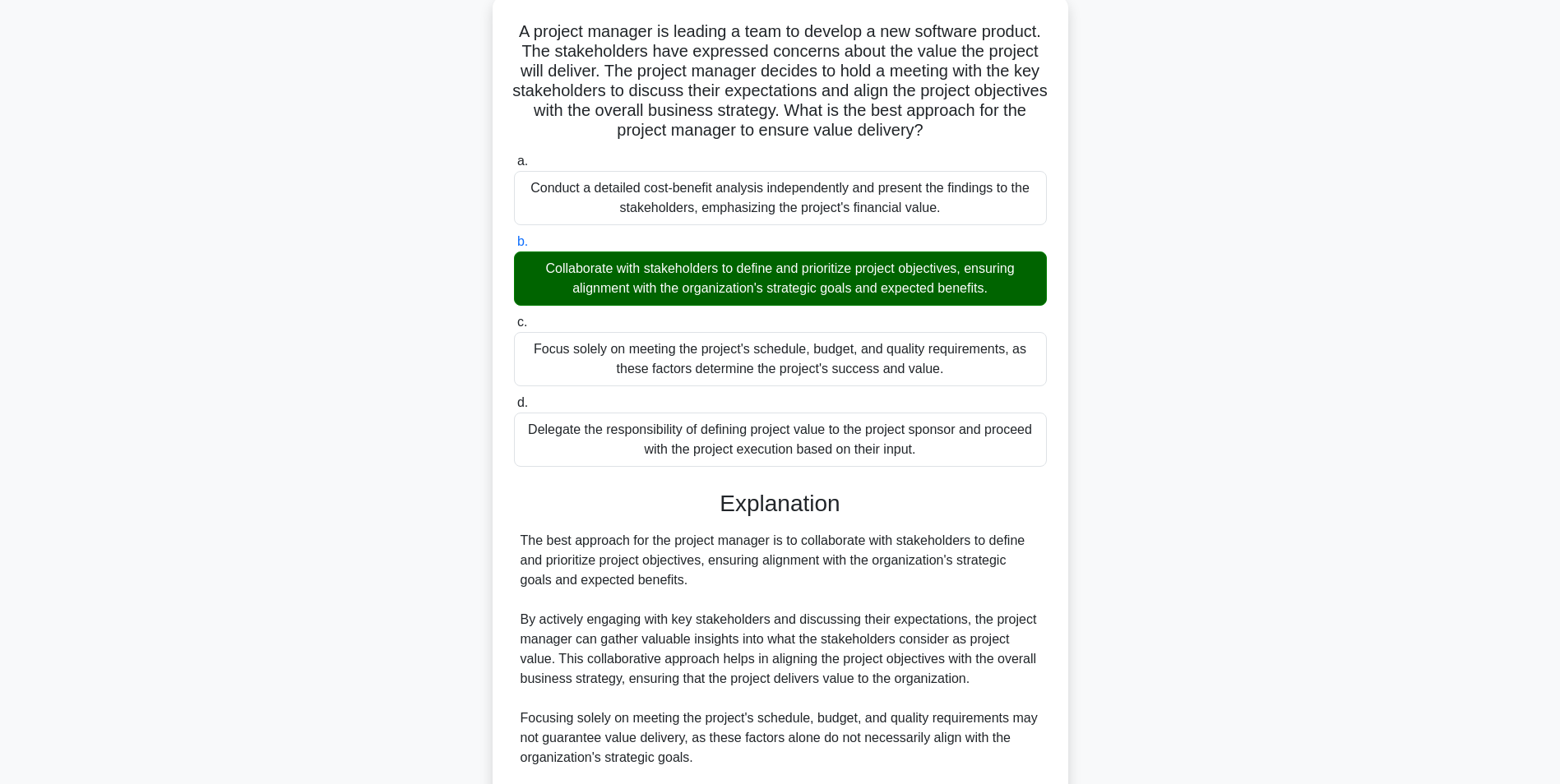
scroll to position [329, 0]
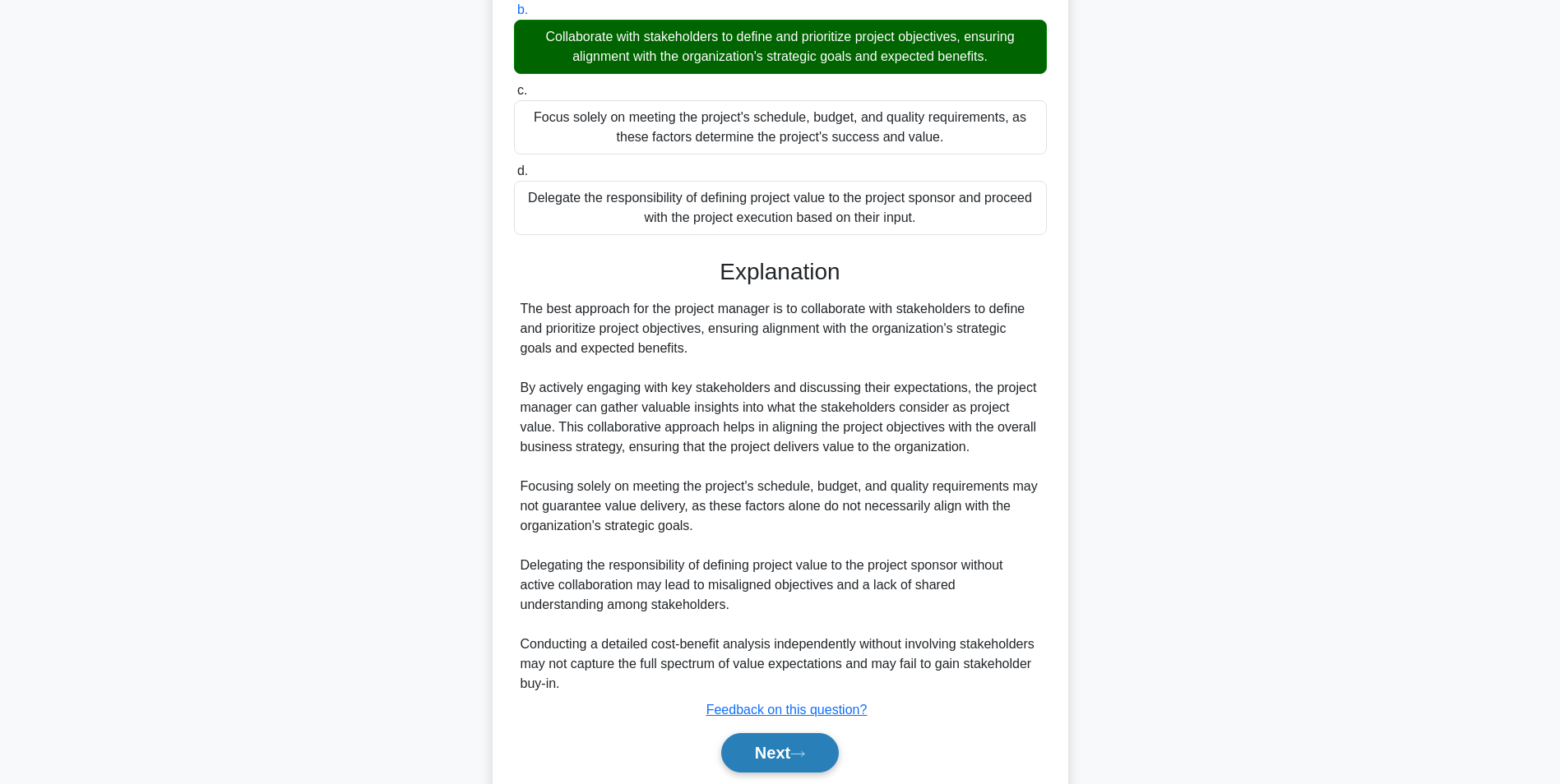
click at [753, 751] on button "Next" at bounding box center [780, 753] width 118 height 40
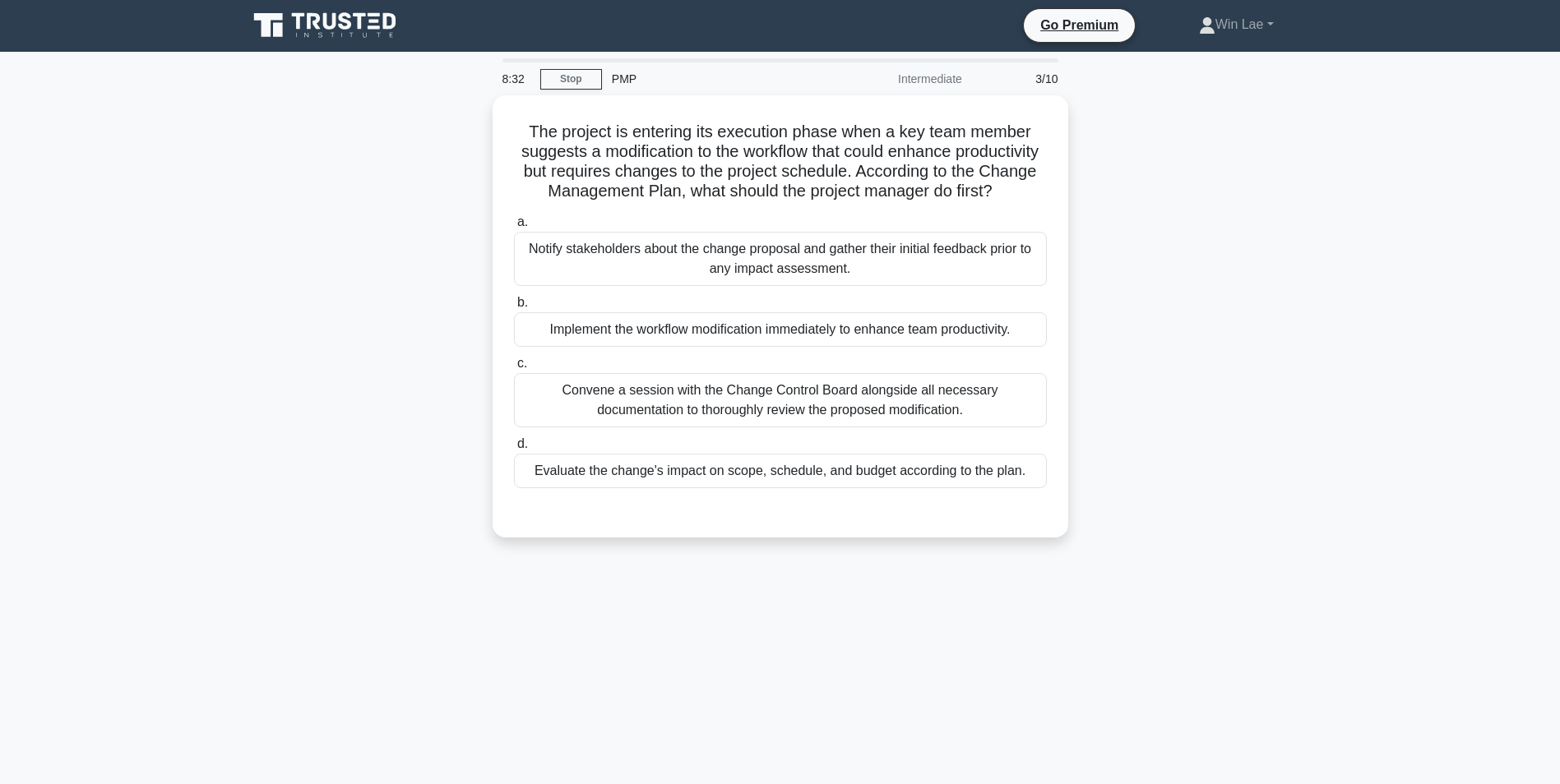
scroll to position [0, 0]
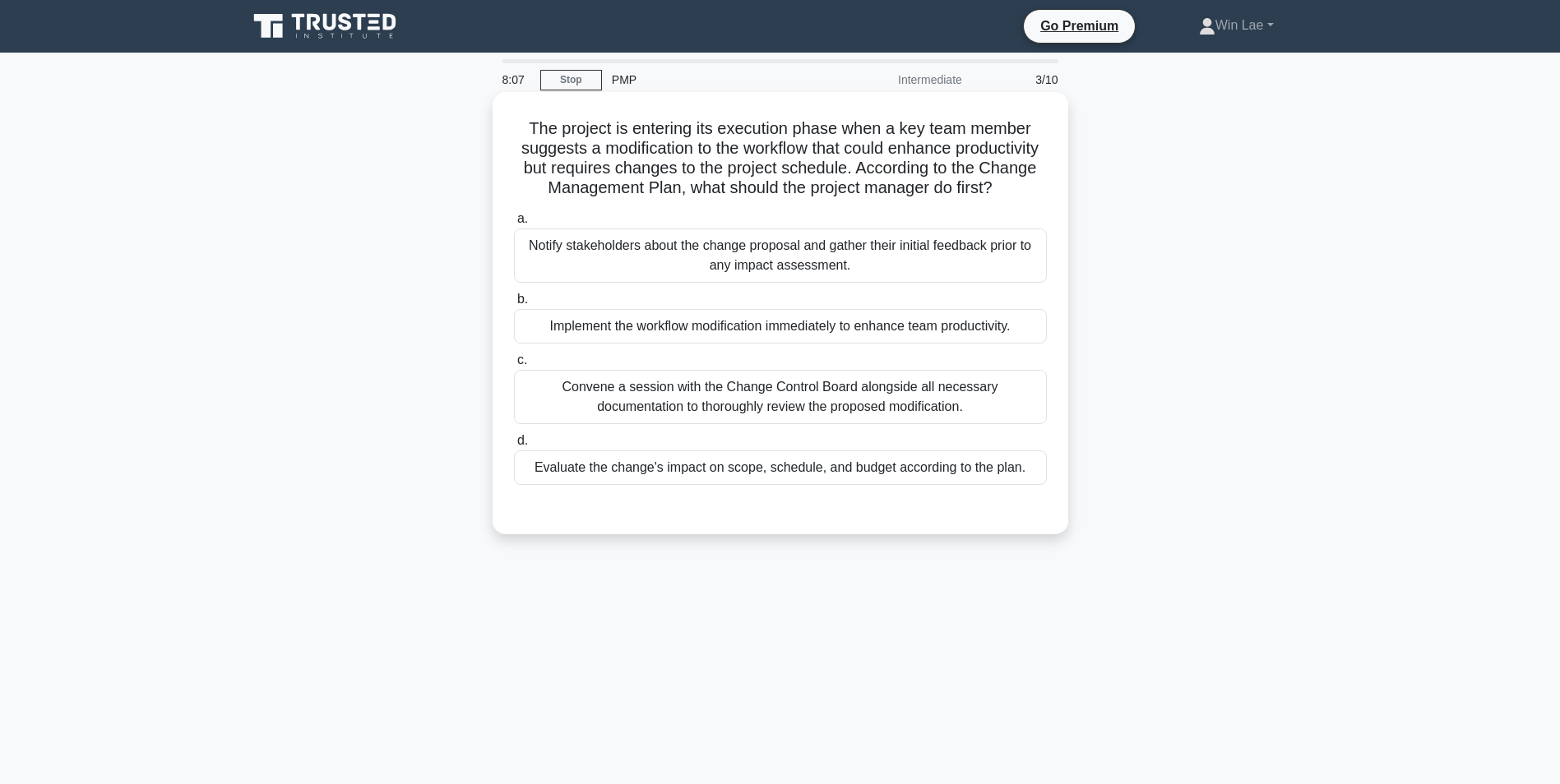
click at [805, 484] on div "Evaluate the change's impact on scope, schedule, and budget according to the pl…" at bounding box center [780, 467] width 533 height 34
click at [514, 447] on input "d. Evaluate the change's impact on scope, schedule, and budget according to the…" at bounding box center [514, 440] width 0 height 10
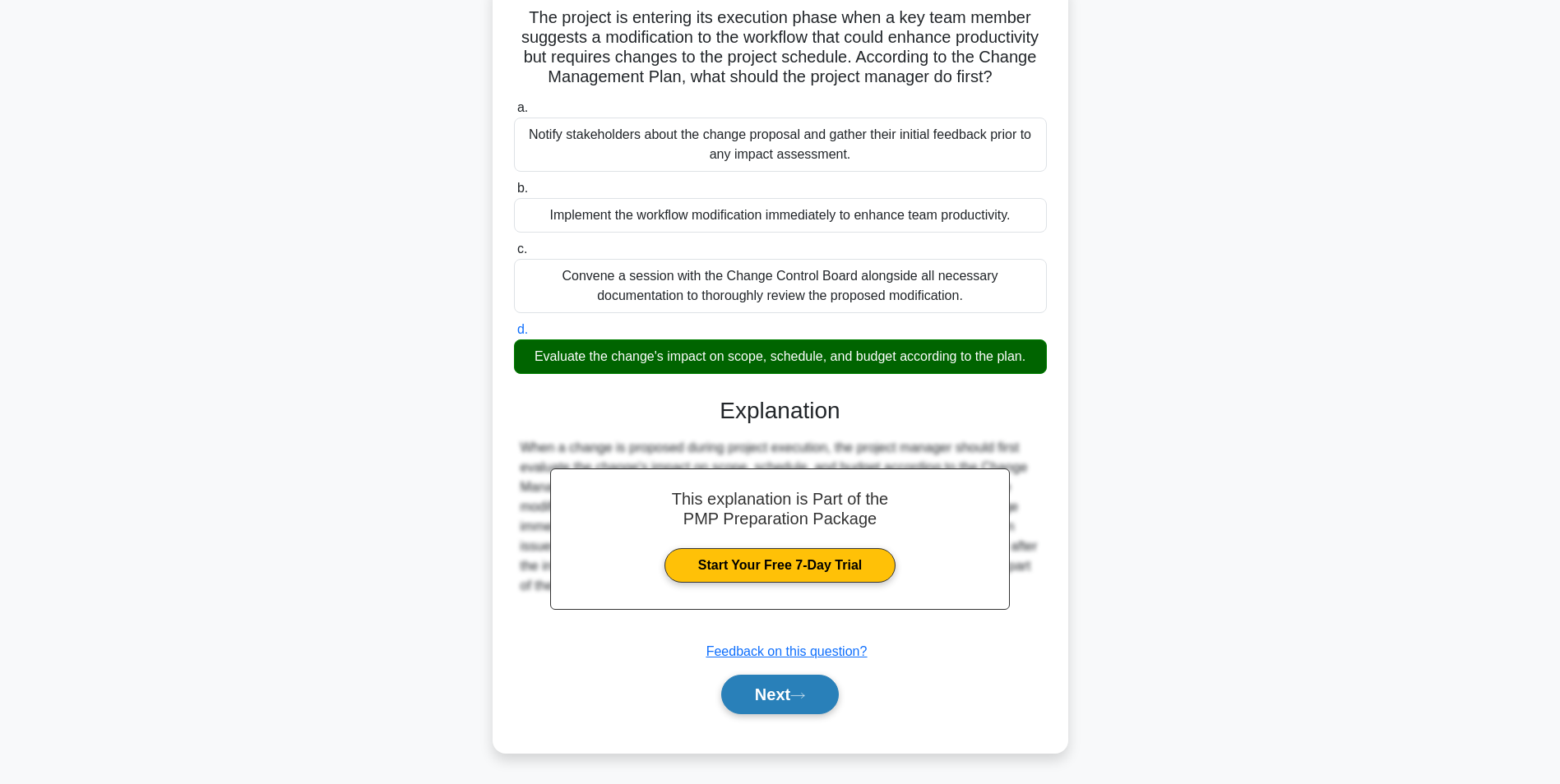
click at [794, 696] on button "Next" at bounding box center [780, 695] width 118 height 40
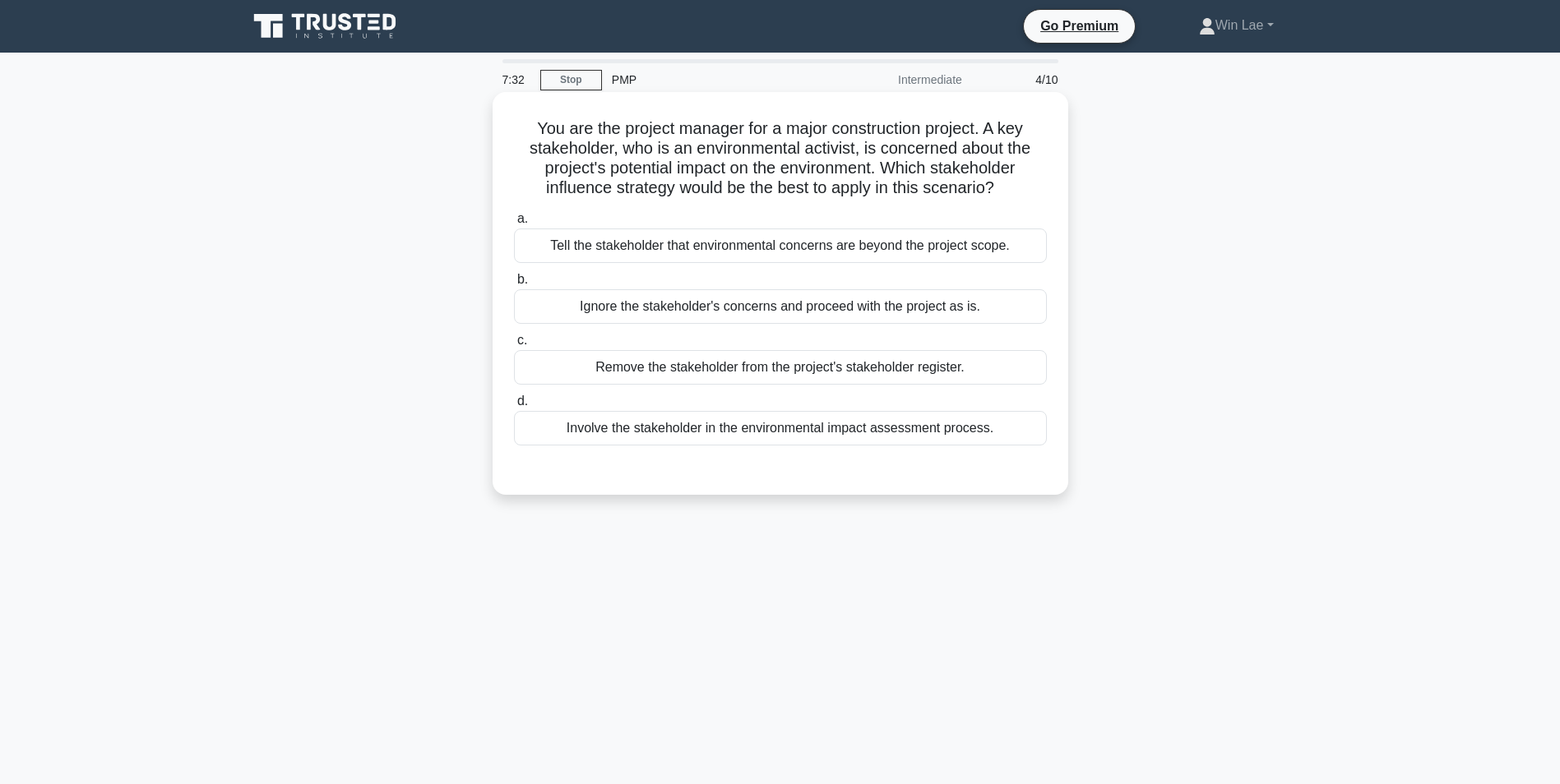
click at [898, 435] on div "Involve the stakeholder in the environmental impact assessment process." at bounding box center [780, 428] width 533 height 34
click at [514, 407] on input "d. Involve the stakeholder in the environmental impact assessment process." at bounding box center [514, 401] width 0 height 10
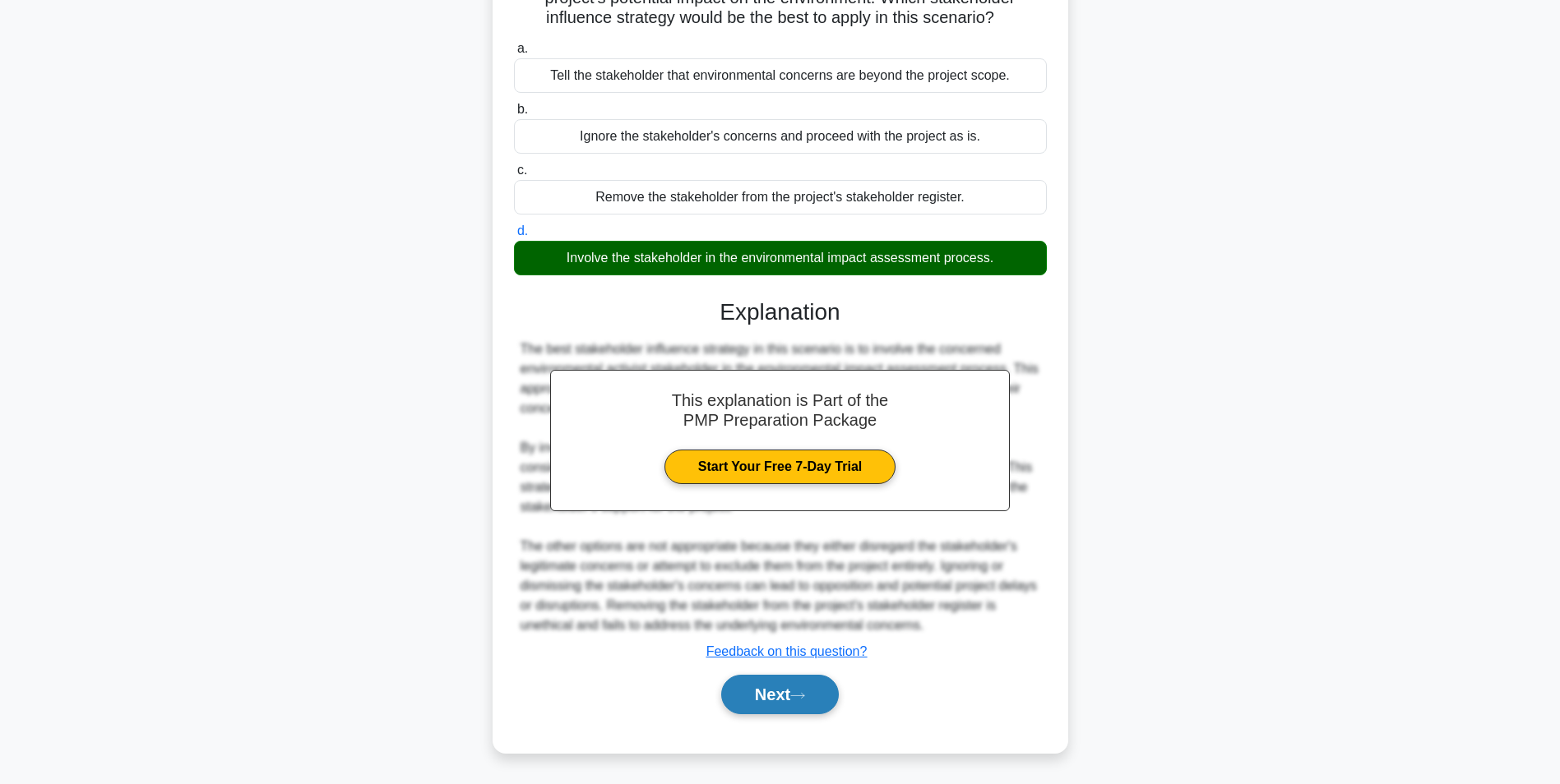
click at [732, 688] on button "Next" at bounding box center [780, 695] width 118 height 40
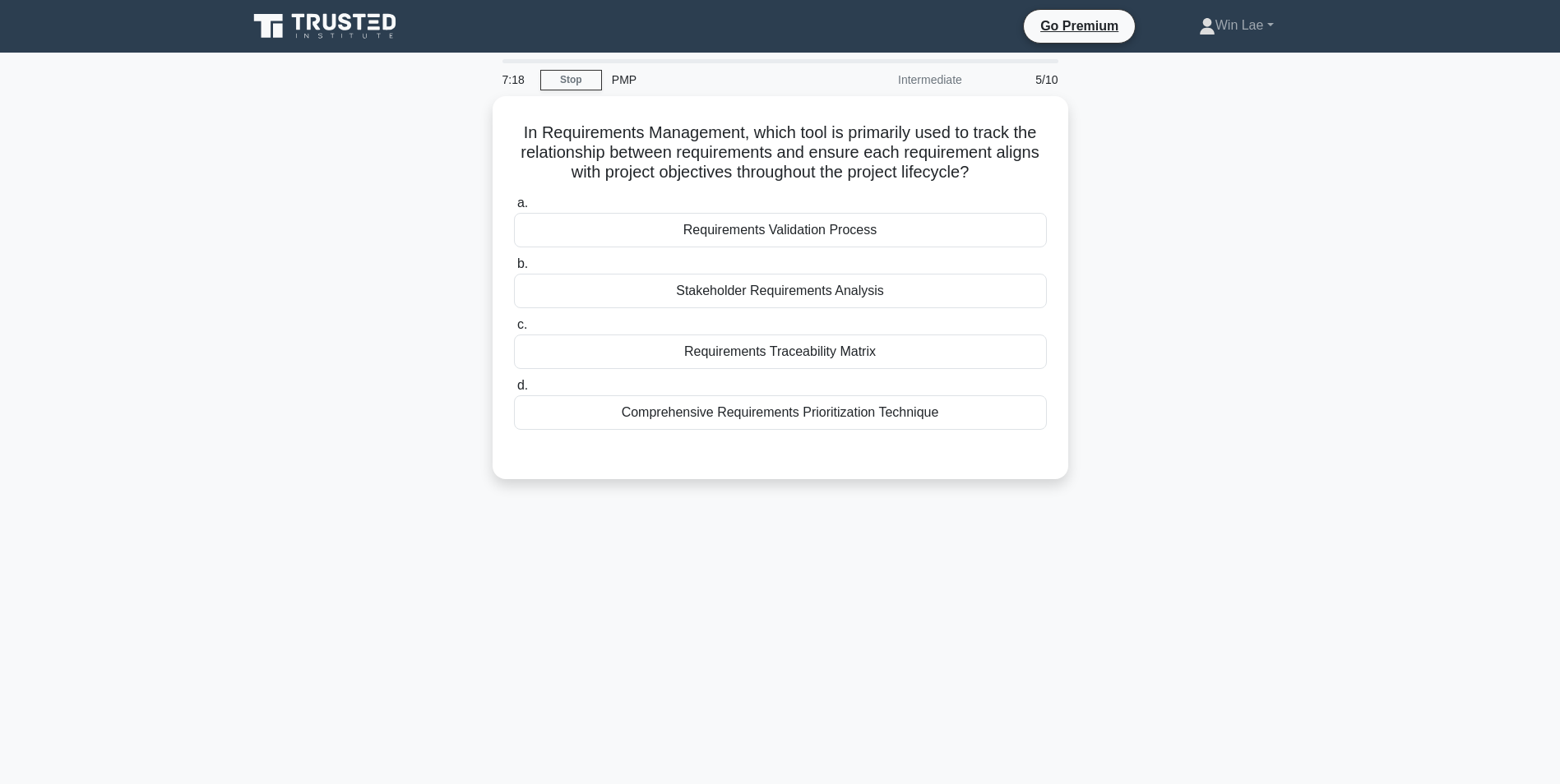
click at [224, 520] on main "7:18 Stop PMP Intermediate 5/10 In Requirements Management, which tool is prima…" at bounding box center [780, 469] width 1560 height 835
click at [758, 349] on div "Requirements Traceability Matrix" at bounding box center [780, 347] width 533 height 34
click at [514, 326] on input "c. Requirements Traceability Matrix" at bounding box center [514, 320] width 0 height 10
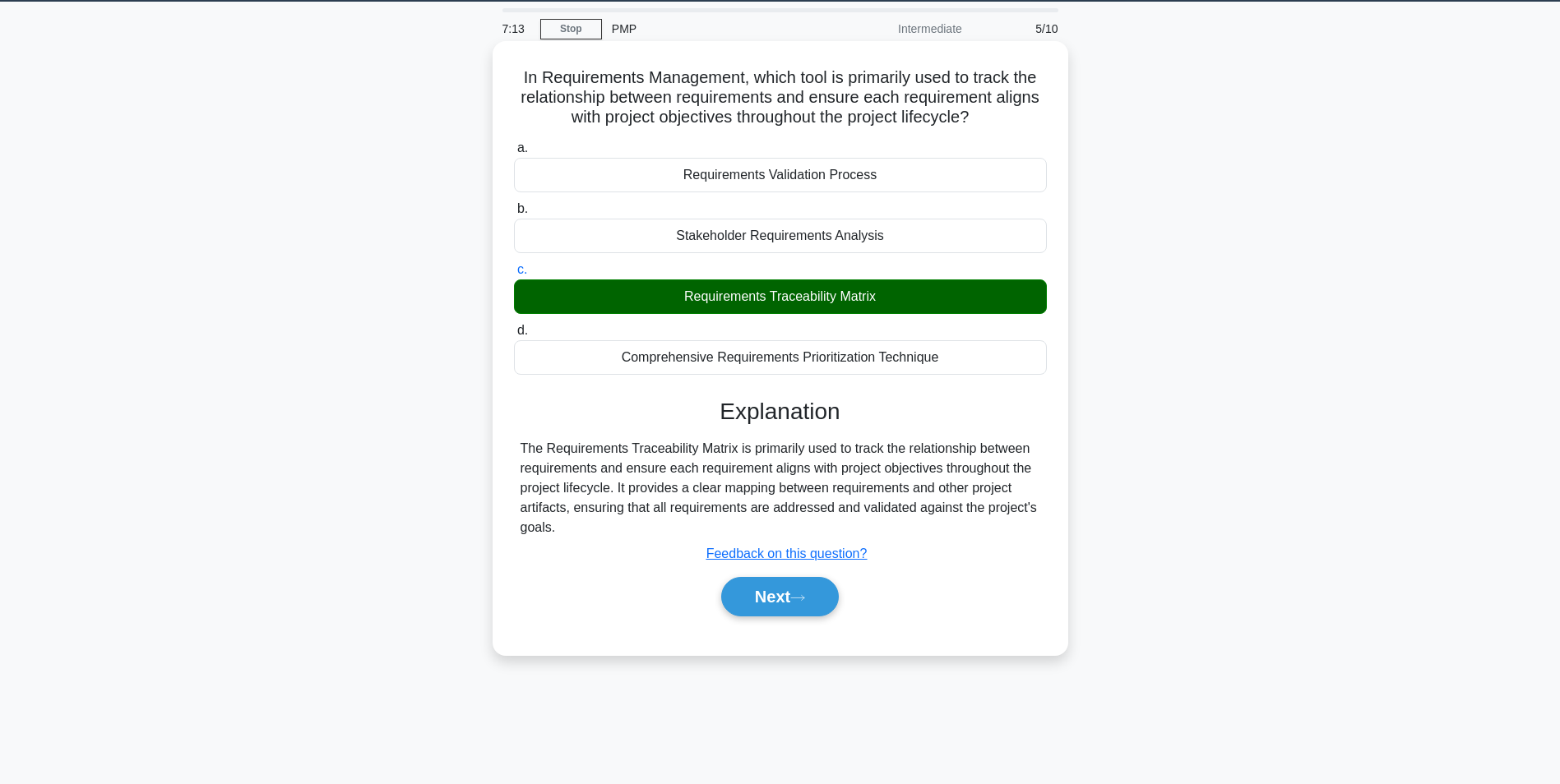
scroll to position [103, 0]
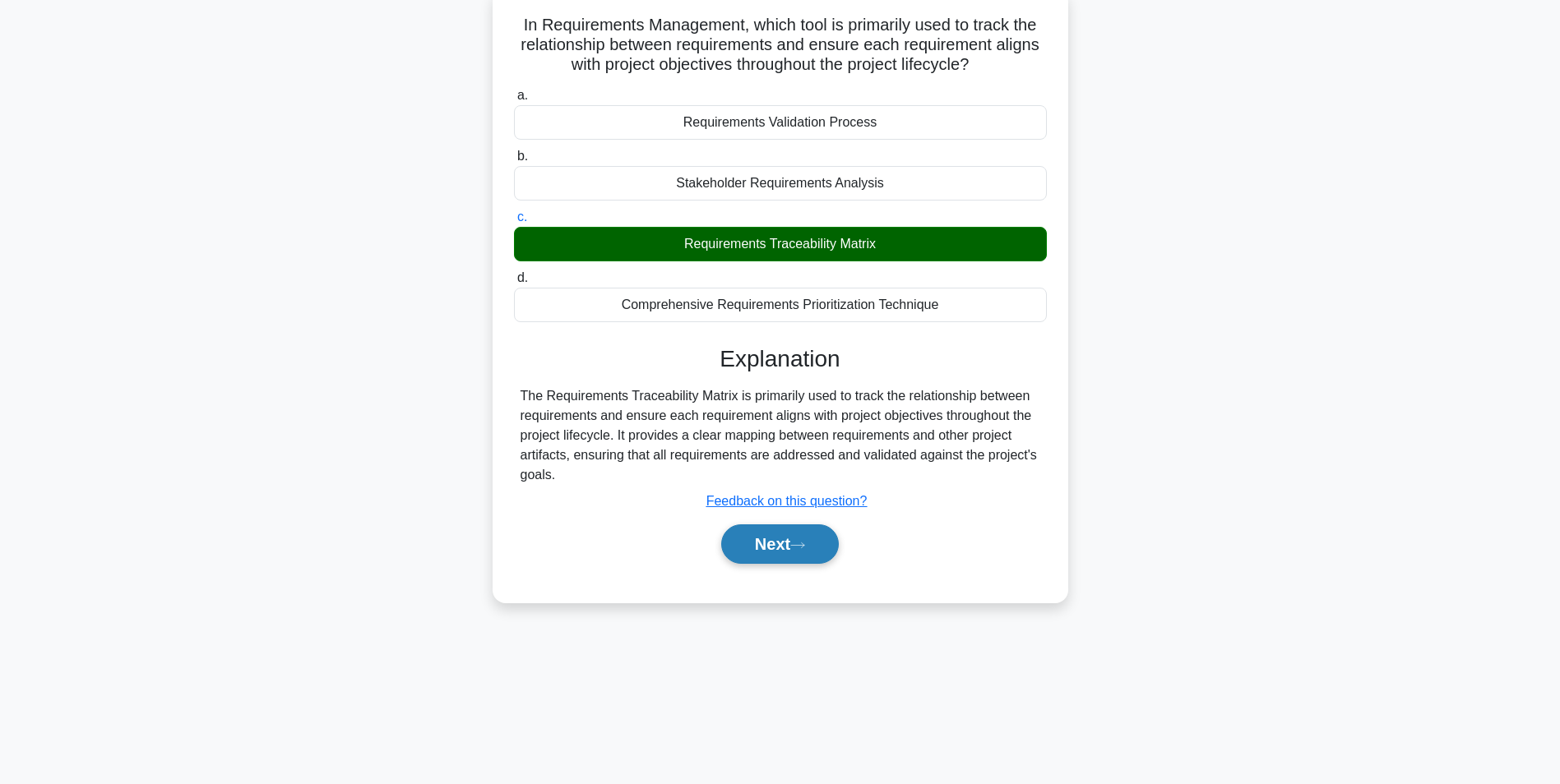
click at [780, 541] on button "Next" at bounding box center [780, 544] width 118 height 40
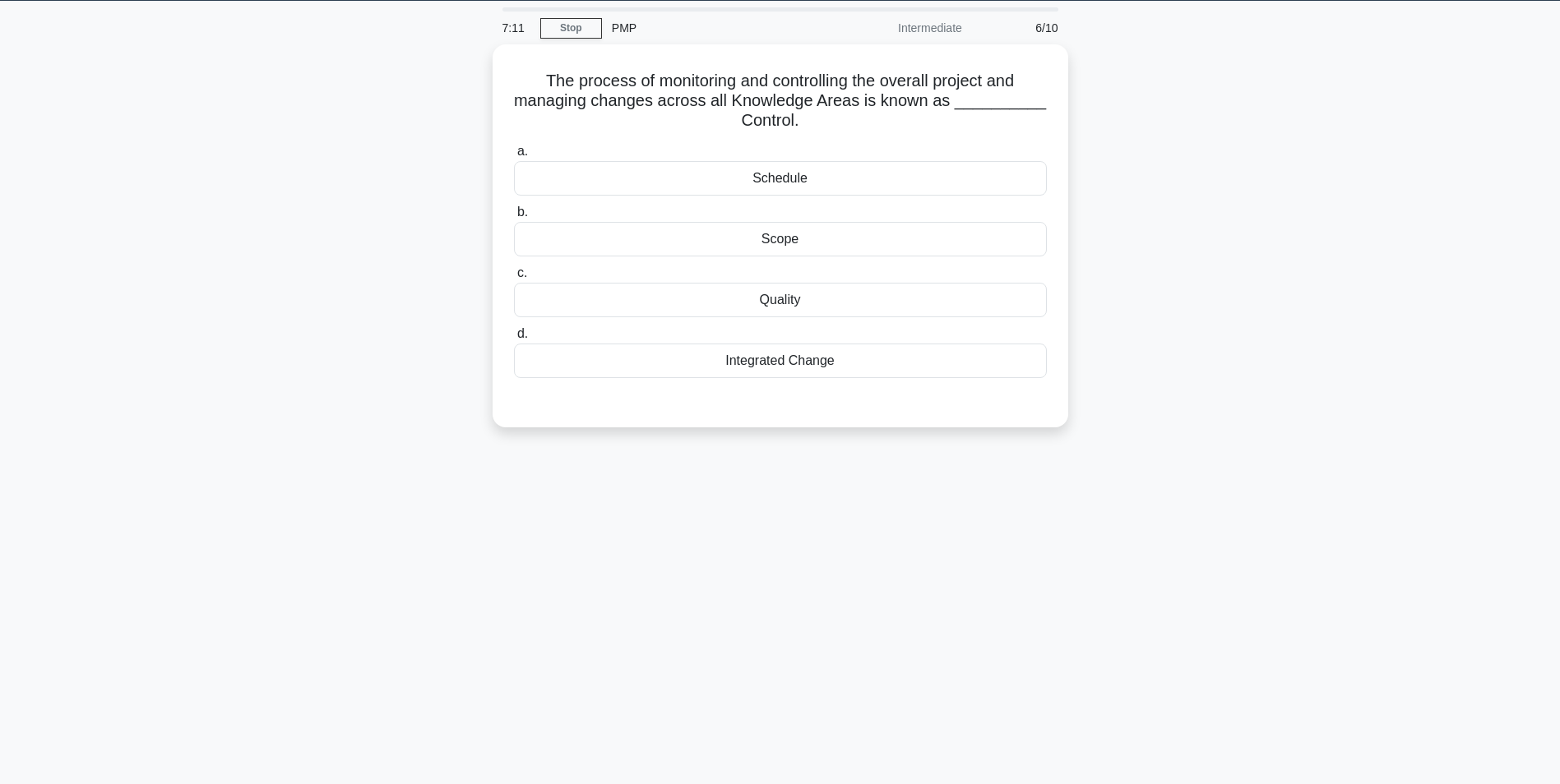
scroll to position [0, 0]
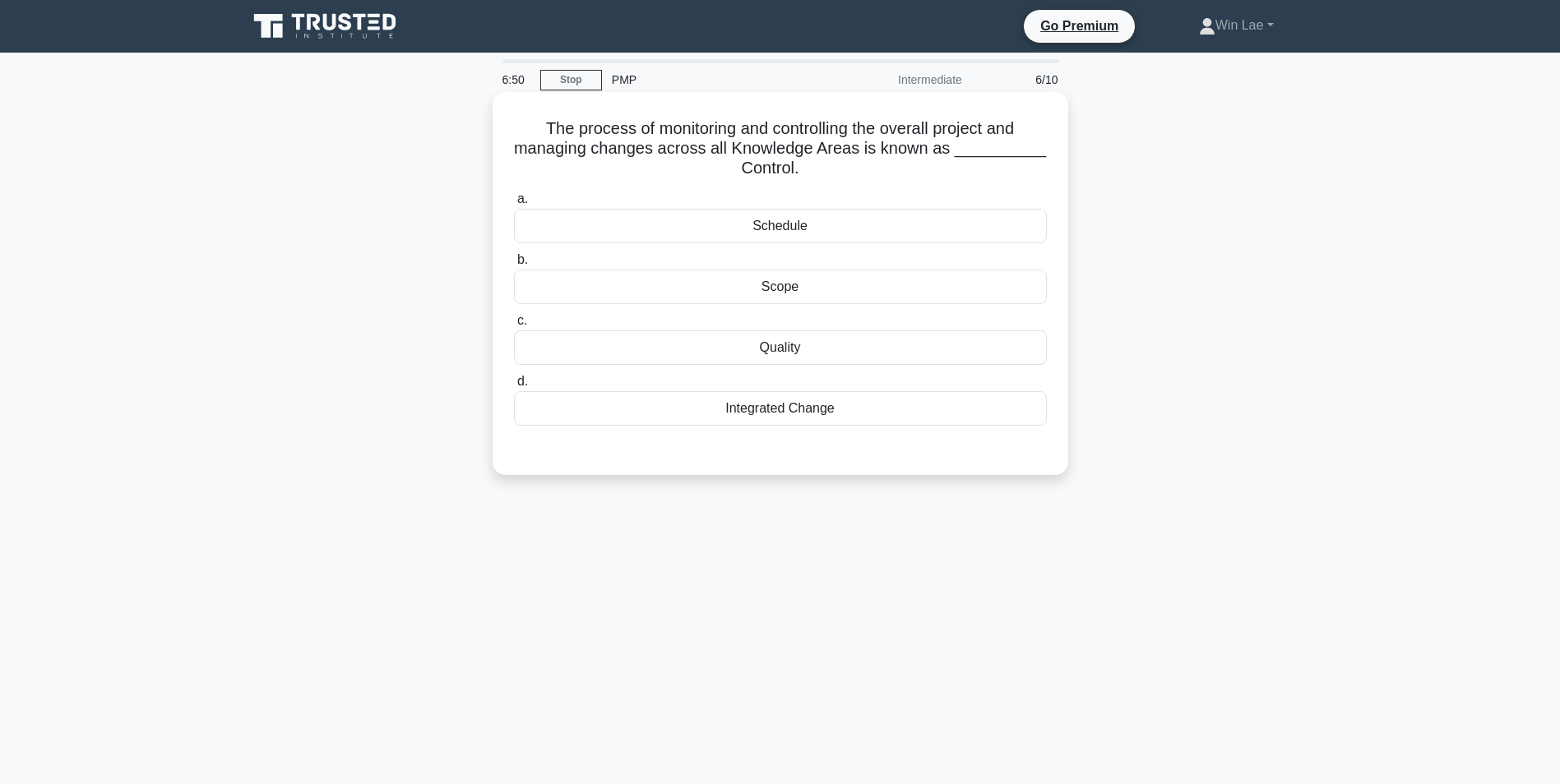
drag, startPoint x: 742, startPoint y: 171, endPoint x: 801, endPoint y: 166, distance: 59.2
click at [801, 166] on h5 "The process of monitoring and controlling the overall project and managing chan…" at bounding box center [780, 149] width 536 height 61
click at [208, 314] on main "6:49 Stop PMP Intermediate 6/10 The process of monitoring and controlling the o…" at bounding box center [780, 469] width 1560 height 835
click at [609, 294] on div "Scope" at bounding box center [780, 286] width 533 height 34
click at [514, 265] on input "b. Scope" at bounding box center [514, 260] width 0 height 10
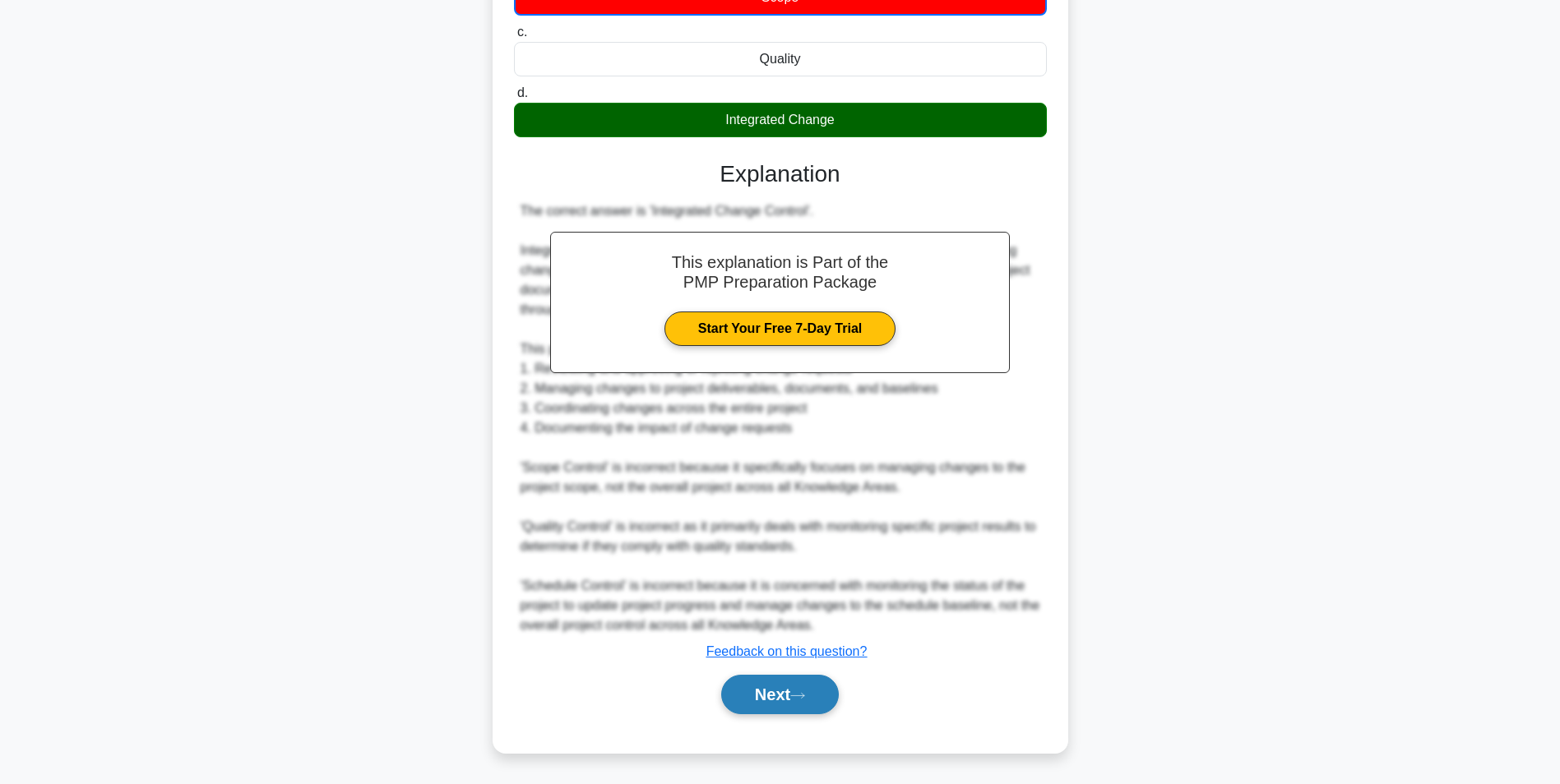
click at [784, 709] on button "Next" at bounding box center [780, 695] width 118 height 40
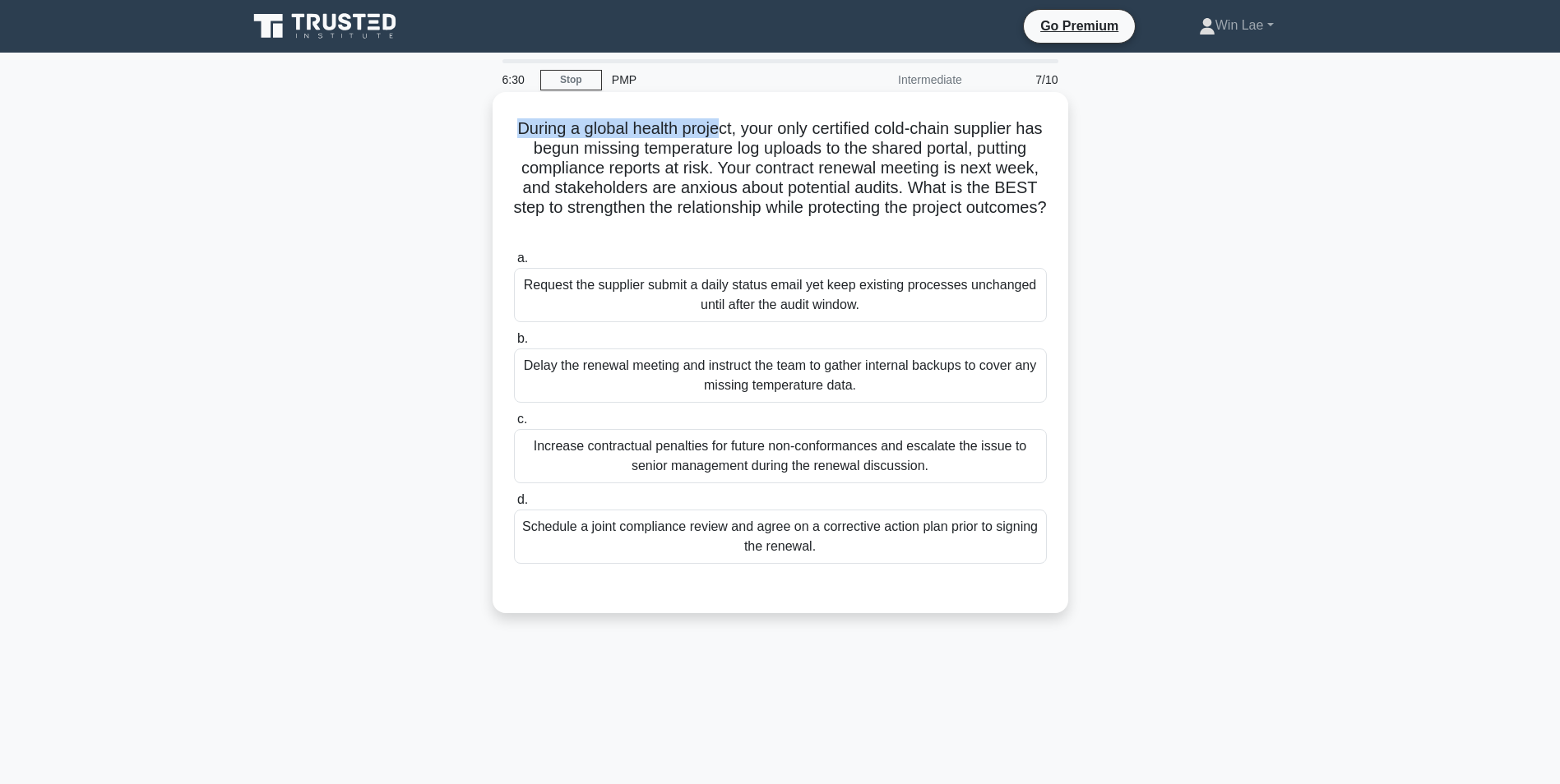
drag, startPoint x: 526, startPoint y: 129, endPoint x: 727, endPoint y: 130, distance: 201.0
click at [727, 130] on h5 "During a global health project, your only certified cold-chain supplier has beg…" at bounding box center [780, 178] width 536 height 120
drag, startPoint x: 727, startPoint y: 130, endPoint x: 730, endPoint y: 186, distance: 56.1
click at [730, 186] on h5 "During a global health project, your only certified cold-chain supplier has beg…" at bounding box center [780, 178] width 536 height 120
click at [887, 550] on div "Schedule a joint compliance review and agree on a corrective action plan prior …" at bounding box center [780, 536] width 533 height 54
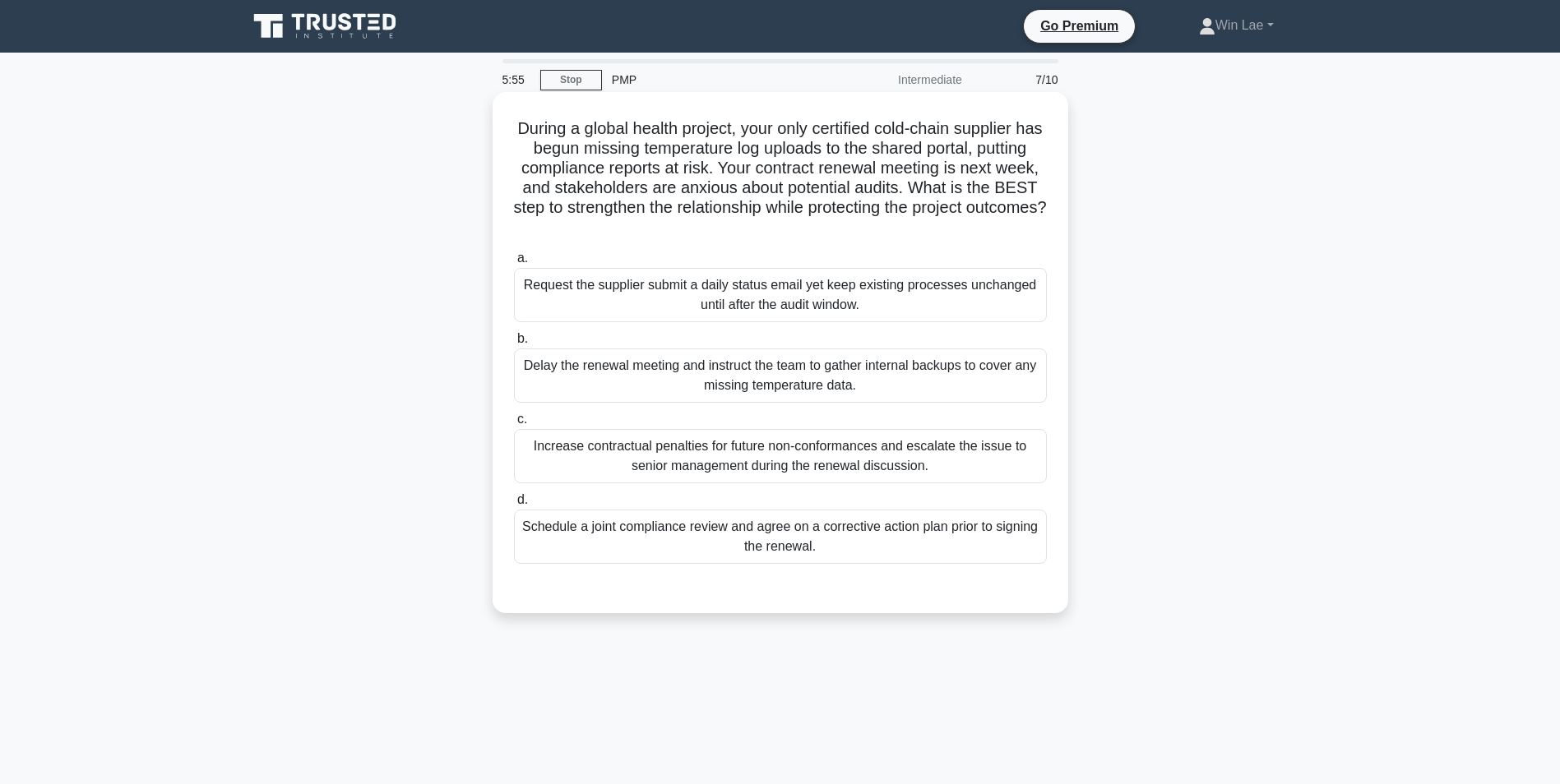
click at [514, 505] on input "d. Schedule a joint compliance review and agree on a corrective action plan pri…" at bounding box center [514, 500] width 0 height 10
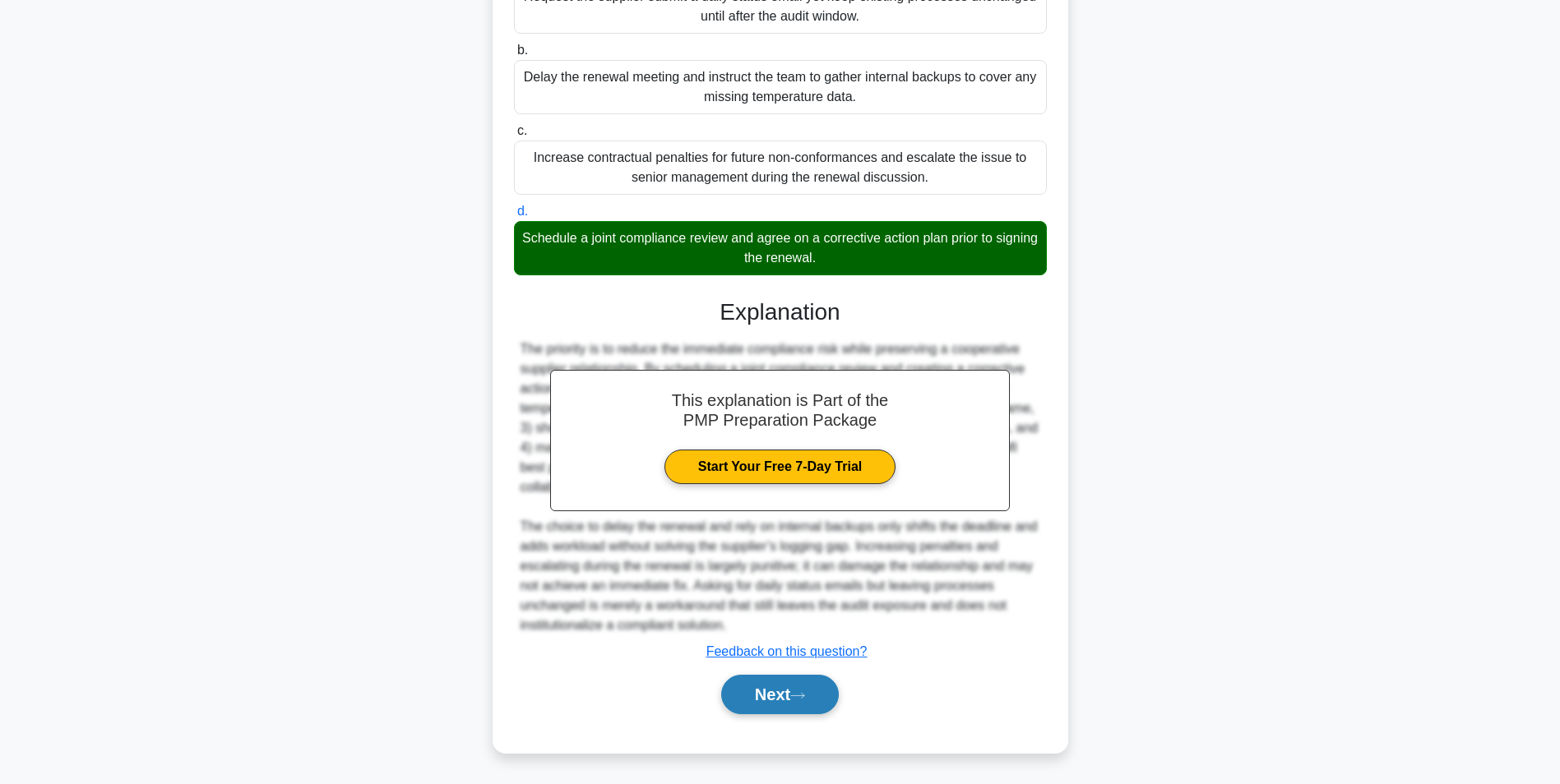
click at [781, 696] on button "Next" at bounding box center [780, 695] width 118 height 40
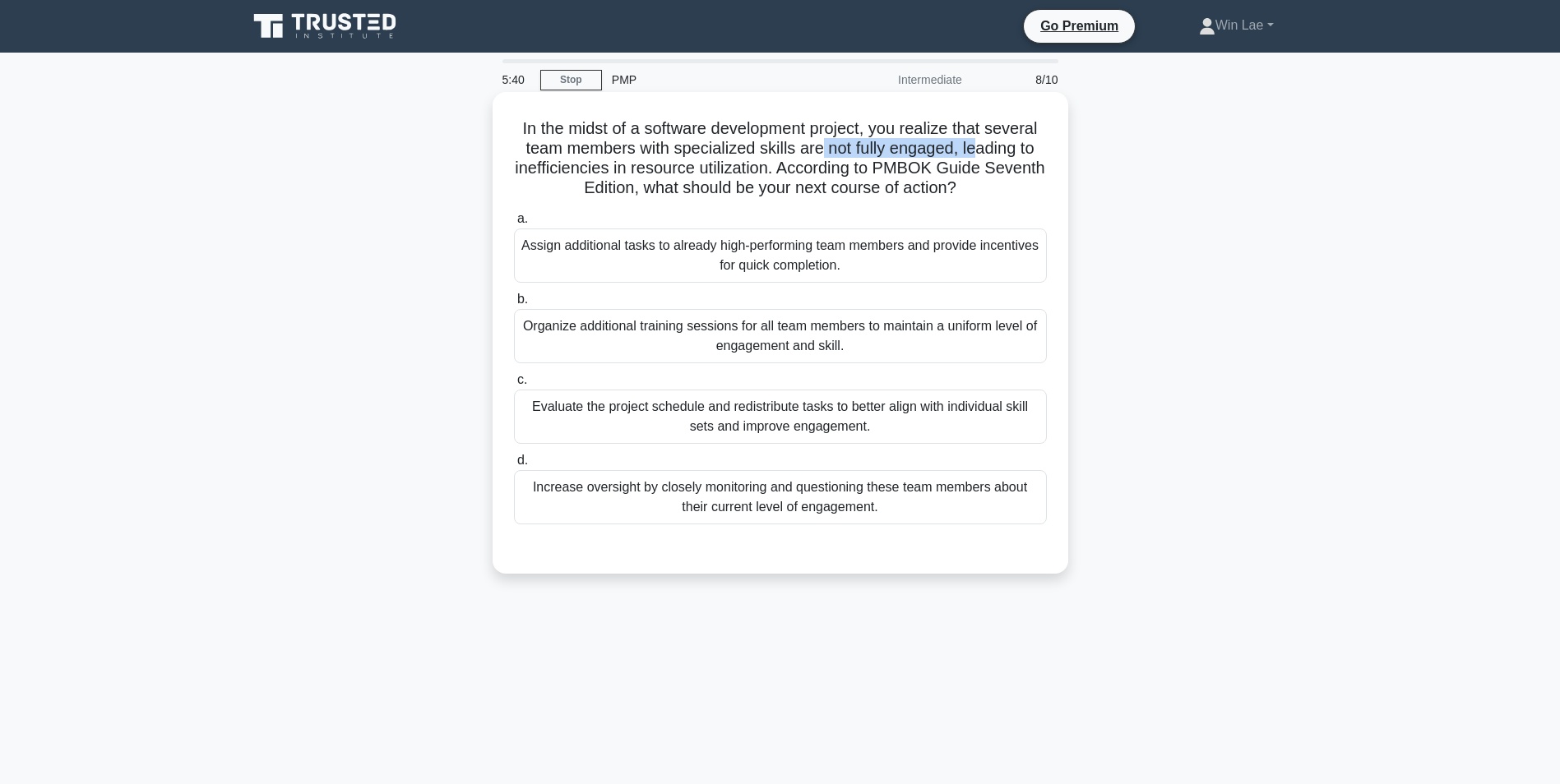
drag, startPoint x: 823, startPoint y: 152, endPoint x: 979, endPoint y: 155, distance: 156.0
click at [979, 155] on h5 "In the midst of a software development project, you realize that several team m…" at bounding box center [780, 158] width 536 height 81
click at [666, 170] on h5 "In the midst of a software development project, you realize that several team m…" at bounding box center [780, 158] width 536 height 81
drag, startPoint x: 813, startPoint y: 171, endPoint x: 857, endPoint y: 170, distance: 44.0
click at [857, 170] on h5 "In the midst of a software development project, you realize that several team m…" at bounding box center [780, 158] width 536 height 81
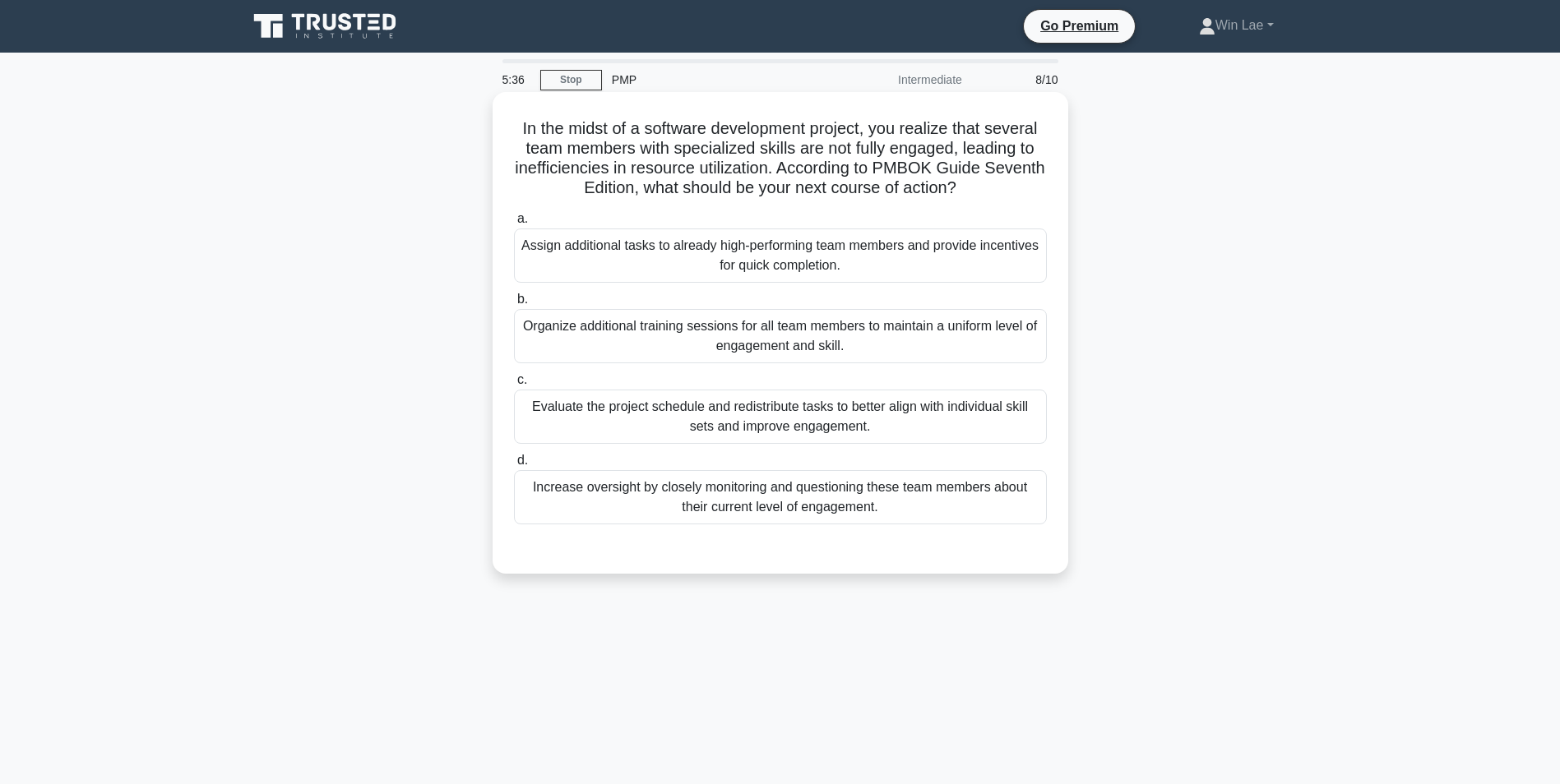
click at [607, 171] on h5 "In the midst of a software development project, you realize that several team m…" at bounding box center [780, 158] width 536 height 81
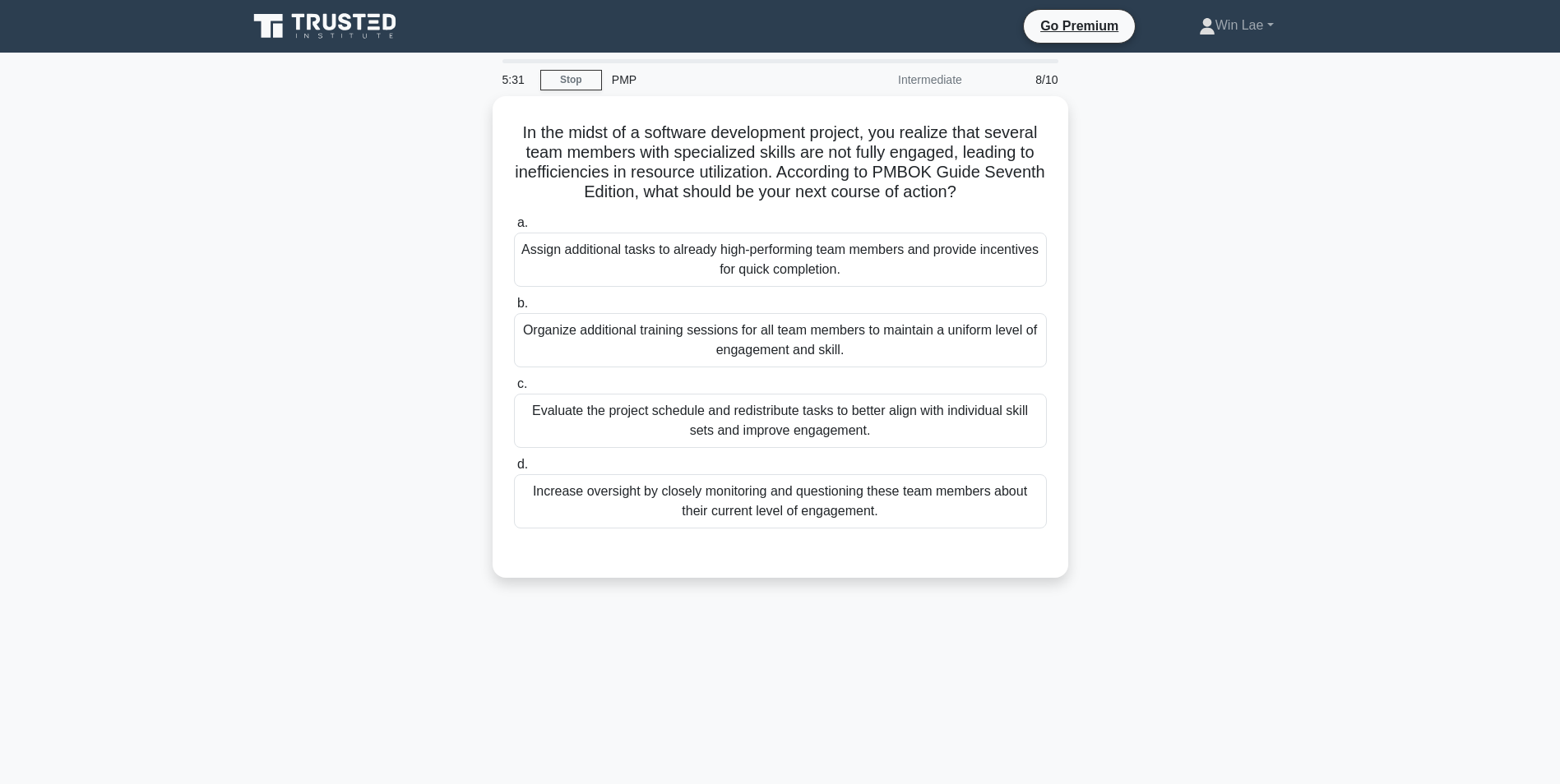
click at [350, 246] on div "In the midst of a software development project, you realize that several team m…" at bounding box center [780, 346] width 1085 height 501
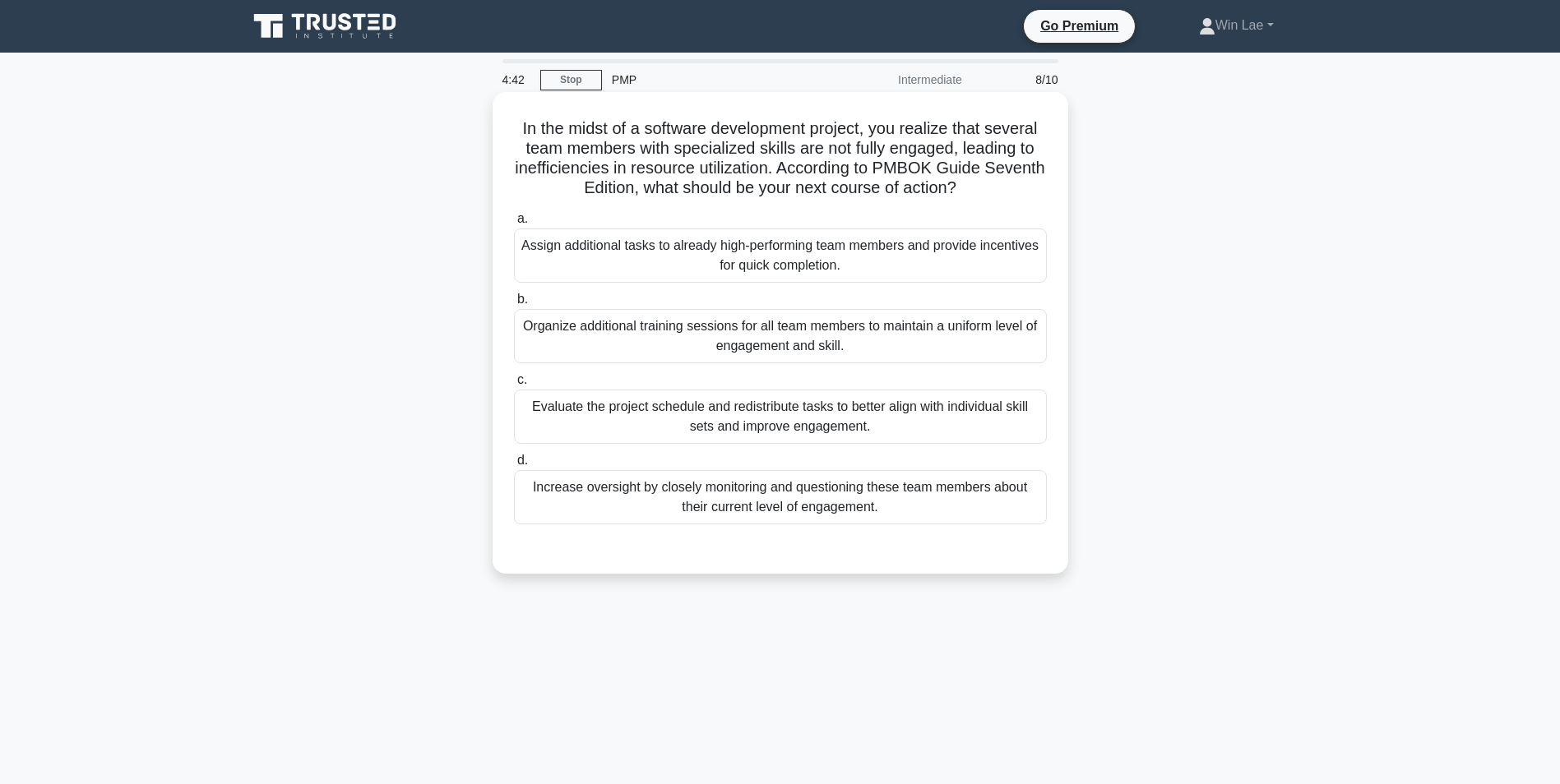
click at [837, 338] on div "Organize additional training sessions for all team members to maintain a unifor…" at bounding box center [780, 336] width 533 height 54
click at [514, 305] on input "b. Organize additional training sessions for all team members to maintain a uni…" at bounding box center [514, 299] width 0 height 10
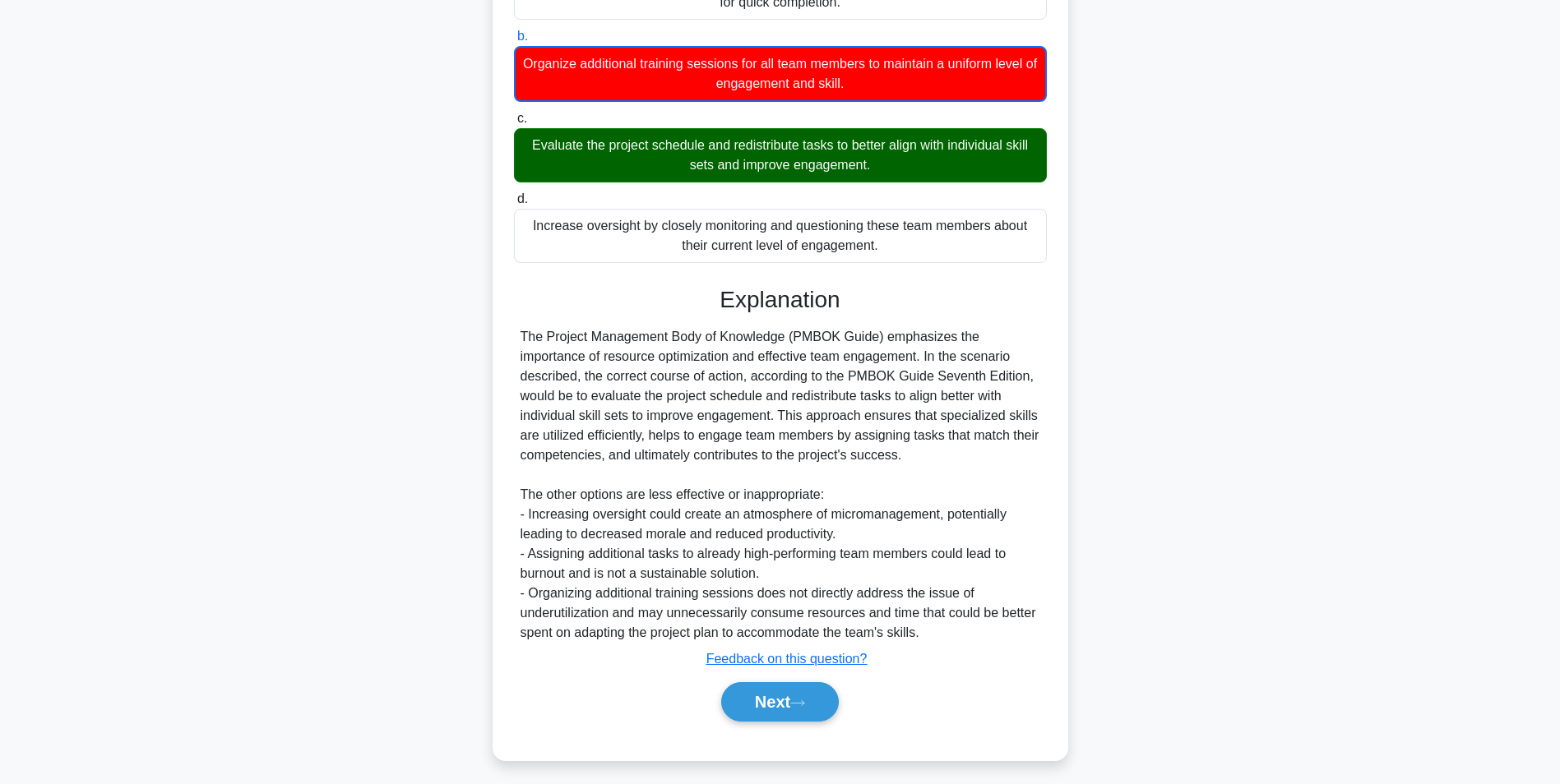
scroll to position [271, 0]
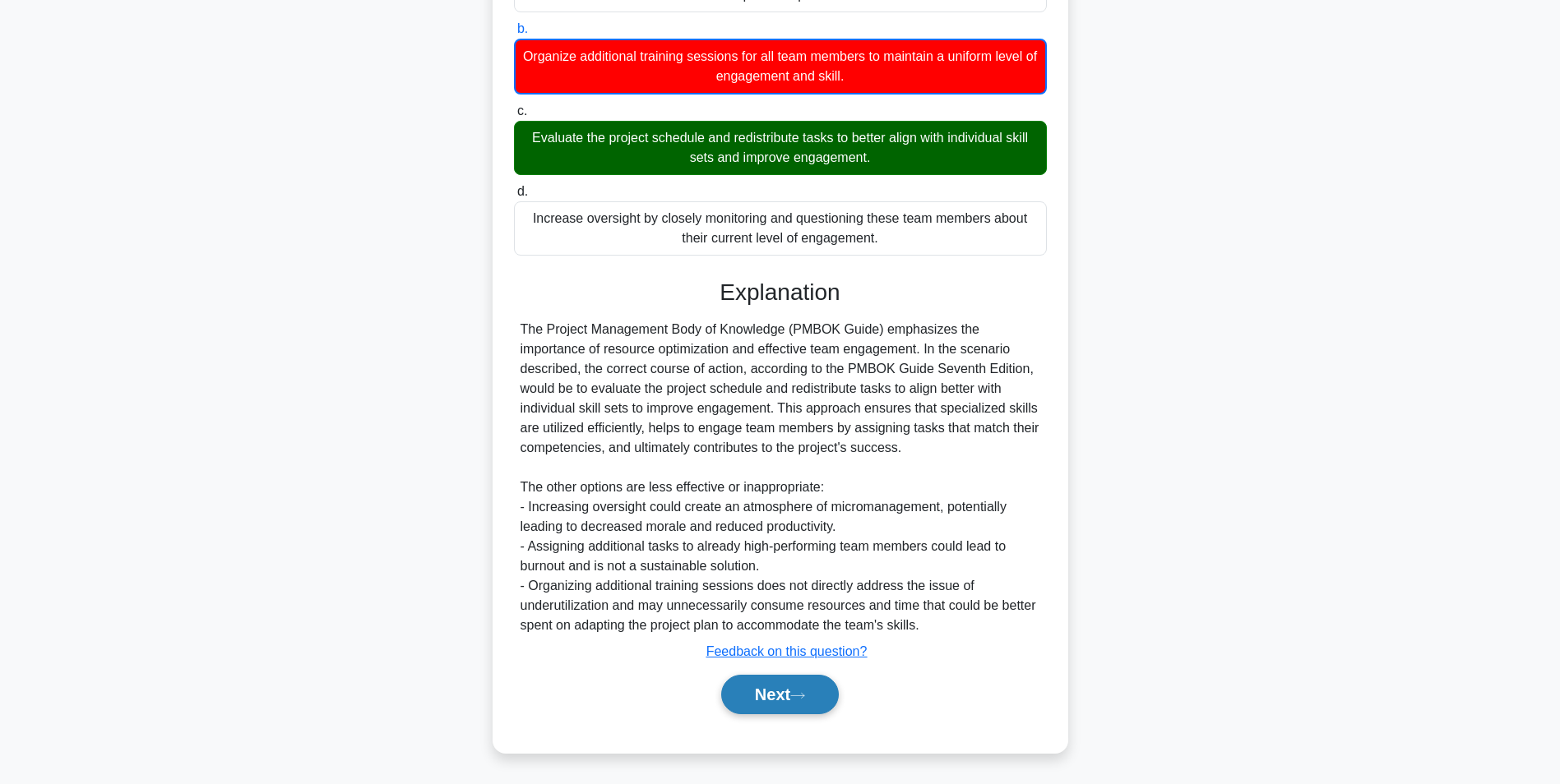
click at [737, 689] on button "Next" at bounding box center [780, 695] width 118 height 40
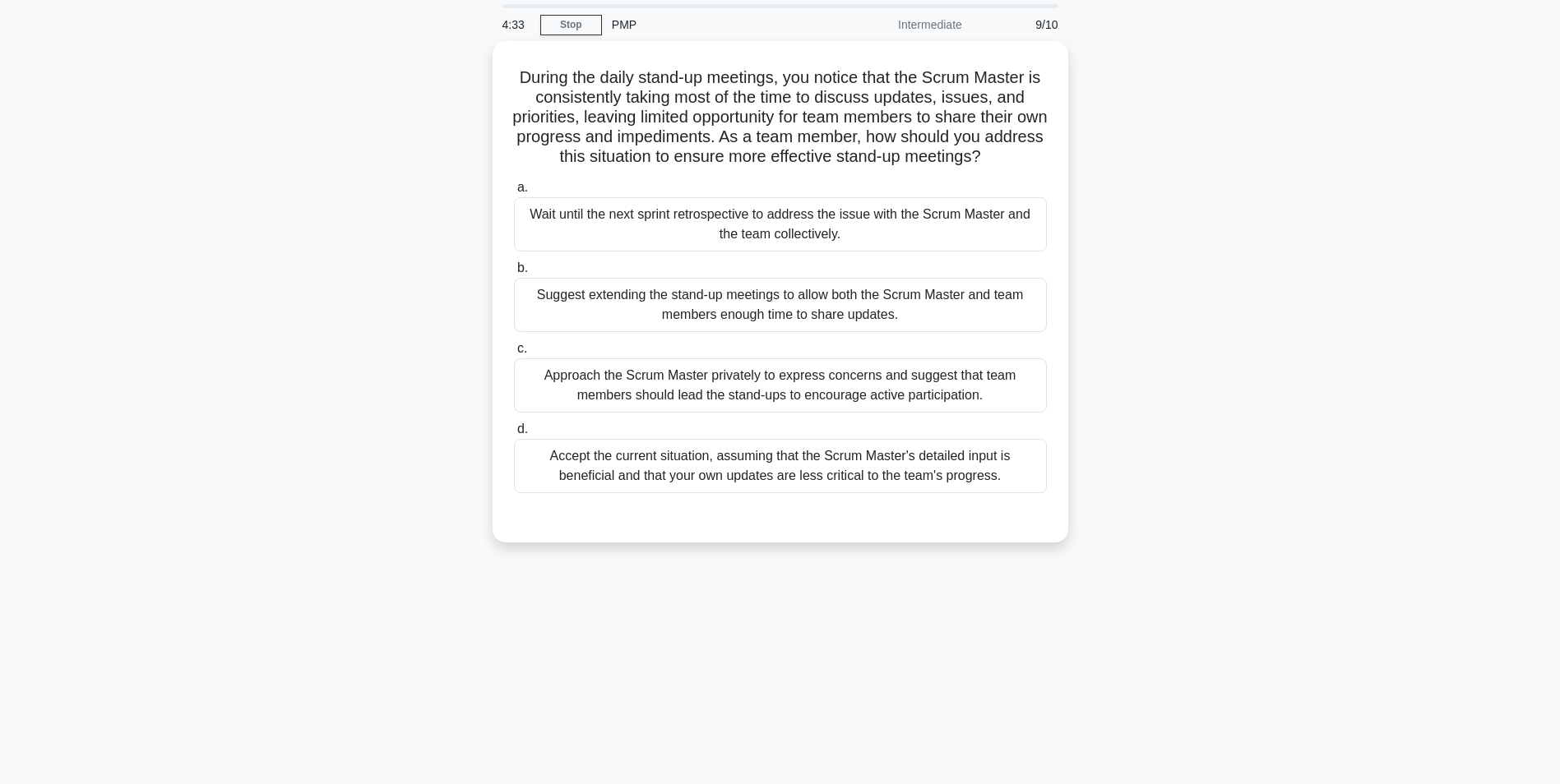
scroll to position [0, 0]
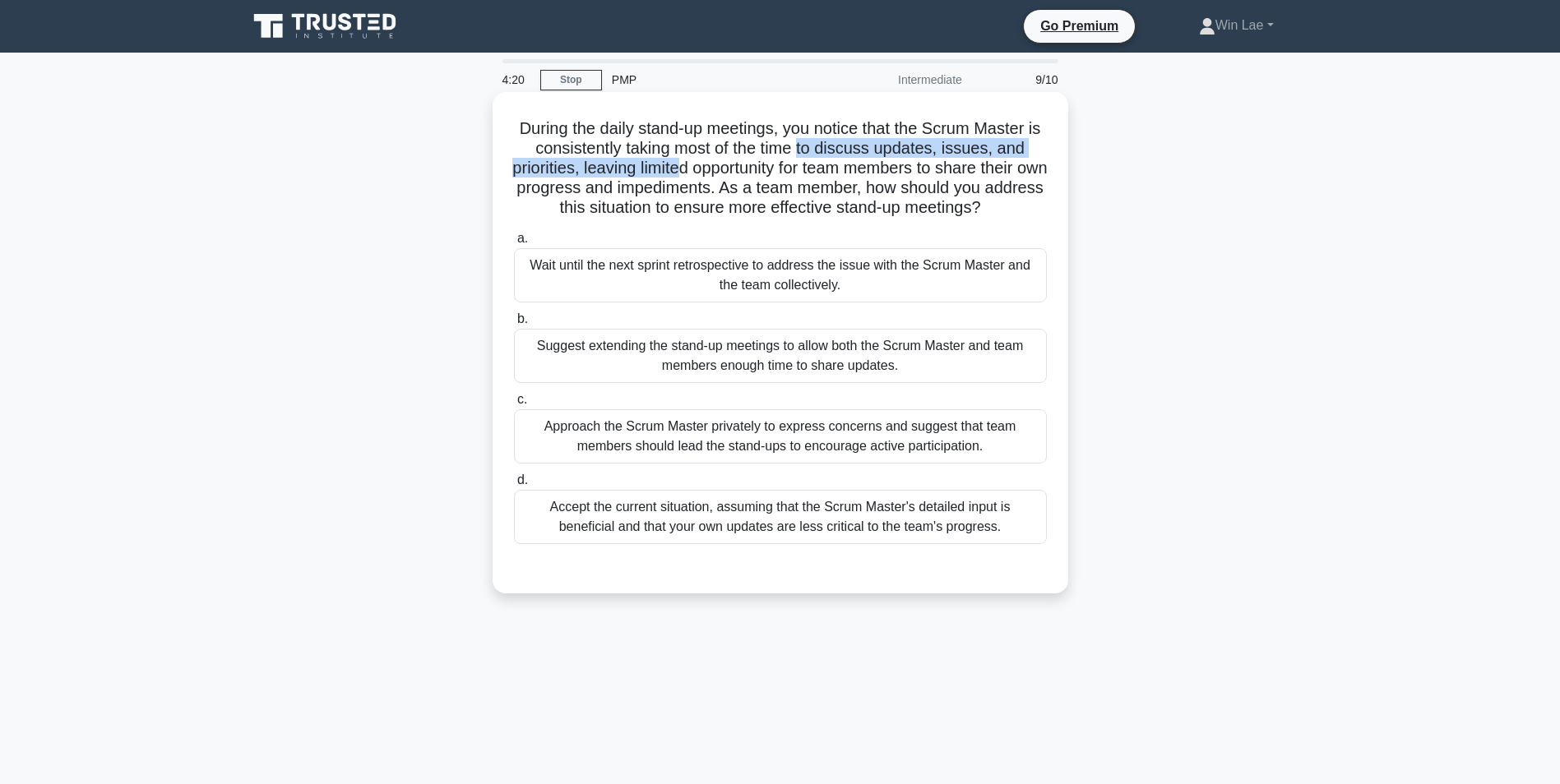
drag, startPoint x: 810, startPoint y: 154, endPoint x: 688, endPoint y: 170, distance: 123.0
click at [688, 170] on h5 "During the daily stand-up meetings, you notice that the Scrum Master is consist…" at bounding box center [780, 169] width 536 height 100
click at [895, 197] on h5 "During the daily stand-up meetings, you notice that the Scrum Master is consist…" at bounding box center [780, 169] width 536 height 100
click at [809, 433] on div "Approach the Scrum Master privately to express concerns and suggest that team m…" at bounding box center [780, 436] width 533 height 54
click at [514, 405] on input "c. Approach the Scrum Master privately to express concerns and suggest that tea…" at bounding box center [514, 399] width 0 height 10
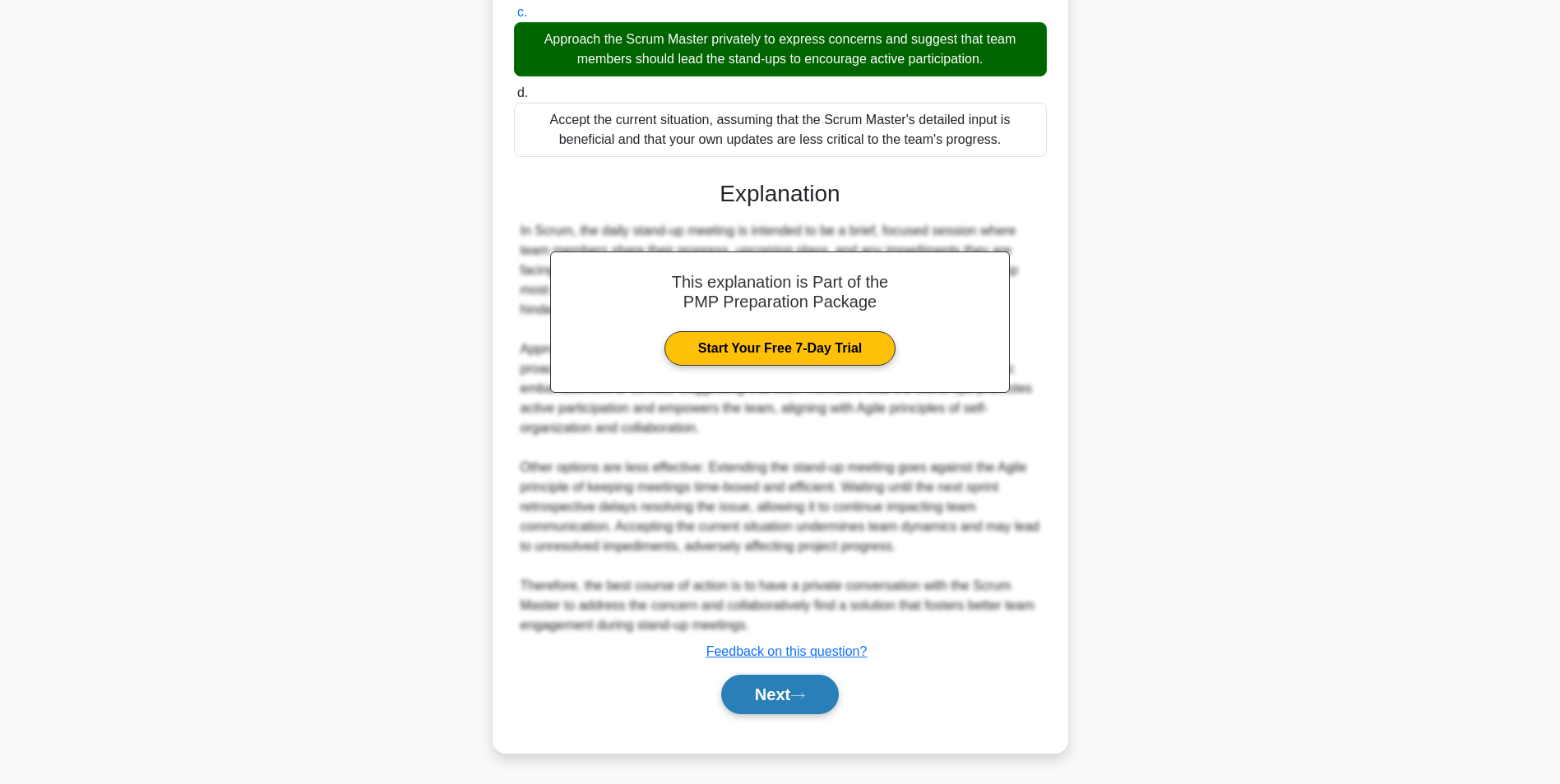
click at [798, 685] on button "Next" at bounding box center [780, 695] width 118 height 40
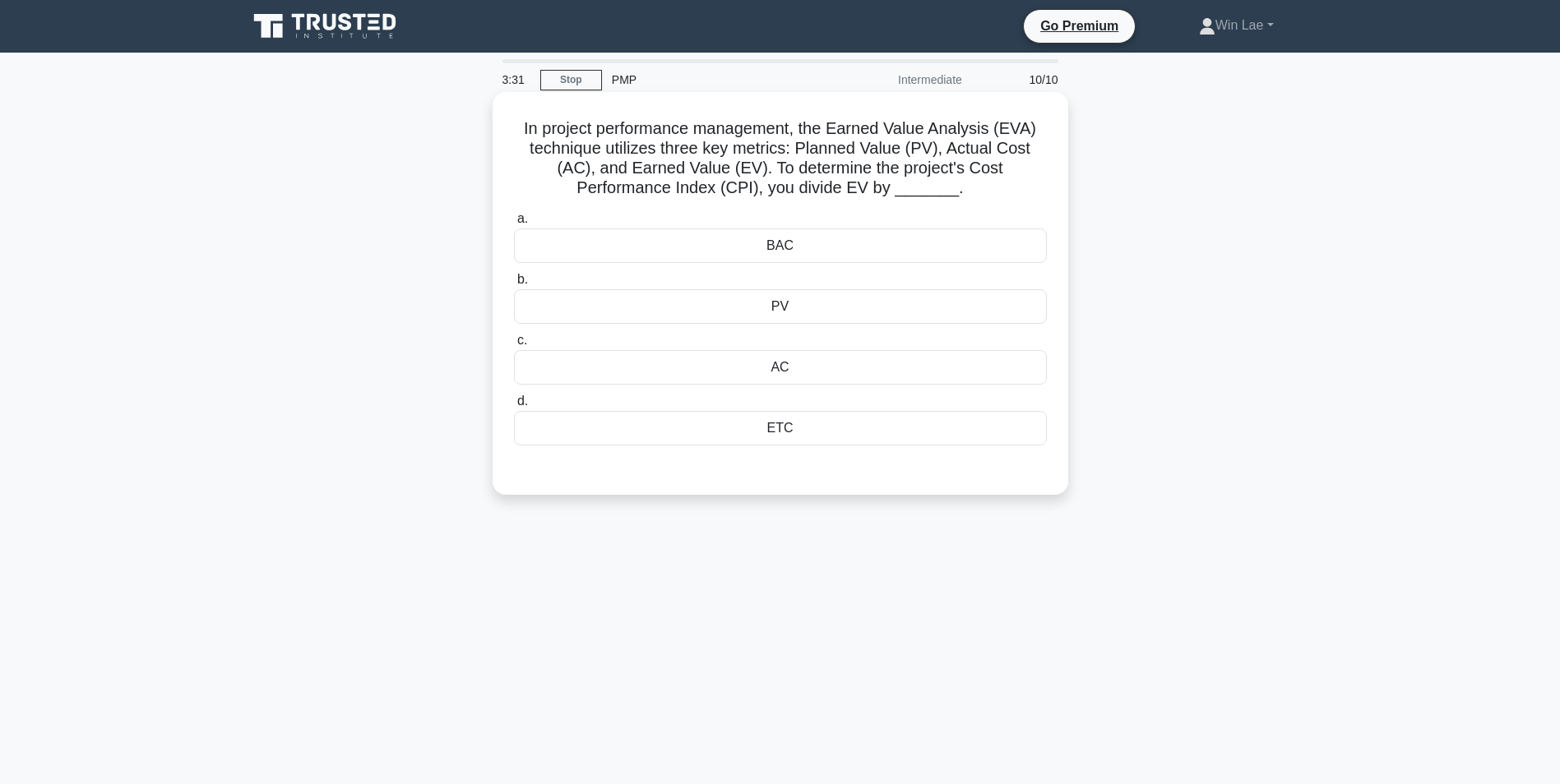
click at [713, 359] on div "AC" at bounding box center [780, 367] width 533 height 34
click at [514, 346] on input "c. AC" at bounding box center [514, 340] width 0 height 10
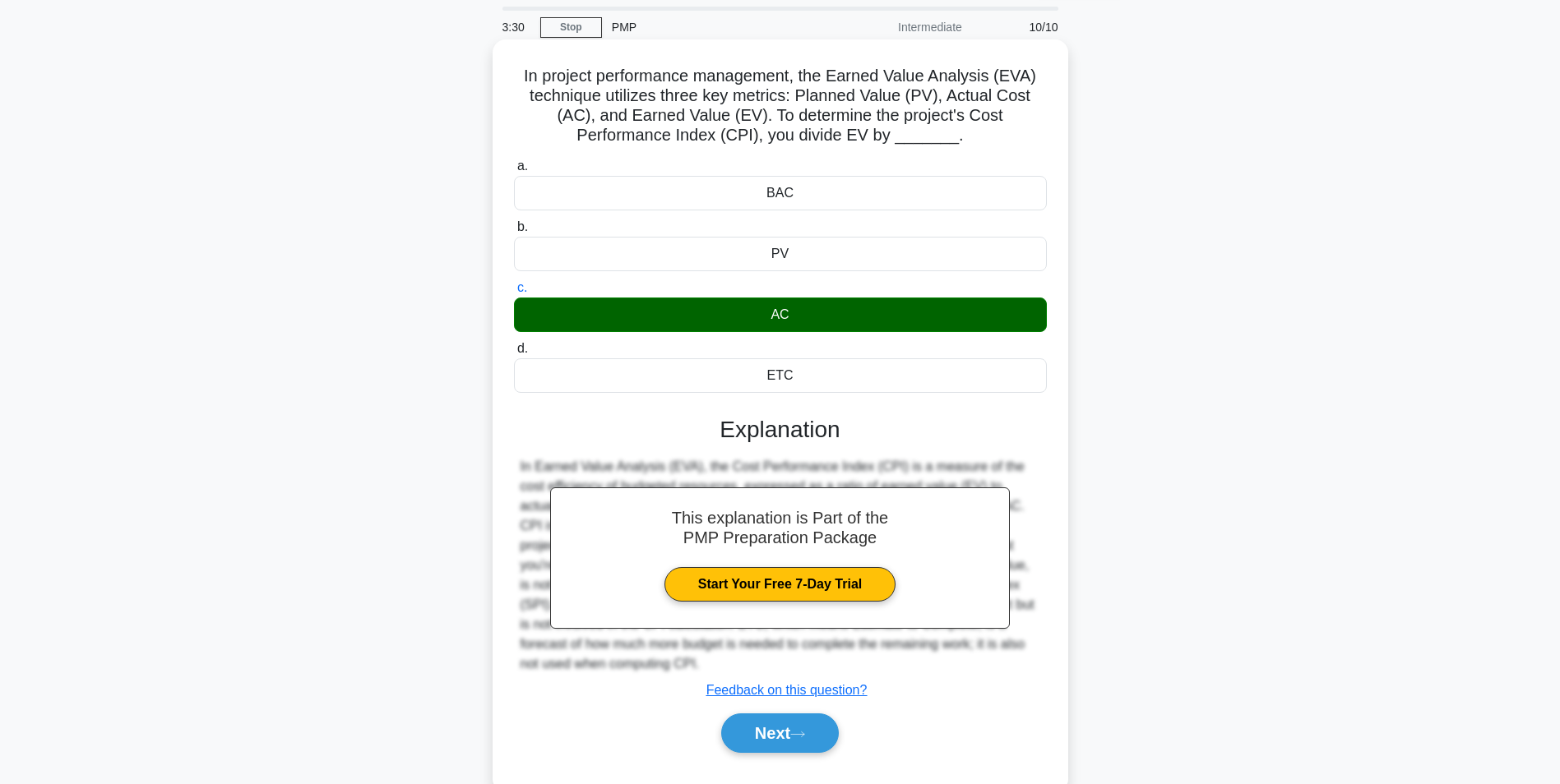
scroll to position [103, 0]
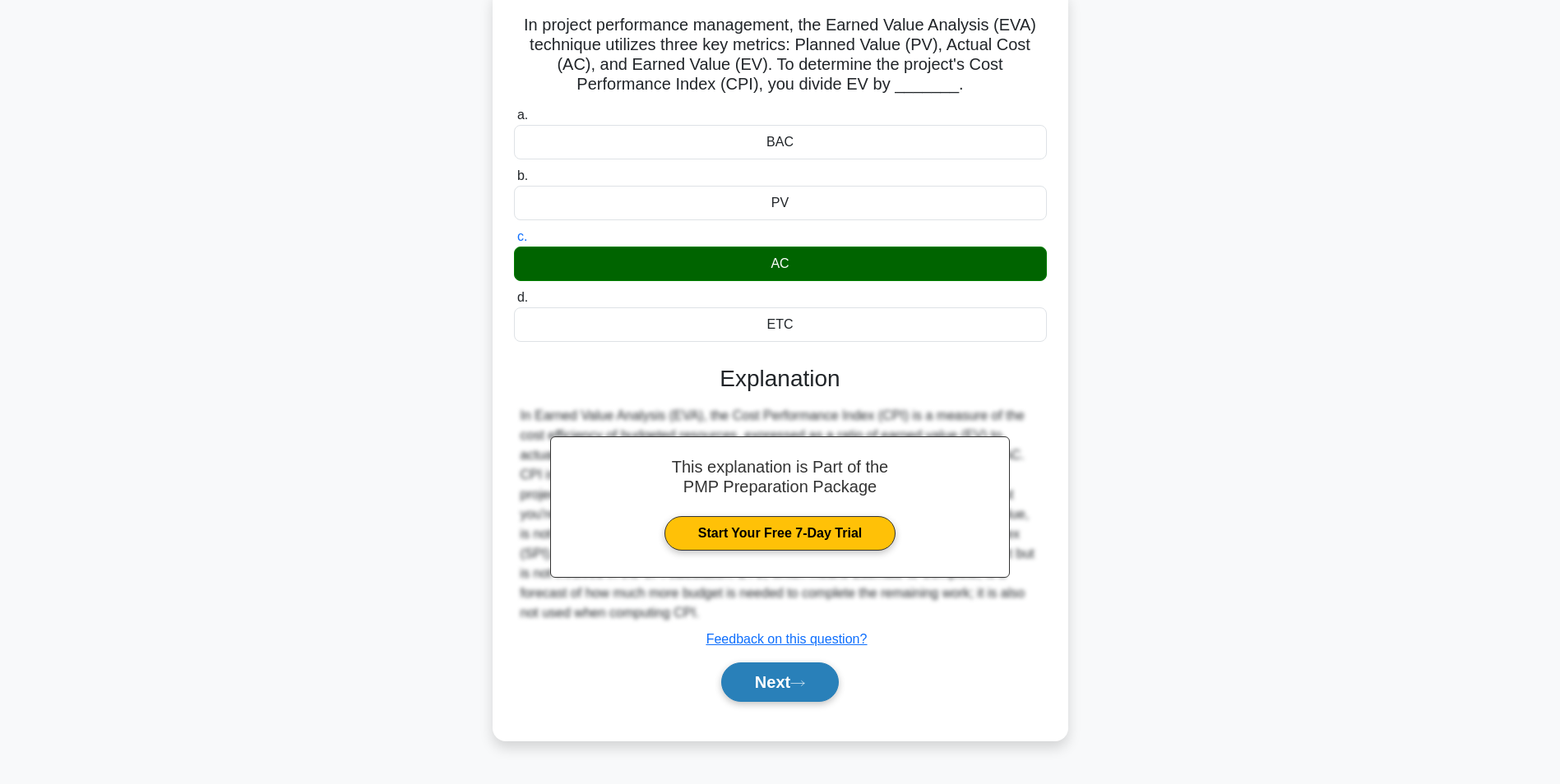
click at [794, 671] on button "Next" at bounding box center [780, 683] width 118 height 40
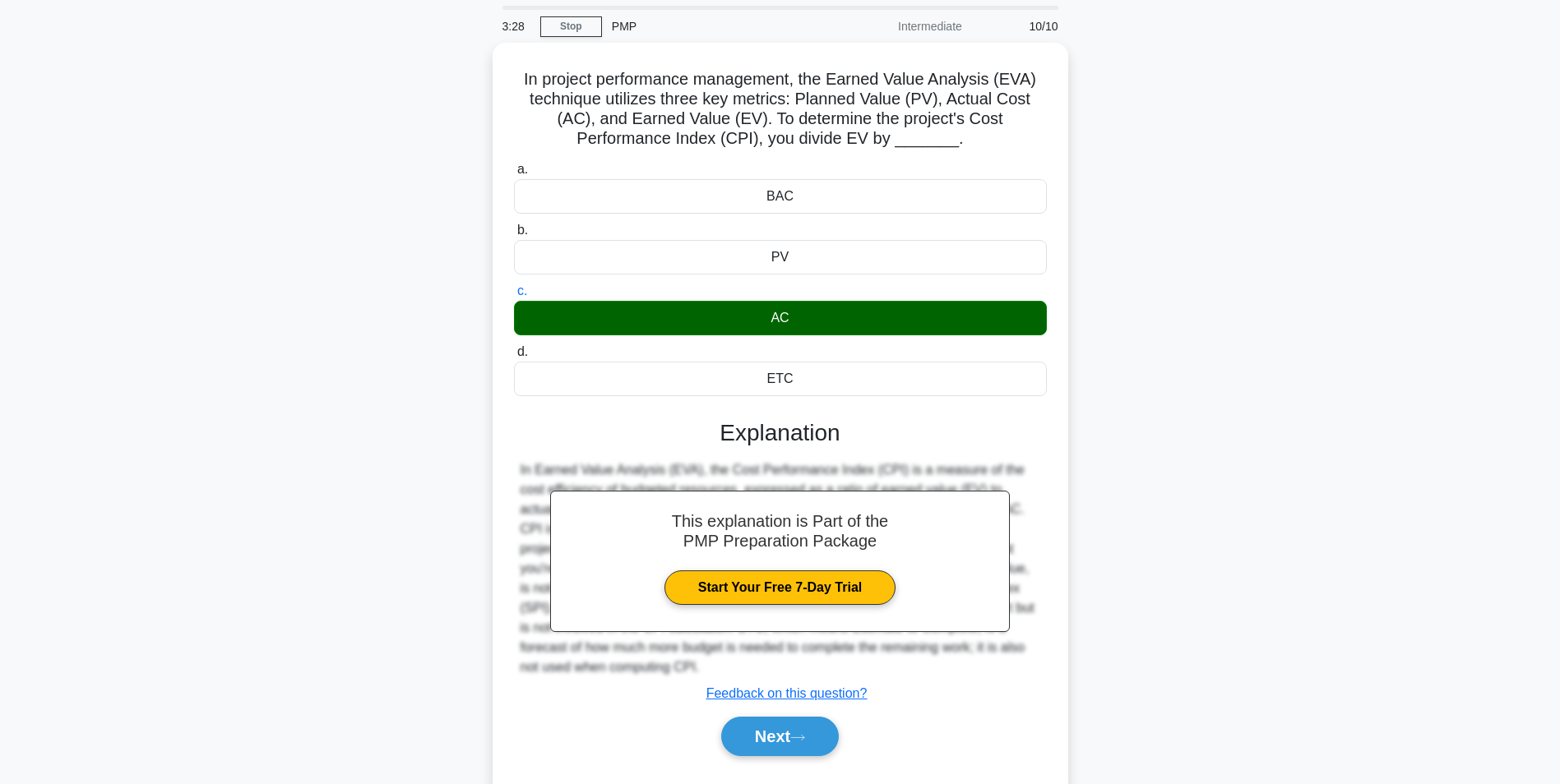
scroll to position [0, 0]
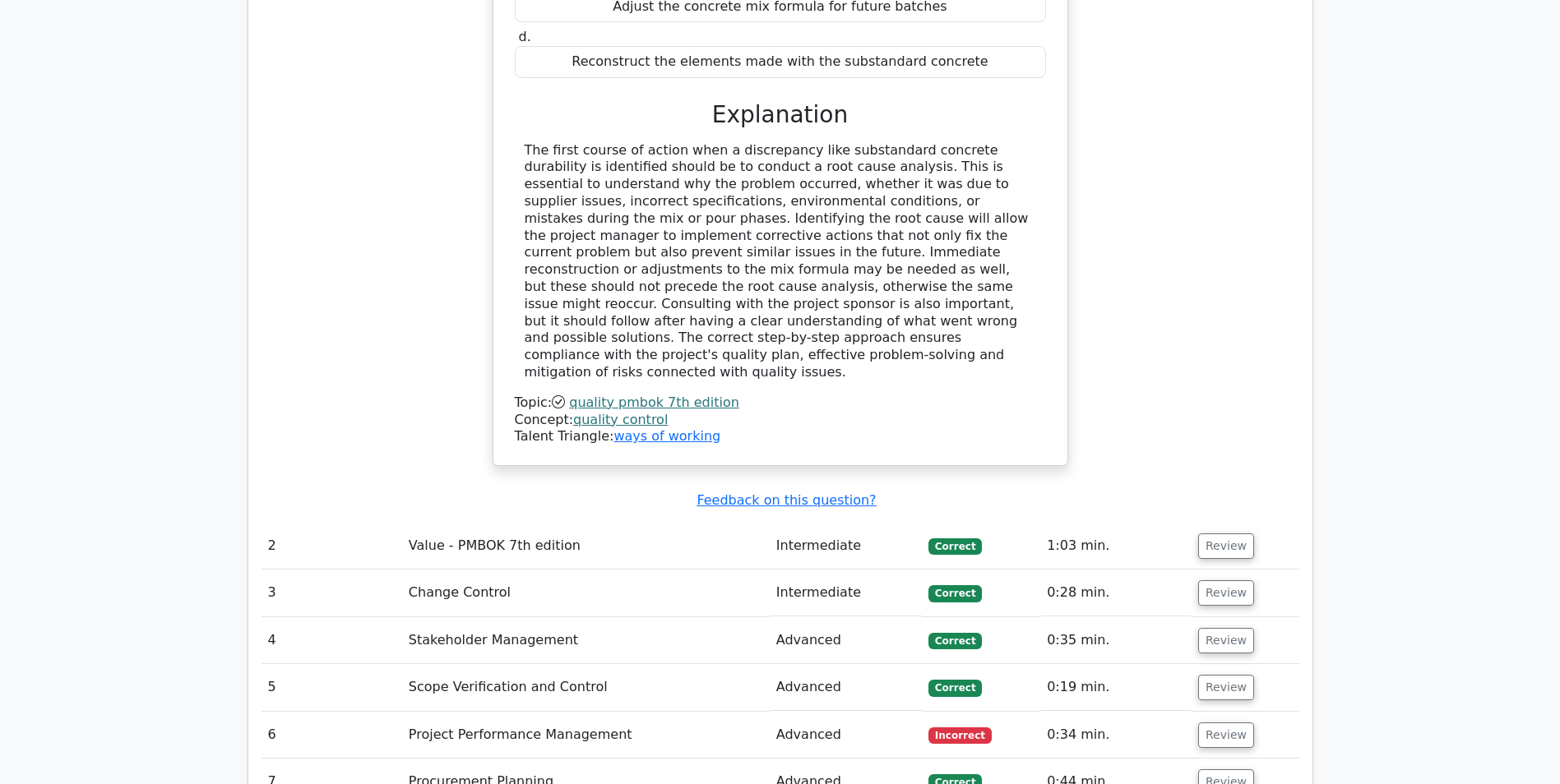
scroll to position [2054, 0]
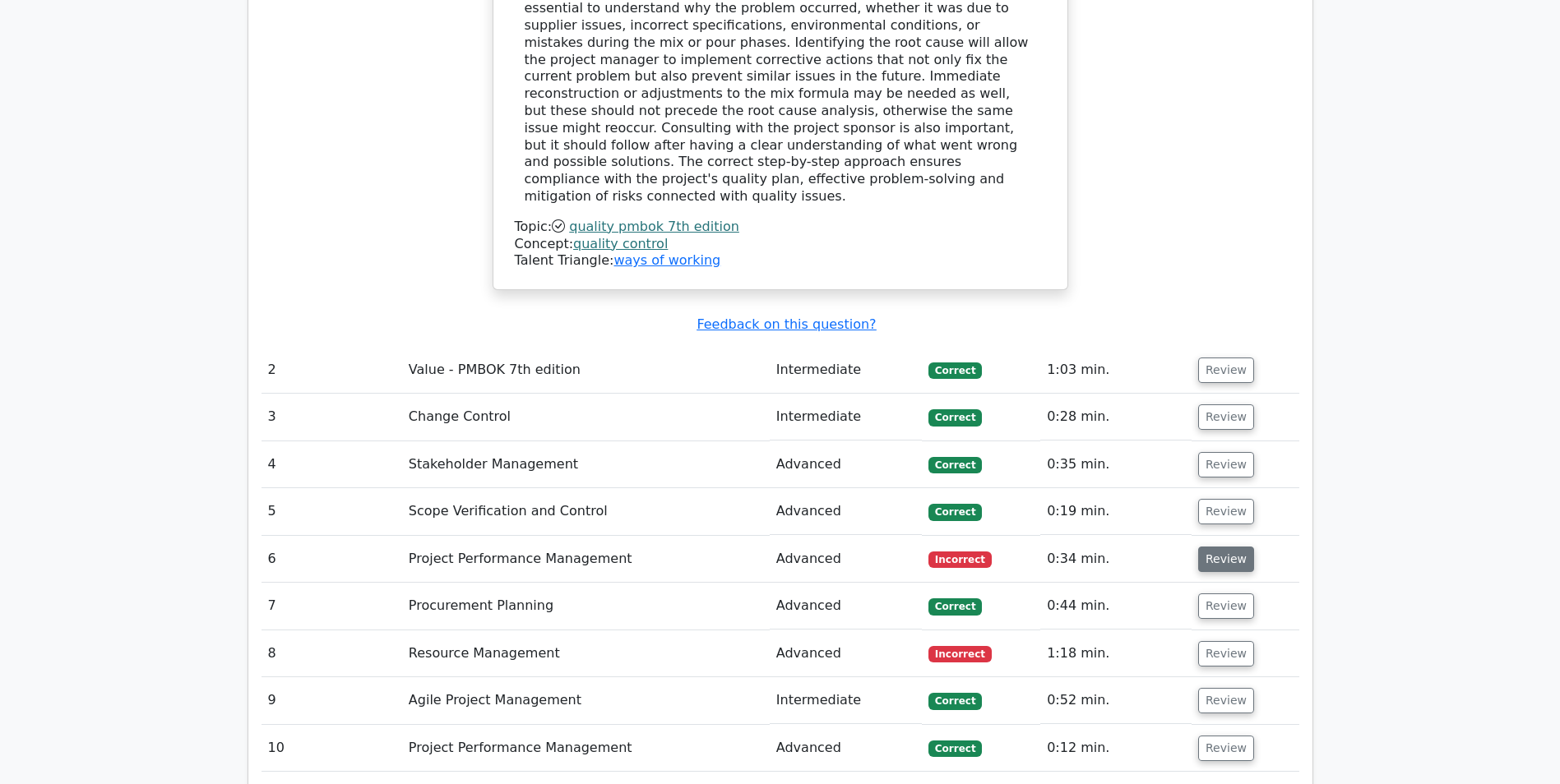
click at [1213, 546] on button "Review" at bounding box center [1225, 558] width 56 height 26
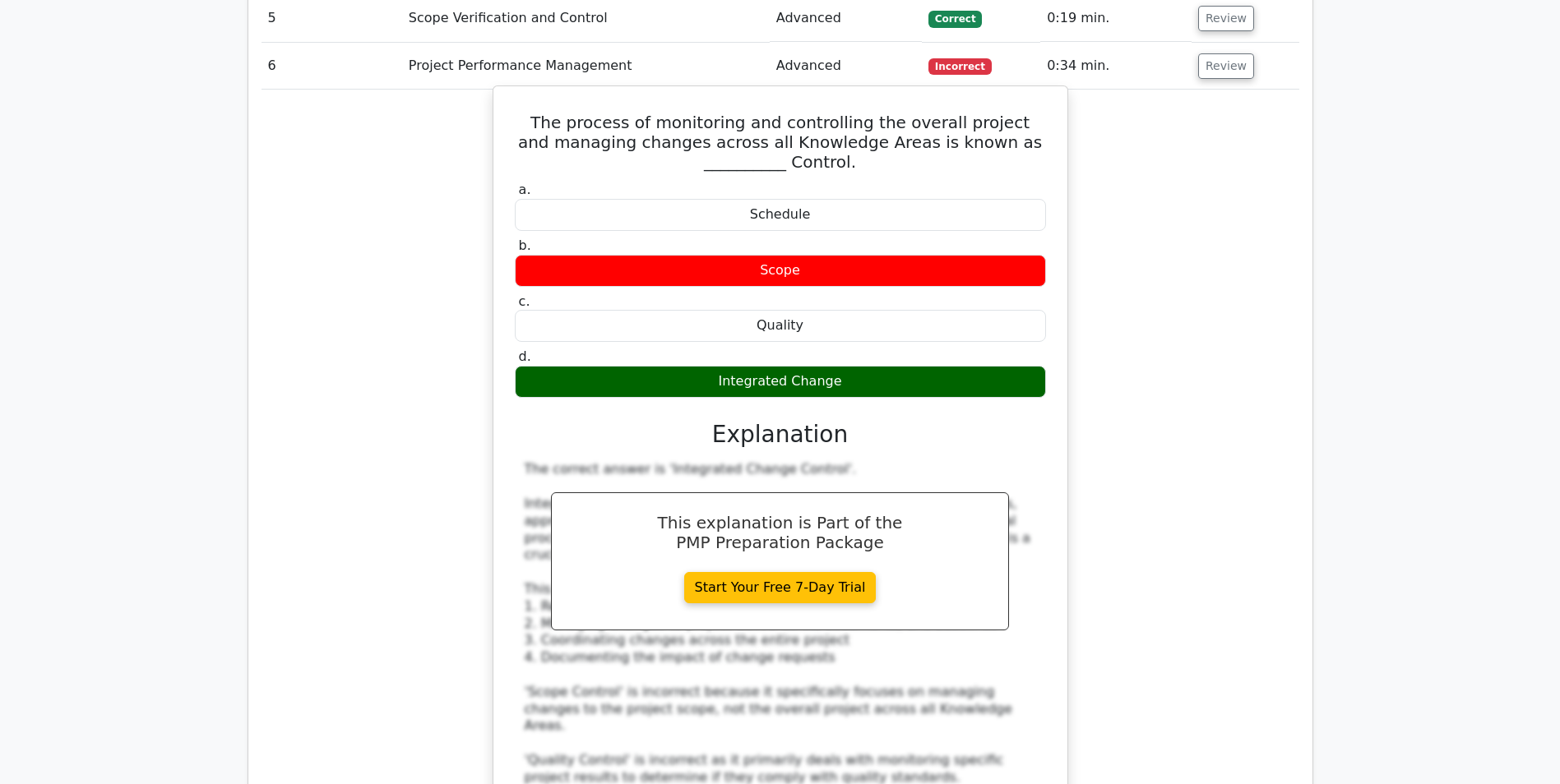
scroll to position [2383, 0]
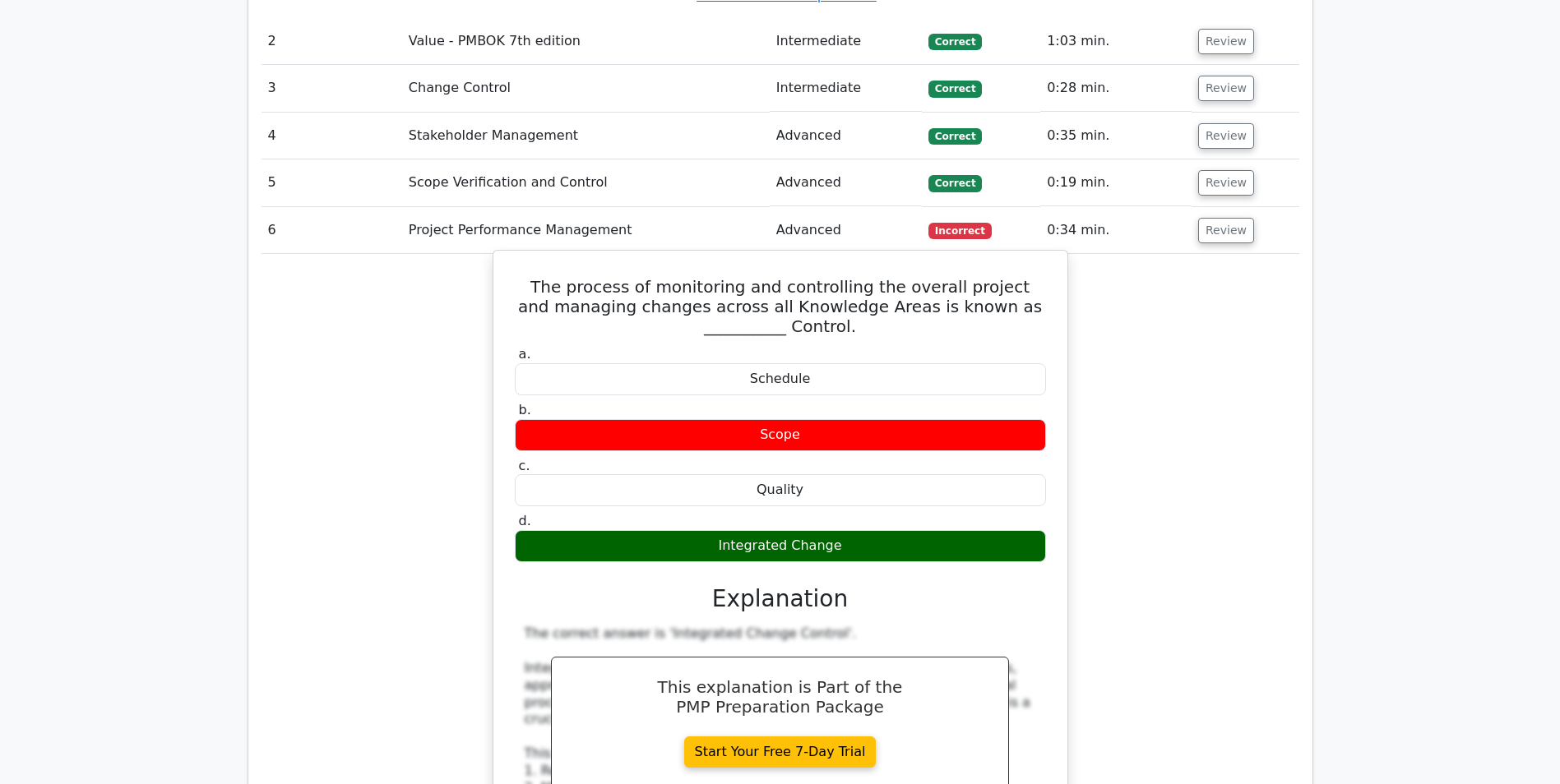
drag, startPoint x: 722, startPoint y: 414, endPoint x: 847, endPoint y: 413, distance: 125.0
click at [847, 530] on div "Integrated Change" at bounding box center [780, 546] width 531 height 32
copy div "Integrated Change"
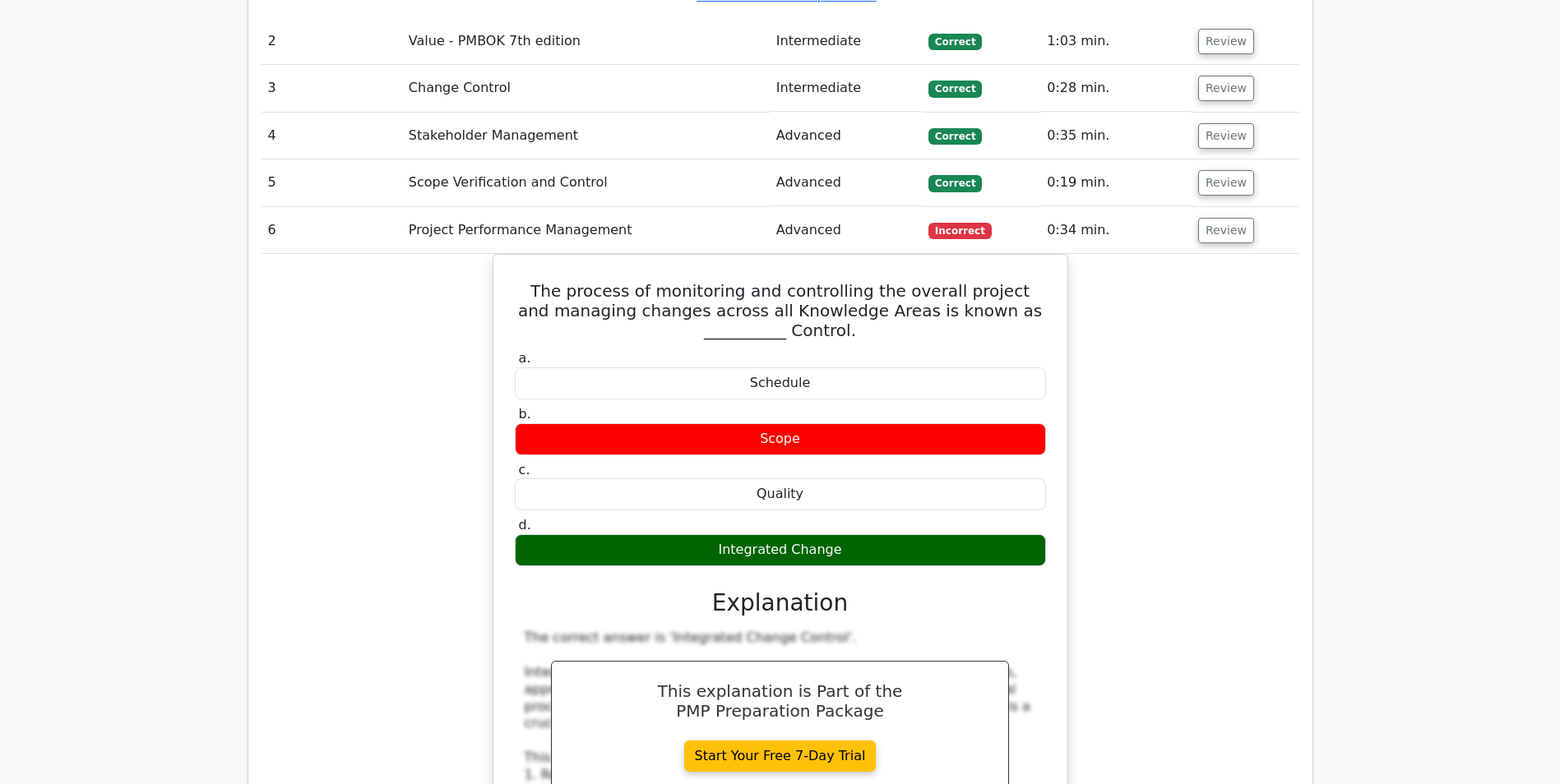
click at [266, 341] on div "The process of monitoring and controlling the overall project and managing chan…" at bounding box center [780, 691] width 1037 height 874
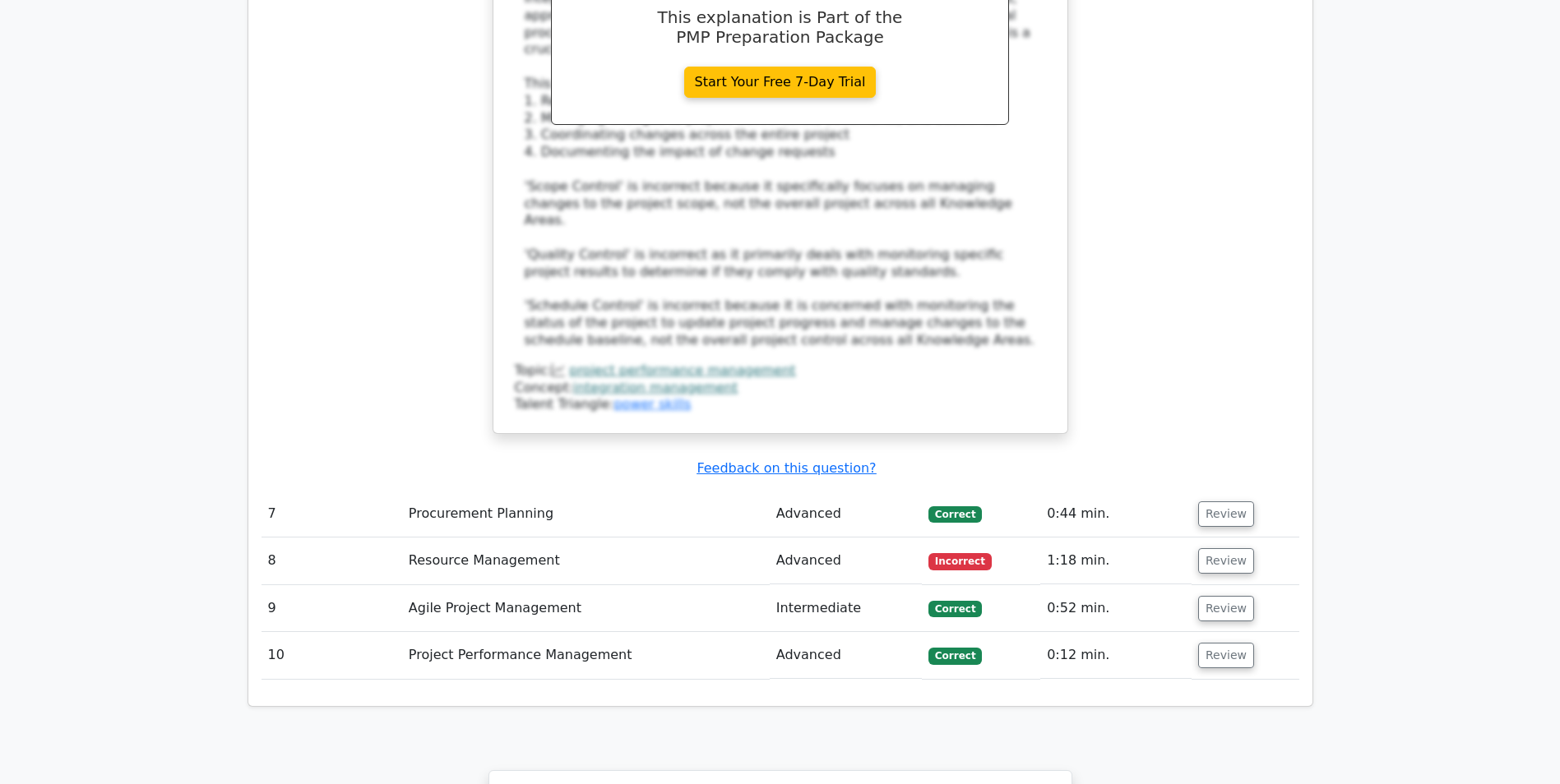
scroll to position [3123, 0]
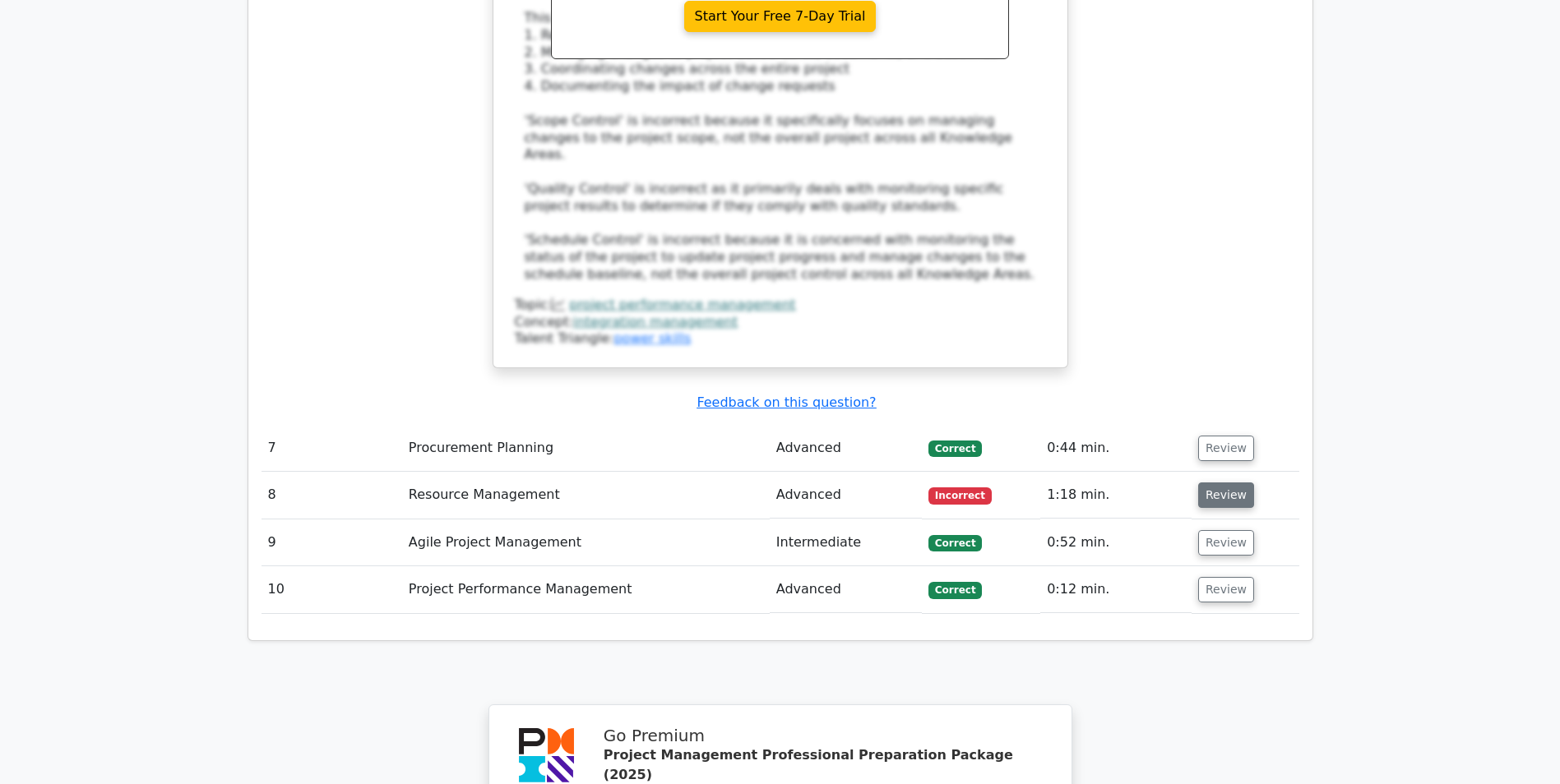
click at [1229, 483] on button "Review" at bounding box center [1225, 495] width 56 height 26
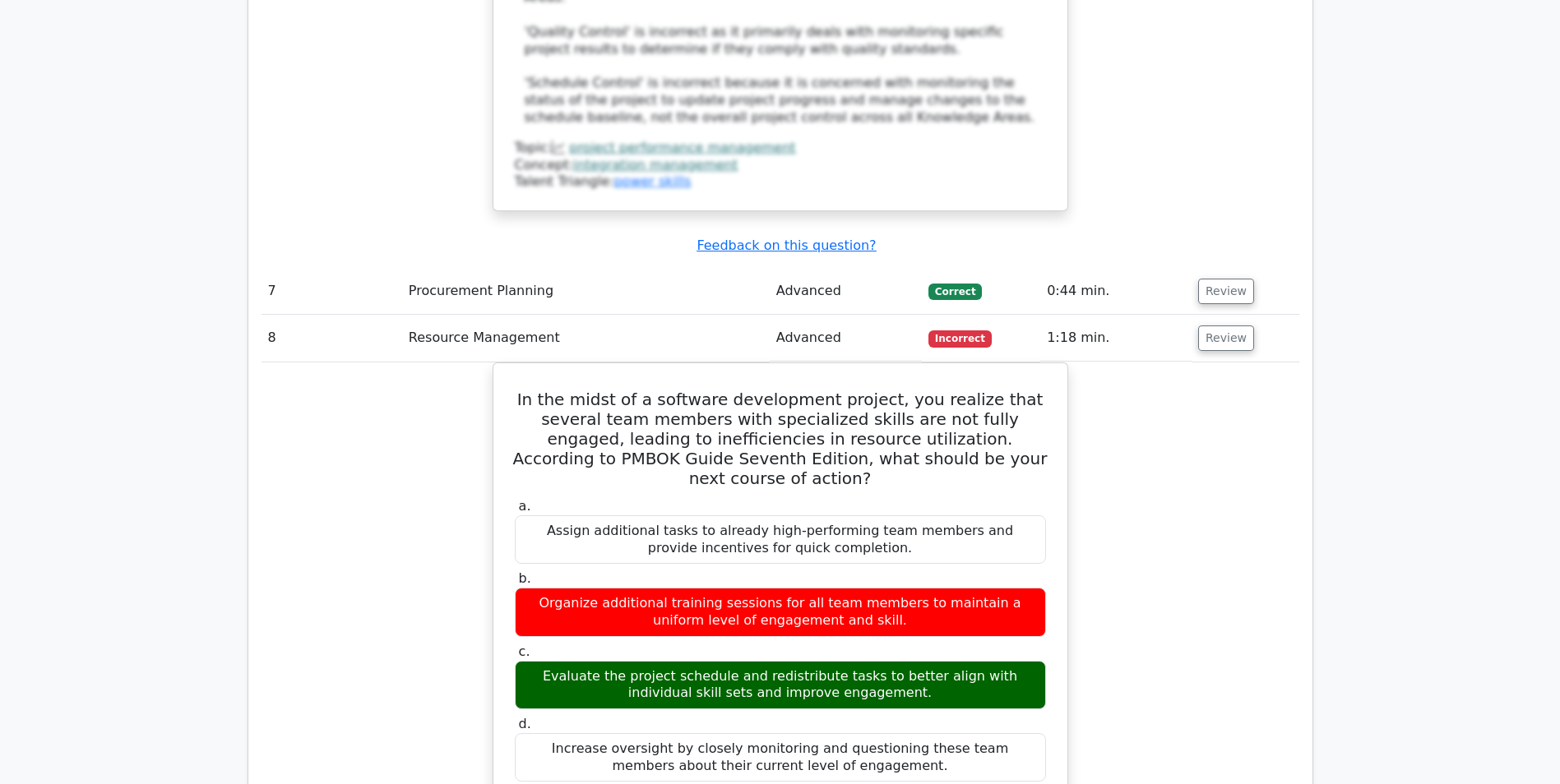
scroll to position [3288, 0]
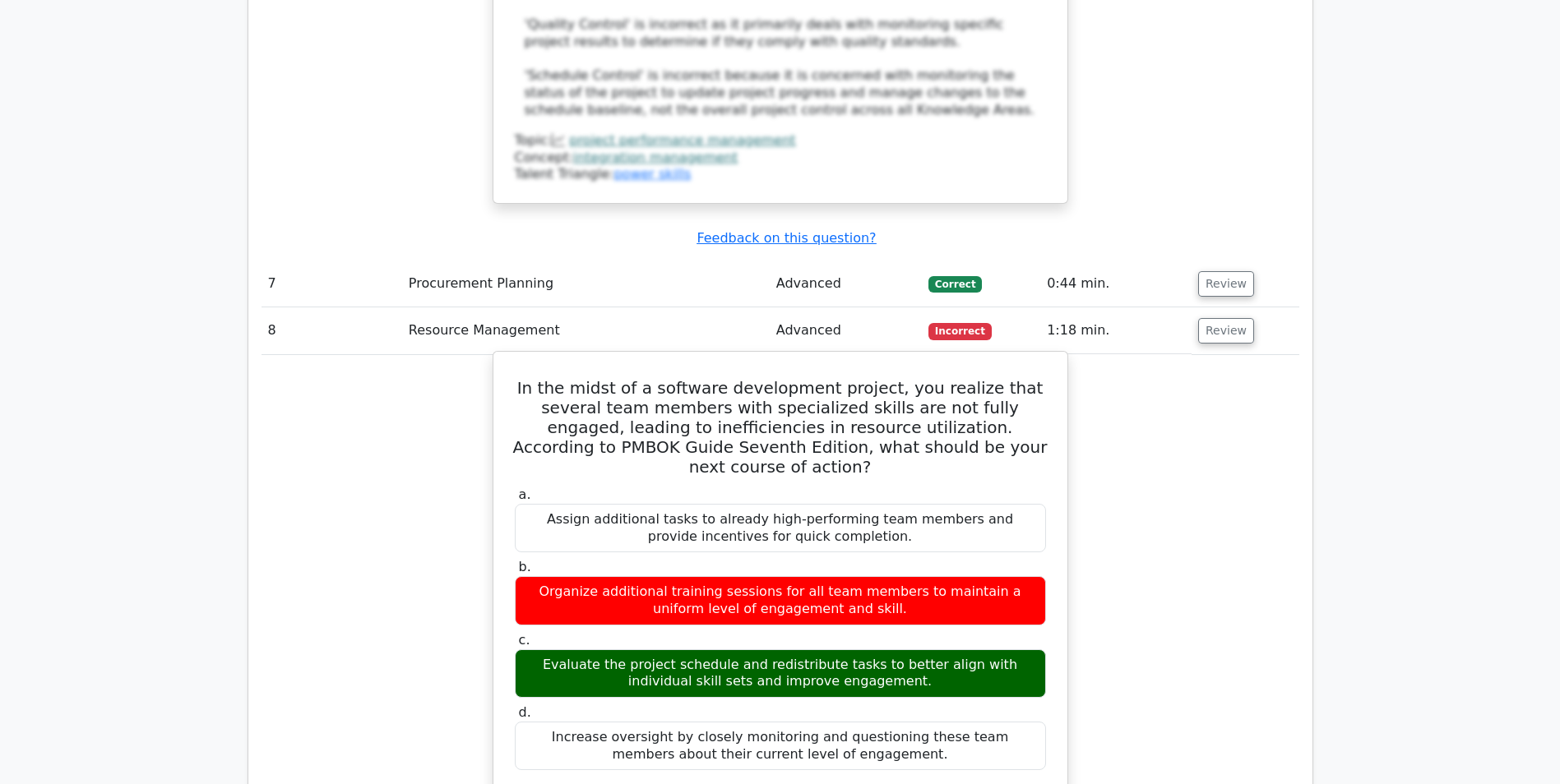
drag, startPoint x: 527, startPoint y: 494, endPoint x: 923, endPoint y: 508, distance: 396.2
click at [923, 649] on div "Evaluate the project schedule and redistribute tasks to better align with indiv…" at bounding box center [780, 674] width 531 height 49
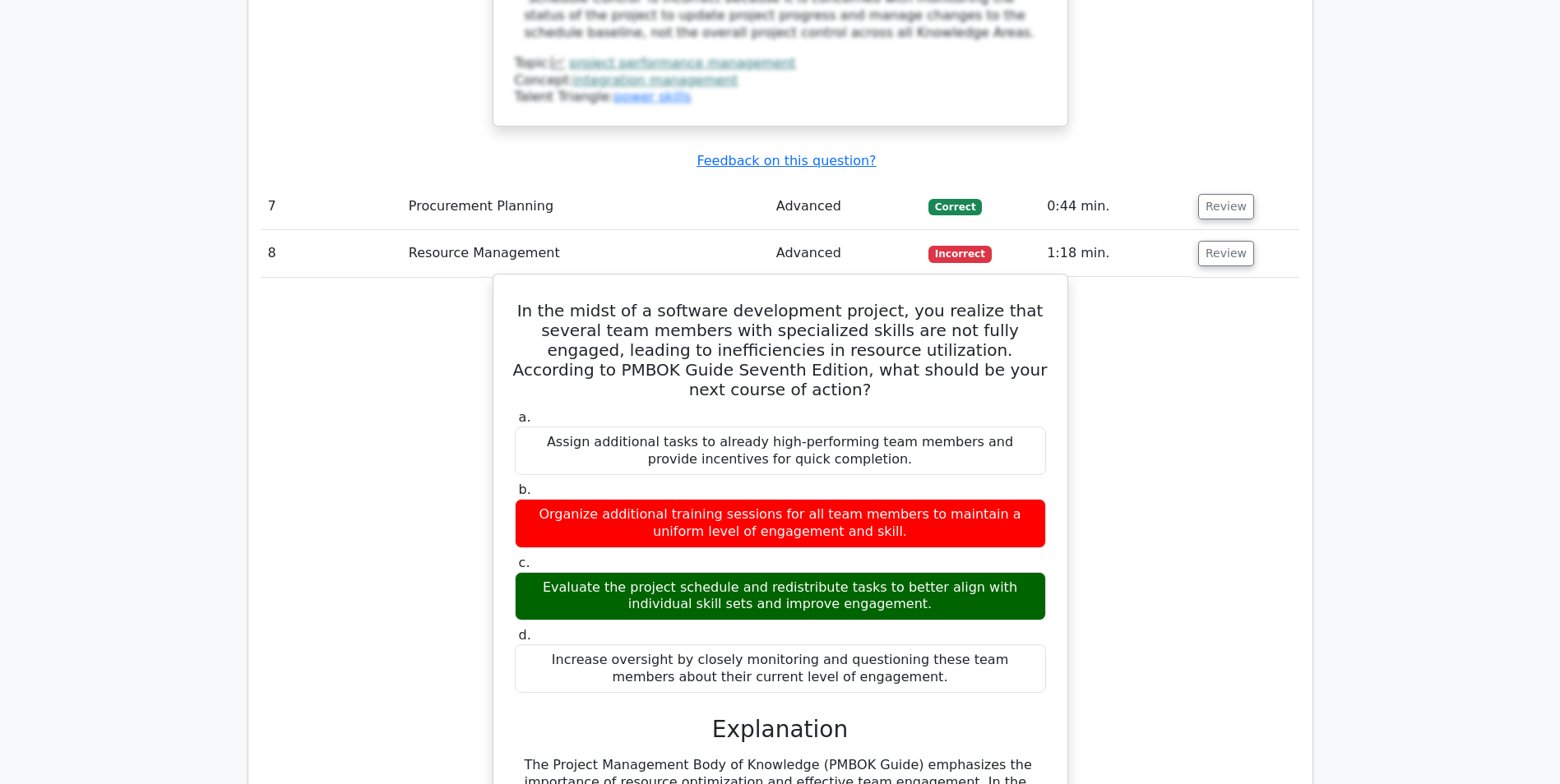
scroll to position [3452, 0]
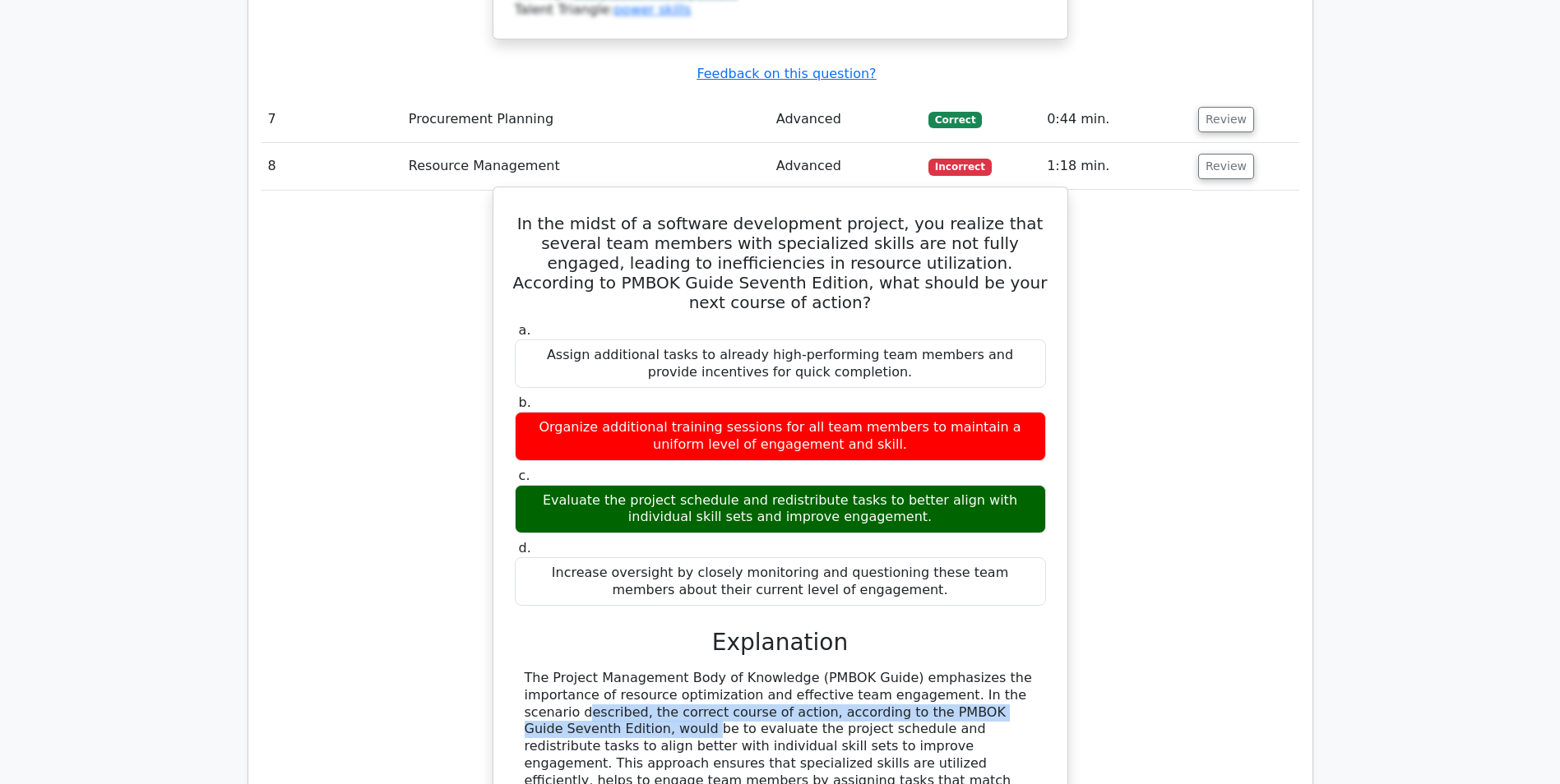
drag, startPoint x: 929, startPoint y: 531, endPoint x: 975, endPoint y: 546, distance: 48.4
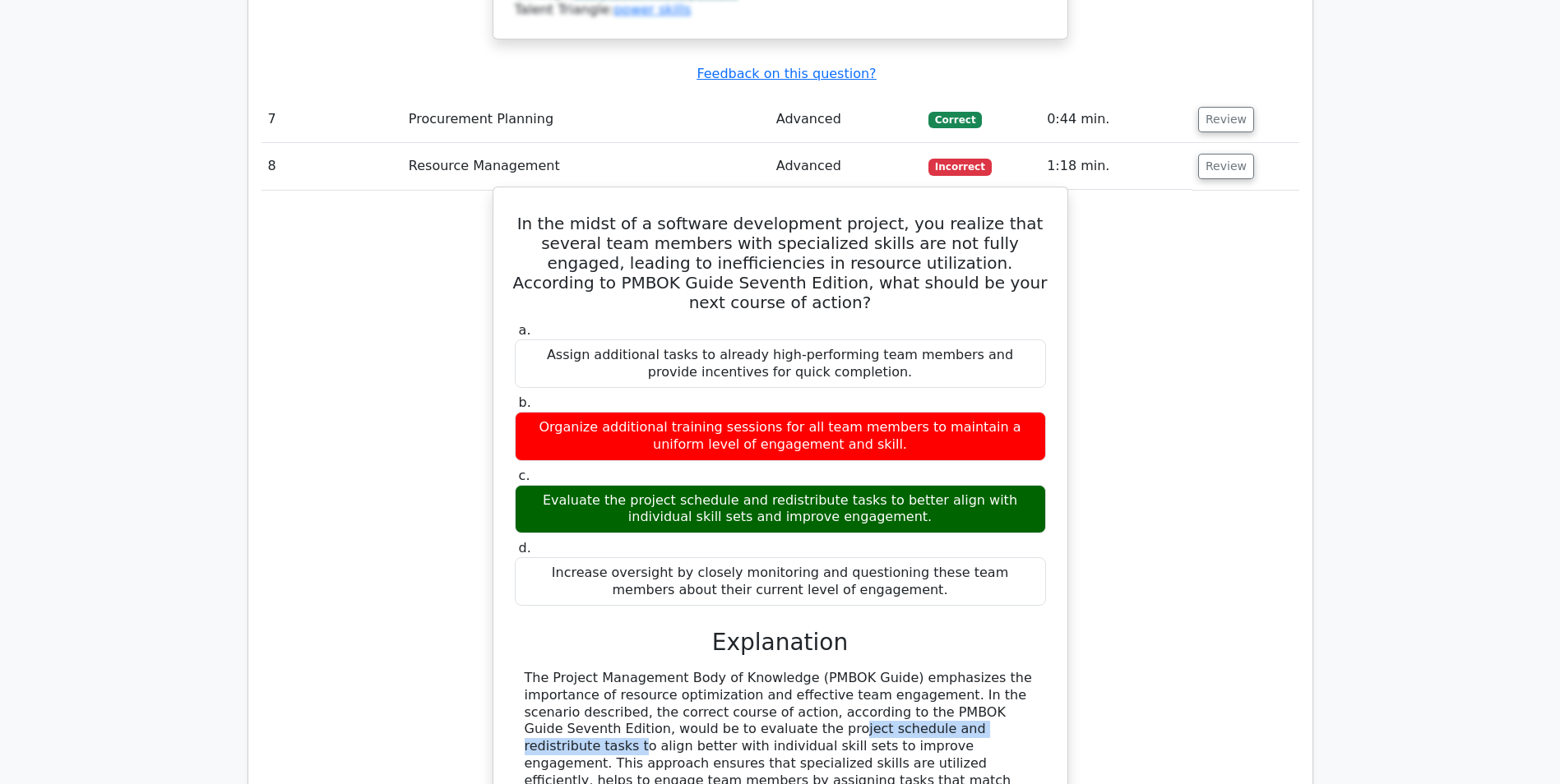
drag, startPoint x: 593, startPoint y: 558, endPoint x: 815, endPoint y: 558, distance: 222.0
drag, startPoint x: 815, startPoint y: 558, endPoint x: 769, endPoint y: 624, distance: 80.4
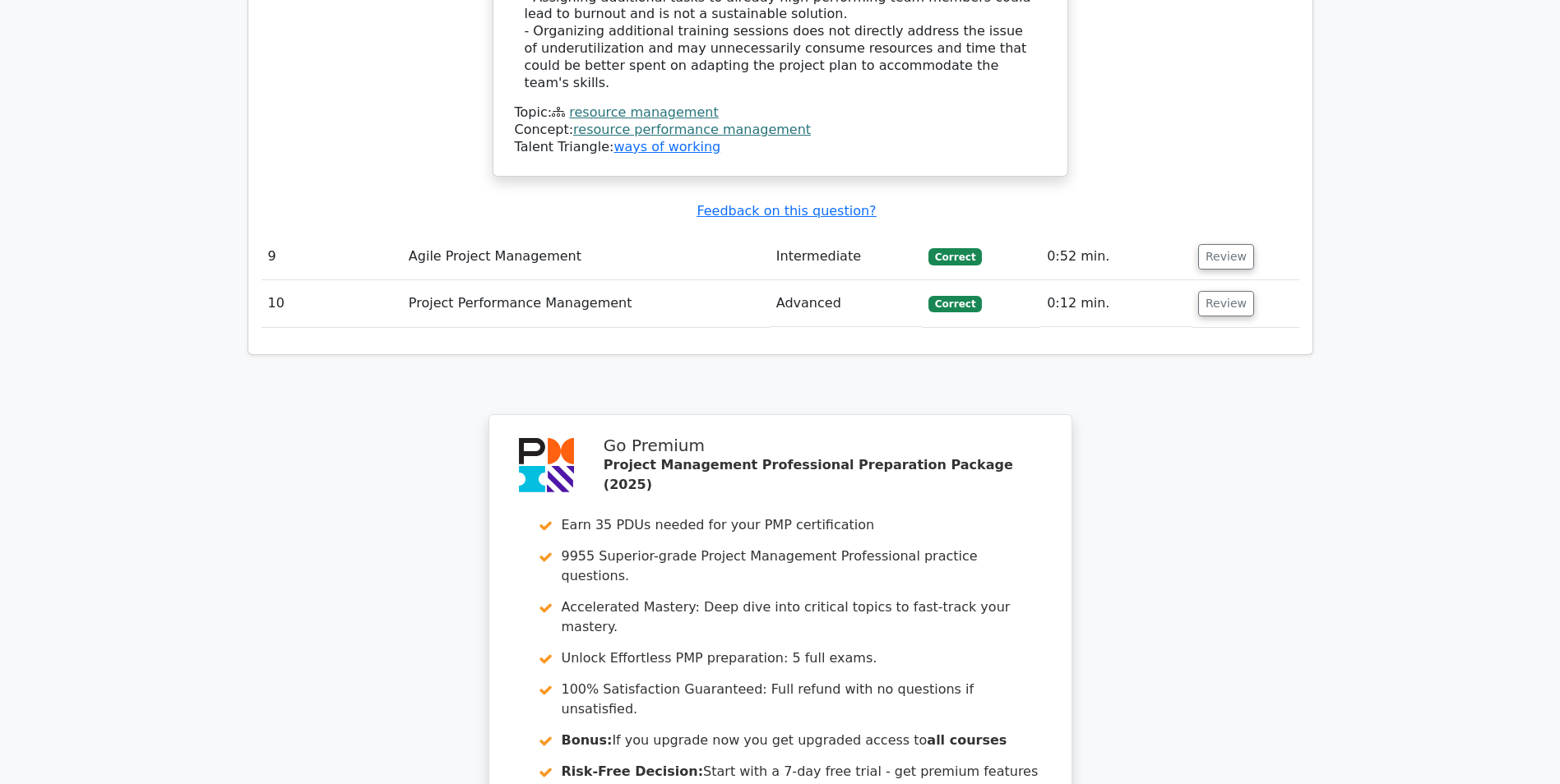
scroll to position [4513, 0]
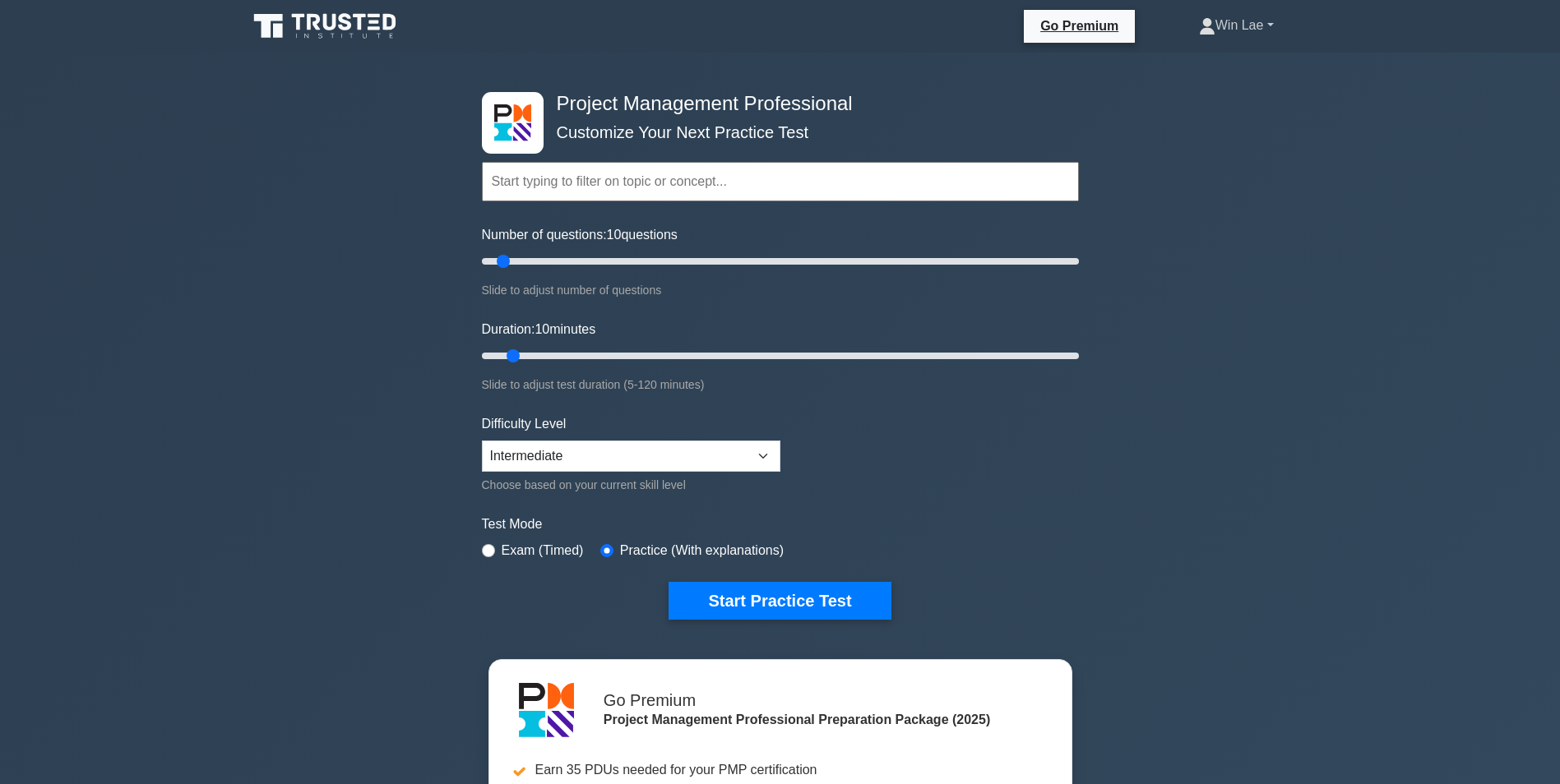
click at [1231, 16] on link "Win Lae" at bounding box center [1236, 26] width 154 height 33
click at [1214, 71] on link "Profile" at bounding box center [1224, 64] width 130 height 27
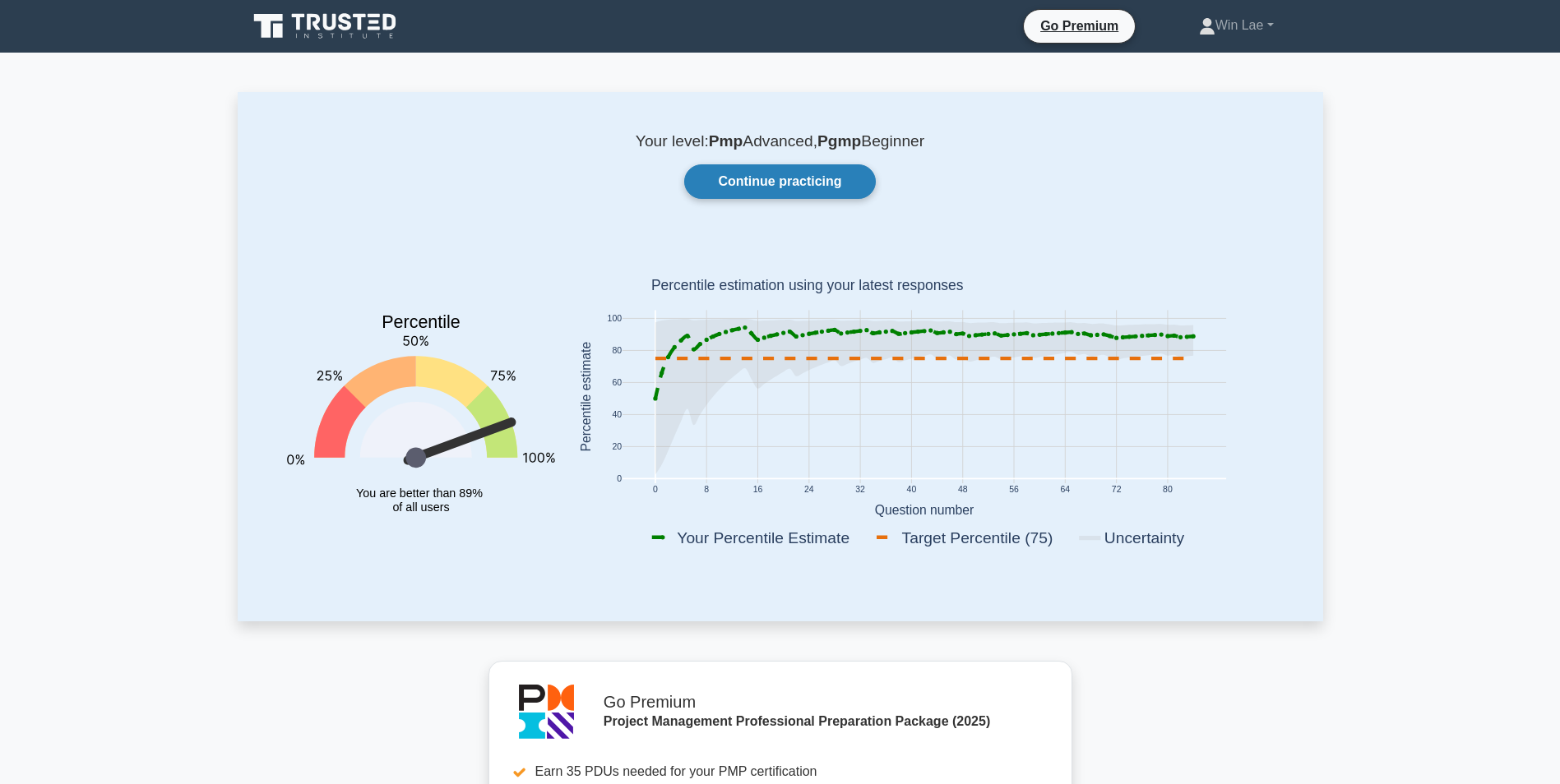
click at [759, 184] on link "Continue practicing" at bounding box center [779, 181] width 191 height 34
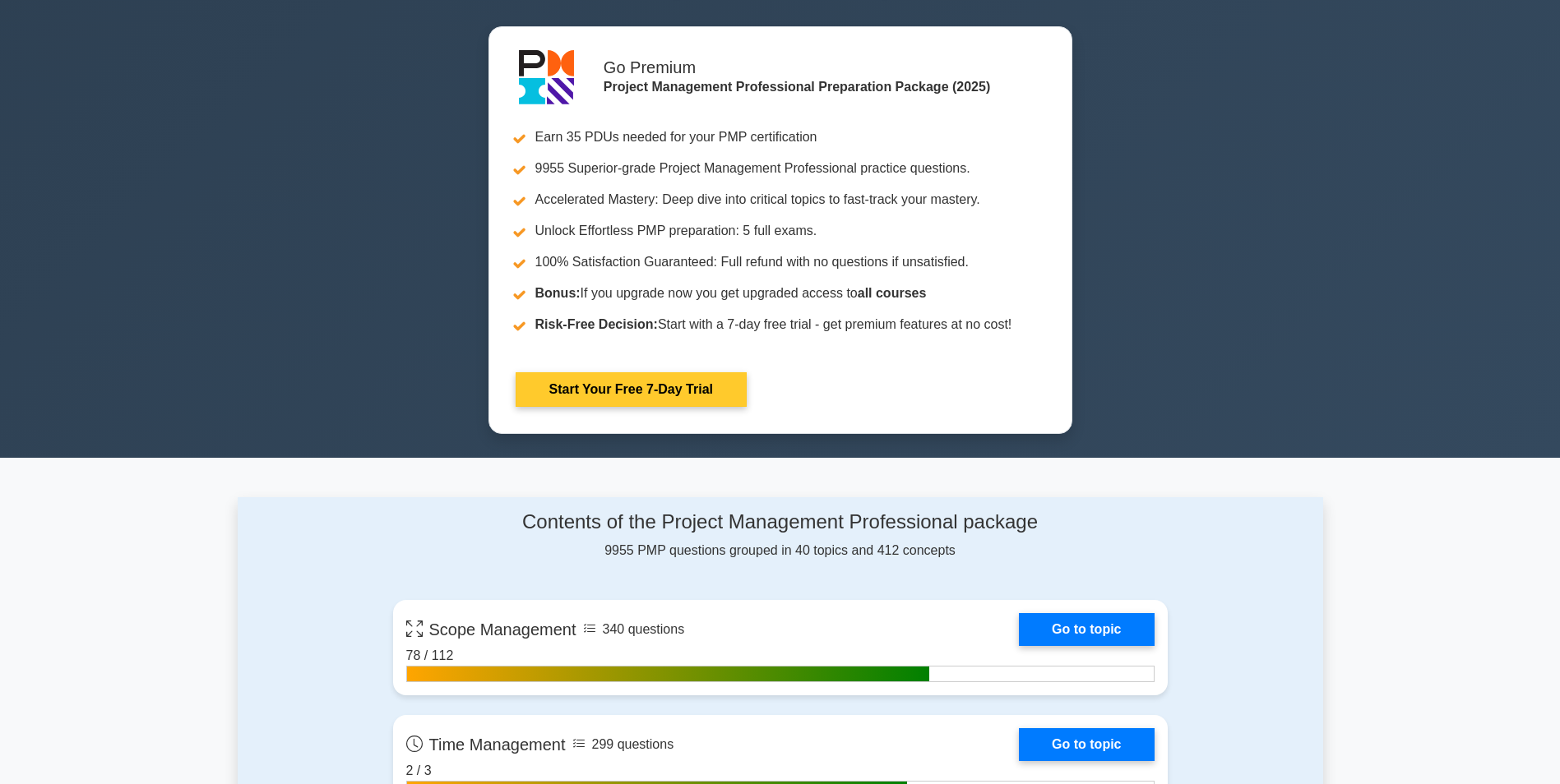
scroll to position [493, 0]
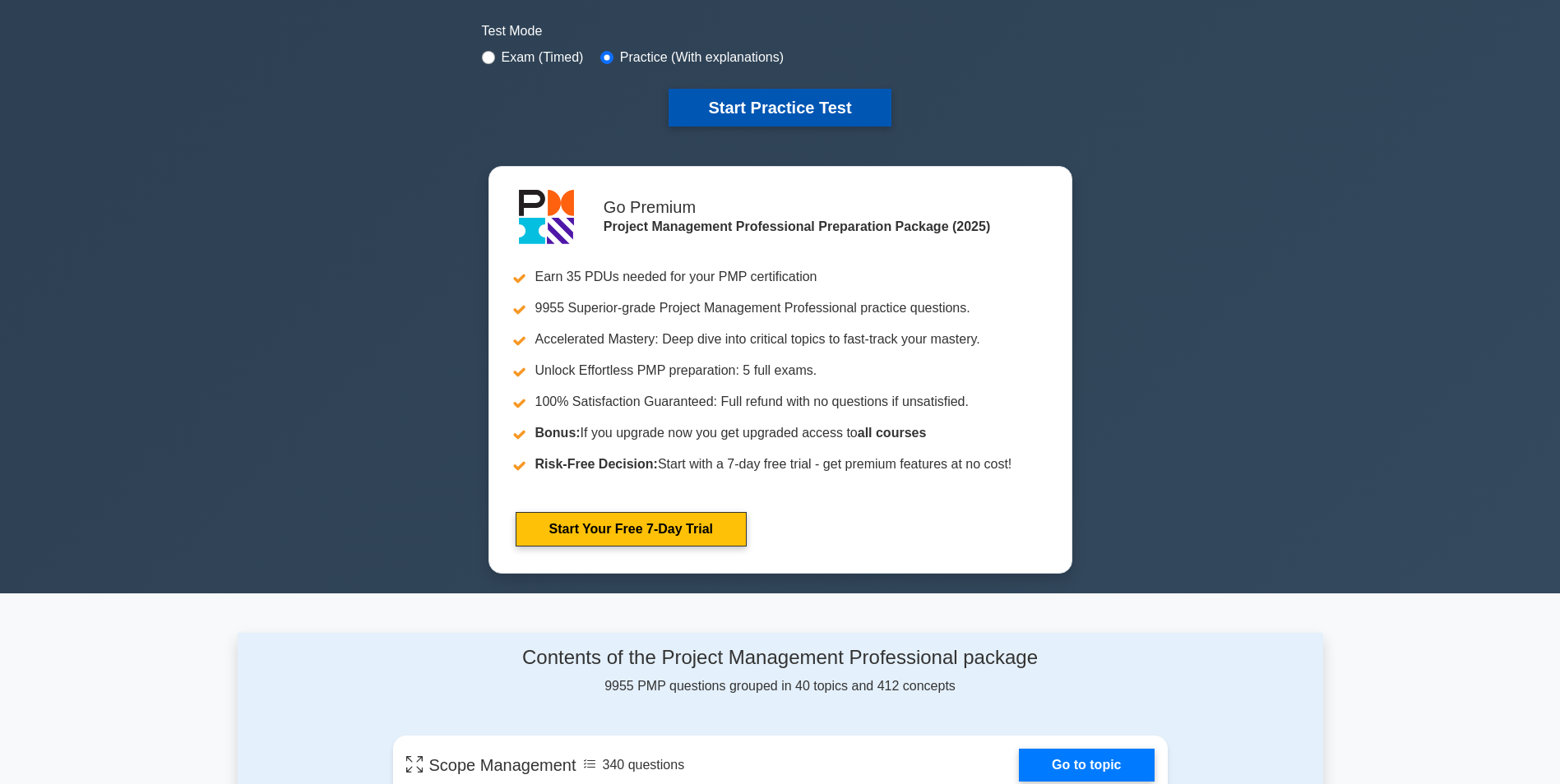
drag, startPoint x: 767, startPoint y: 112, endPoint x: 734, endPoint y: 187, distance: 81.9
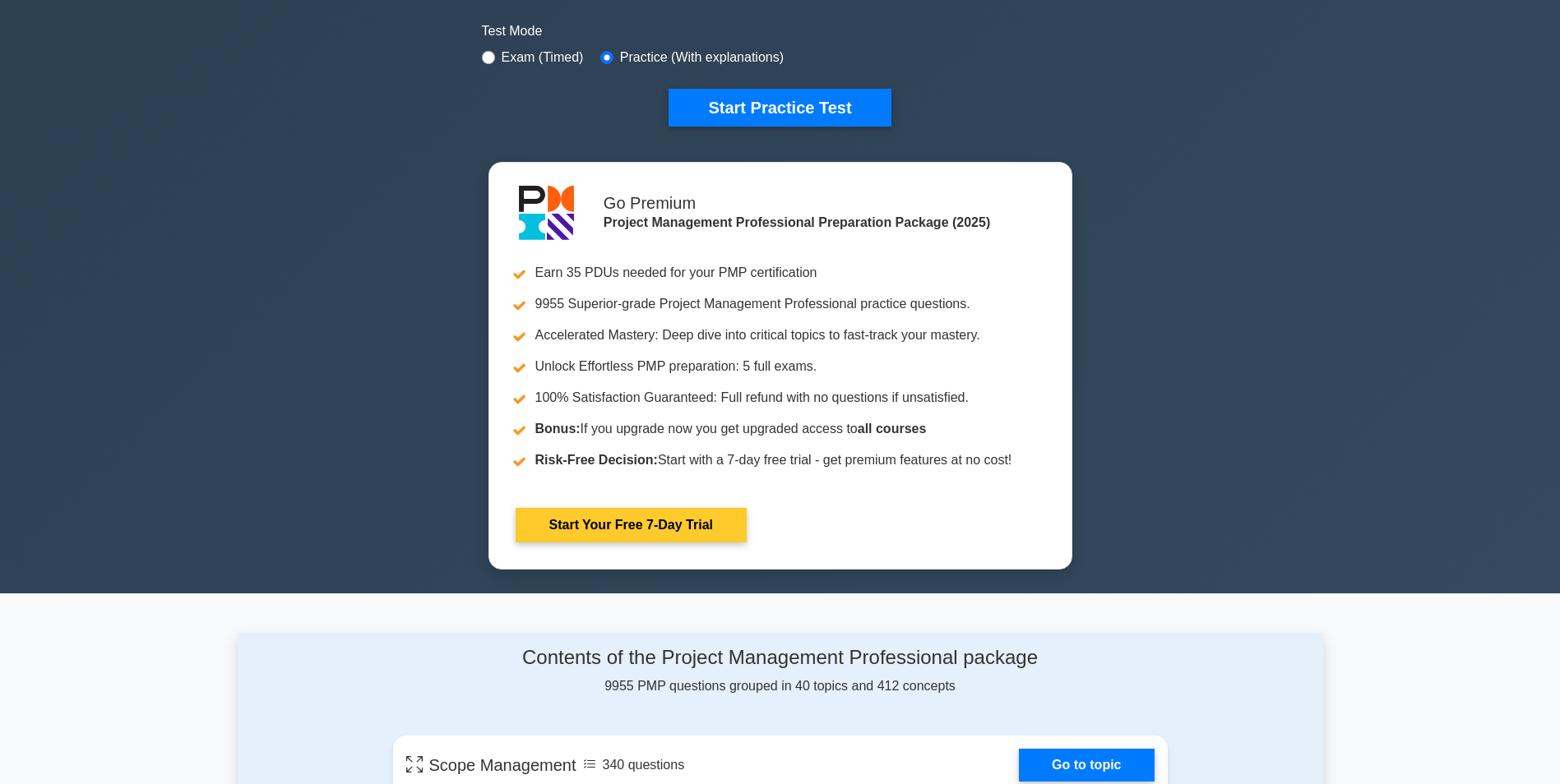
click at [767, 112] on button "Start Practice Test" at bounding box center [780, 108] width 222 height 38
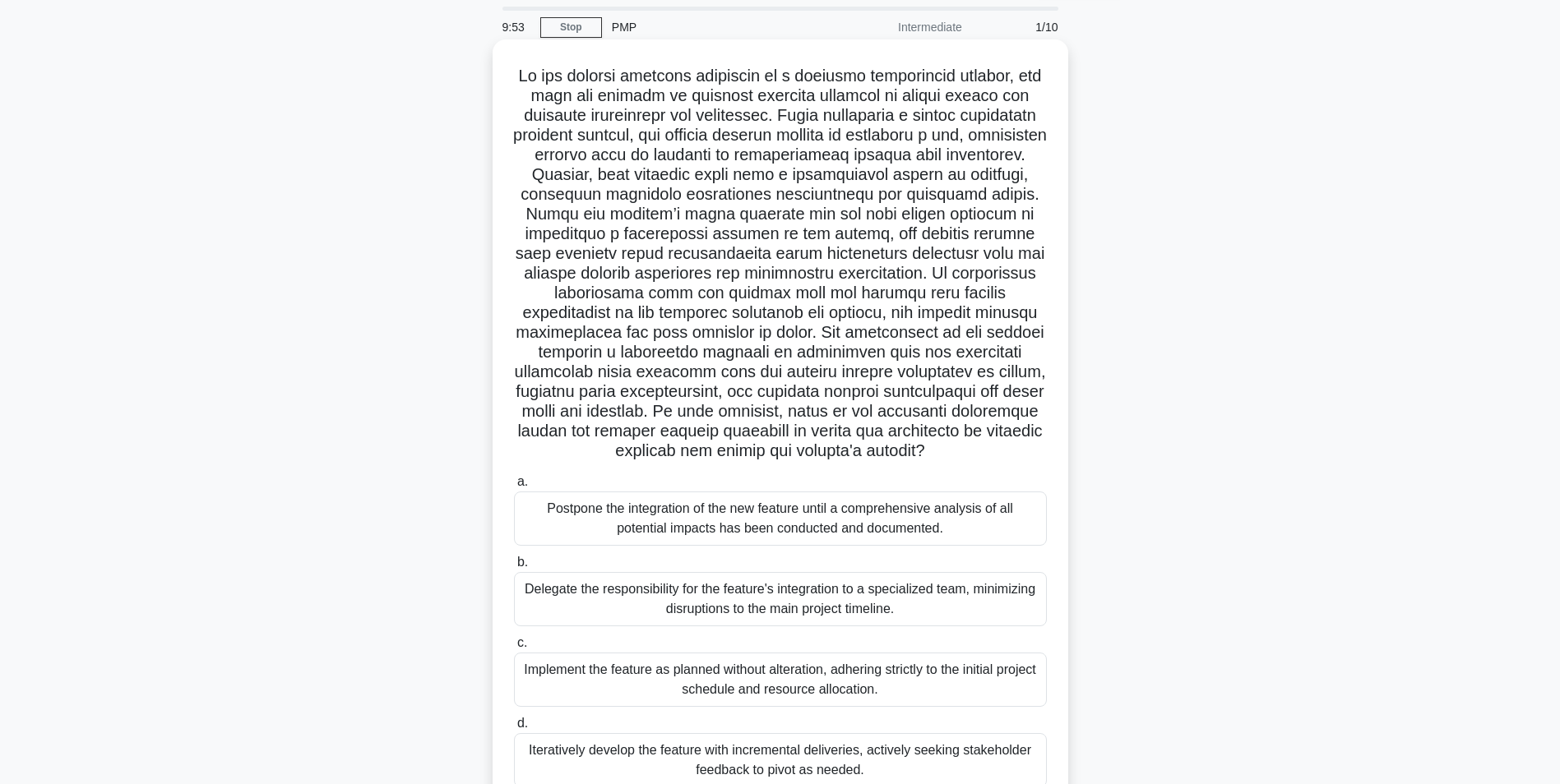
scroll to position [82, 0]
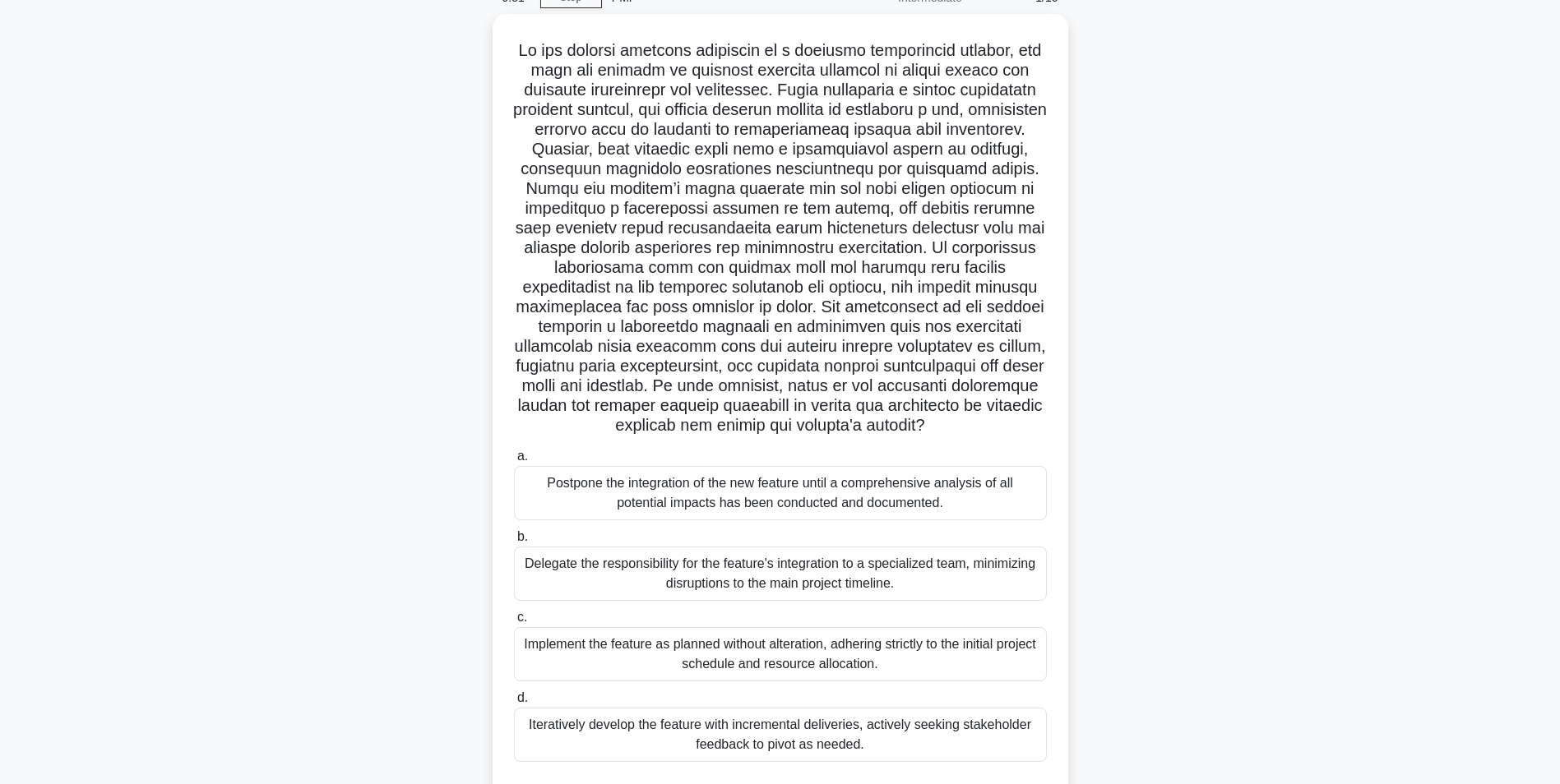
click at [443, 460] on div ".spinner_0XTQ{transform-origin:center;animation:spinner_y6GP .75s linear infini…" at bounding box center [780, 423] width 1085 height 817
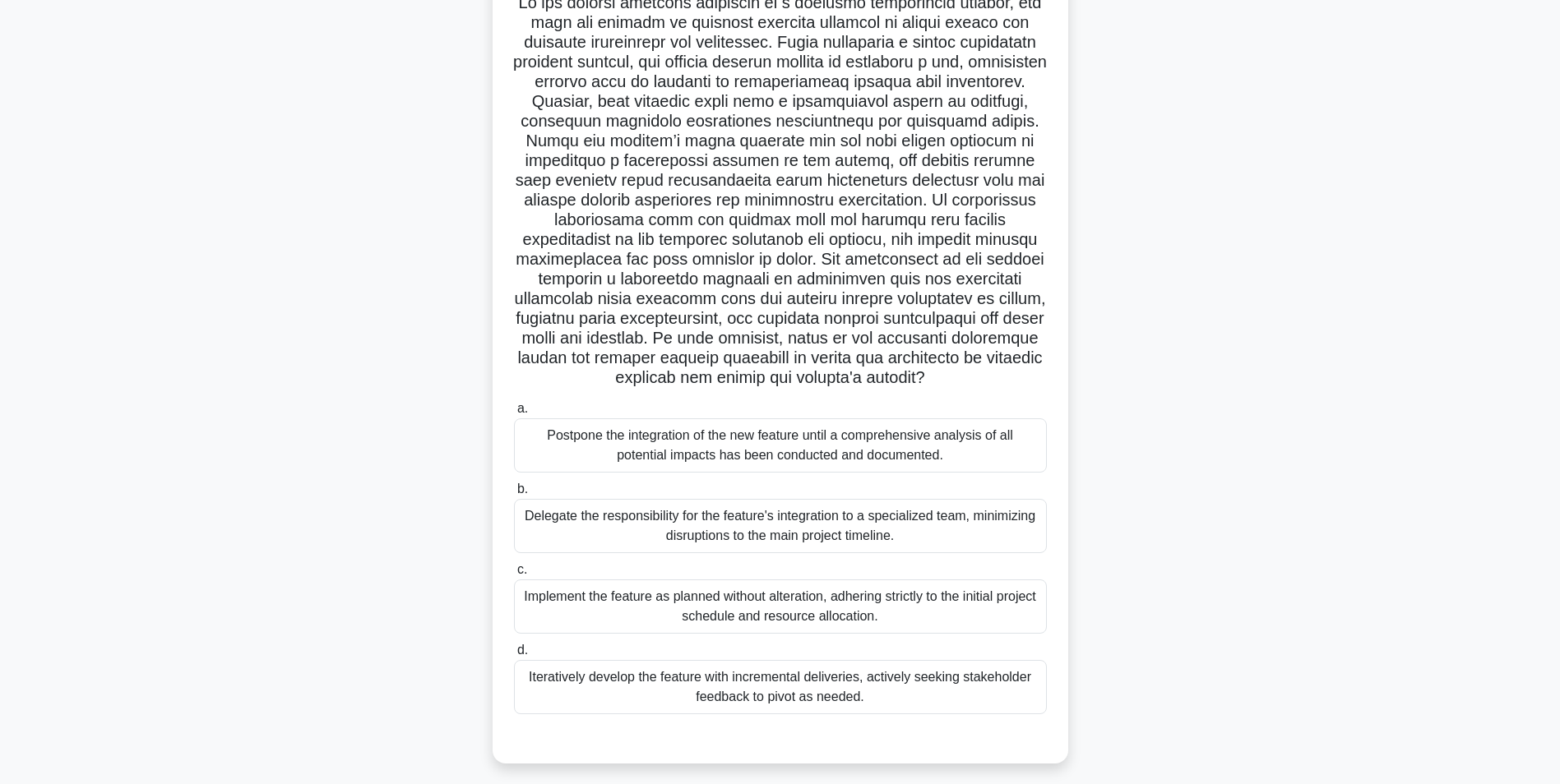
scroll to position [156, 0]
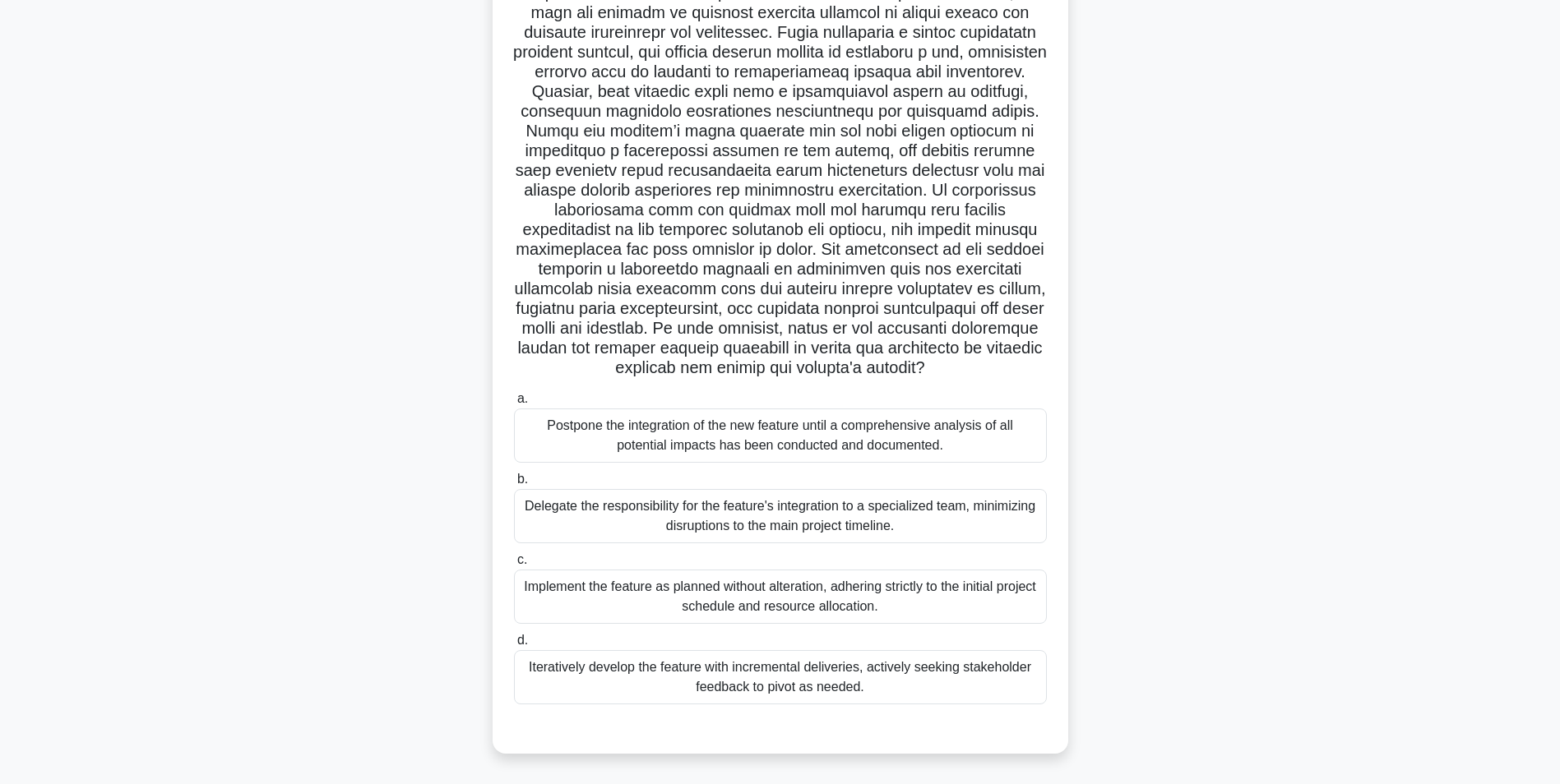
click at [624, 683] on div "Iteratively develop the feature with incremental deliveries, actively seeking s…" at bounding box center [780, 677] width 533 height 54
click at [514, 646] on input "d. Iteratively develop the feature with incremental deliveries, actively seekin…" at bounding box center [514, 640] width 0 height 10
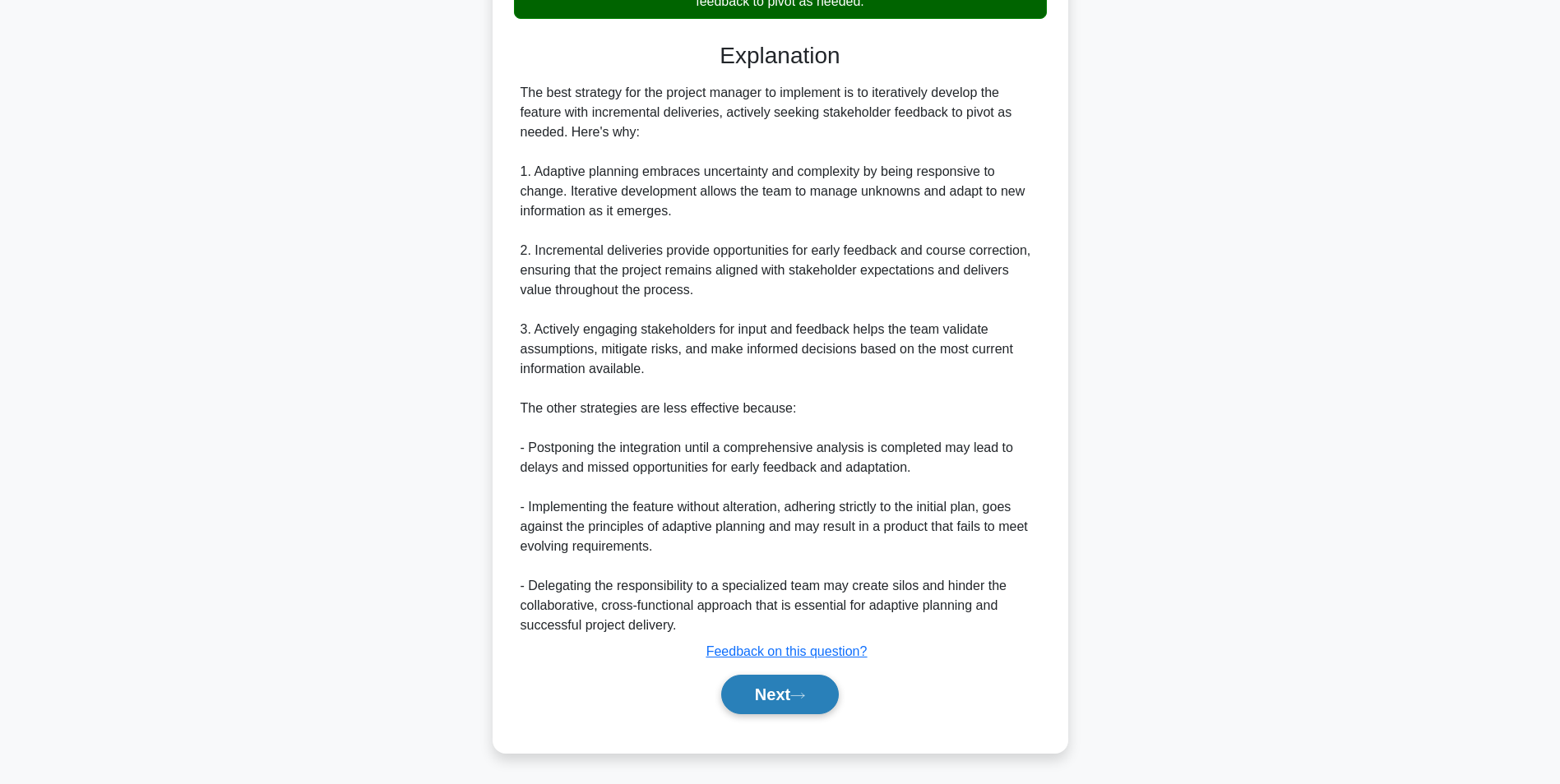
click at [777, 697] on button "Next" at bounding box center [780, 695] width 118 height 40
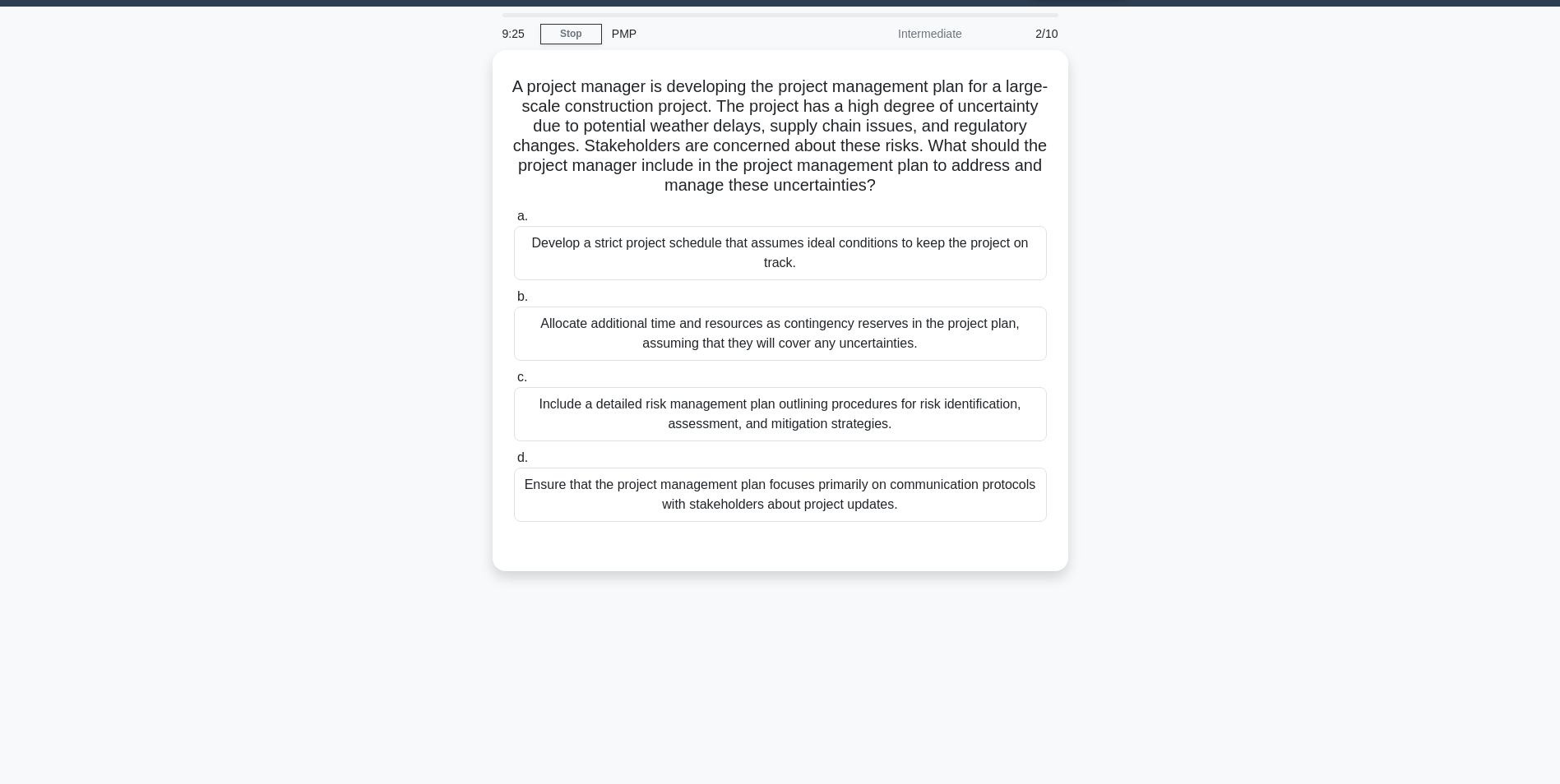
scroll to position [0, 0]
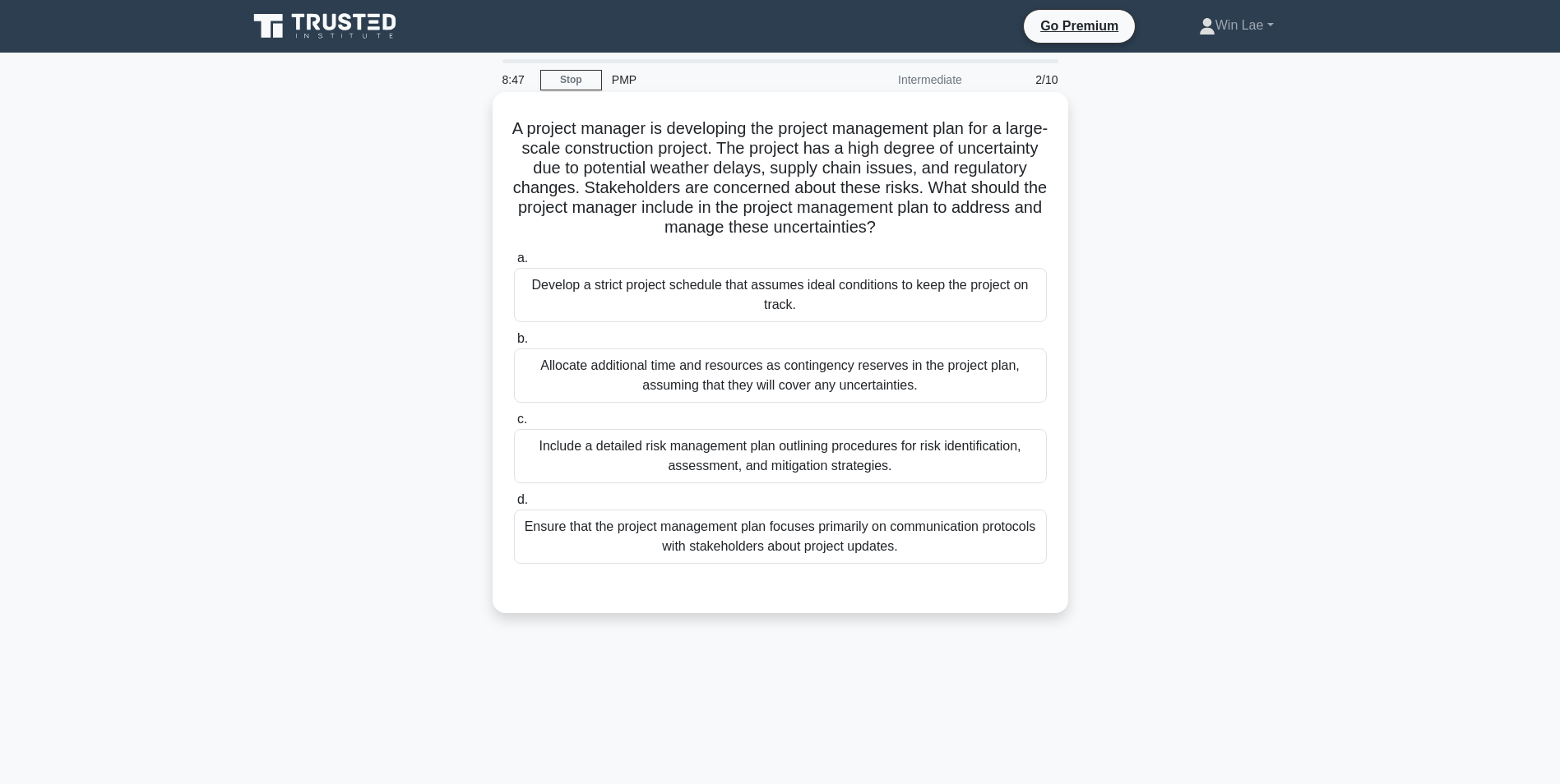
click at [590, 459] on div "Include a detailed risk management plan outlining procedures for risk identific…" at bounding box center [780, 456] width 533 height 54
click at [514, 425] on input "c. Include a detailed risk management plan outlining procedures for risk identi…" at bounding box center [514, 419] width 0 height 10
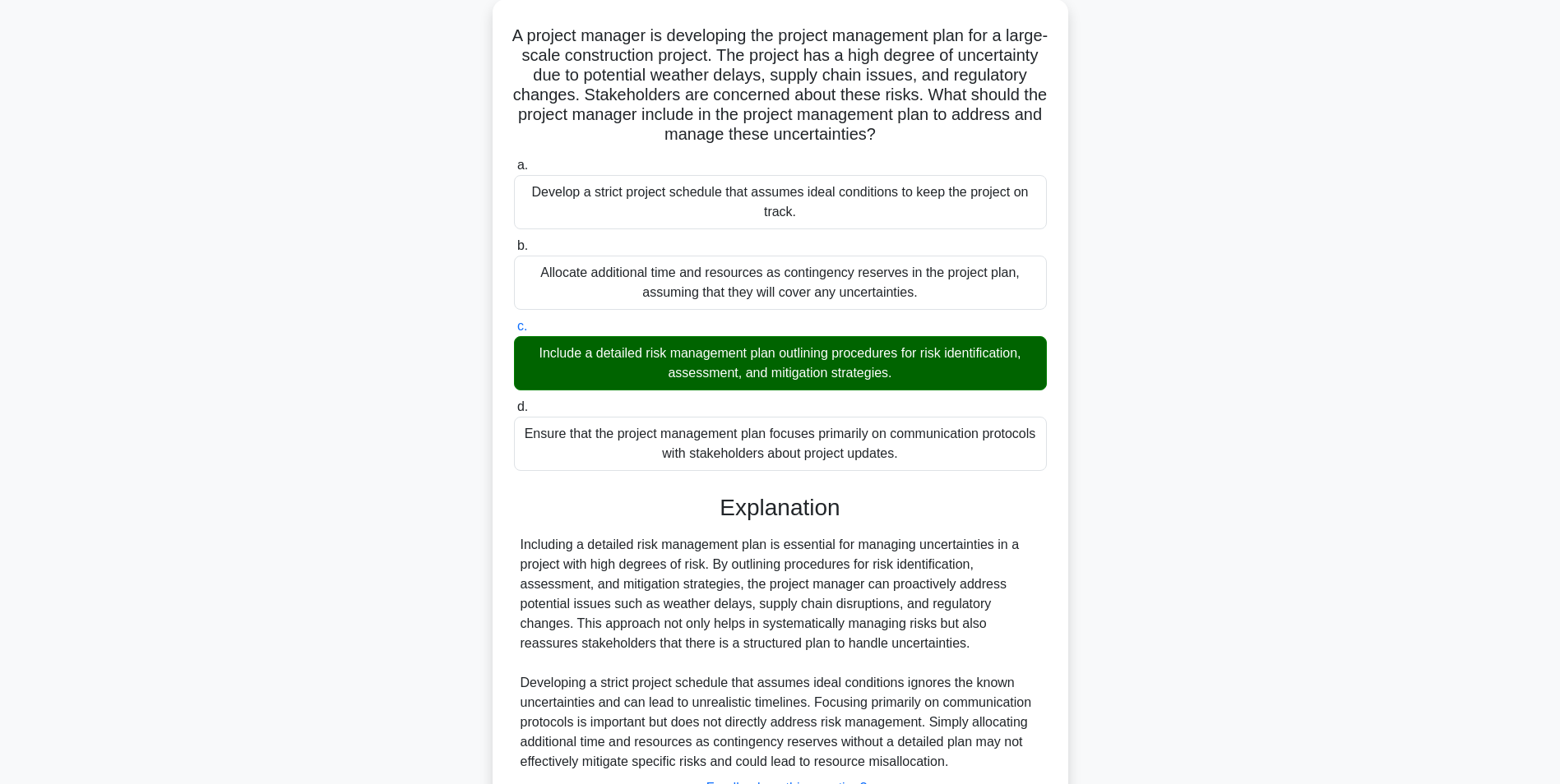
scroll to position [230, 0]
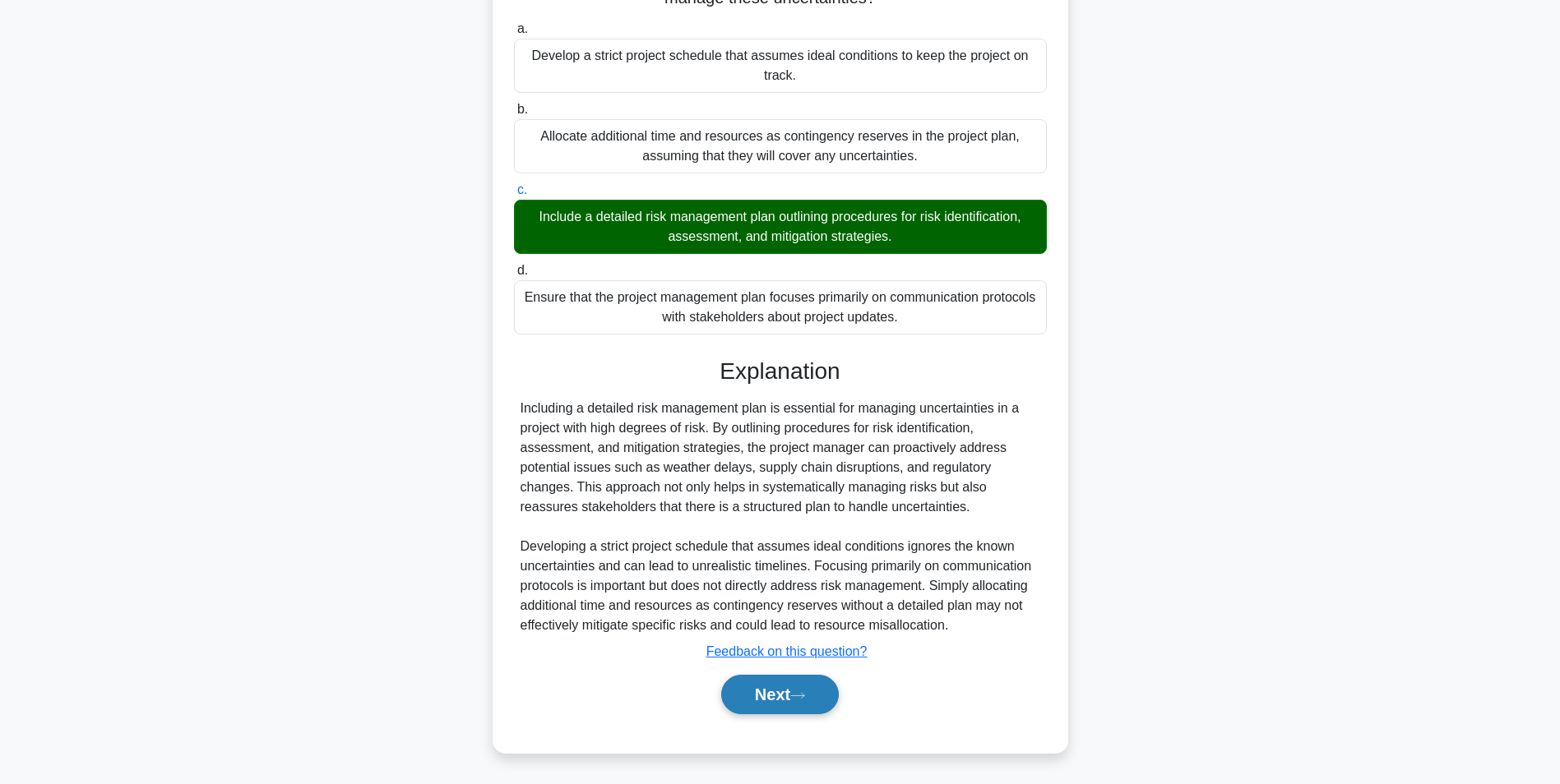
click at [799, 701] on icon at bounding box center [798, 696] width 15 height 9
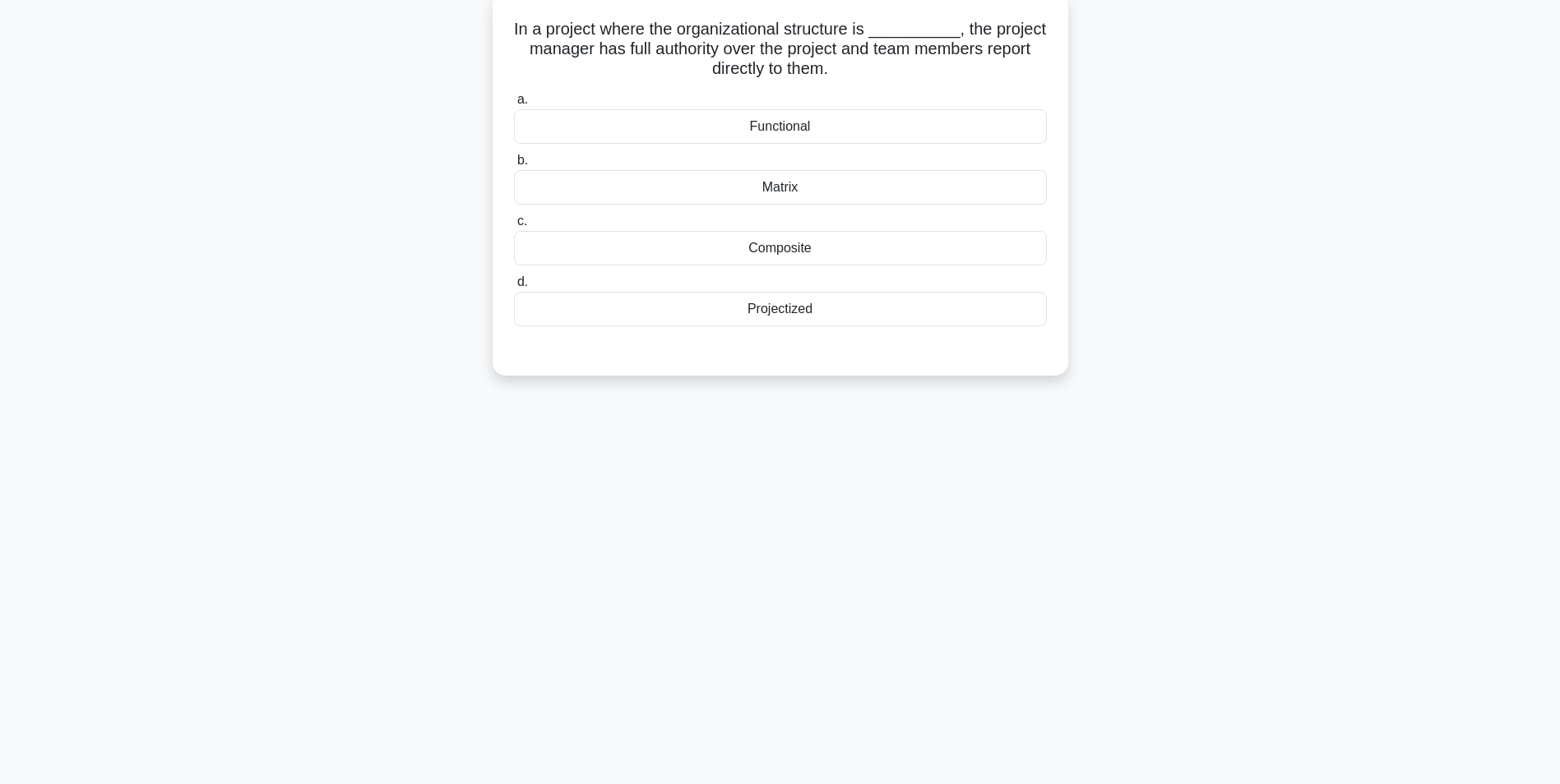
scroll to position [0, 0]
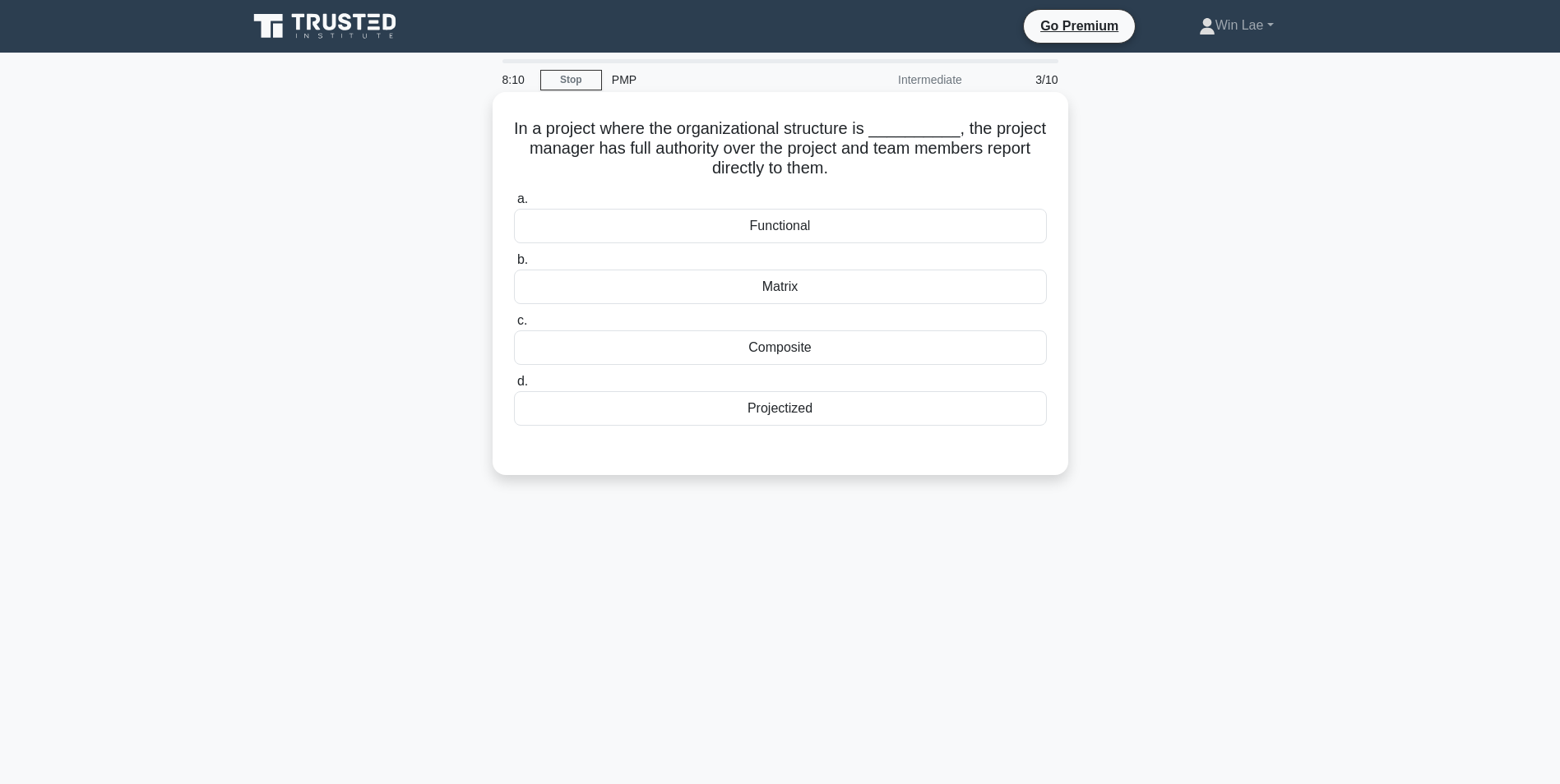
click at [876, 232] on div "Functional" at bounding box center [780, 226] width 533 height 34
click at [514, 205] on input "a. Functional" at bounding box center [514, 199] width 0 height 10
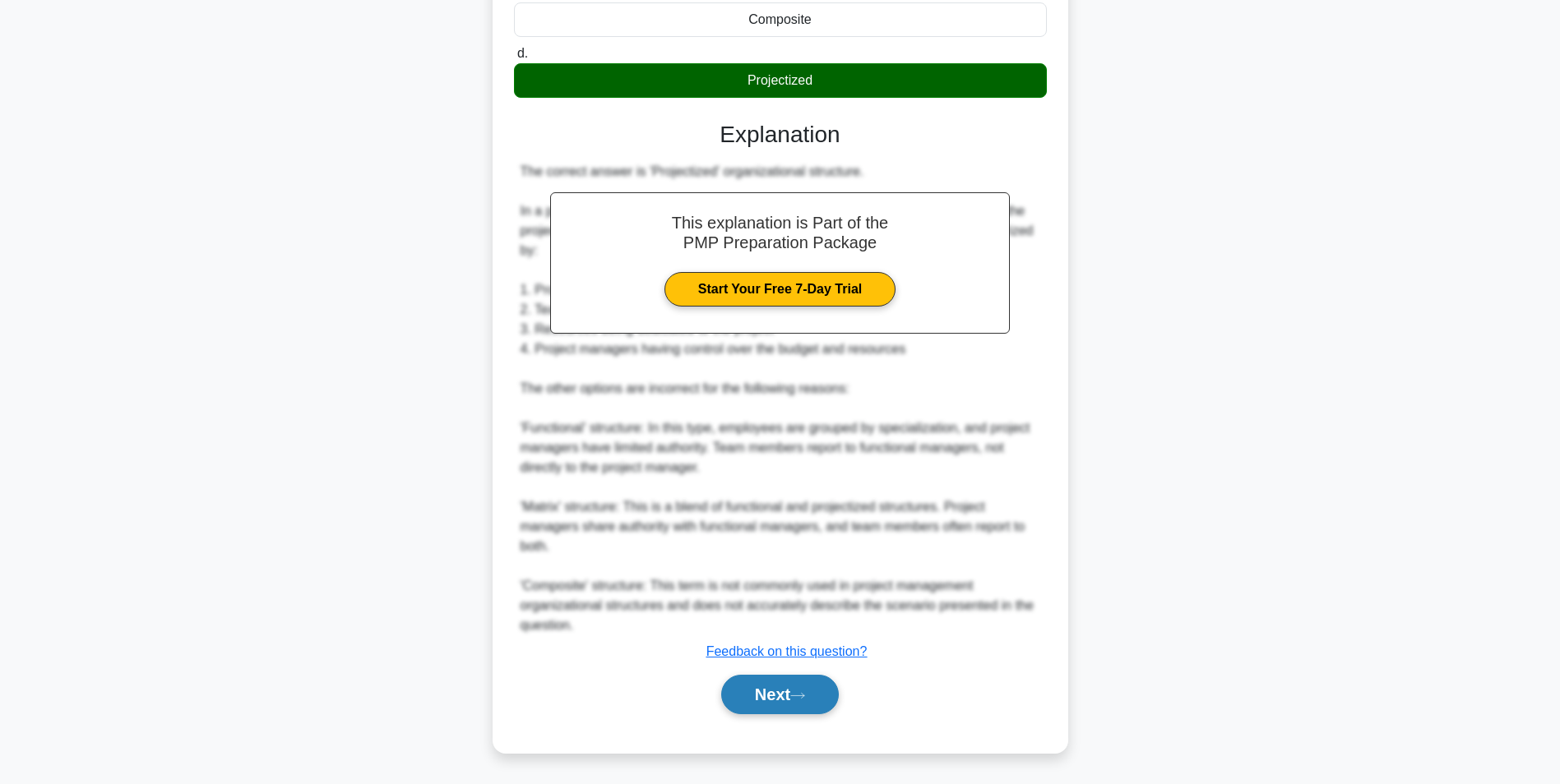
click at [793, 688] on button "Next" at bounding box center [780, 695] width 118 height 40
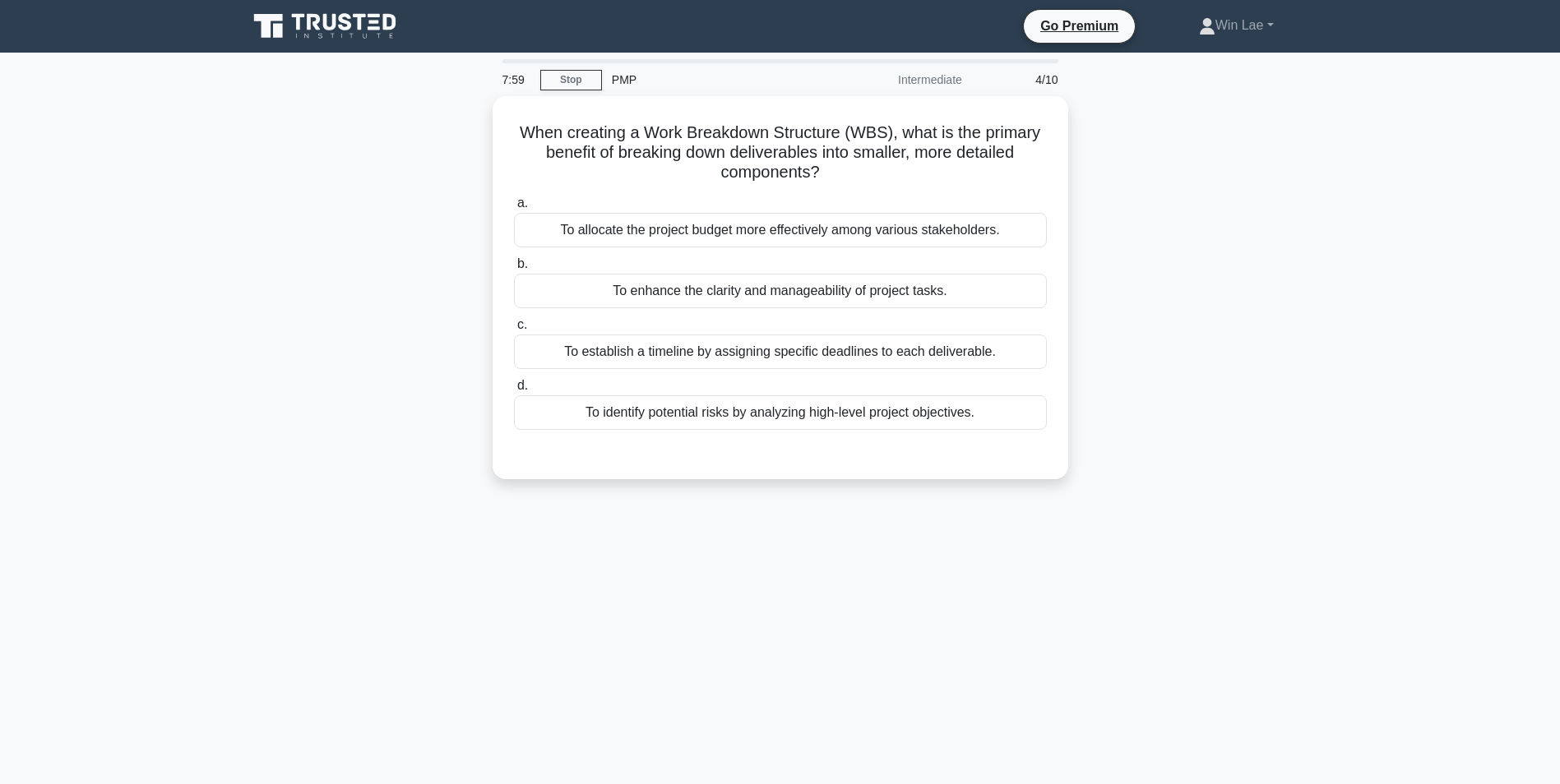
click at [407, 119] on div "When creating a Work Breakdown Structure (WBS), what is the primary benefit of …" at bounding box center [780, 297] width 1085 height 403
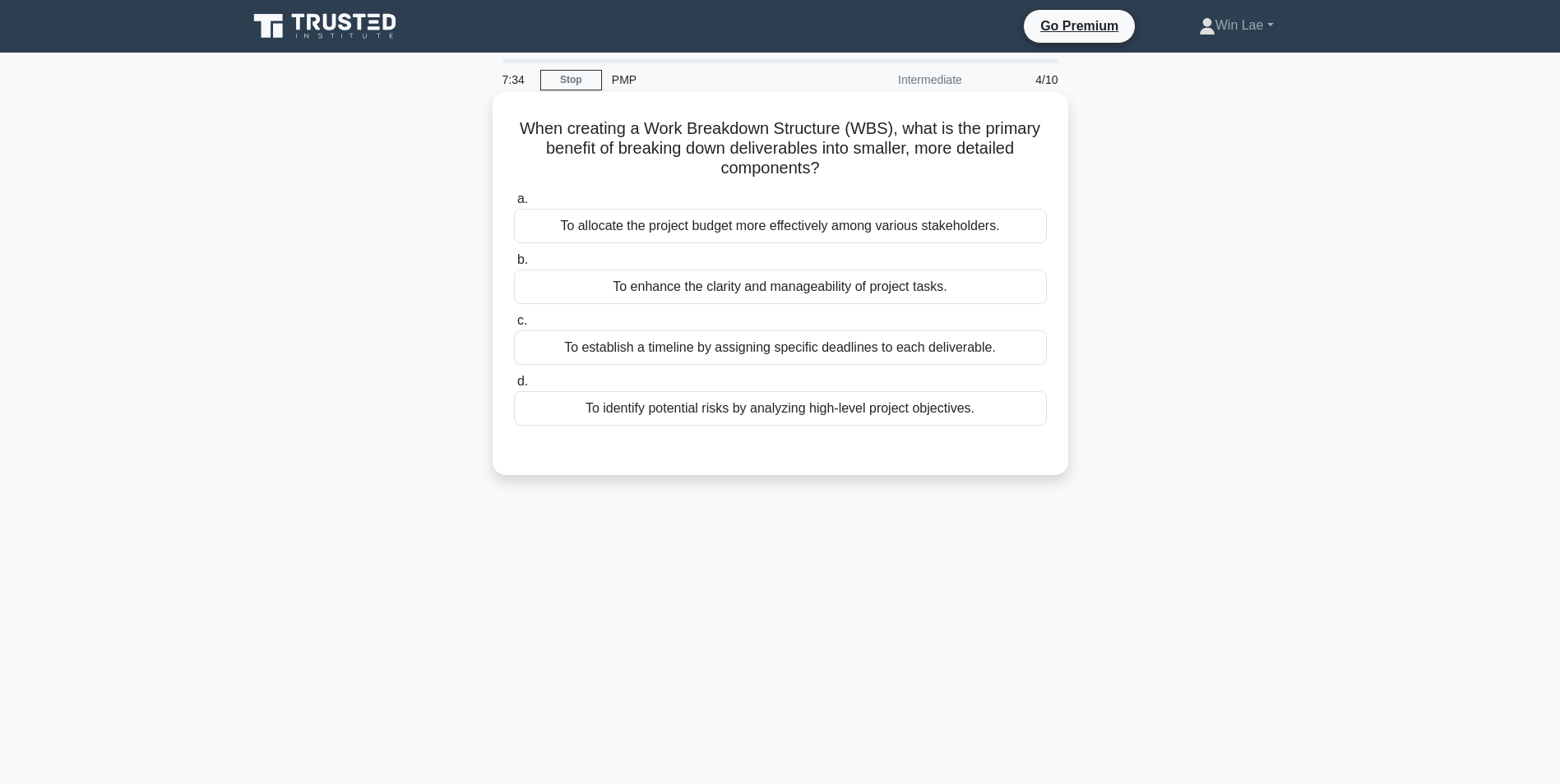
click at [920, 293] on div "To enhance the clarity and manageability of project tasks." at bounding box center [780, 286] width 533 height 34
click at [514, 265] on input "b. To enhance the clarity and manageability of project tasks." at bounding box center [514, 260] width 0 height 10
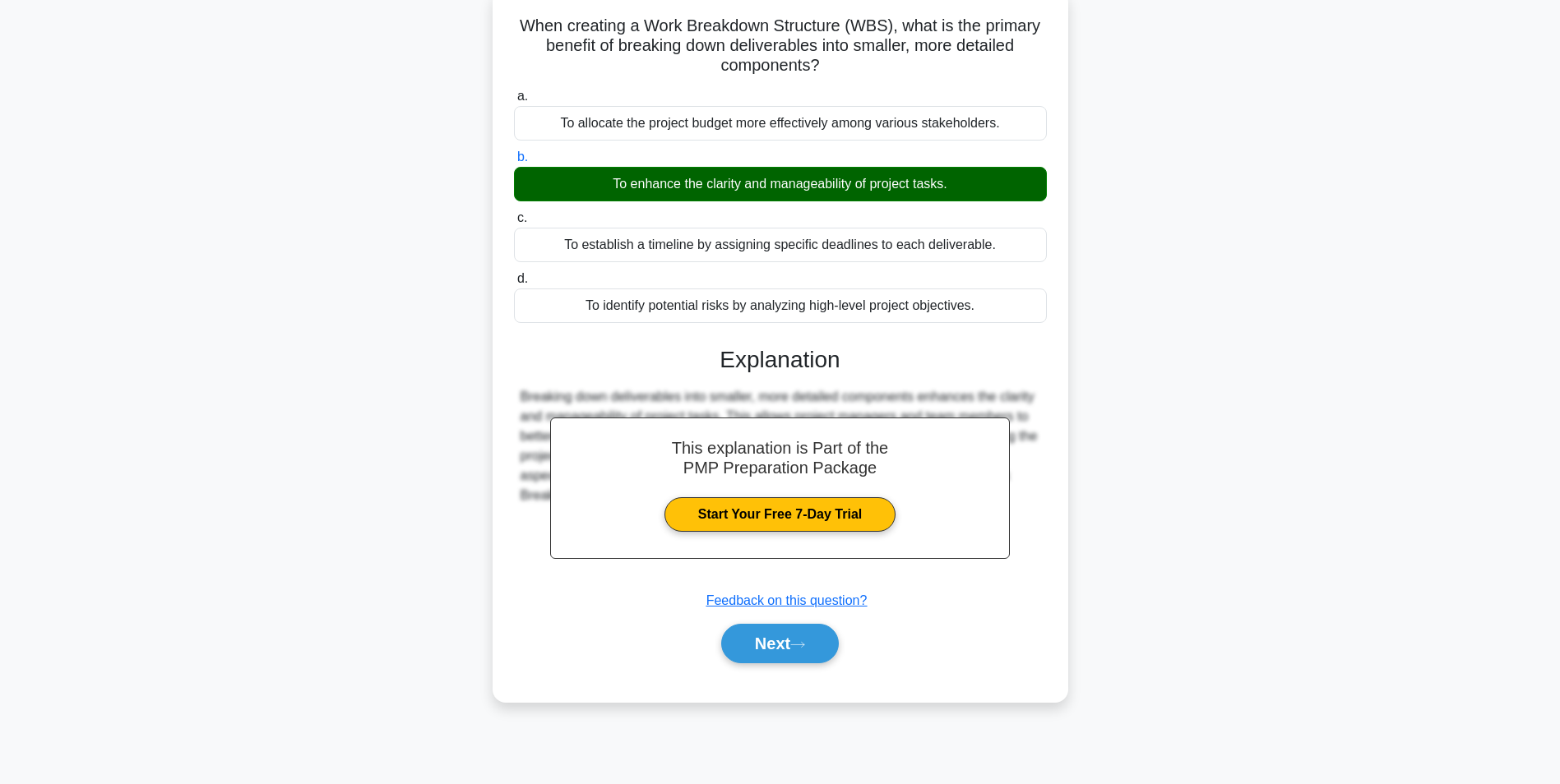
scroll to position [103, 0]
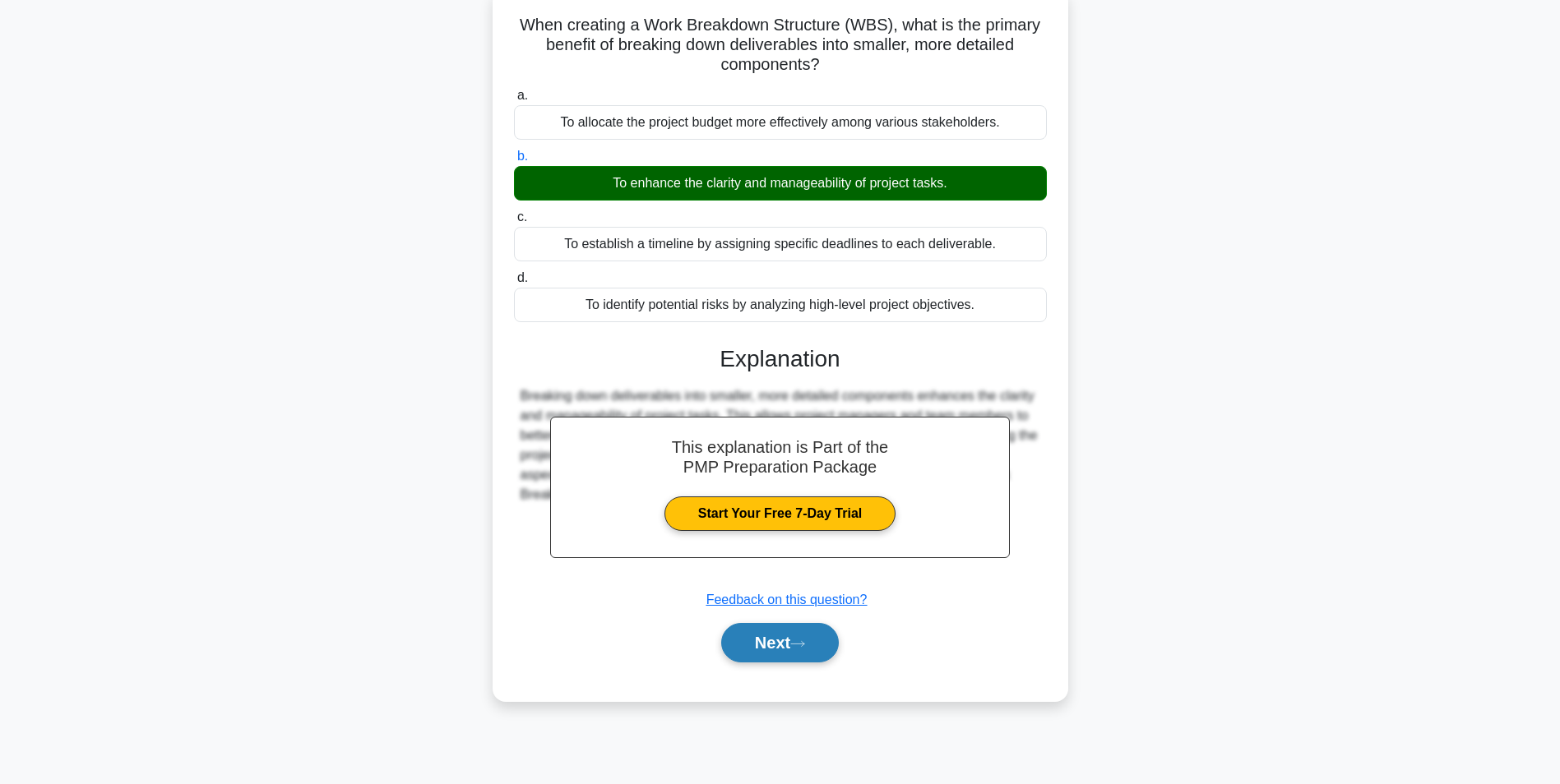
click at [768, 630] on button "Next" at bounding box center [780, 643] width 118 height 40
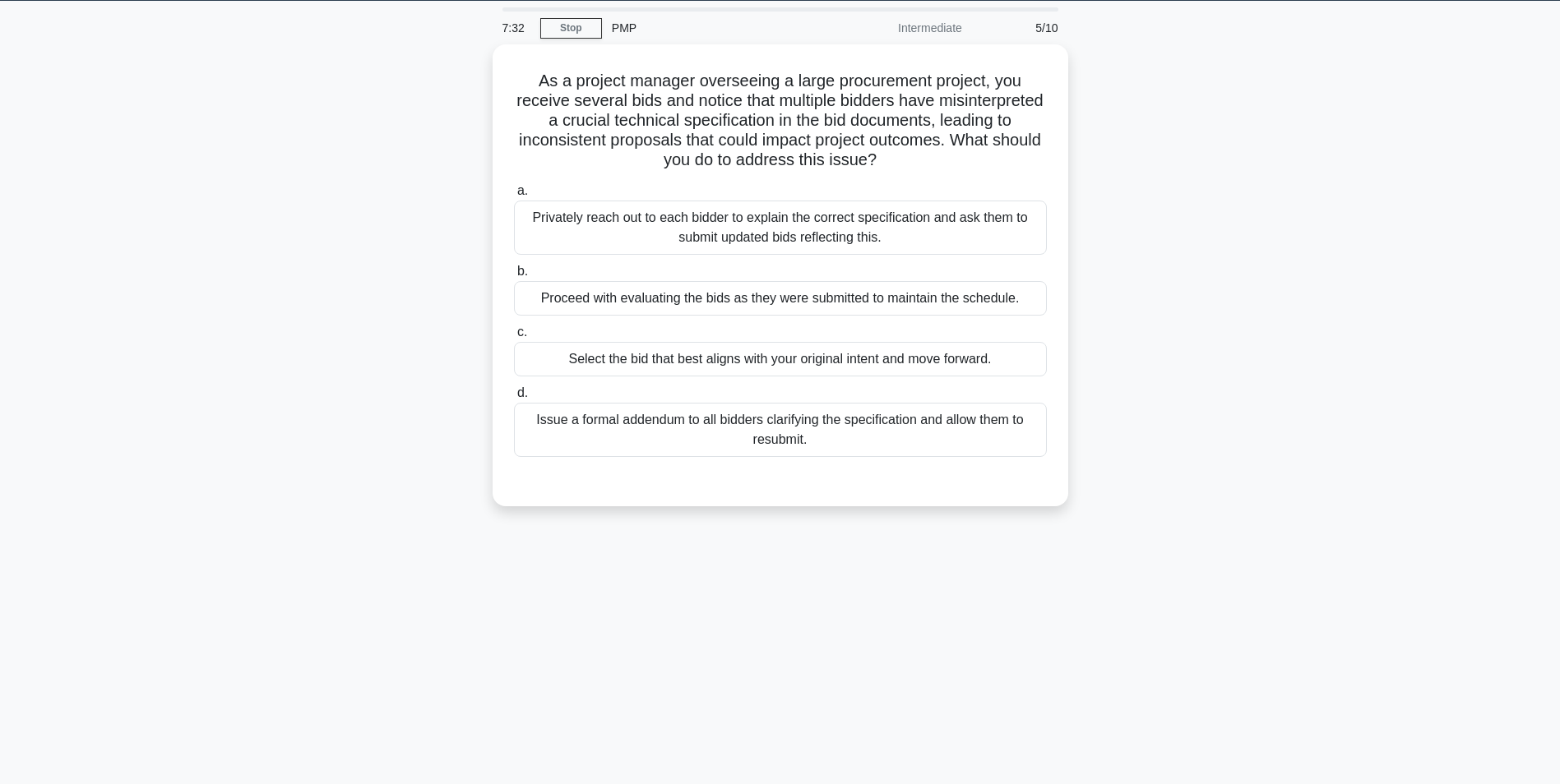
scroll to position [0, 0]
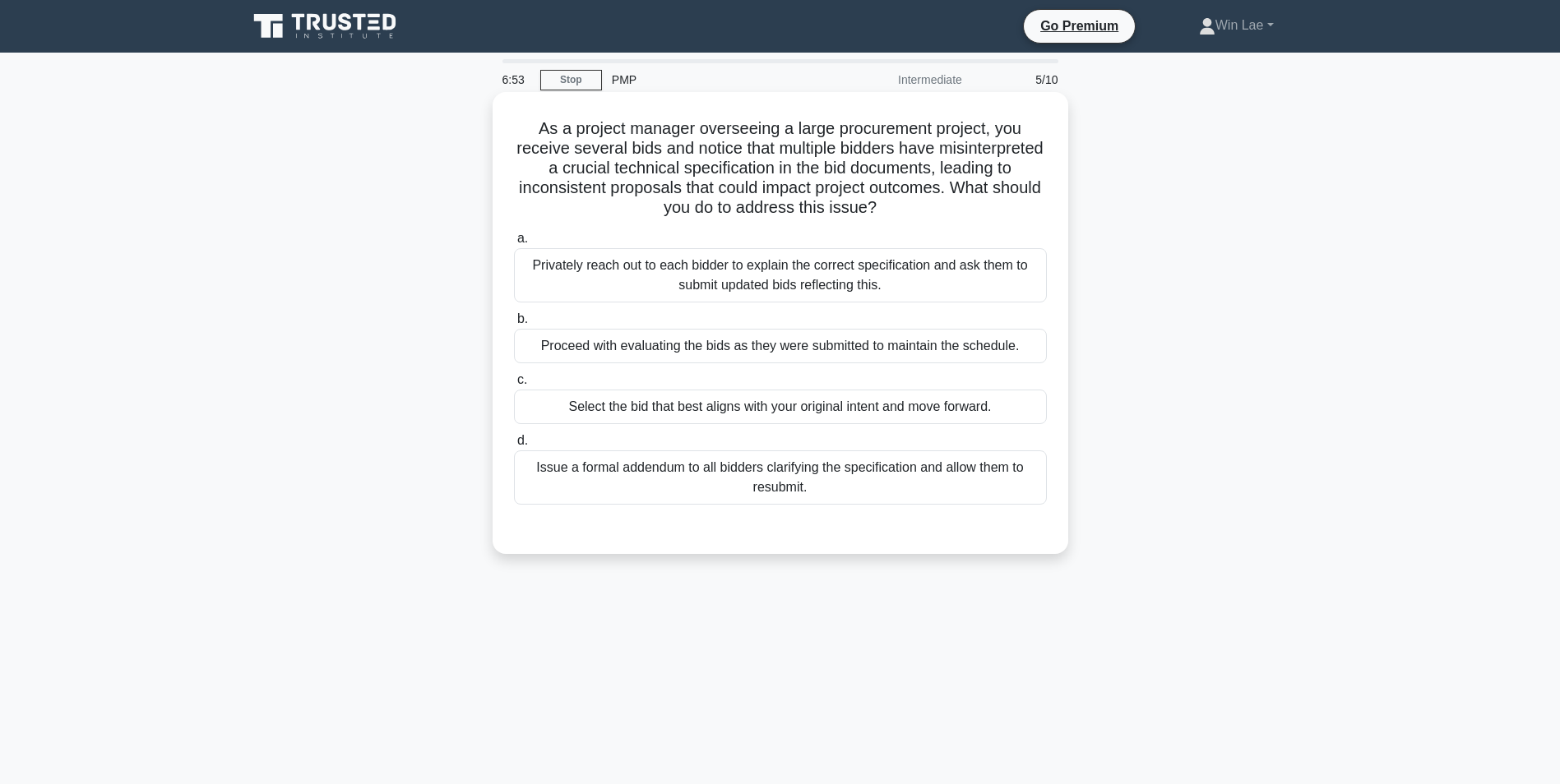
click at [747, 356] on div "Proceed with evaluating the bids as they were submitted to maintain the schedul…" at bounding box center [780, 346] width 533 height 34
click at [514, 324] on input "b. Proceed with evaluating the bids as they were submitted to maintain the sche…" at bounding box center [514, 319] width 0 height 10
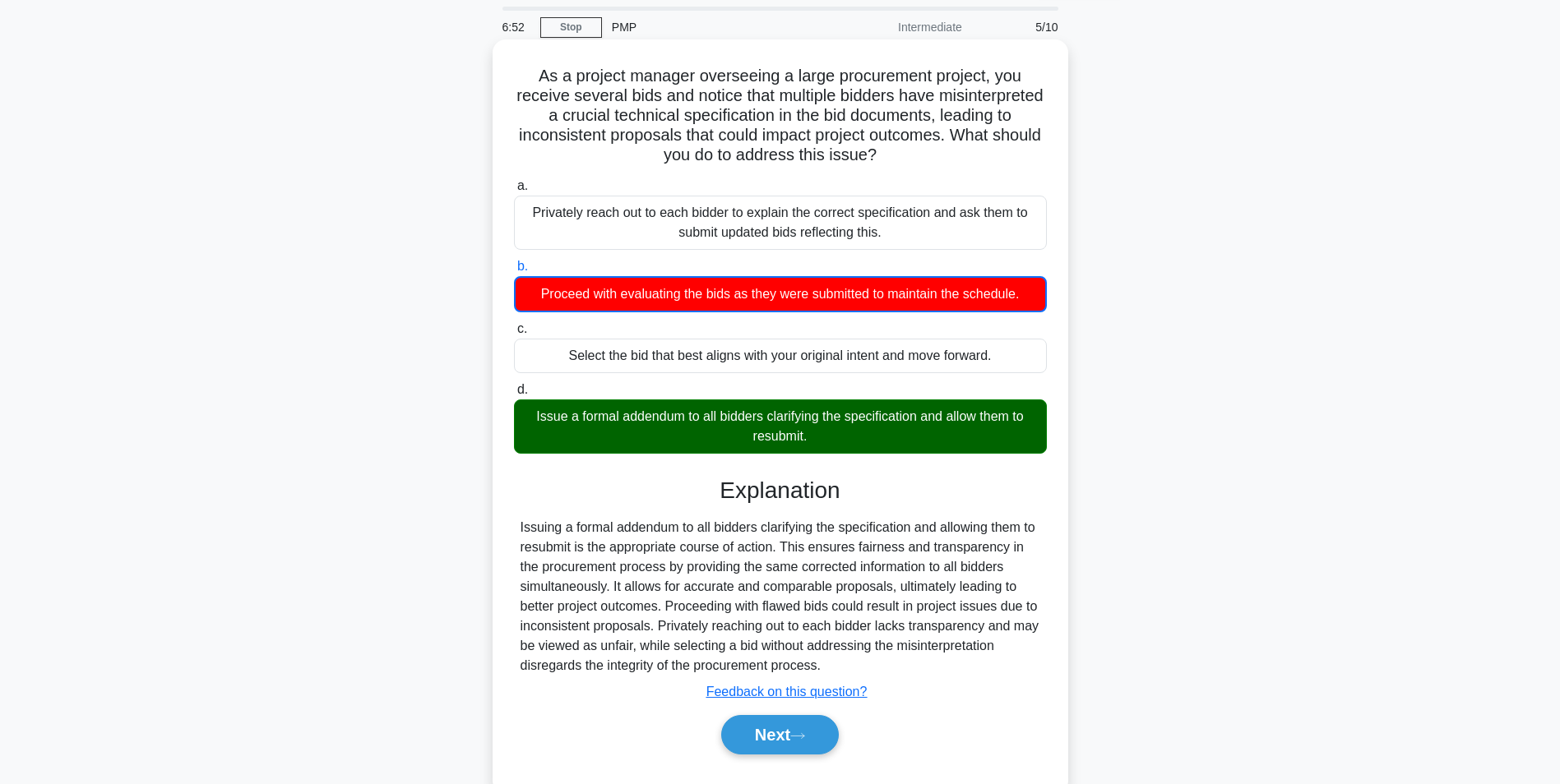
scroll to position [103, 0]
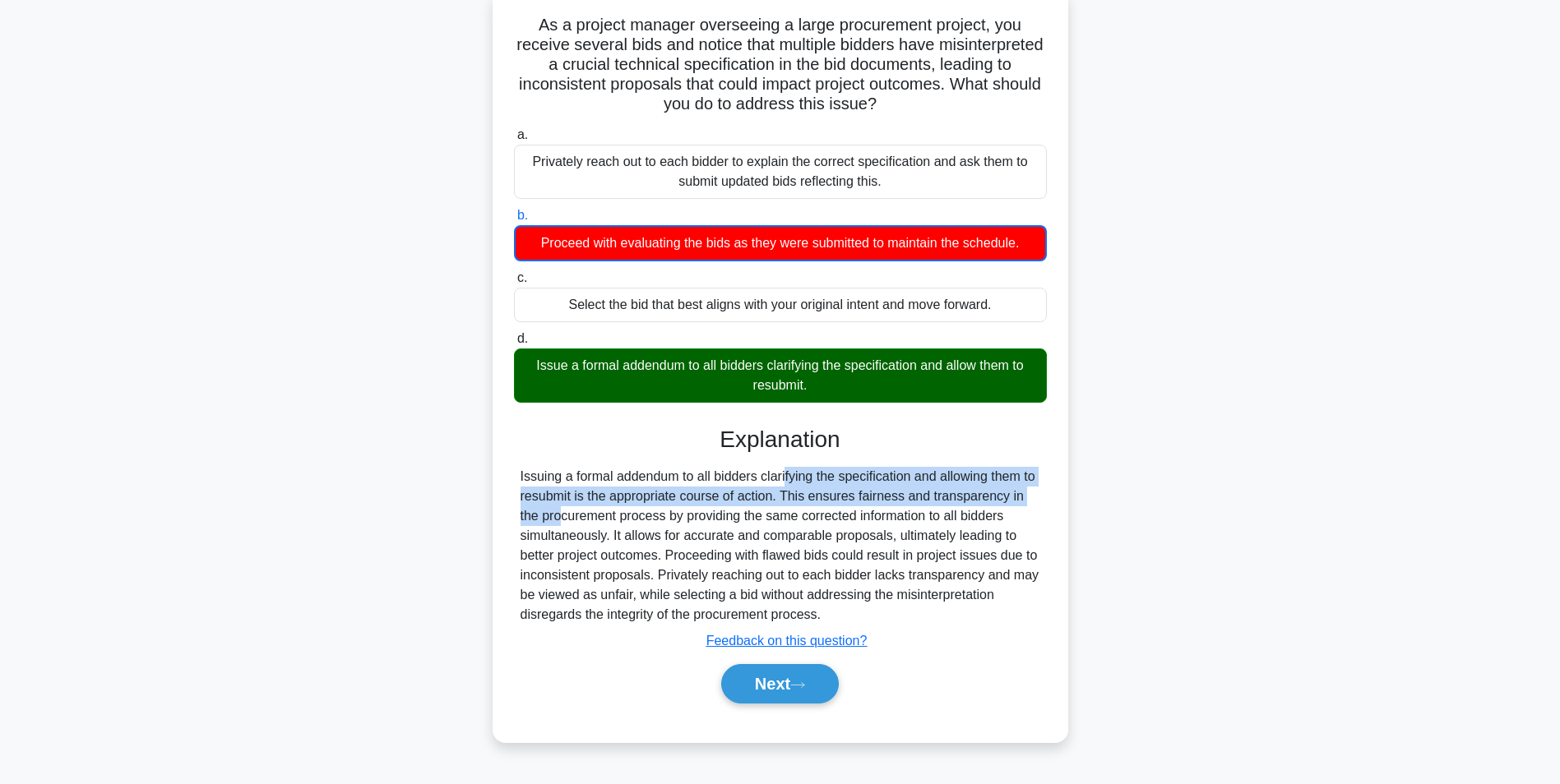
drag, startPoint x: 696, startPoint y: 478, endPoint x: 978, endPoint y: 489, distance: 282.2
click at [978, 489] on div "Issuing a formal addendum to all bidders clarifying the specification and allow…" at bounding box center [780, 545] width 520 height 157
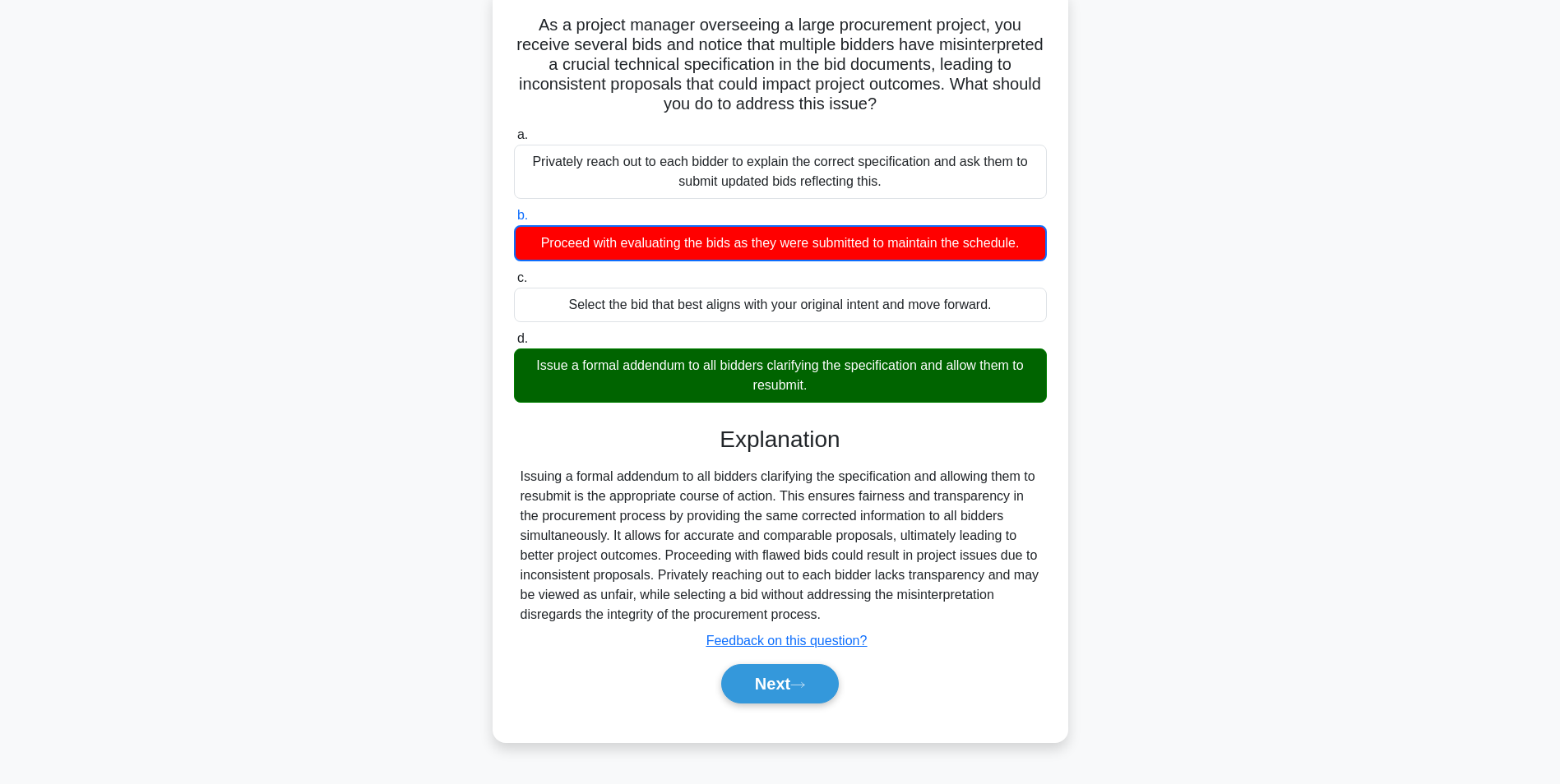
click at [601, 508] on div "Issuing a formal addendum to all bidders clarifying the specification and allow…" at bounding box center [780, 545] width 520 height 157
click at [817, 705] on div "Next" at bounding box center [780, 684] width 533 height 52
click at [814, 697] on button "Next" at bounding box center [780, 684] width 118 height 40
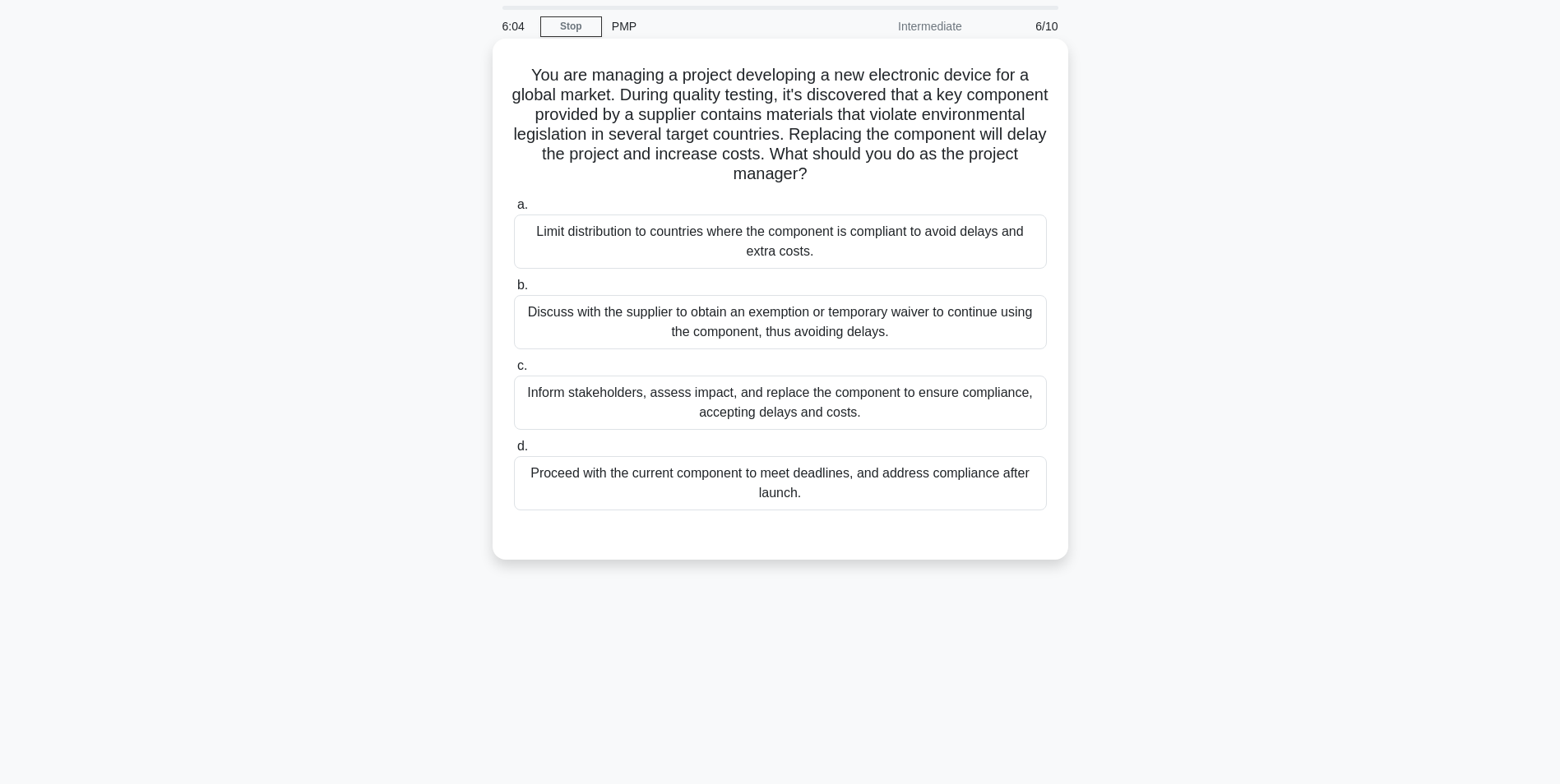
scroll to position [82, 0]
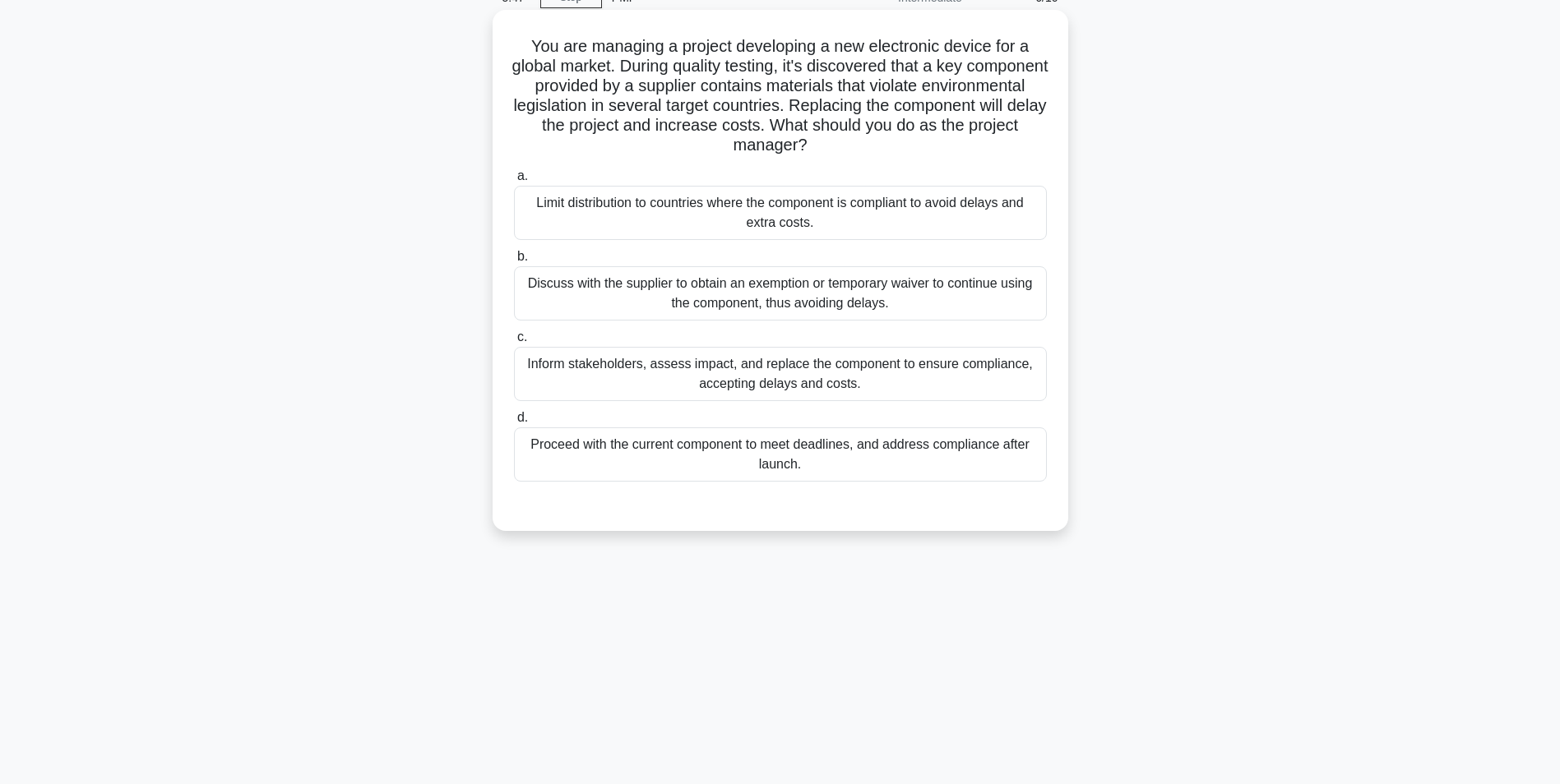
click at [622, 300] on div "Discuss with the supplier to obtain an exemption or temporary waiver to continu…" at bounding box center [780, 293] width 533 height 54
click at [514, 263] on input "b. Discuss with the supplier to obtain an exemption or temporary waiver to cont…" at bounding box center [514, 256] width 0 height 10
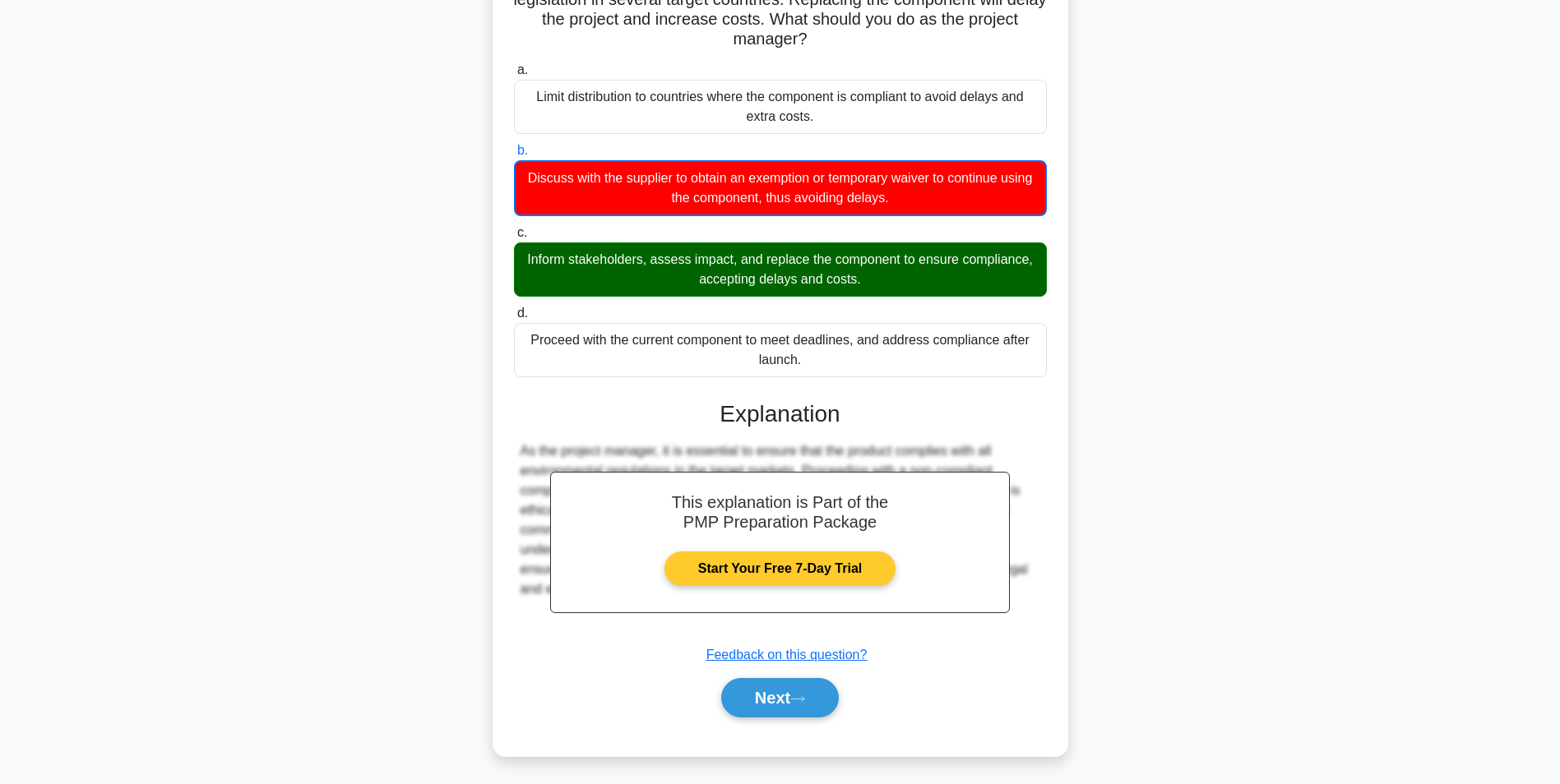
scroll to position [192, 0]
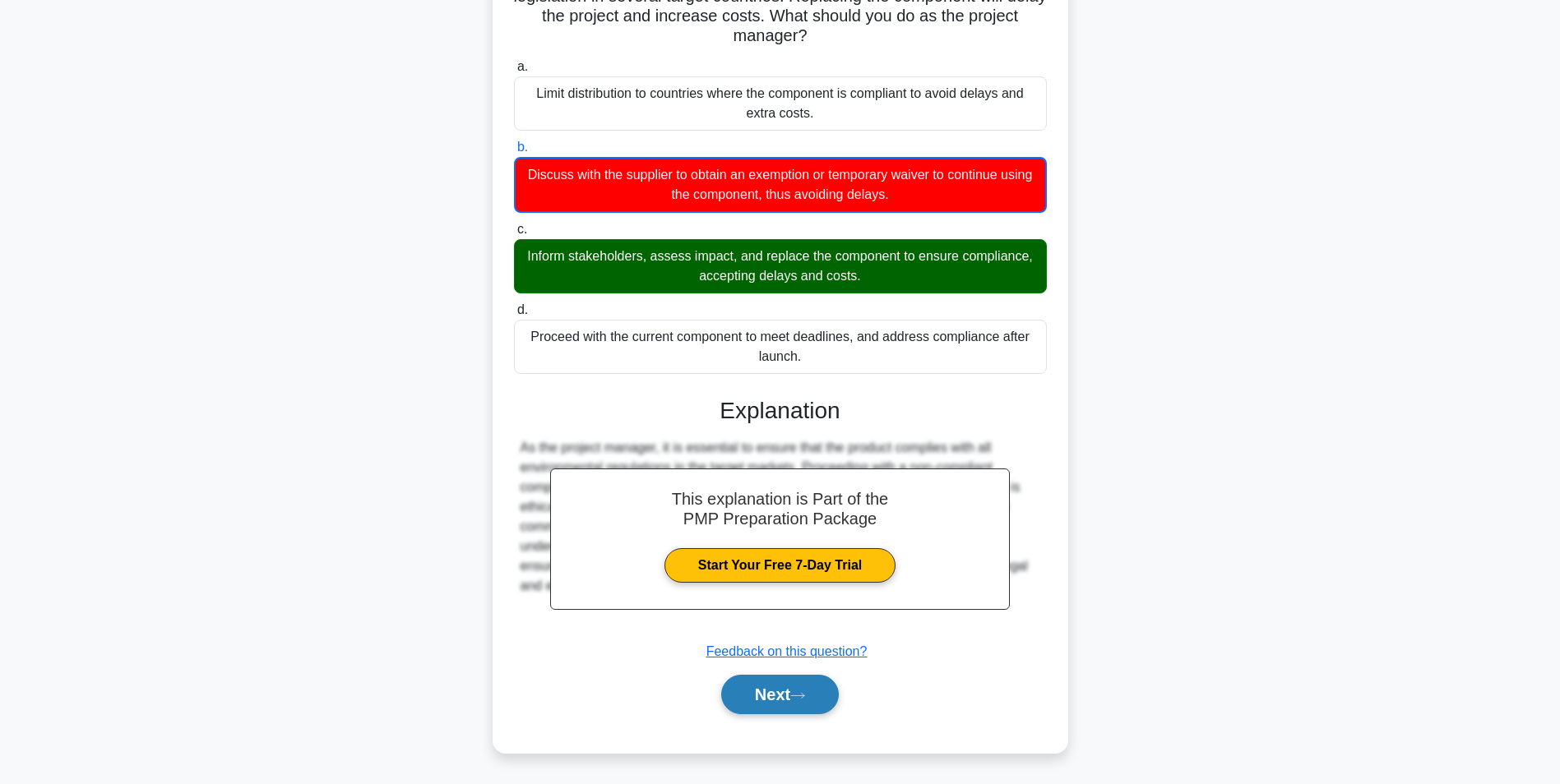
click at [796, 685] on button "Next" at bounding box center [780, 695] width 118 height 40
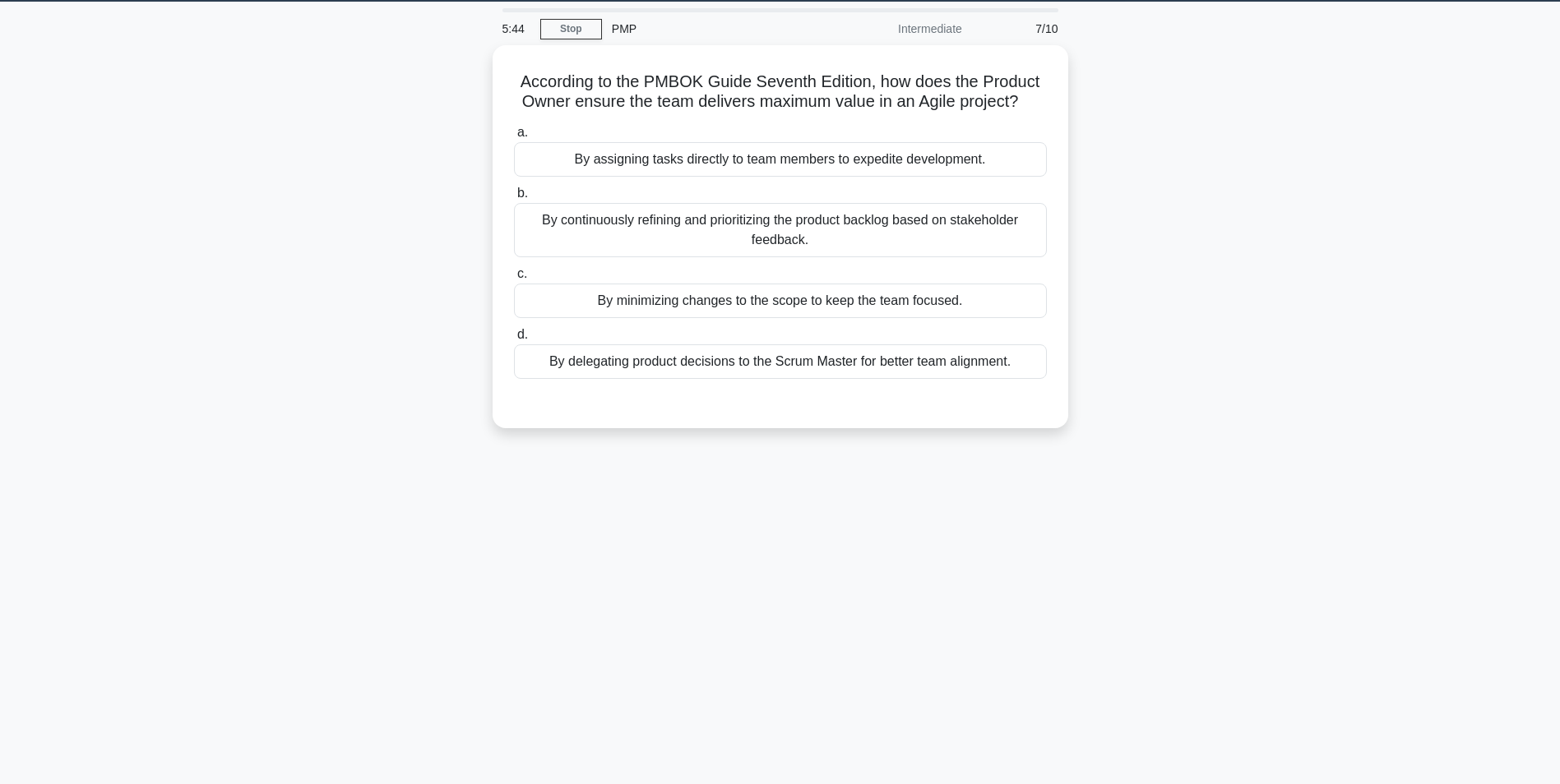
scroll to position [22, 0]
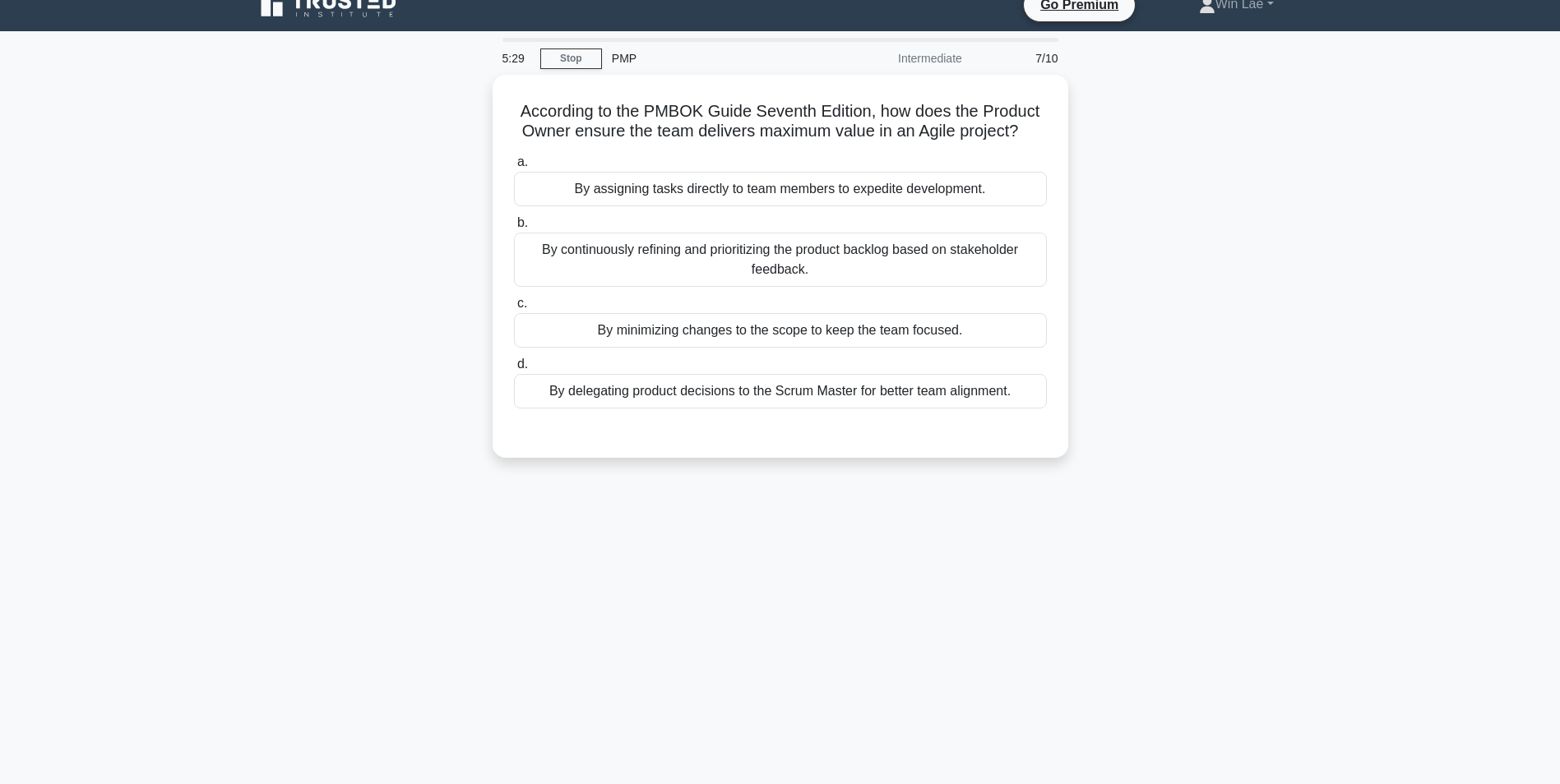
click at [514, 484] on div "5:29 Stop PMP Intermediate 7/10 According to the PMBOK Guide Seventh Edition, h…" at bounding box center [780, 448] width 1085 height 822
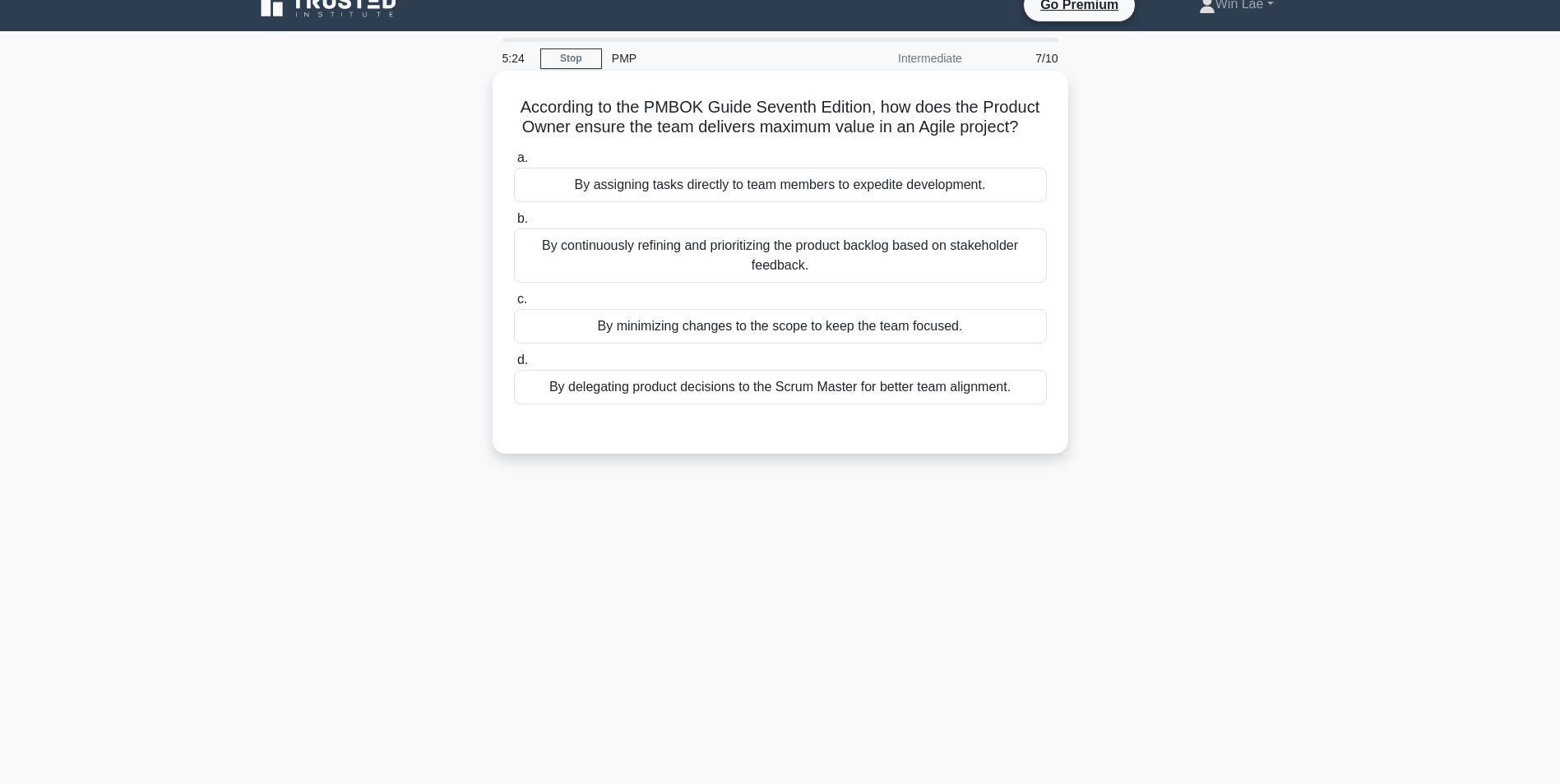
click at [674, 254] on div "By continuously refining and prioritizing the product backlog based on stakehol…" at bounding box center [780, 255] width 533 height 54
click at [514, 225] on input "b. By continuously refining and prioritizing the product backlog based on stake…" at bounding box center [514, 218] width 0 height 10
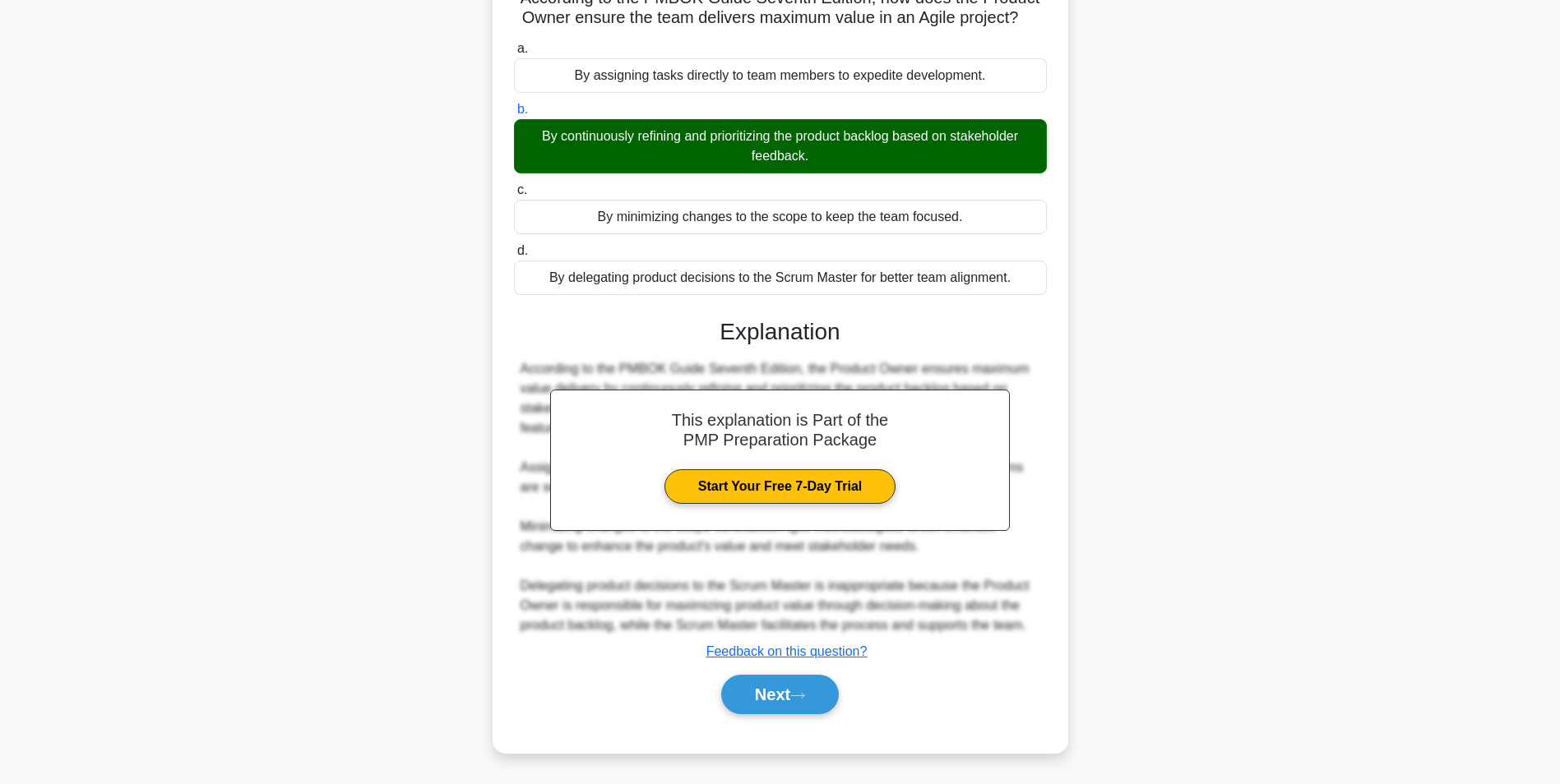
scroll to position [132, 0]
click at [833, 688] on button "Next" at bounding box center [780, 695] width 118 height 40
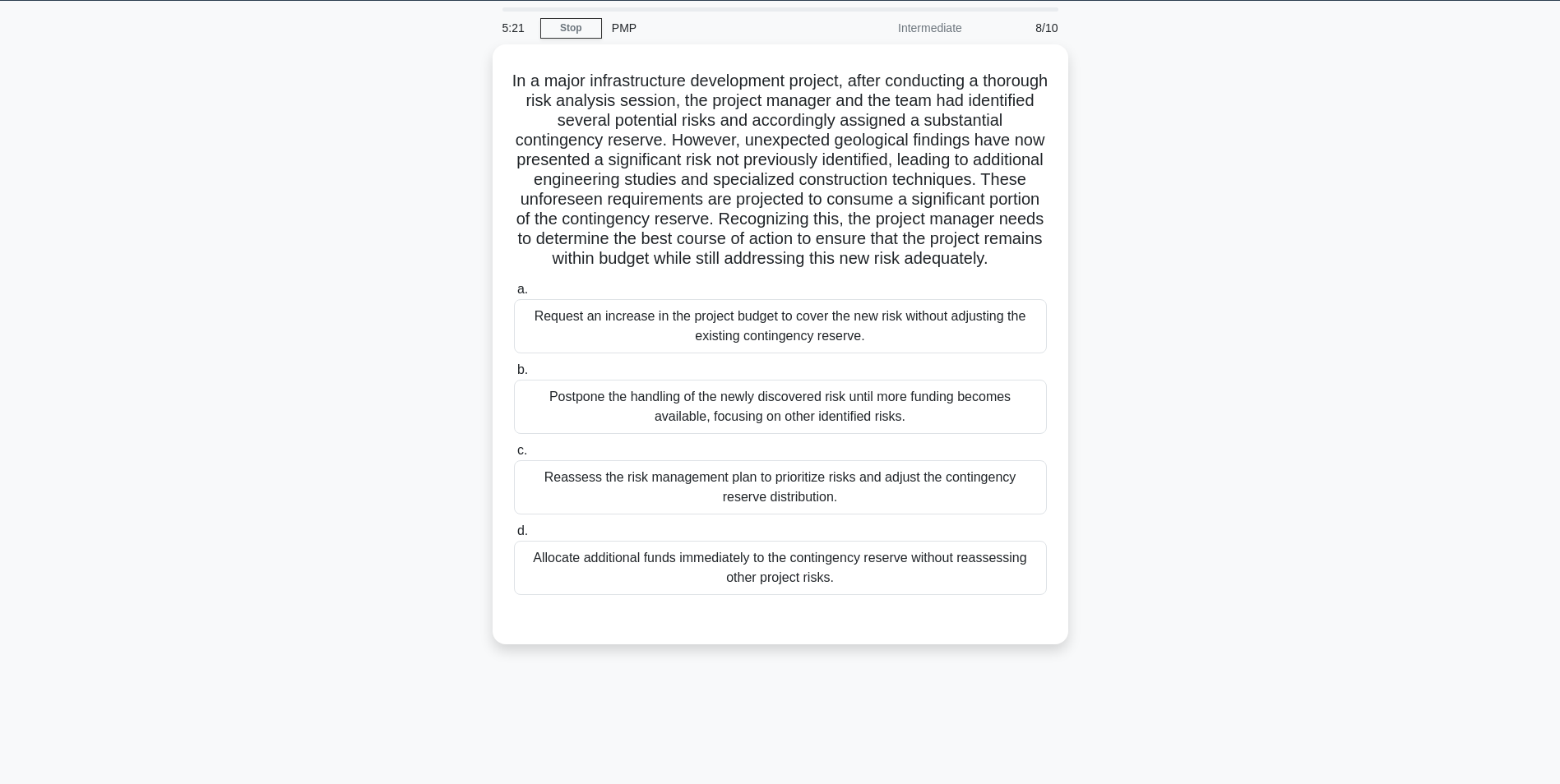
scroll to position [0, 0]
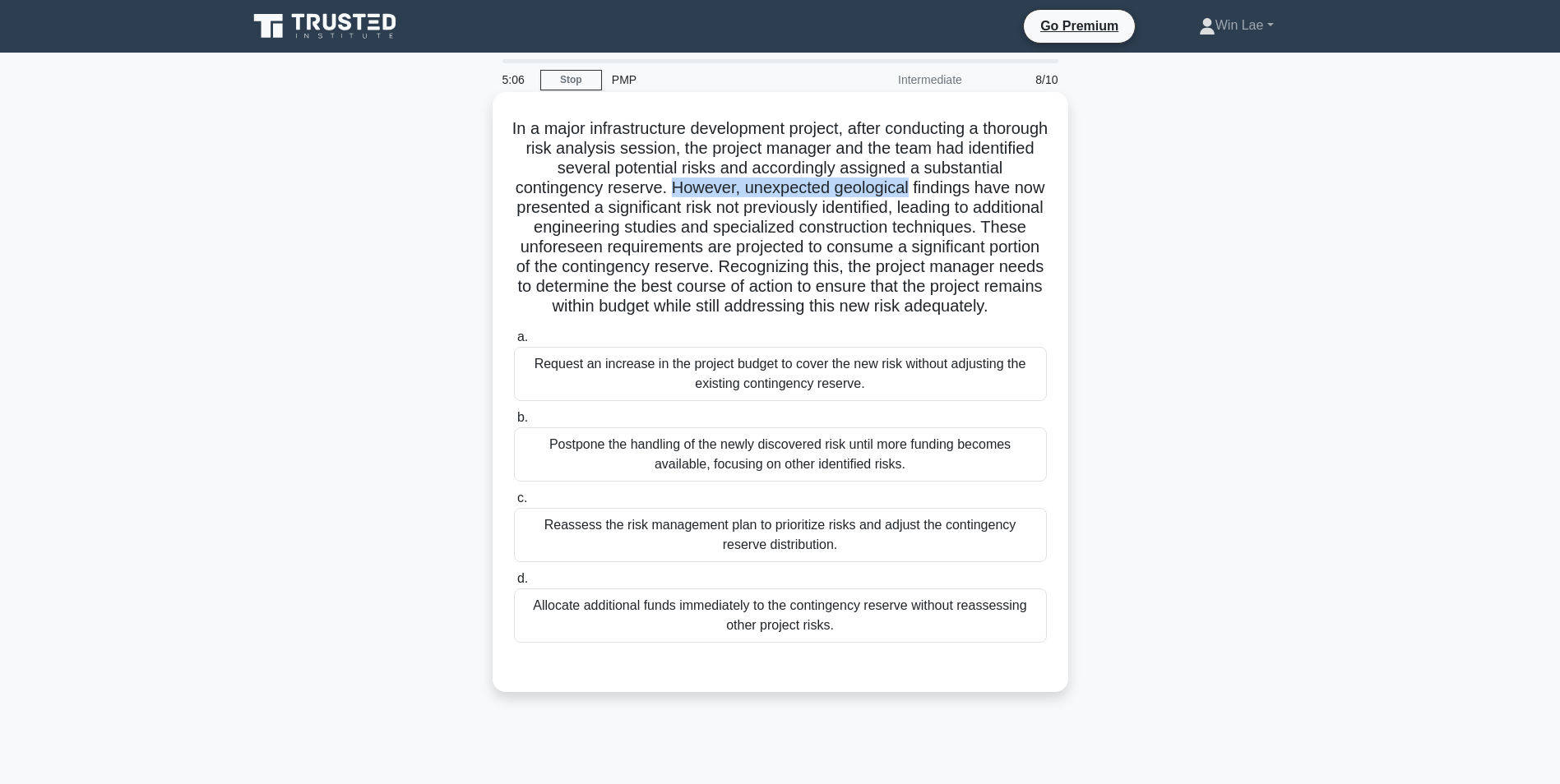
drag, startPoint x: 684, startPoint y: 189, endPoint x: 929, endPoint y: 189, distance: 245.0
click at [929, 189] on h5 "In a major infrastructure development project, after conducting a thorough risk…" at bounding box center [780, 218] width 536 height 199
click at [724, 288] on h5 "In a major infrastructure development project, after conducting a thorough risk…" at bounding box center [780, 218] width 536 height 199
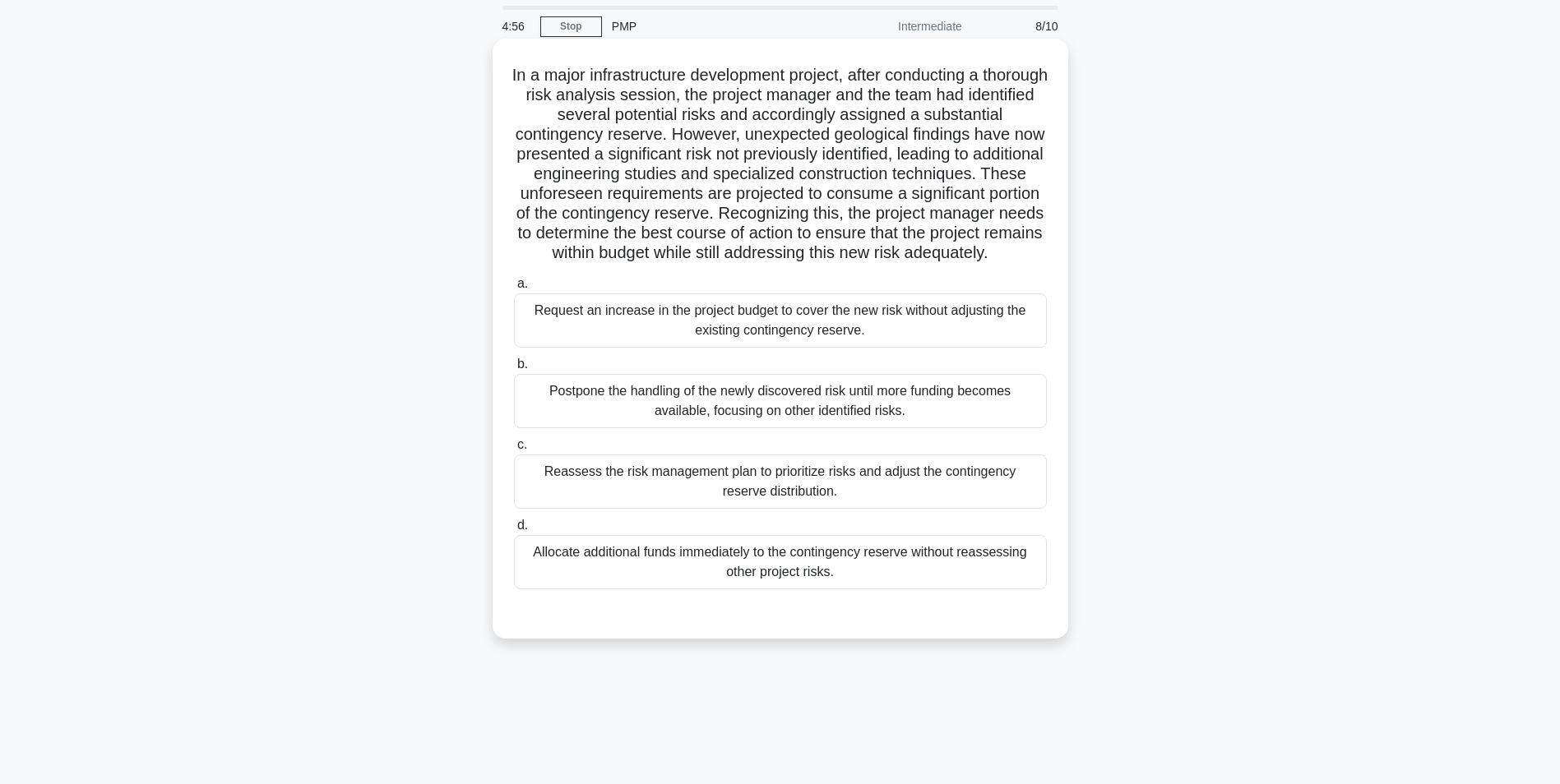
scroll to position [82, 0]
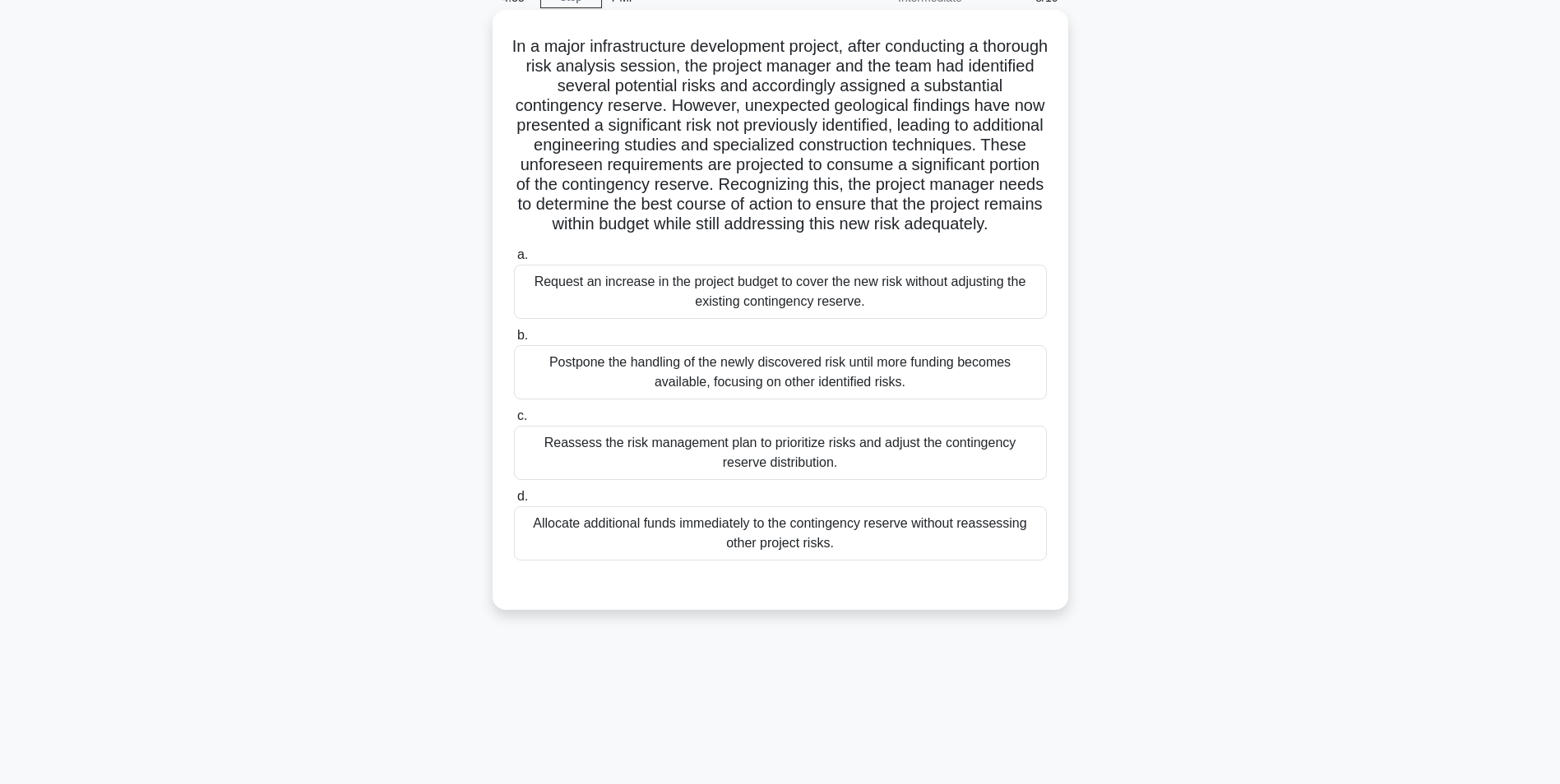
click at [796, 477] on div "Reassess the risk management plan to prioritize risks and adjust the contingenc…" at bounding box center [780, 452] width 533 height 54
click at [514, 422] on input "c. Reassess the risk management plan to prioritize risks and adjust the conting…" at bounding box center [514, 415] width 0 height 10
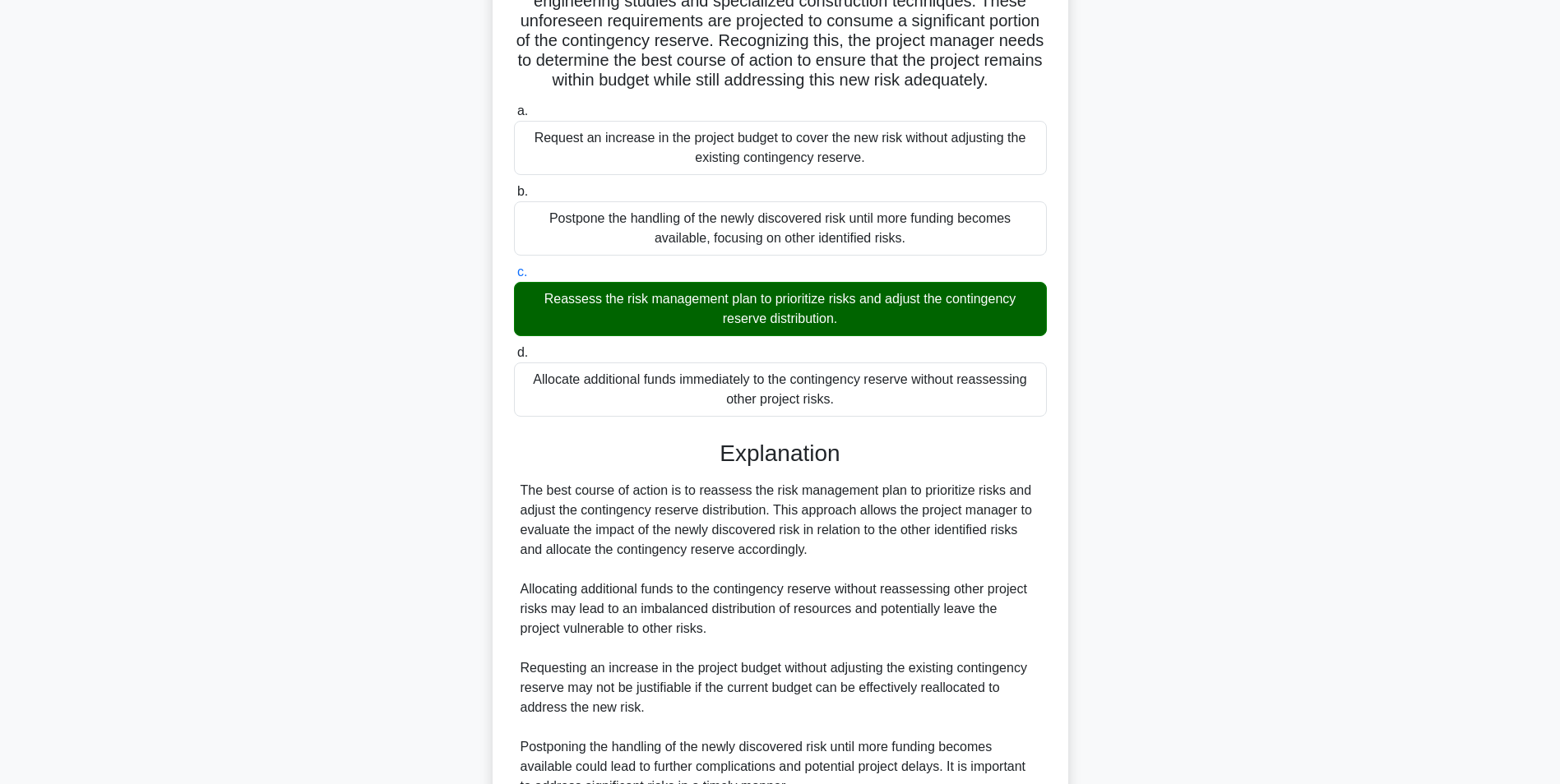
scroll to position [408, 0]
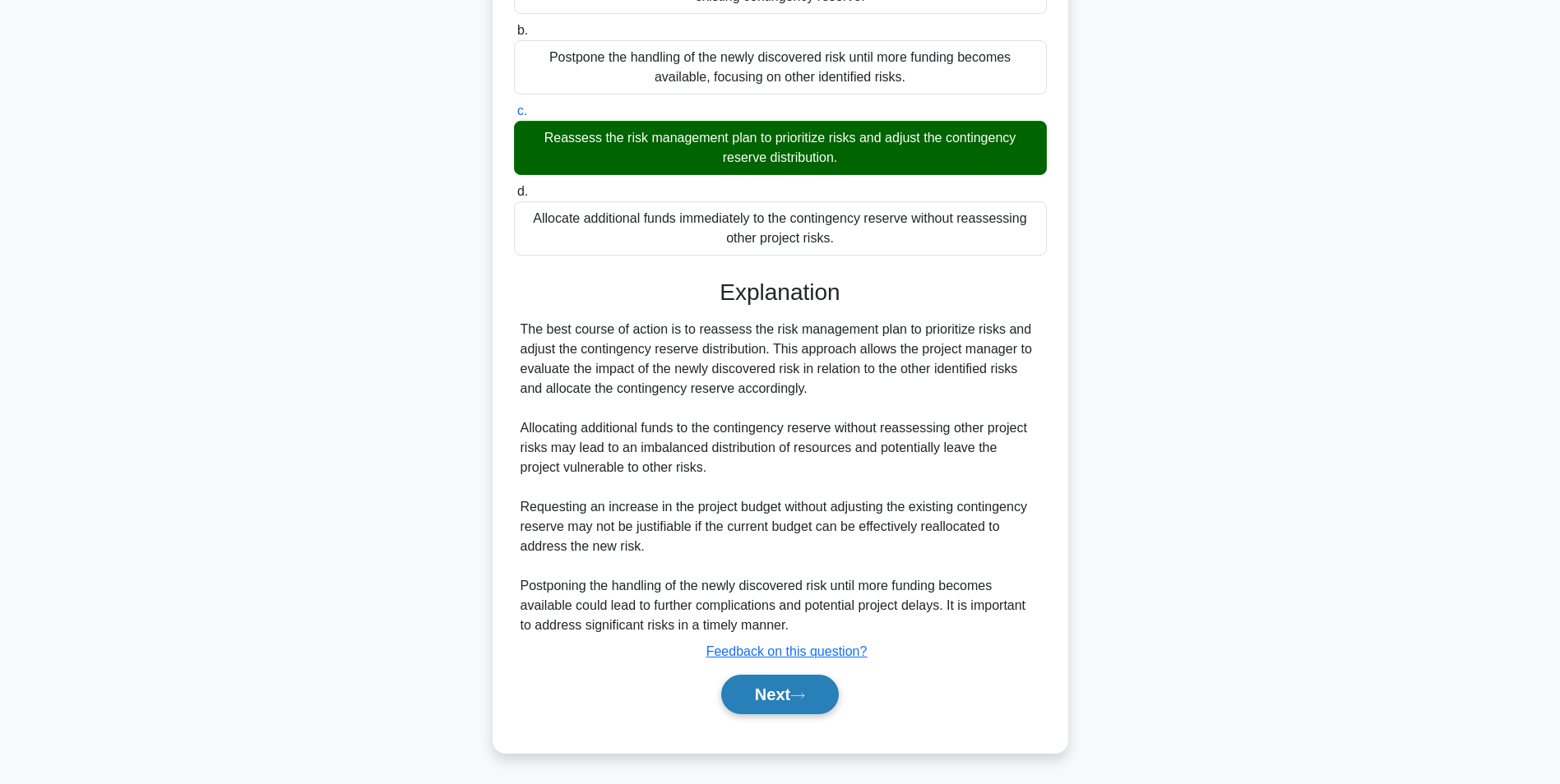
click at [752, 686] on button "Next" at bounding box center [780, 695] width 118 height 40
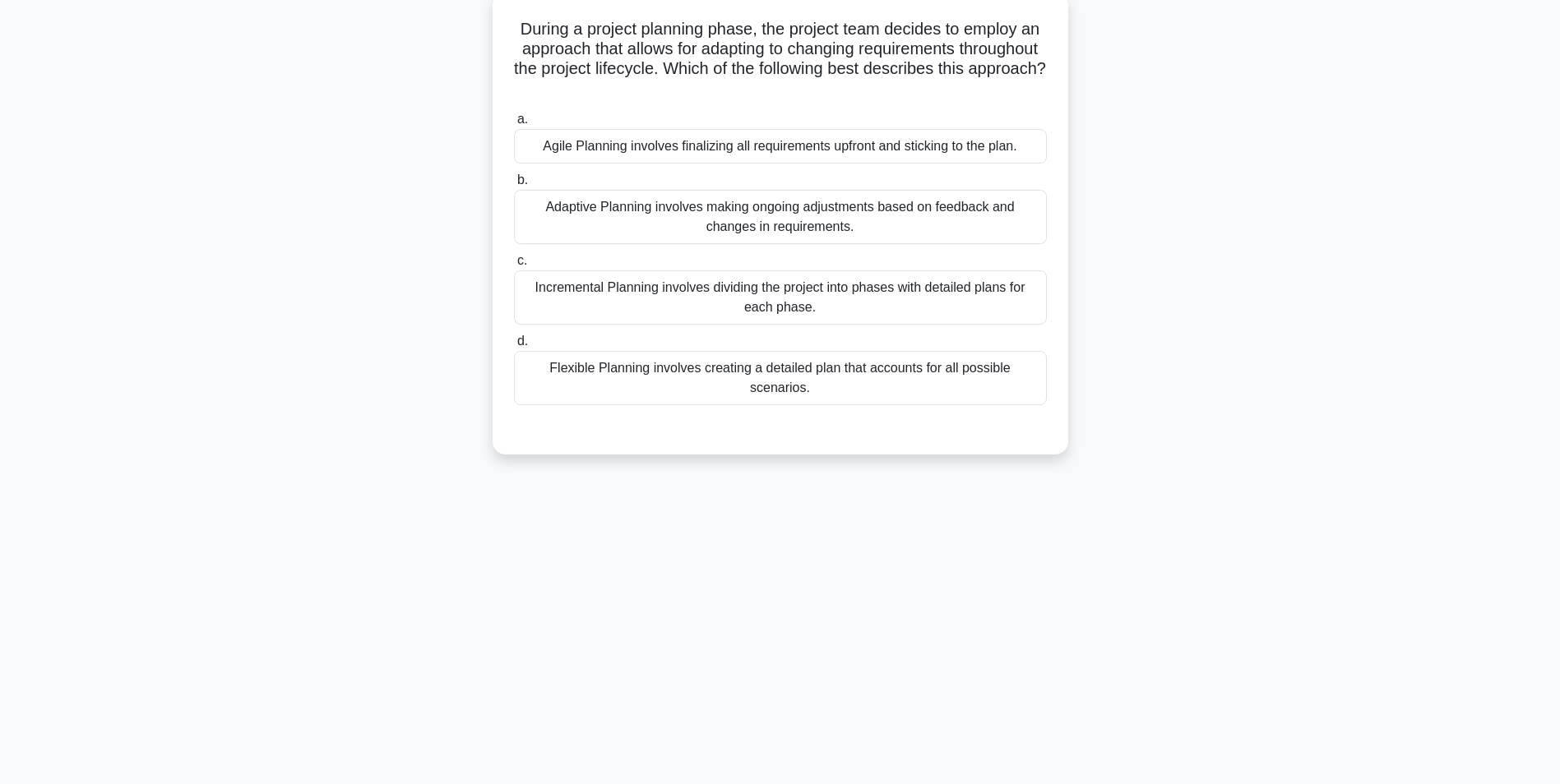
scroll to position [0, 0]
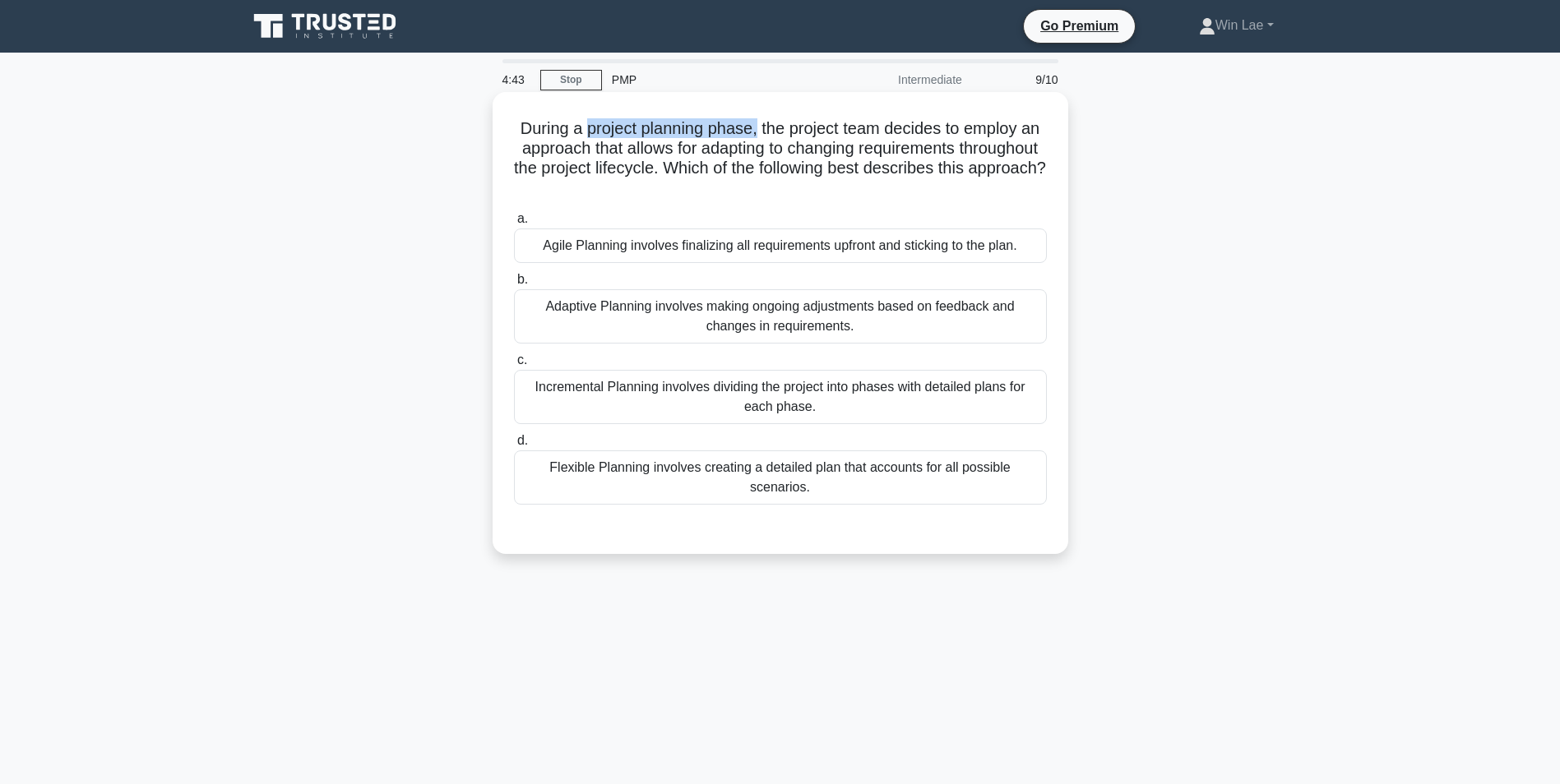
drag, startPoint x: 583, startPoint y: 130, endPoint x: 757, endPoint y: 139, distance: 174.2
click at [757, 139] on h5 "During a project planning phase, the project team decides to employ an approach…" at bounding box center [780, 158] width 536 height 81
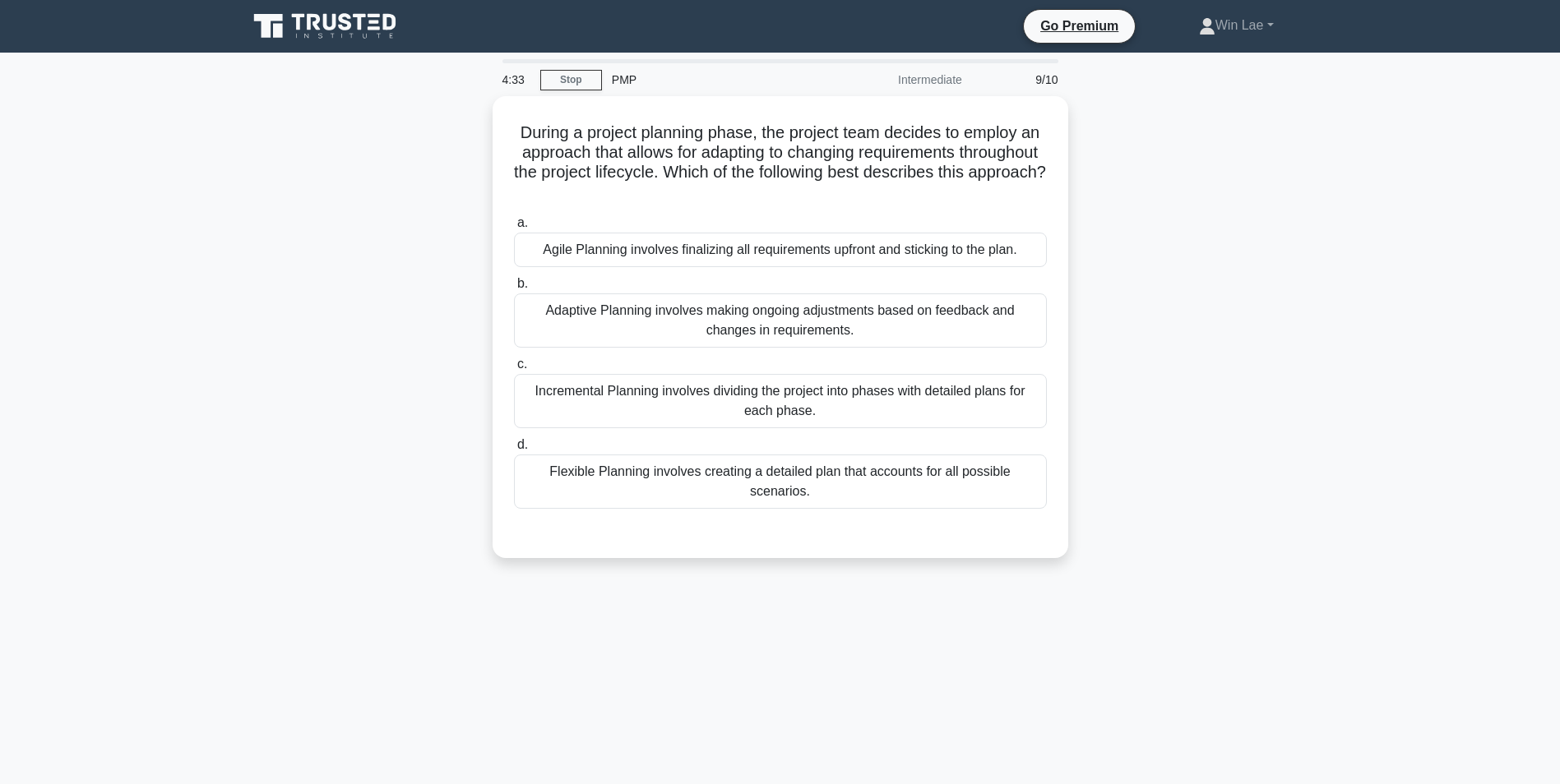
click at [259, 312] on div "During a project planning phase, the project team decides to employ an approach…" at bounding box center [780, 337] width 1085 height 482
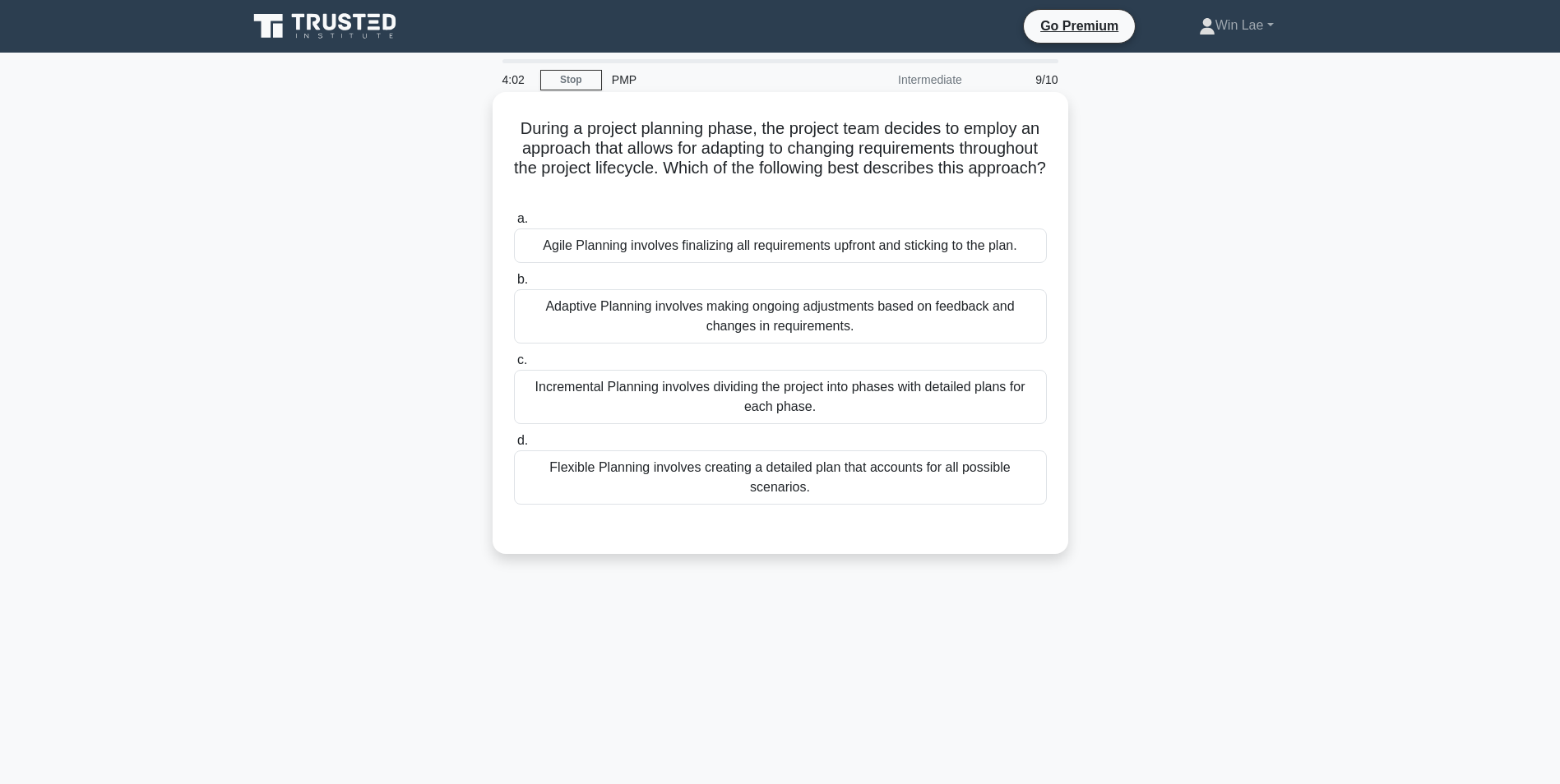
click at [699, 406] on div "Incremental Planning involves dividing the project into phases with detailed pl…" at bounding box center [780, 396] width 533 height 54
click at [514, 366] on input "c. Incremental Planning involves dividing the project into phases with detailed…" at bounding box center [514, 360] width 0 height 10
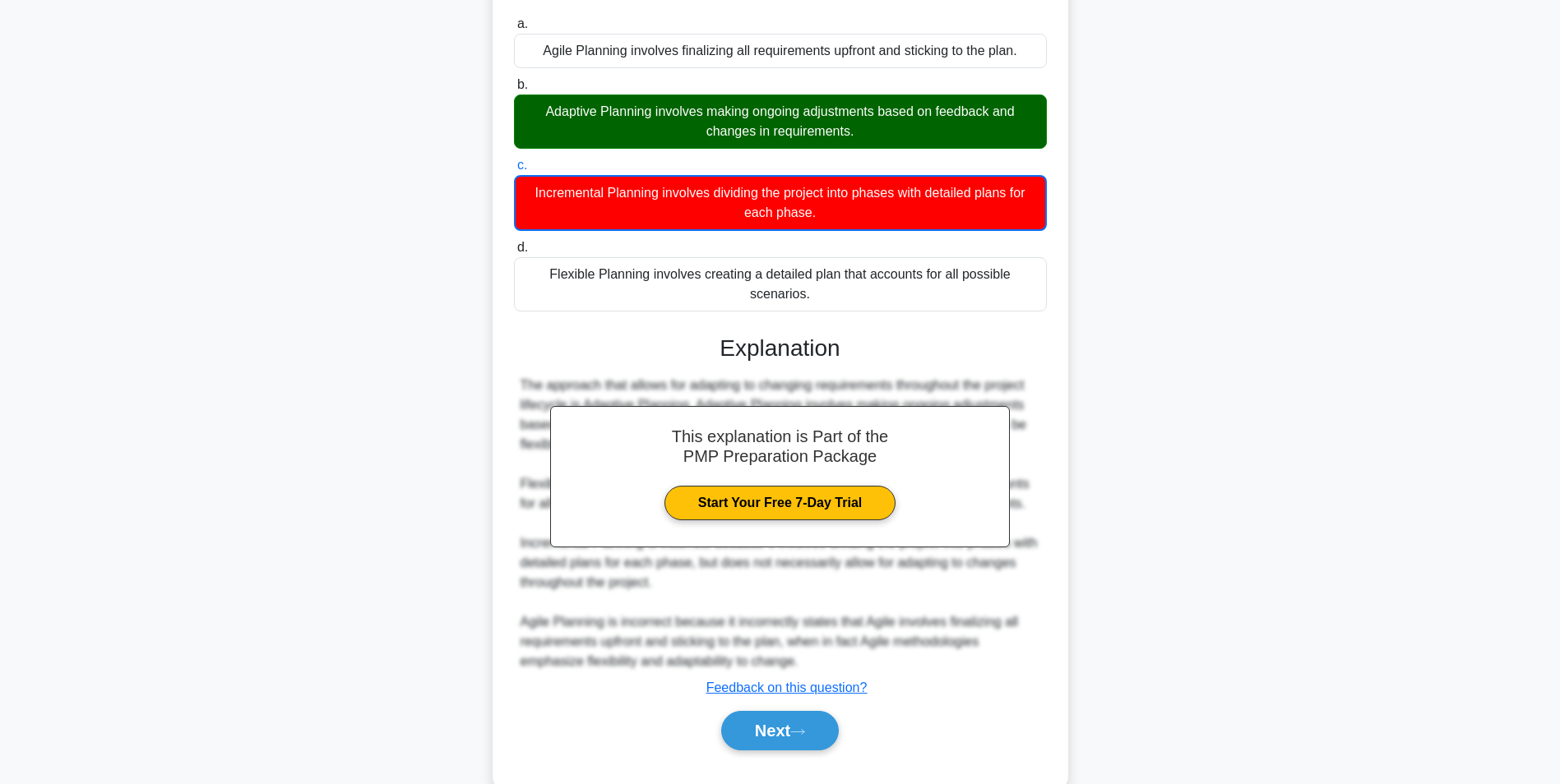
scroll to position [212, 0]
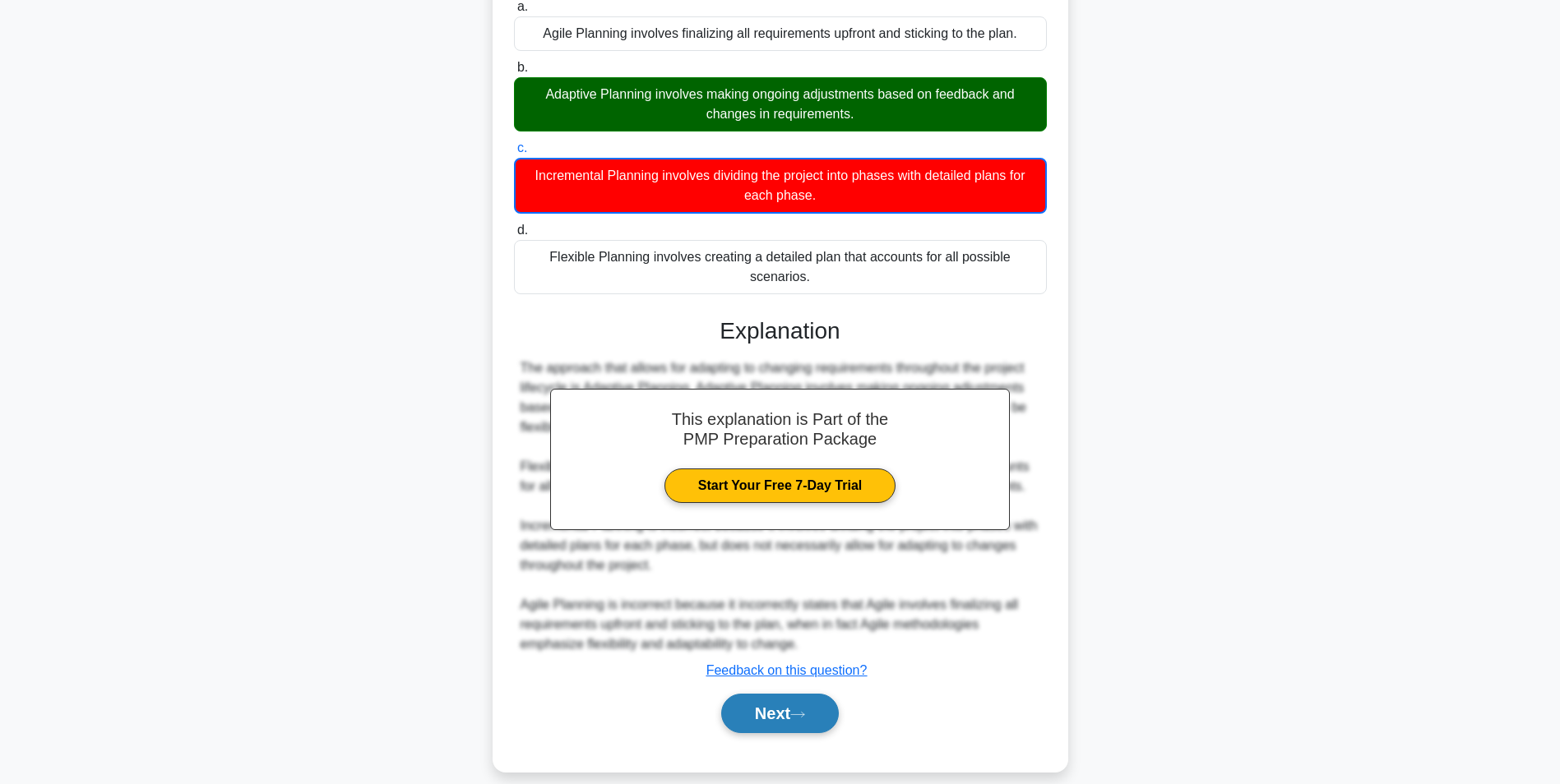
click at [800, 694] on button "Next" at bounding box center [780, 714] width 118 height 40
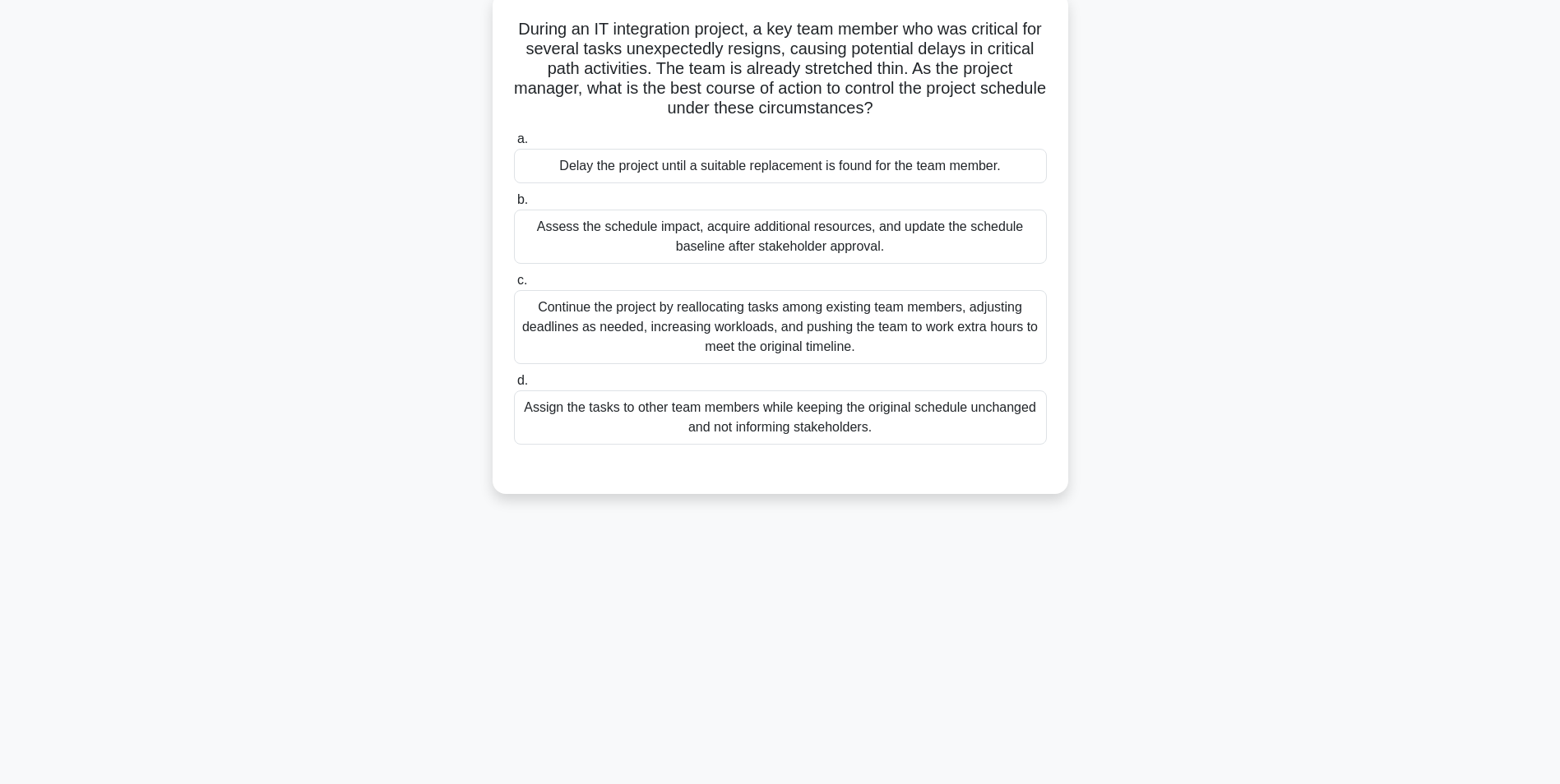
scroll to position [0, 0]
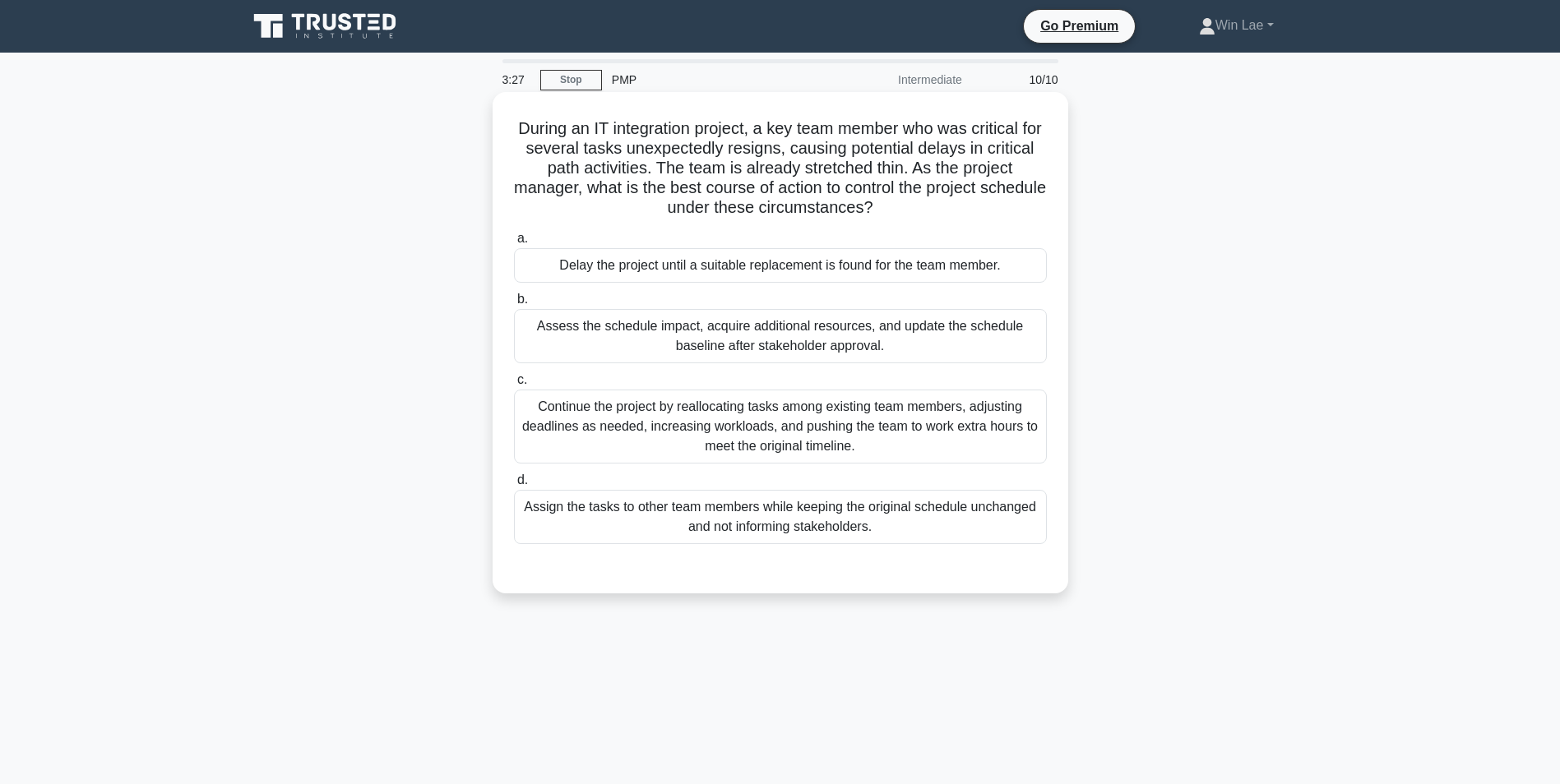
click at [634, 330] on div "Assess the schedule impact, acquire additional resources, and update the schedu…" at bounding box center [780, 336] width 533 height 54
click at [514, 305] on input "b. Assess the schedule impact, acquire additional resources, and update the sch…" at bounding box center [514, 299] width 0 height 10
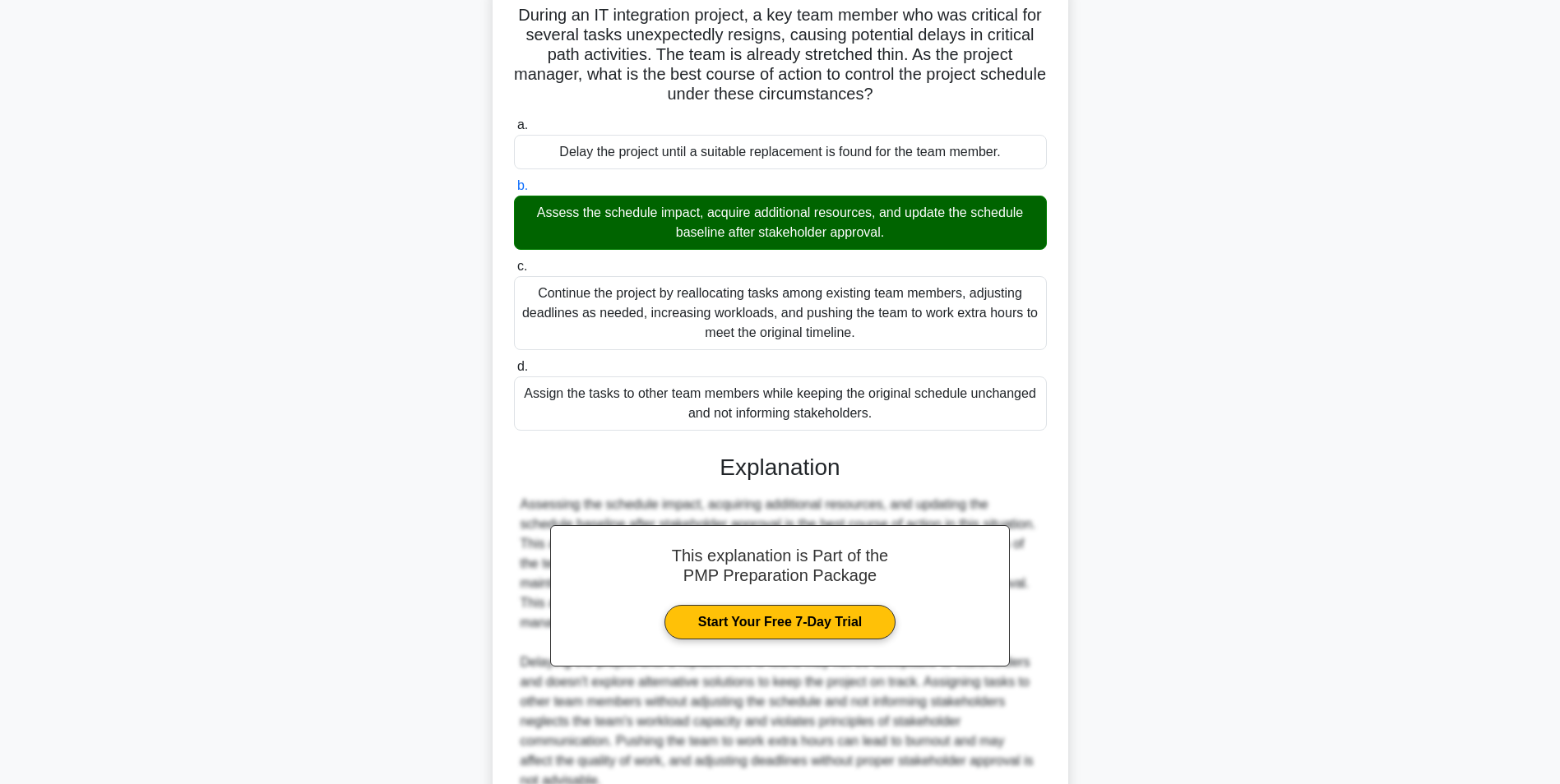
scroll to position [269, 0]
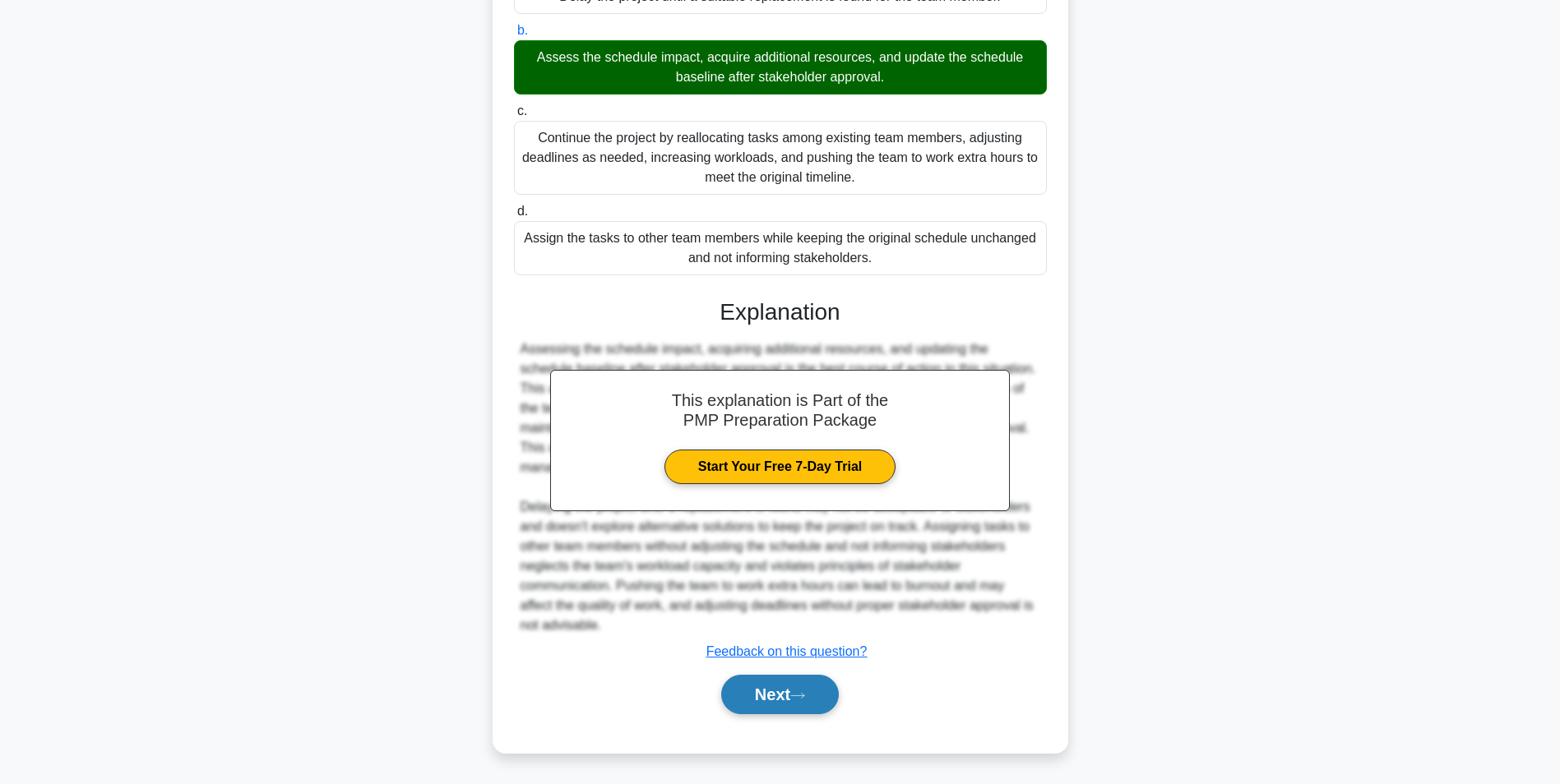
click at [831, 697] on button "Next" at bounding box center [780, 695] width 118 height 40
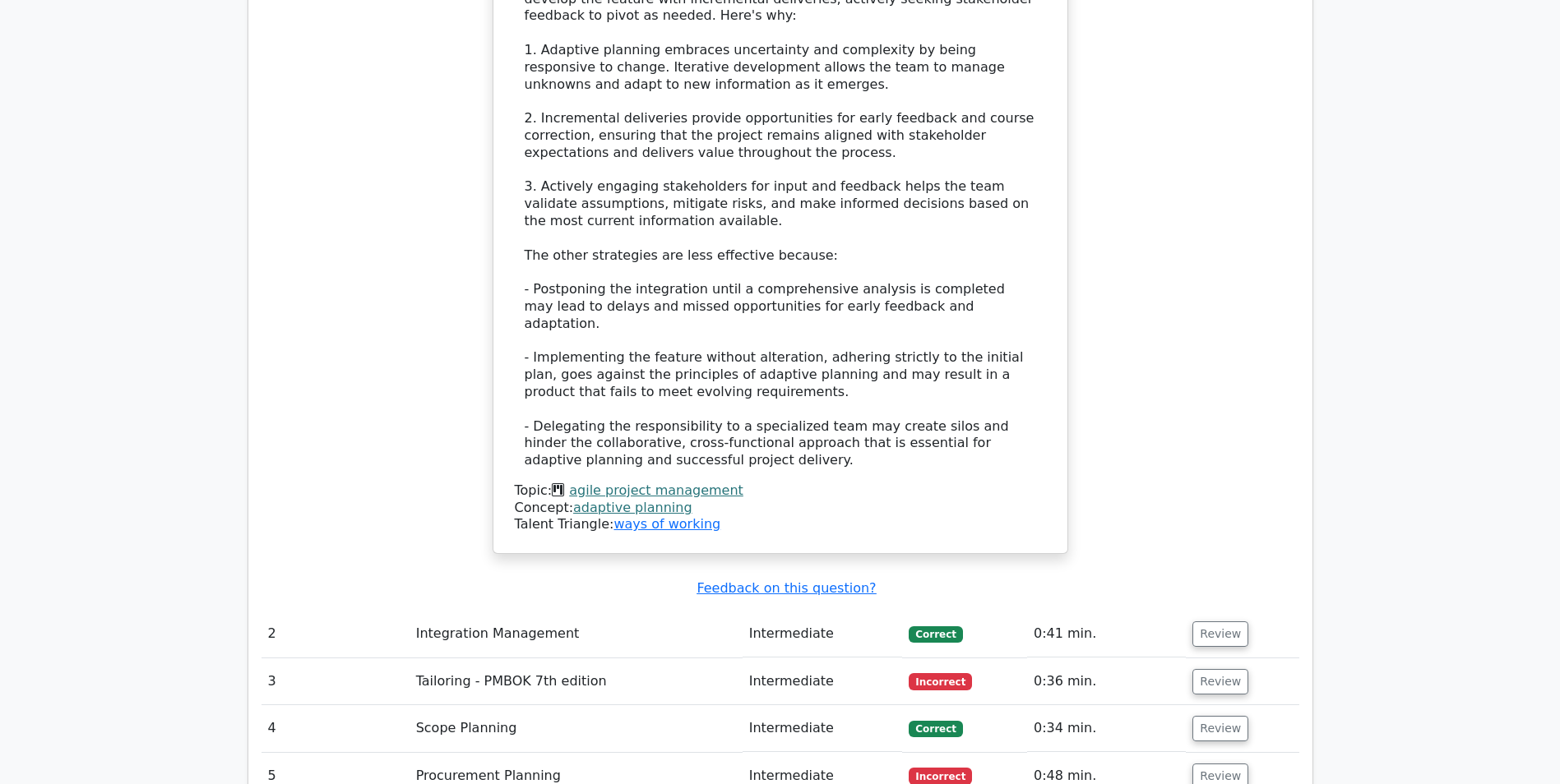
scroll to position [2547, 0]
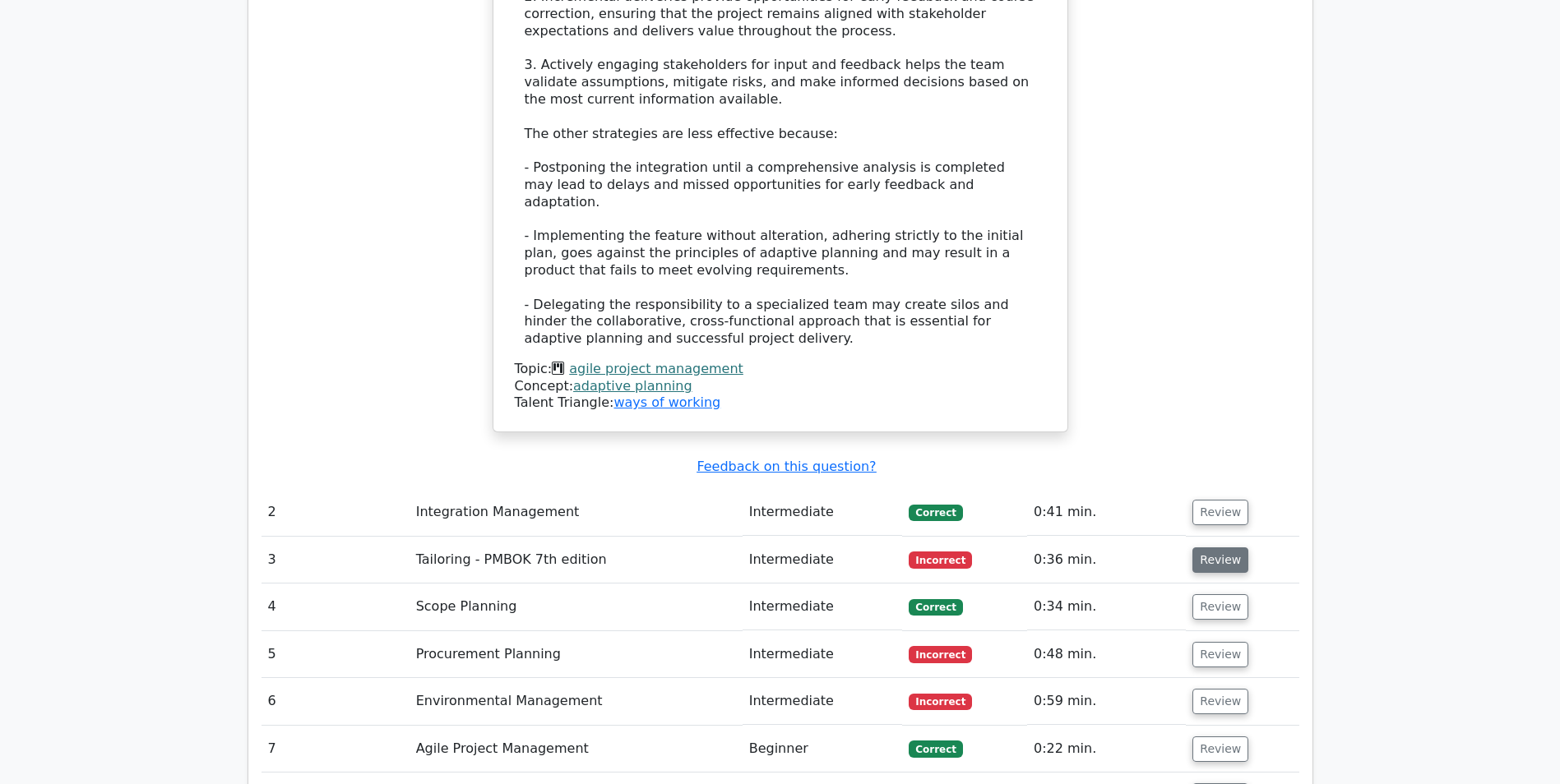
click at [1195, 547] on button "Review" at bounding box center [1220, 559] width 56 height 26
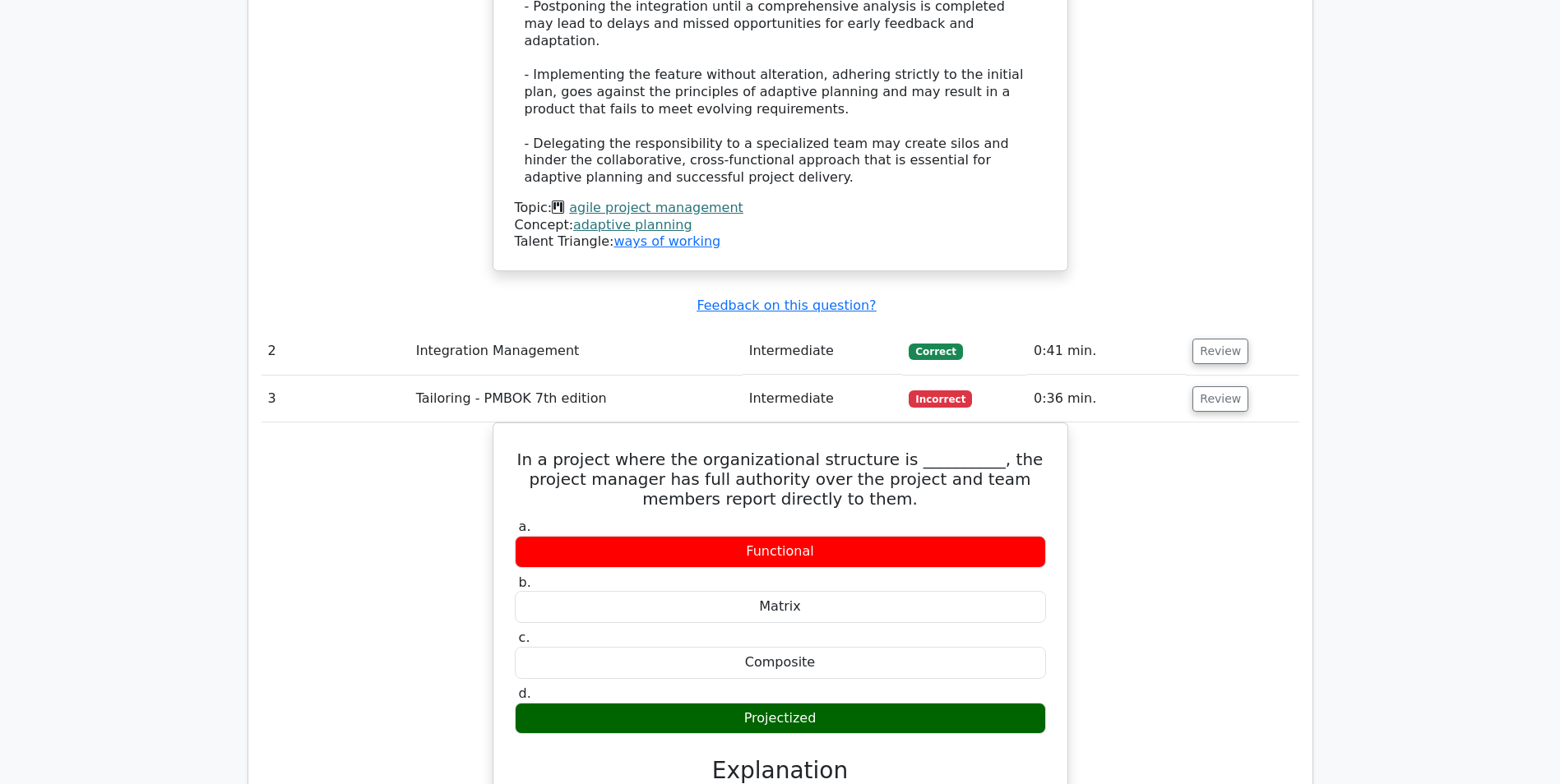
scroll to position [2712, 0]
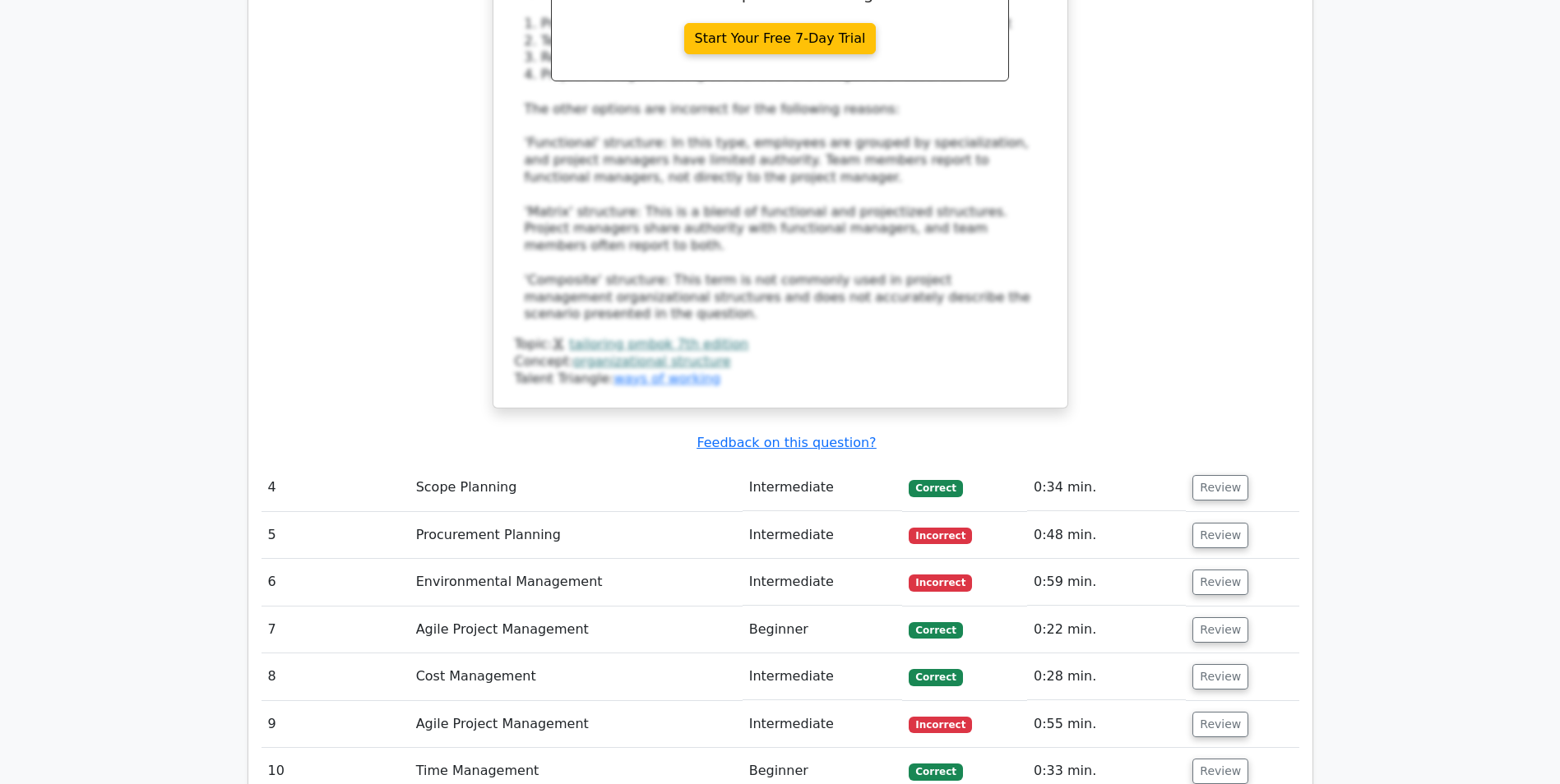
scroll to position [3781, 0]
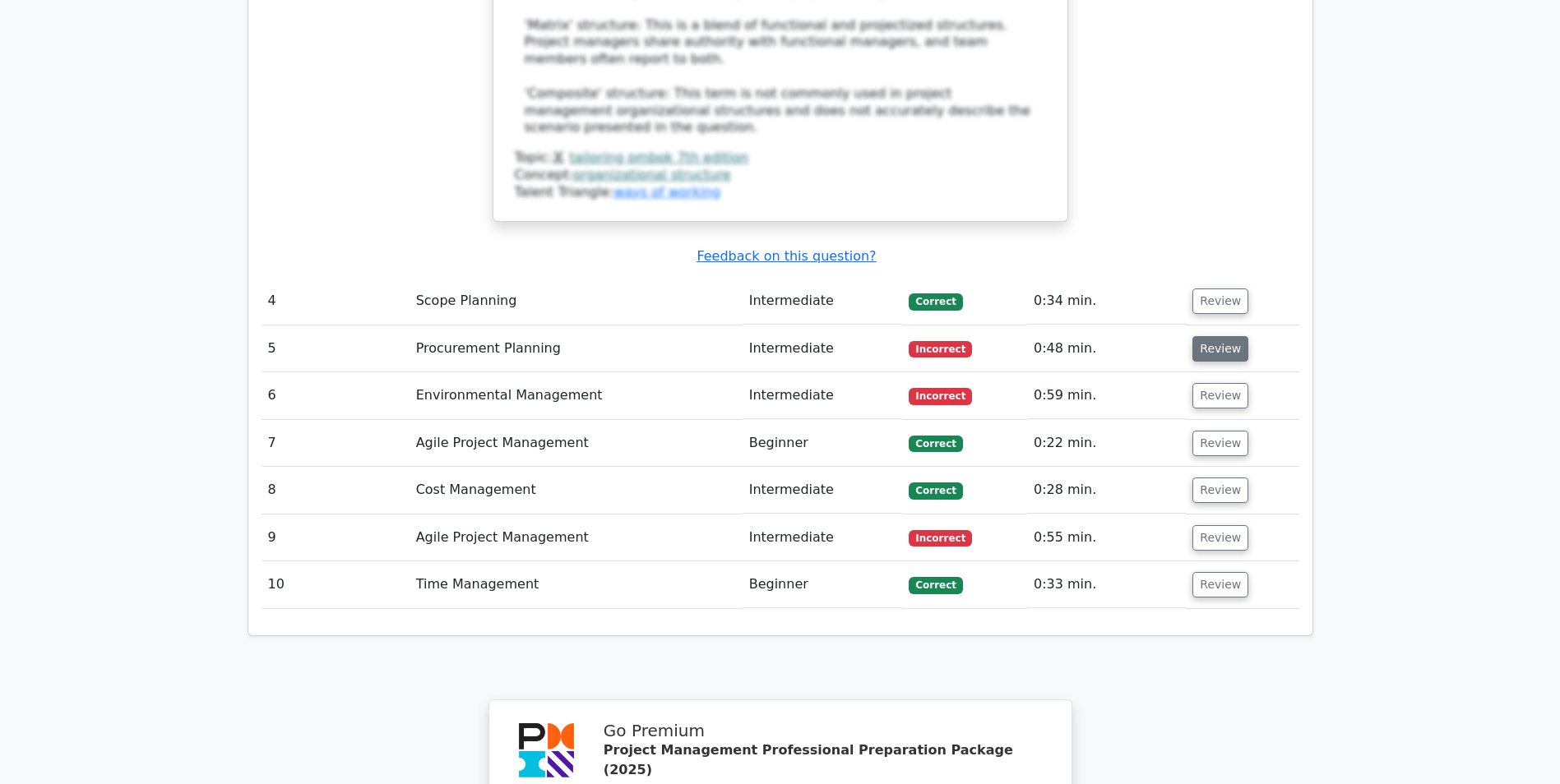
click at [1222, 337] on button "Review" at bounding box center [1220, 349] width 56 height 26
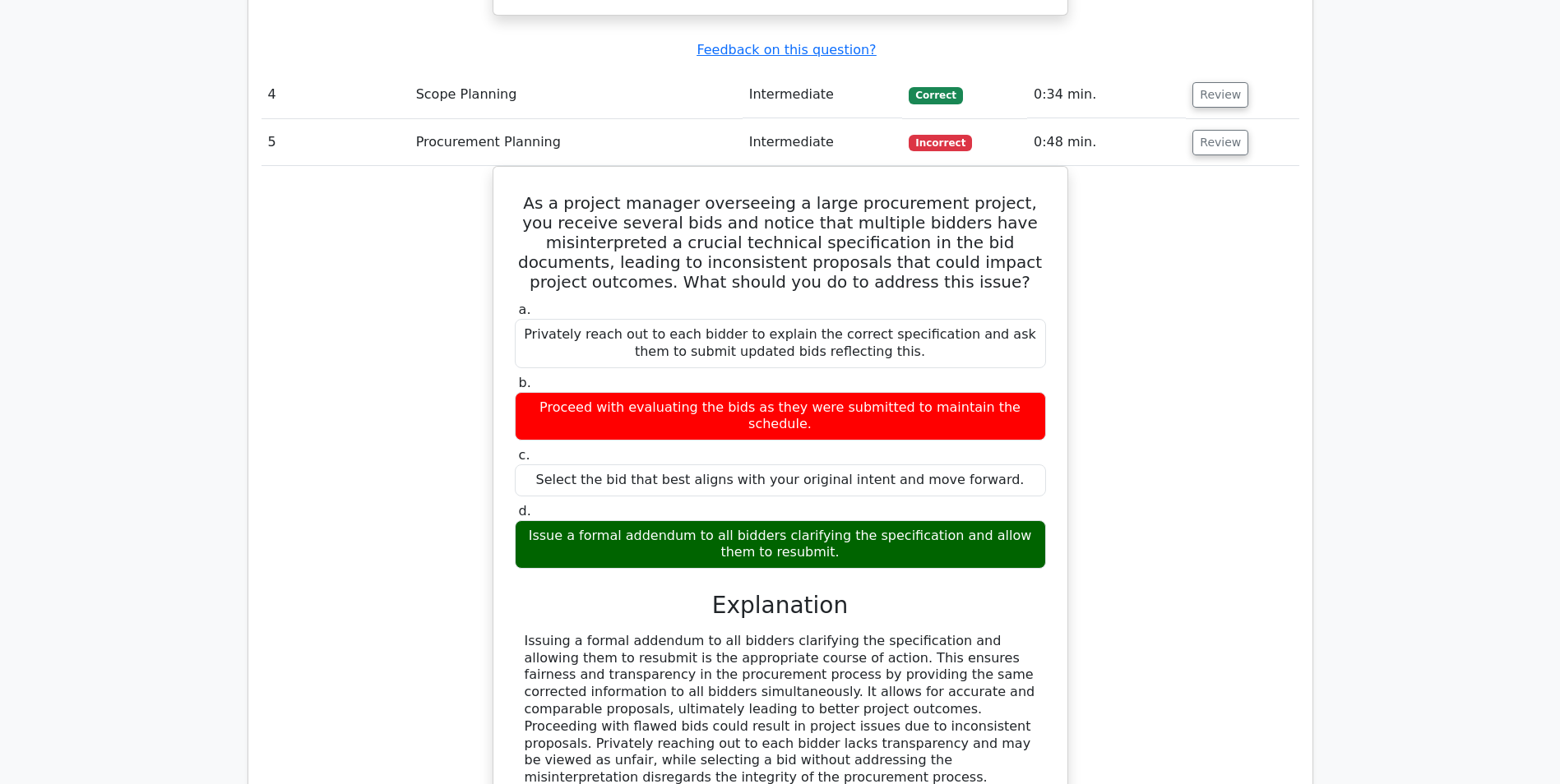
scroll to position [4274, 0]
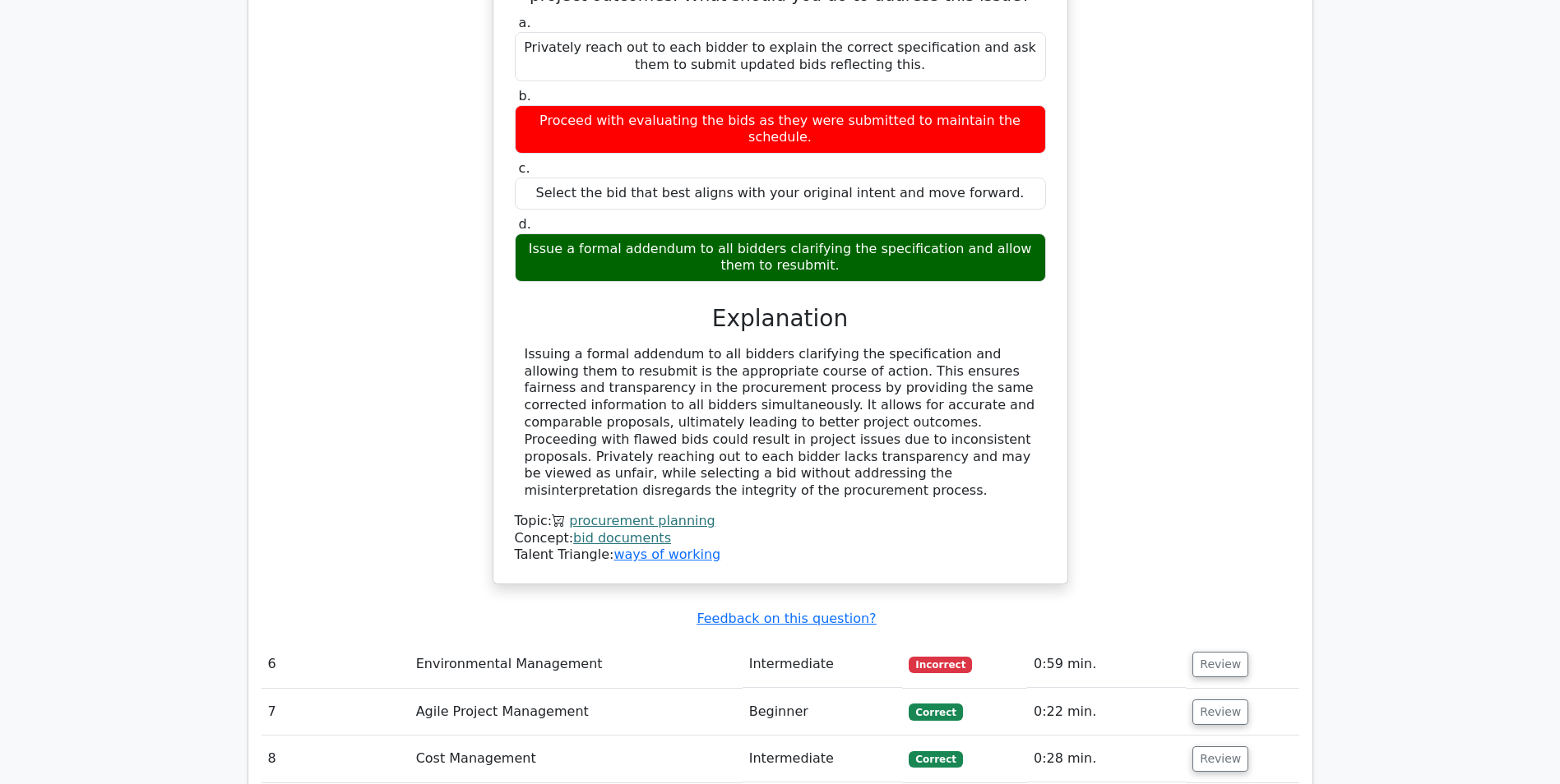
click at [1185, 641] on td "Review" at bounding box center [1241, 664] width 113 height 46
click at [1192, 651] on button "Review" at bounding box center [1220, 664] width 56 height 26
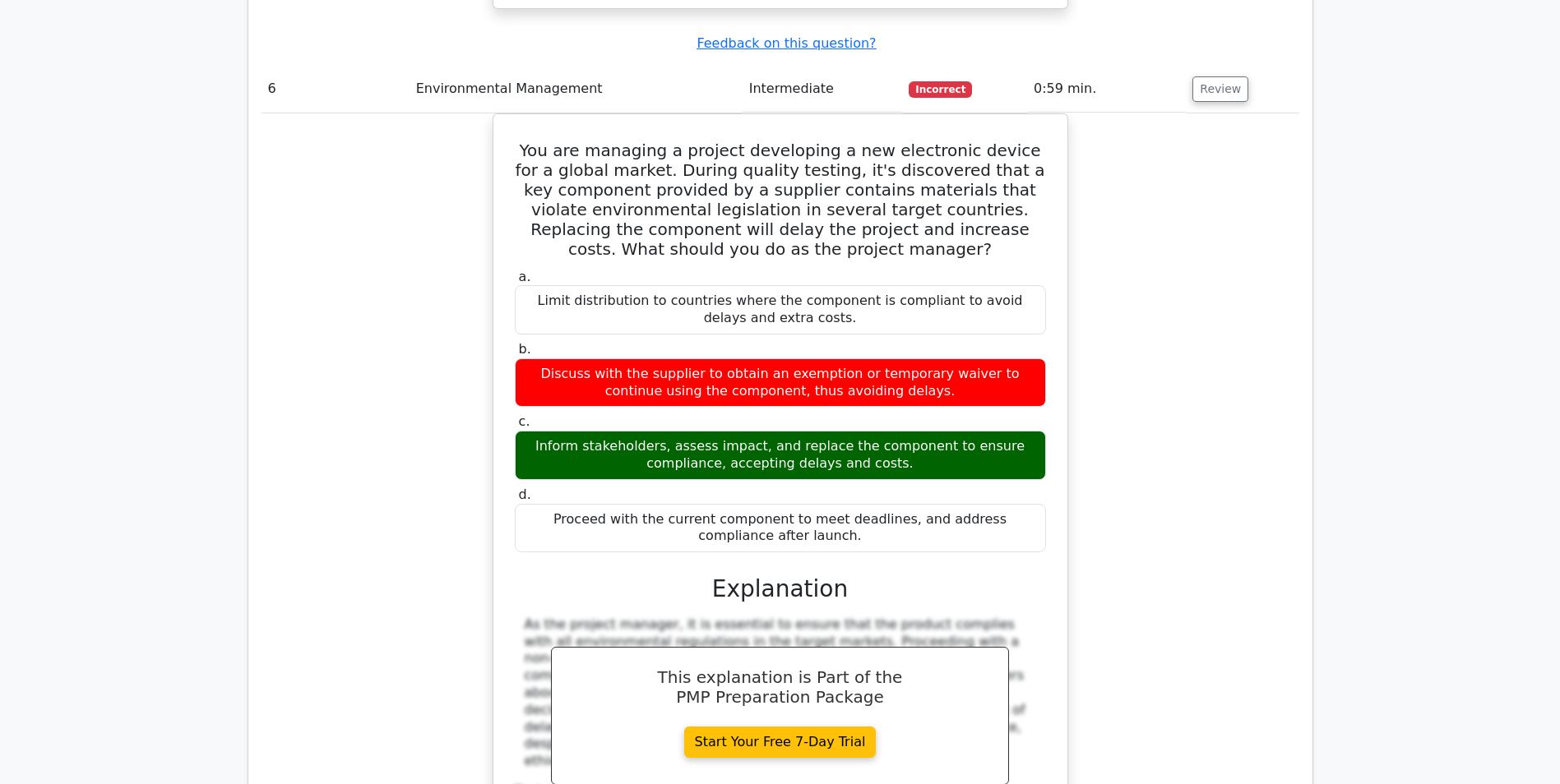
scroll to position [5096, 0]
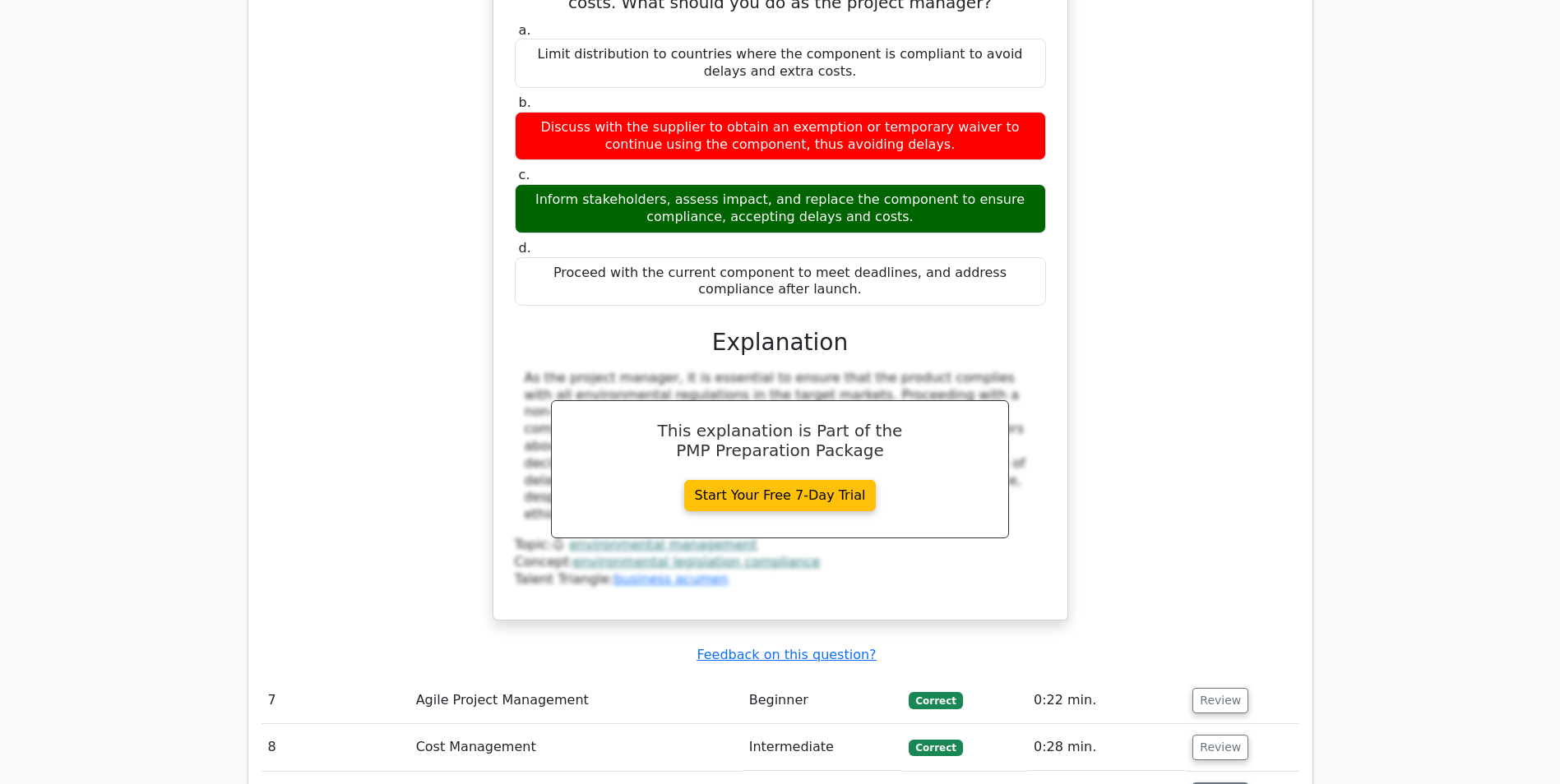
click at [1209, 782] on button "Review" at bounding box center [1220, 794] width 56 height 26
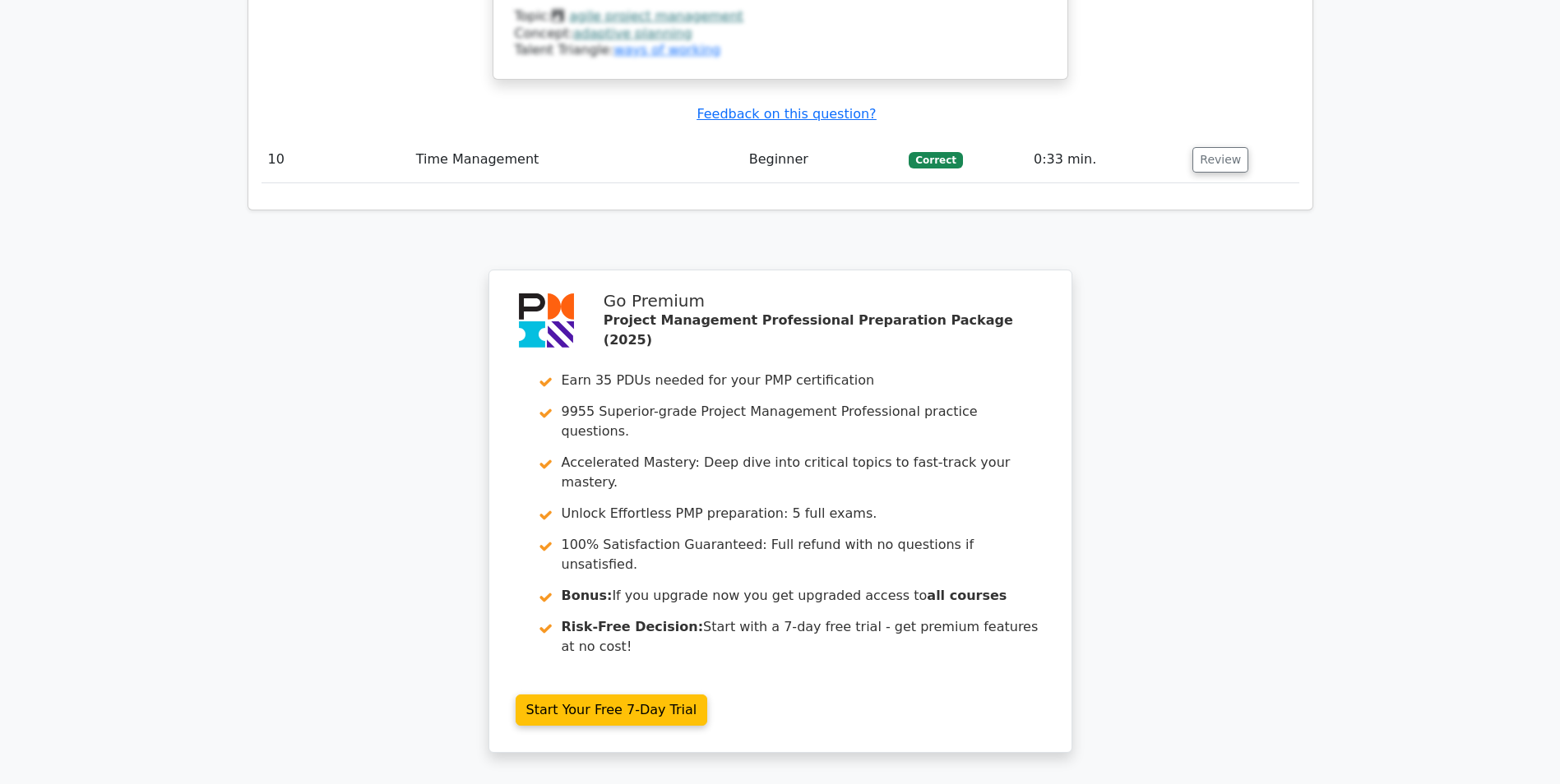
scroll to position [6683, 0]
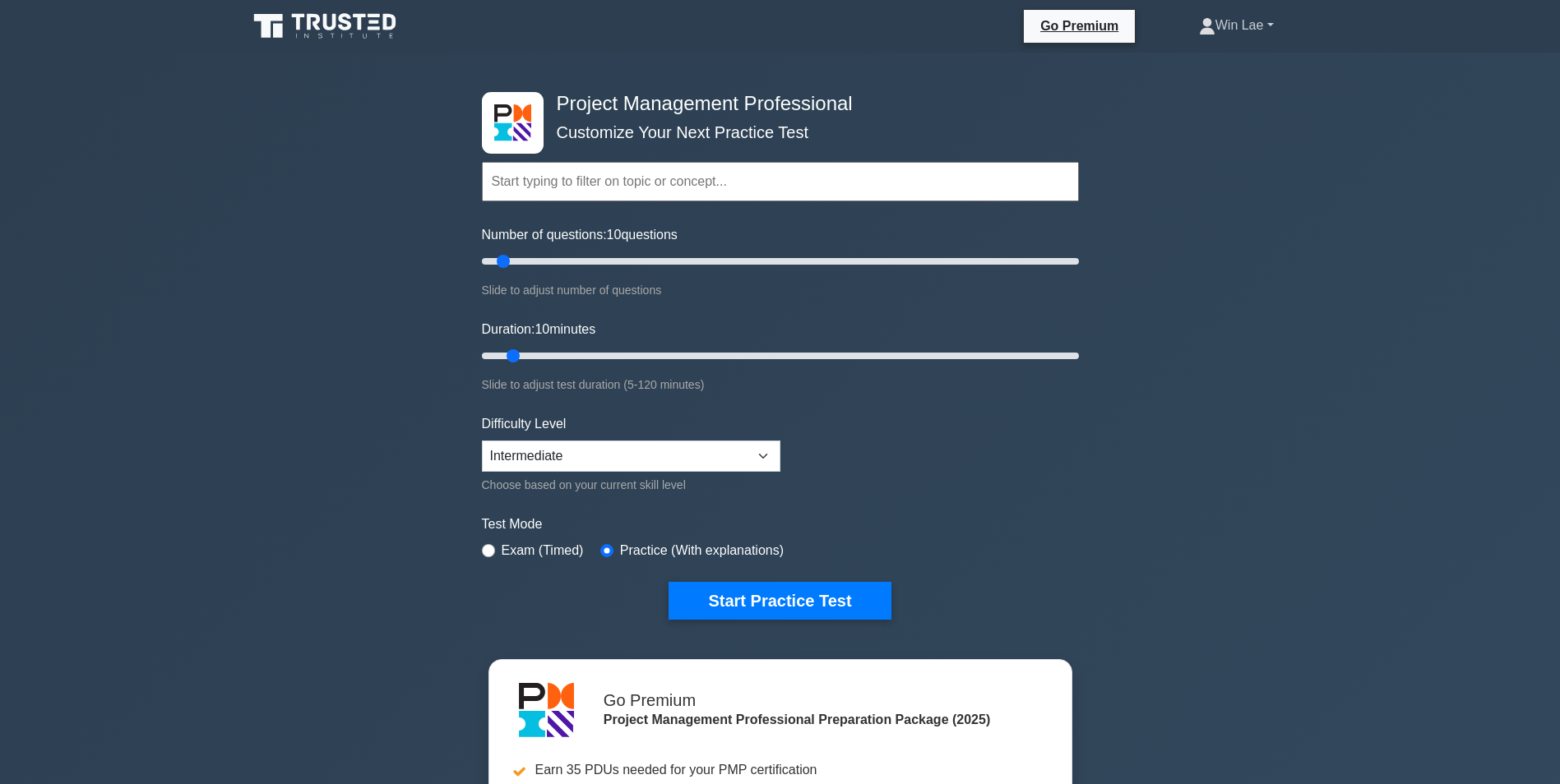
click at [1245, 33] on link "Win Lae" at bounding box center [1236, 26] width 154 height 33
click at [1194, 66] on link "Profile" at bounding box center [1224, 64] width 130 height 27
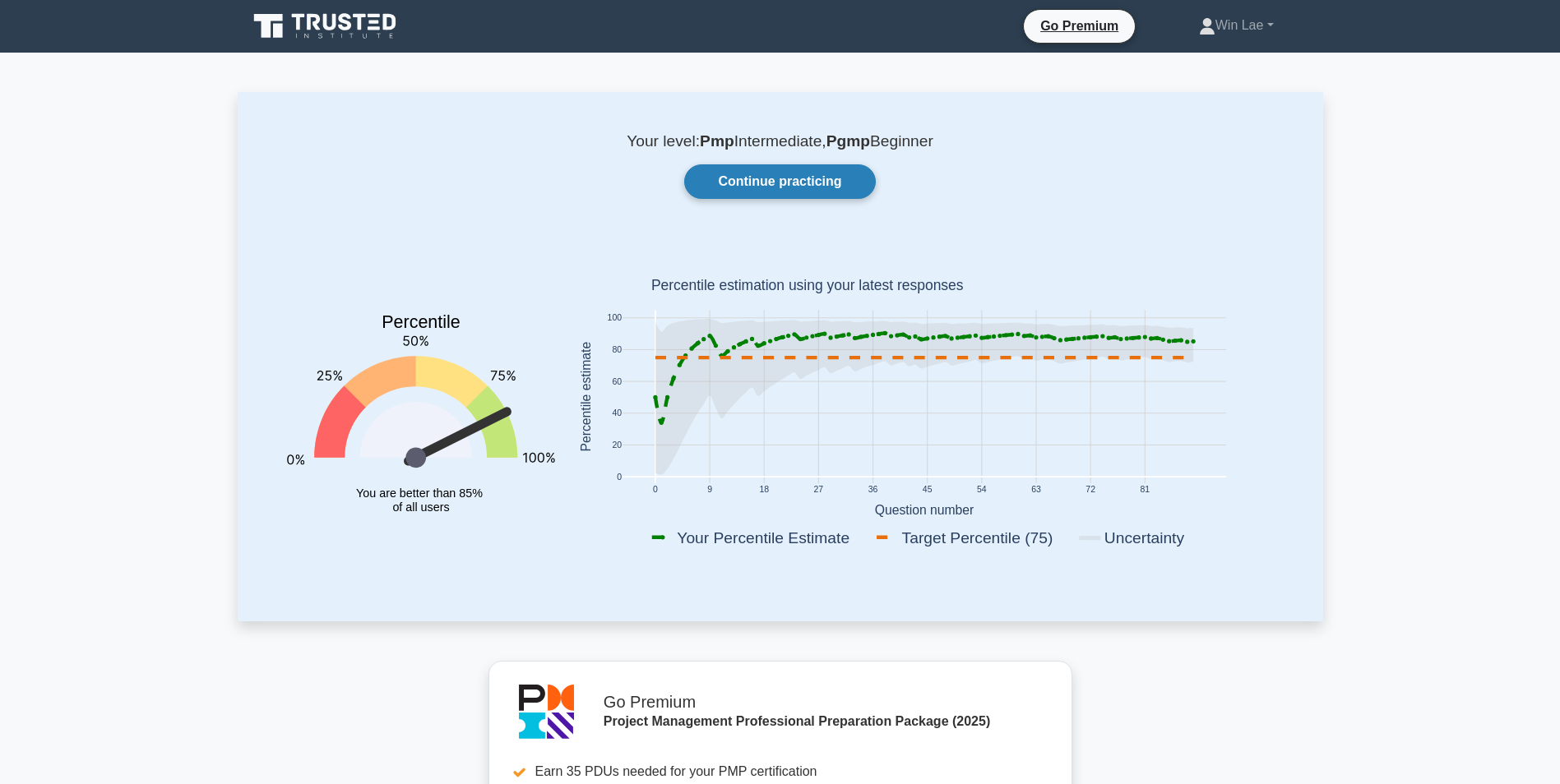
click at [793, 176] on link "Continue practicing" at bounding box center [779, 181] width 191 height 34
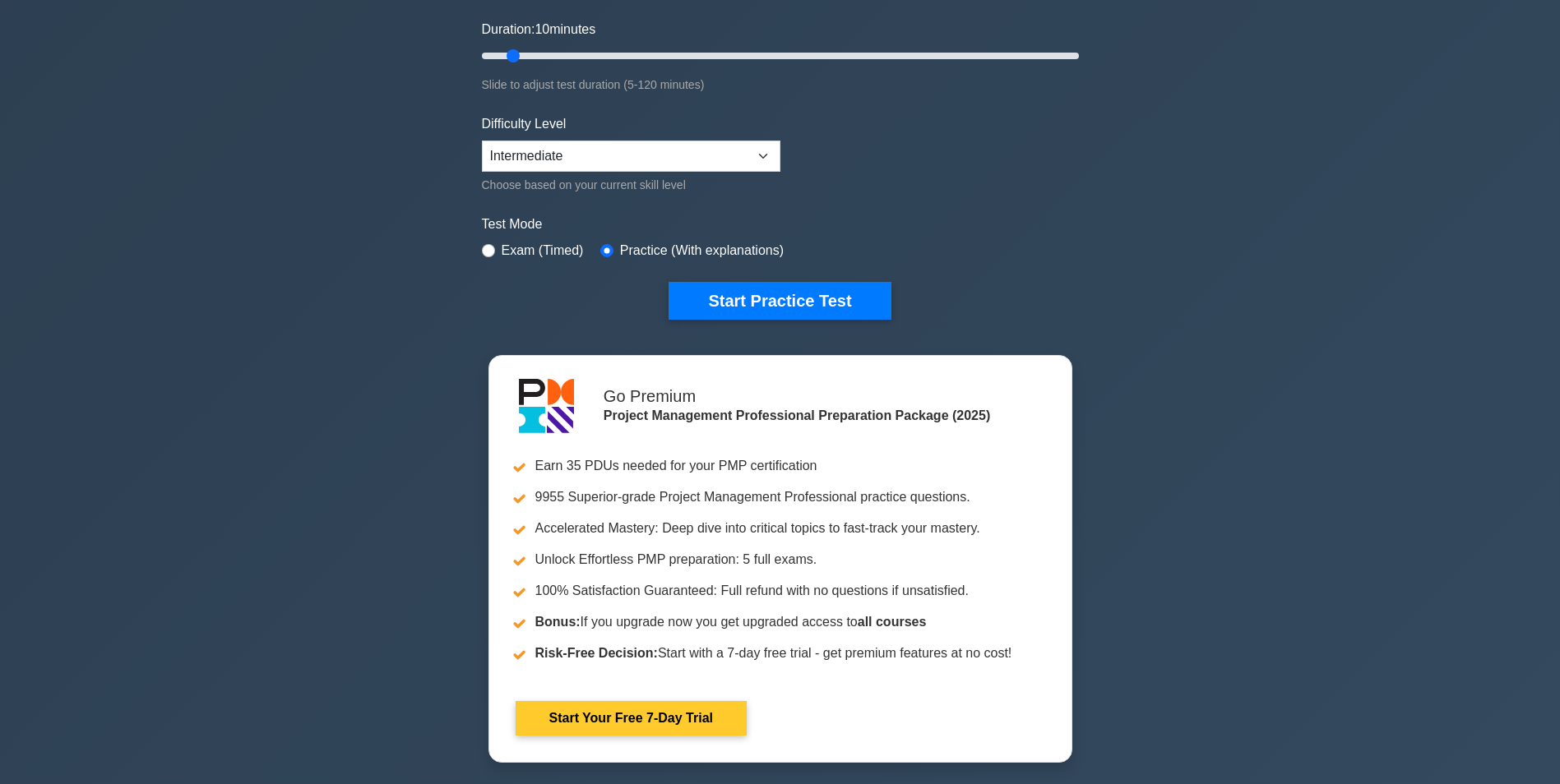
scroll to position [329, 0]
